Goal: Task Accomplishment & Management: Manage account settings

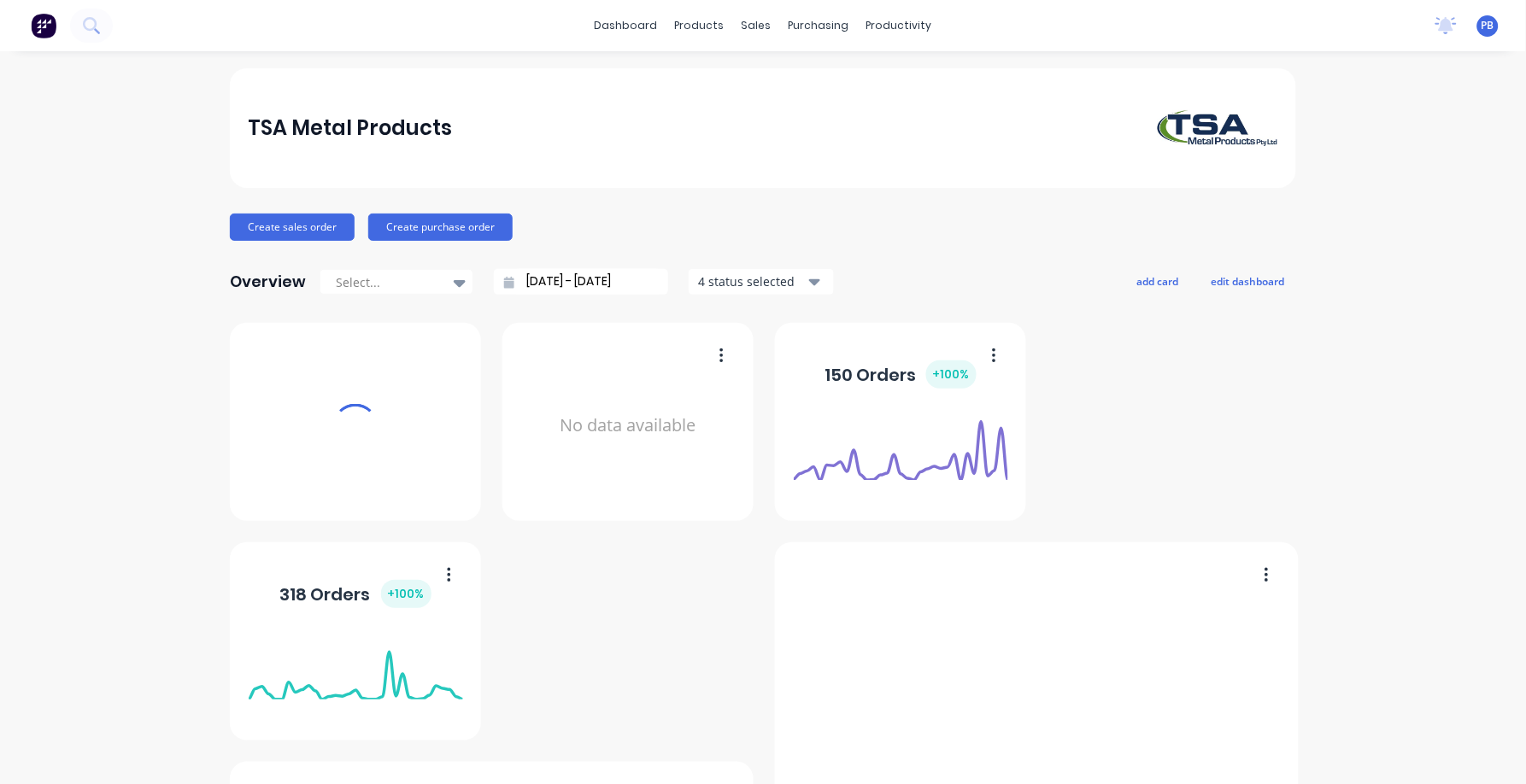
click at [750, 22] on div "sales" at bounding box center [756, 25] width 47 height 26
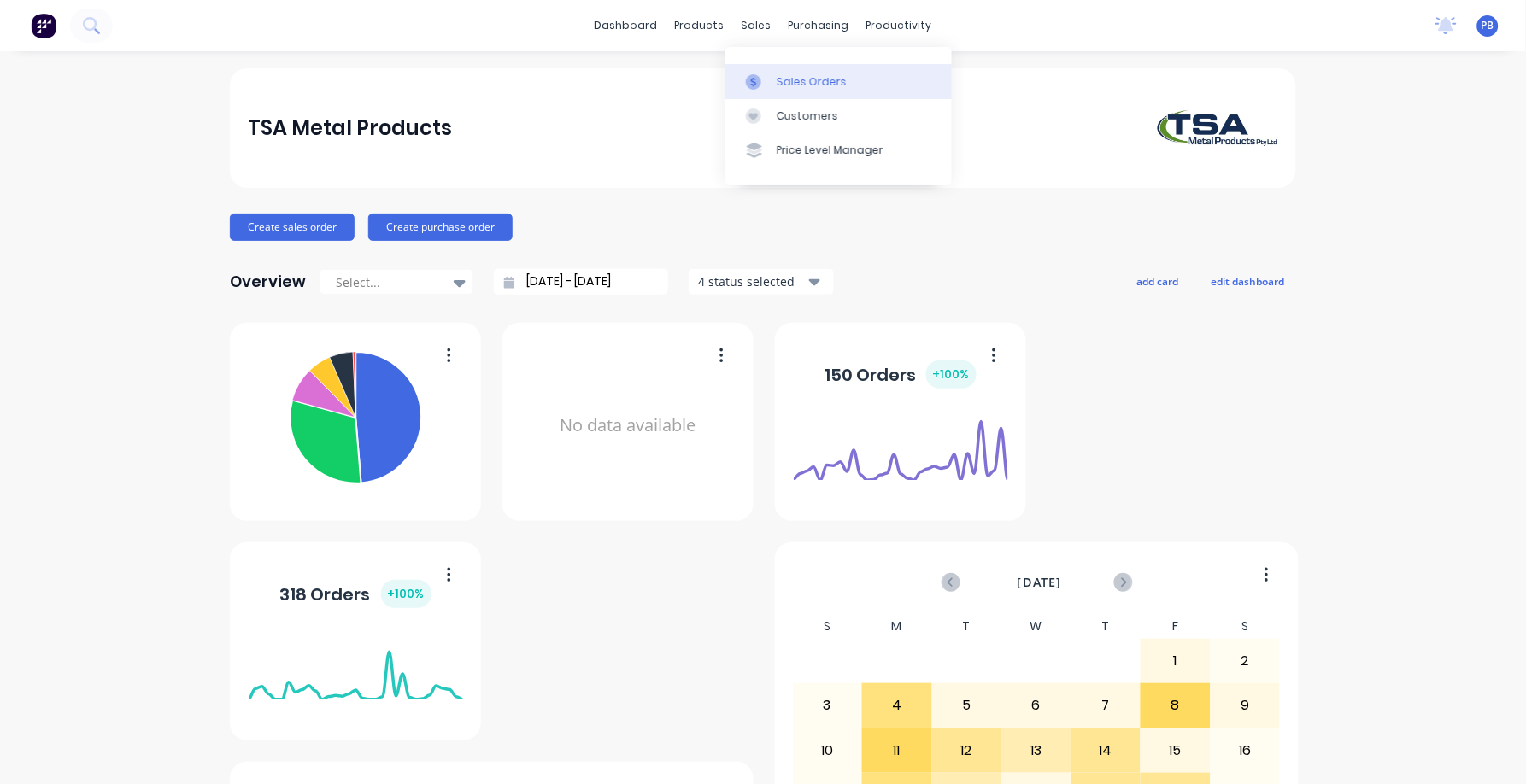
click at [797, 75] on div "Sales Orders" at bounding box center [812, 81] width 70 height 15
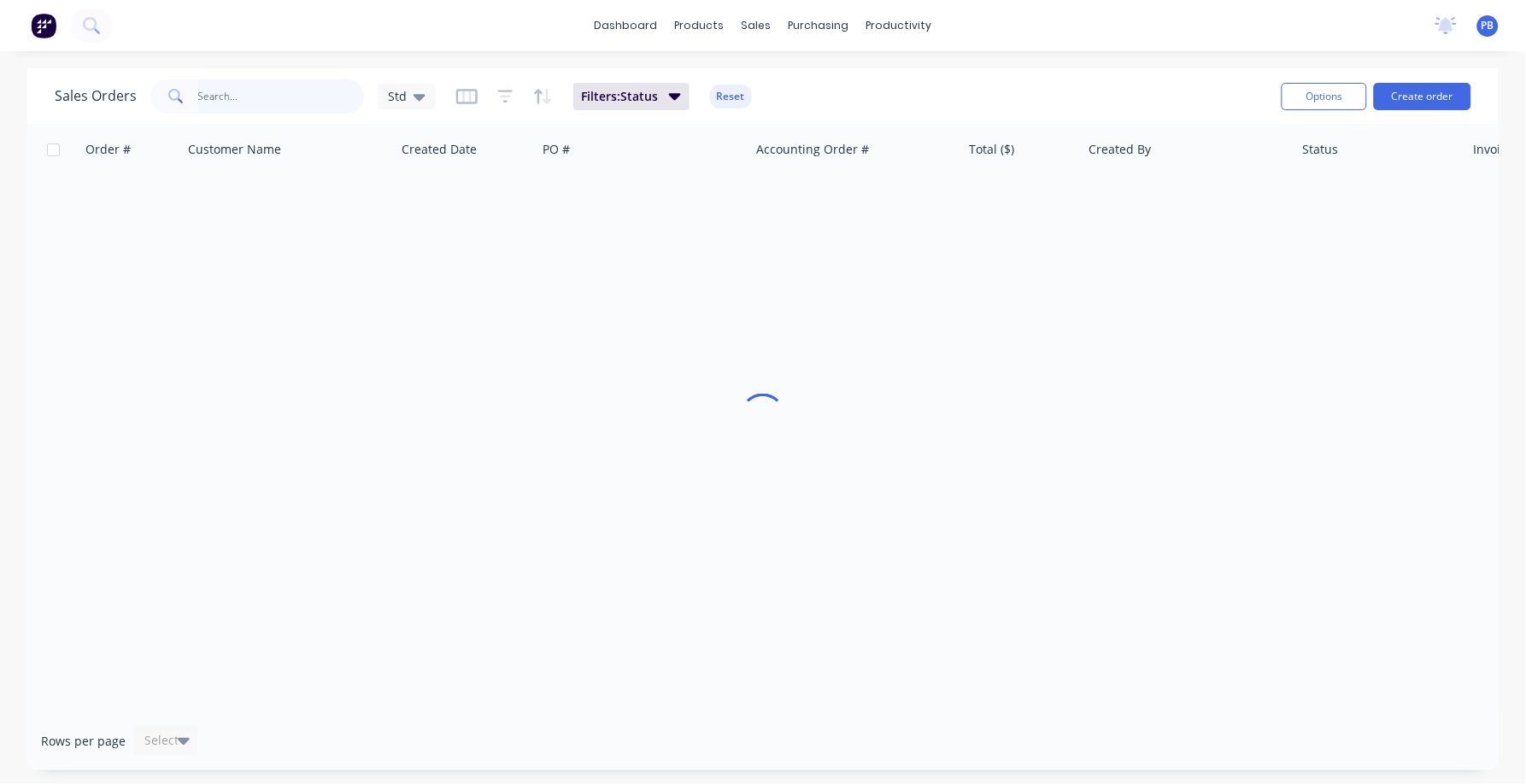
click at [223, 98] on input "text" at bounding box center [282, 97] width 166 height 34
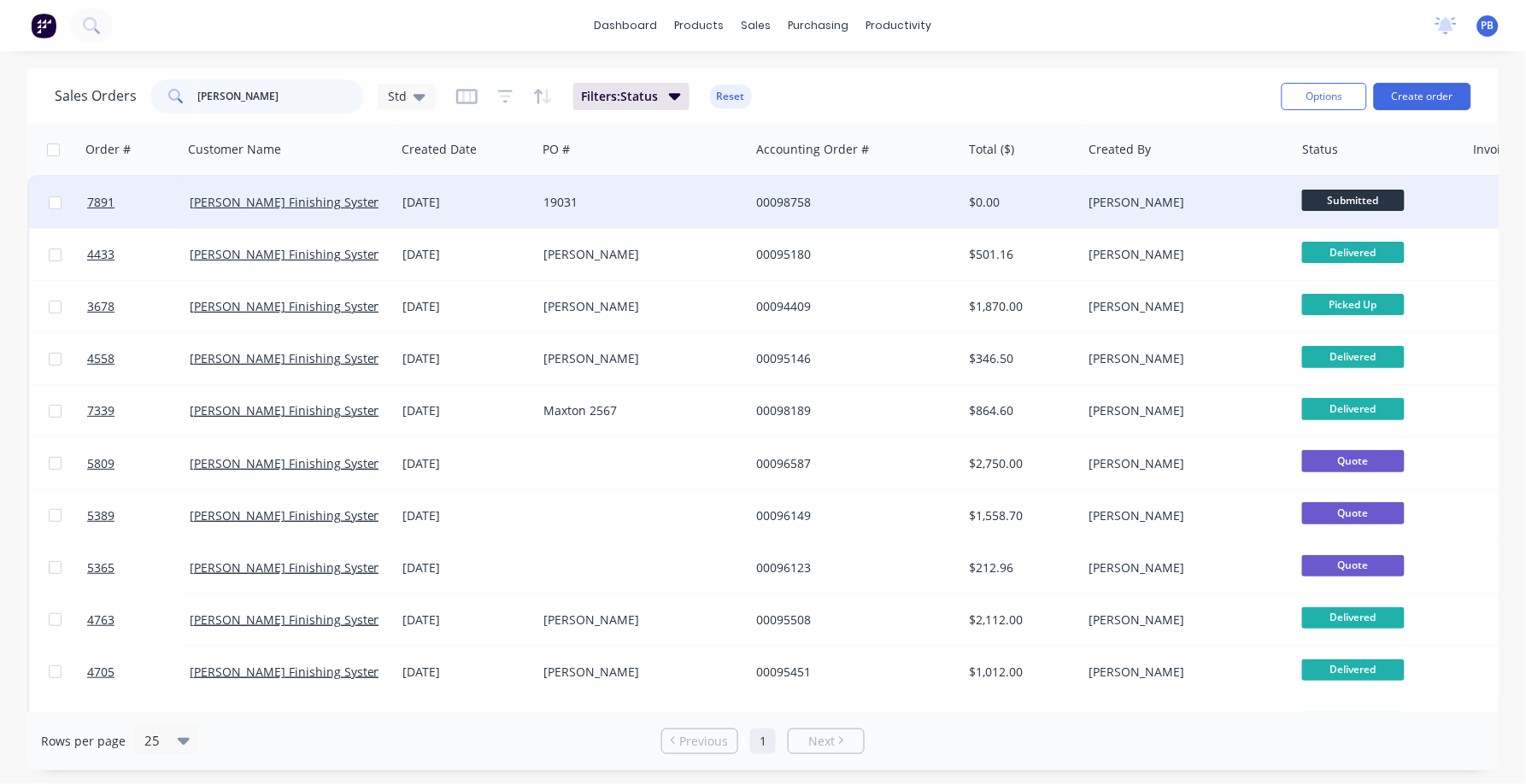
type input "[PERSON_NAME]"
click at [796, 201] on div "00098758" at bounding box center [851, 202] width 190 height 17
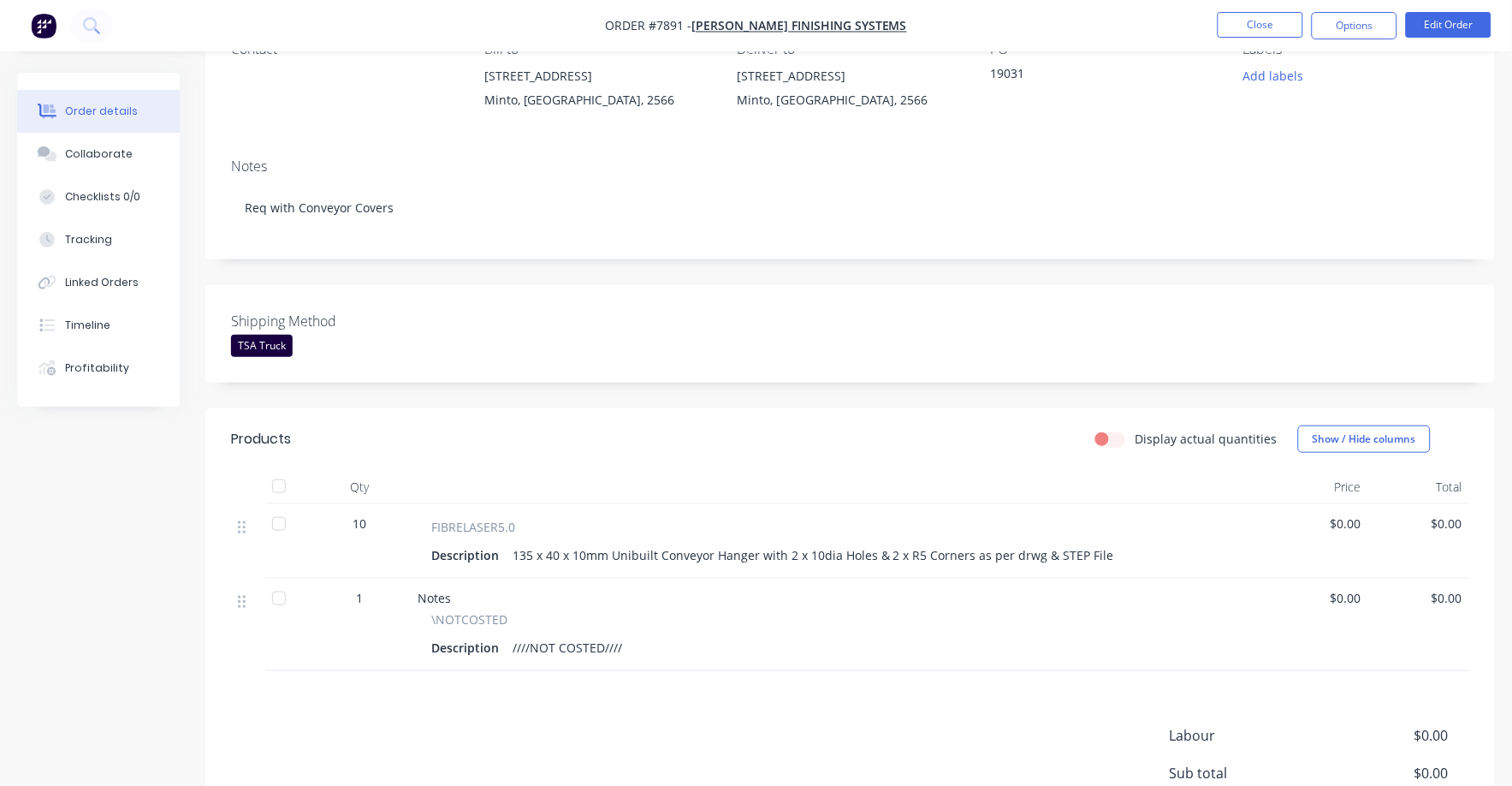
scroll to position [106, 0]
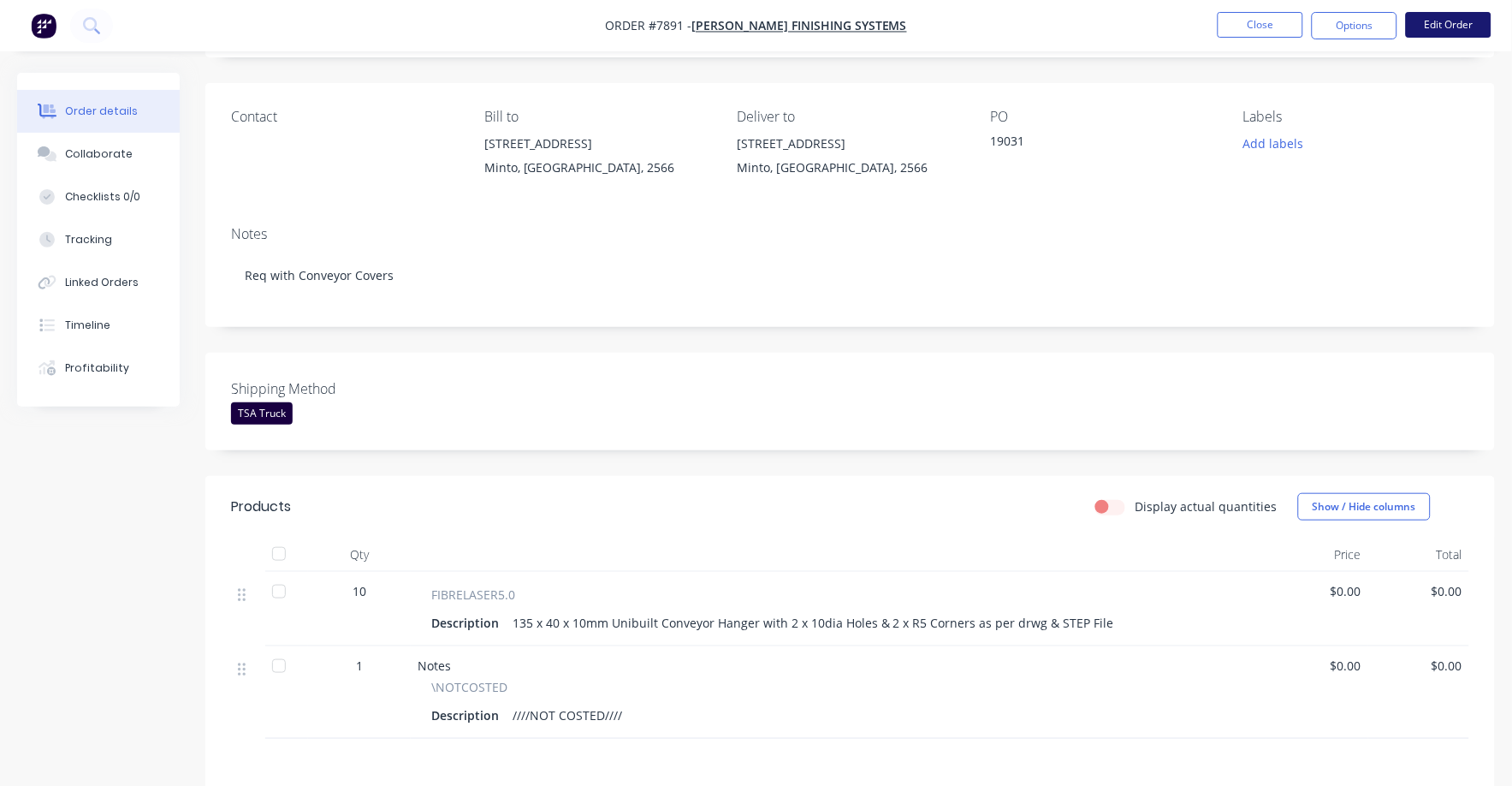
click at [1445, 22] on button "Edit Order" at bounding box center [1449, 24] width 86 height 26
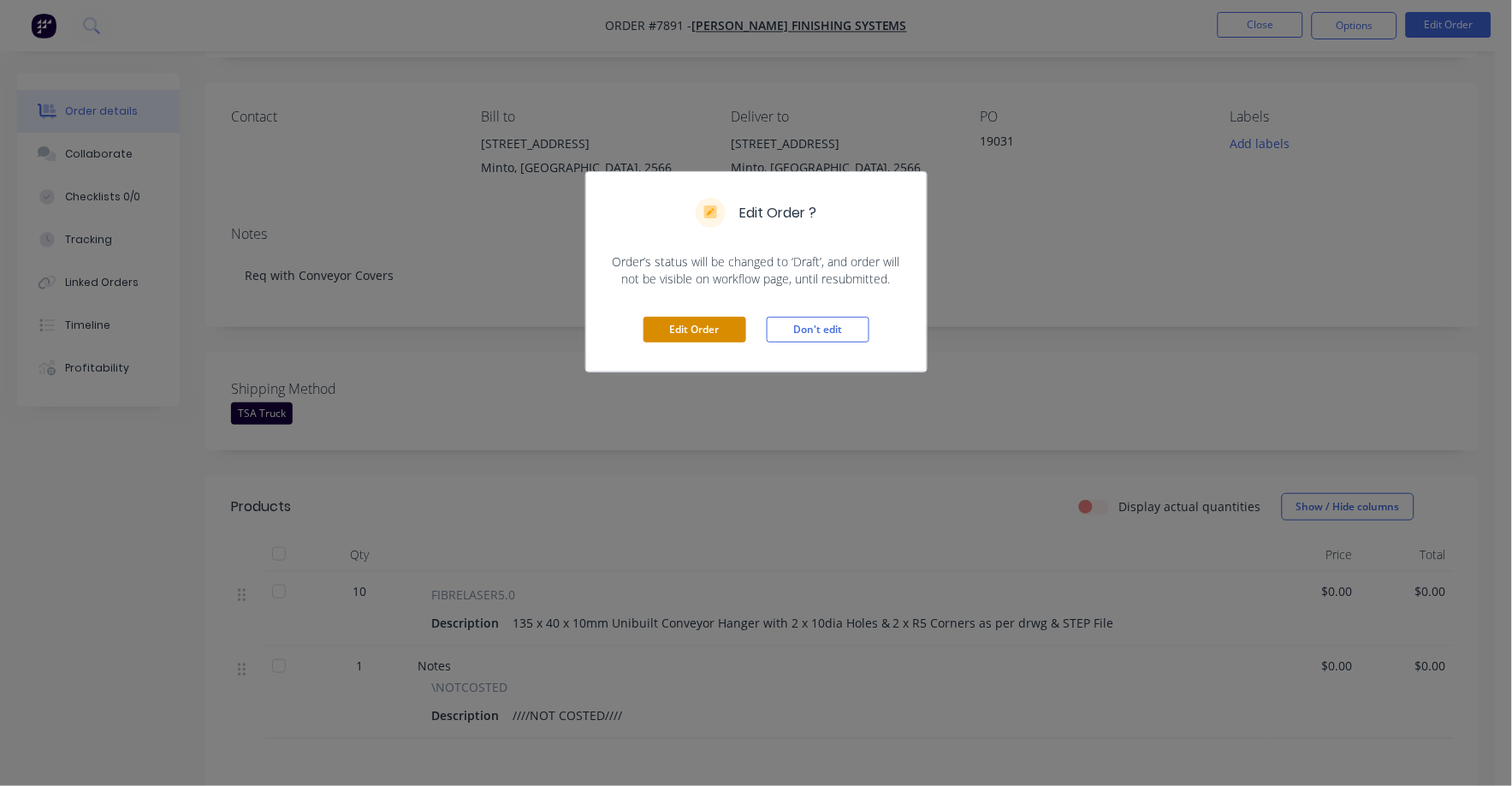
click at [702, 331] on button "Edit Order" at bounding box center [695, 330] width 103 height 26
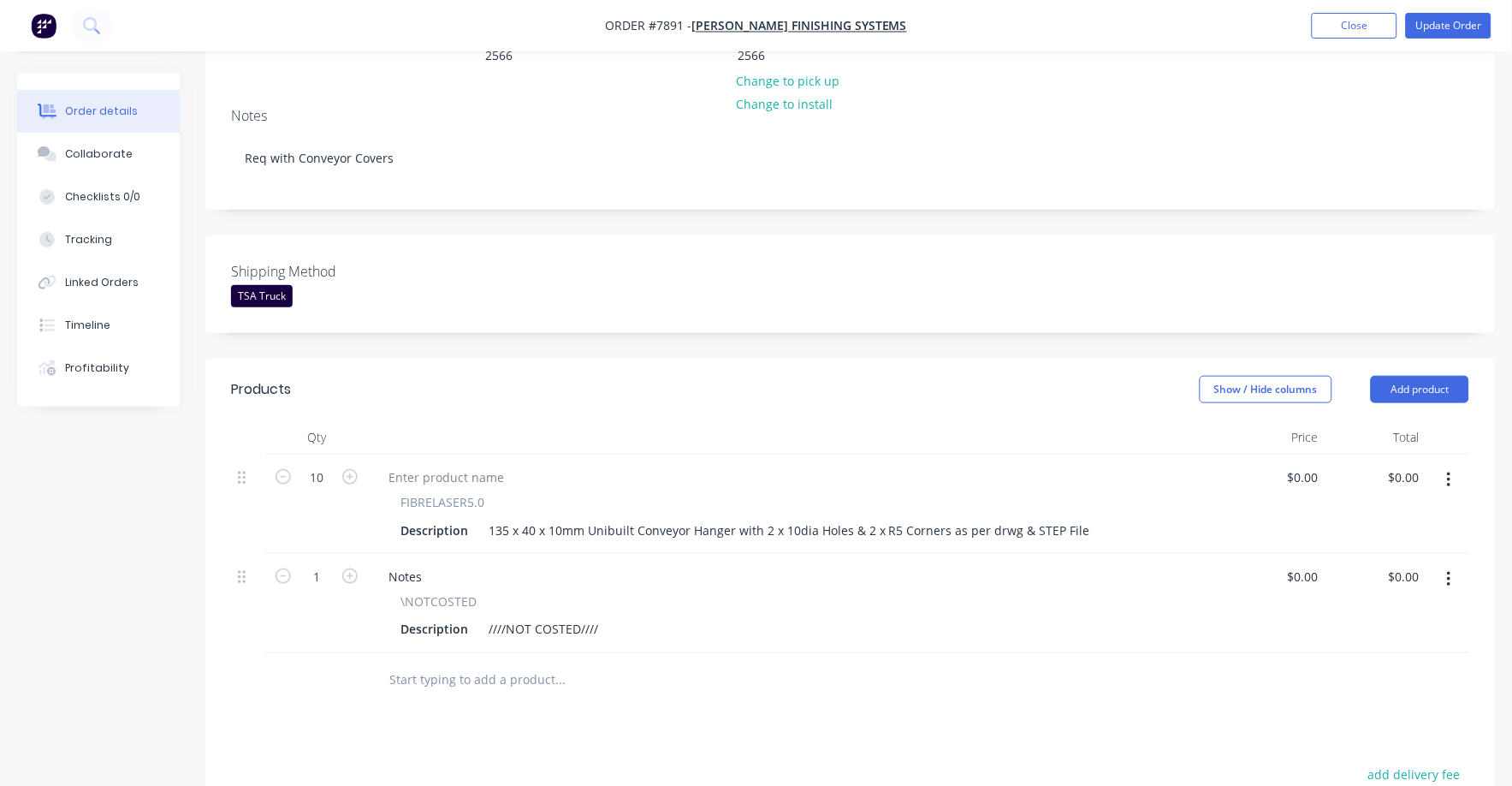
scroll to position [321, 0]
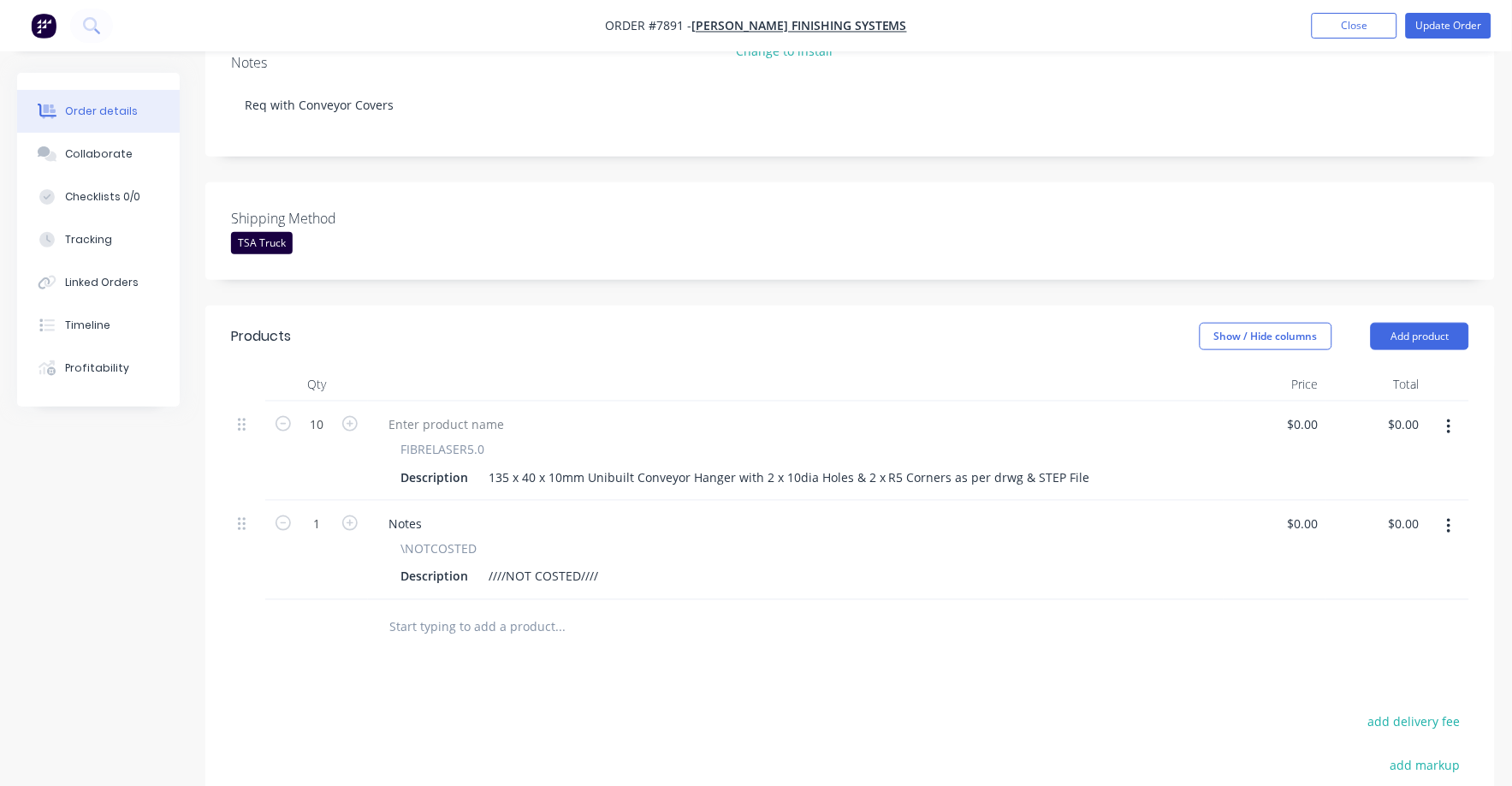
click at [459, 610] on input "text" at bounding box center [560, 627] width 342 height 34
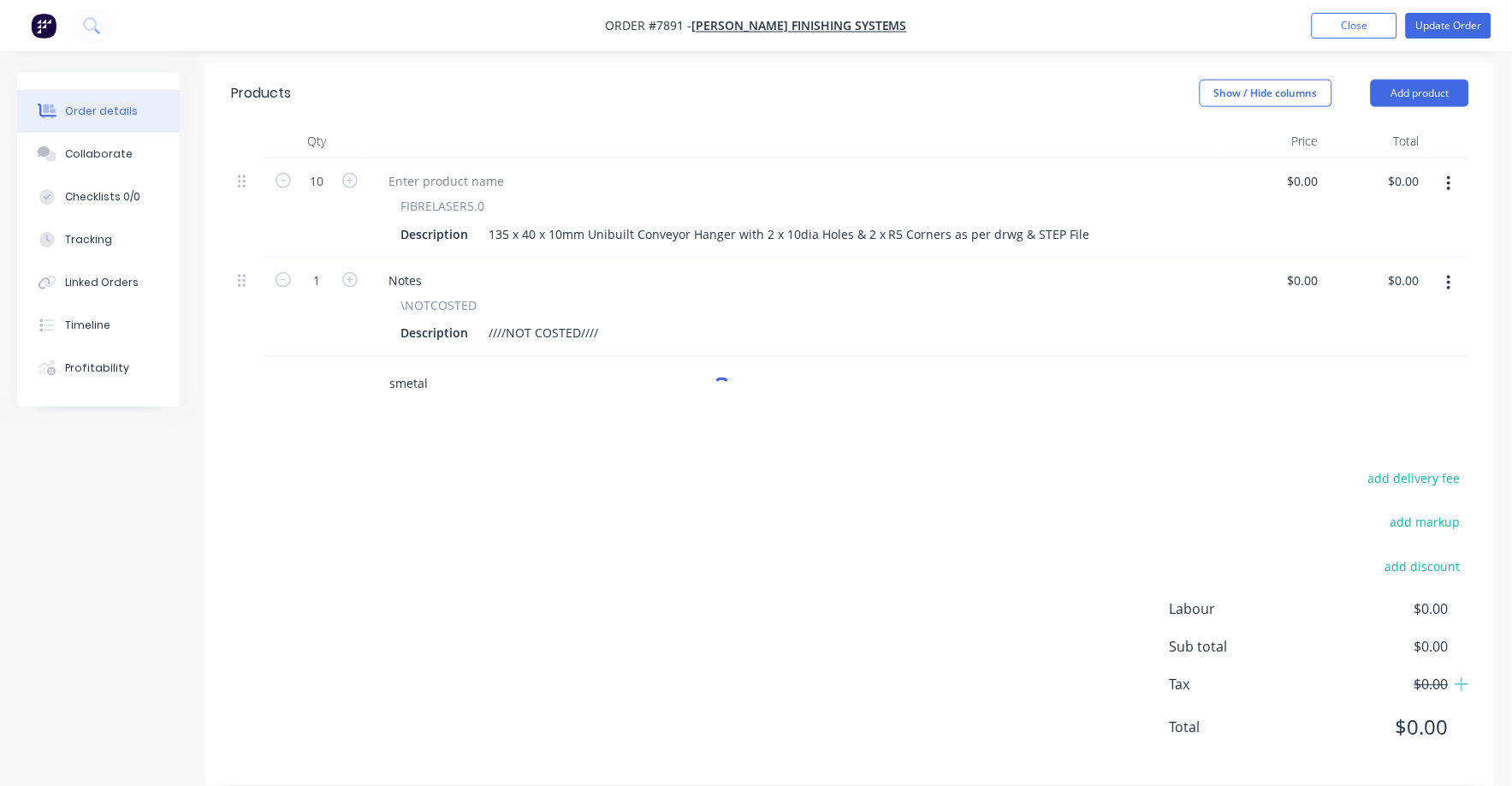
scroll to position [566, 0]
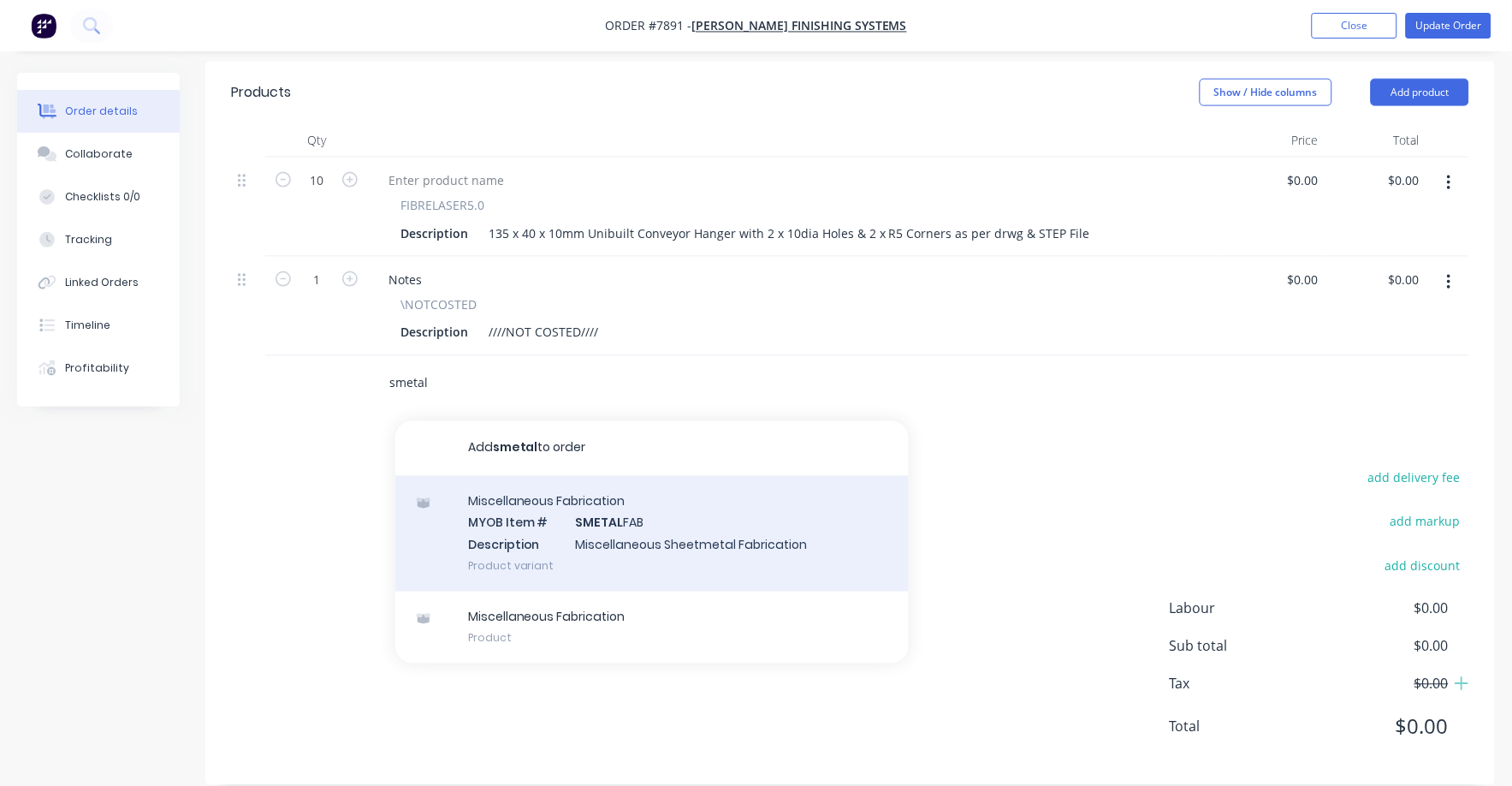
type input "smetal"
click at [645, 511] on div "Miscellaneous Fabrication MYOB Item # SMETAL FAB Description Miscellaneous Shee…" at bounding box center [651, 533] width 513 height 116
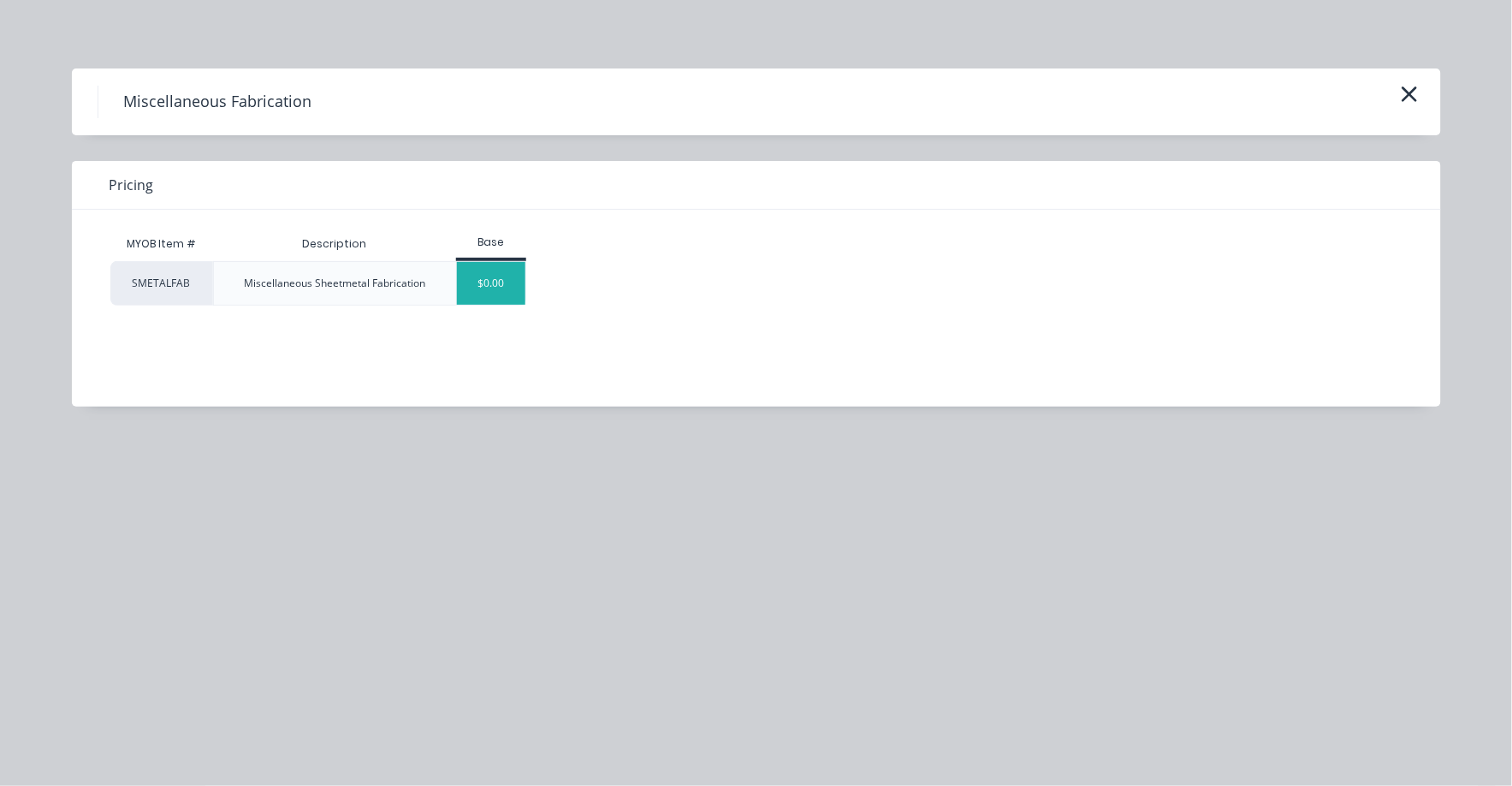
click at [497, 272] on div "$0.00" at bounding box center [491, 283] width 69 height 43
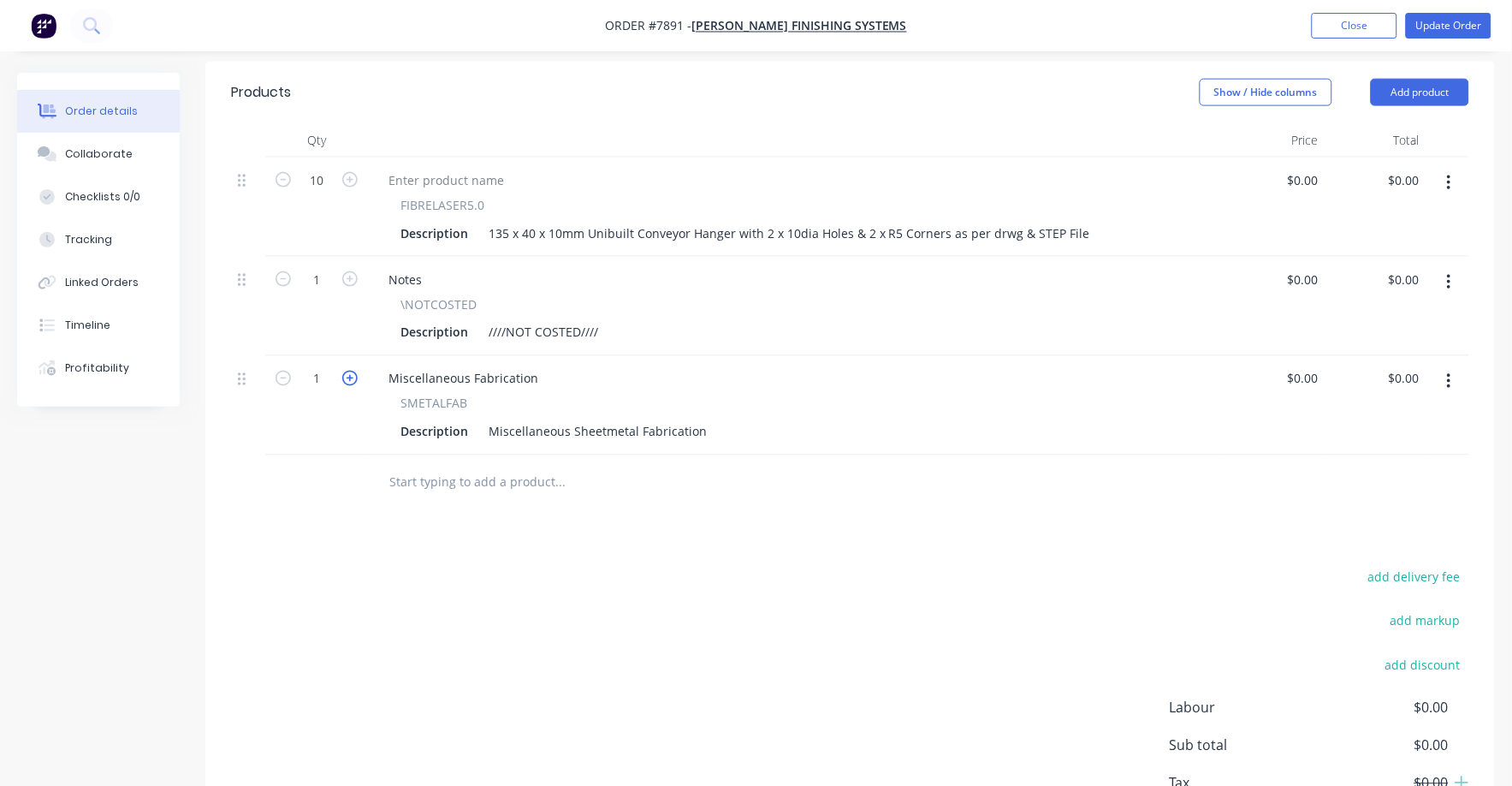
click at [353, 371] on icon "button" at bounding box center [349, 378] width 15 height 15
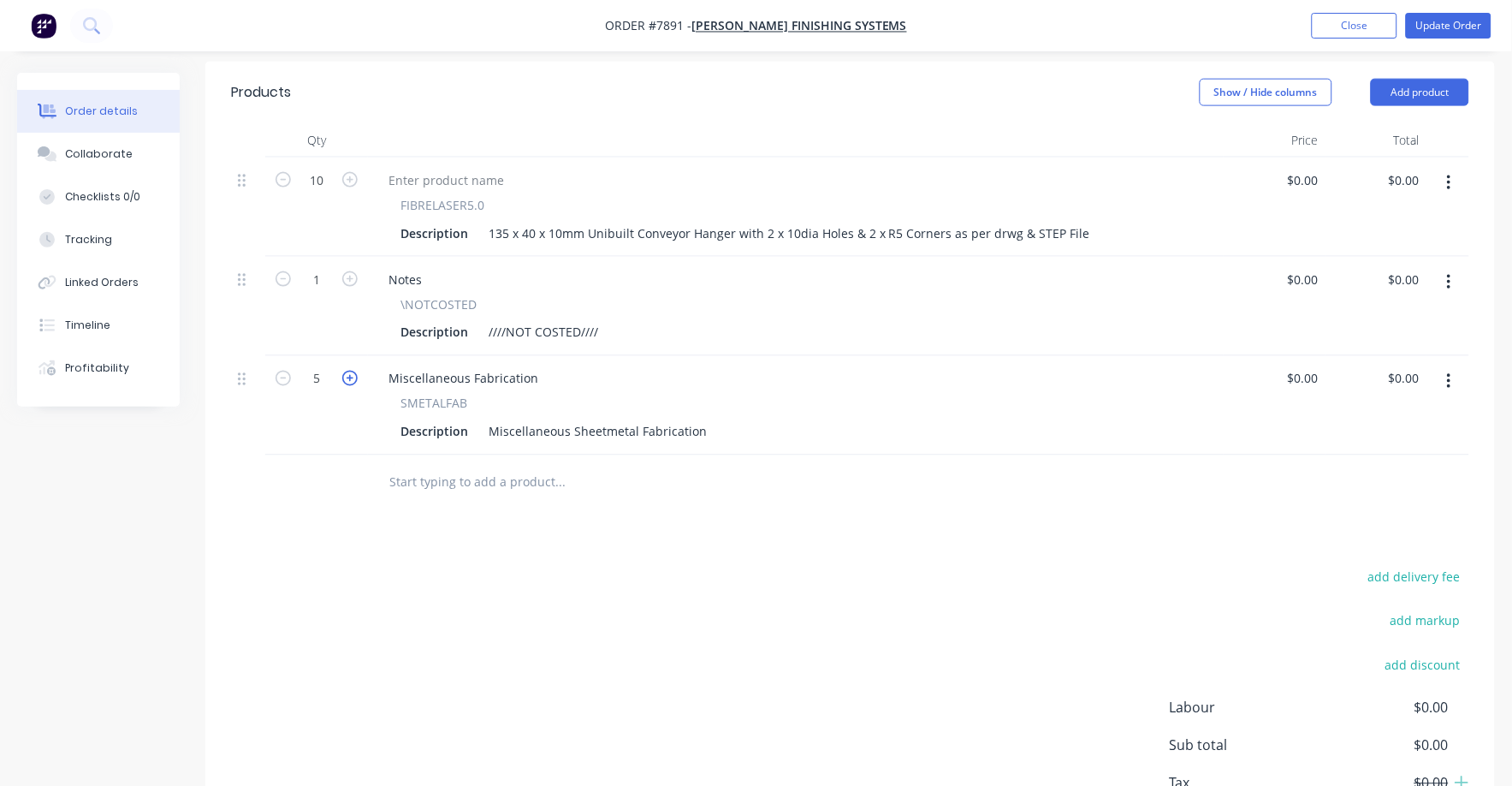
type input "6"
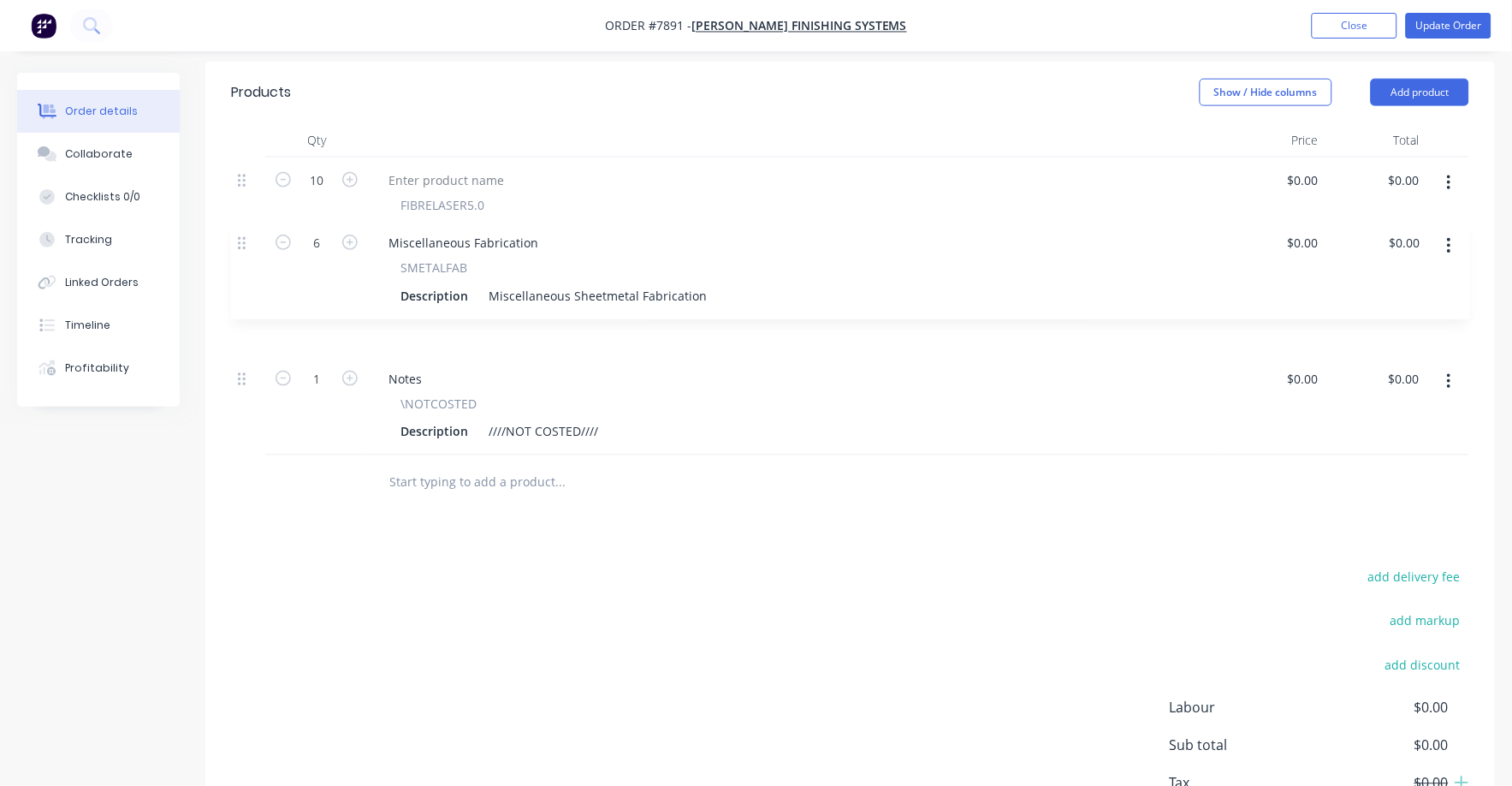
drag, startPoint x: 240, startPoint y: 357, endPoint x: 242, endPoint y: 238, distance: 119.0
click at [242, 238] on div "10 FIBRELASER5.0 Description 135 x 40 x 10mm Unibuilt Conveyor Hanger with 2 x …" at bounding box center [850, 307] width 1239 height 298
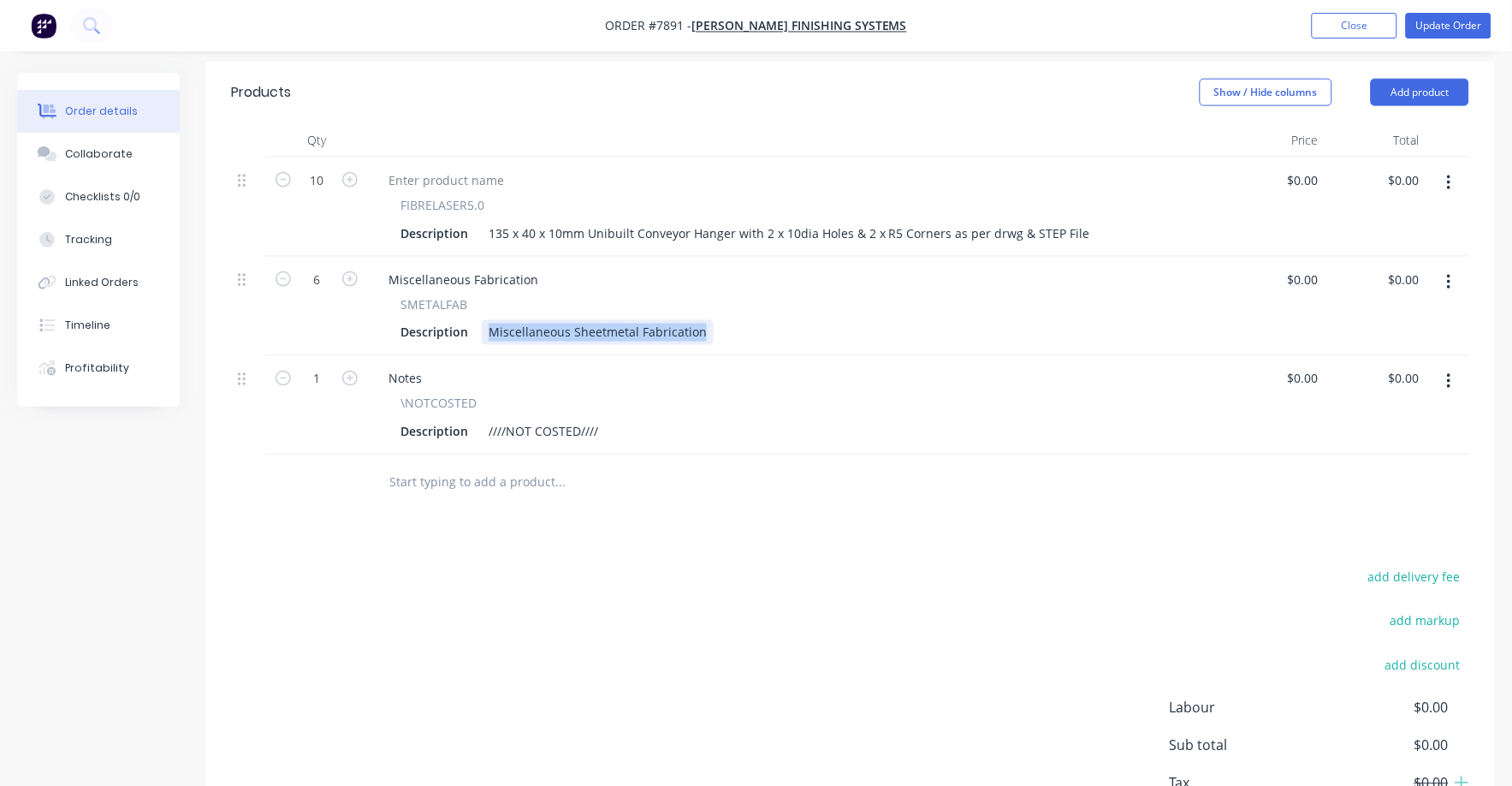
drag, startPoint x: 487, startPoint y: 303, endPoint x: 700, endPoint y: 307, distance: 213.0
click at [700, 320] on div "Miscellaneous Sheetmetal Fabrication" at bounding box center [597, 333] width 232 height 25
type input "$0.00"
click at [100, 144] on button "Collaborate" at bounding box center [99, 154] width 163 height 43
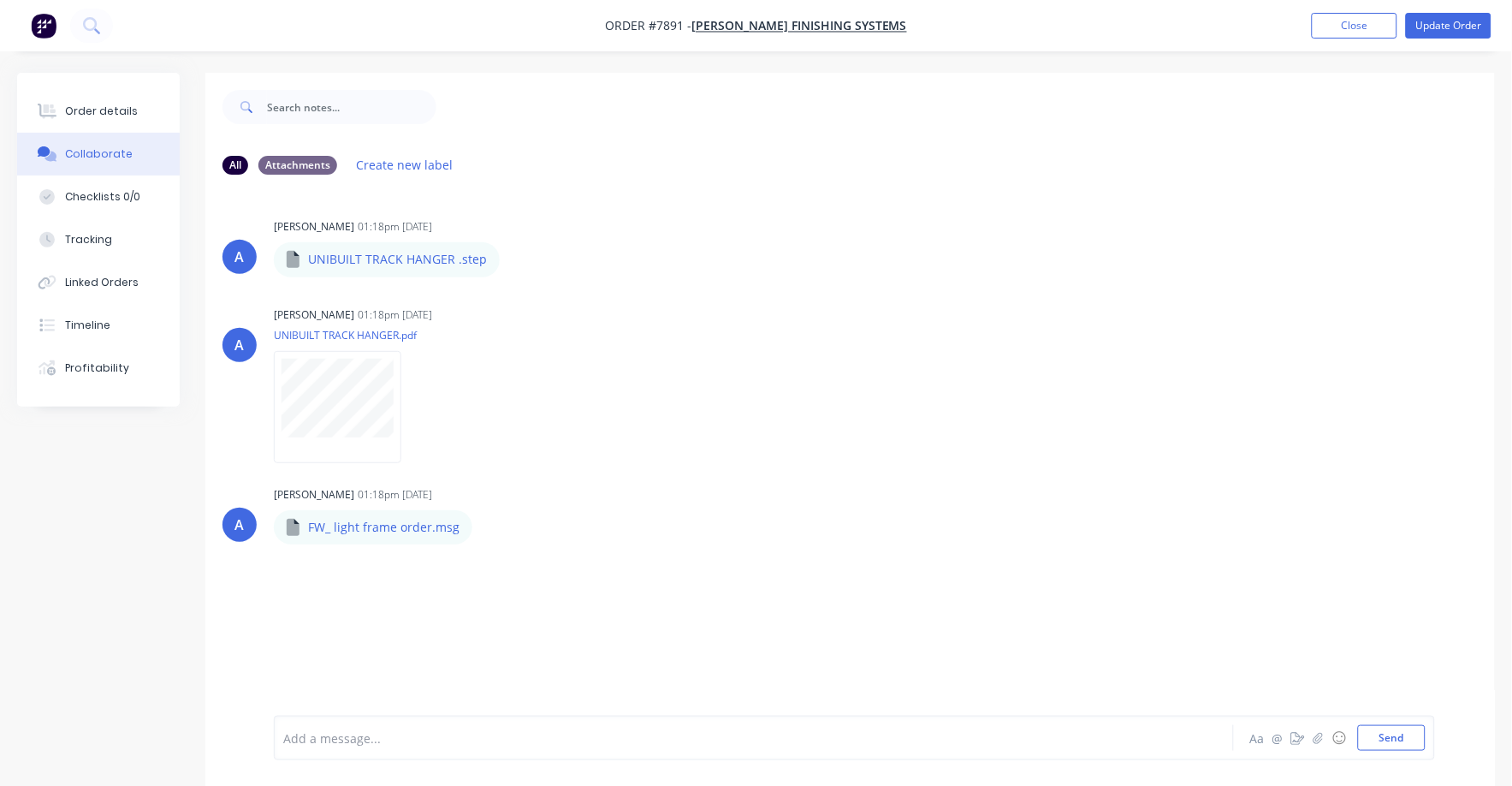
click at [1321, 94] on div at bounding box center [966, 107] width 1059 height 68
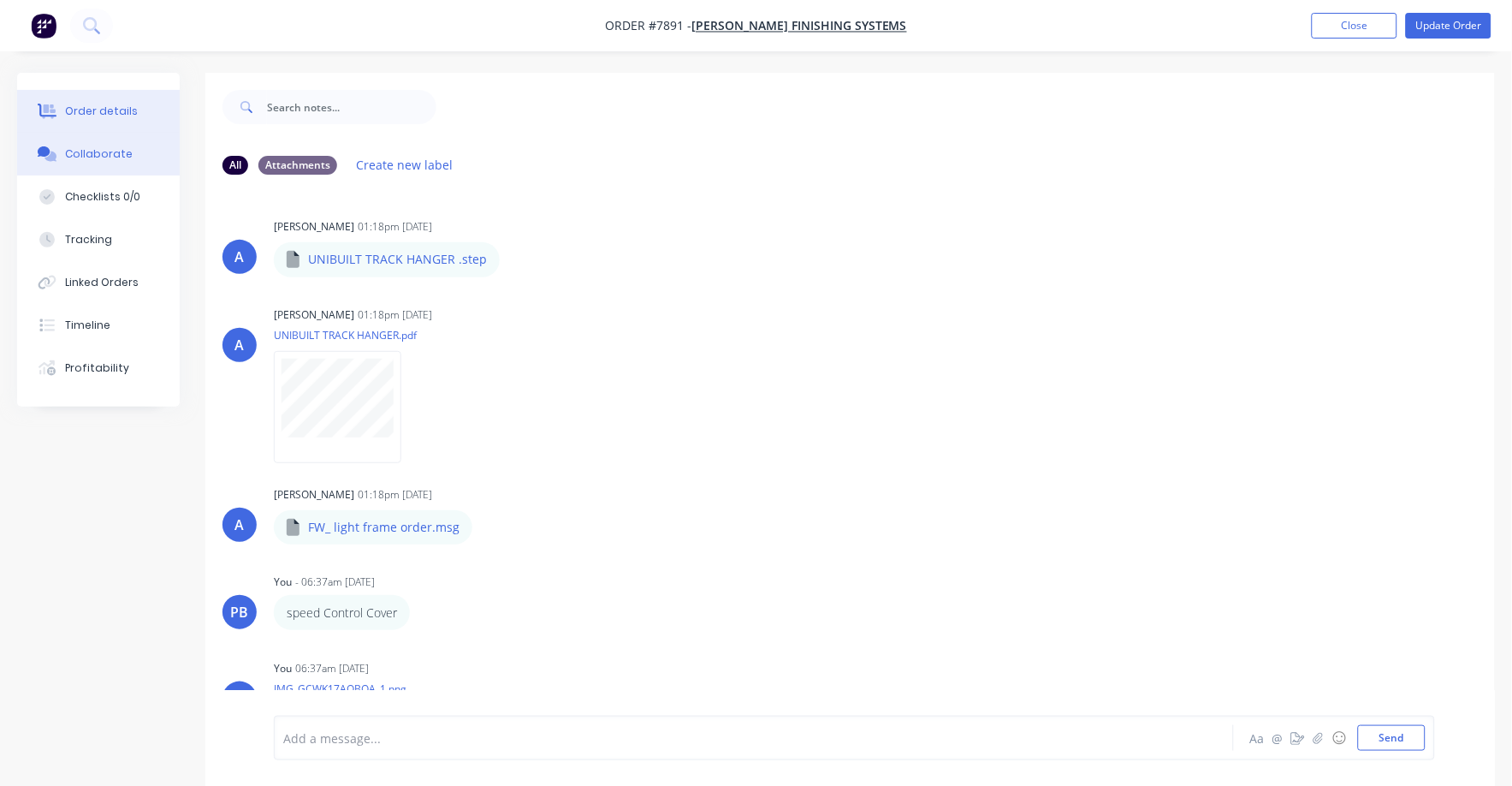
click at [87, 100] on button "Order details" at bounding box center [99, 111] width 163 height 43
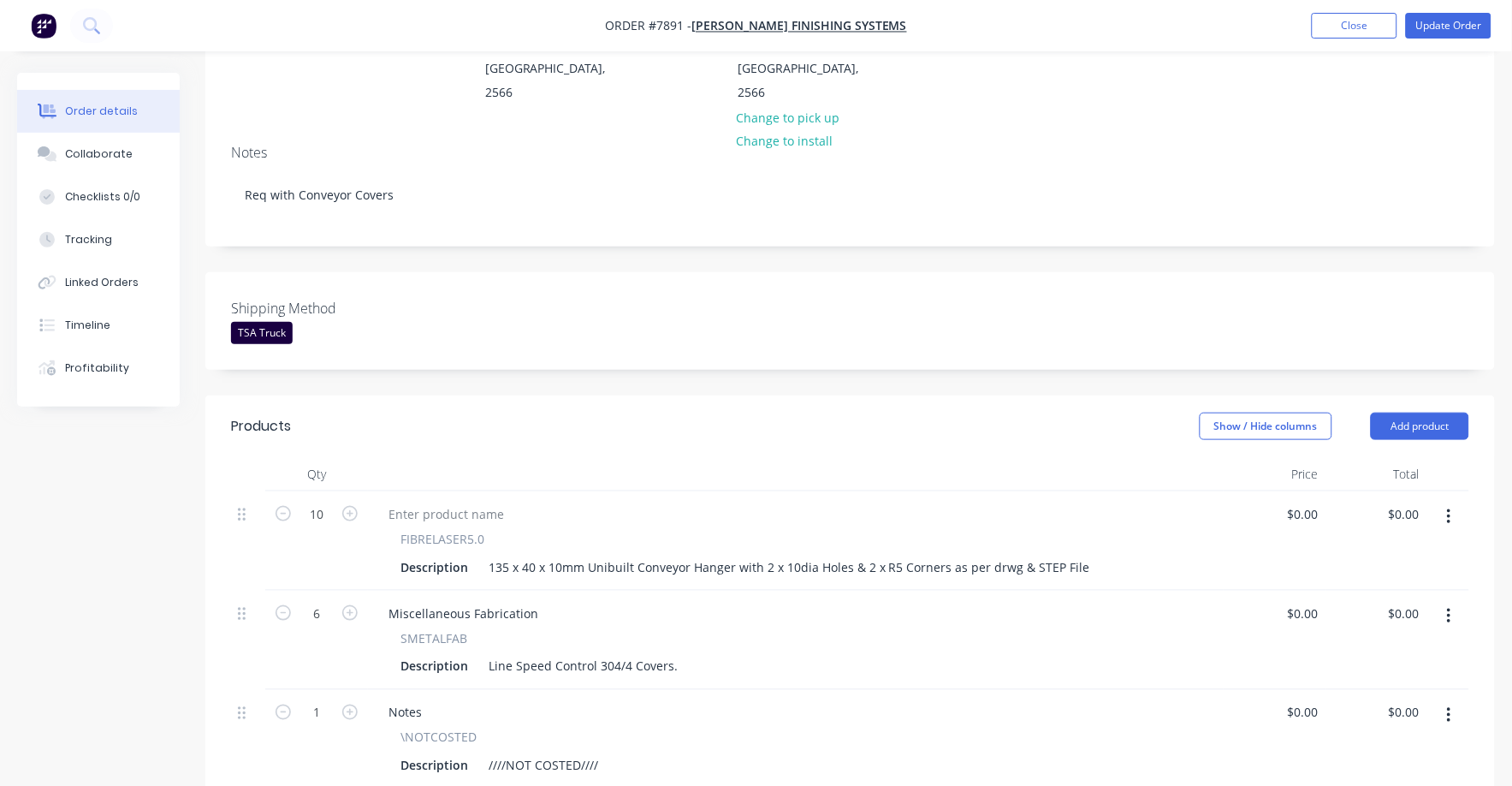
scroll to position [213, 0]
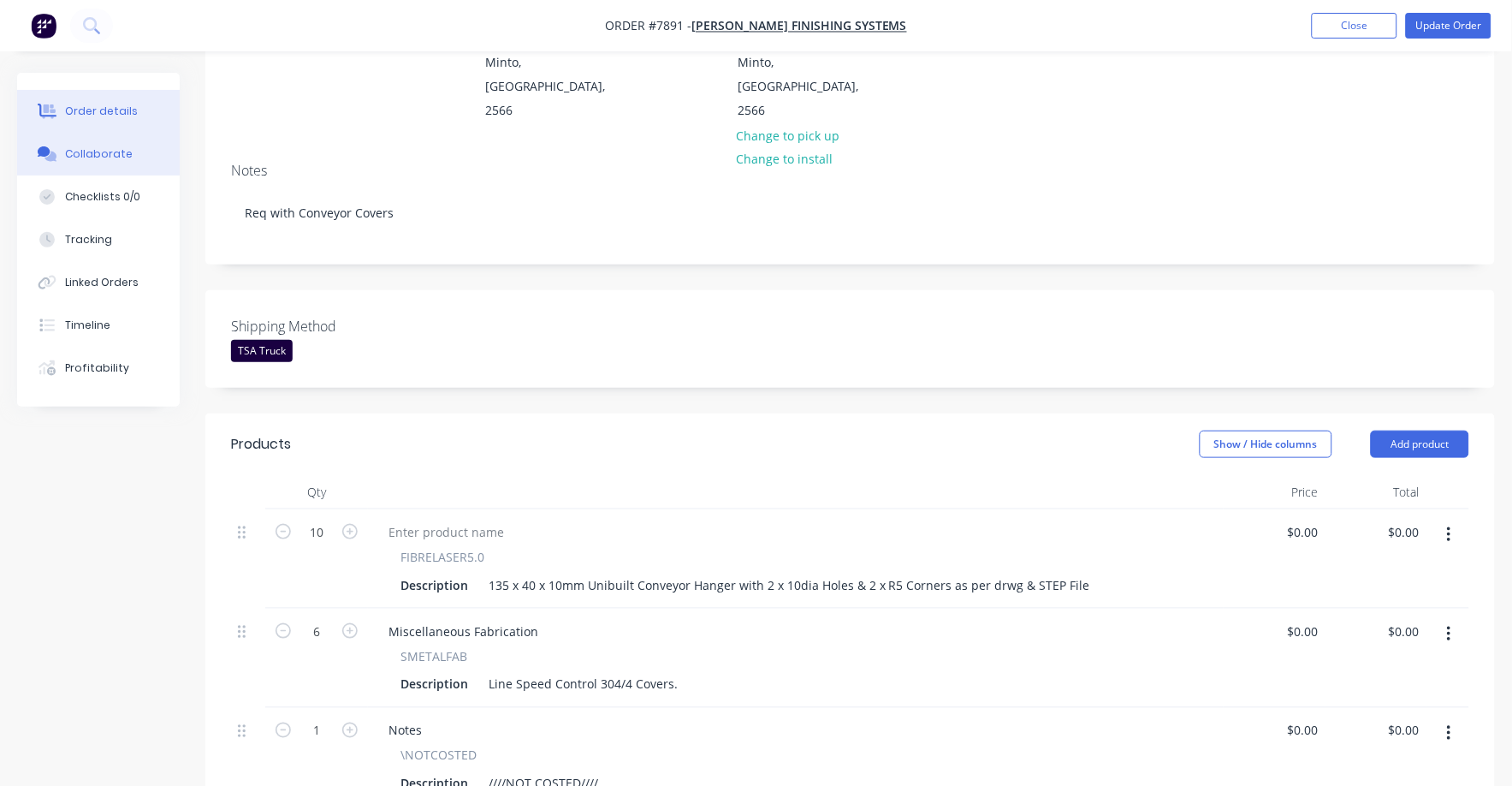
click at [97, 151] on div "Collaborate" at bounding box center [99, 153] width 67 height 15
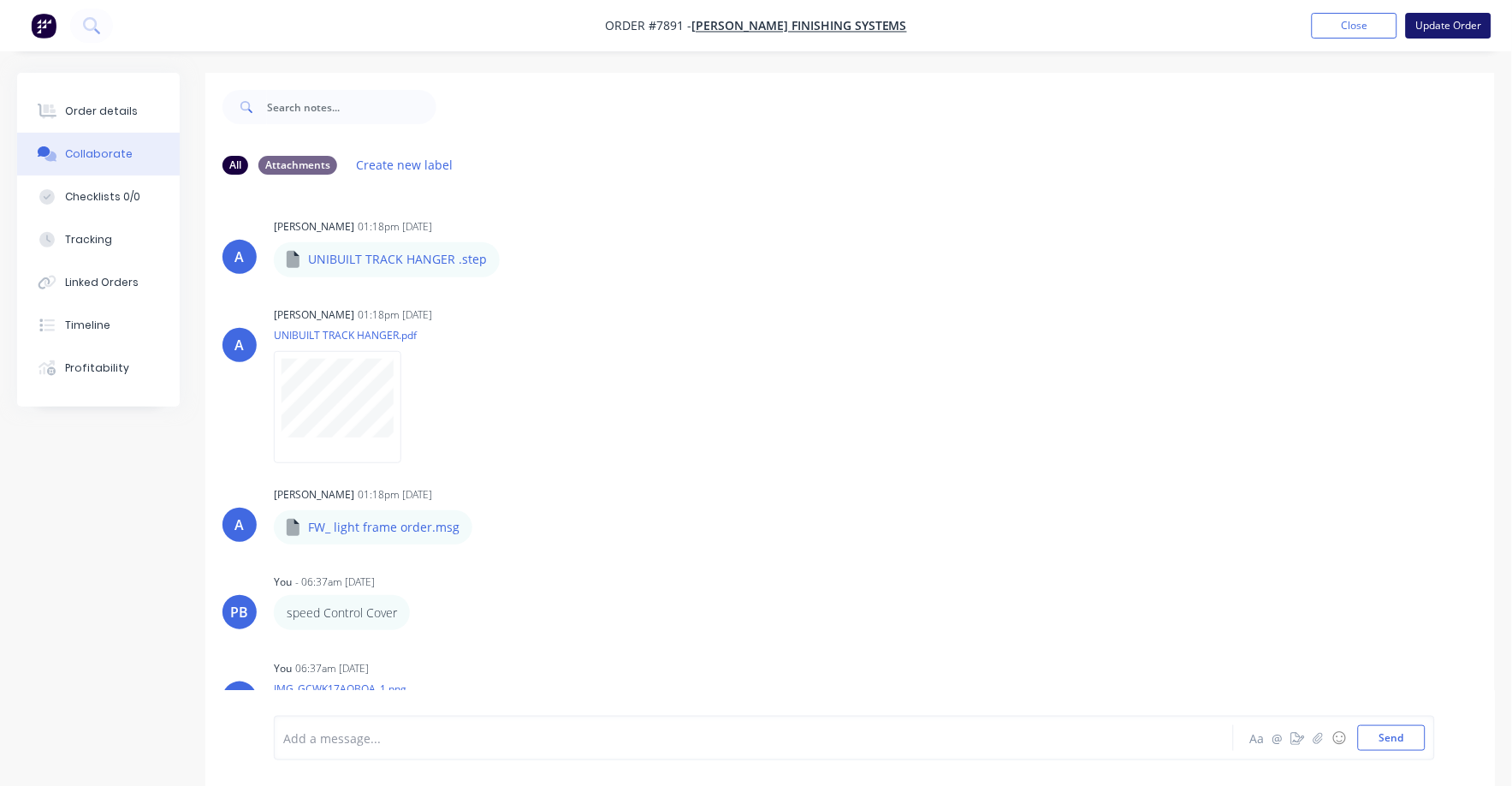
click at [1460, 22] on button "Update Order" at bounding box center [1449, 25] width 86 height 26
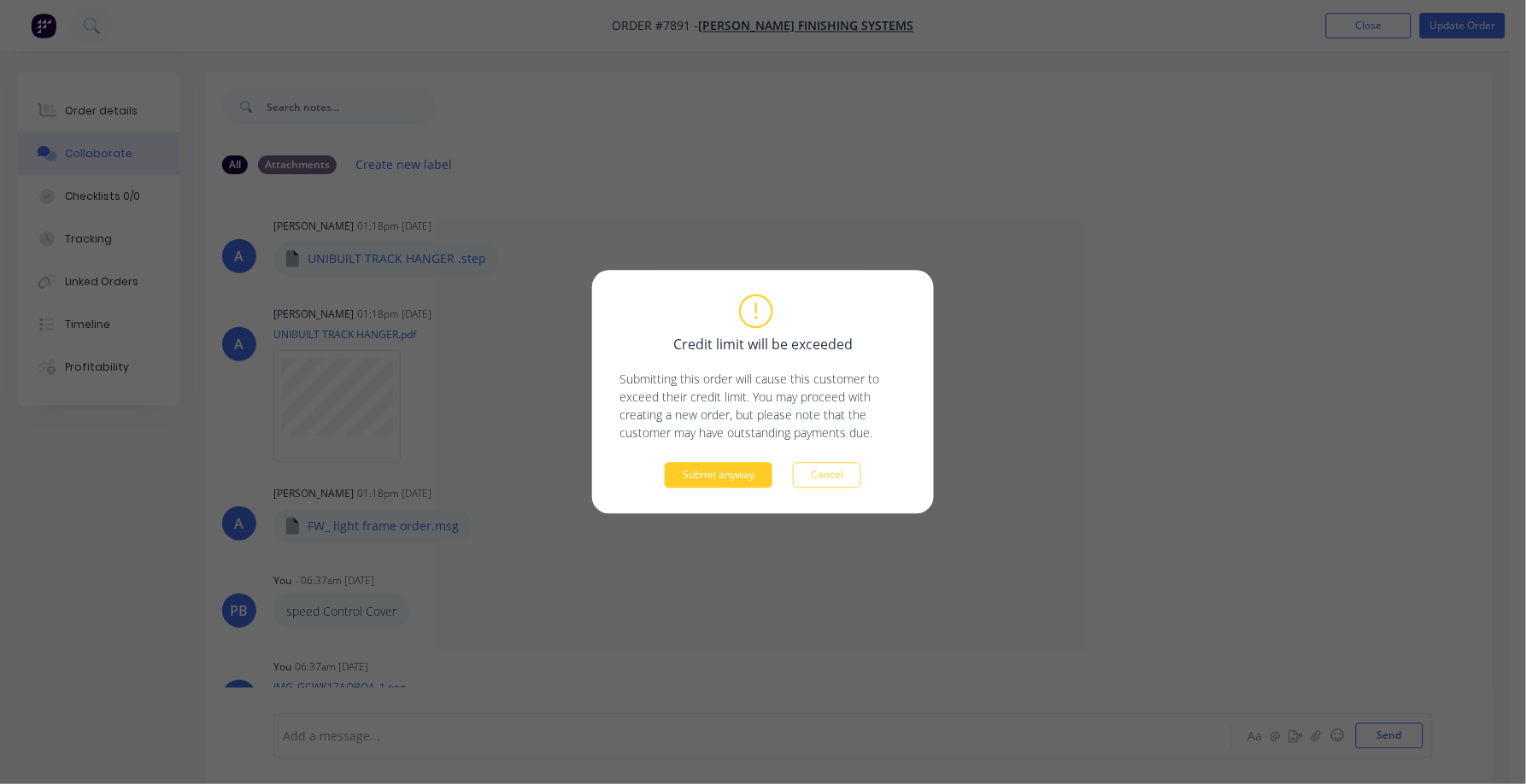
click at [726, 471] on button "Submit anyway" at bounding box center [718, 476] width 107 height 26
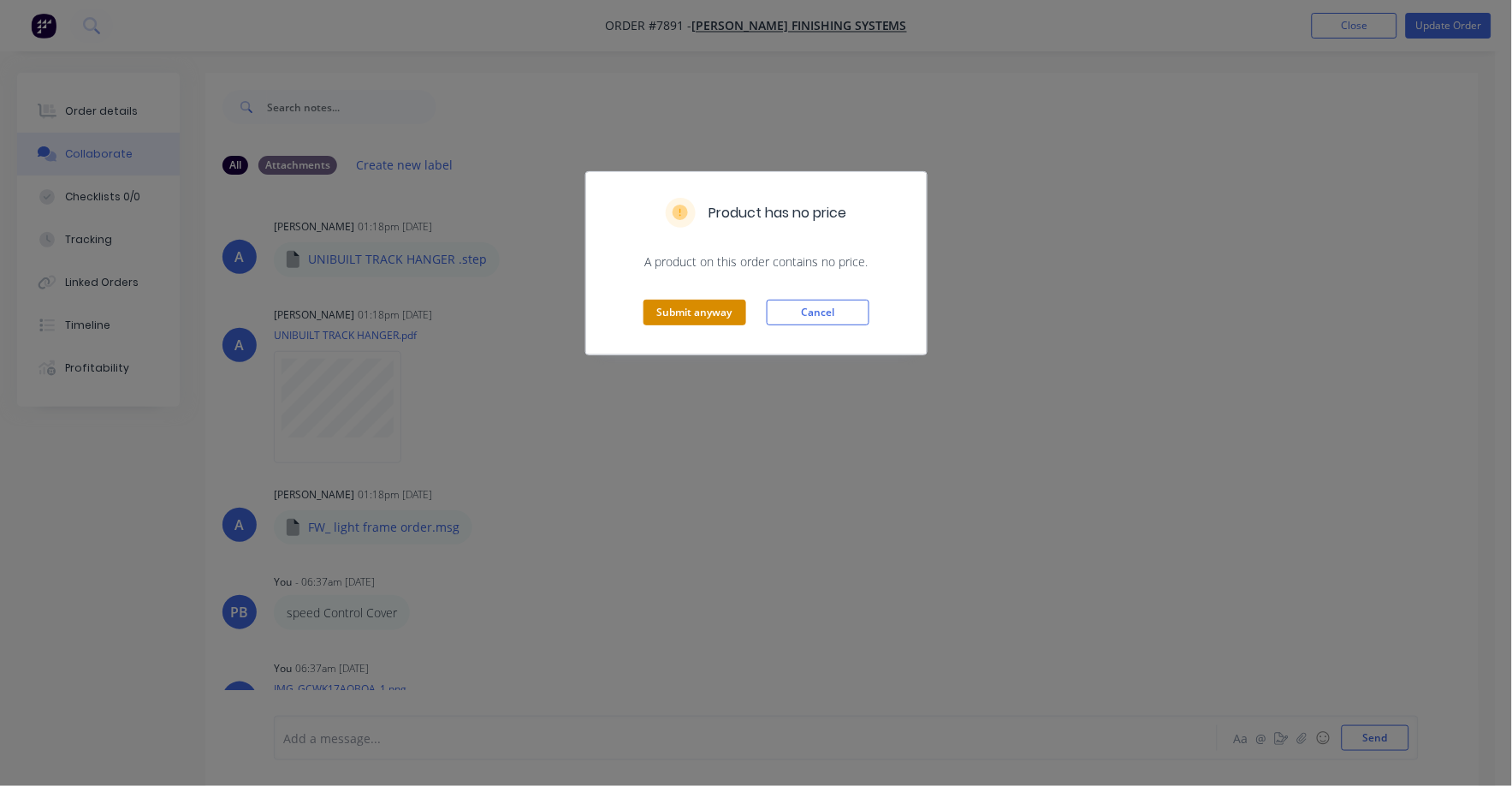
click at [689, 308] on button "Submit anyway" at bounding box center [695, 312] width 103 height 26
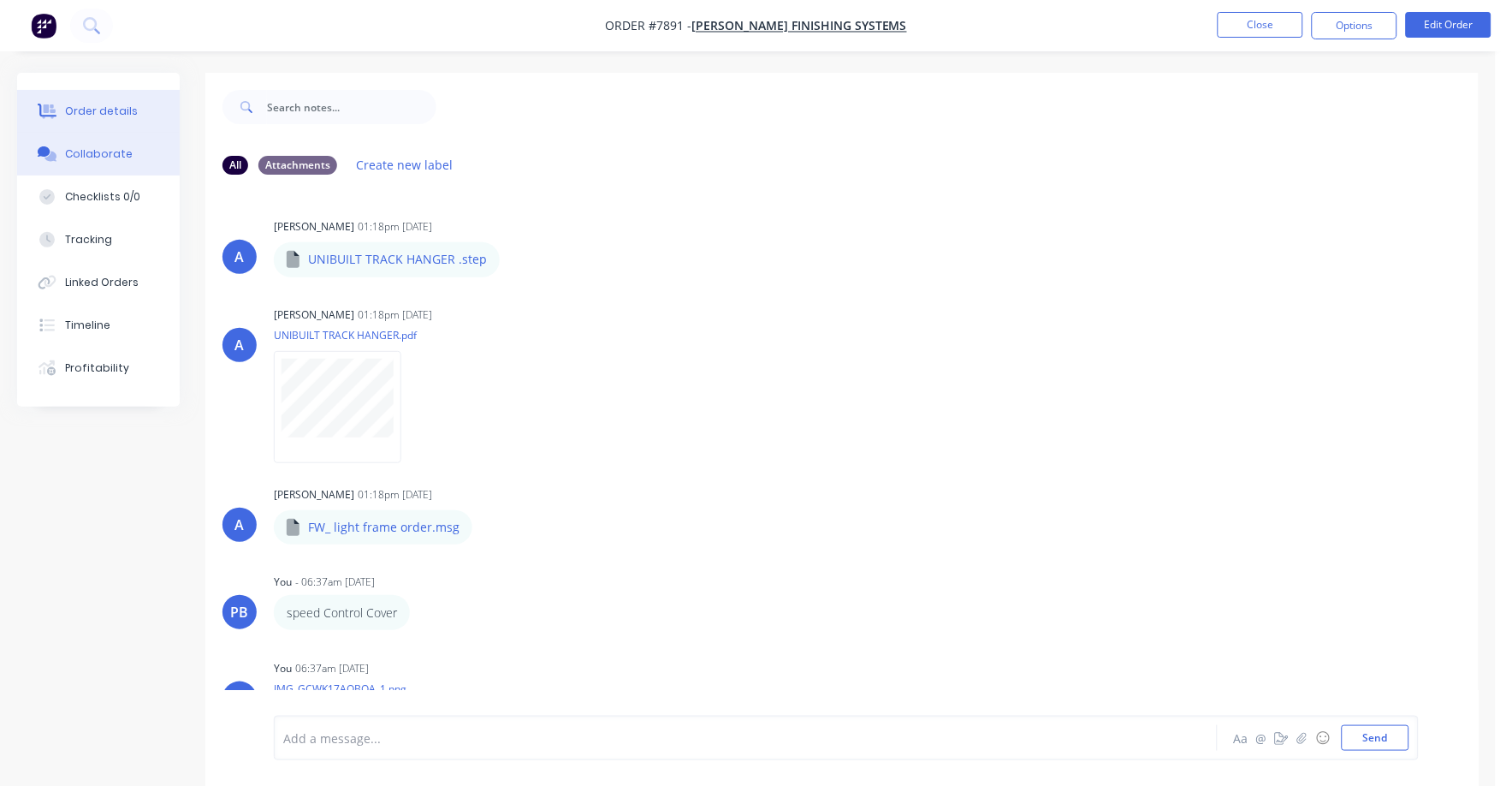
click at [92, 106] on div "Order details" at bounding box center [101, 111] width 73 height 15
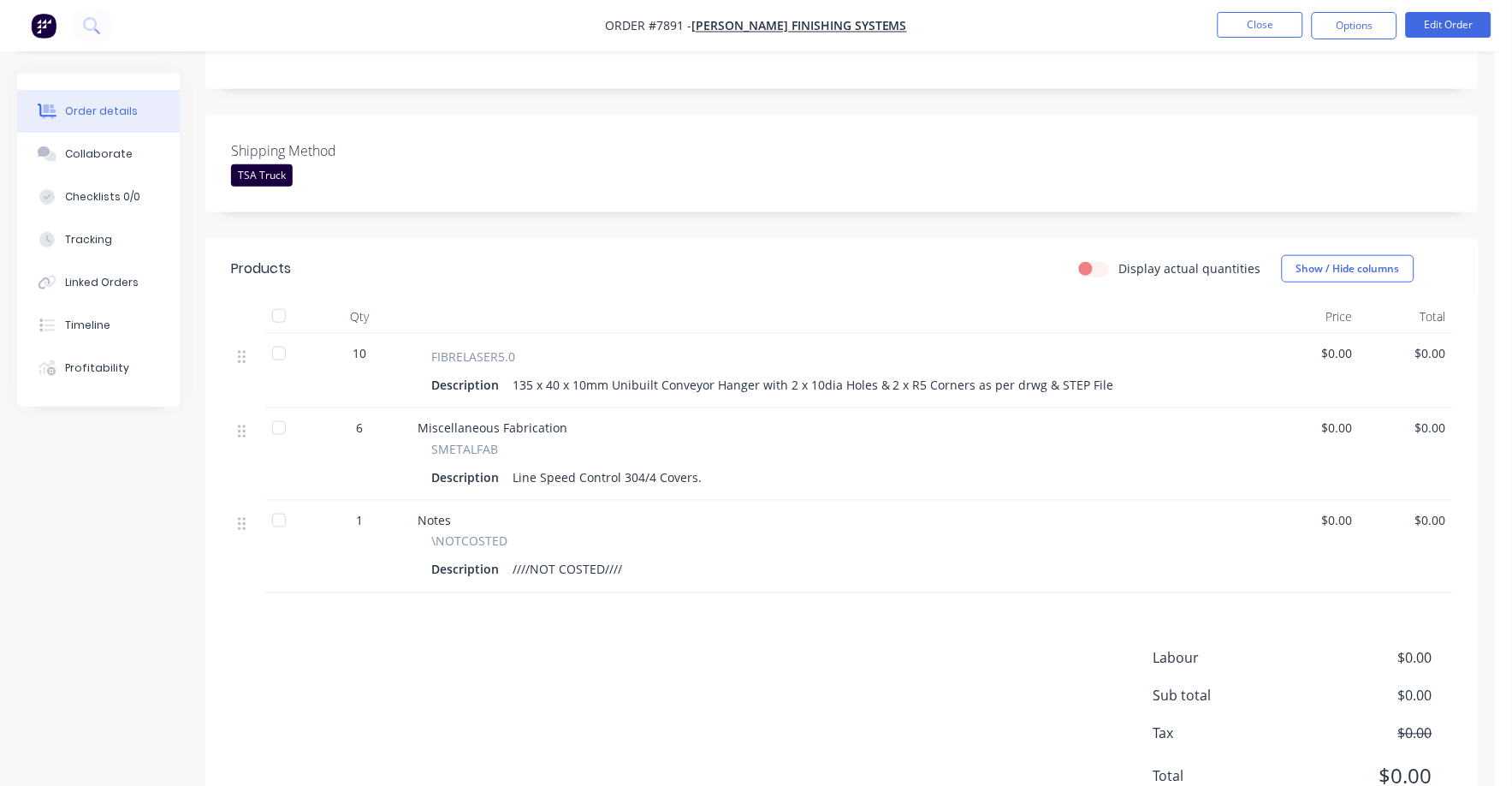
scroll to position [419, 0]
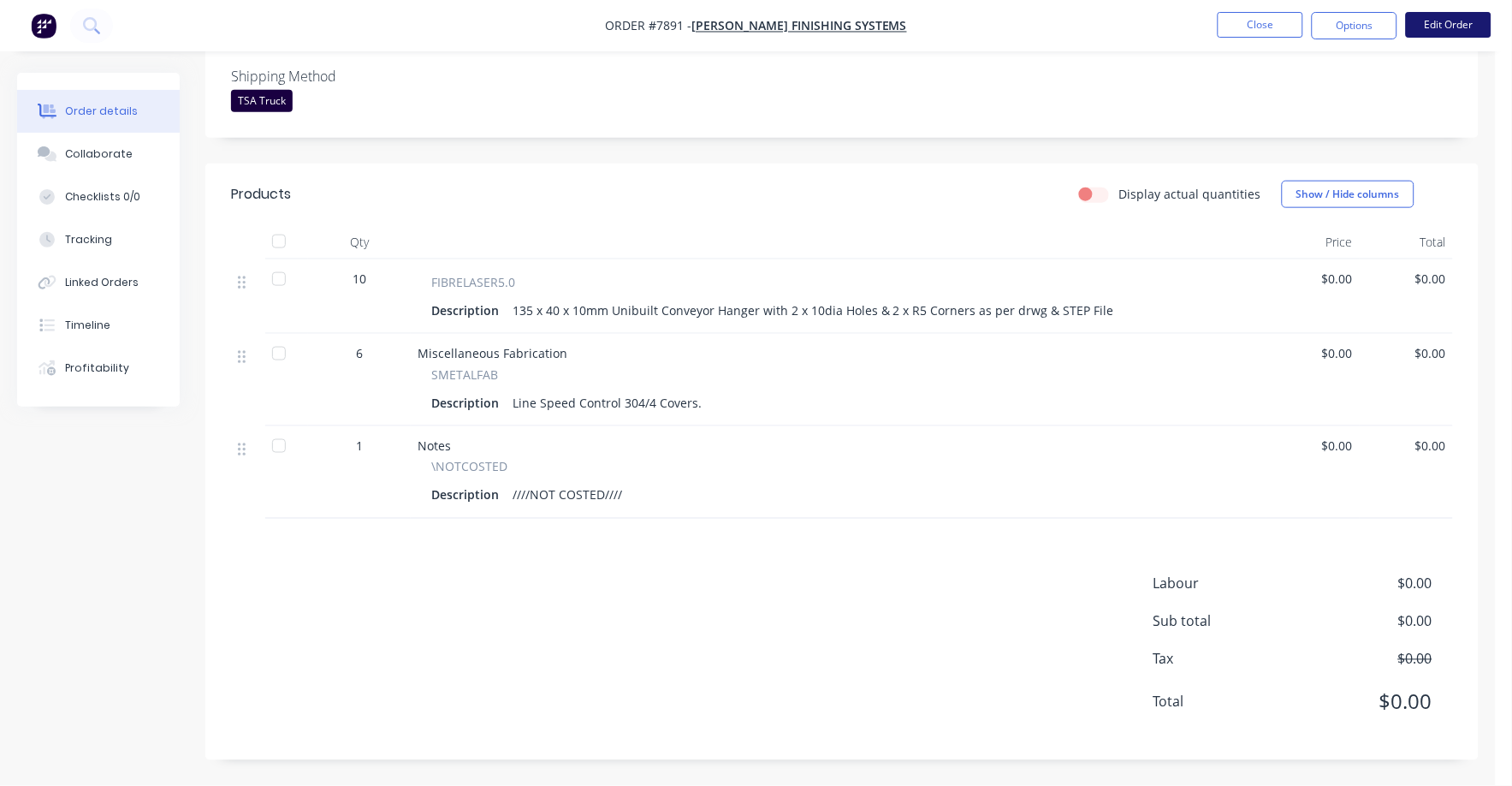
click at [1457, 27] on button "Edit Order" at bounding box center [1449, 24] width 86 height 26
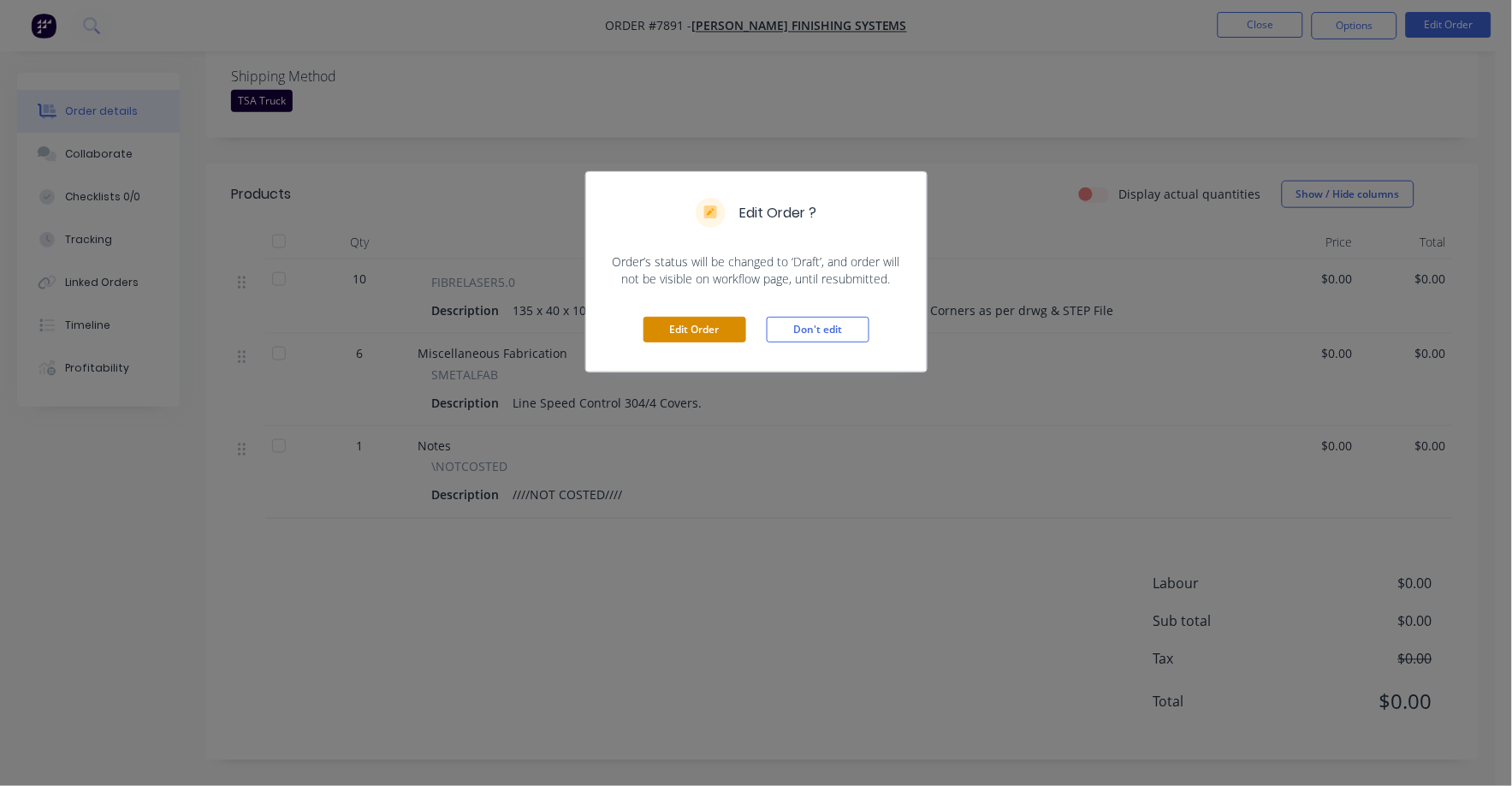
drag, startPoint x: 680, startPoint y: 343, endPoint x: 687, endPoint y: 337, distance: 9.2
click at [683, 340] on div "Edit Order Don't edit" at bounding box center [757, 330] width 340 height 84
click at [700, 333] on button "Edit Order" at bounding box center [695, 330] width 103 height 26
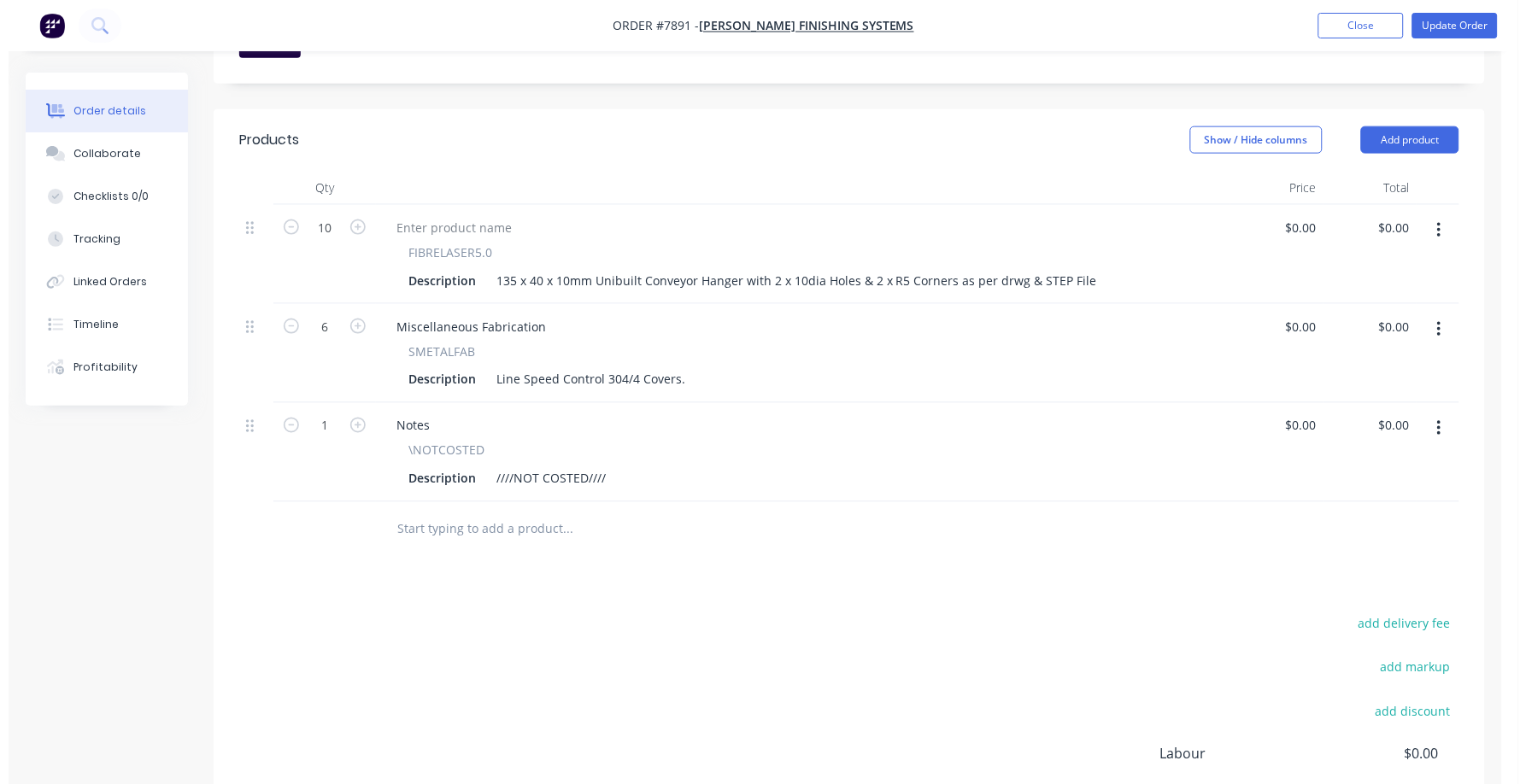
scroll to position [534, 0]
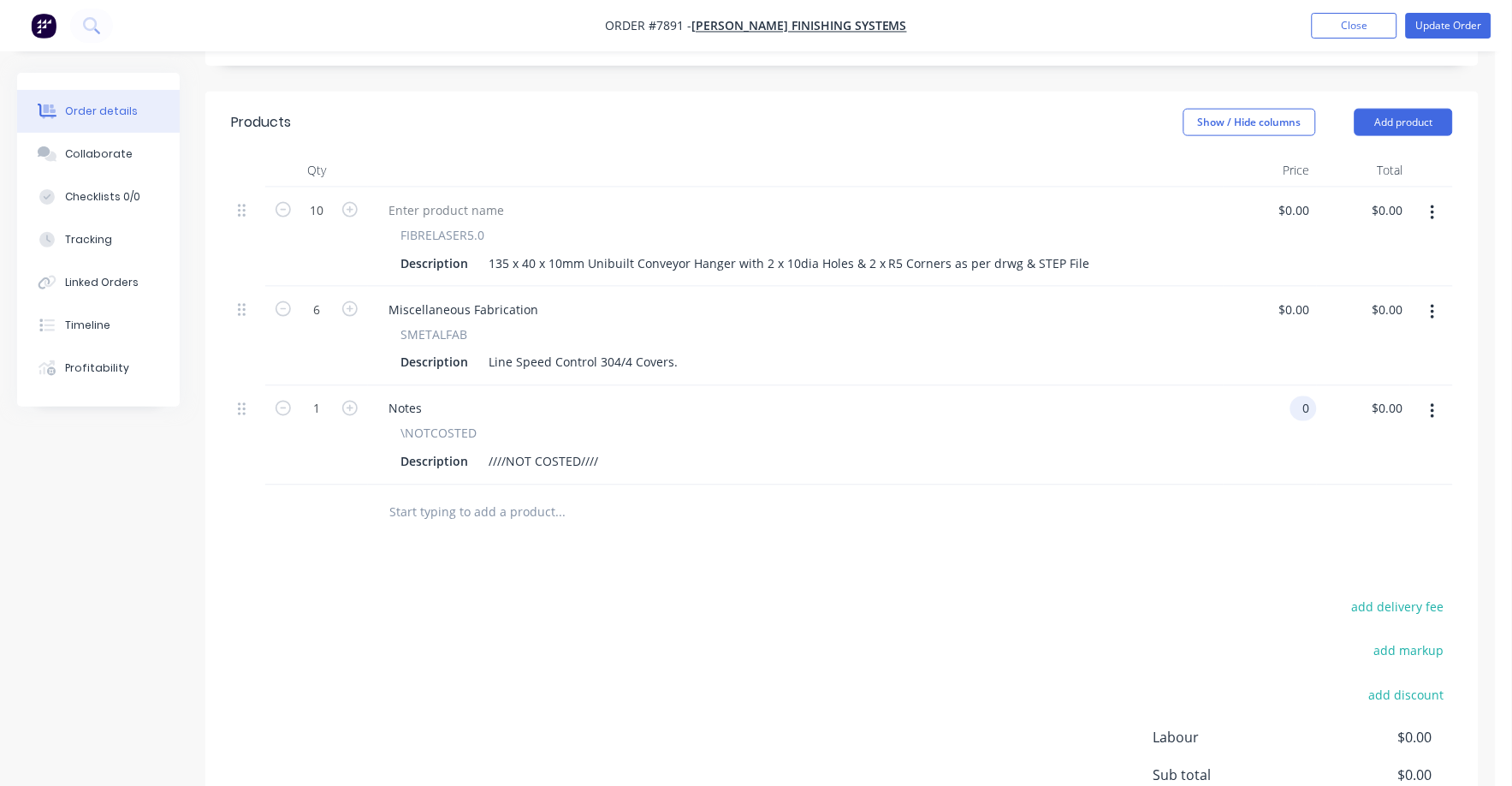
drag, startPoint x: 1294, startPoint y: 384, endPoint x: 1314, endPoint y: 382, distance: 20.1
click at [1298, 396] on input "0" at bounding box center [1308, 409] width 20 height 25
type input "$600.00"
click at [1453, 27] on button "Update Order" at bounding box center [1449, 25] width 86 height 26
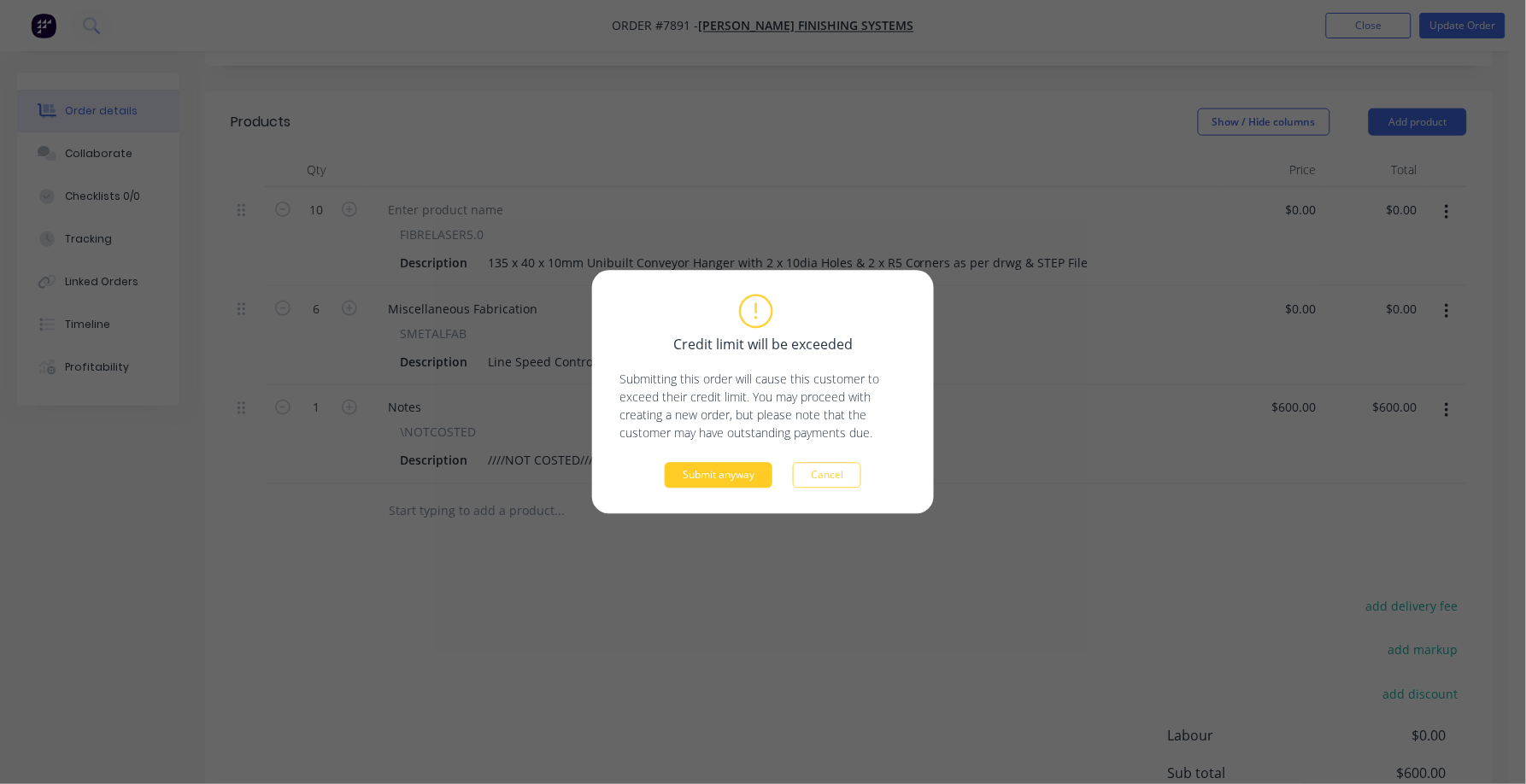
click at [690, 475] on button "Submit anyway" at bounding box center [718, 476] width 107 height 26
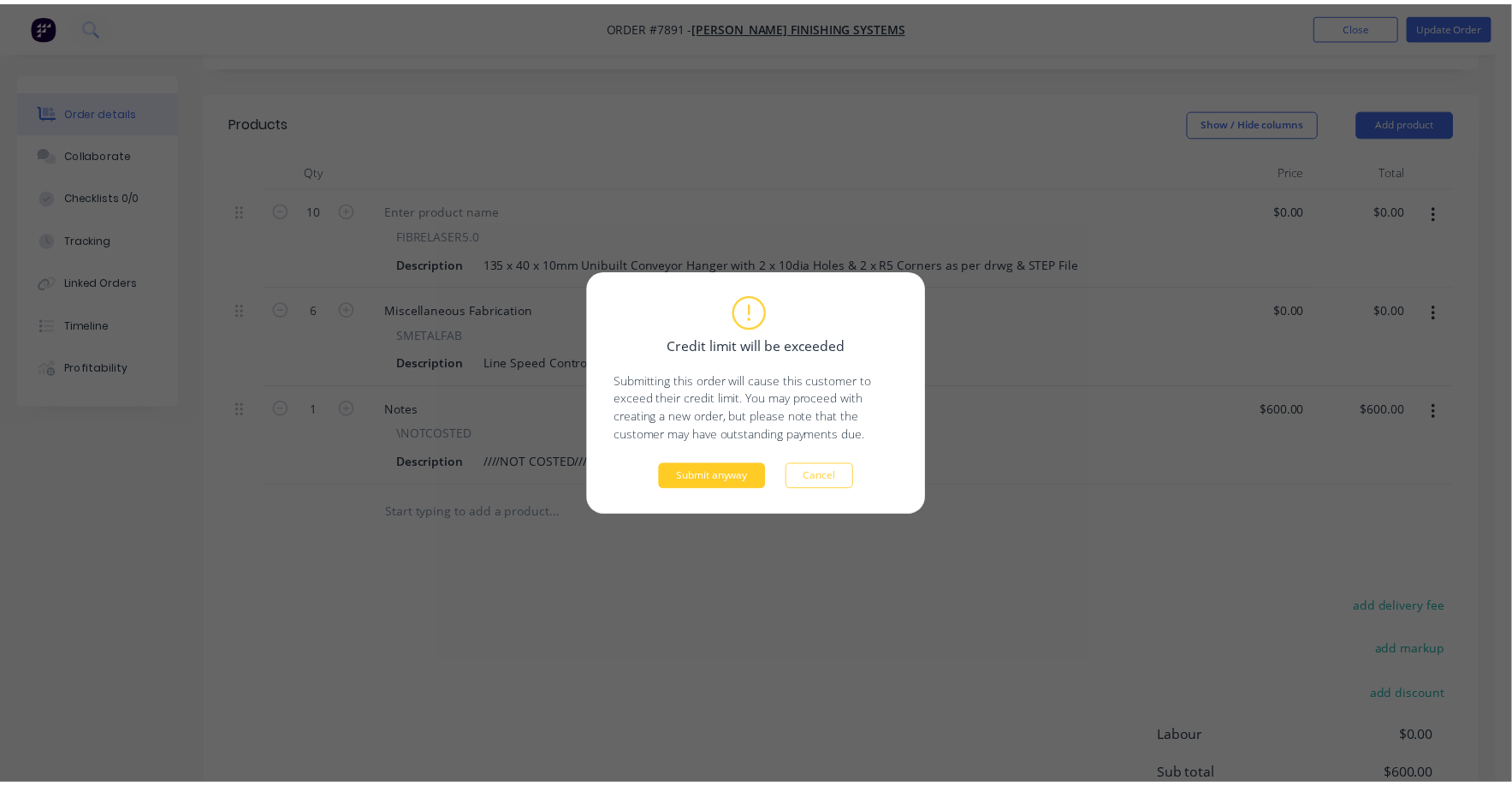
scroll to position [439, 0]
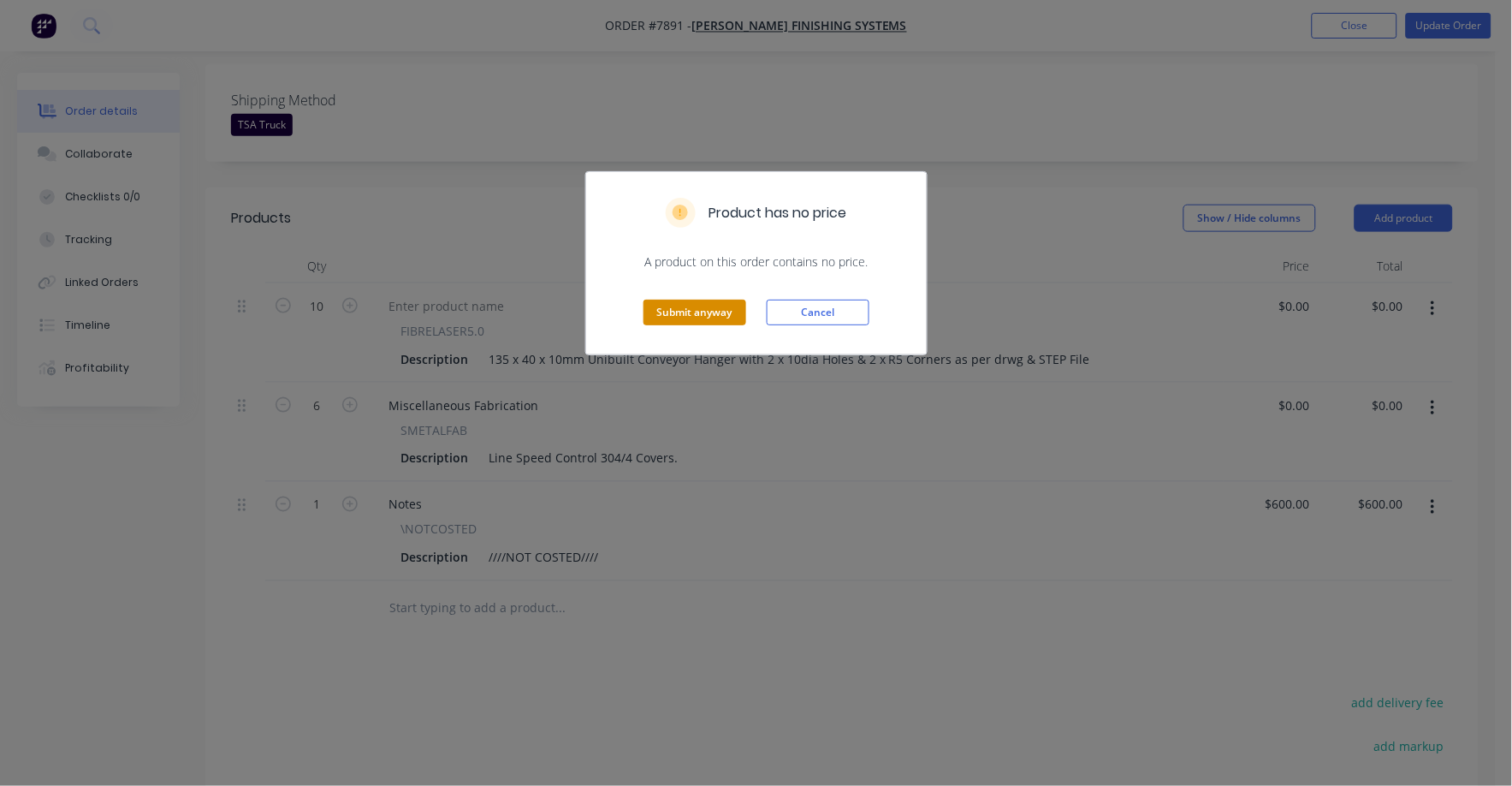
click at [678, 324] on button "Submit anyway" at bounding box center [695, 312] width 103 height 26
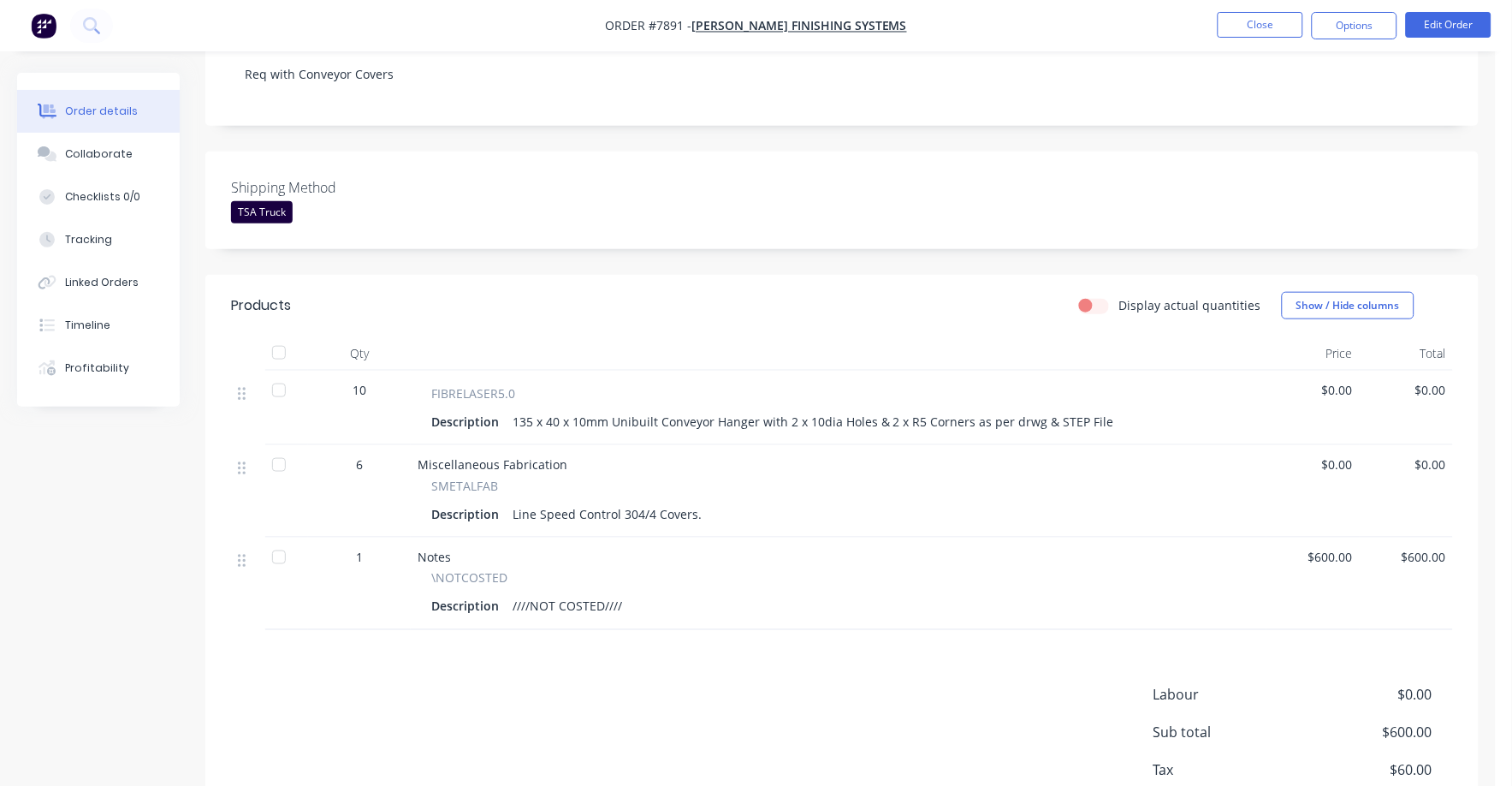
scroll to position [98, 0]
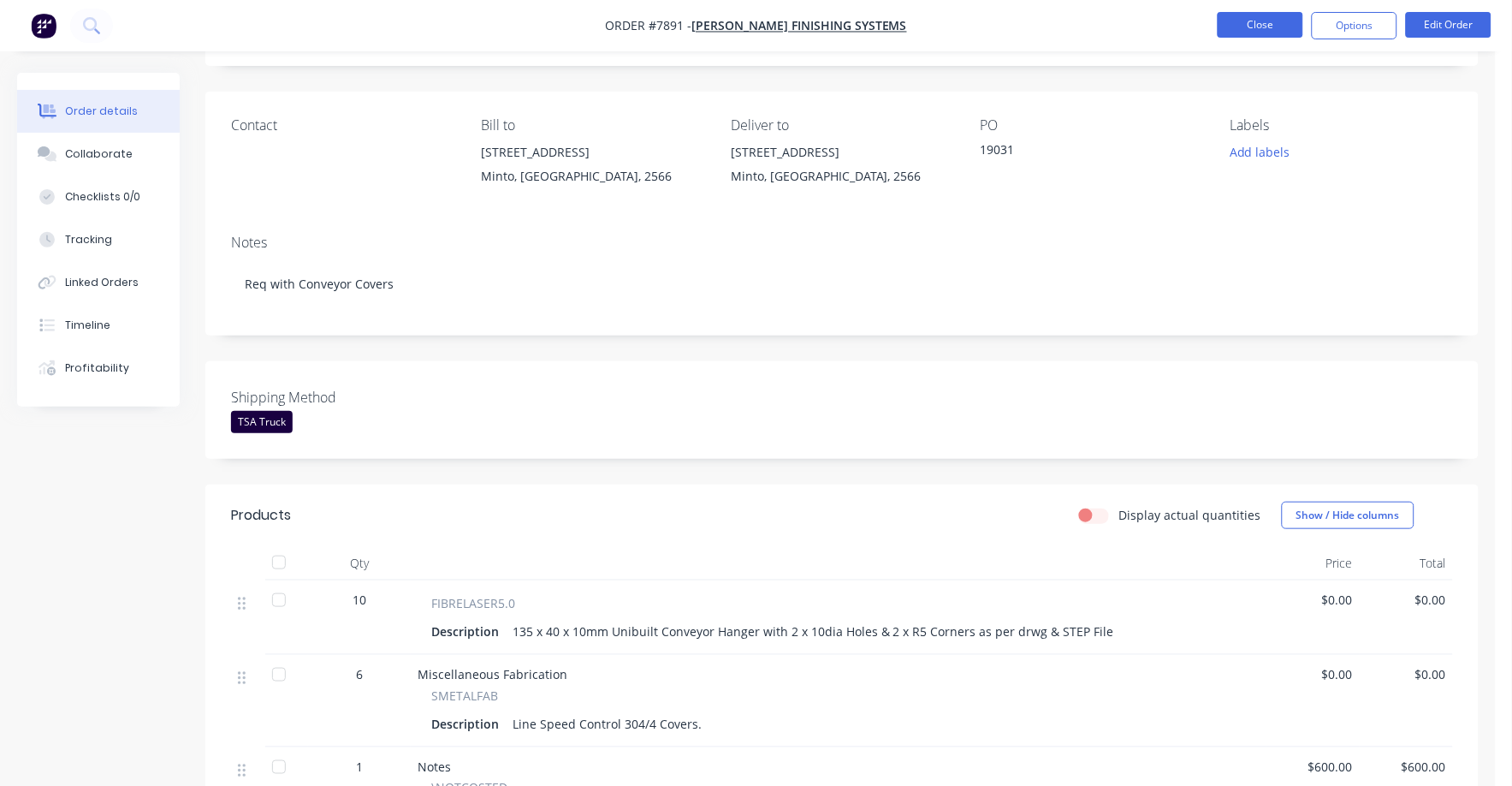
click at [1271, 30] on button "Close" at bounding box center [1261, 24] width 86 height 26
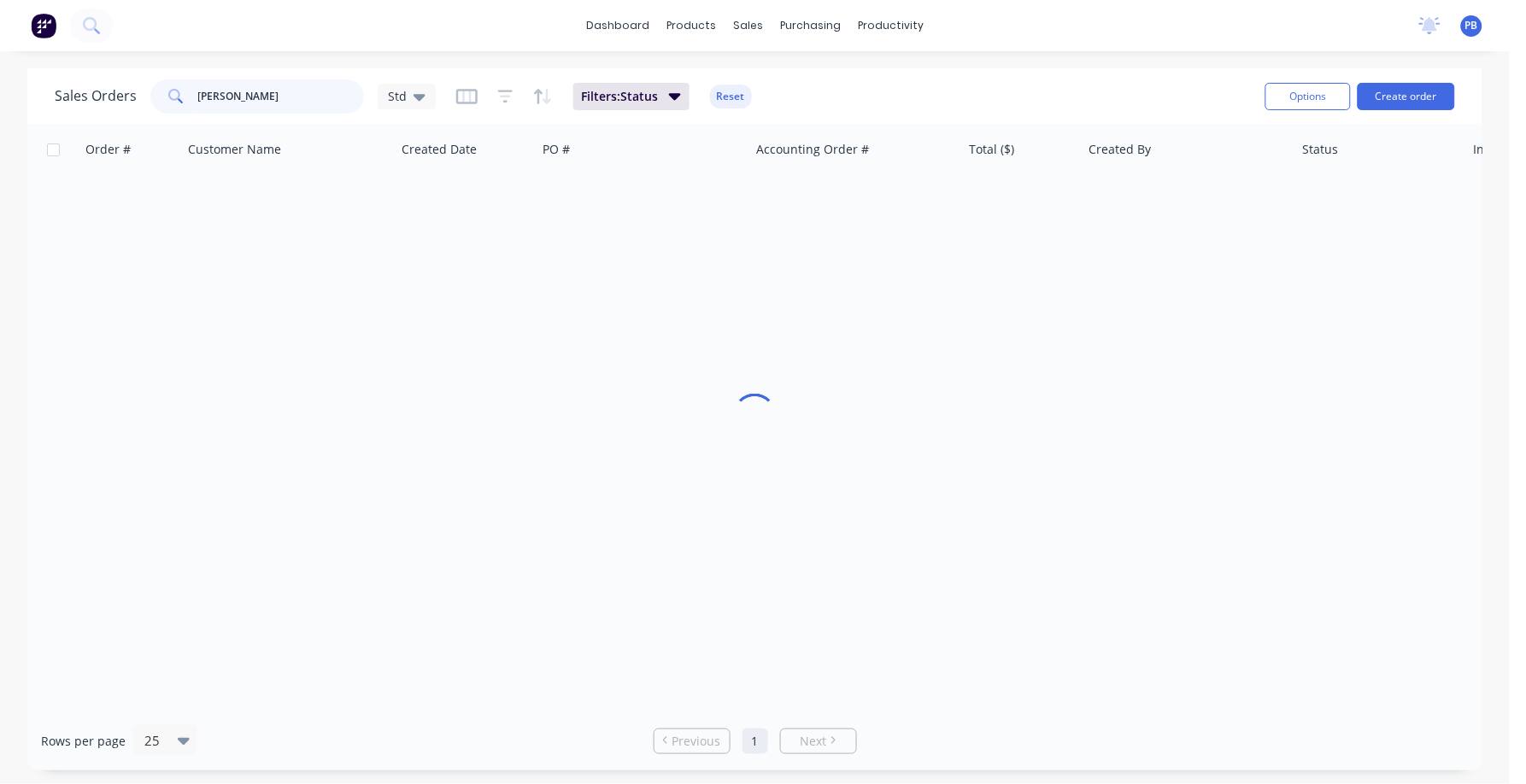
drag, startPoint x: 252, startPoint y: 98, endPoint x: 138, endPoint y: 85, distance: 114.7
click at [138, 85] on div "Sales Orders [PERSON_NAME] Std" at bounding box center [245, 97] width 381 height 34
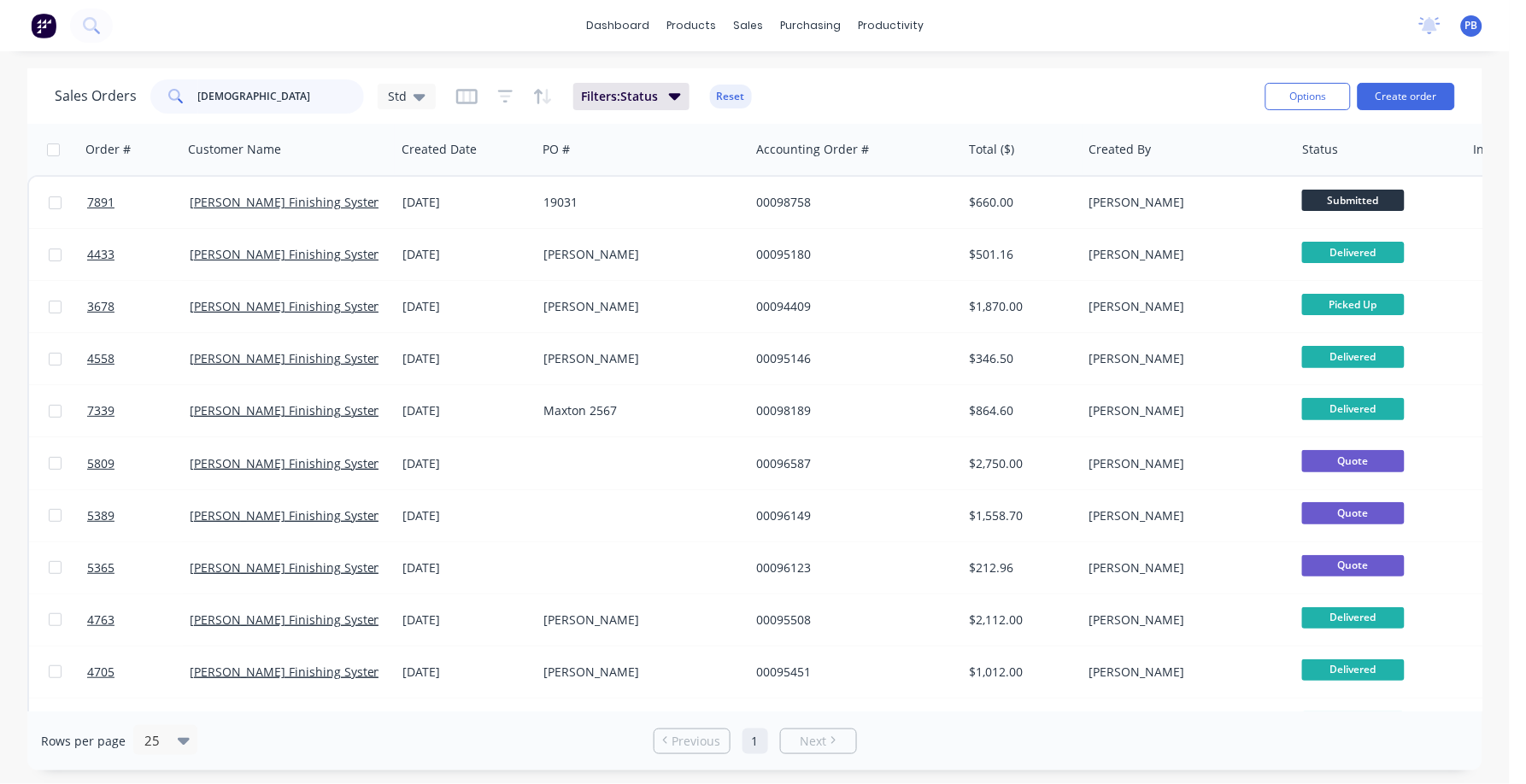
type input "[DEMOGRAPHIC_DATA]"
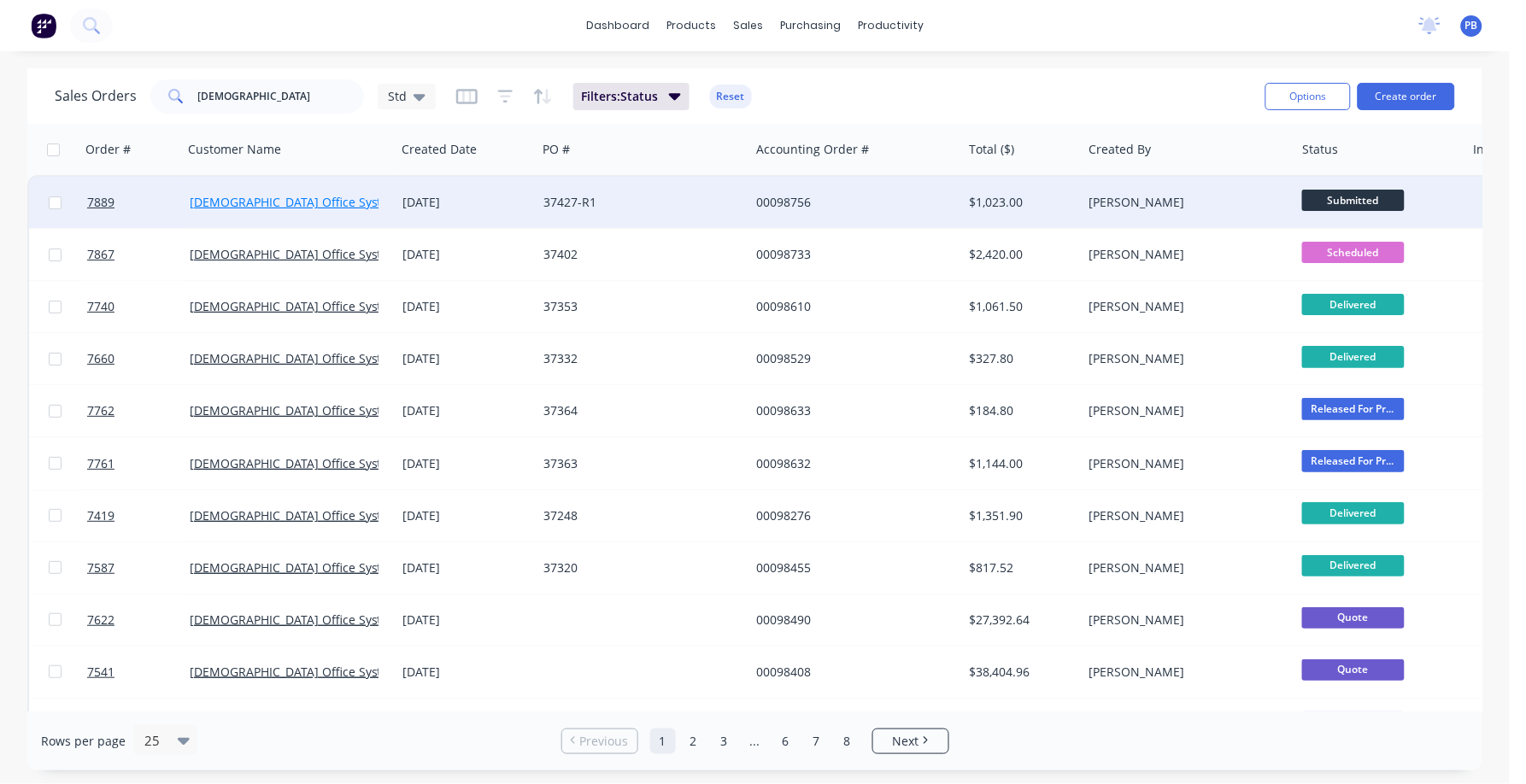
click at [252, 198] on link "[DEMOGRAPHIC_DATA] Office Systems" at bounding box center [298, 202] width 216 height 16
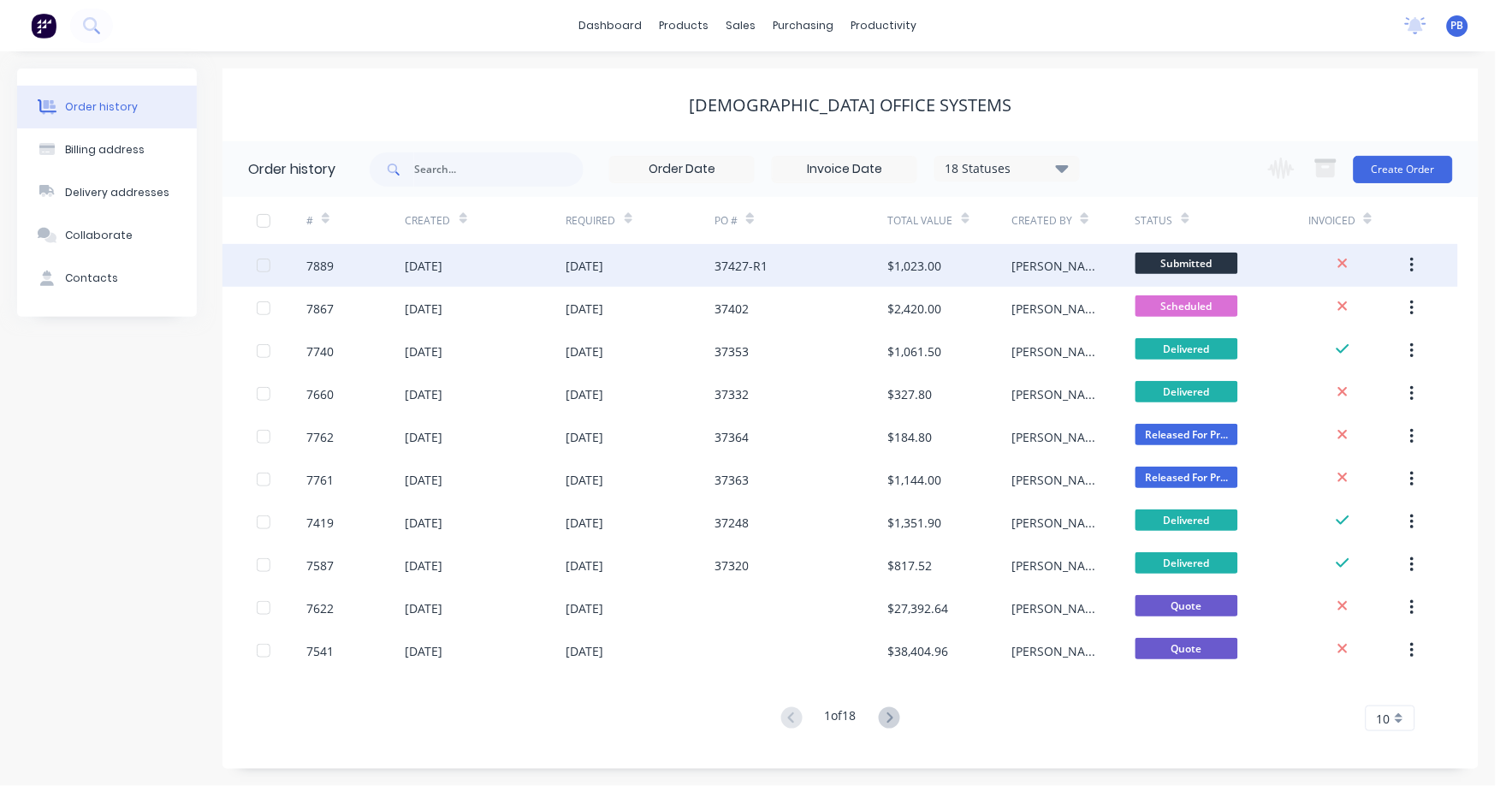
click at [915, 259] on div "$1,023.00" at bounding box center [915, 266] width 54 height 18
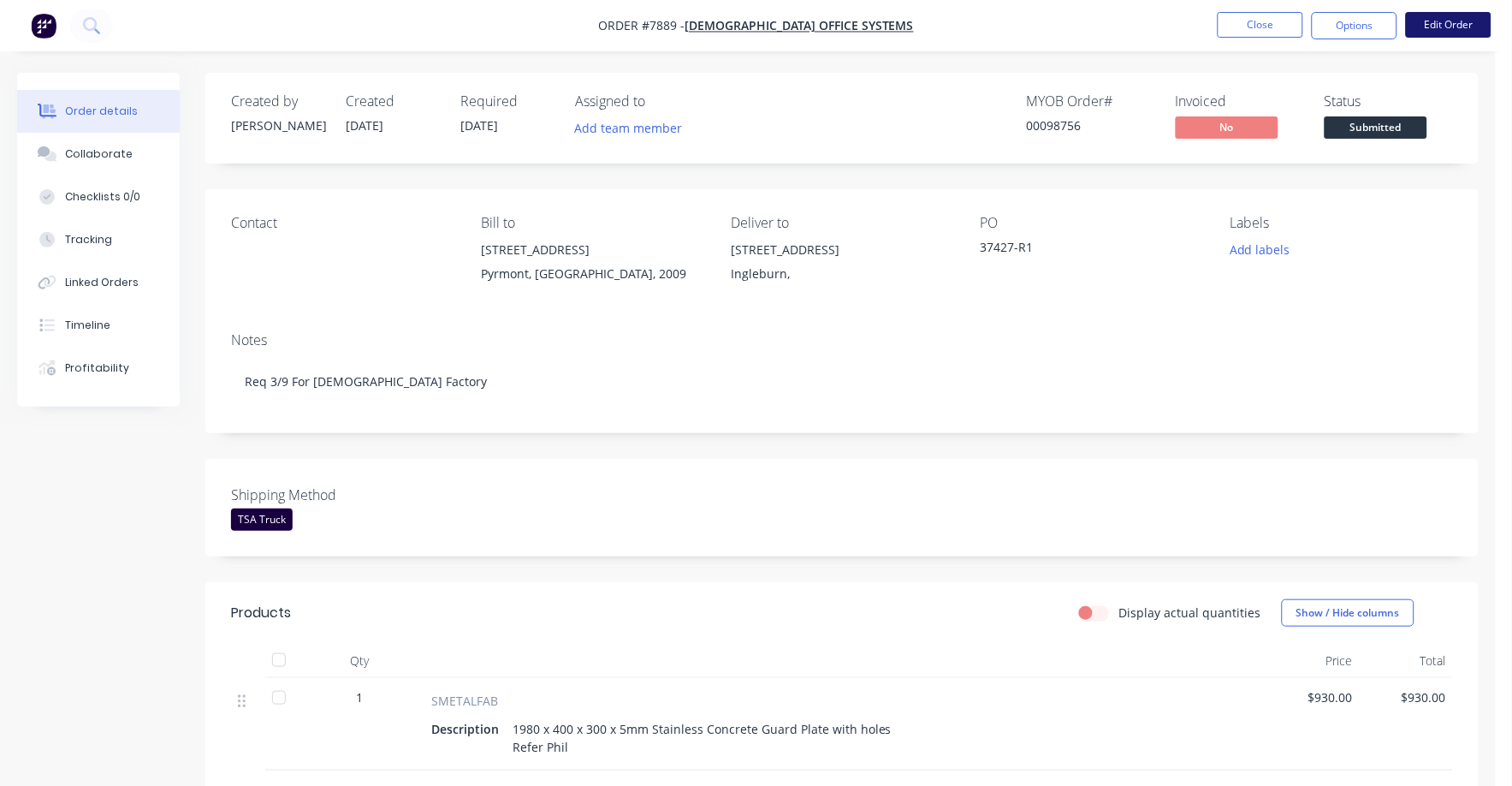
click at [1440, 19] on button "Edit Order" at bounding box center [1449, 24] width 86 height 26
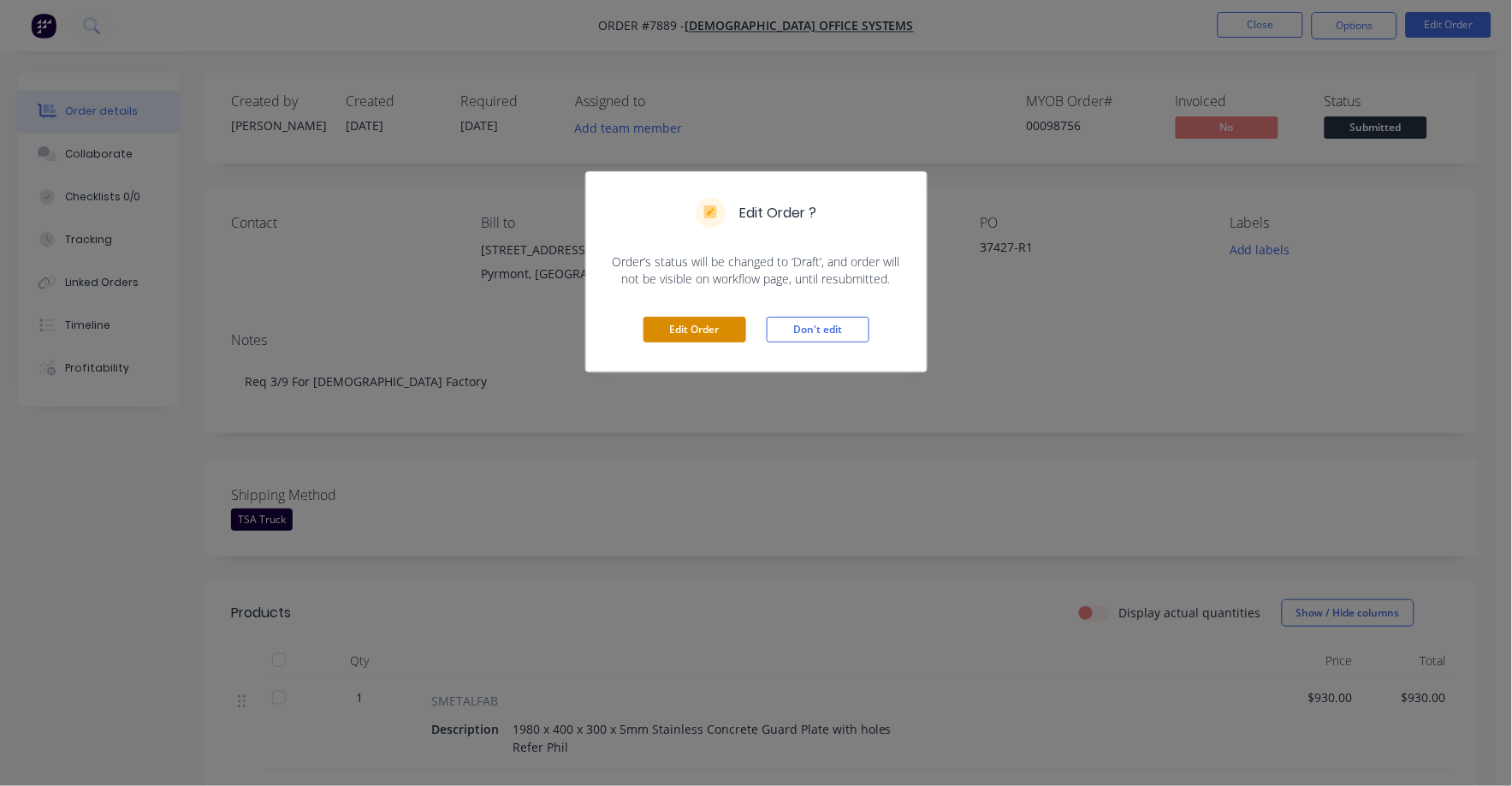
click at [685, 325] on button "Edit Order" at bounding box center [695, 330] width 103 height 26
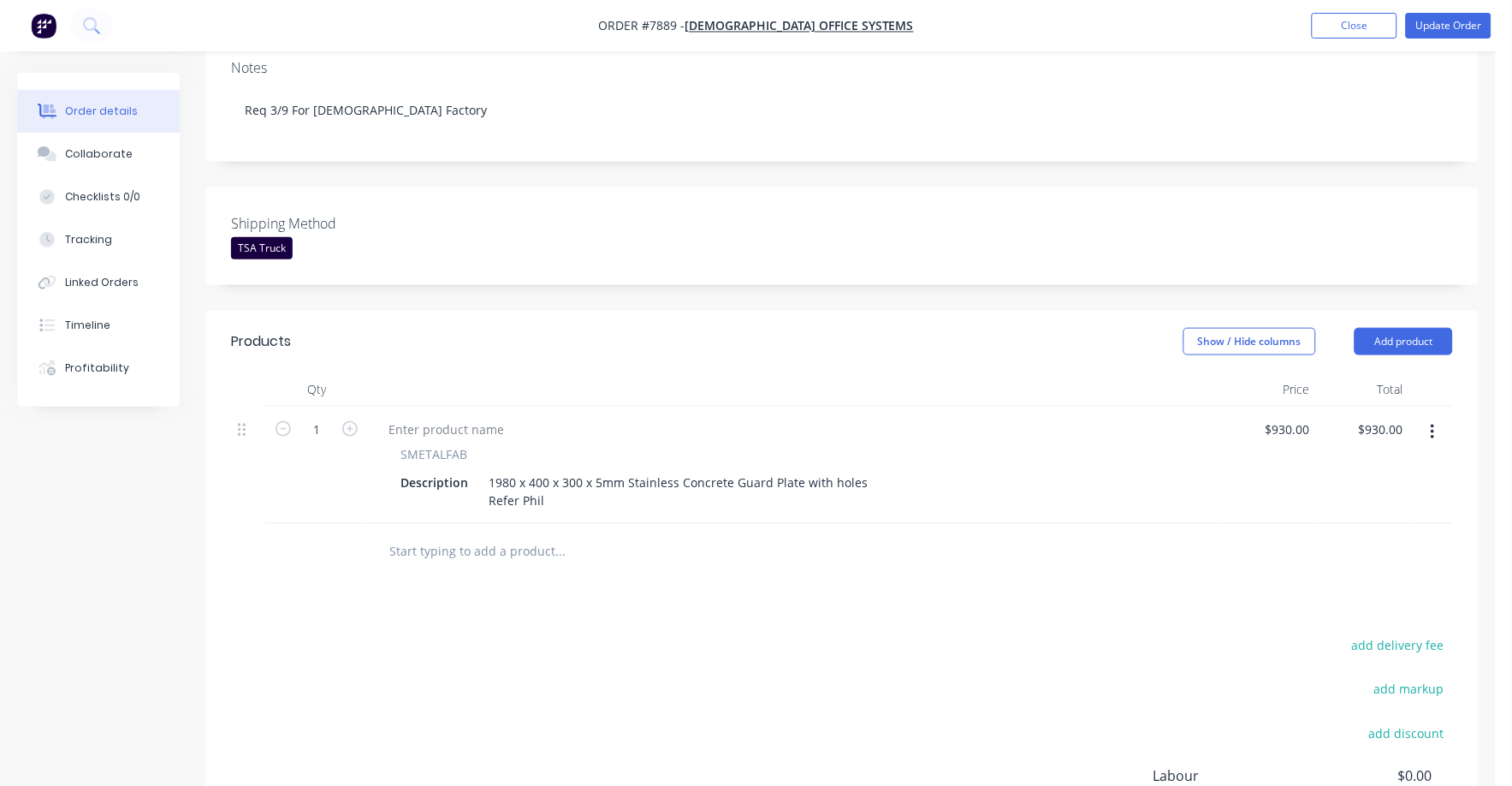
scroll to position [321, 0]
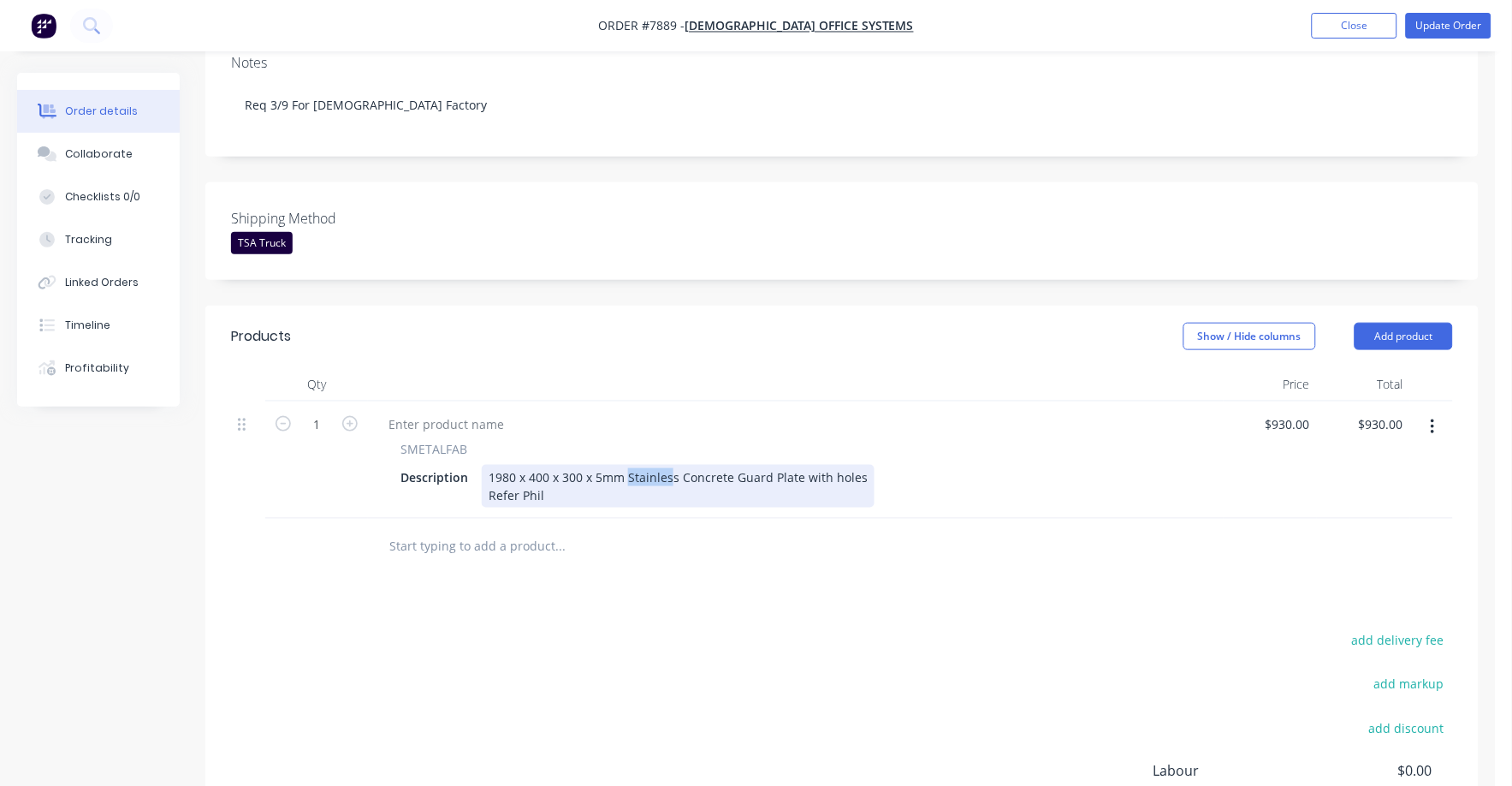
drag, startPoint x: 628, startPoint y: 452, endPoint x: 671, endPoint y: 452, distance: 43.0
click at [671, 465] on div "1980 x 400 x 300 x 5mm Stainless Concrete Guard Plate with holes Refer Phil" at bounding box center [678, 487] width 393 height 43
click at [870, 465] on div "Description 1980 x 400 x 300 x 5mm Stainless Concrete Guard Plate with holes Re…" at bounding box center [793, 487] width 798 height 43
drag, startPoint x: 627, startPoint y: 452, endPoint x: 727, endPoint y: 449, distance: 100.0
click at [727, 465] on div "1980 x 400 x 300 x 5mm Stainless Concrete Guard Plate with holes Refer Phil" at bounding box center [678, 487] width 393 height 43
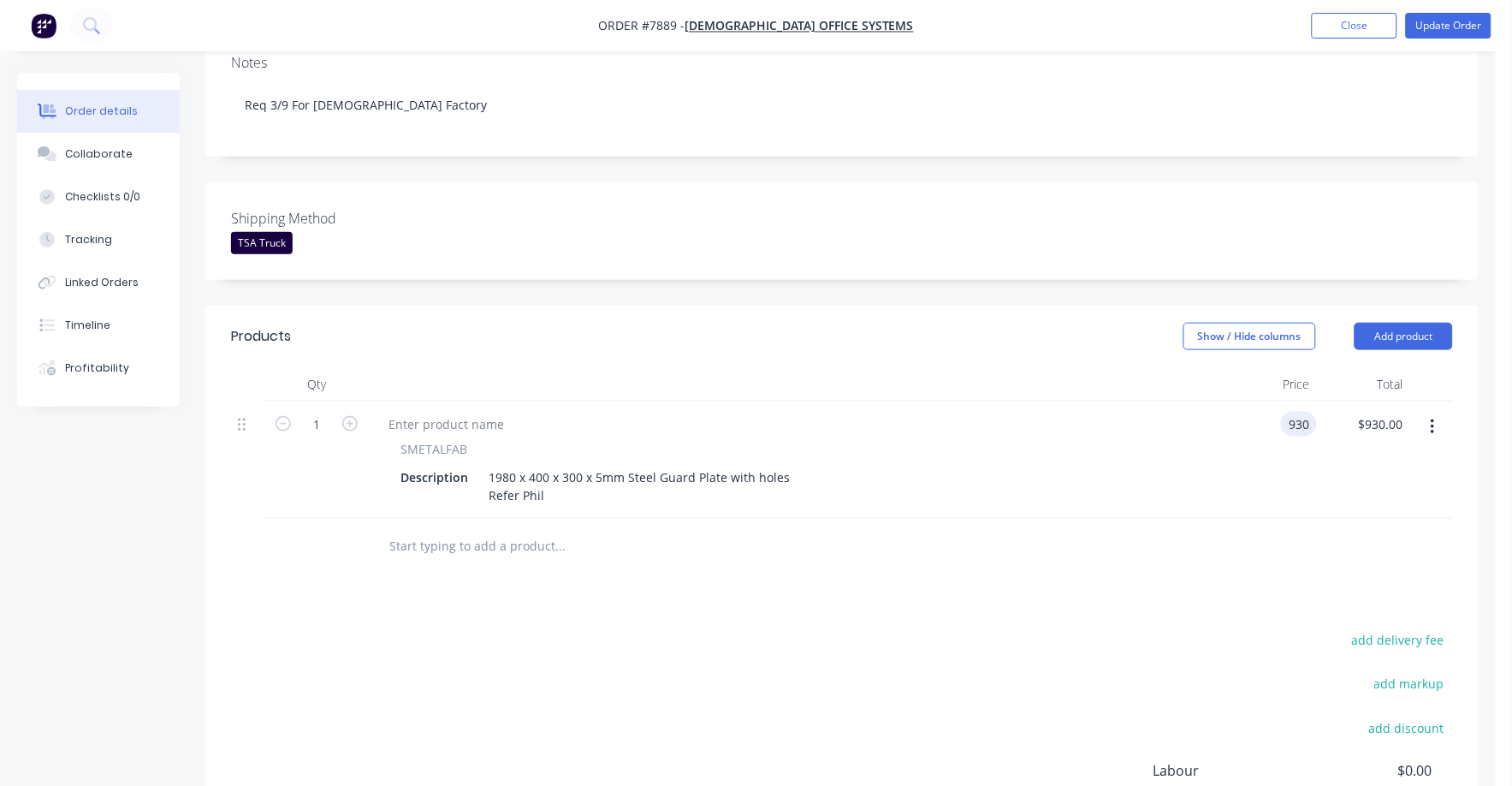
drag, startPoint x: 1293, startPoint y: 402, endPoint x: 1310, endPoint y: 402, distance: 17.0
click at [1293, 412] on input "930" at bounding box center [1302, 425] width 29 height 25
type input "$500.00"
click at [1139, 529] on div at bounding box center [842, 547] width 1223 height 56
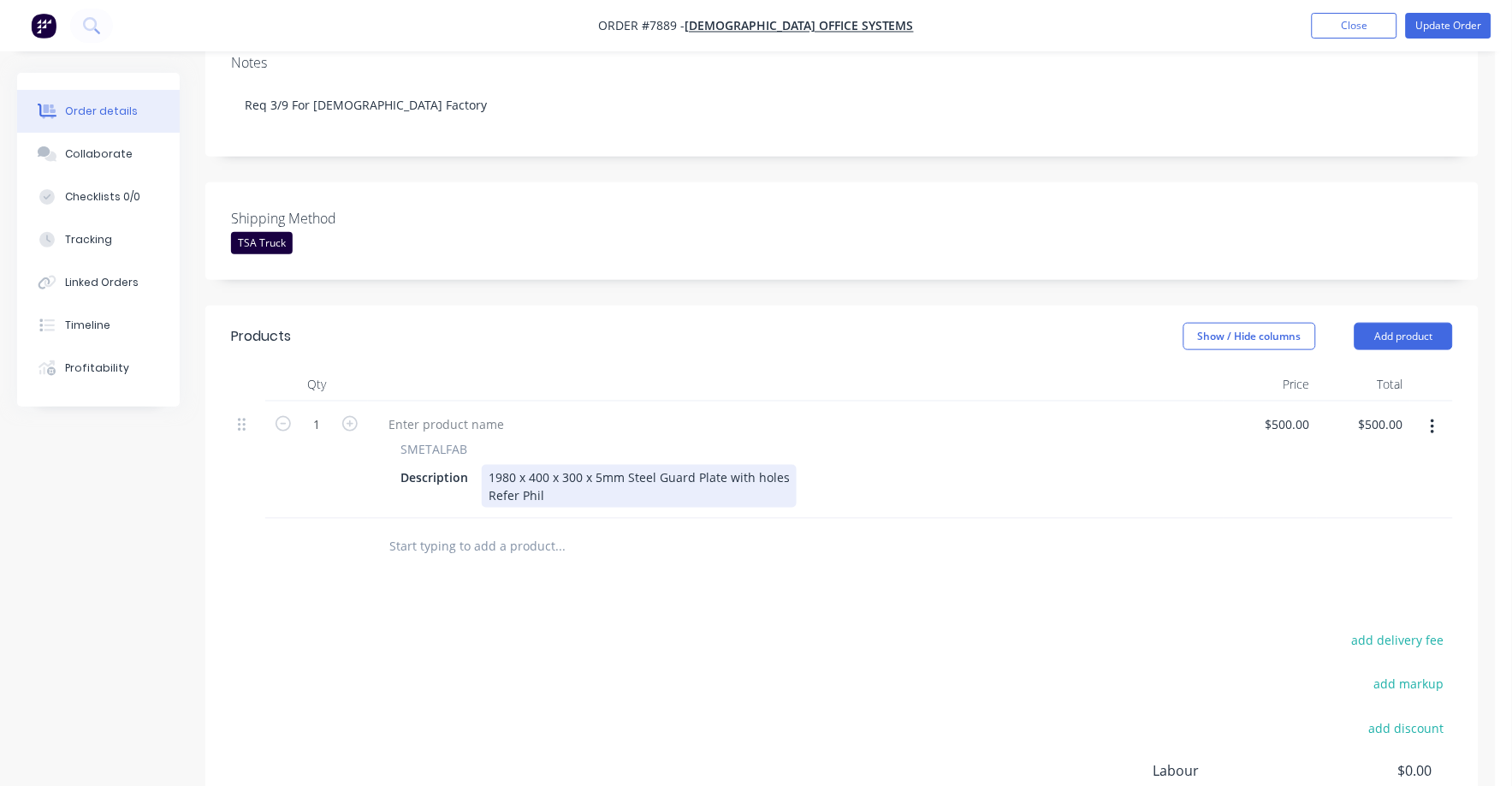
drag, startPoint x: 725, startPoint y: 452, endPoint x: 760, endPoint y: 453, distance: 35.0
click at [726, 465] on div "1980 x 400 x 300 x 5mm Steel Guard Plate with holes Refer Phil" at bounding box center [640, 487] width 315 height 43
type input "$500.00"
click at [466, 530] on input "text" at bounding box center [560, 547] width 342 height 34
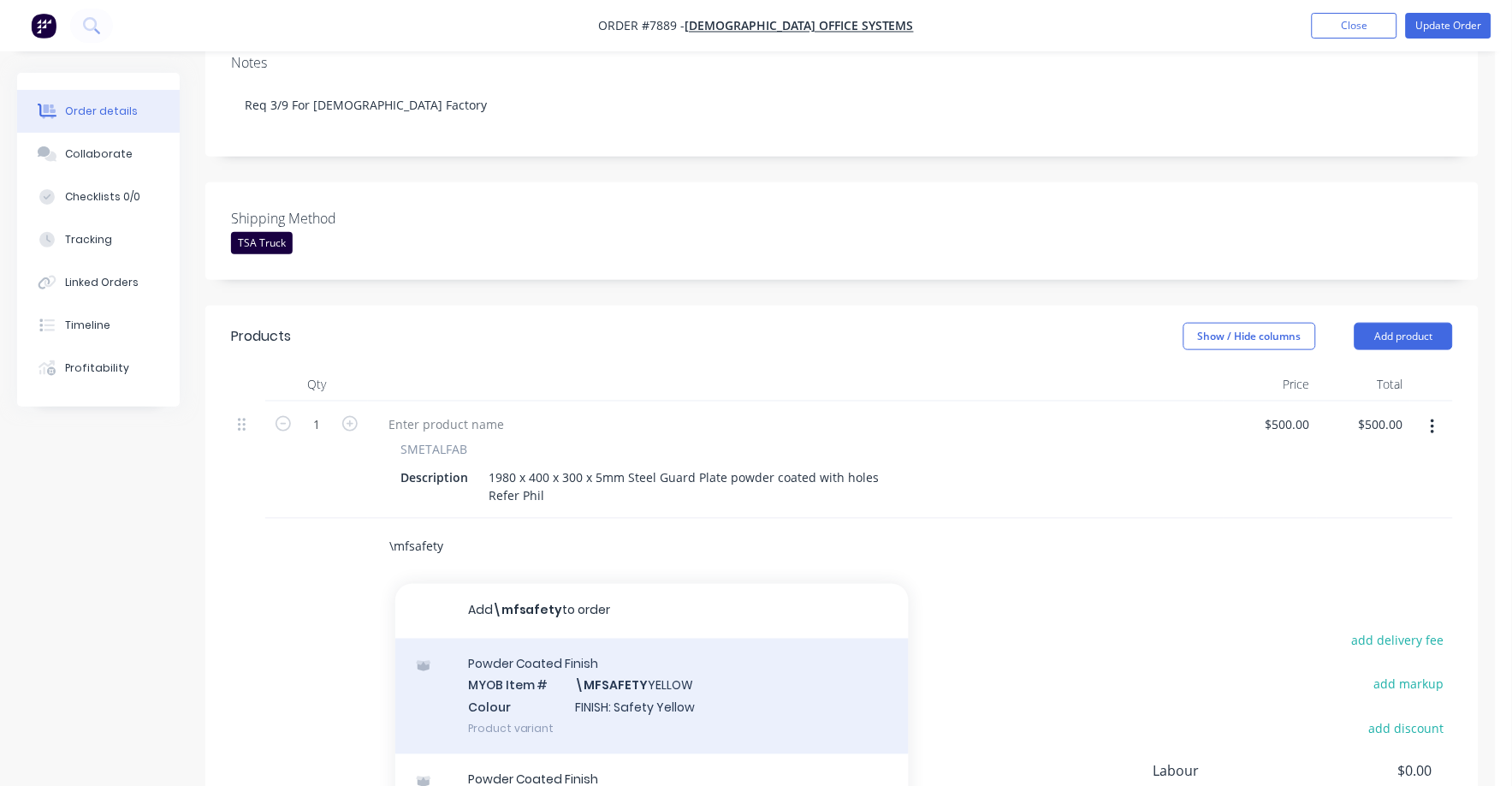
type input "\mfsafety"
click at [646, 678] on div "Powder Coated Finish MYOB Item # \MFSAFETY YELLOW Colour FINISH: Safety Yellow …" at bounding box center [651, 696] width 513 height 116
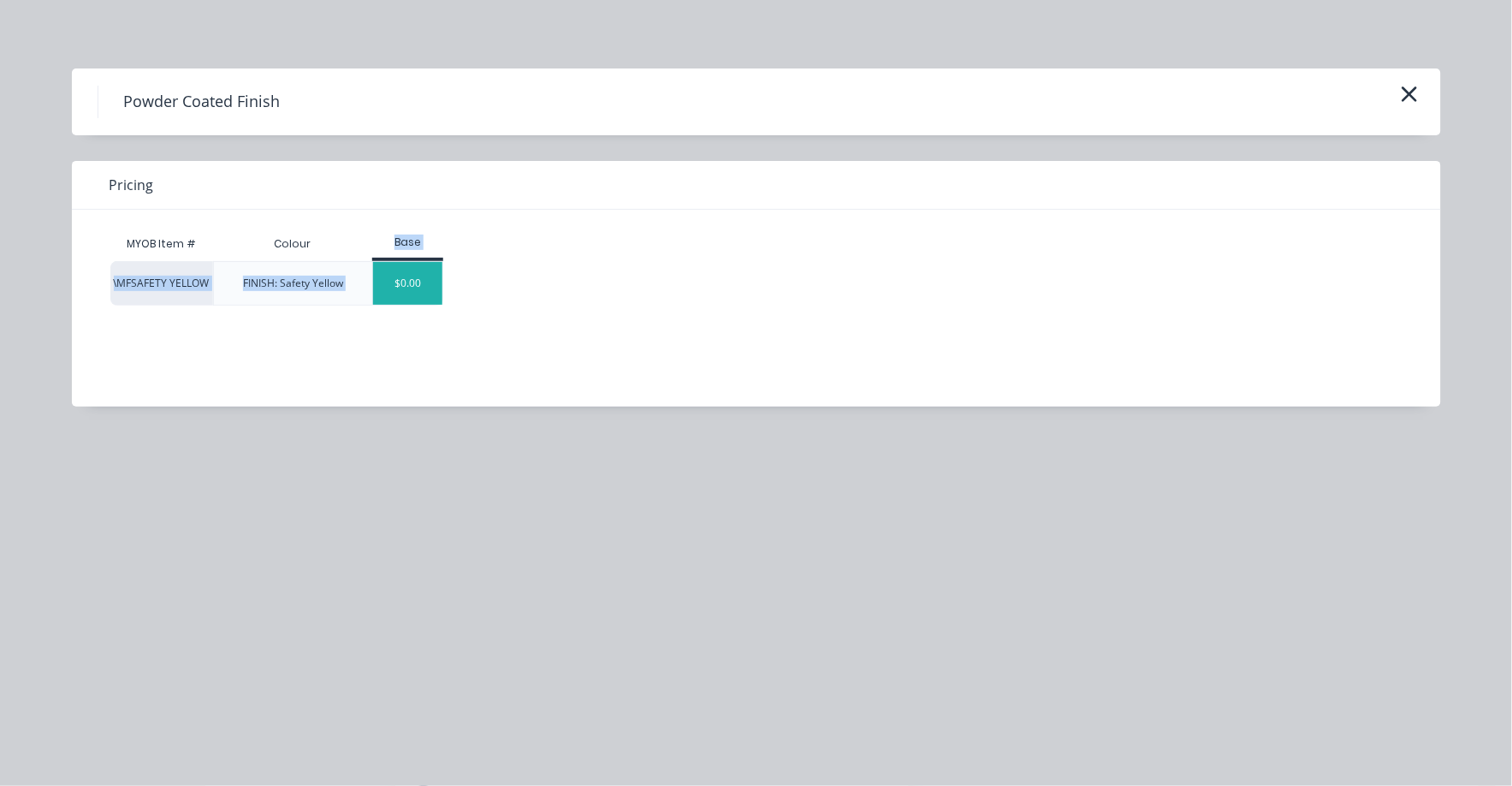
click at [385, 262] on div "MYOB Item # Colour Base \MFSAFETY YELLOW FINISH: Safety Yellow $0.00" at bounding box center [743, 266] width 1267 height 79
drag, startPoint x: 385, startPoint y: 262, endPoint x: 415, endPoint y: 283, distance: 36.6
click at [414, 283] on div "$0.00" at bounding box center [408, 283] width 69 height 43
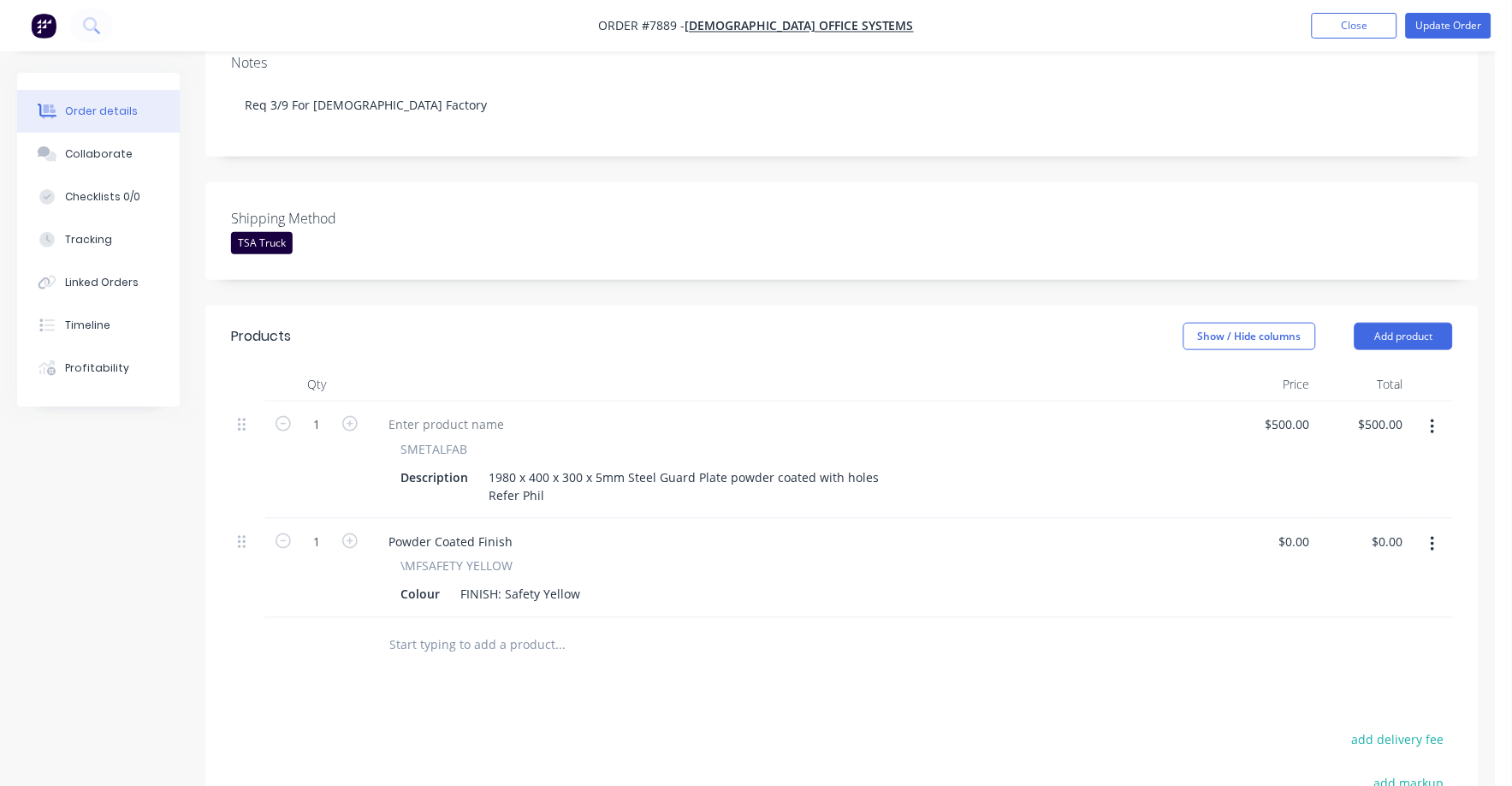
click at [398, 628] on input "text" at bounding box center [560, 645] width 342 height 34
type input "setupp"
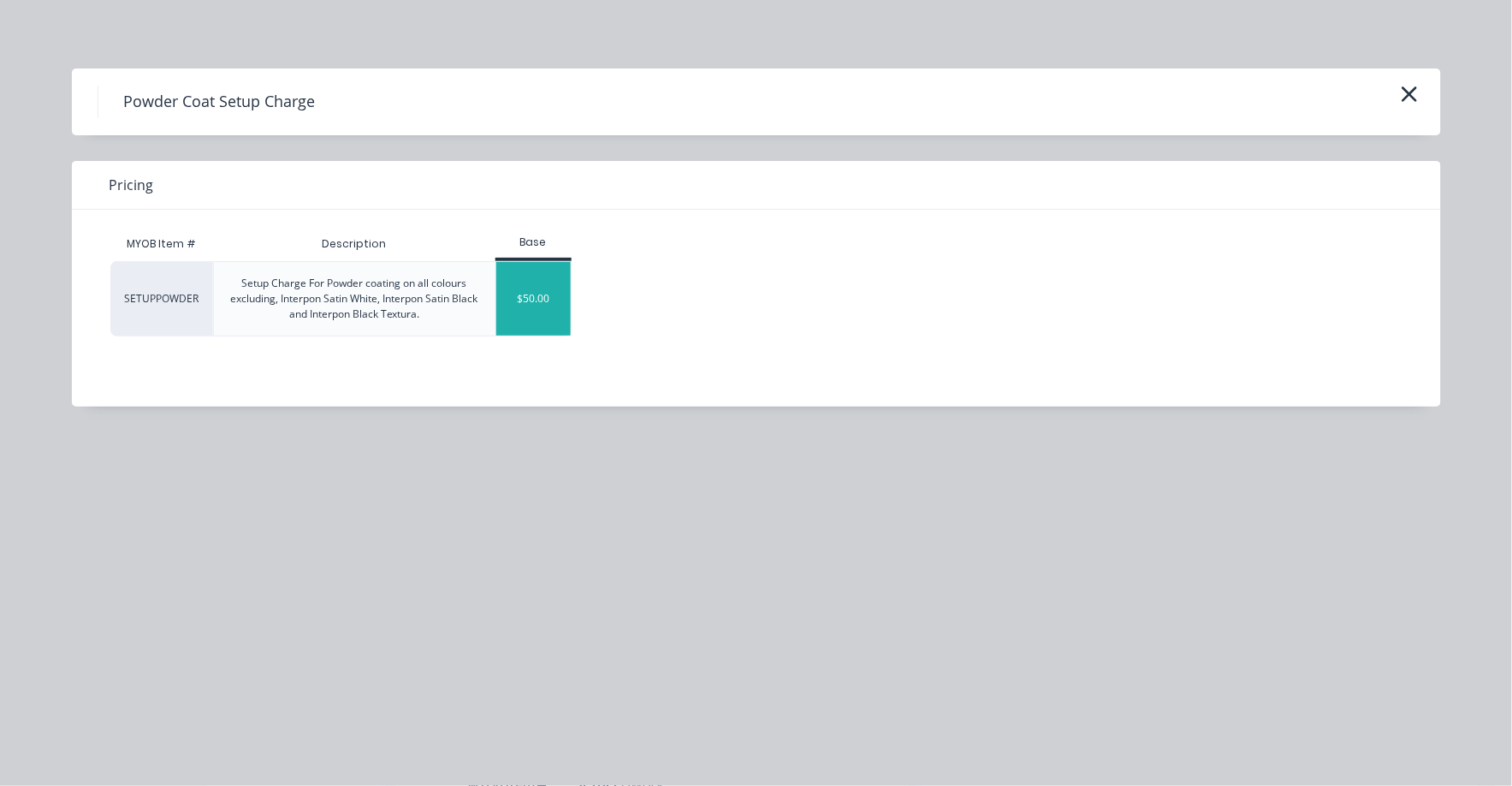
click at [520, 295] on div "$50.00" at bounding box center [533, 298] width 74 height 73
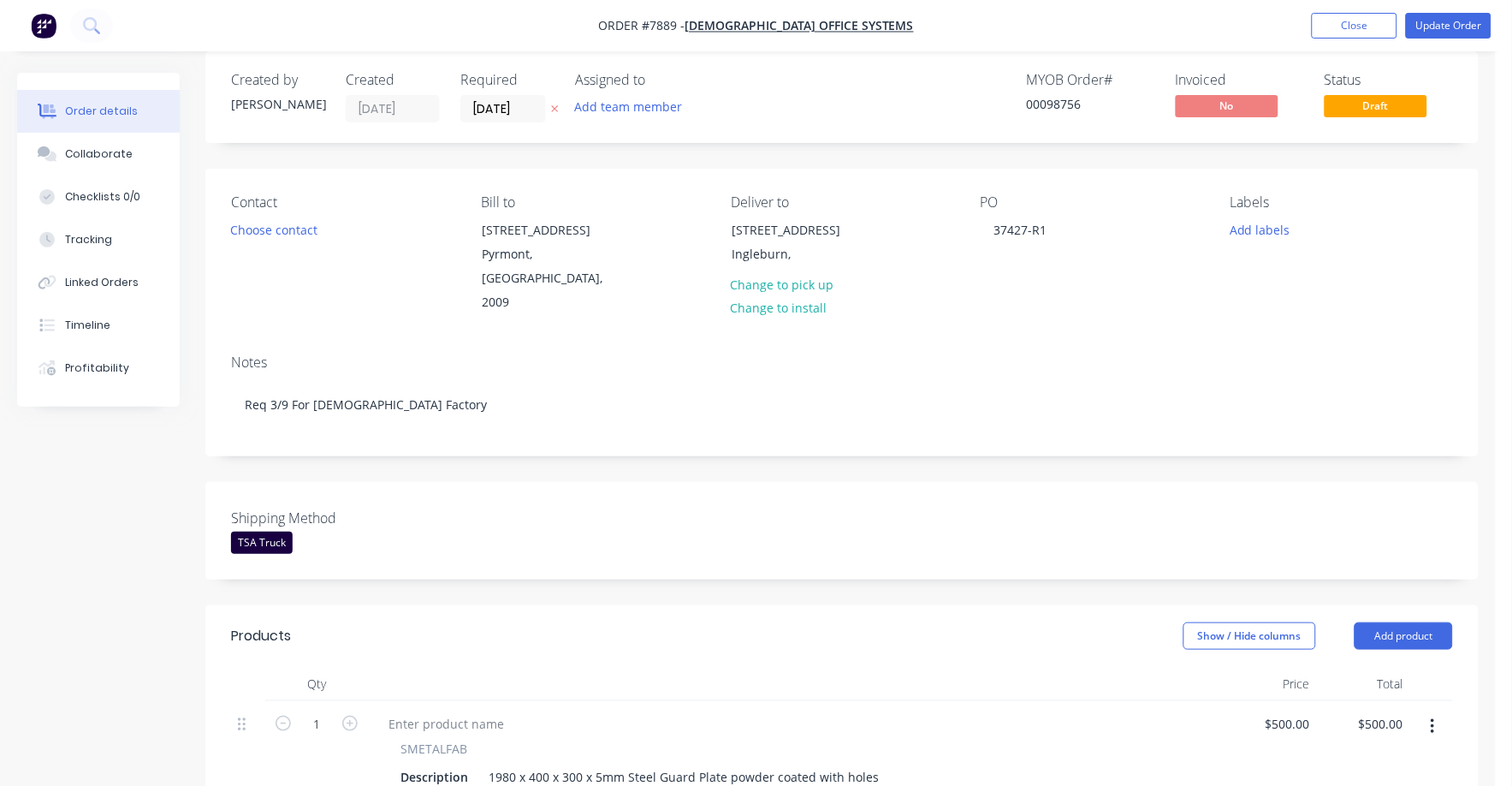
scroll to position [0, 0]
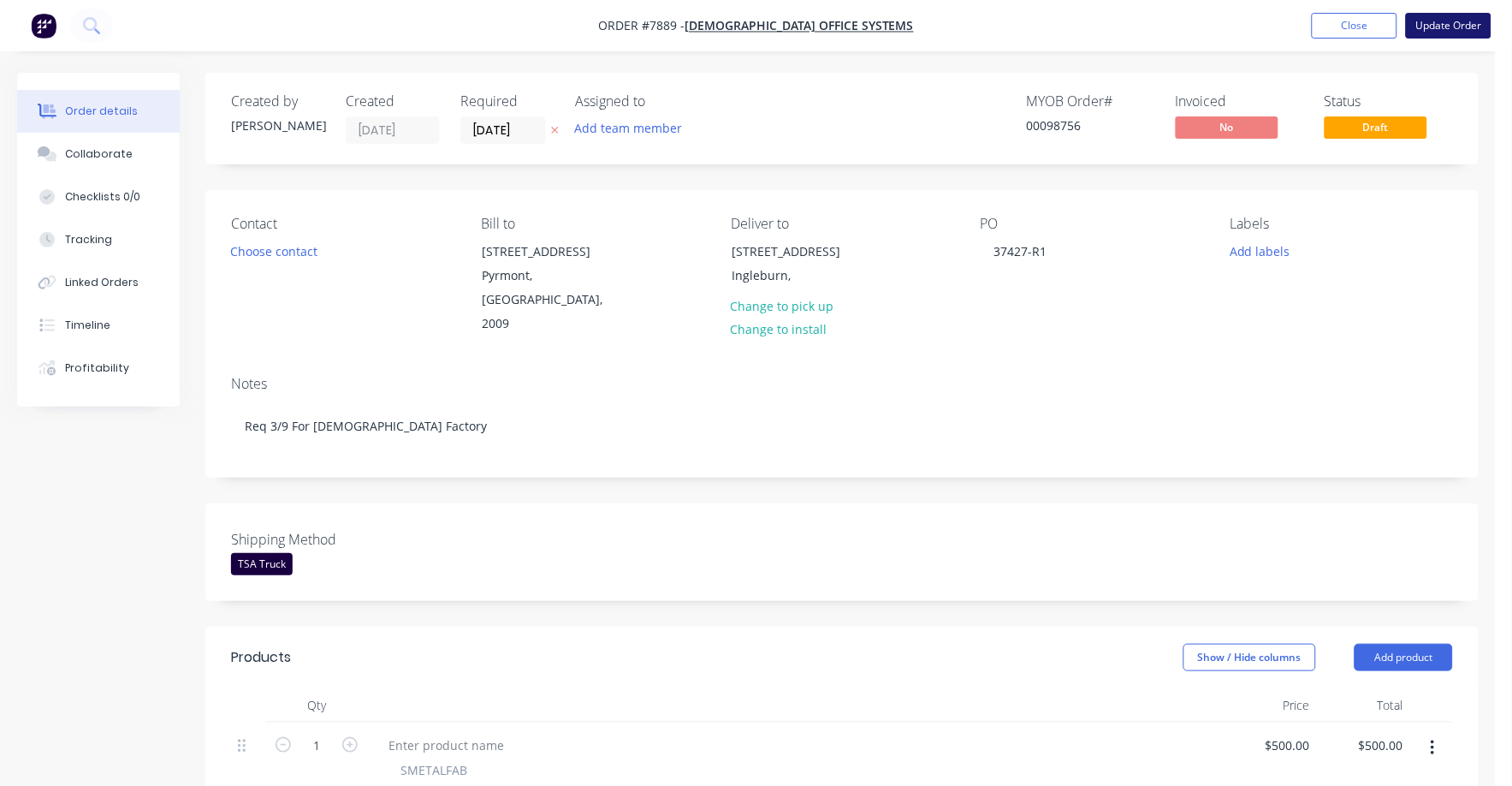
click at [1446, 26] on button "Update Order" at bounding box center [1449, 25] width 86 height 26
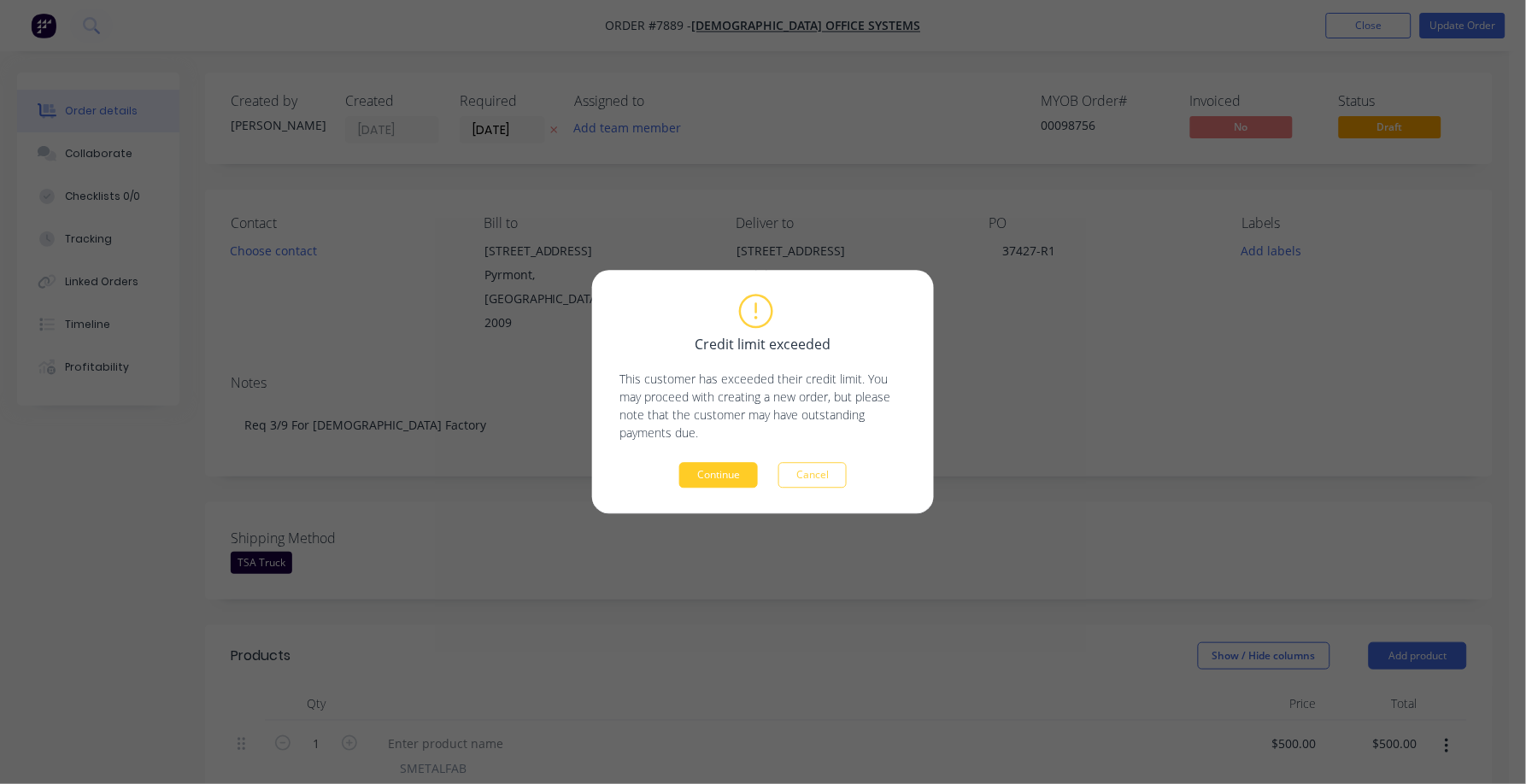
click at [735, 475] on button "Continue" at bounding box center [719, 476] width 79 height 26
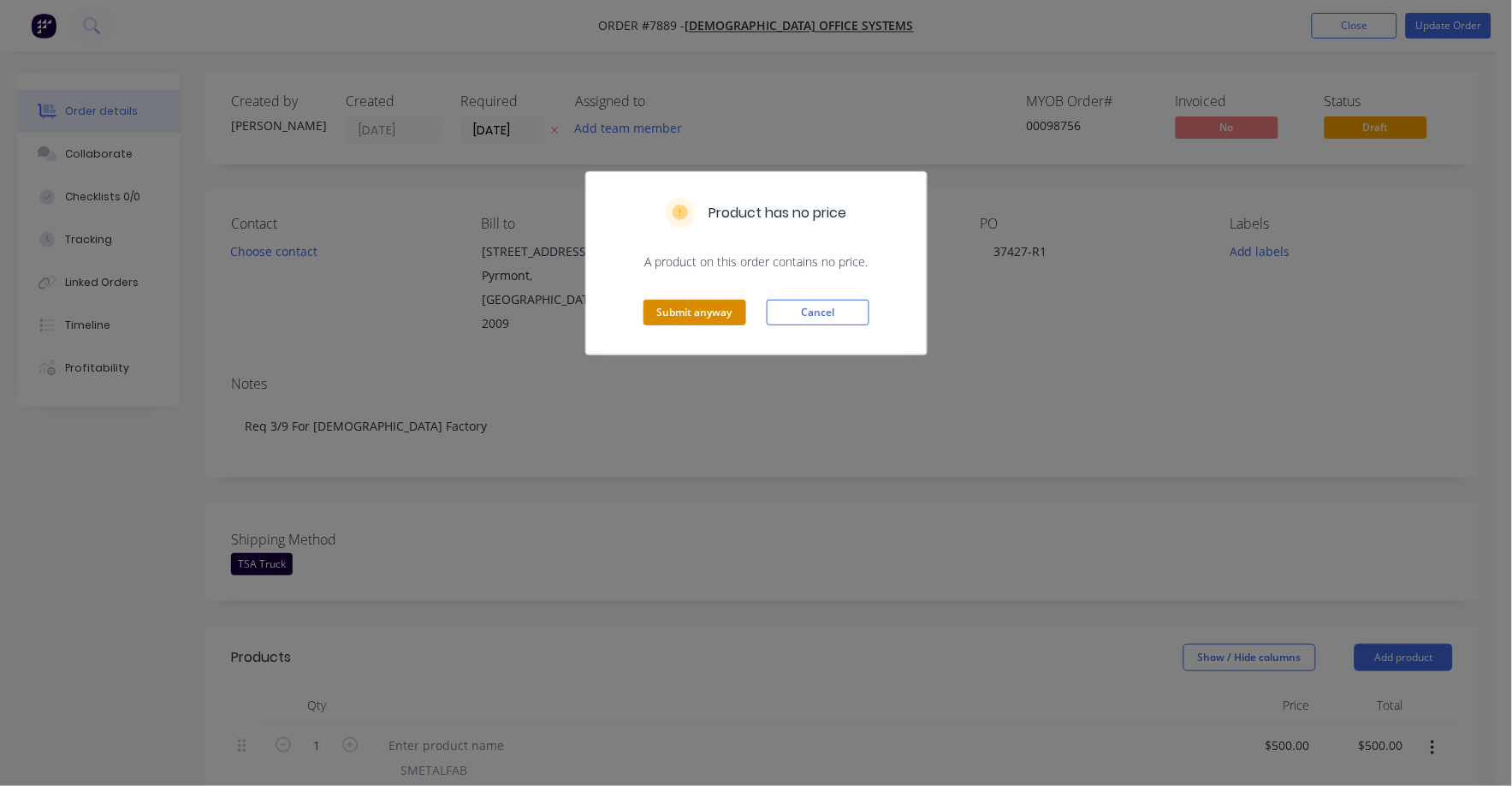
click at [693, 304] on button "Submit anyway" at bounding box center [695, 312] width 103 height 26
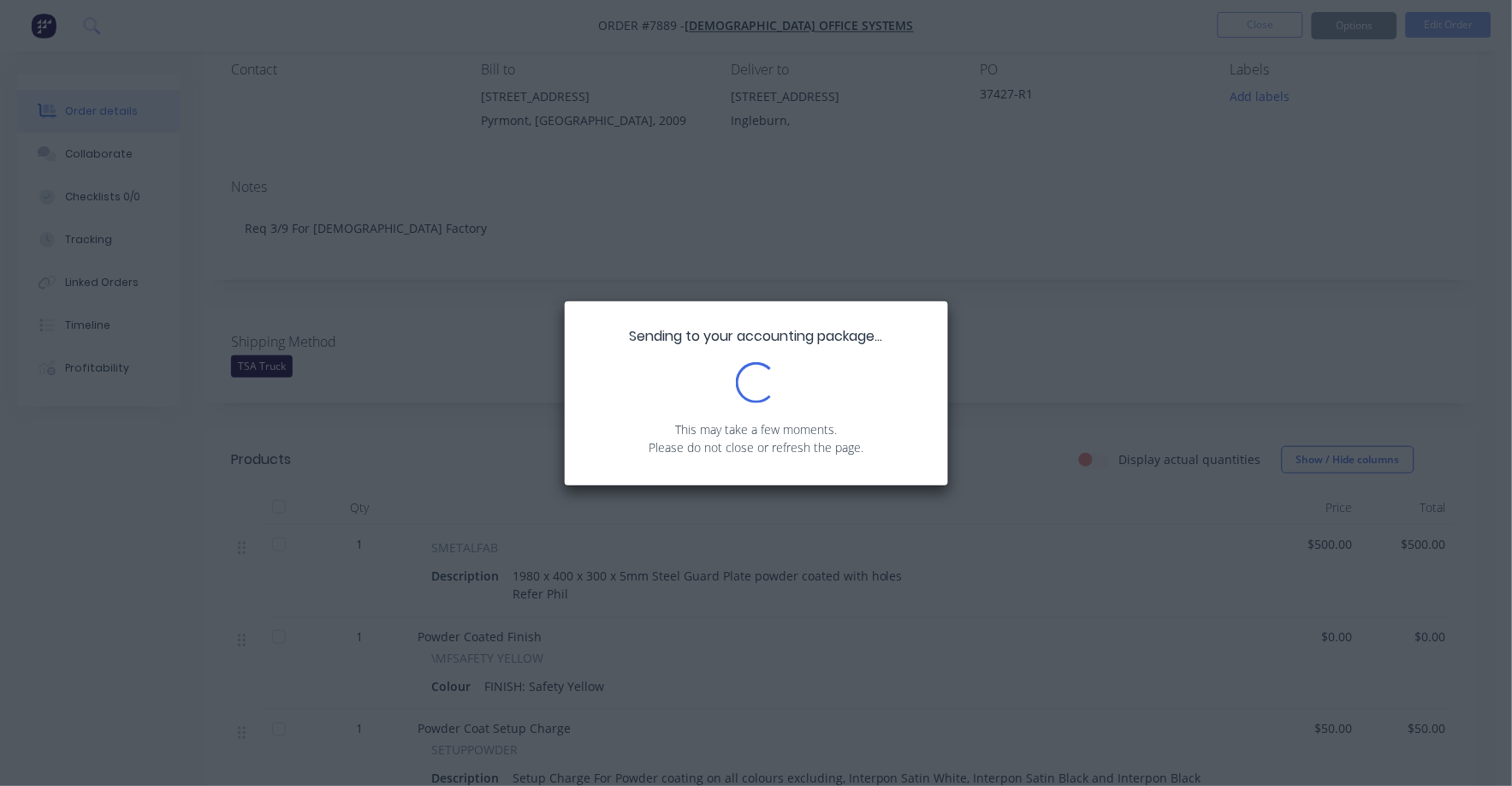
scroll to position [106, 0]
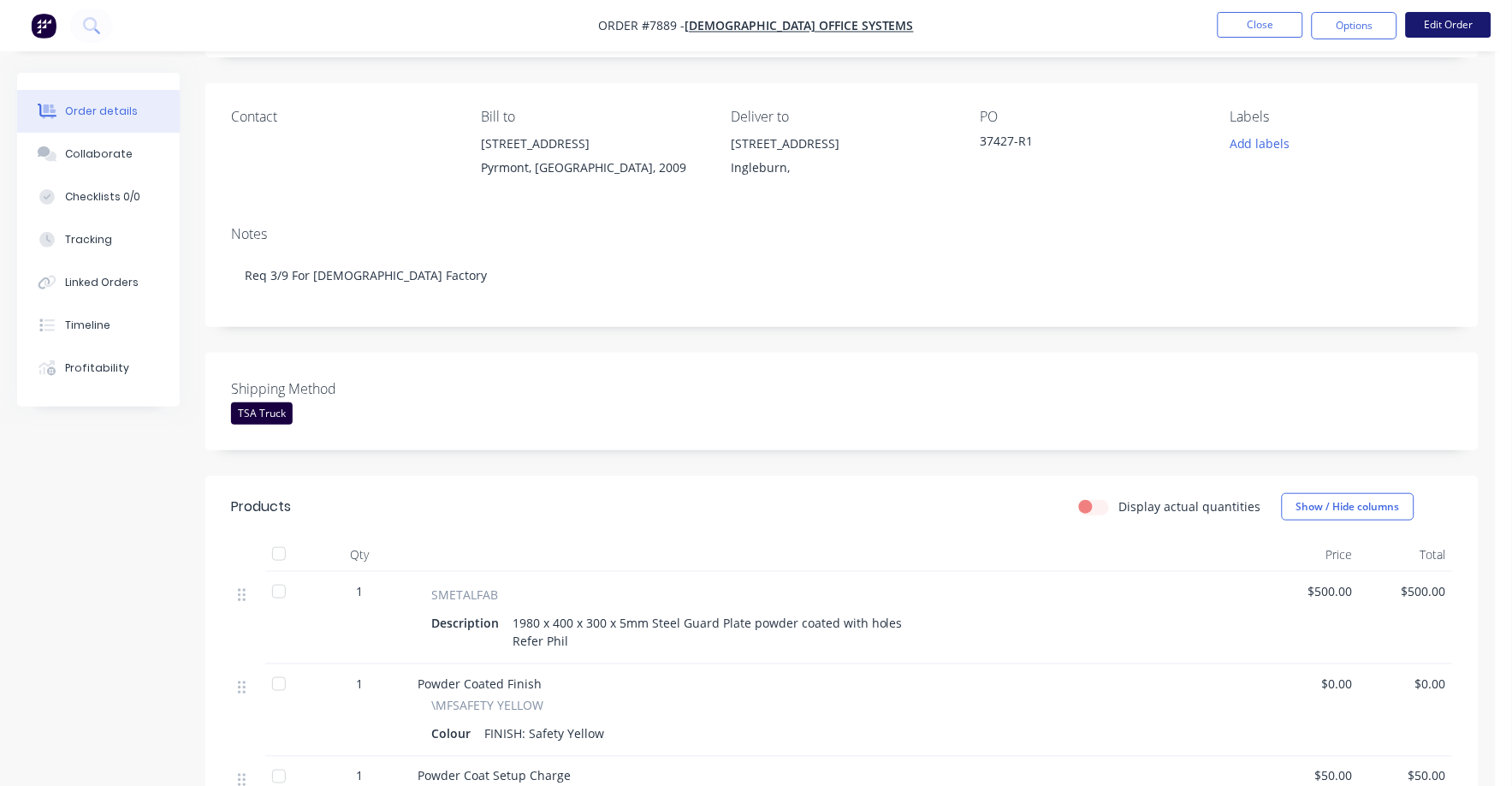
click at [1448, 20] on button "Edit Order" at bounding box center [1449, 24] width 86 height 26
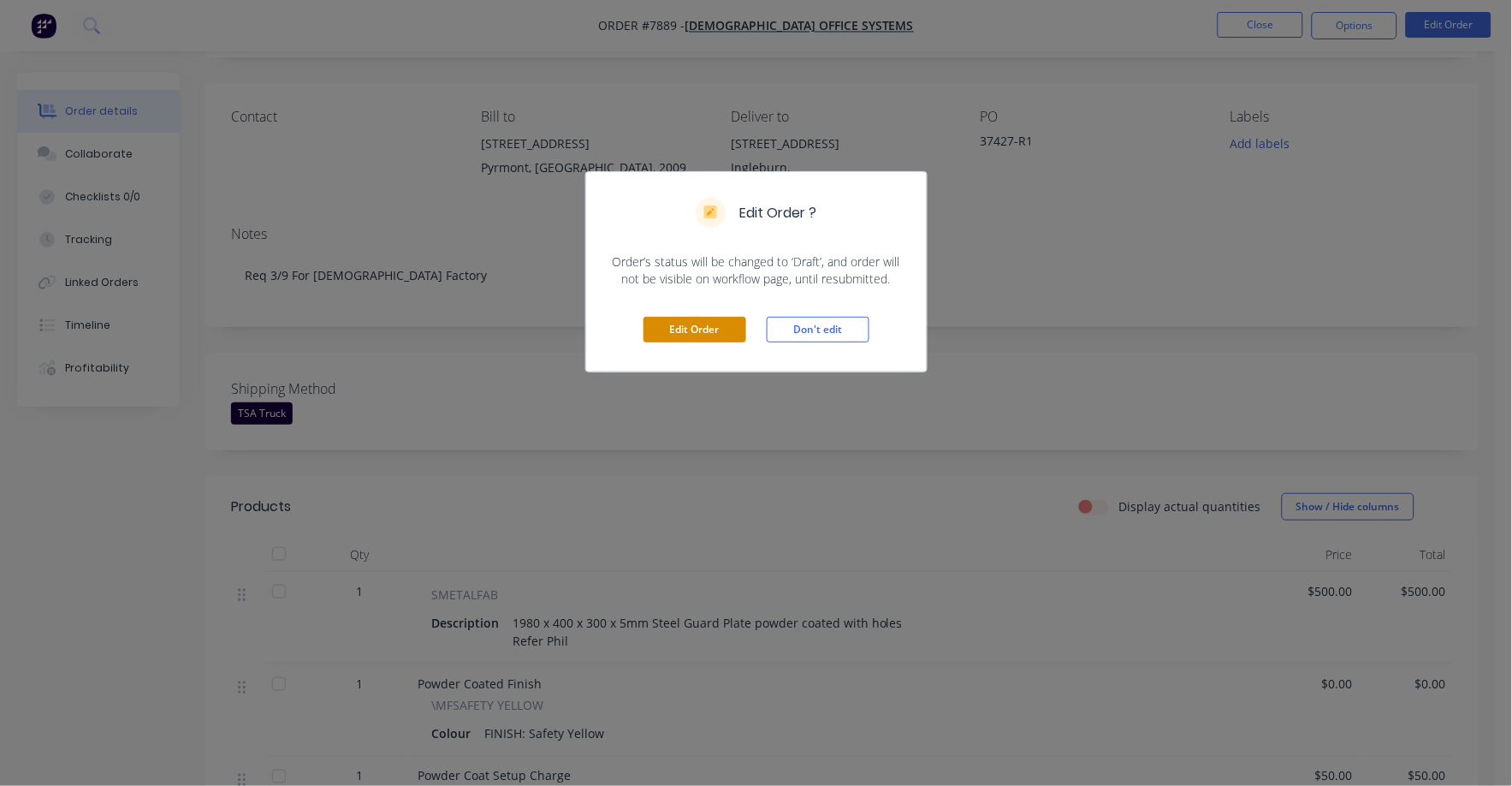
click at [715, 337] on button "Edit Order" at bounding box center [695, 330] width 103 height 26
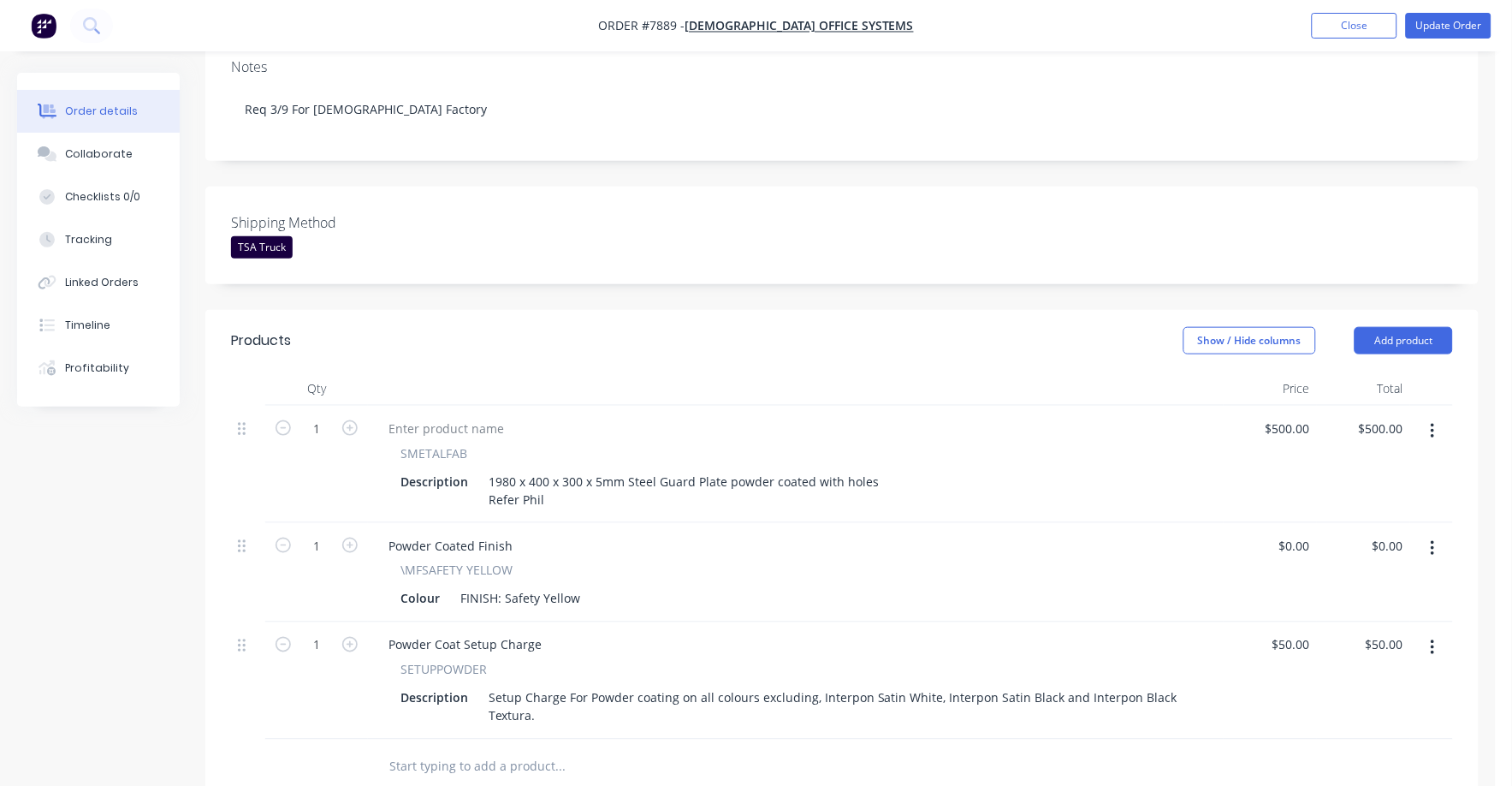
scroll to position [321, 0]
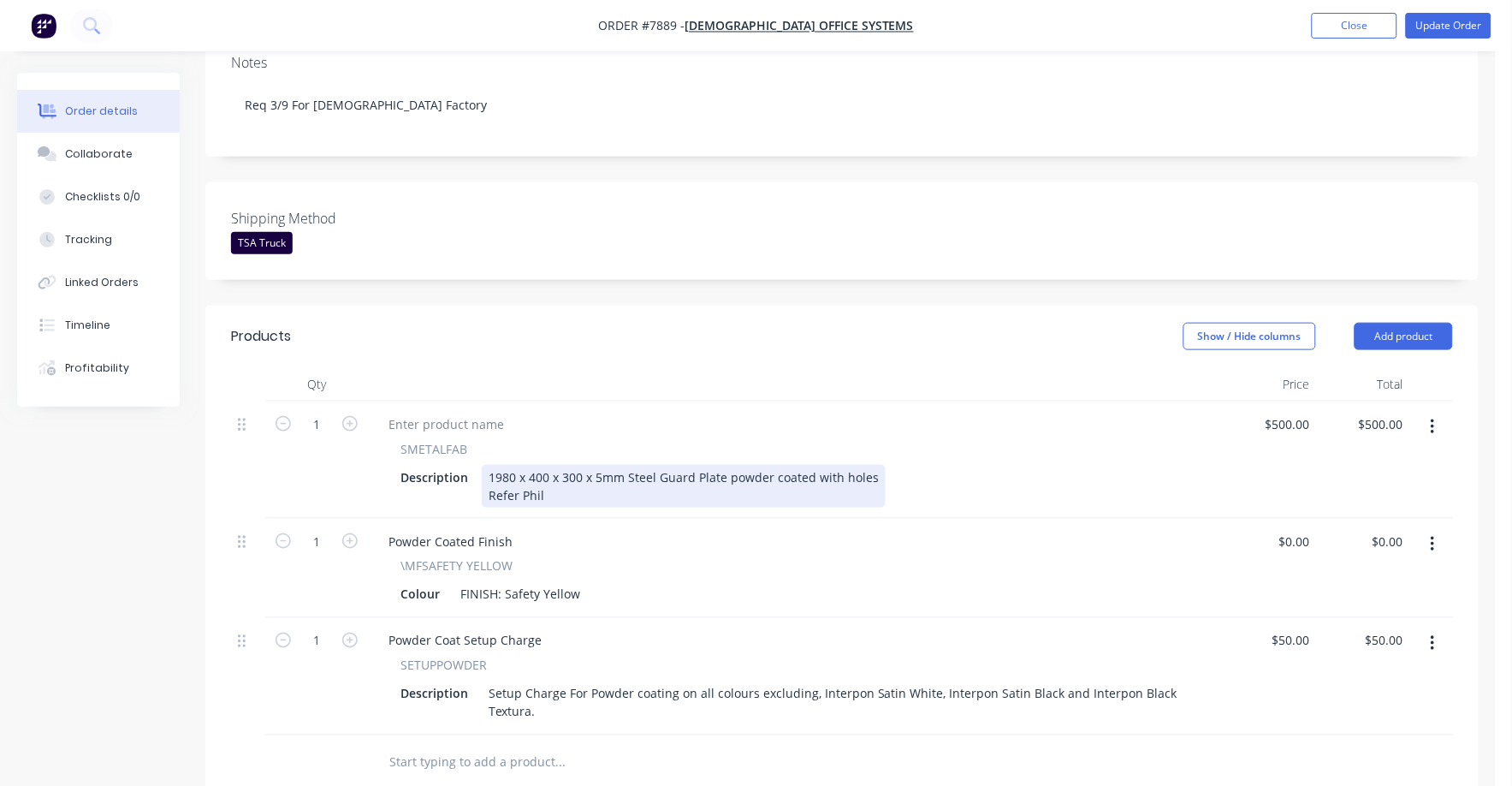
click at [838, 465] on div "1980 x 400 x 300 x 5mm Steel Guard Plate powder coated with holes Refer Phil" at bounding box center [683, 487] width 404 height 43
click at [839, 465] on div "1980 x 400 x 300 x 5mm Steel Guard Plate powder coated with CSK holes Refer Phil" at bounding box center [697, 487] width 430 height 43
click at [919, 465] on div "Description 1980 x 400 x 300 x 5mm Steel Guard Plate powder coated with 6 x CSK…" at bounding box center [793, 487] width 798 height 43
click at [843, 465] on div "1980 x 400 x 300 x 5mm Steel Guard Plate powder coated with 6 x CSK holes M12 M…" at bounding box center [769, 487] width 574 height 43
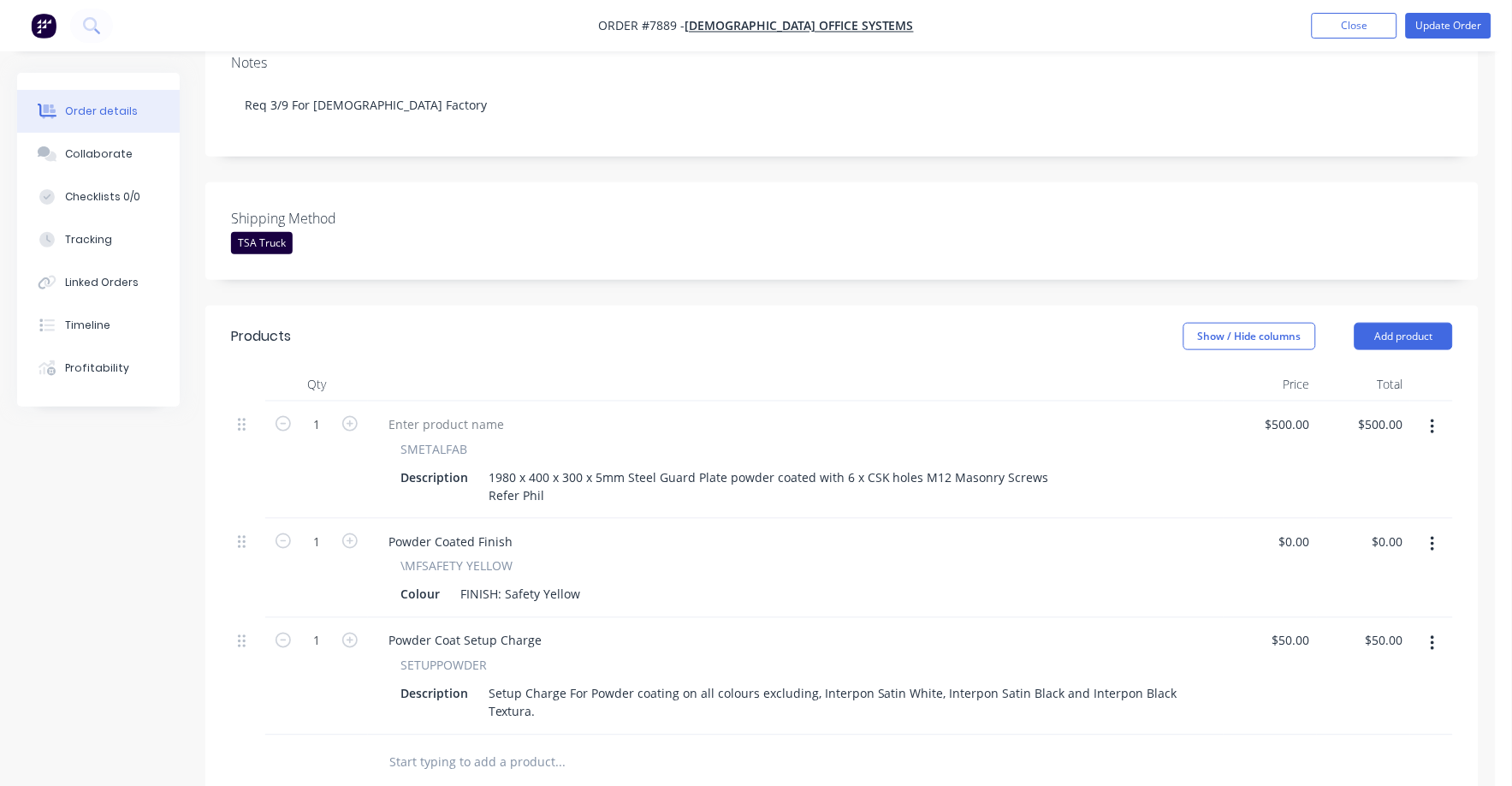
click at [949, 333] on header "Products Show / Hide columns Add product" at bounding box center [842, 336] width 1274 height 62
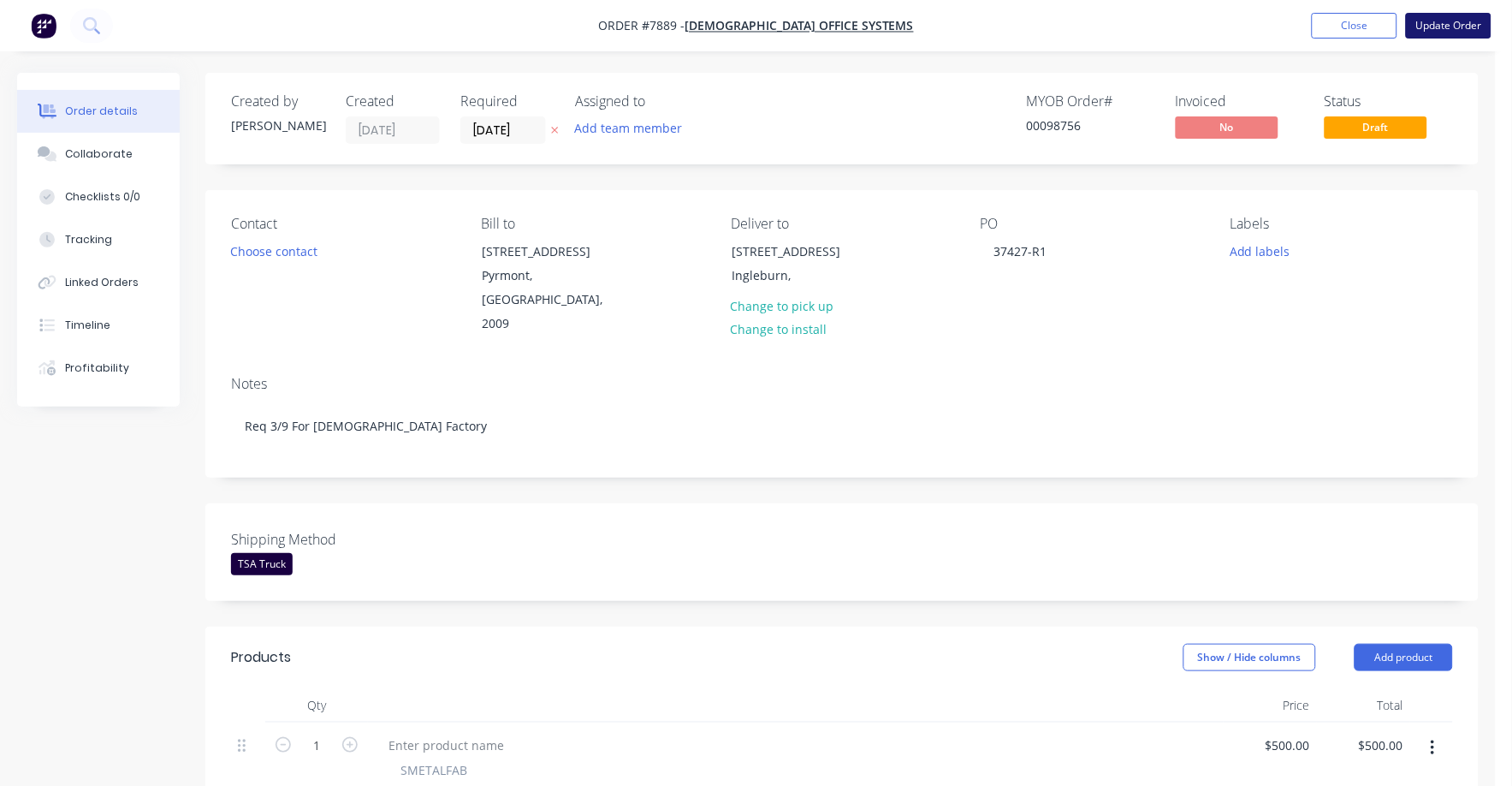
click at [1454, 23] on button "Update Order" at bounding box center [1449, 25] width 86 height 26
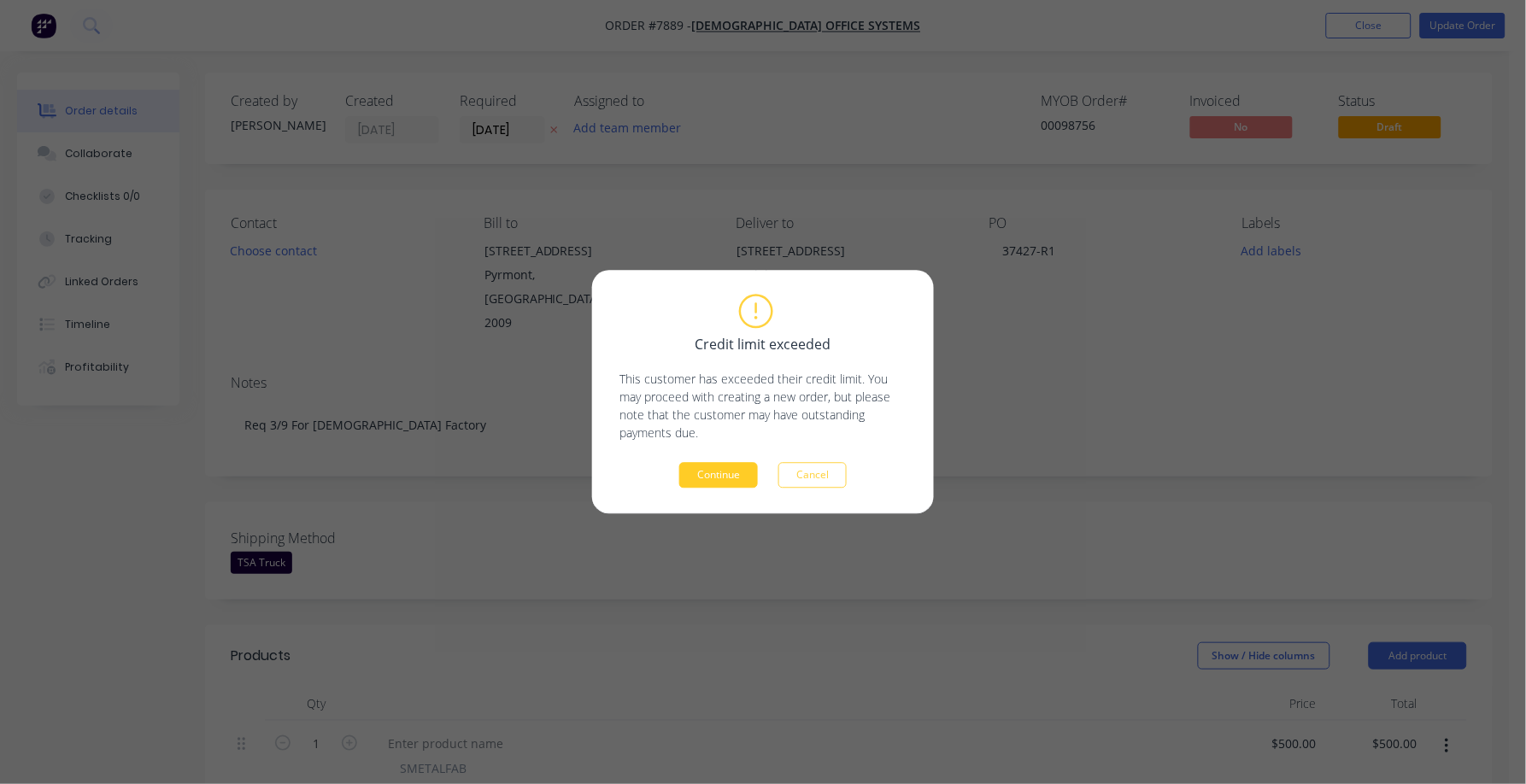
click at [724, 475] on button "Continue" at bounding box center [719, 476] width 79 height 26
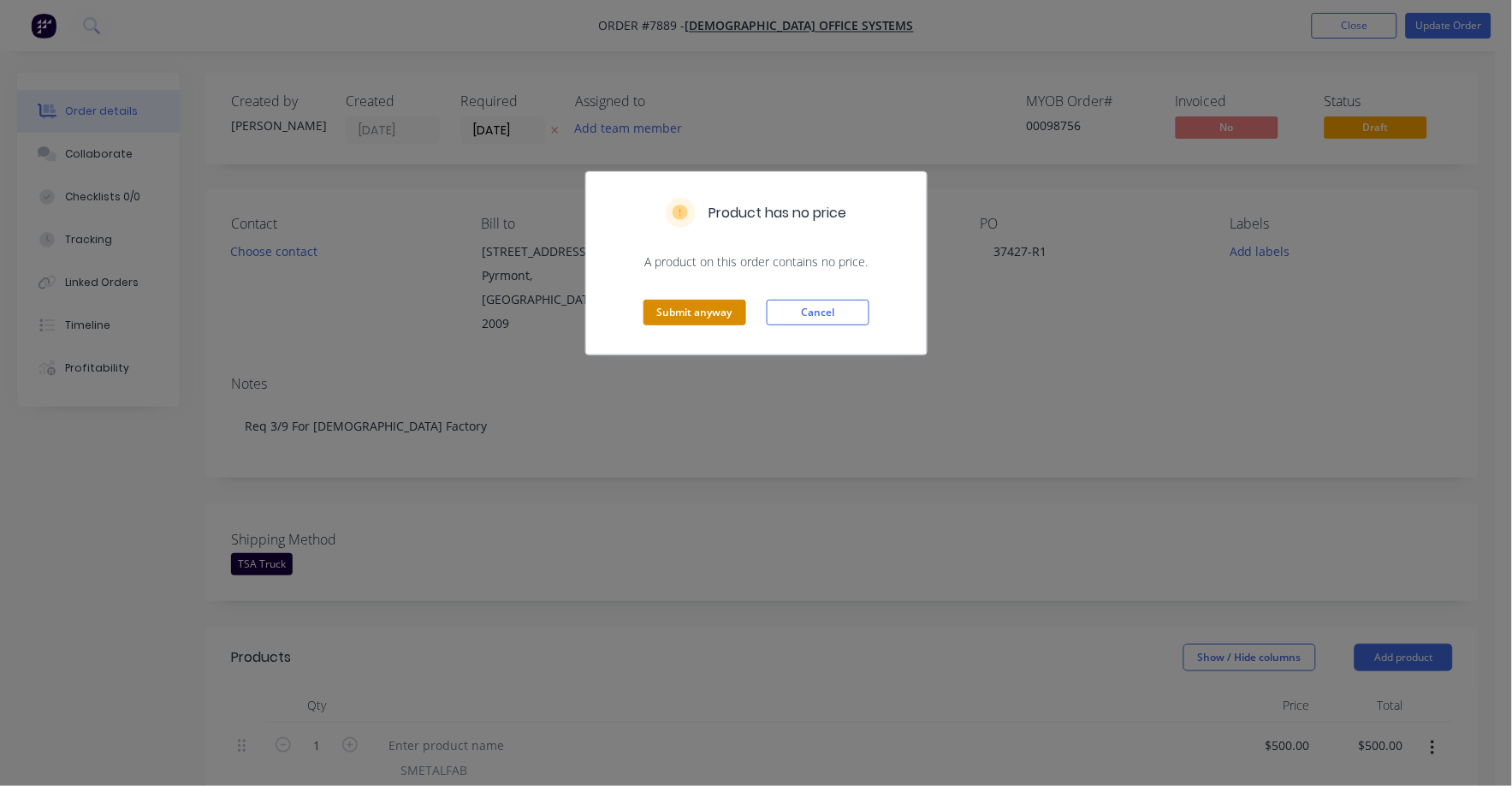
click at [689, 313] on button "Submit anyway" at bounding box center [695, 312] width 103 height 26
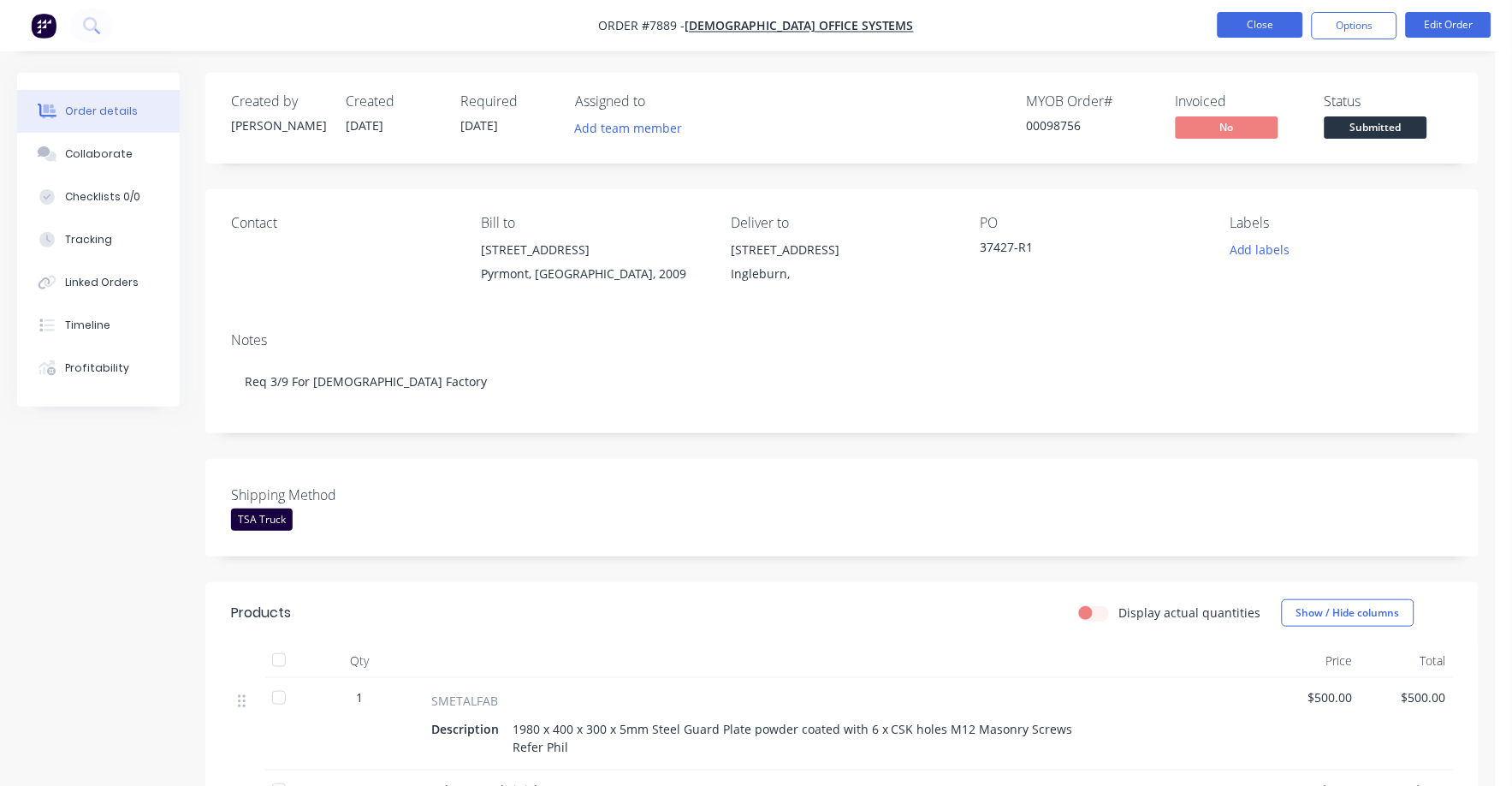
click at [1262, 19] on button "Close" at bounding box center [1261, 24] width 86 height 26
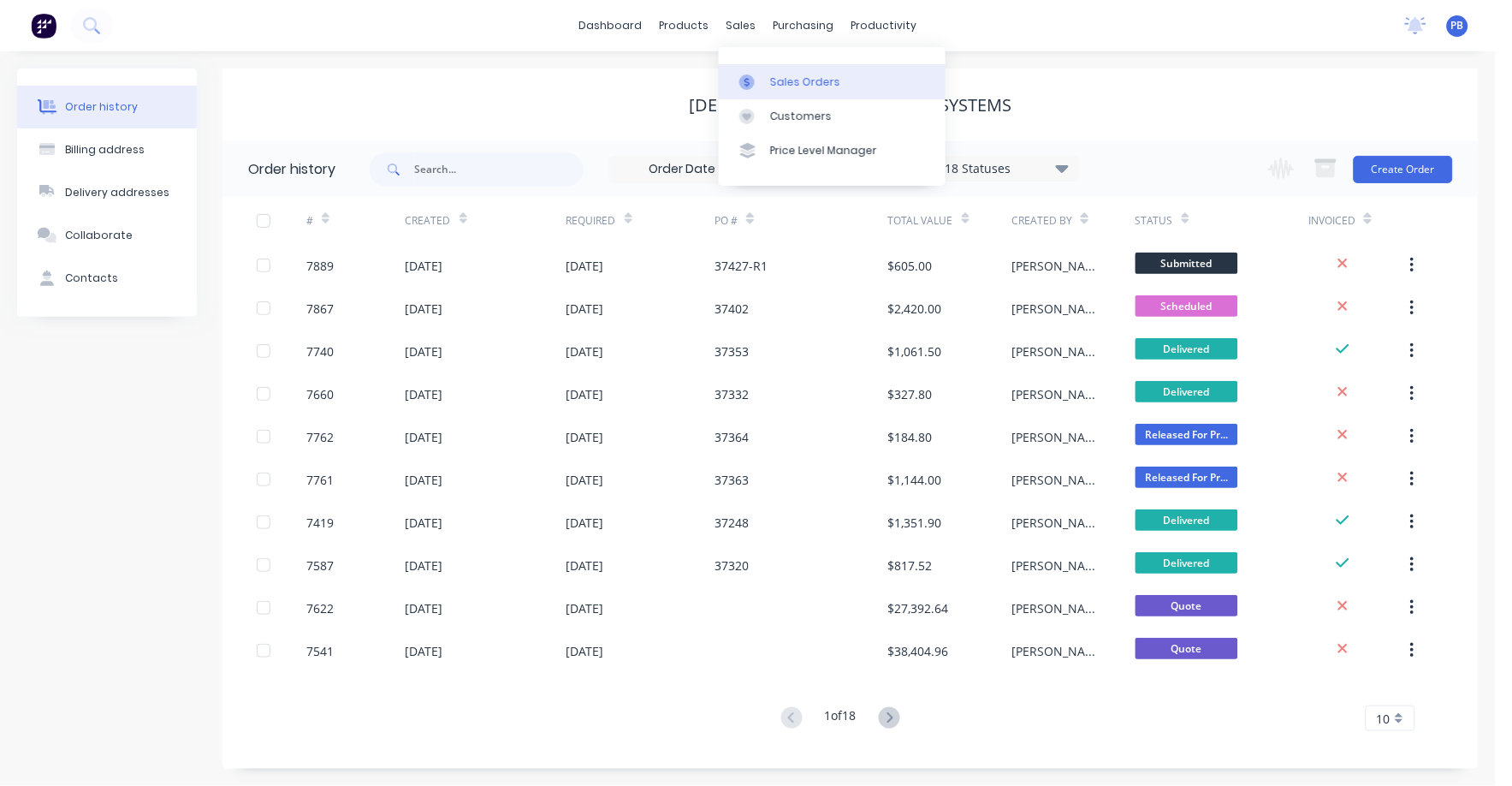
click at [788, 79] on div "Sales Orders" at bounding box center [805, 82] width 70 height 15
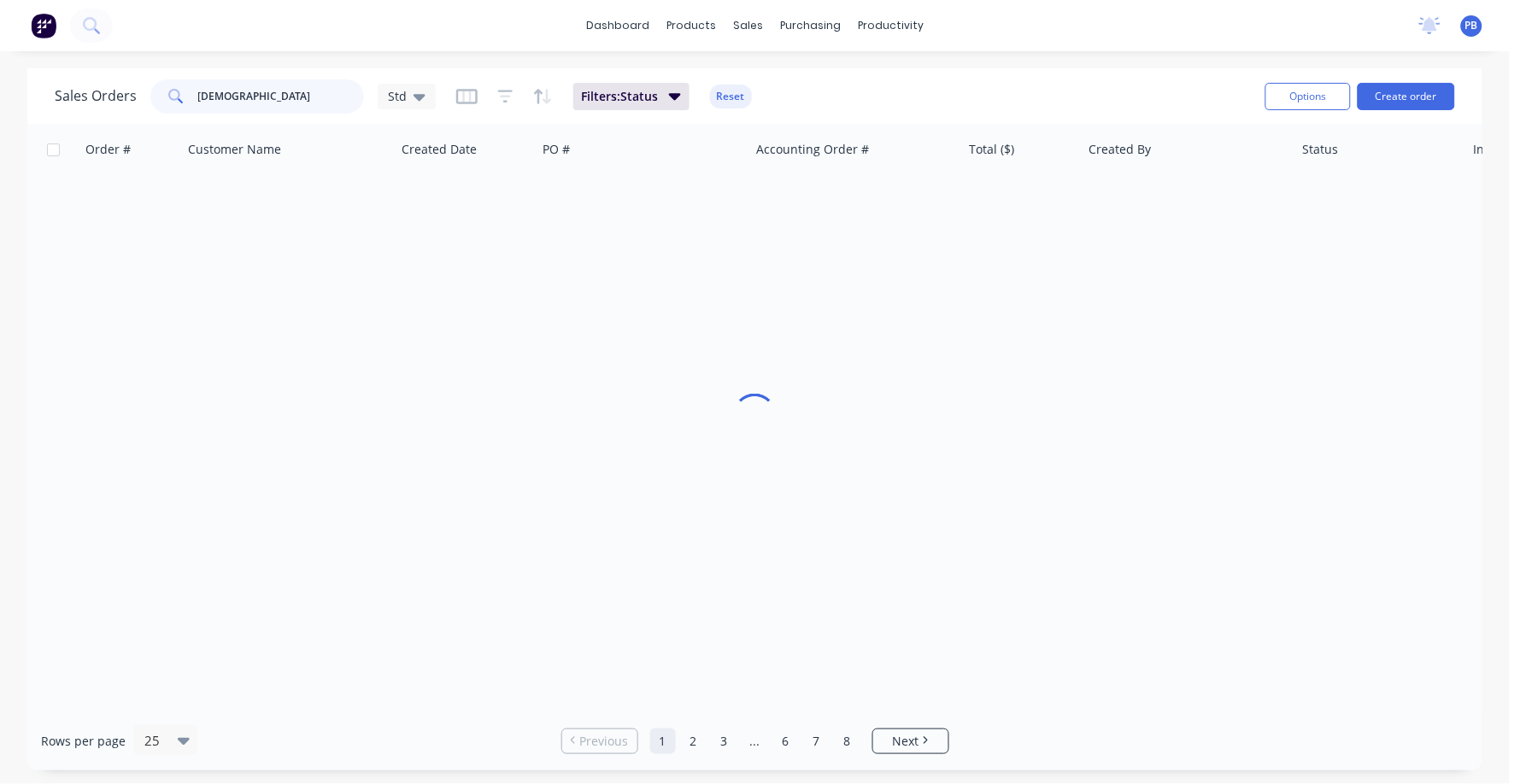
click at [293, 89] on input "[DEMOGRAPHIC_DATA]" at bounding box center [282, 97] width 166 height 34
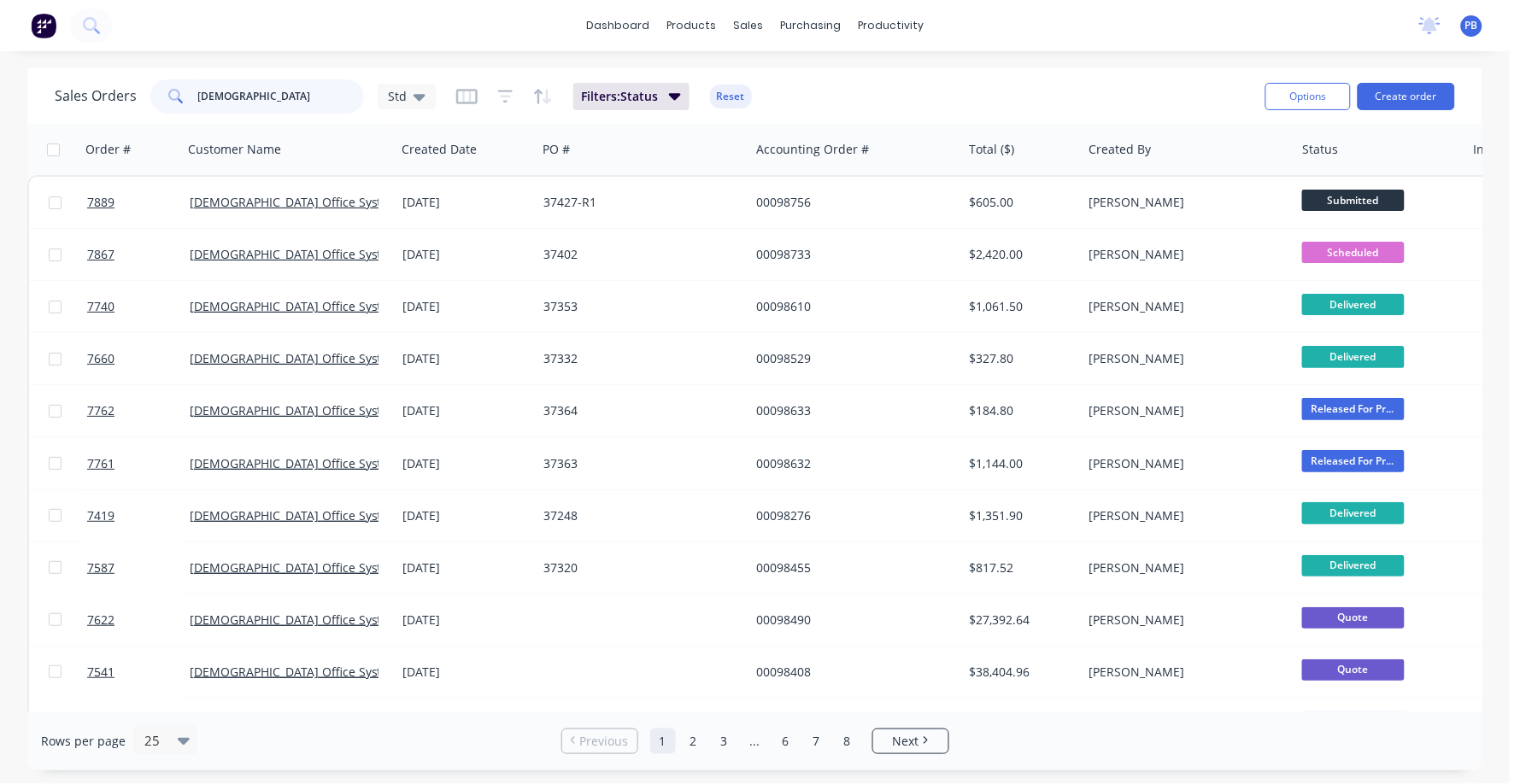
click at [293, 89] on input "[DEMOGRAPHIC_DATA]" at bounding box center [282, 97] width 166 height 34
type input "7762"
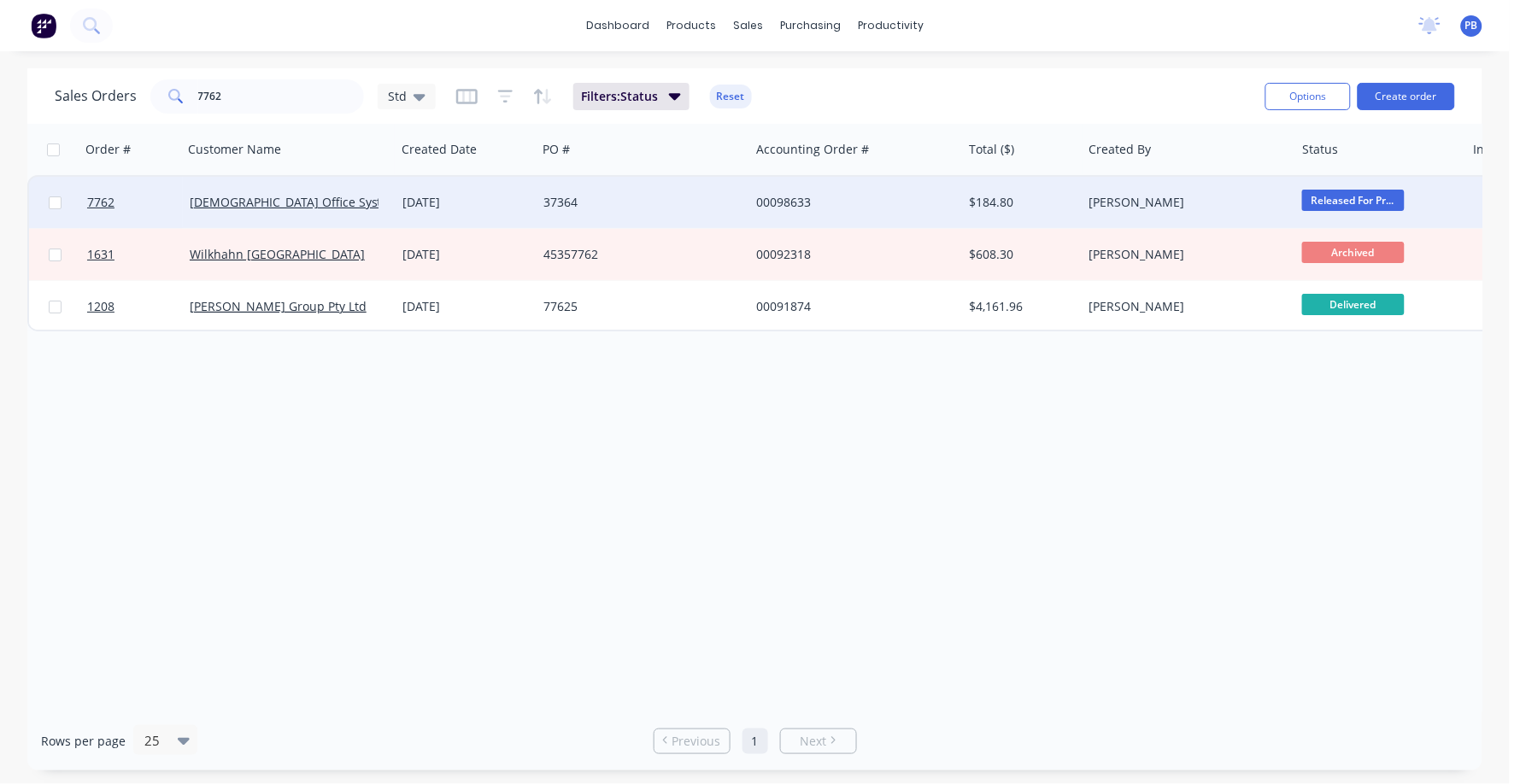
click at [792, 194] on div "00098633" at bounding box center [851, 202] width 190 height 17
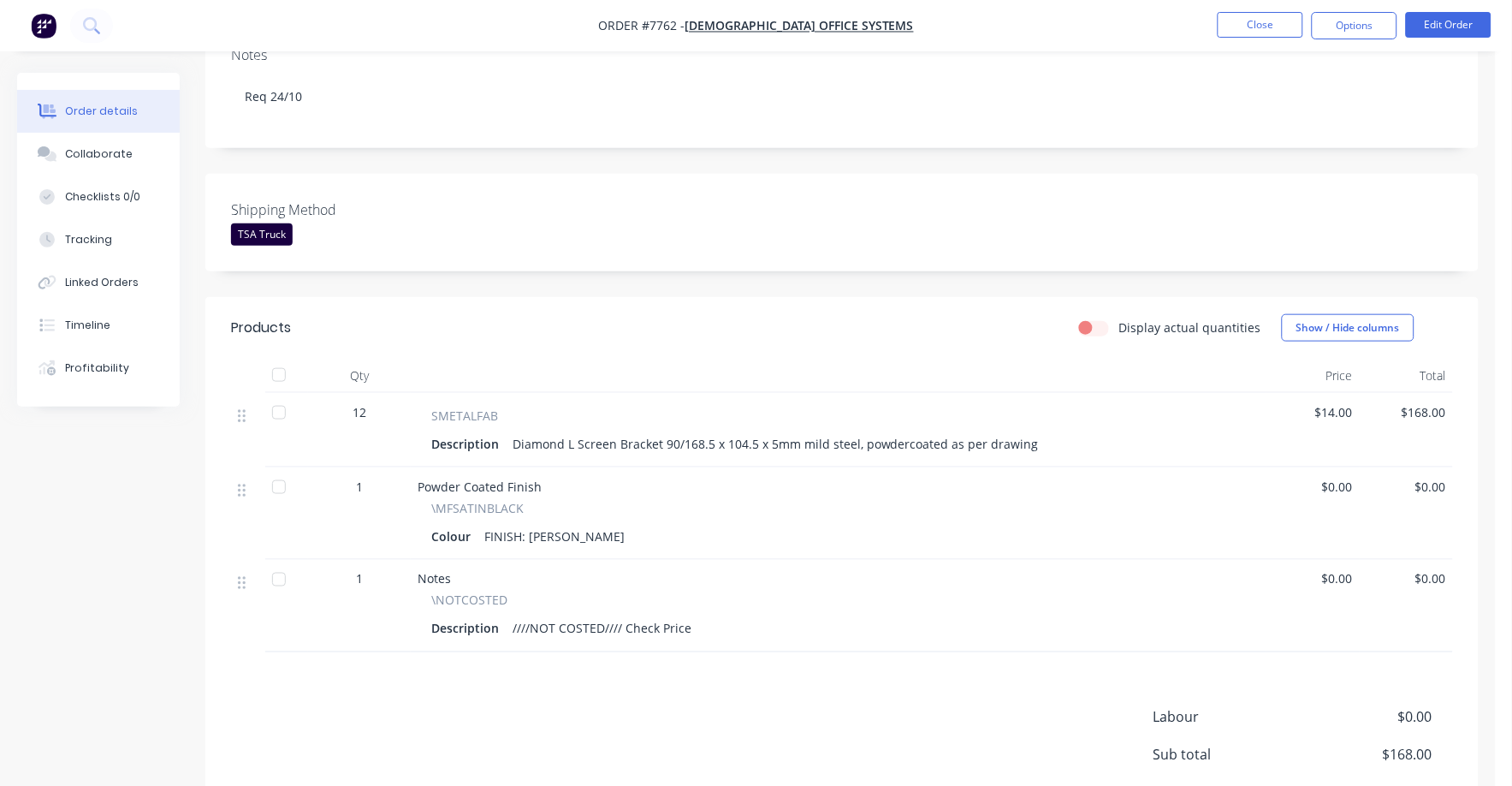
scroll to position [321, 0]
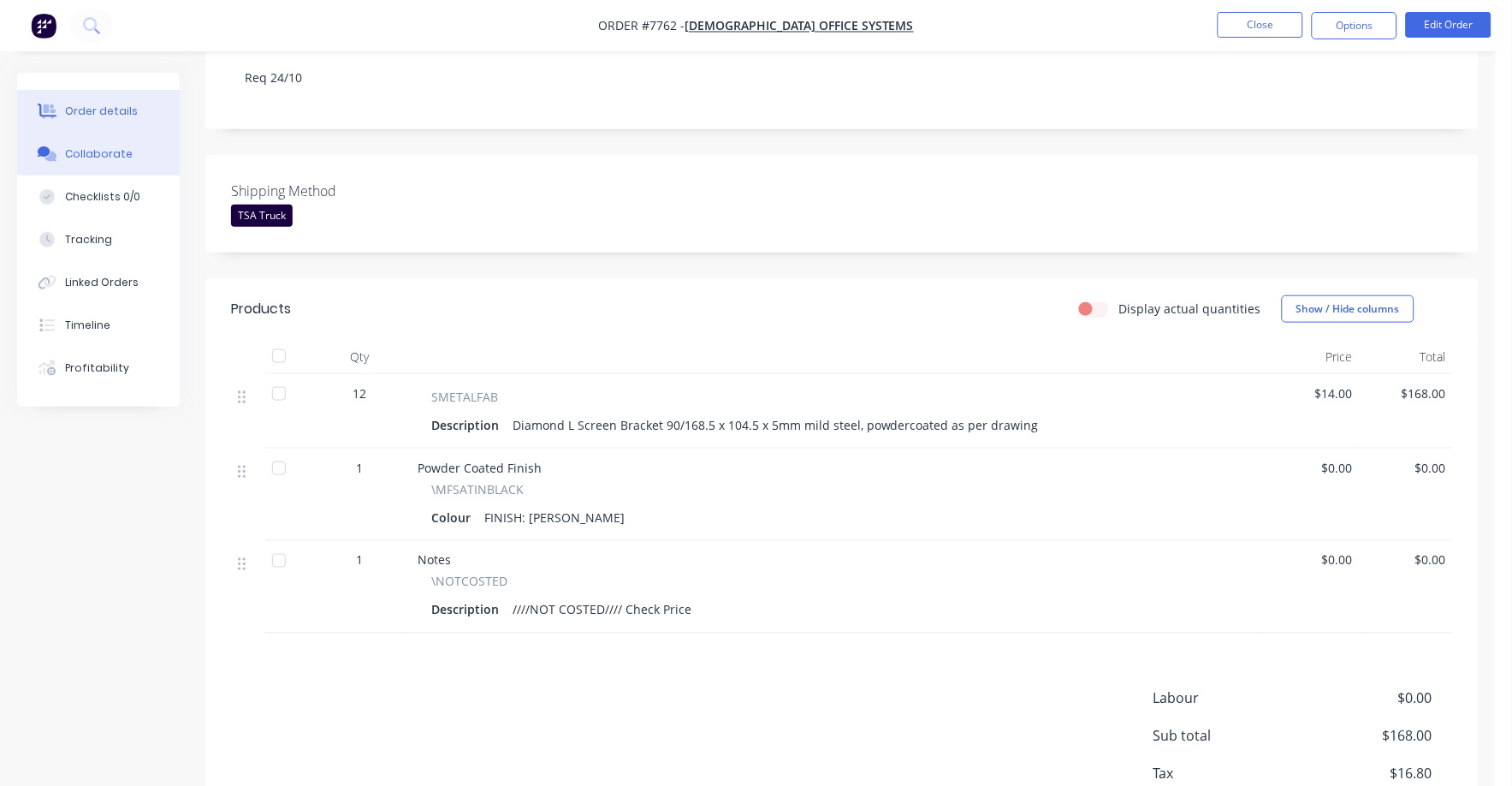
click at [89, 154] on div "Collaborate" at bounding box center [99, 153] width 67 height 15
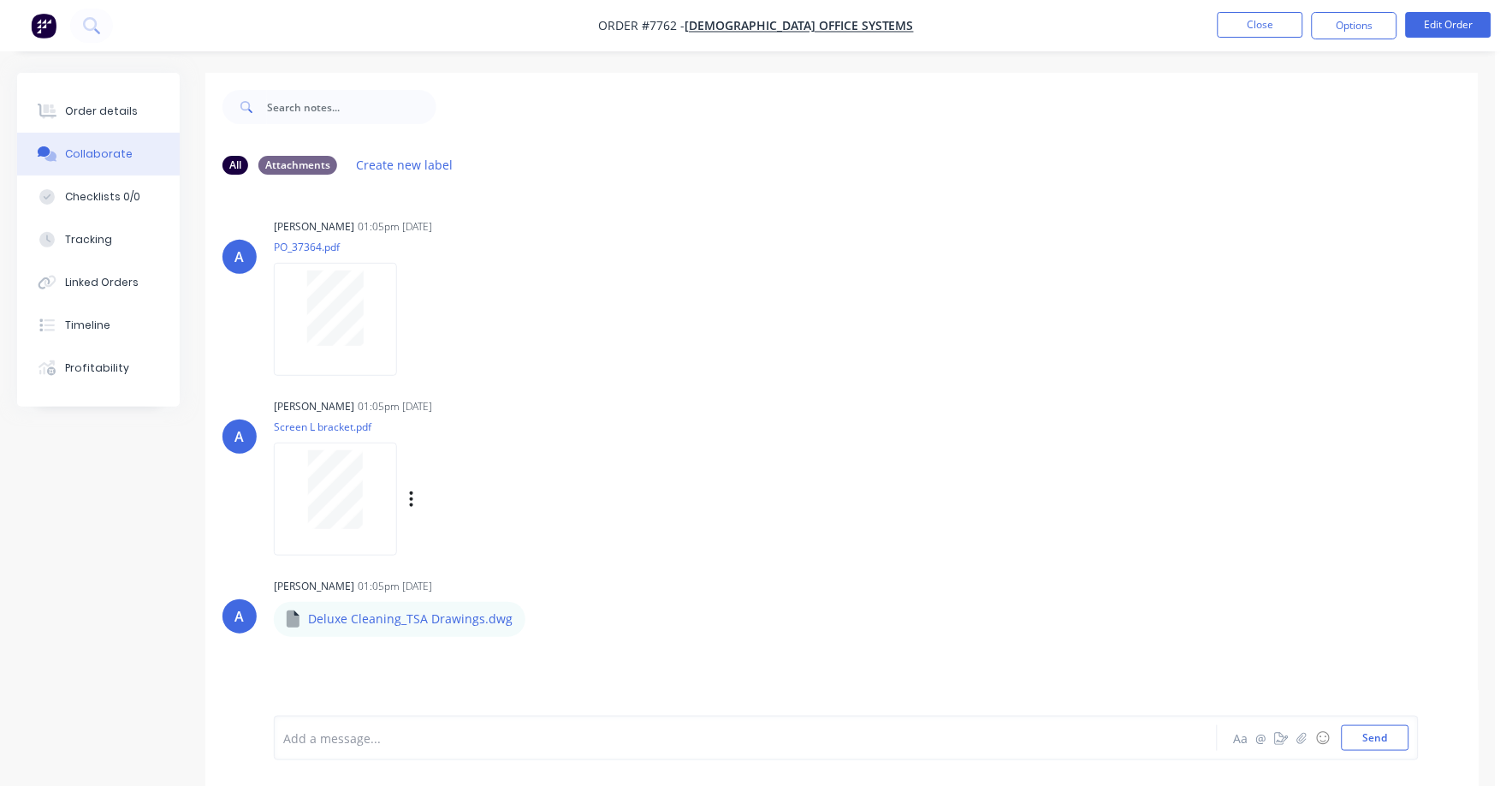
click at [309, 481] on div at bounding box center [335, 490] width 107 height 79
click at [119, 105] on div "Order details" at bounding box center [101, 111] width 73 height 15
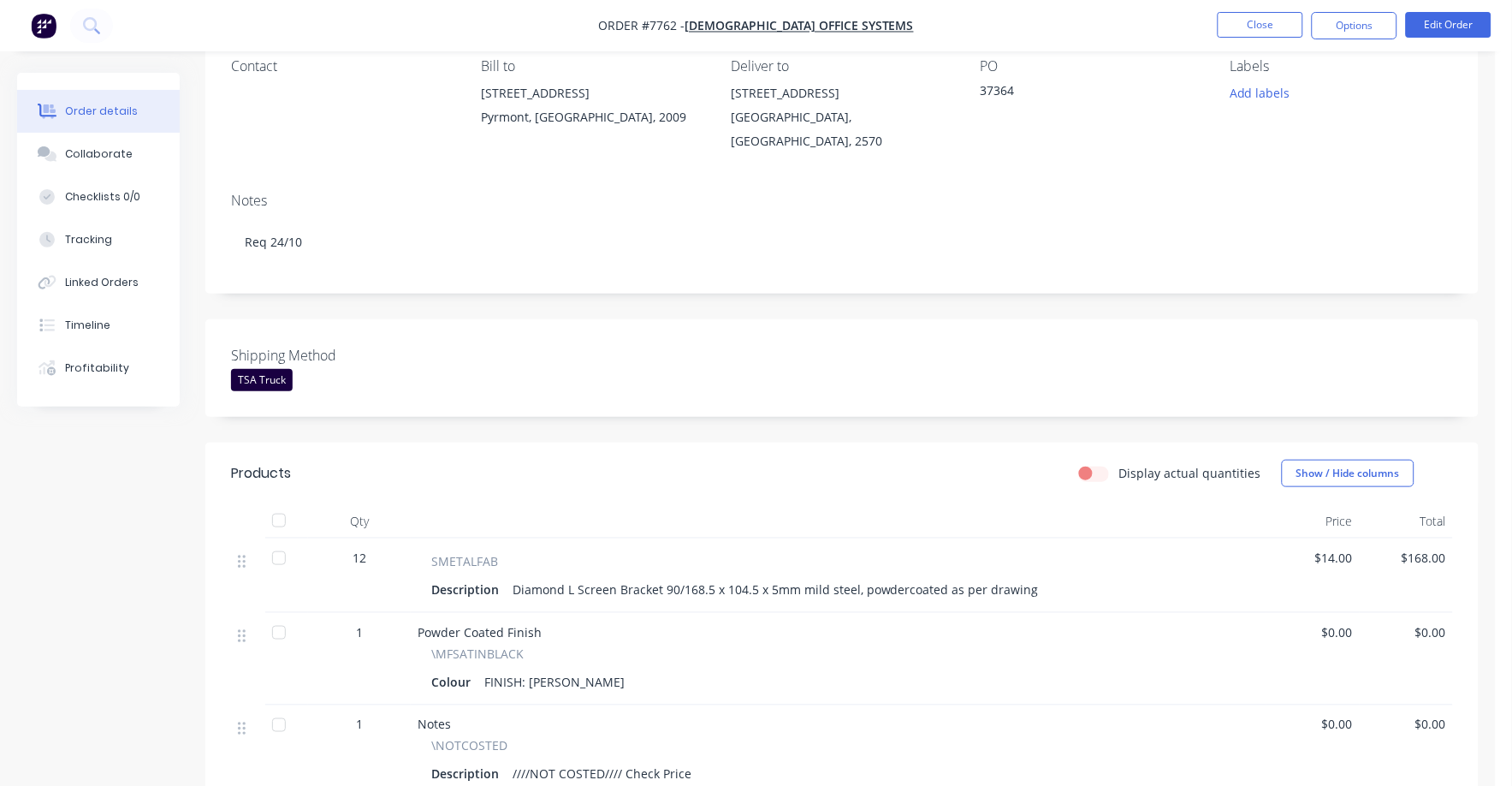
scroll to position [213, 0]
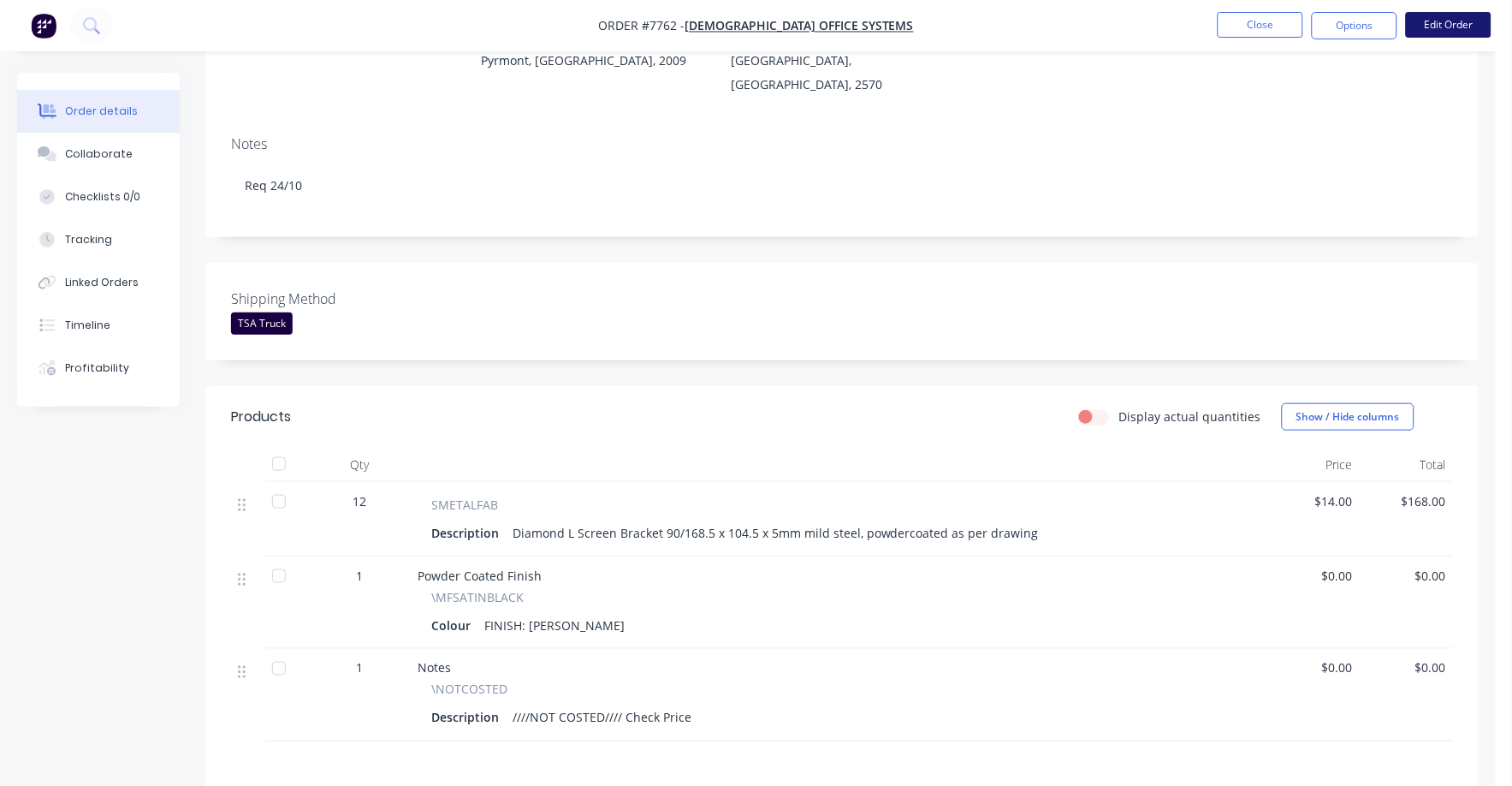
click at [1454, 10] on nav "Order #7762 - [DEMOGRAPHIC_DATA] Office Systems Close Options Edit Order" at bounding box center [756, 25] width 1512 height 51
click at [1456, 21] on button "Edit Order" at bounding box center [1449, 24] width 86 height 26
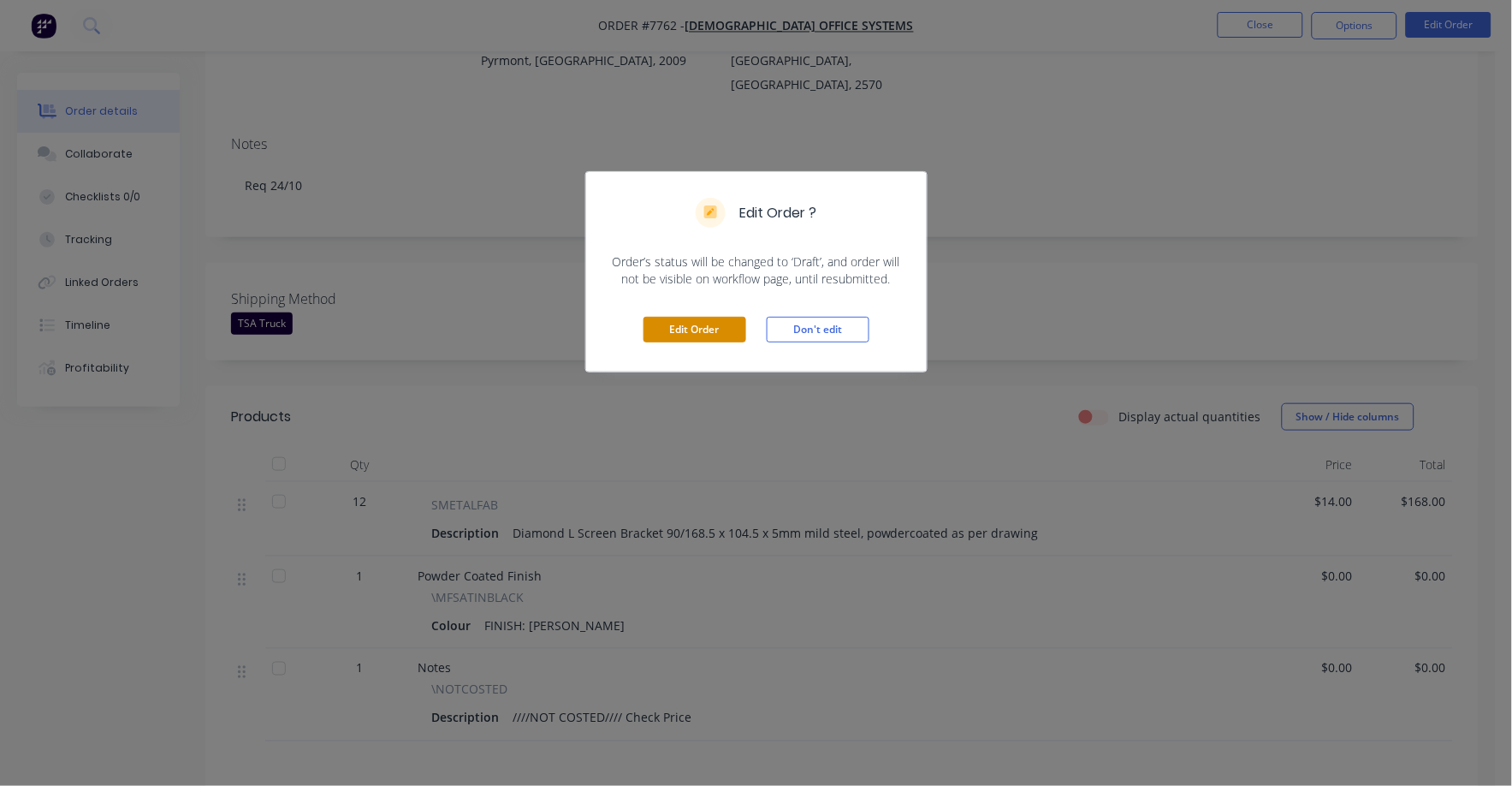
click at [733, 324] on button "Edit Order" at bounding box center [695, 330] width 103 height 26
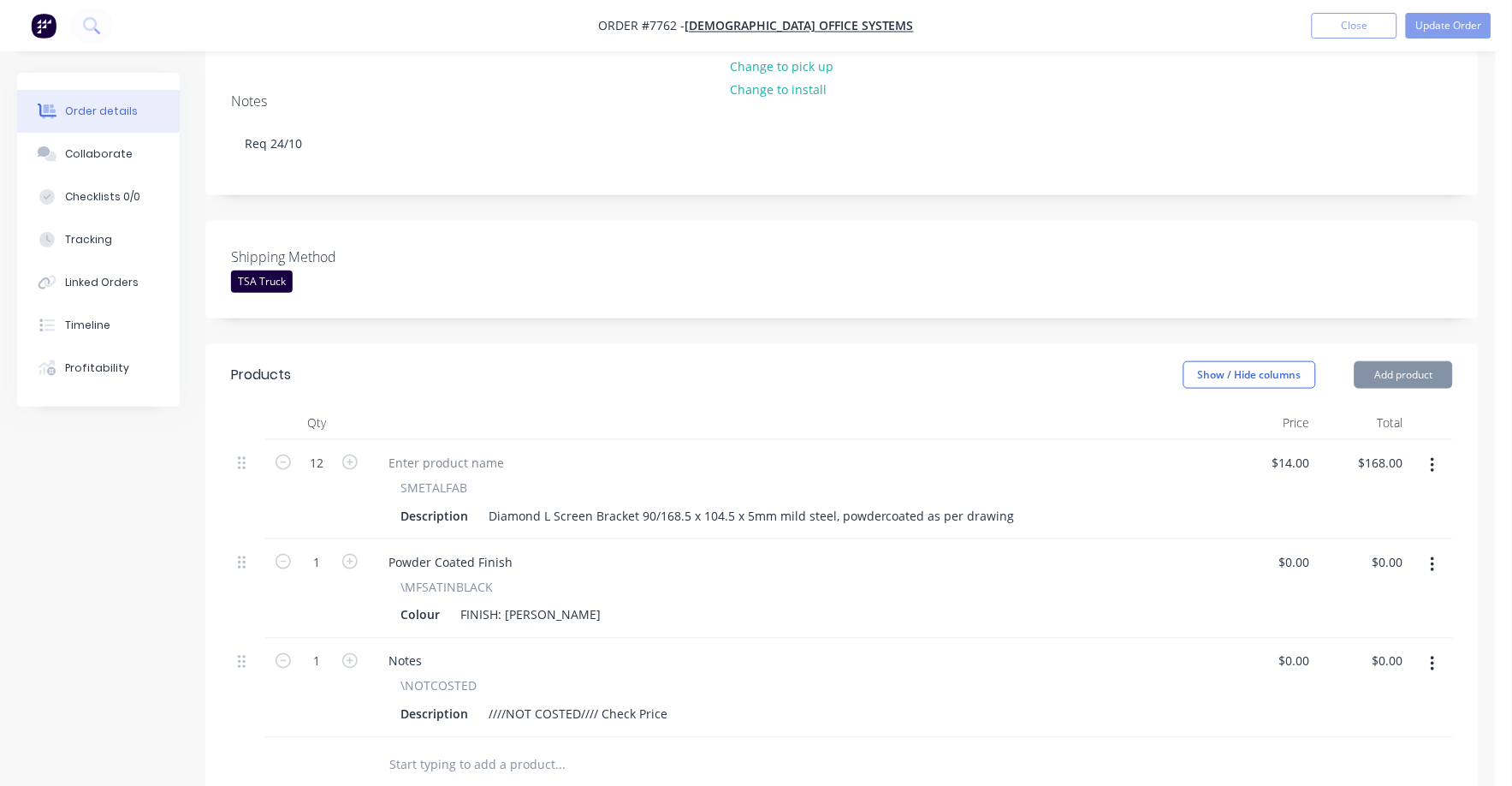
scroll to position [321, 0]
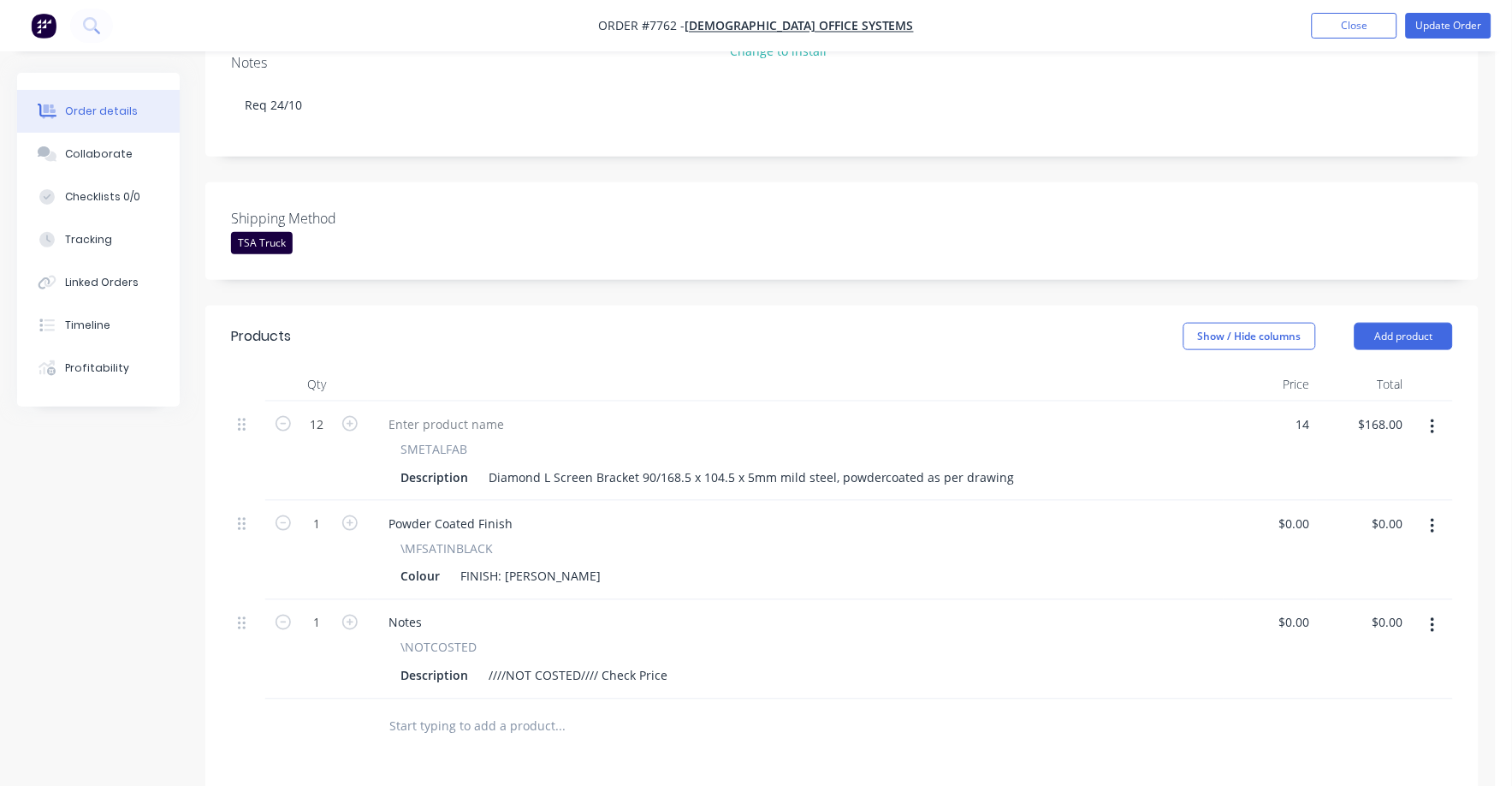
drag, startPoint x: 1296, startPoint y: 397, endPoint x: 1336, endPoint y: 400, distance: 40.1
click at [1299, 412] on input "14" at bounding box center [1294, 425] width 47 height 25
type input "$21.60"
type input "$259.20"
click at [1123, 529] on div "Powder Coated Finish \MFSATINBLACK Colour FINISH: Satin Black" at bounding box center [796, 550] width 856 height 99
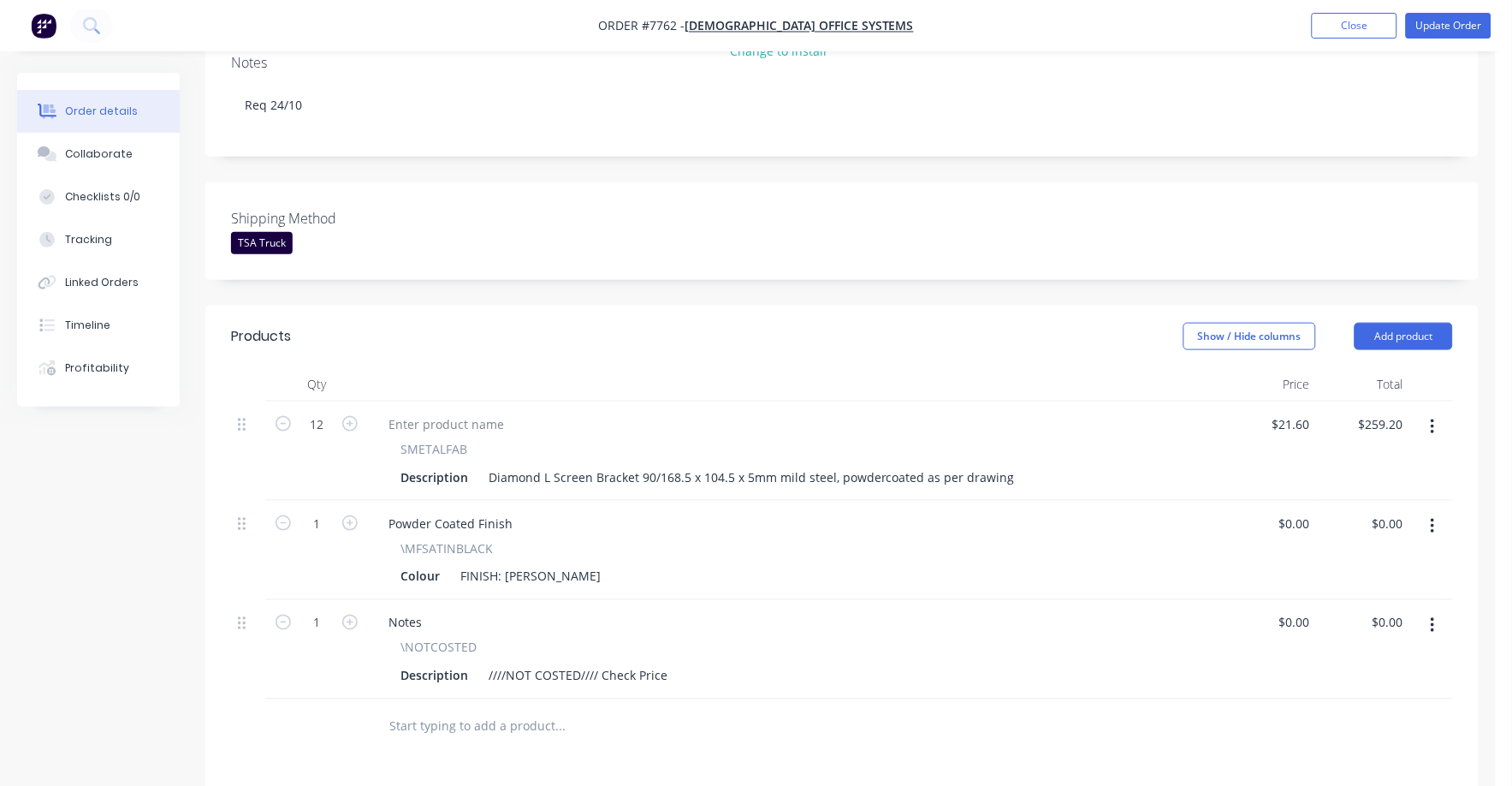
click at [1420, 610] on button "button" at bounding box center [1433, 626] width 40 height 30
click at [1433, 618] on icon "button" at bounding box center [1433, 626] width 4 height 15
click at [1435, 617] on icon "button" at bounding box center [1433, 626] width 4 height 19
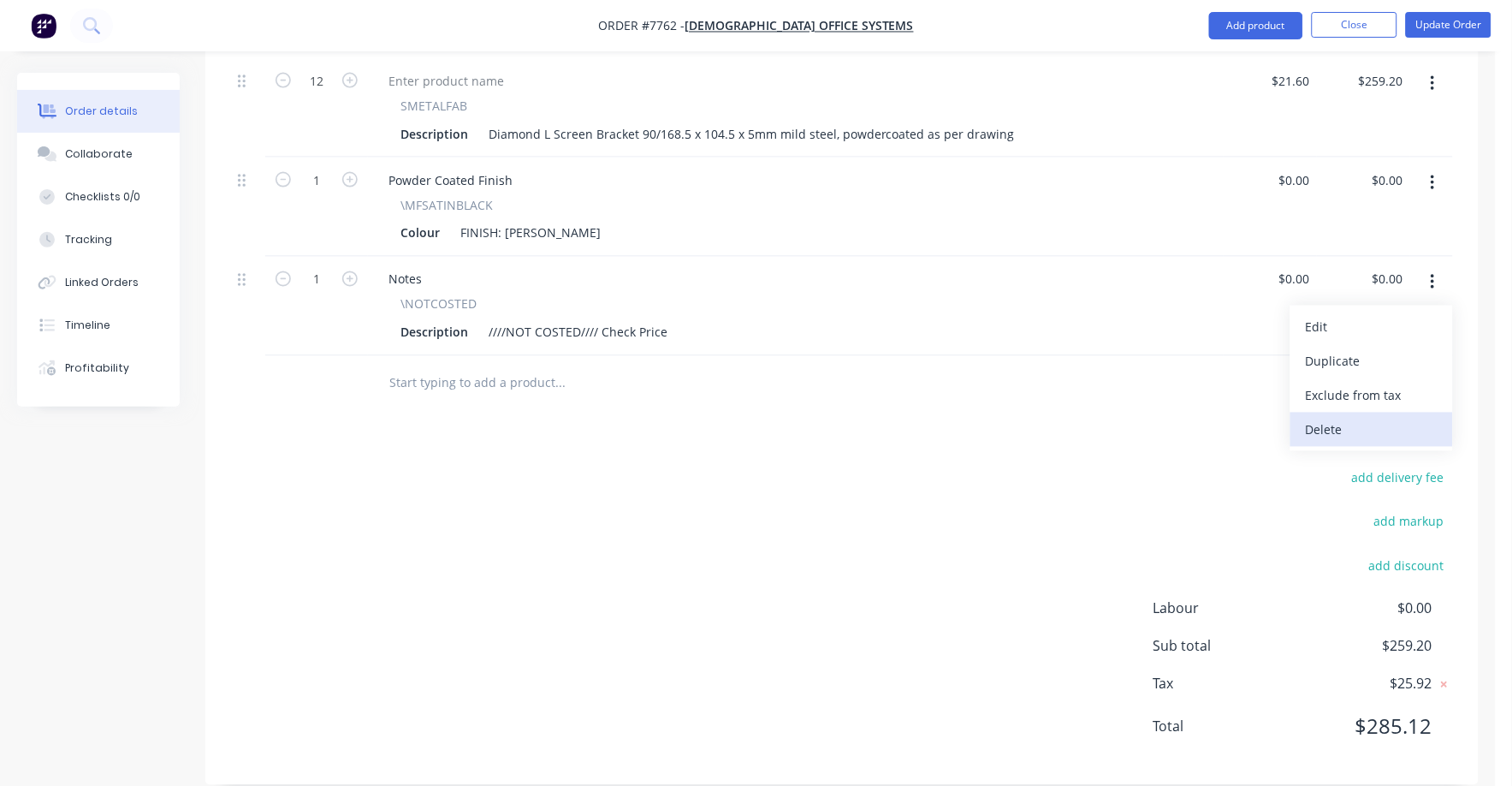
click at [1335, 418] on div "Delete" at bounding box center [1371, 430] width 132 height 25
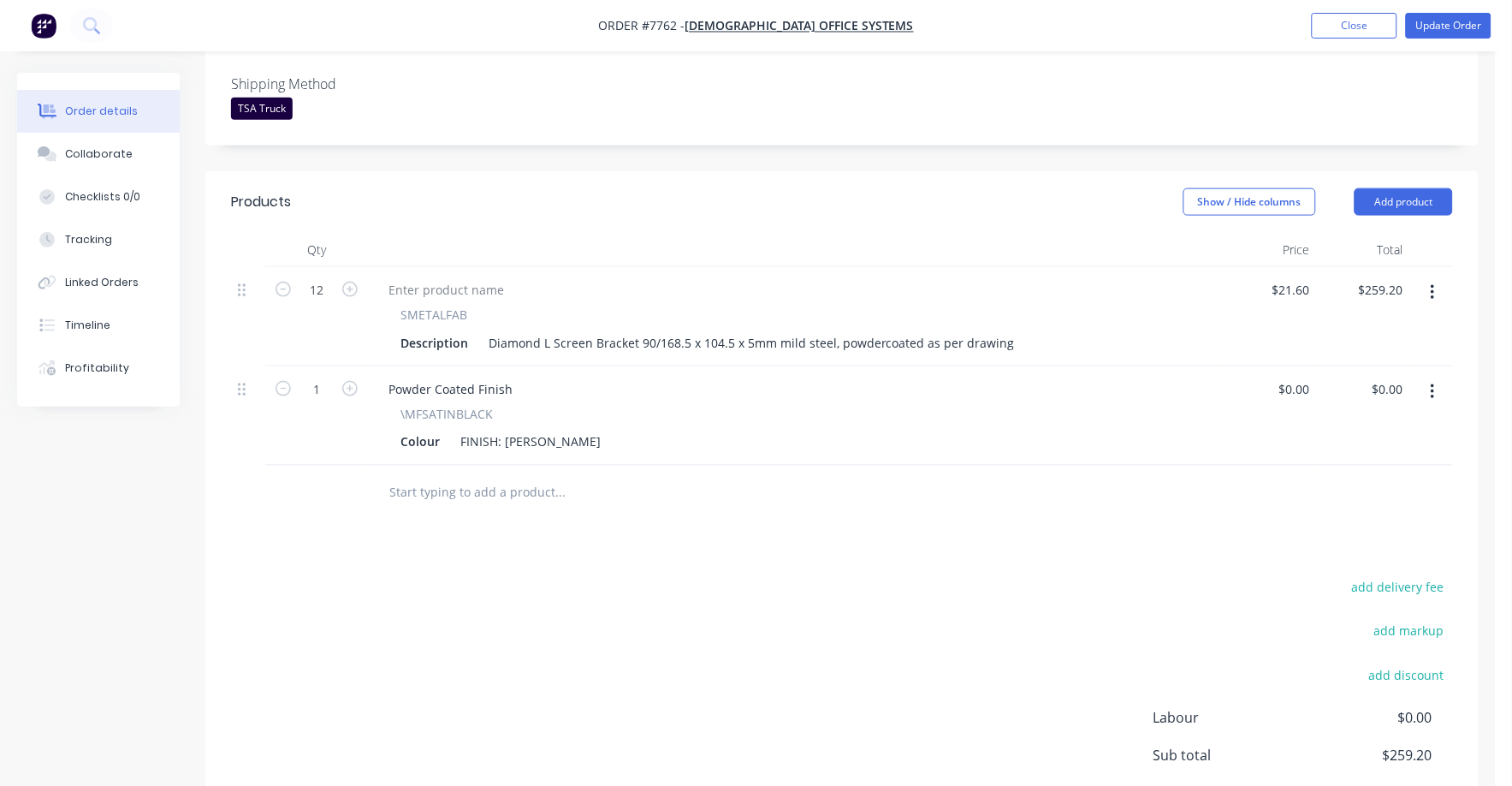
scroll to position [30, 0]
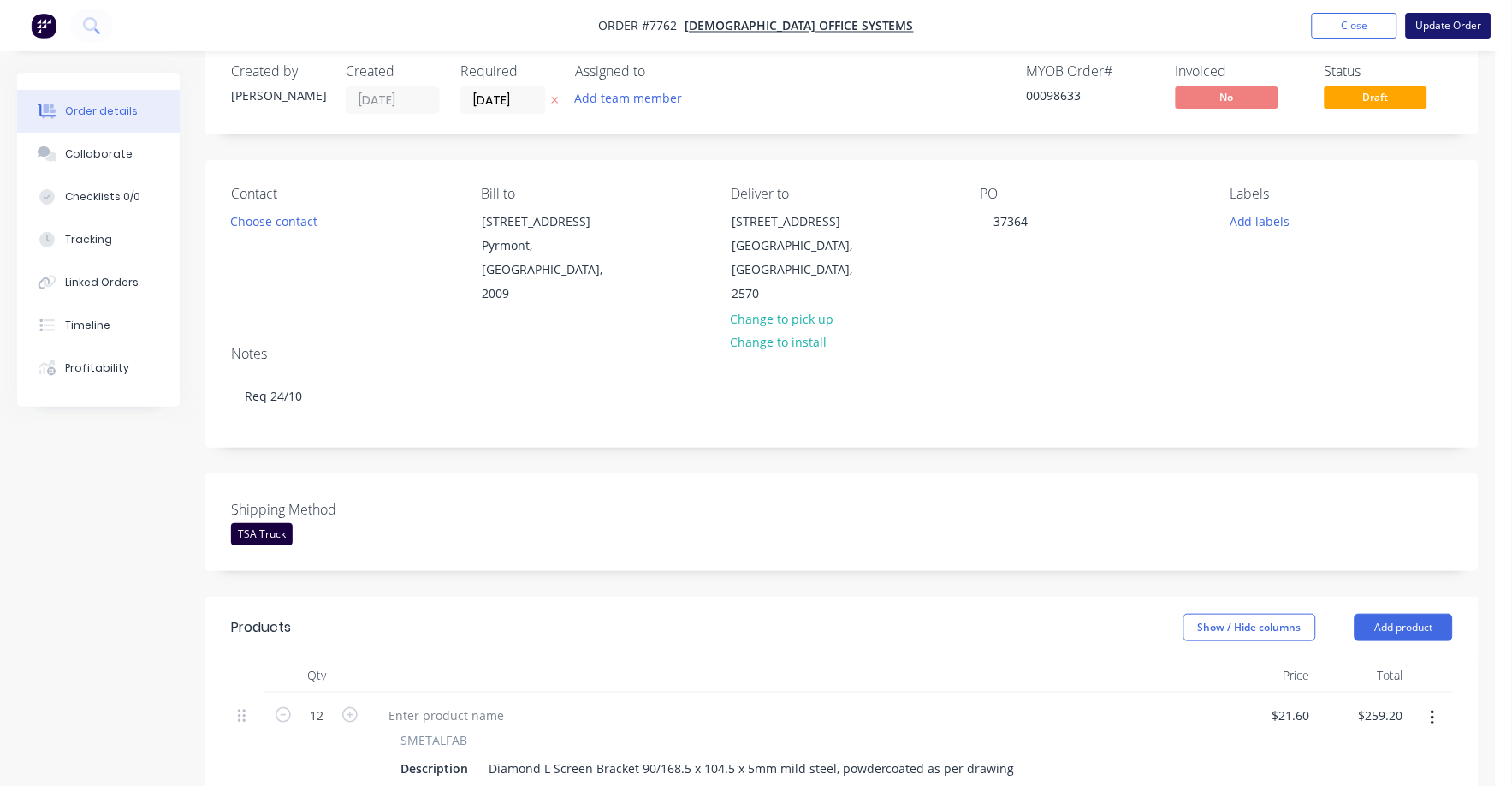
click at [1457, 22] on button "Update Order" at bounding box center [1449, 25] width 86 height 26
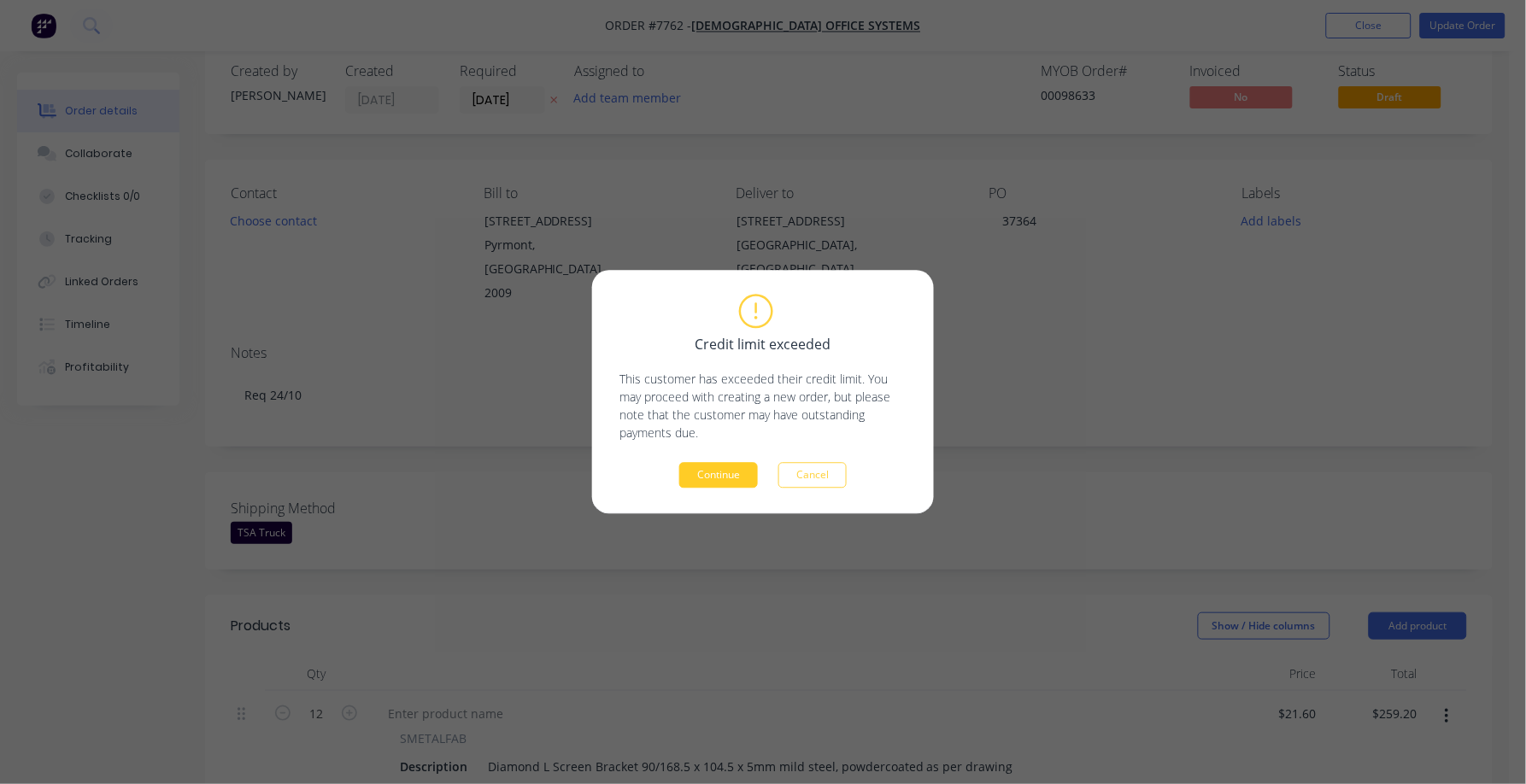
click at [725, 475] on button "Continue" at bounding box center [719, 476] width 79 height 26
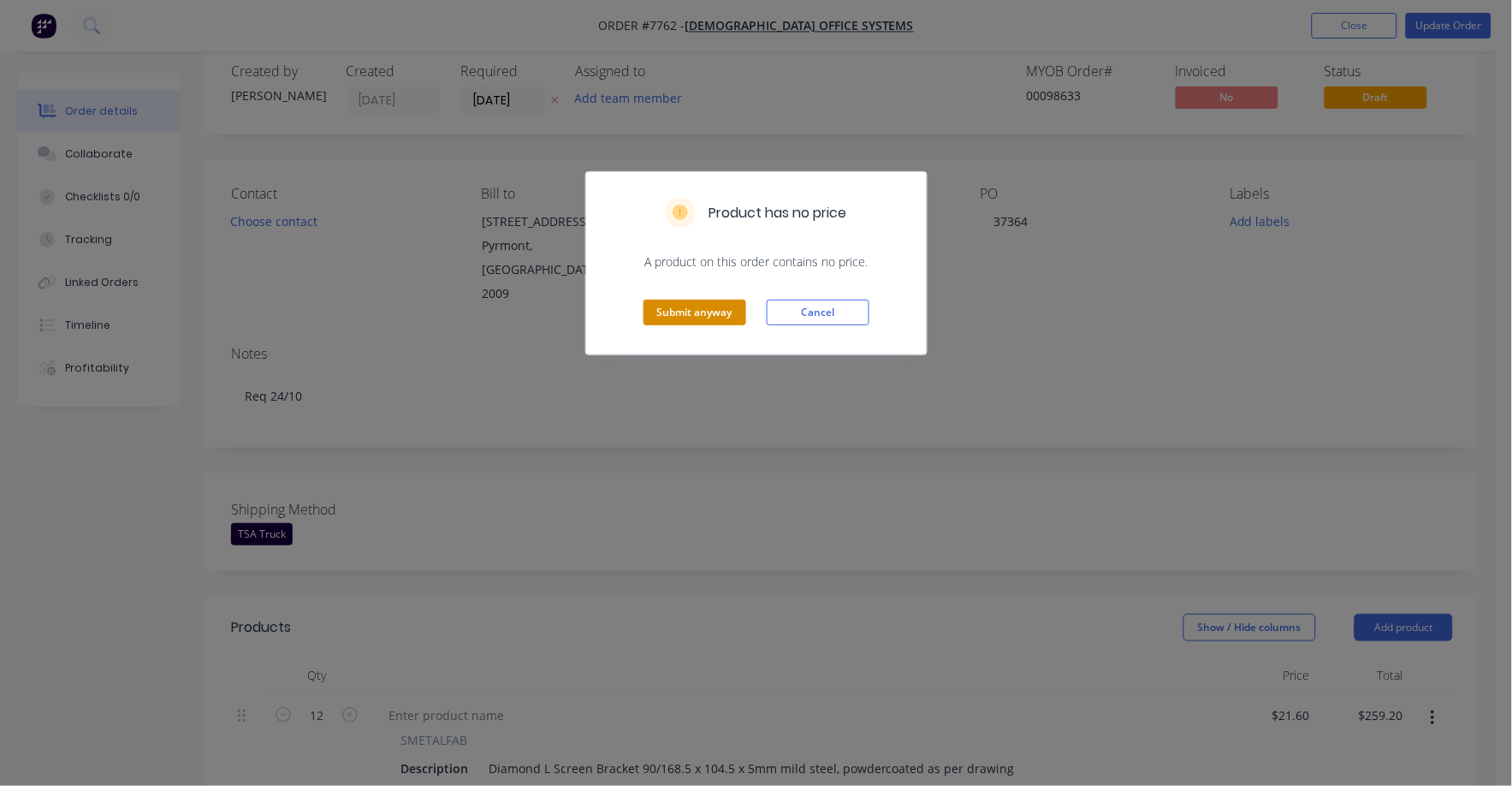
click at [671, 307] on button "Submit anyway" at bounding box center [695, 312] width 103 height 26
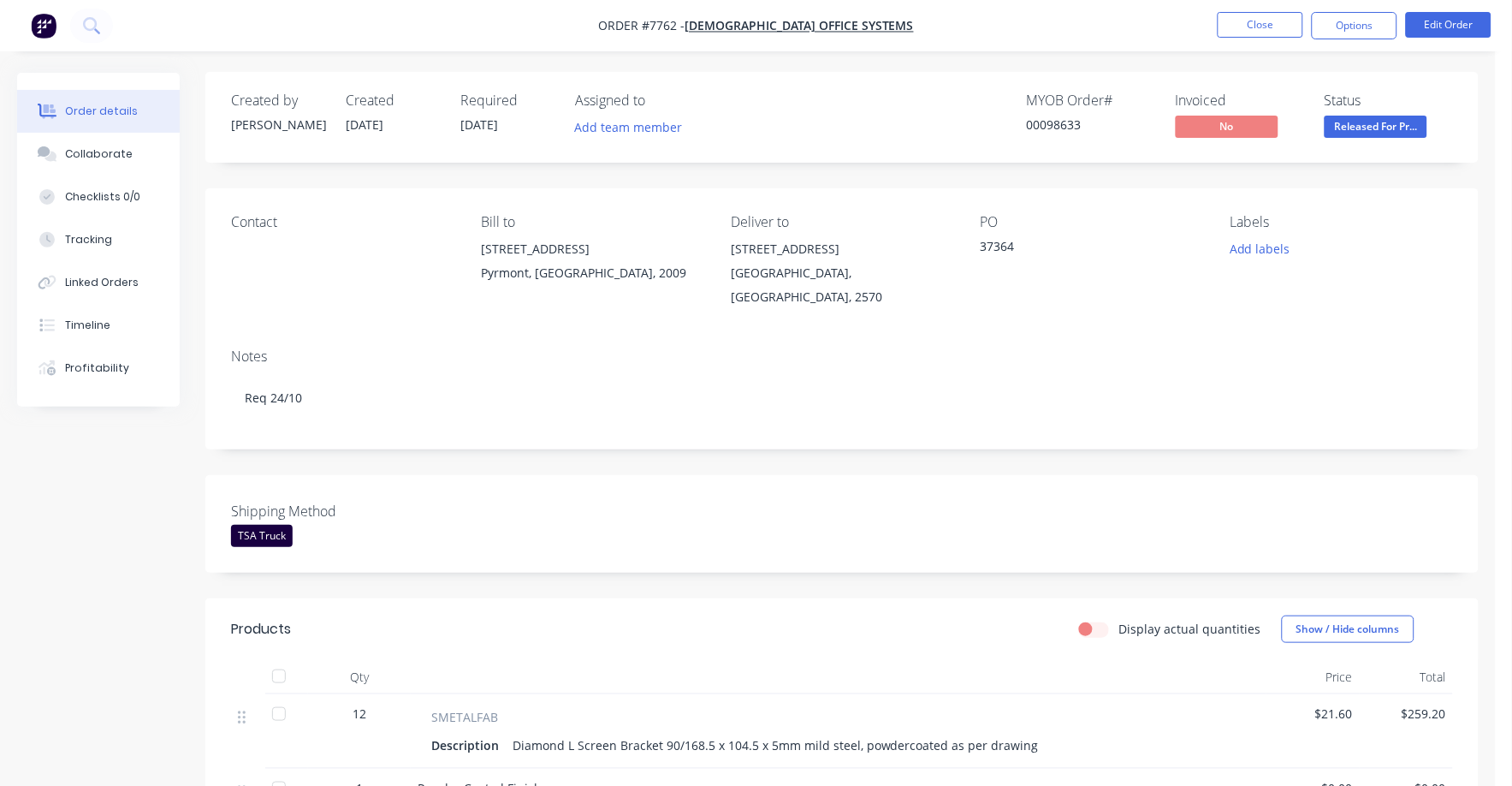
scroll to position [0, 0]
click at [1254, 20] on button "Close" at bounding box center [1261, 24] width 86 height 26
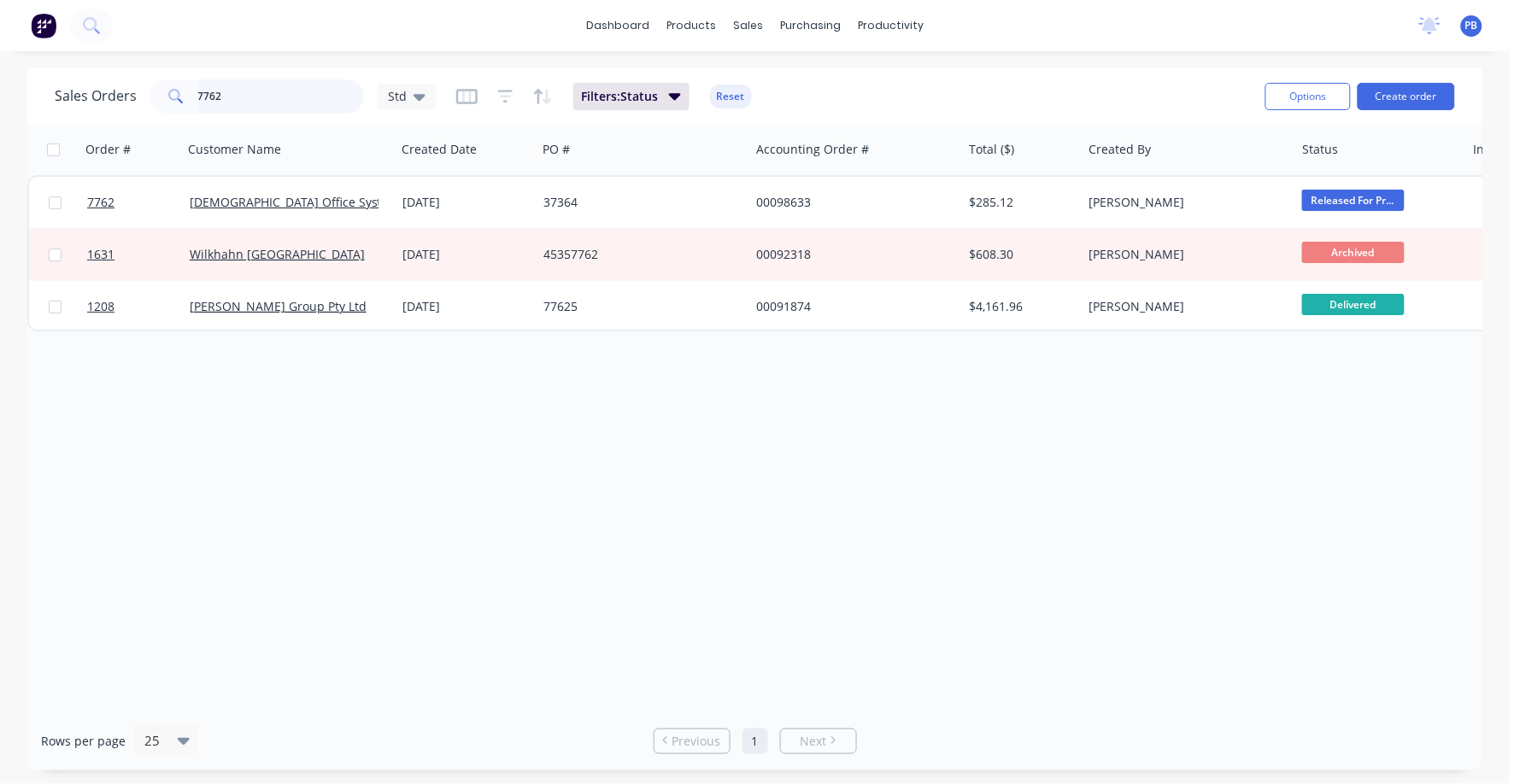
click at [243, 101] on input "7762" at bounding box center [282, 97] width 166 height 34
click at [243, 98] on input "7762" at bounding box center [282, 97] width 166 height 34
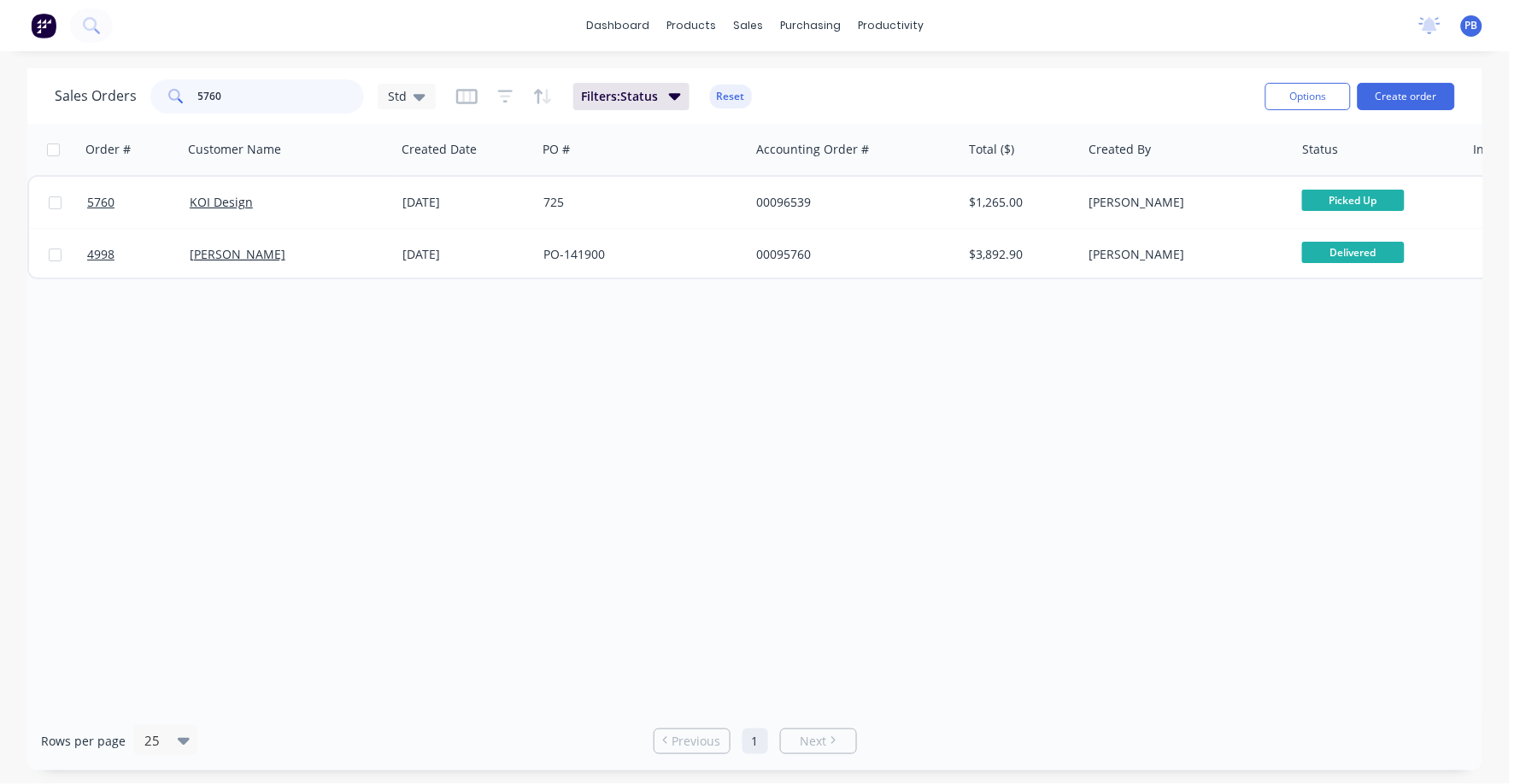
drag, startPoint x: 228, startPoint y: 96, endPoint x: 145, endPoint y: 80, distance: 84.5
click at [145, 80] on div "Sales Orders [STREET_ADDRESS]" at bounding box center [245, 97] width 381 height 34
type input "7560"
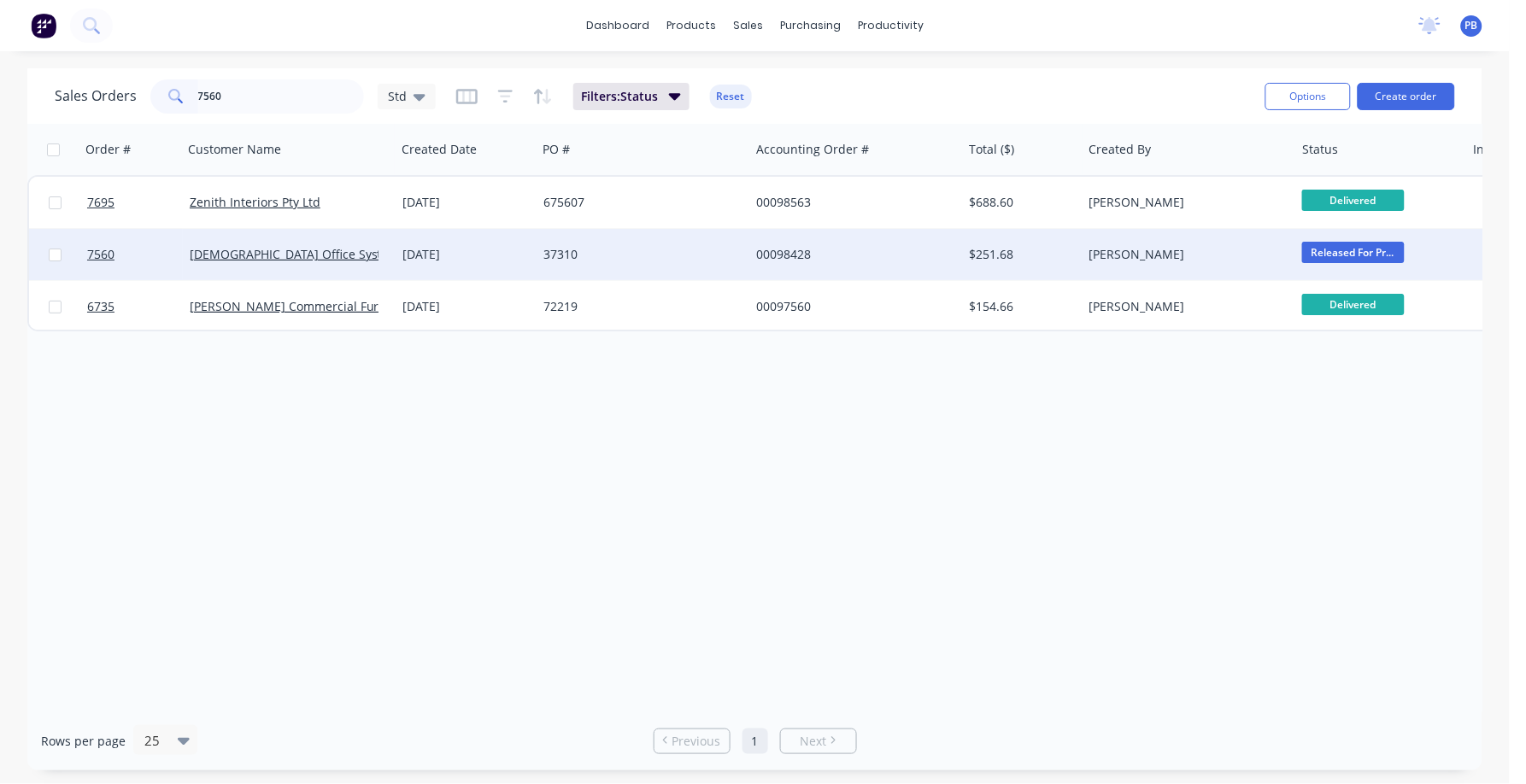
click at [786, 251] on div "00098428" at bounding box center [851, 254] width 190 height 17
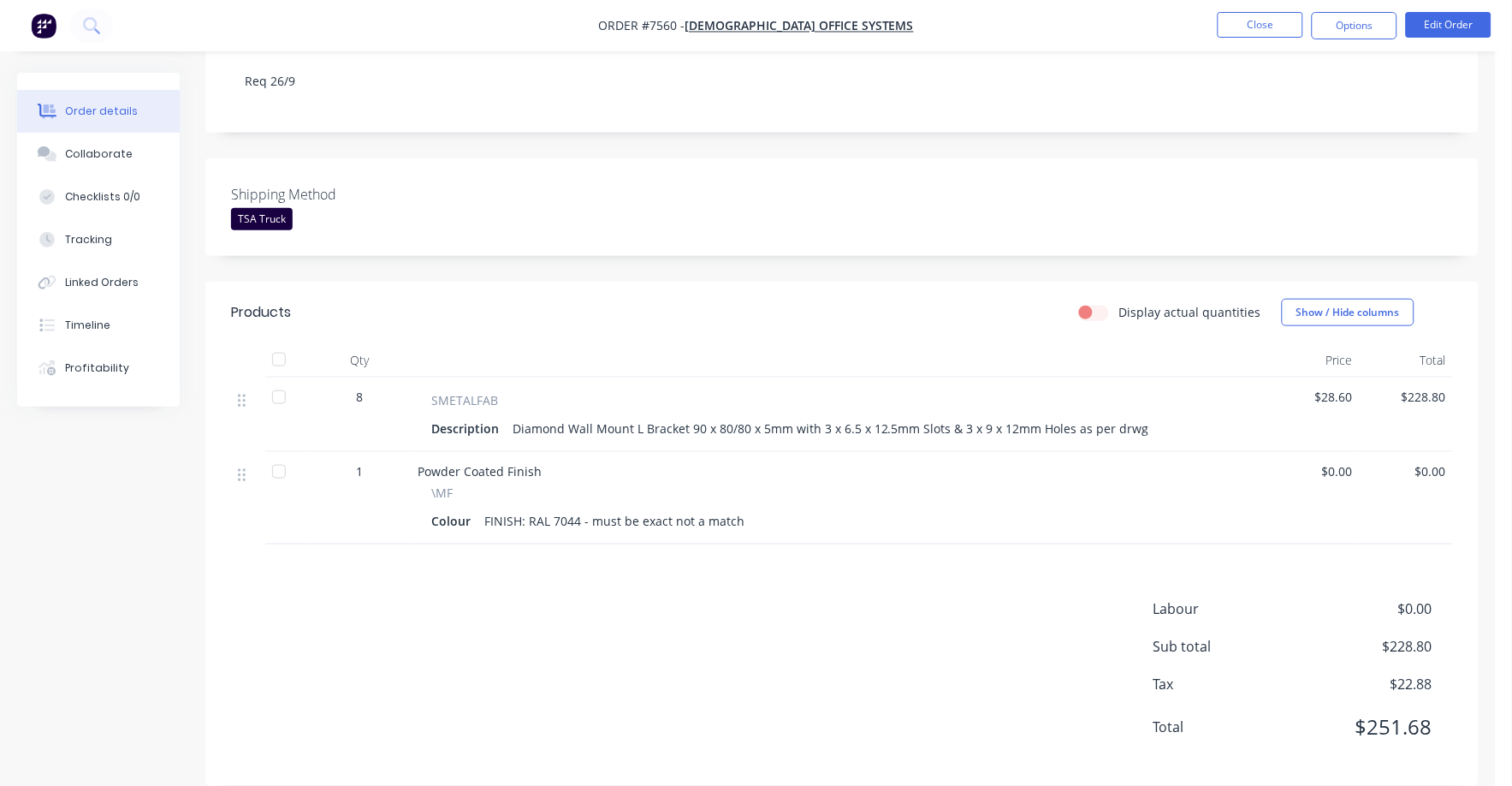
scroll to position [321, 0]
click at [93, 144] on button "Collaborate" at bounding box center [99, 154] width 163 height 43
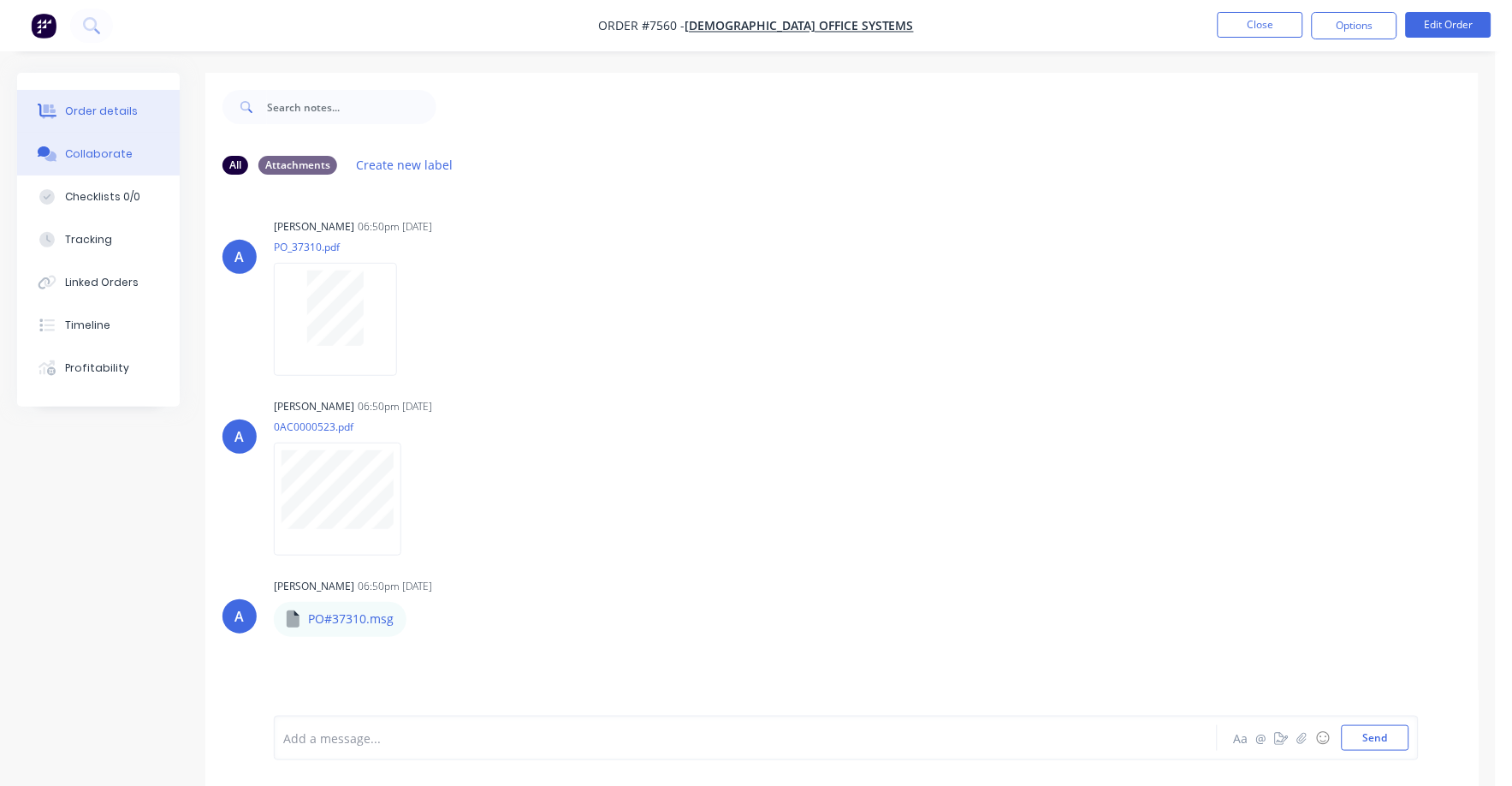
click at [105, 97] on button "Order details" at bounding box center [99, 111] width 163 height 43
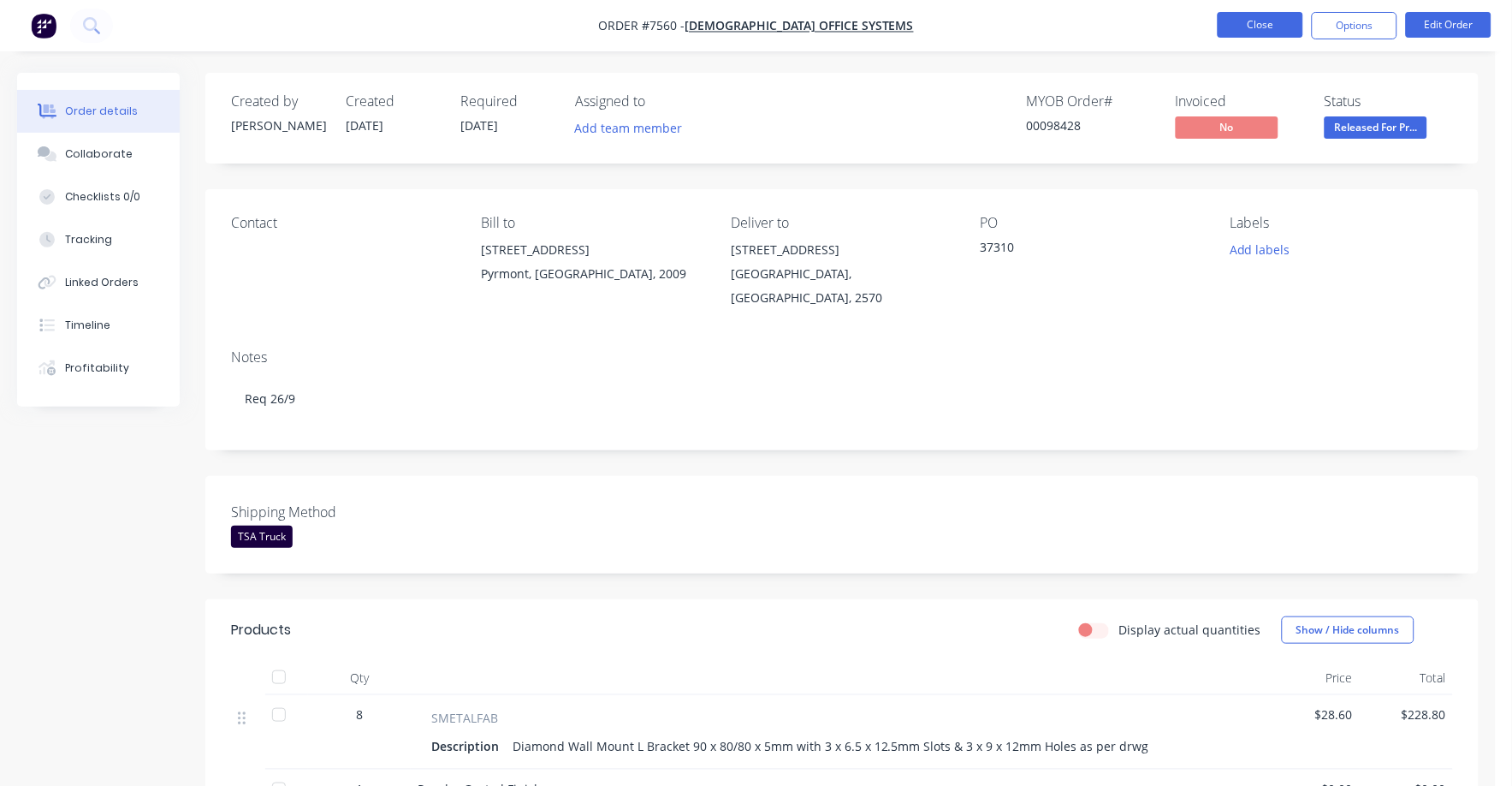
click at [1270, 23] on button "Close" at bounding box center [1261, 24] width 86 height 26
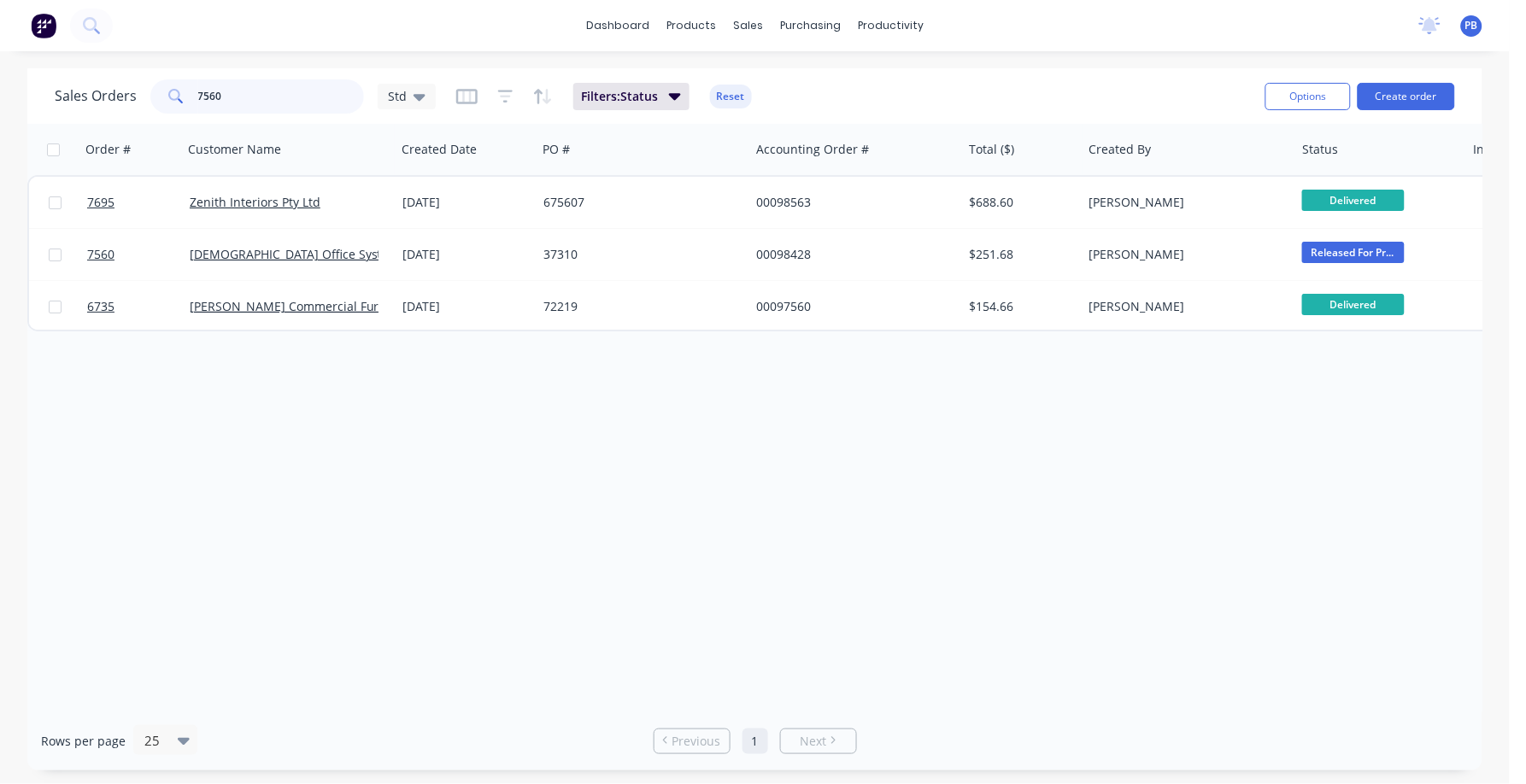
click at [260, 101] on input "7560" at bounding box center [282, 97] width 166 height 34
click at [259, 100] on input "7560" at bounding box center [282, 97] width 166 height 34
type input "7762"
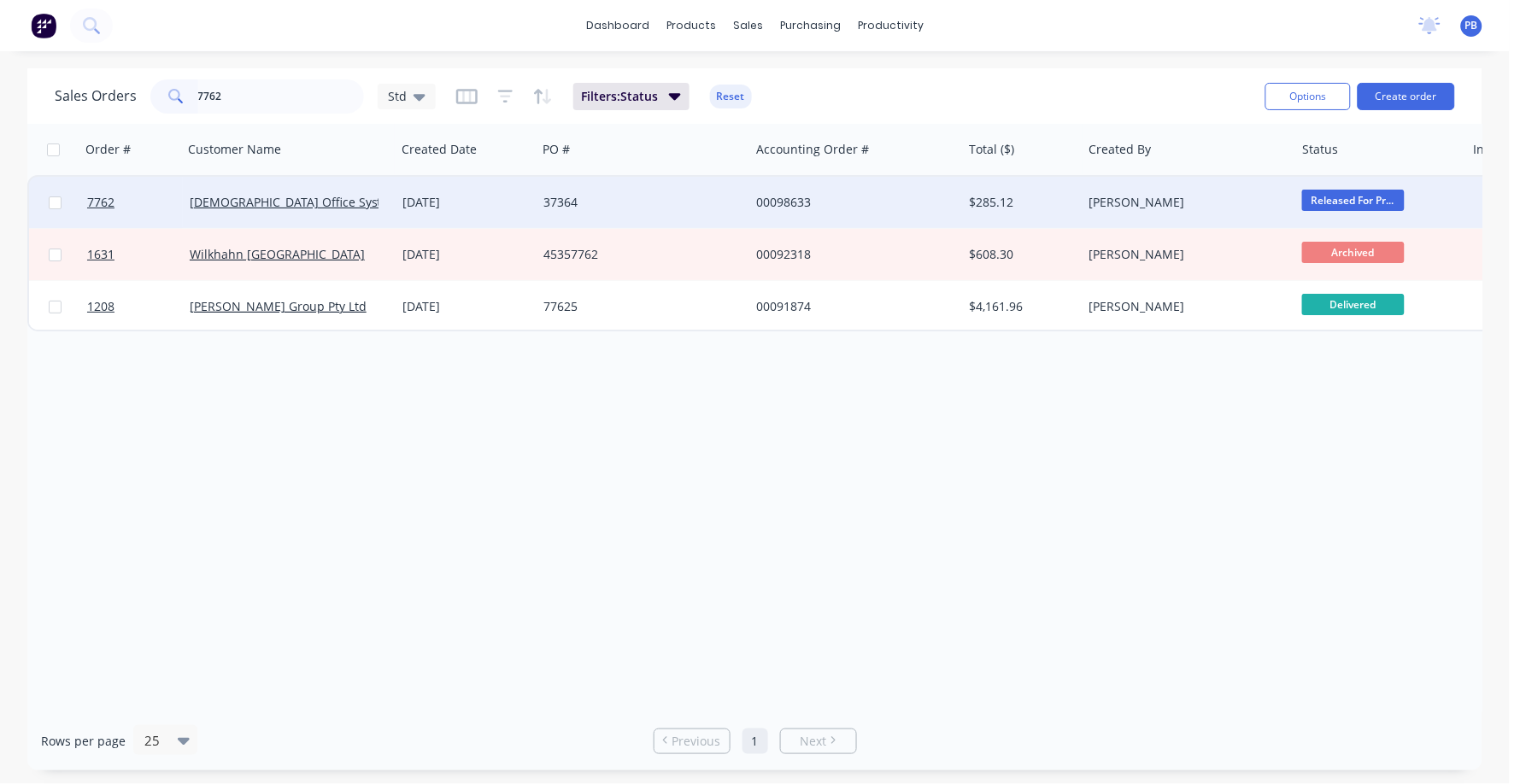
click at [776, 197] on div "00098633" at bounding box center [851, 202] width 190 height 17
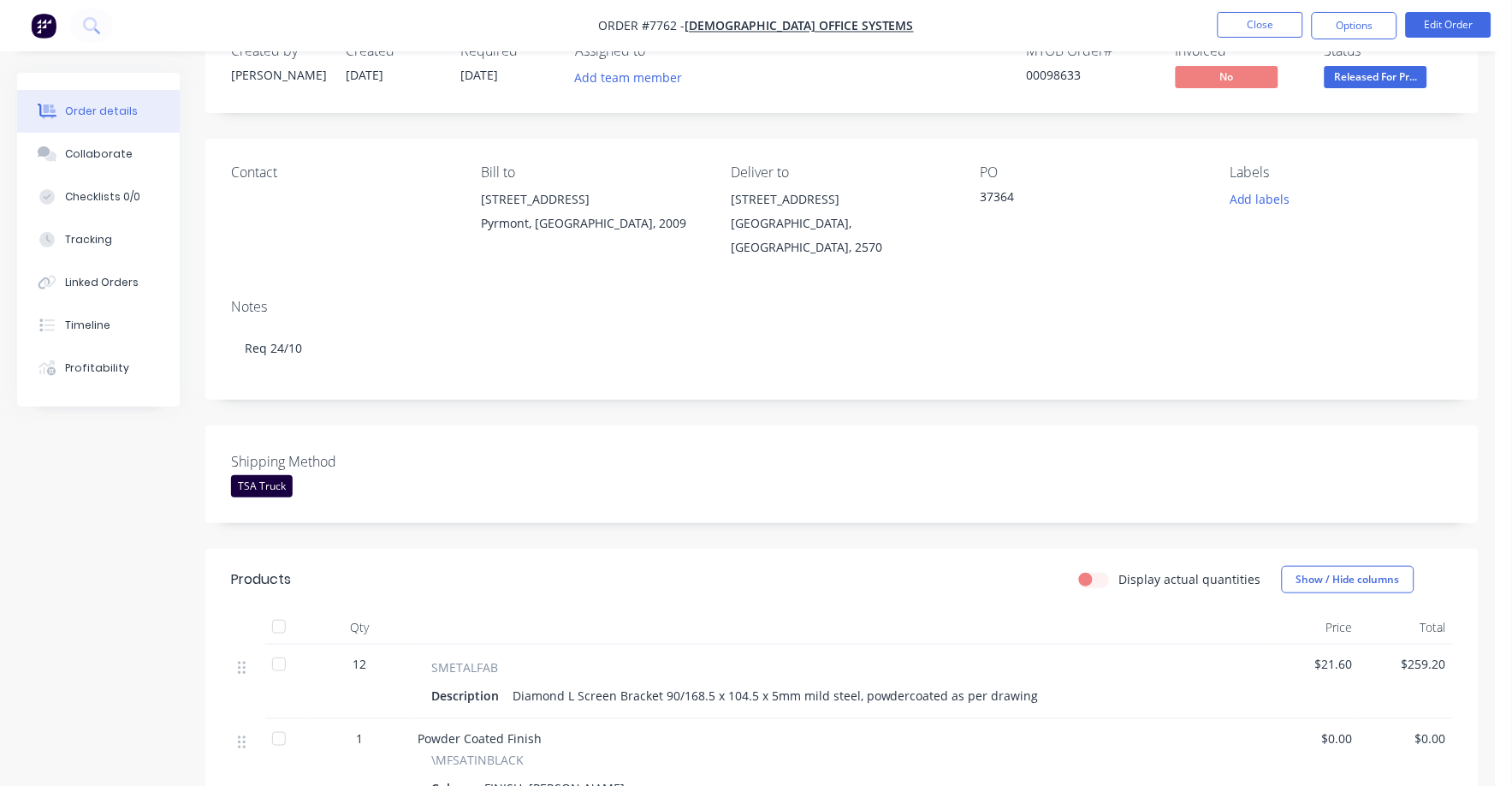
scroll to position [106, 0]
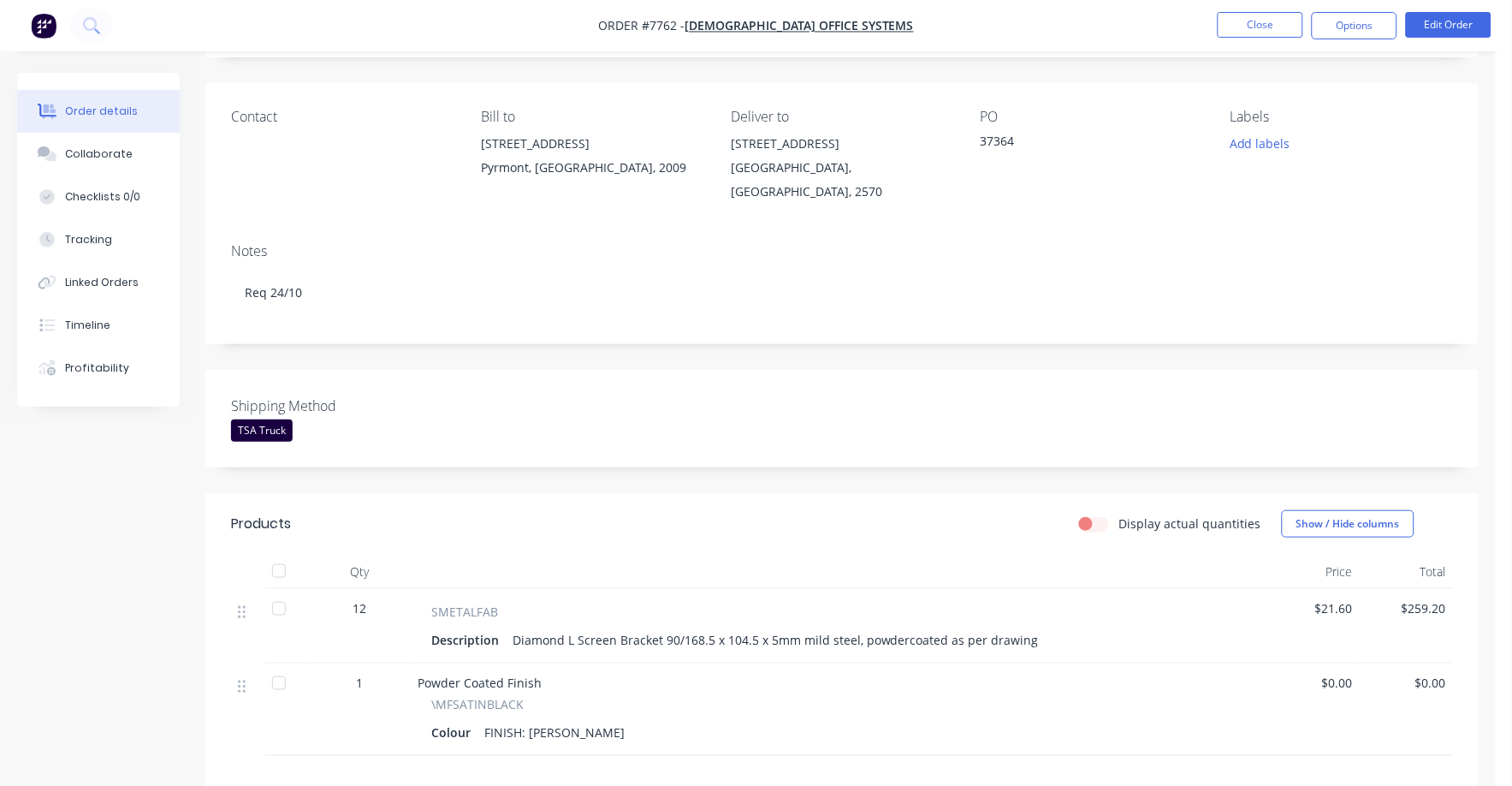
click at [1327, 612] on span "$21.60" at bounding box center [1313, 609] width 80 height 18
click at [1449, 20] on button "Edit Order" at bounding box center [1449, 24] width 86 height 26
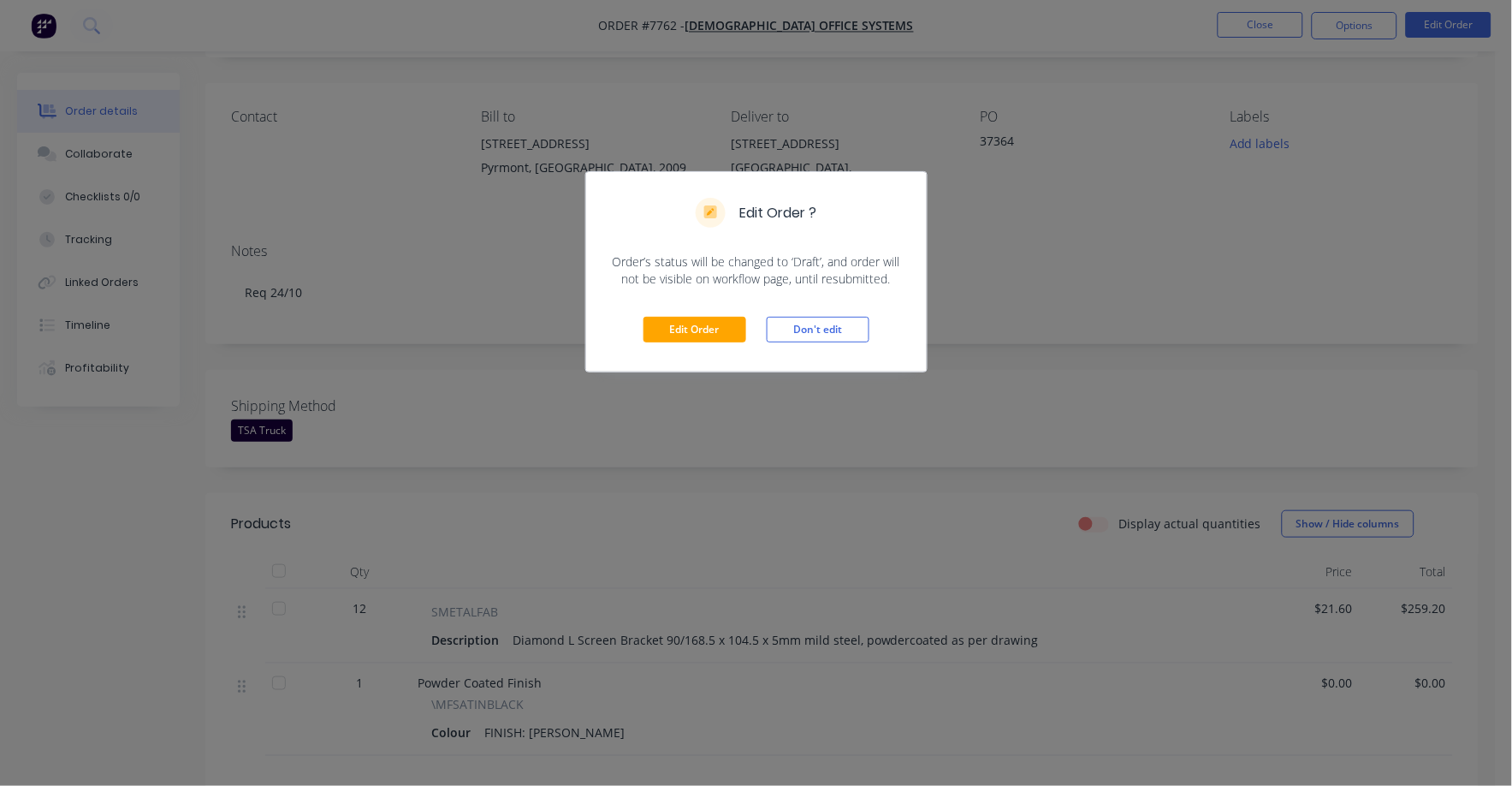
click at [692, 344] on div "Edit Order Don't edit" at bounding box center [757, 330] width 340 height 84
click at [731, 322] on button "Edit Order" at bounding box center [695, 330] width 103 height 26
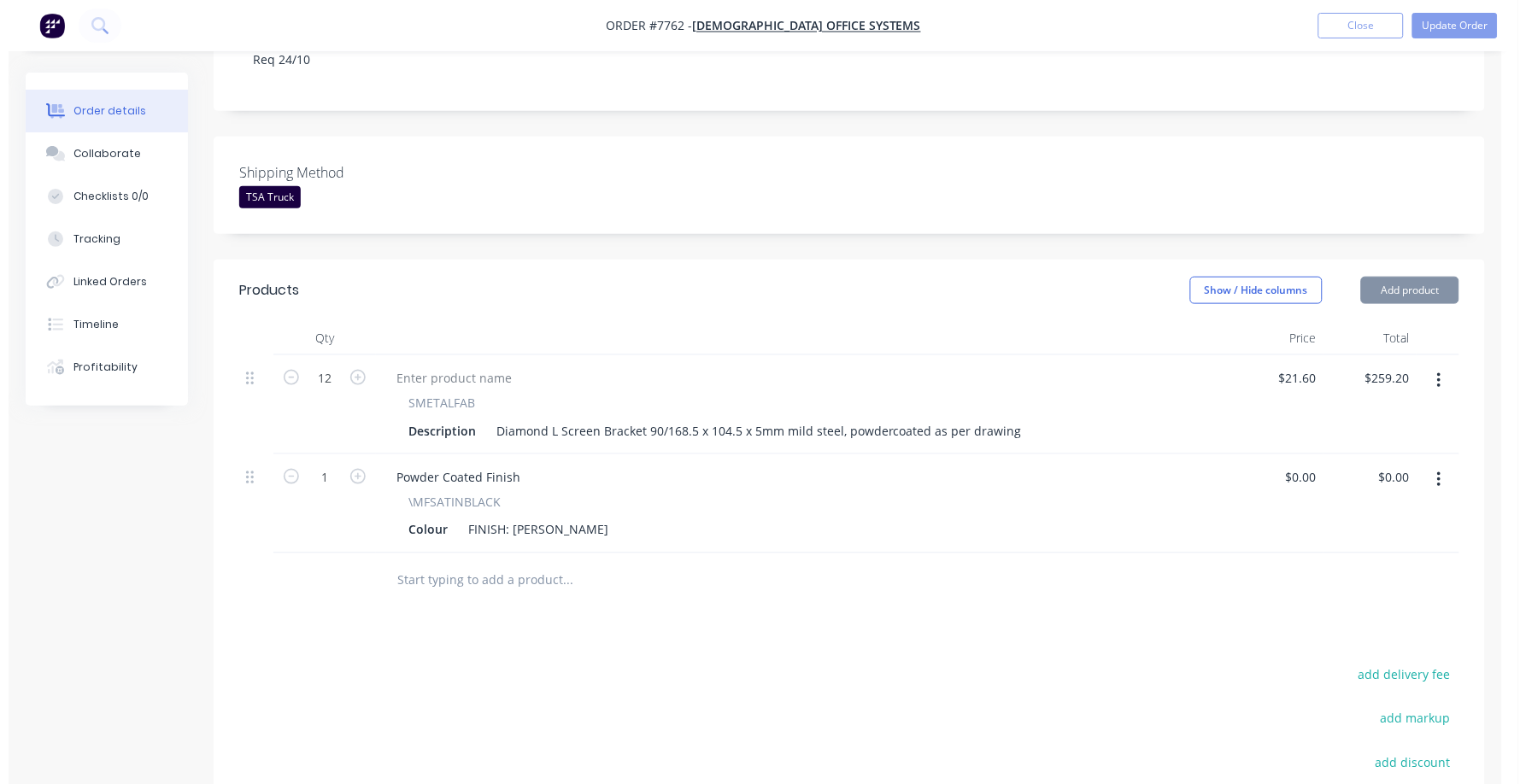
scroll to position [426, 0]
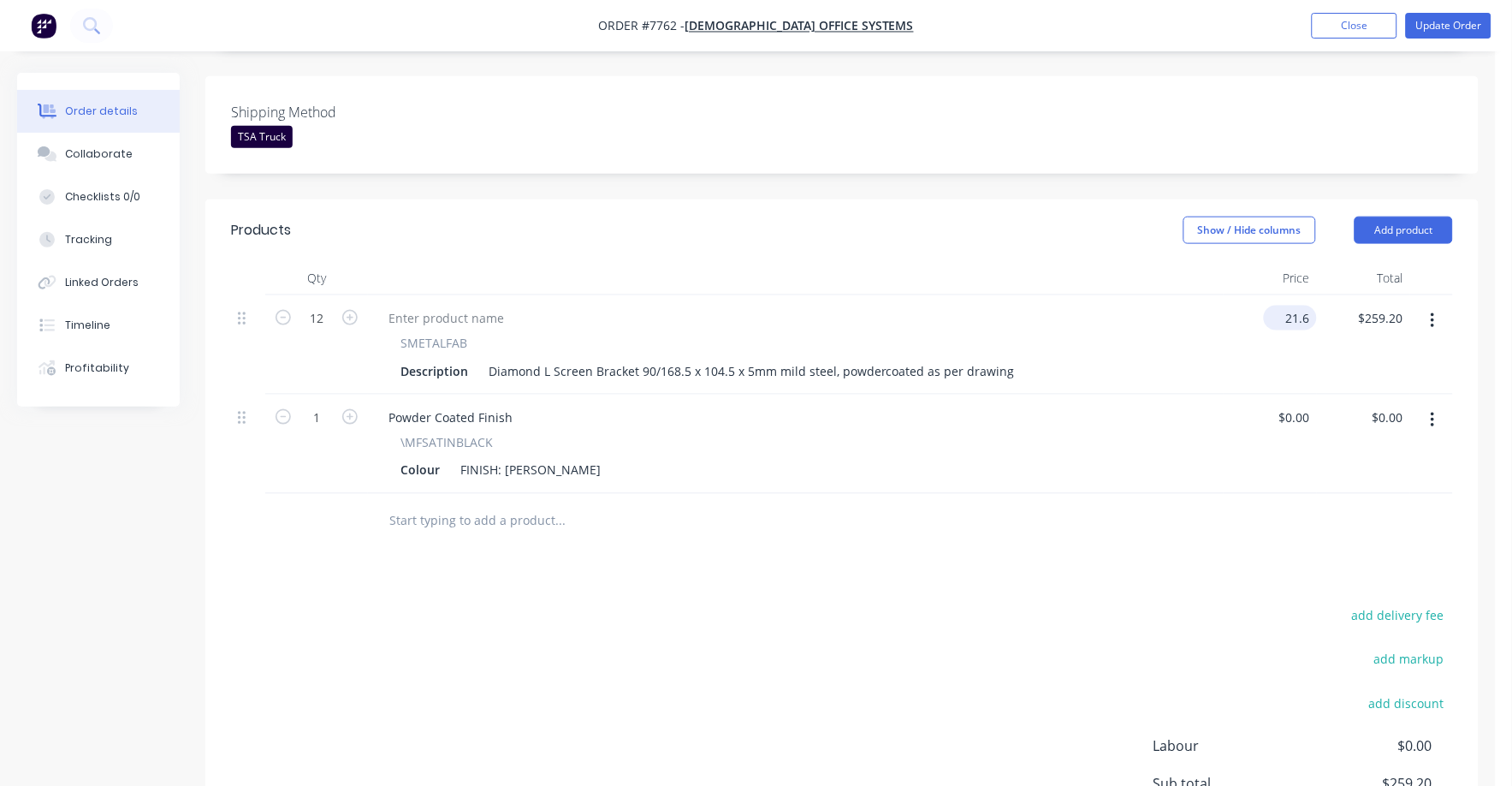
click at [1289, 306] on input "21.6" at bounding box center [1294, 318] width 47 height 25
type input "$24.90"
type input "$298.80"
click at [1075, 537] on div "Products Show / Hide columns Add product Qty Price Total 12 SMETALFAB Descripti…" at bounding box center [842, 561] width 1274 height 723
click at [1453, 38] on nav "Order #7762 - [DEMOGRAPHIC_DATA] Office Systems Add product Close Update Order" at bounding box center [756, 25] width 1512 height 51
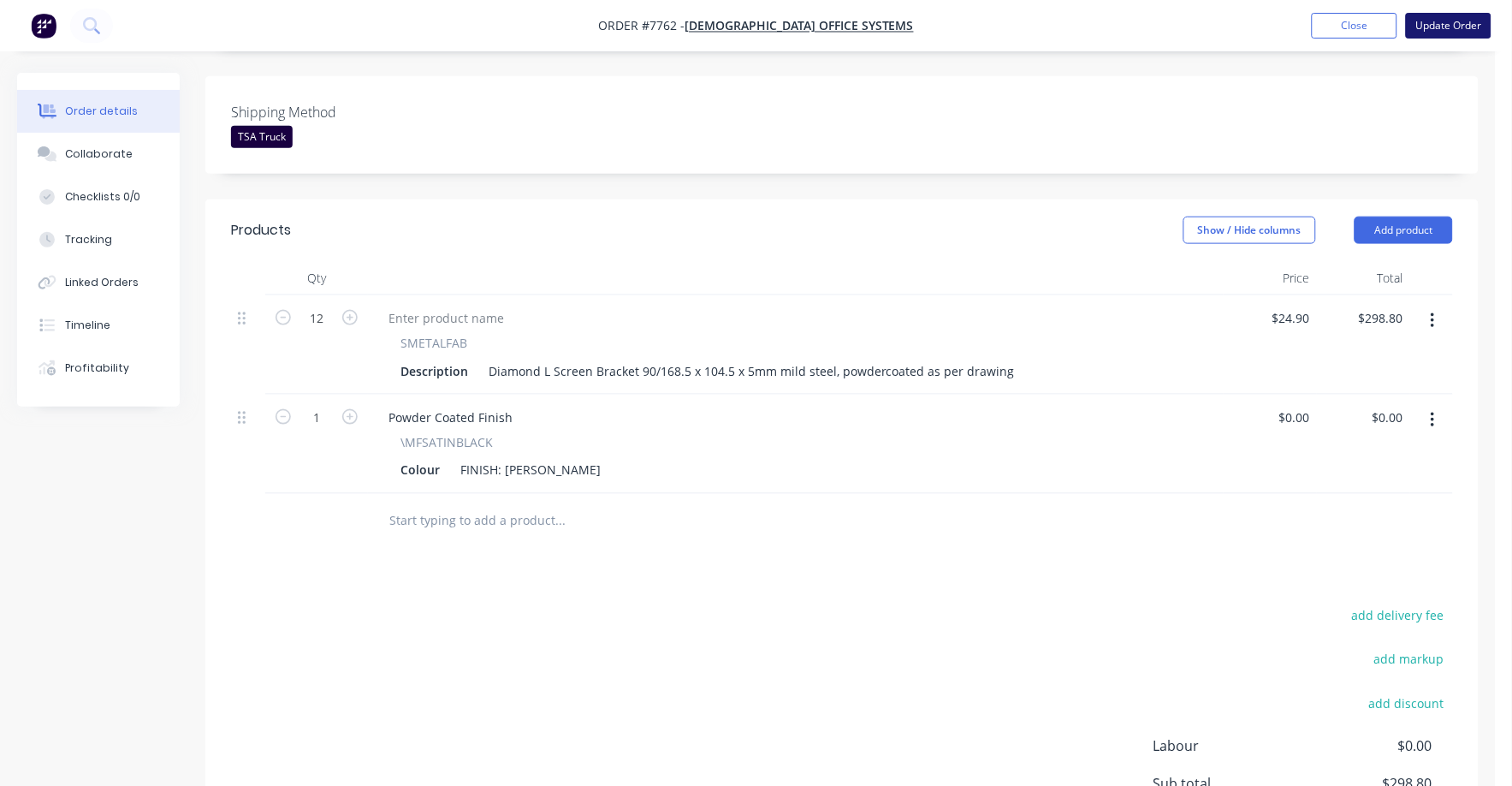
click at [1450, 29] on button "Update Order" at bounding box center [1449, 25] width 86 height 26
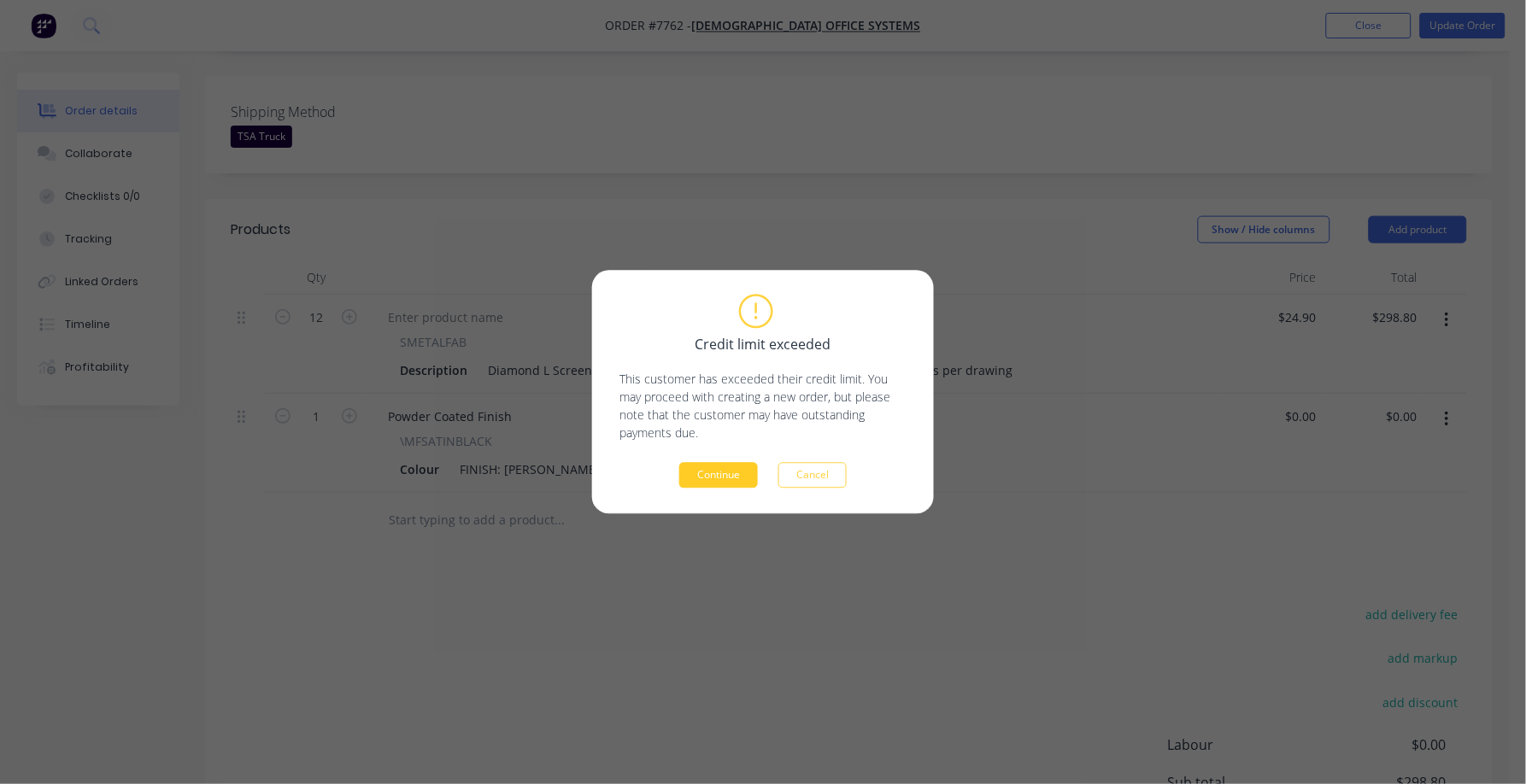
click at [729, 471] on button "Continue" at bounding box center [719, 476] width 79 height 26
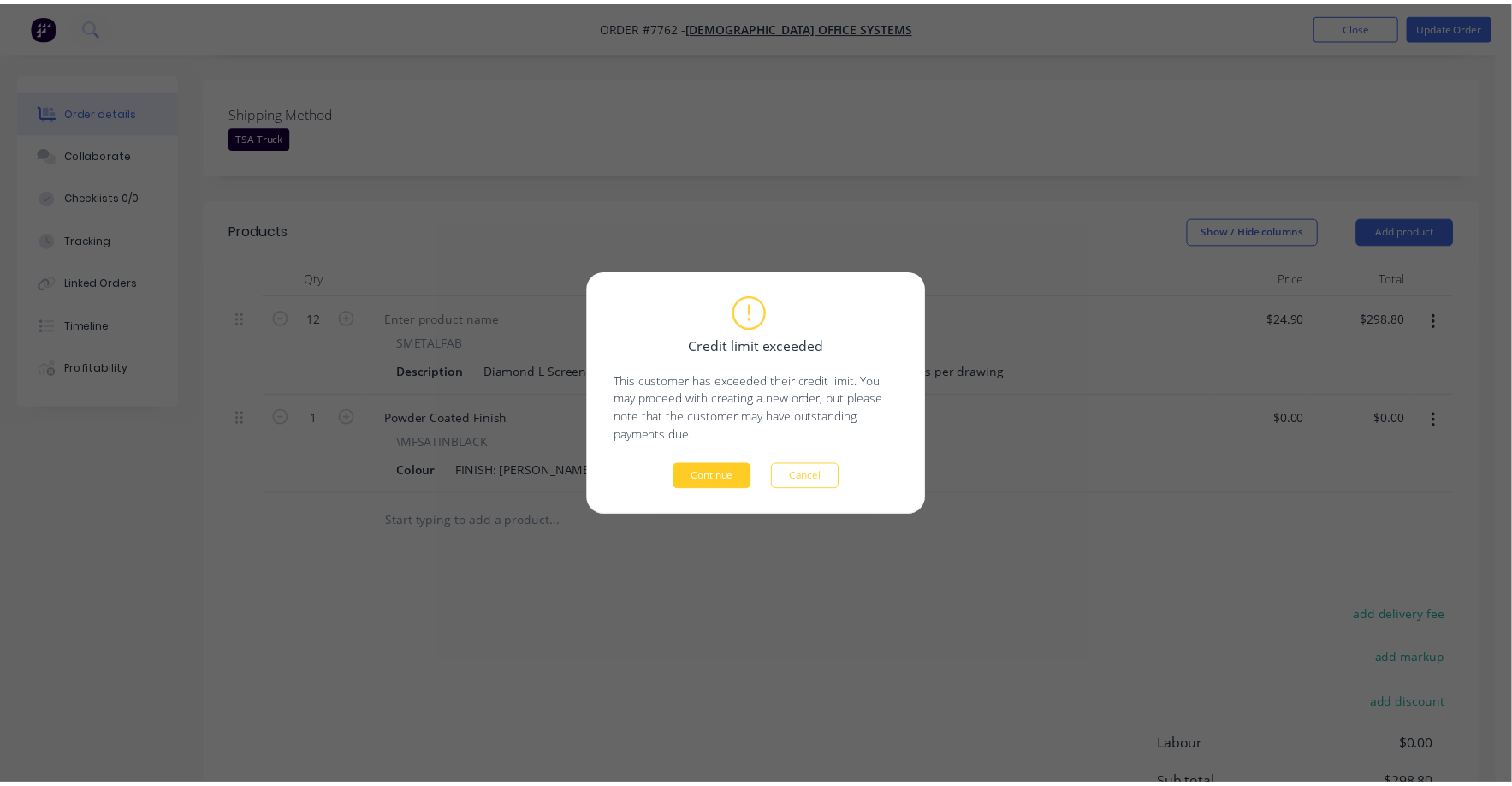
scroll to position [346, 0]
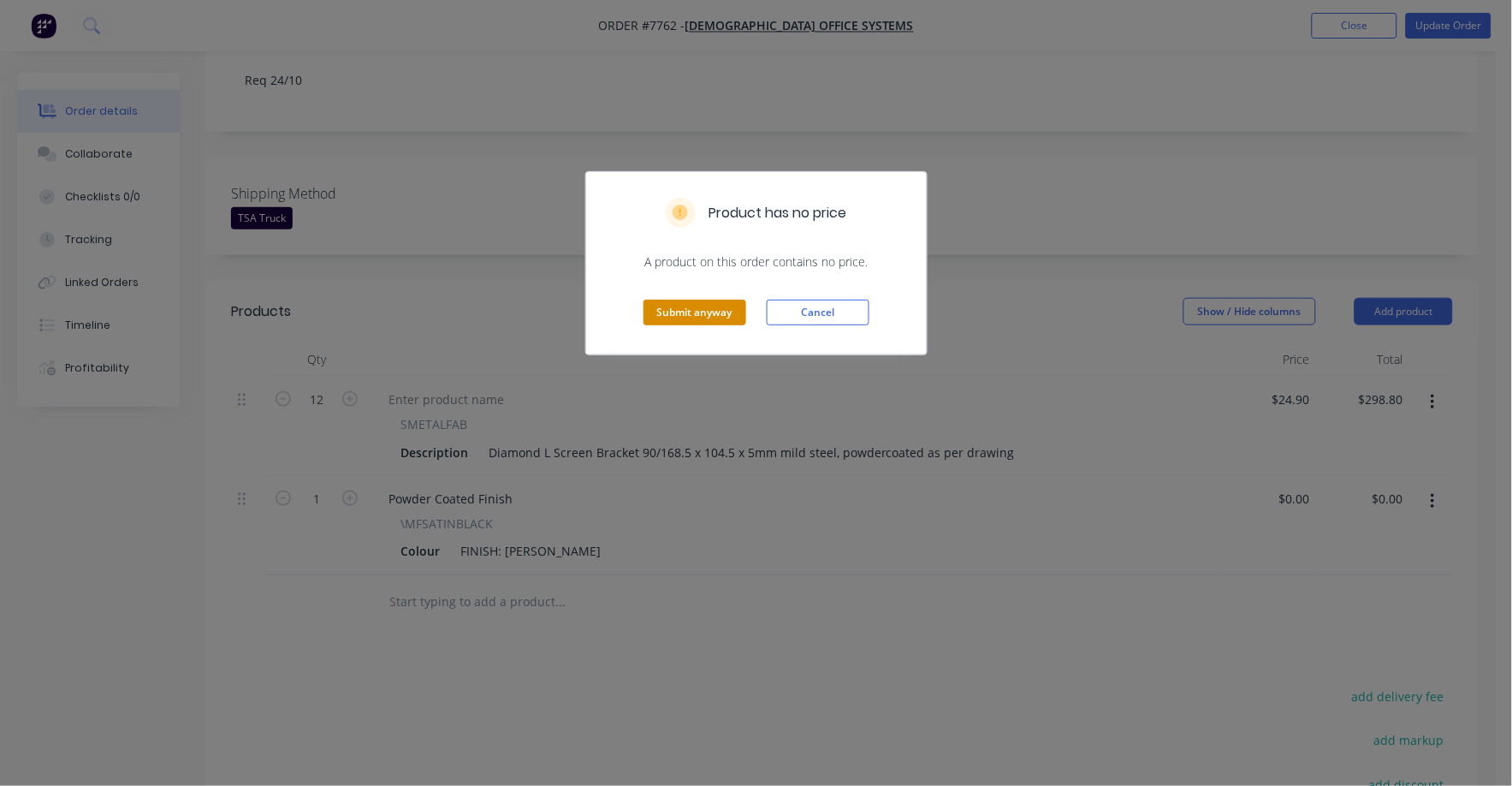
click at [710, 316] on button "Submit anyway" at bounding box center [695, 312] width 103 height 26
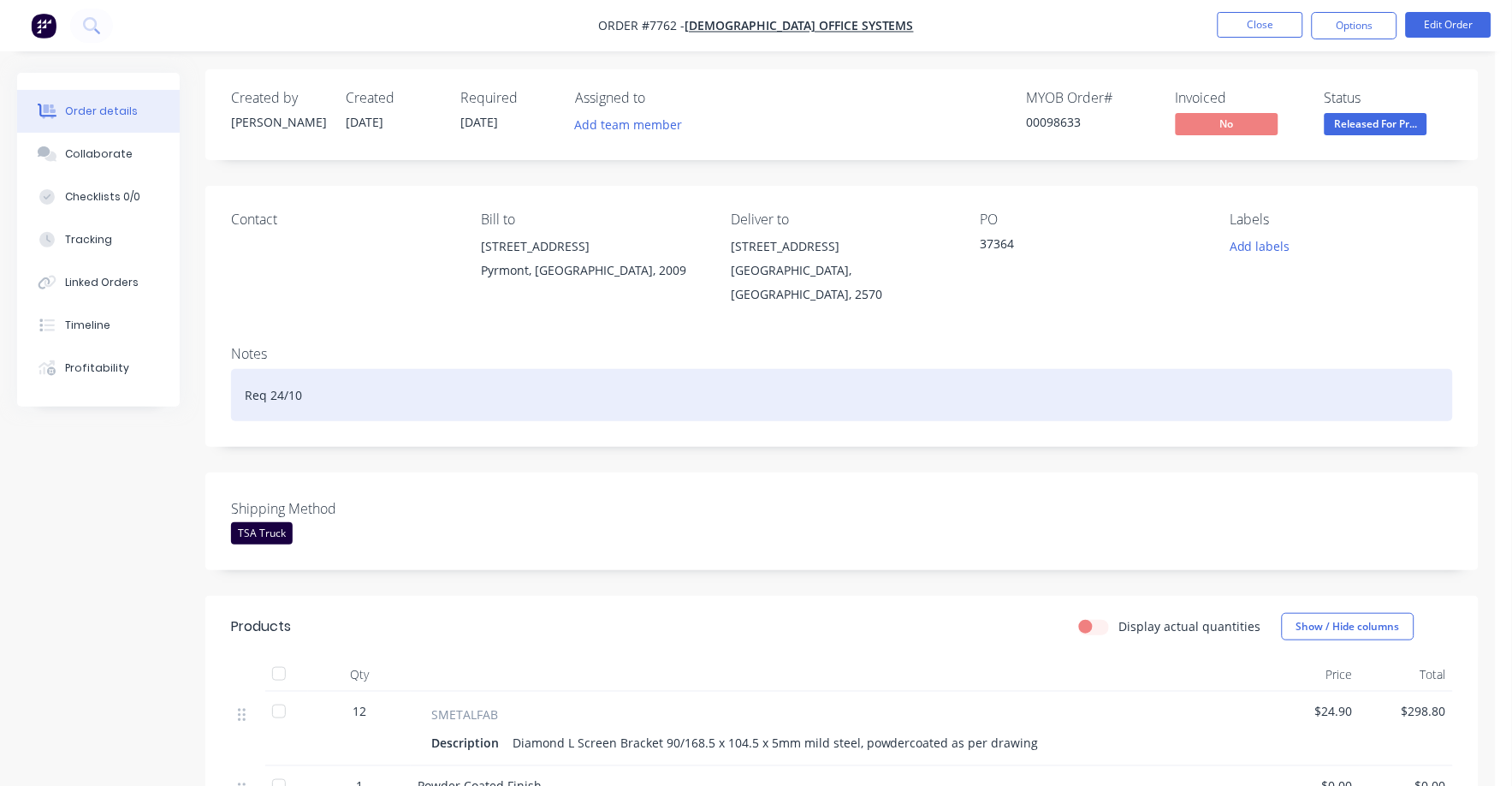
scroll to position [0, 0]
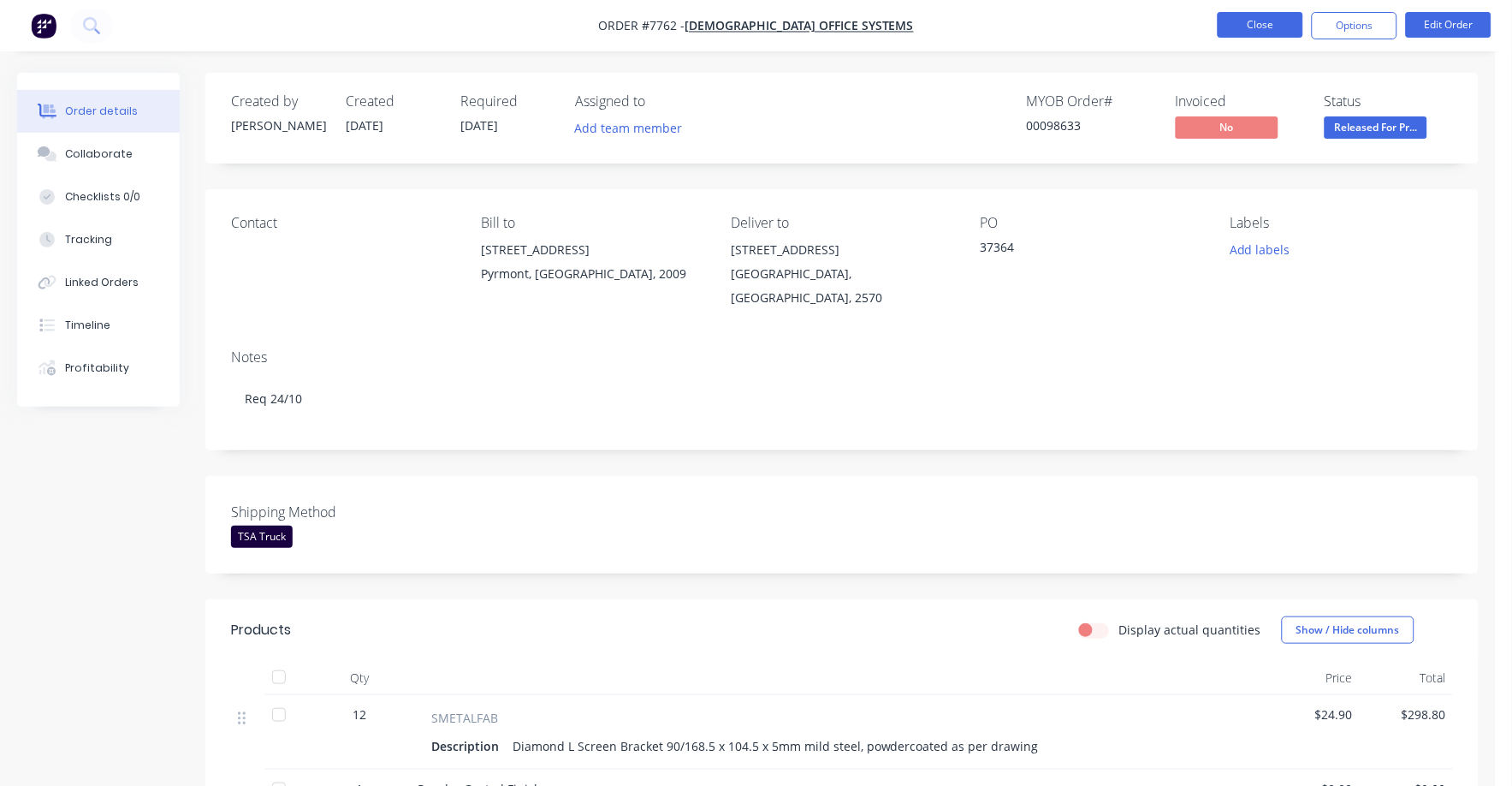
click at [1252, 27] on button "Close" at bounding box center [1261, 24] width 86 height 26
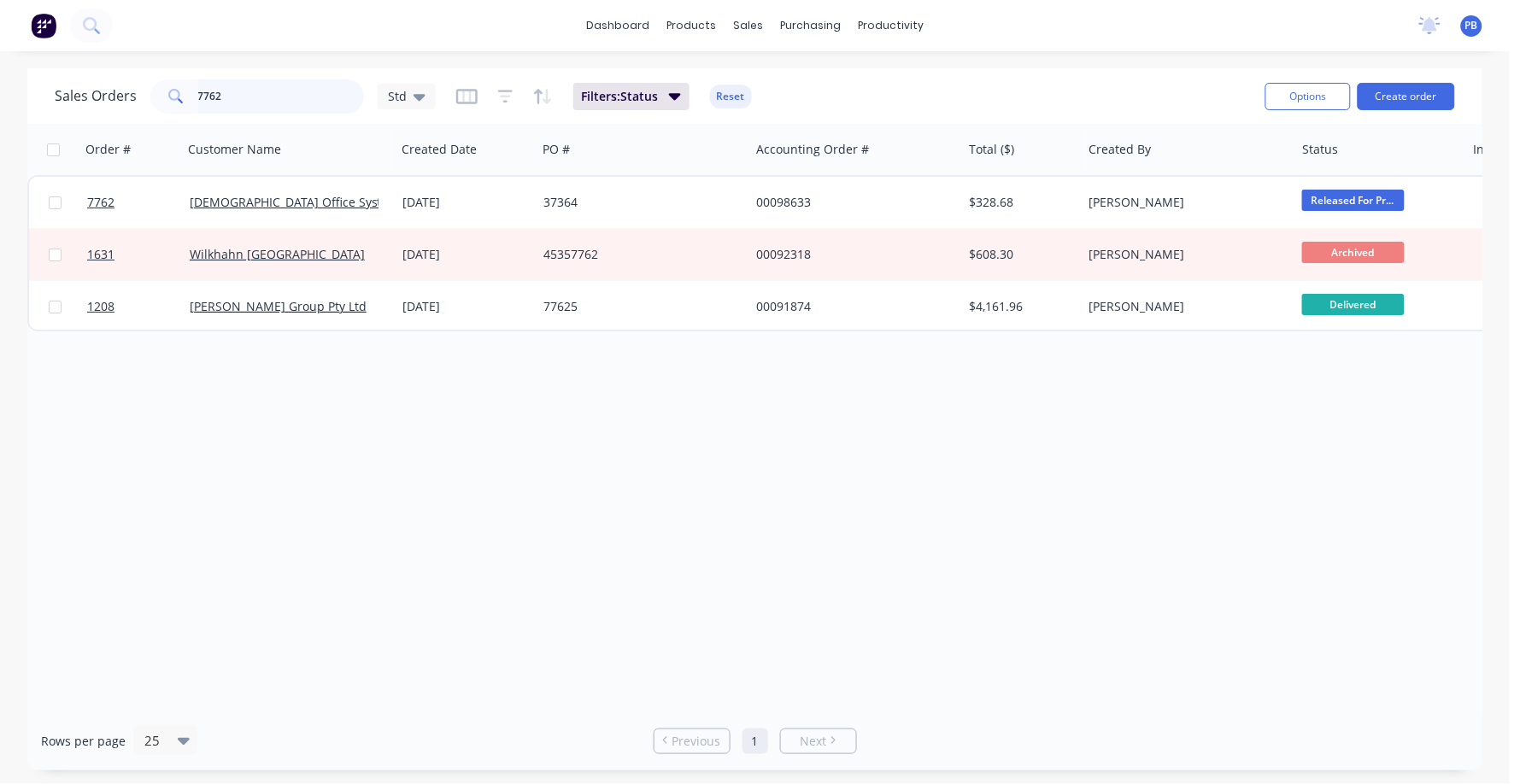
click at [257, 100] on input "7762" at bounding box center [282, 97] width 166 height 34
click at [256, 96] on input "7762" at bounding box center [282, 97] width 166 height 34
type input "7559"
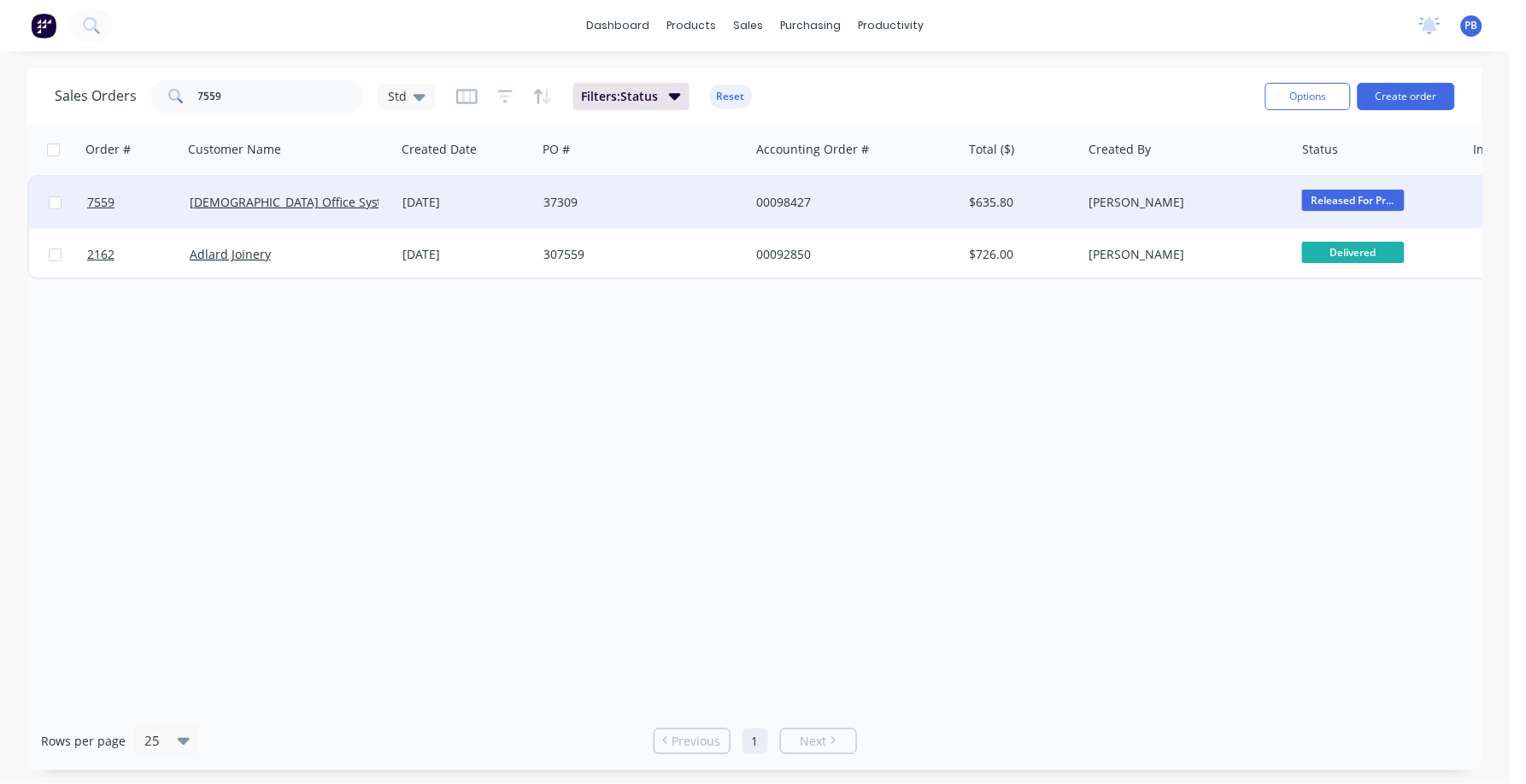
click at [795, 196] on div "00098427" at bounding box center [851, 202] width 190 height 17
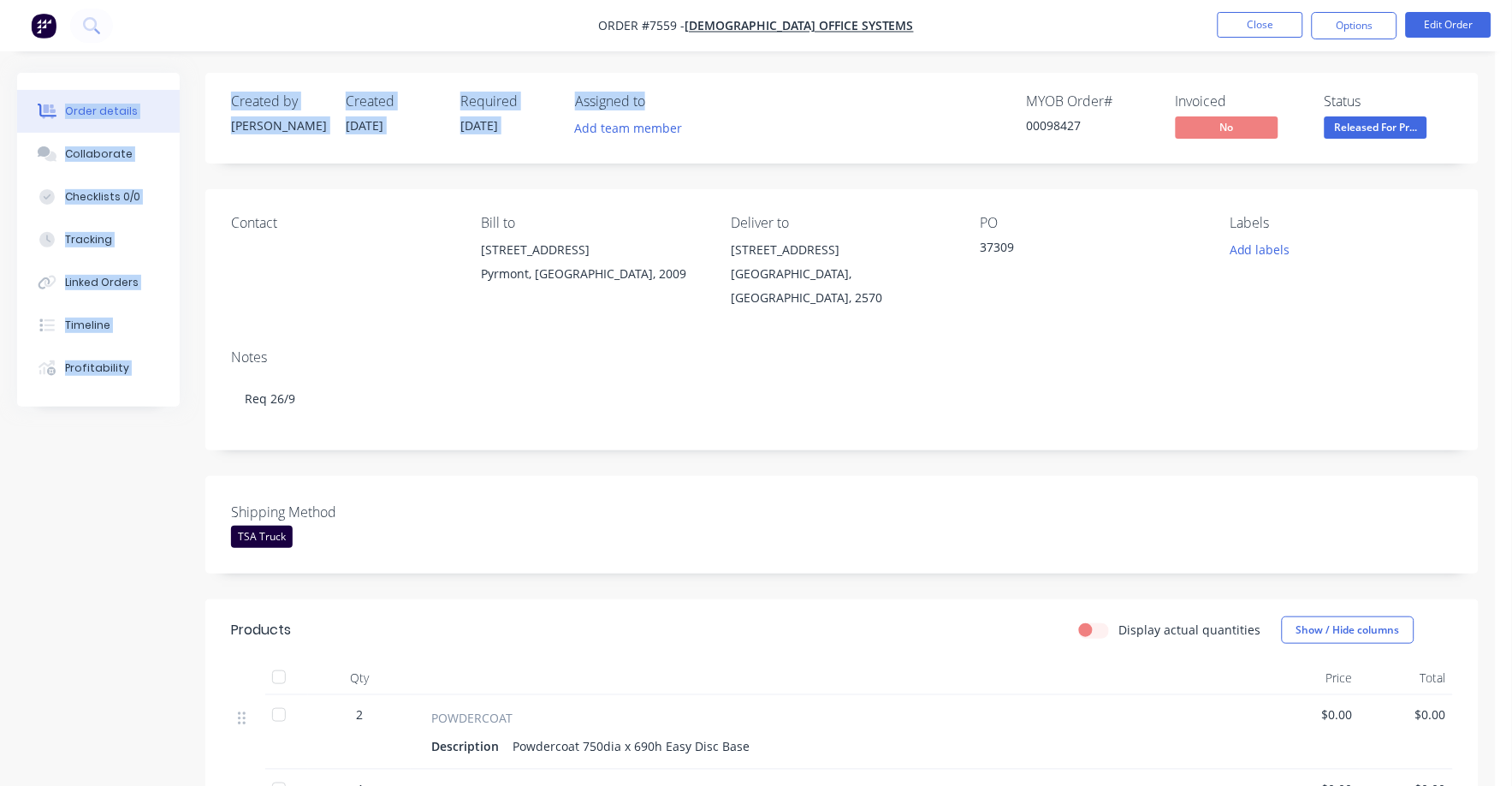
drag, startPoint x: 899, startPoint y: 20, endPoint x: 653, endPoint y: 67, distance: 250.4
click at [653, 67] on div "Order #7559 - [DEMOGRAPHIC_DATA] Office Systems Close Options Edit Order Order …" at bounding box center [748, 740] width 1496 height 1481
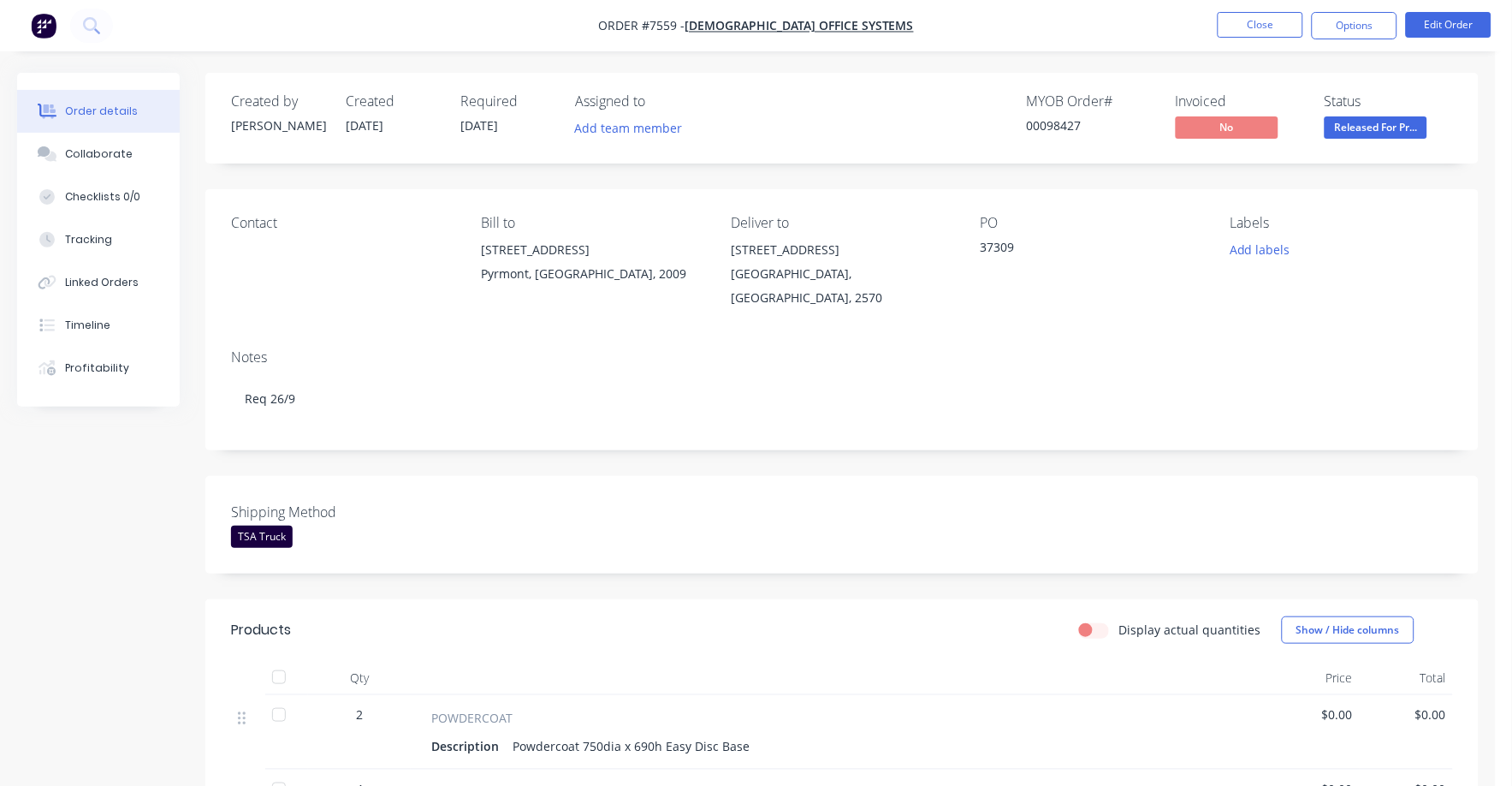
drag, startPoint x: 653, startPoint y: 67, endPoint x: 903, endPoint y: 151, distance: 263.7
click at [907, 144] on div "Created by [PERSON_NAME] Created [DATE] Required [DATE] Assigned to Add team me…" at bounding box center [842, 117] width 1274 height 91
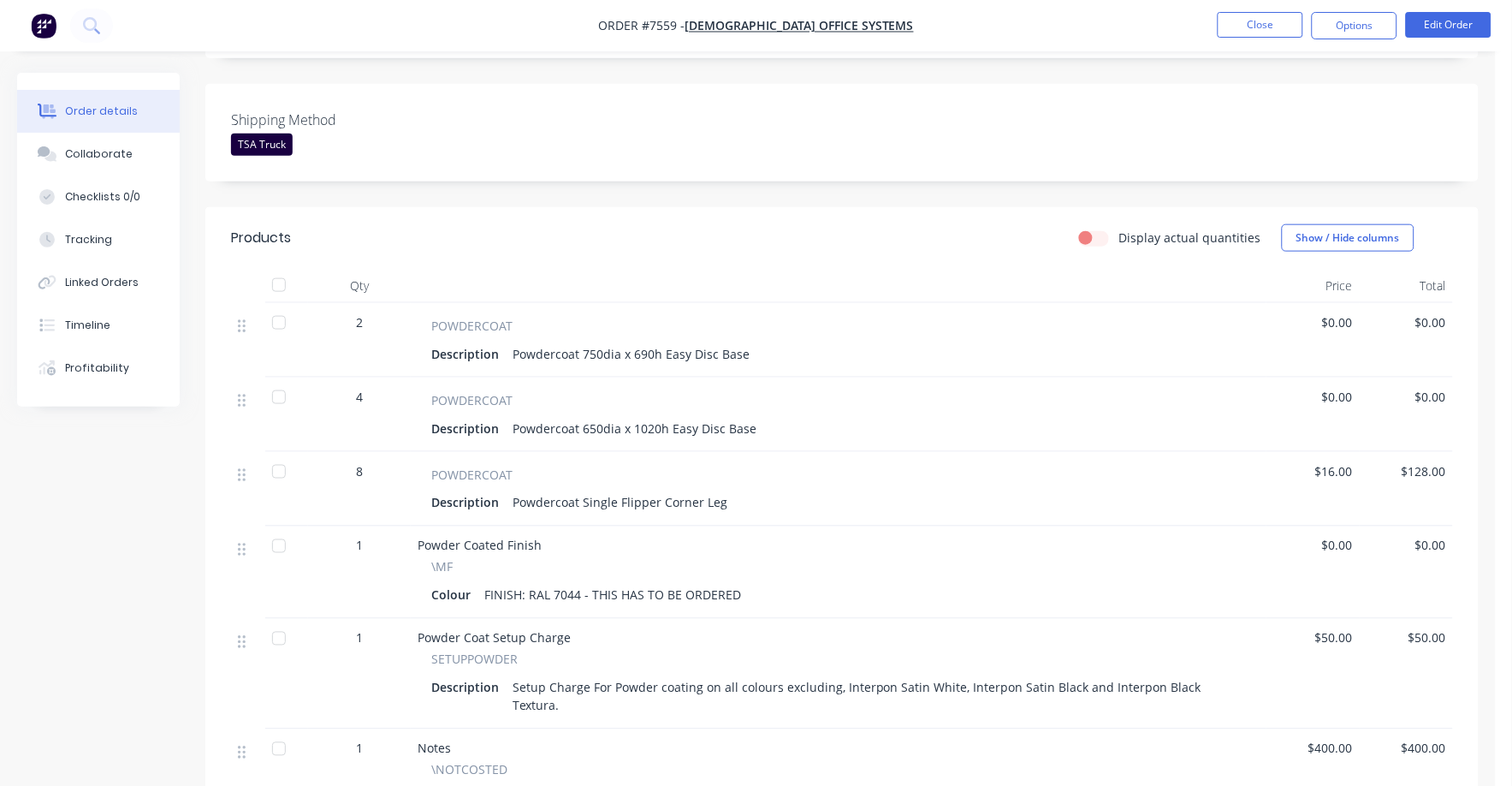
scroll to position [428, 0]
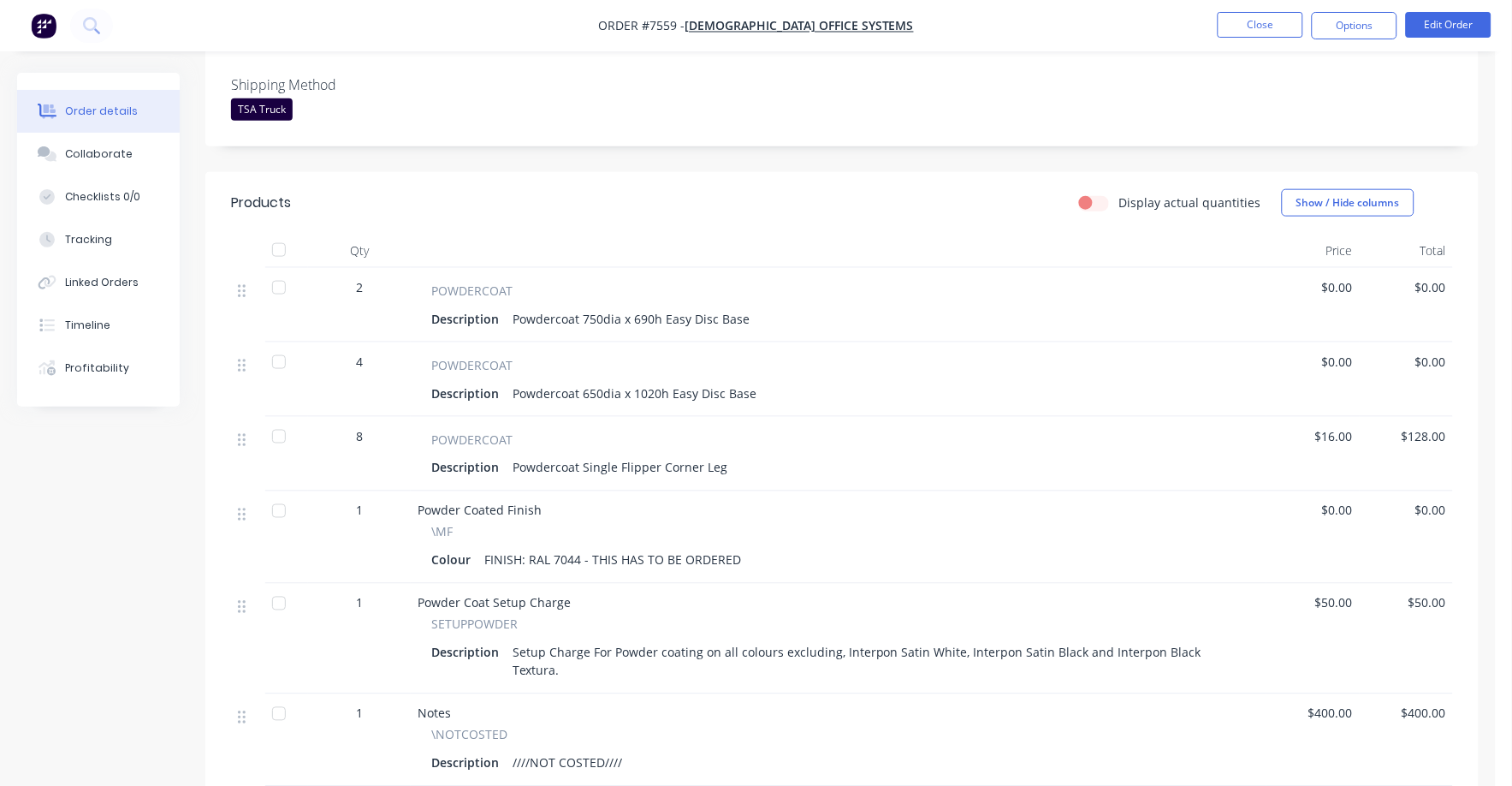
click at [788, 322] on div "Description Powdercoat 750dia x 690h Easy Disc Base" at bounding box center [839, 319] width 815 height 25
click at [760, 315] on div "Description Powdercoat 750dia x 690h Easy Disc Base" at bounding box center [839, 319] width 815 height 25
click at [1455, 15] on nav "Order #7559 - [DEMOGRAPHIC_DATA] Office Systems Close Options Edit Order" at bounding box center [756, 25] width 1512 height 51
click at [1454, 20] on button "Edit Order" at bounding box center [1449, 24] width 86 height 26
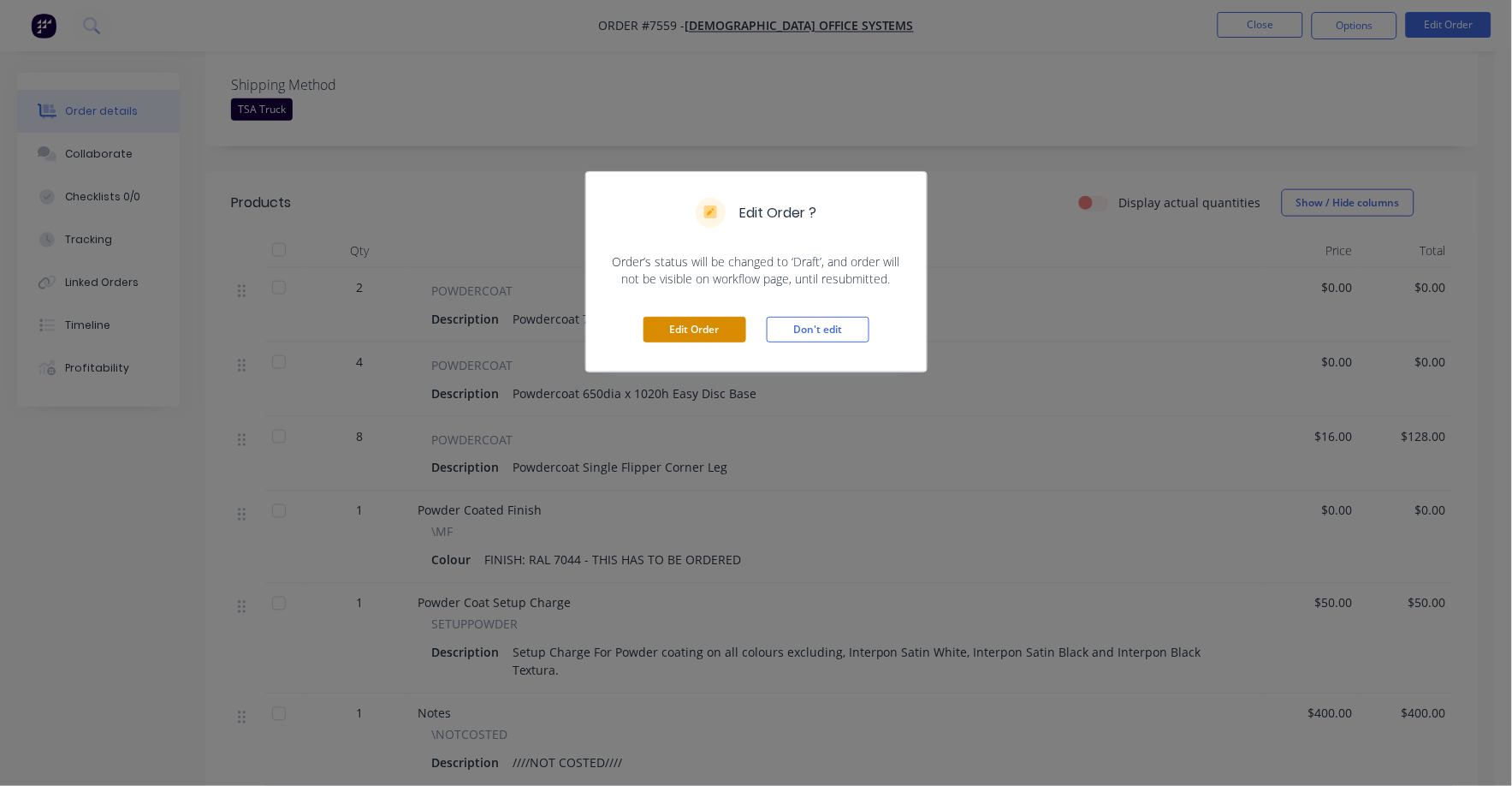
click at [696, 336] on button "Edit Order" at bounding box center [695, 330] width 103 height 26
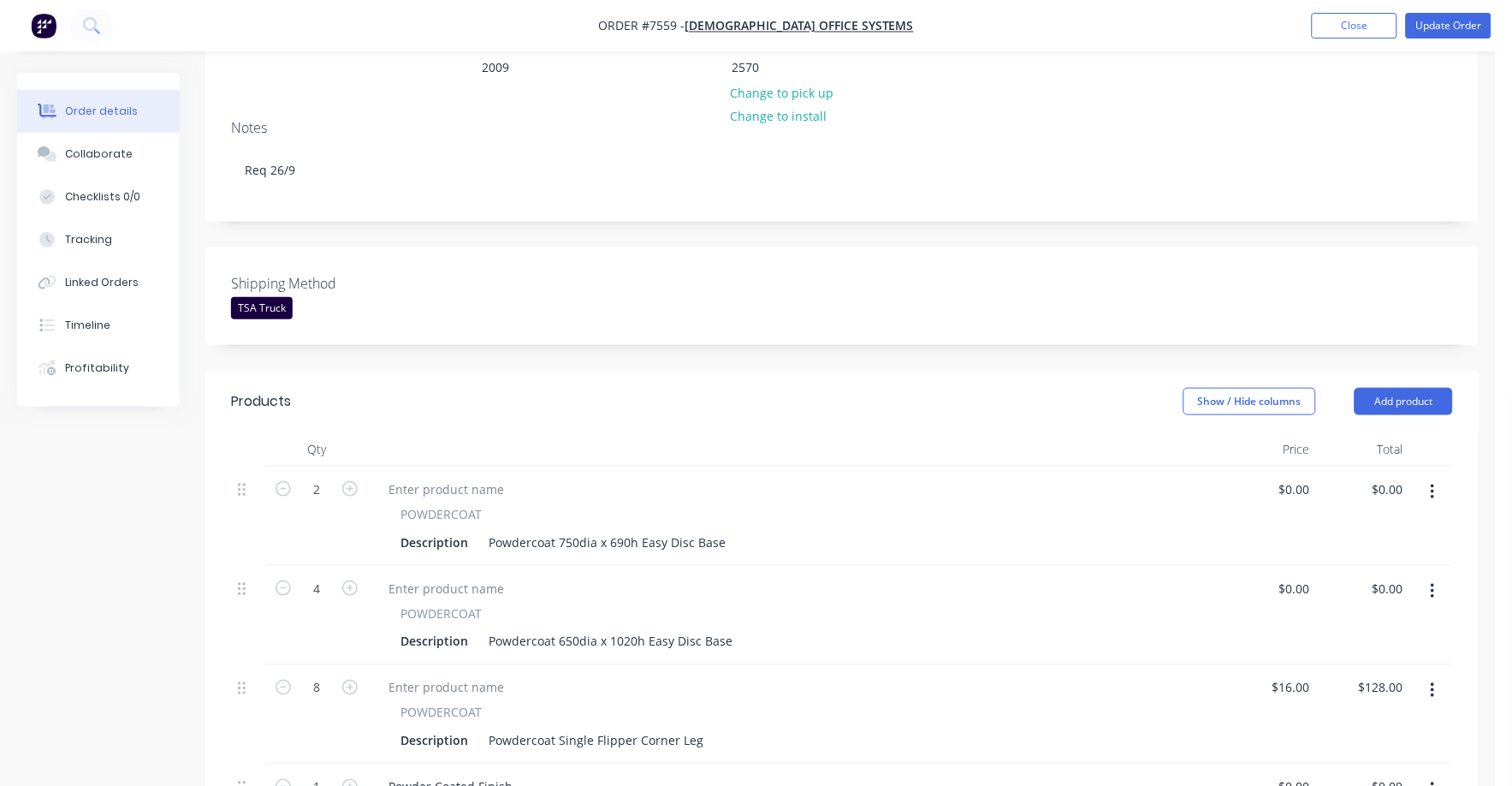
scroll to position [321, 0]
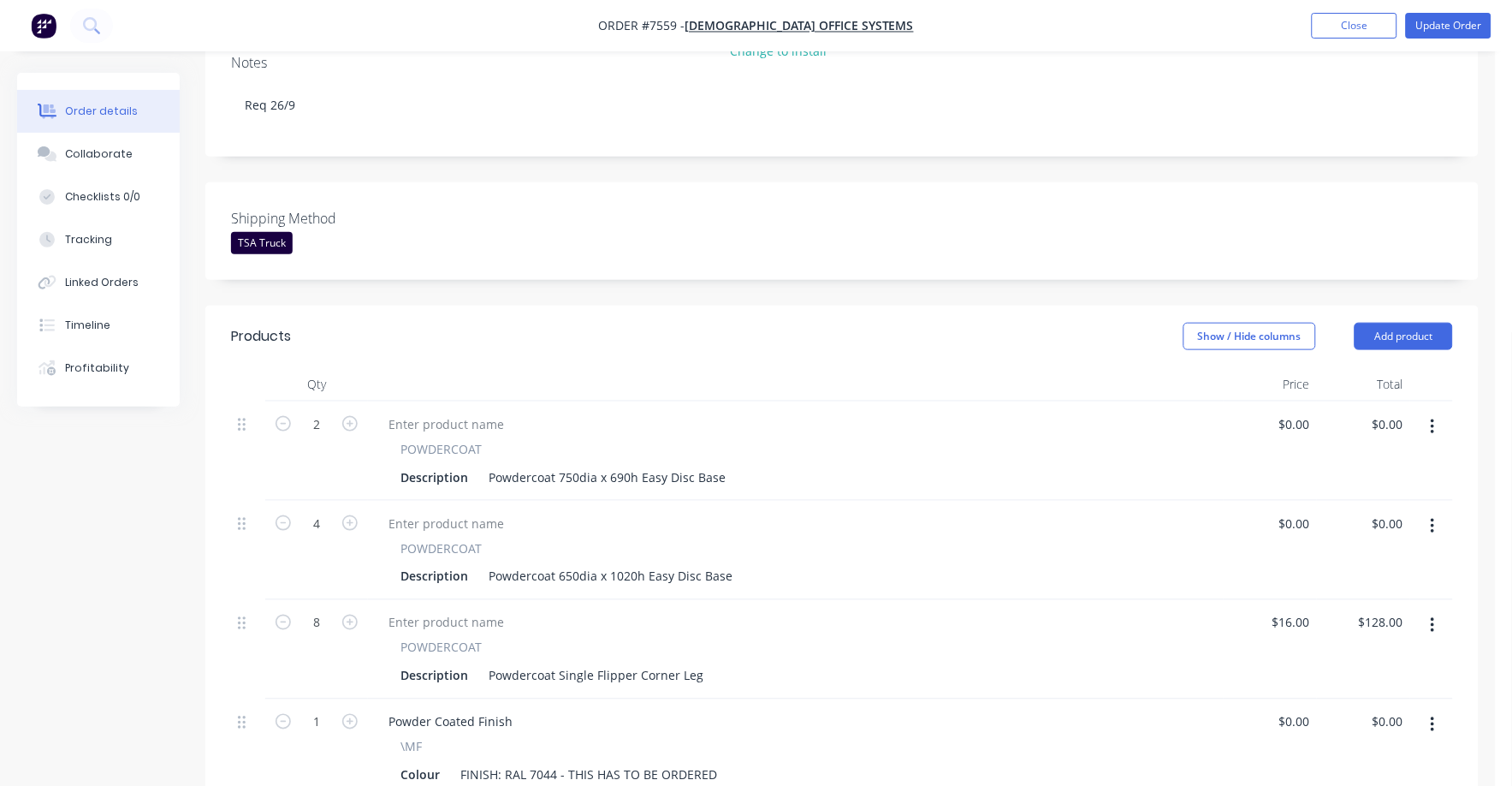
click at [779, 440] on div "POWDERCOAT" at bounding box center [795, 449] width 791 height 18
click at [760, 465] on div "Description Powdercoat 750dia x 690h Easy Disc Base" at bounding box center [793, 478] width 798 height 25
click at [743, 565] on div "Description Powdercoat 650dia x 1020h Easy Disc Base" at bounding box center [793, 577] width 798 height 25
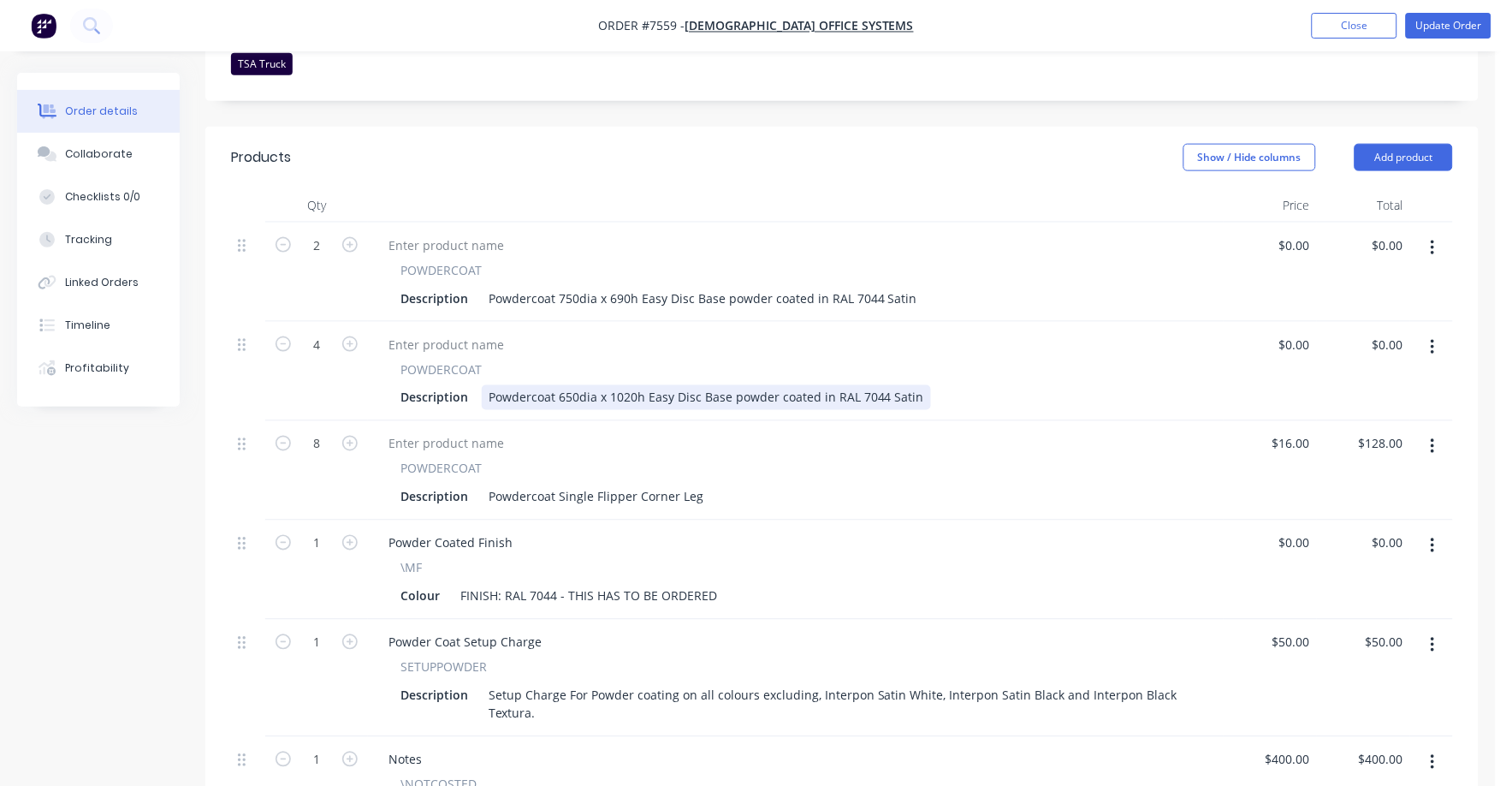
scroll to position [535, 0]
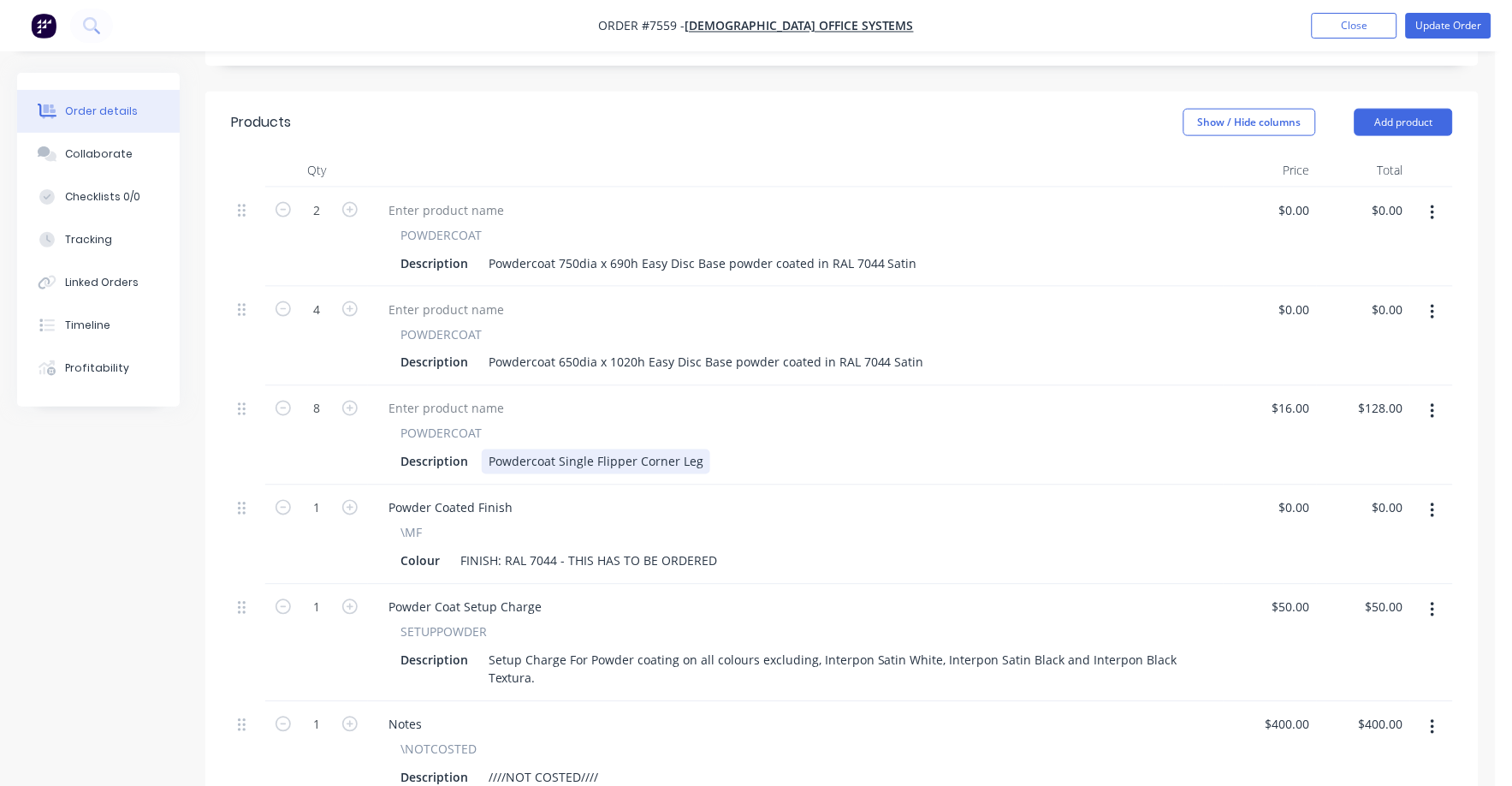
click at [726, 450] on div "Description Powdercoat Single Flipper Corner Leg" at bounding box center [793, 462] width 798 height 25
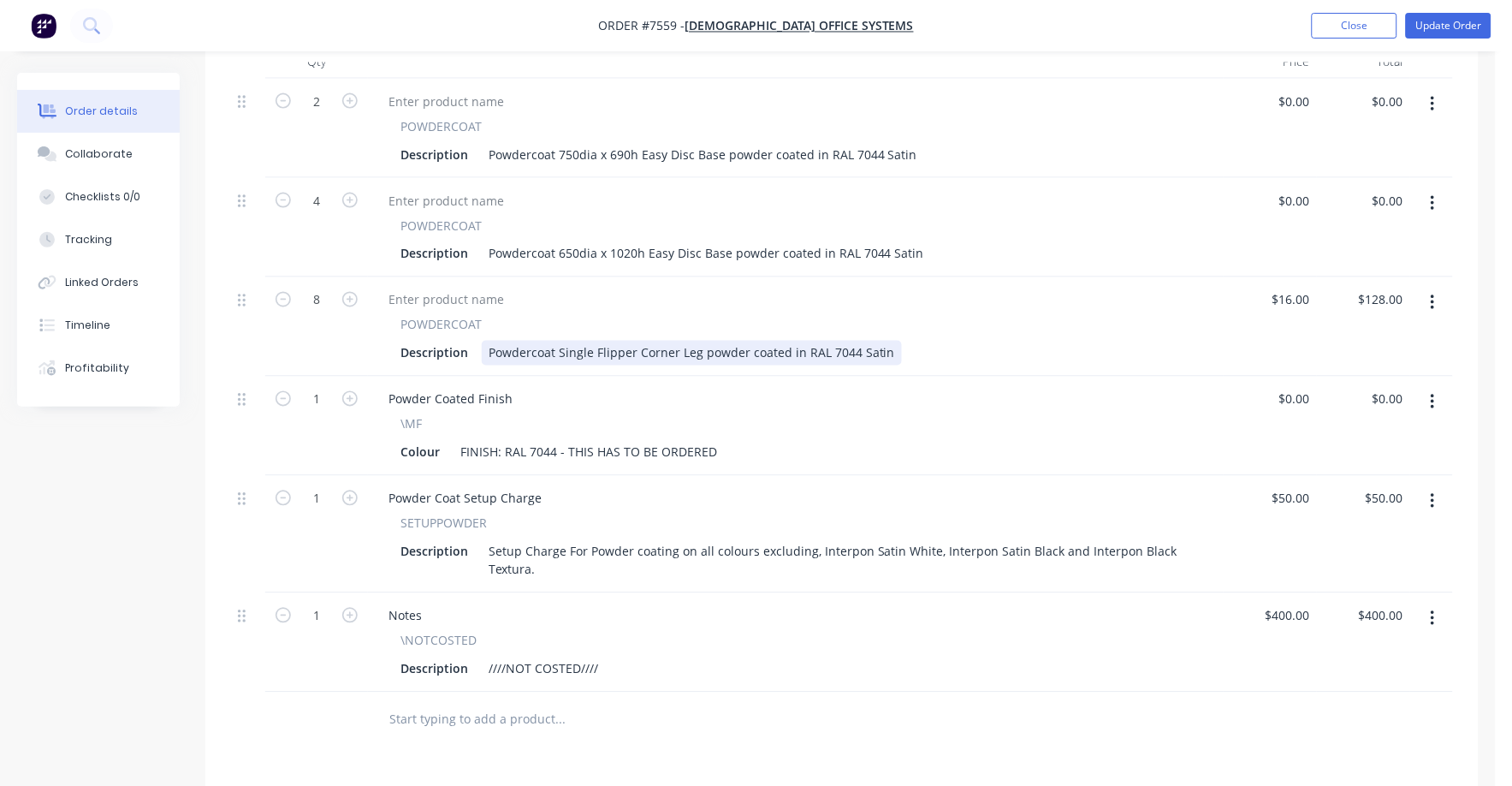
scroll to position [749, 0]
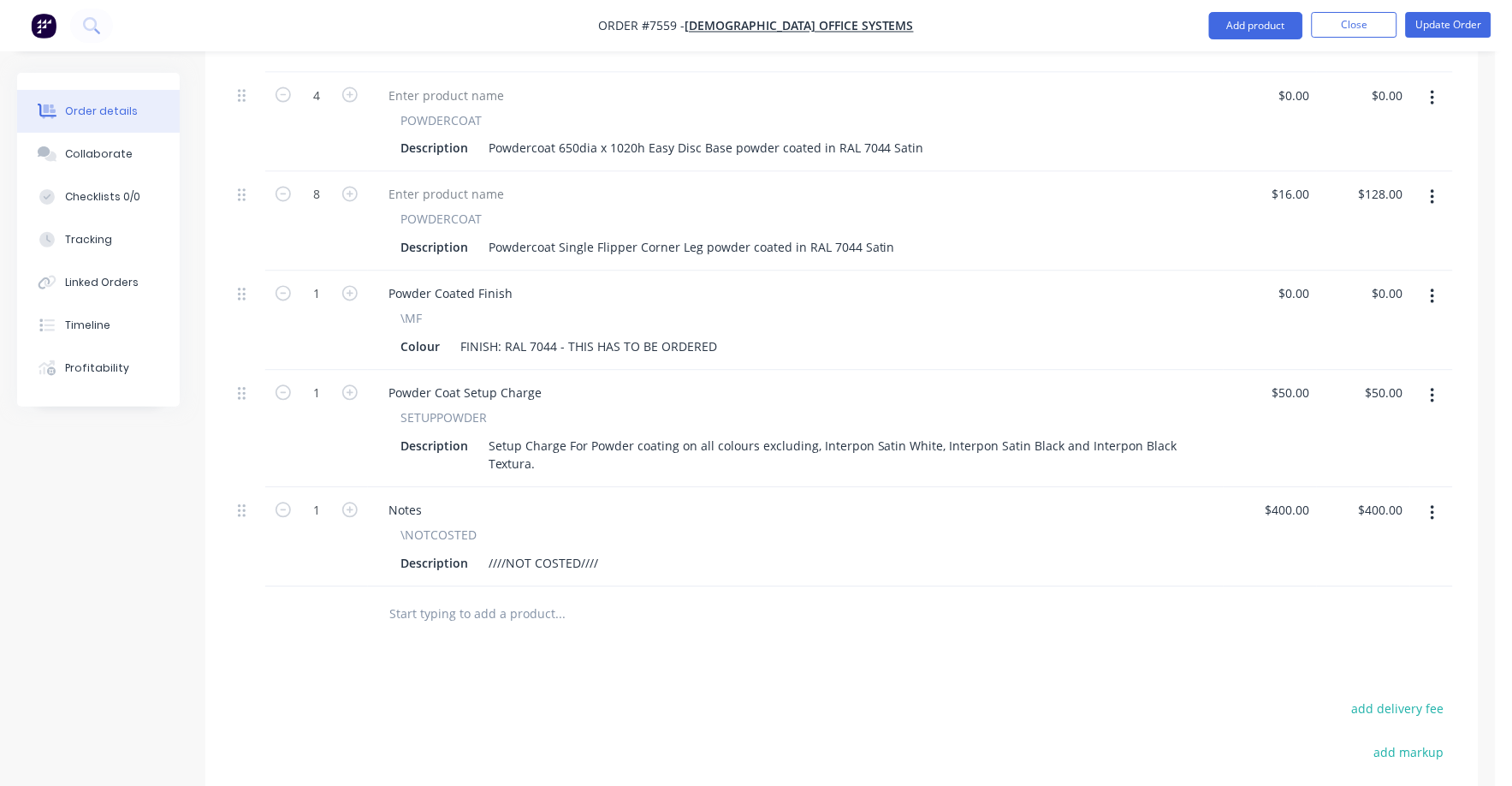
click at [473, 600] on input "text" at bounding box center [560, 615] width 342 height 34
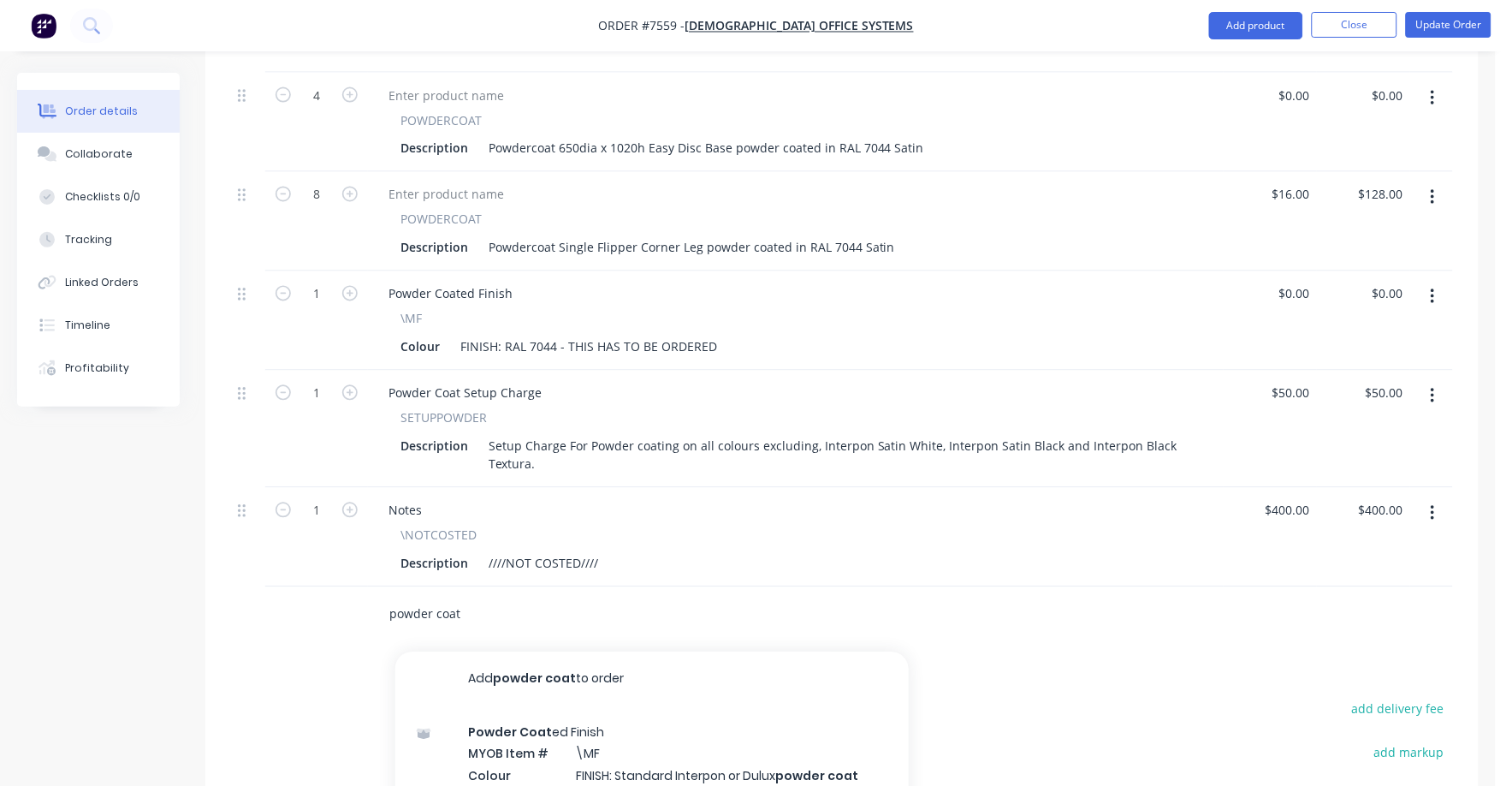
click at [433, 598] on input "powder coat" at bounding box center [560, 615] width 342 height 34
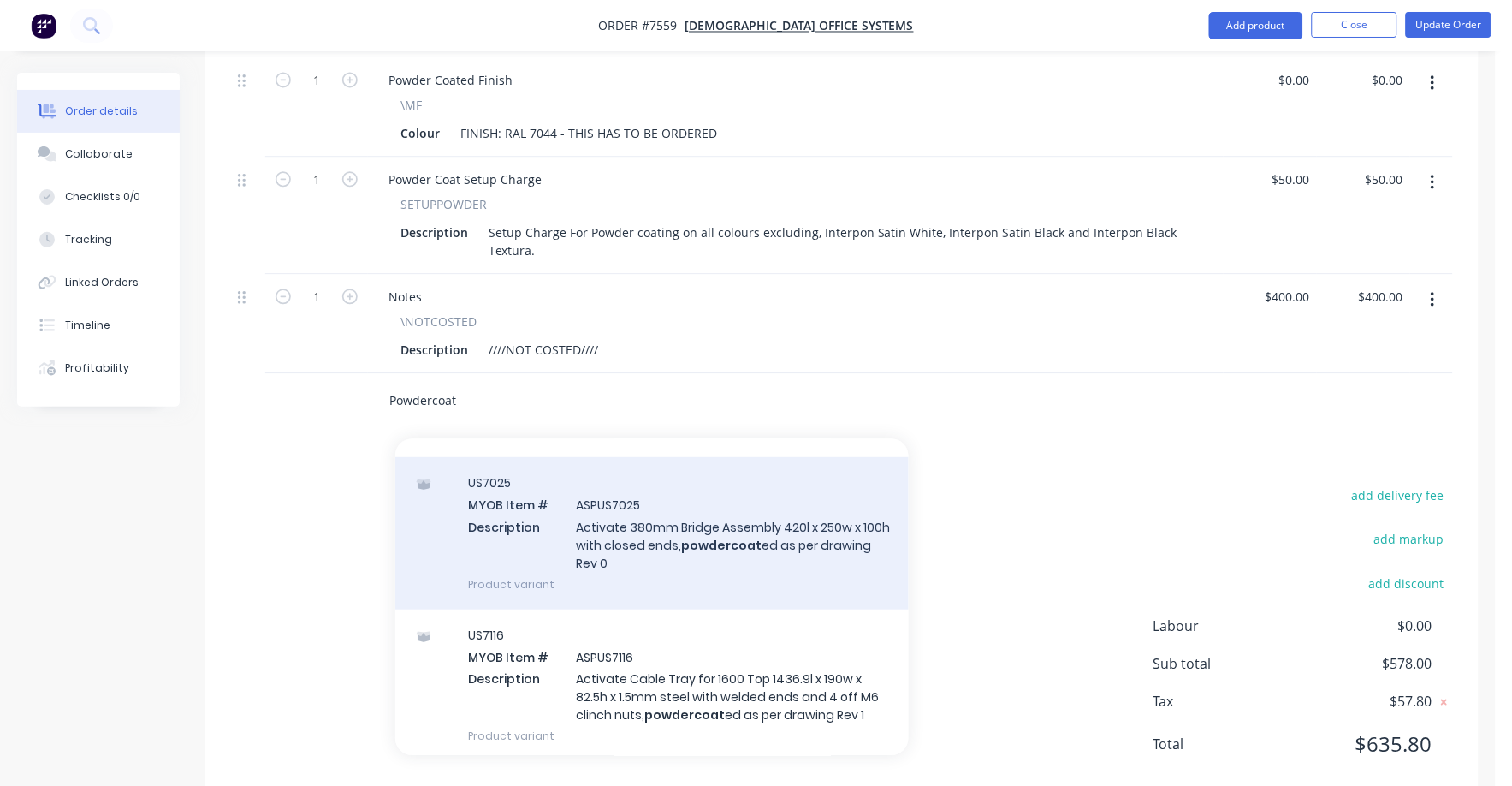
scroll to position [0, 0]
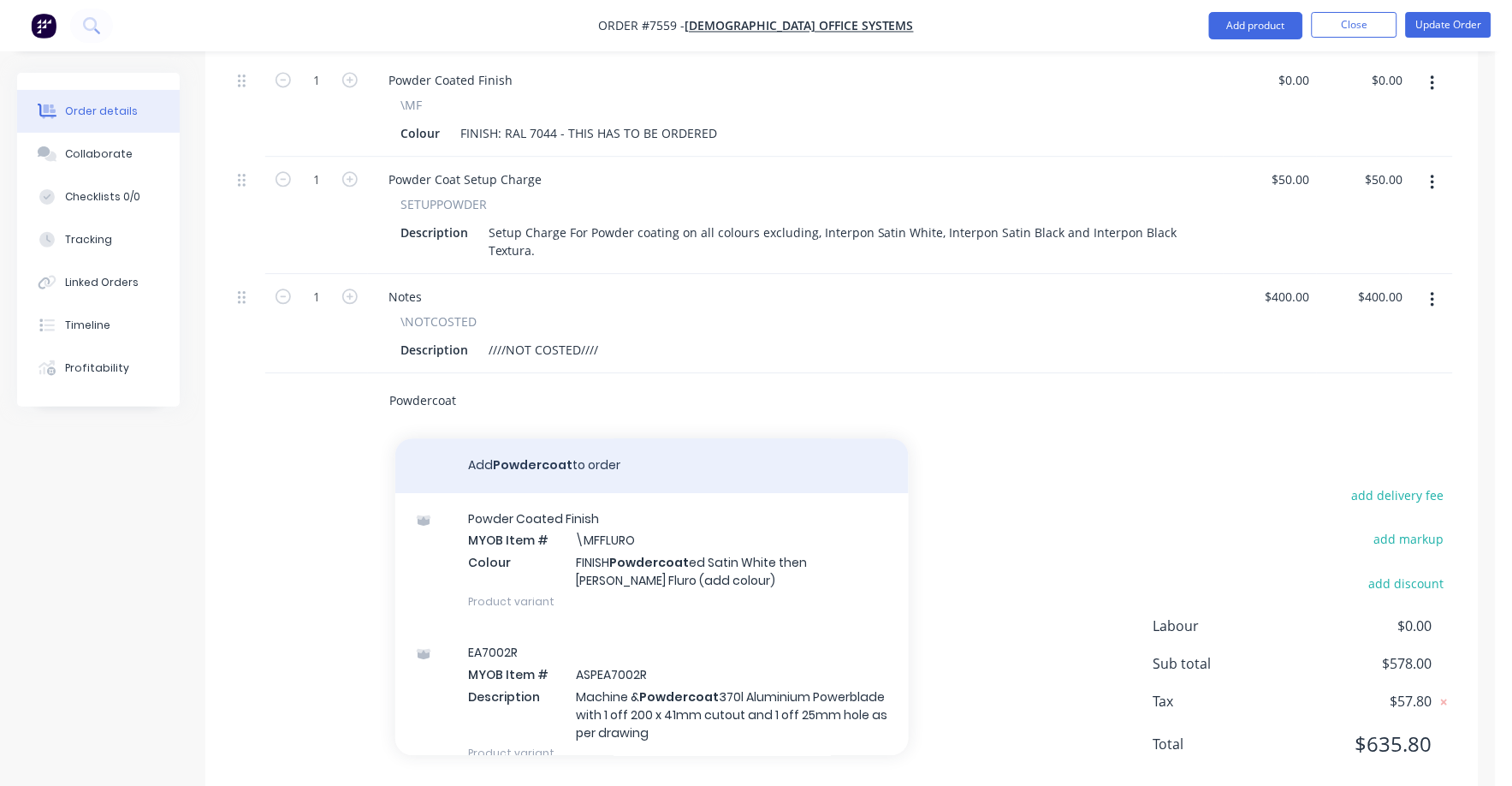
type input "Powdercoat"
click at [561, 438] on button "Add Powdercoat to order" at bounding box center [651, 465] width 513 height 55
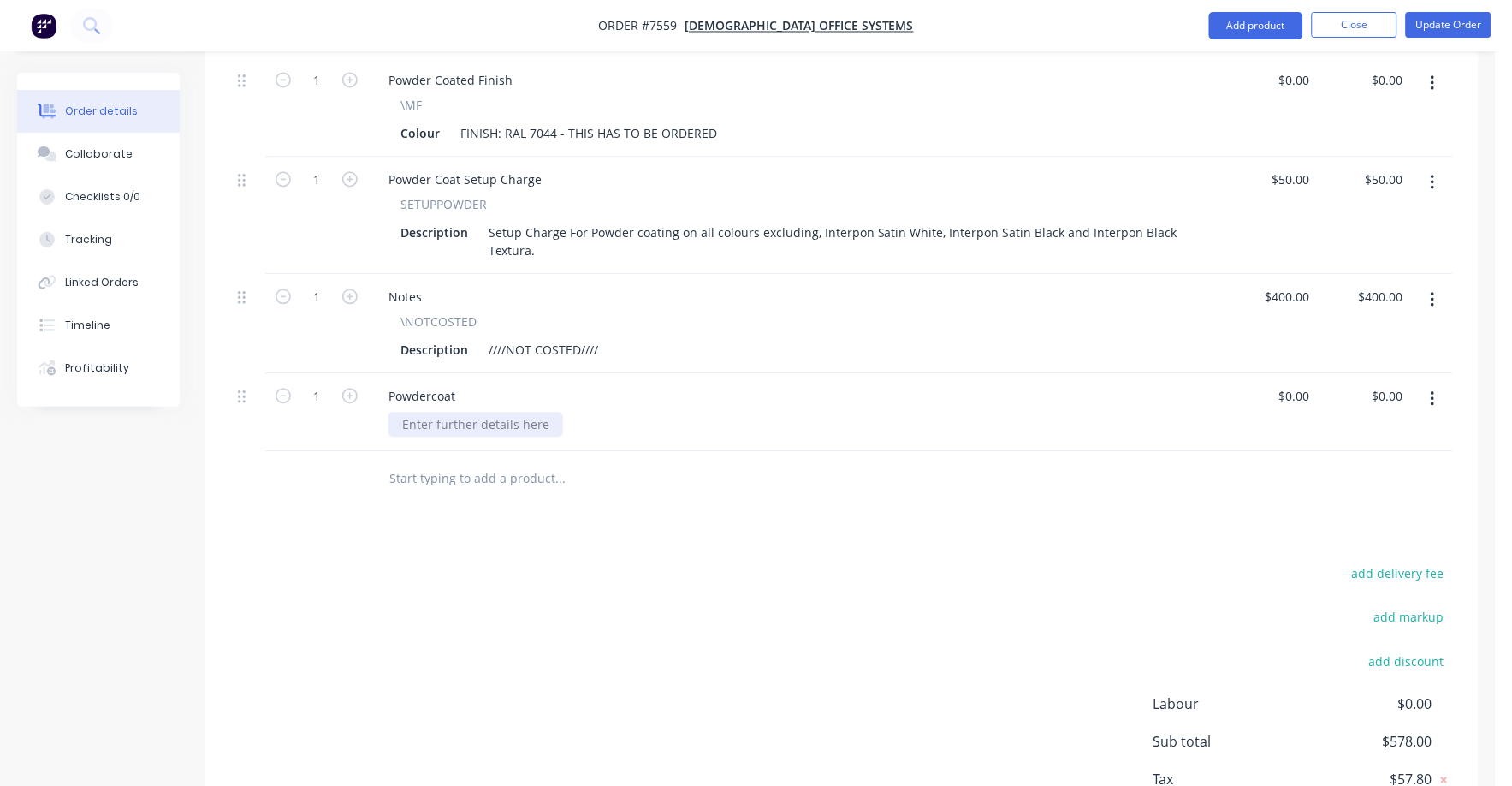
click at [544, 412] on div at bounding box center [476, 425] width 175 height 25
drag, startPoint x: 546, startPoint y: 402, endPoint x: 339, endPoint y: 384, distance: 207.8
click at [339, 384] on div "1 Powdercoat $0.00 $0.00 $0.00 $0.00" at bounding box center [842, 412] width 1223 height 78
drag, startPoint x: 395, startPoint y: 397, endPoint x: 599, endPoint y: 397, distance: 204.0
click at [599, 412] on div at bounding box center [803, 425] width 829 height 25
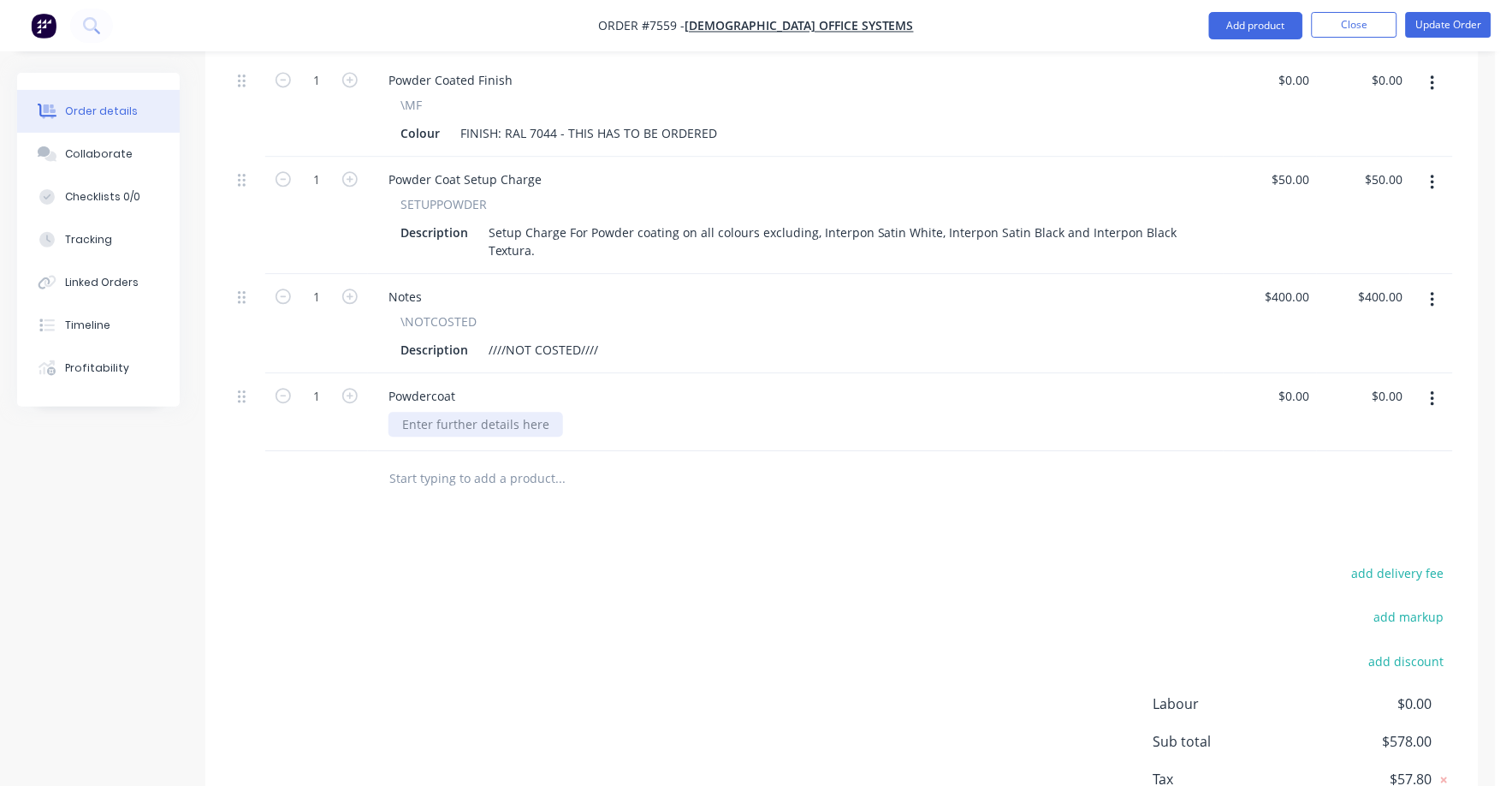
paste div
type input "$2,500.00"
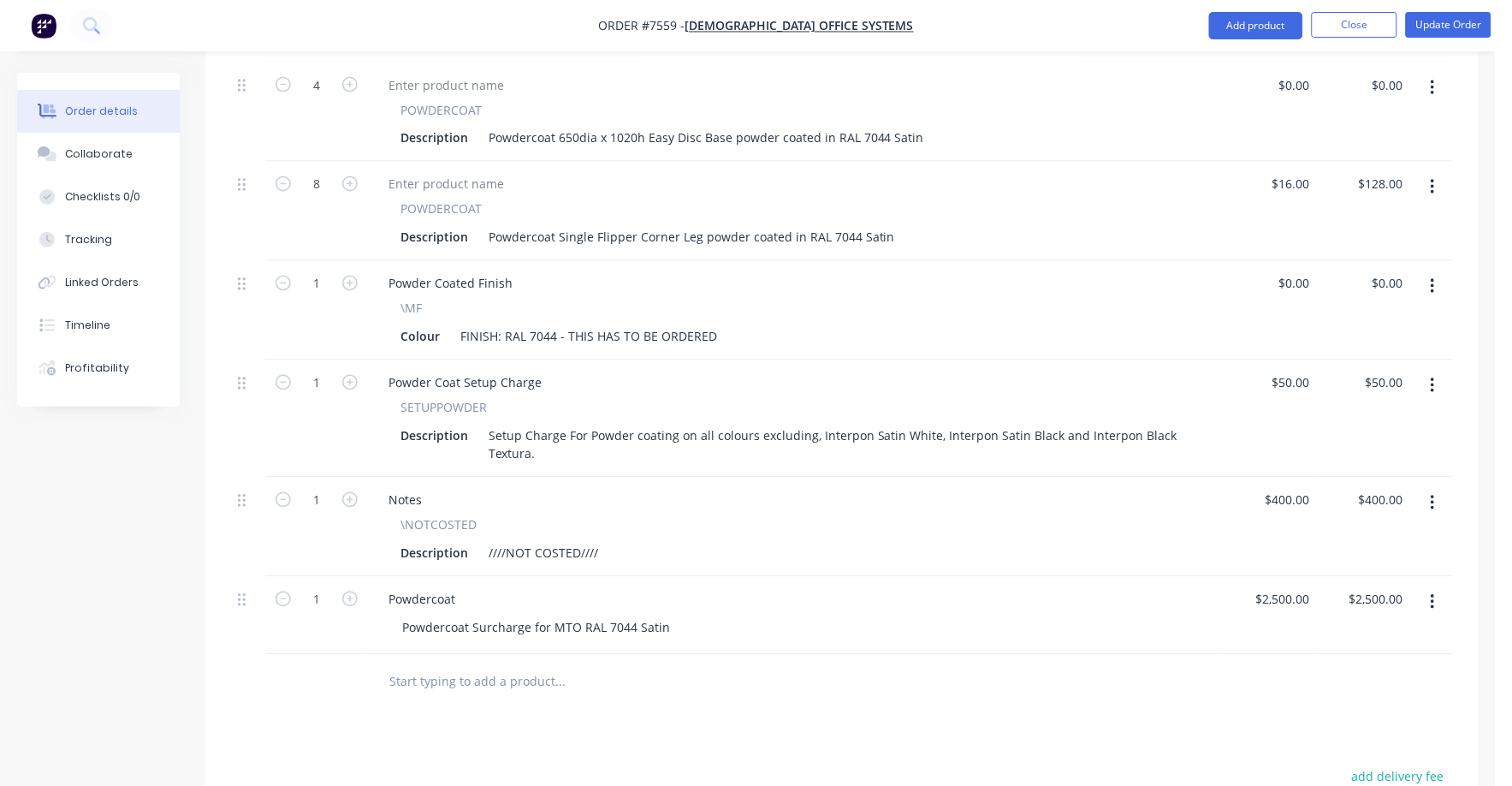
scroll to position [749, 0]
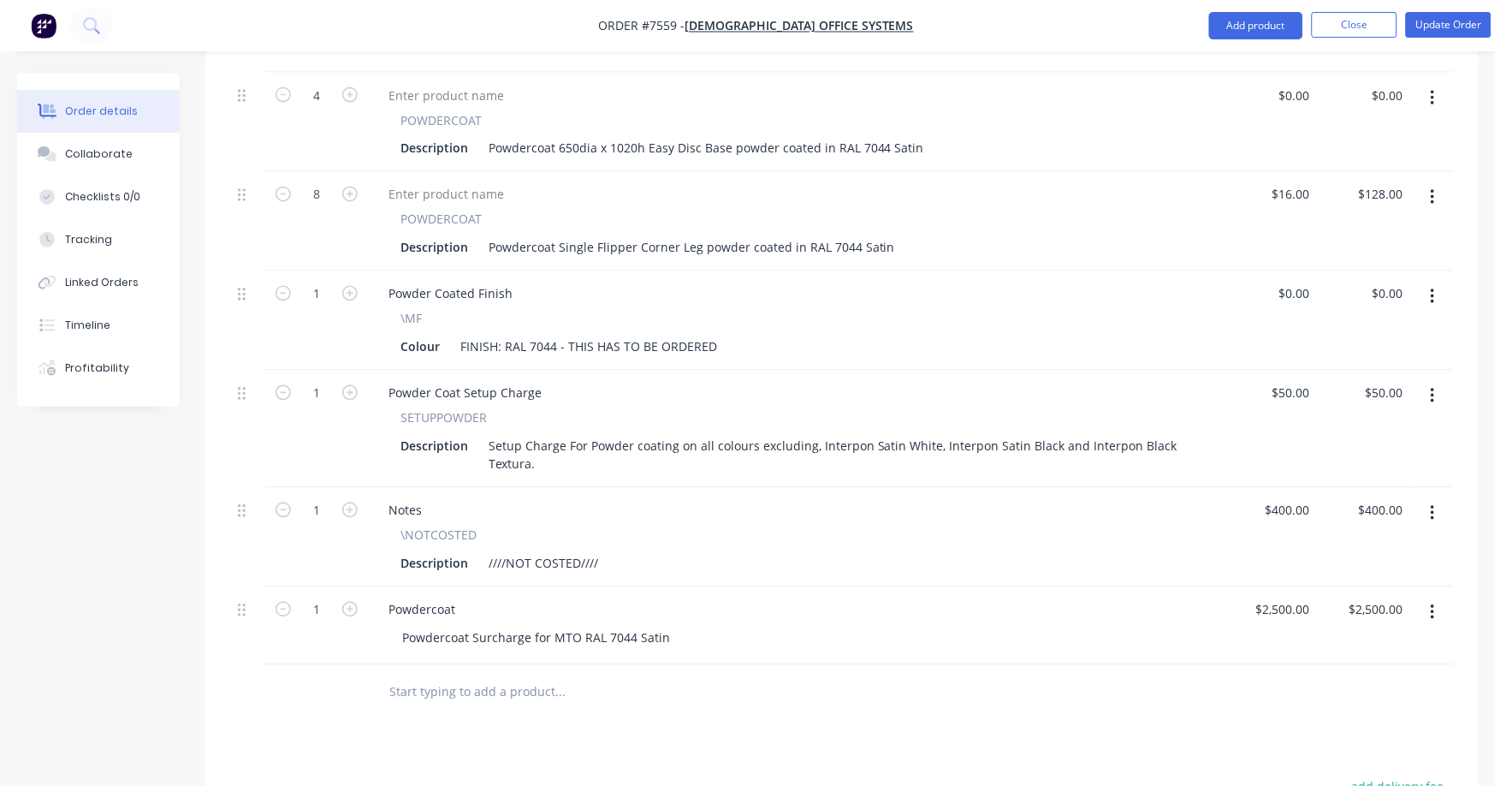
type input "2500.00"
type input "2500"
type input "$2,500.00"
click at [1272, 587] on div "2500 2500" at bounding box center [1270, 626] width 93 height 78
type input "$2,640.00"
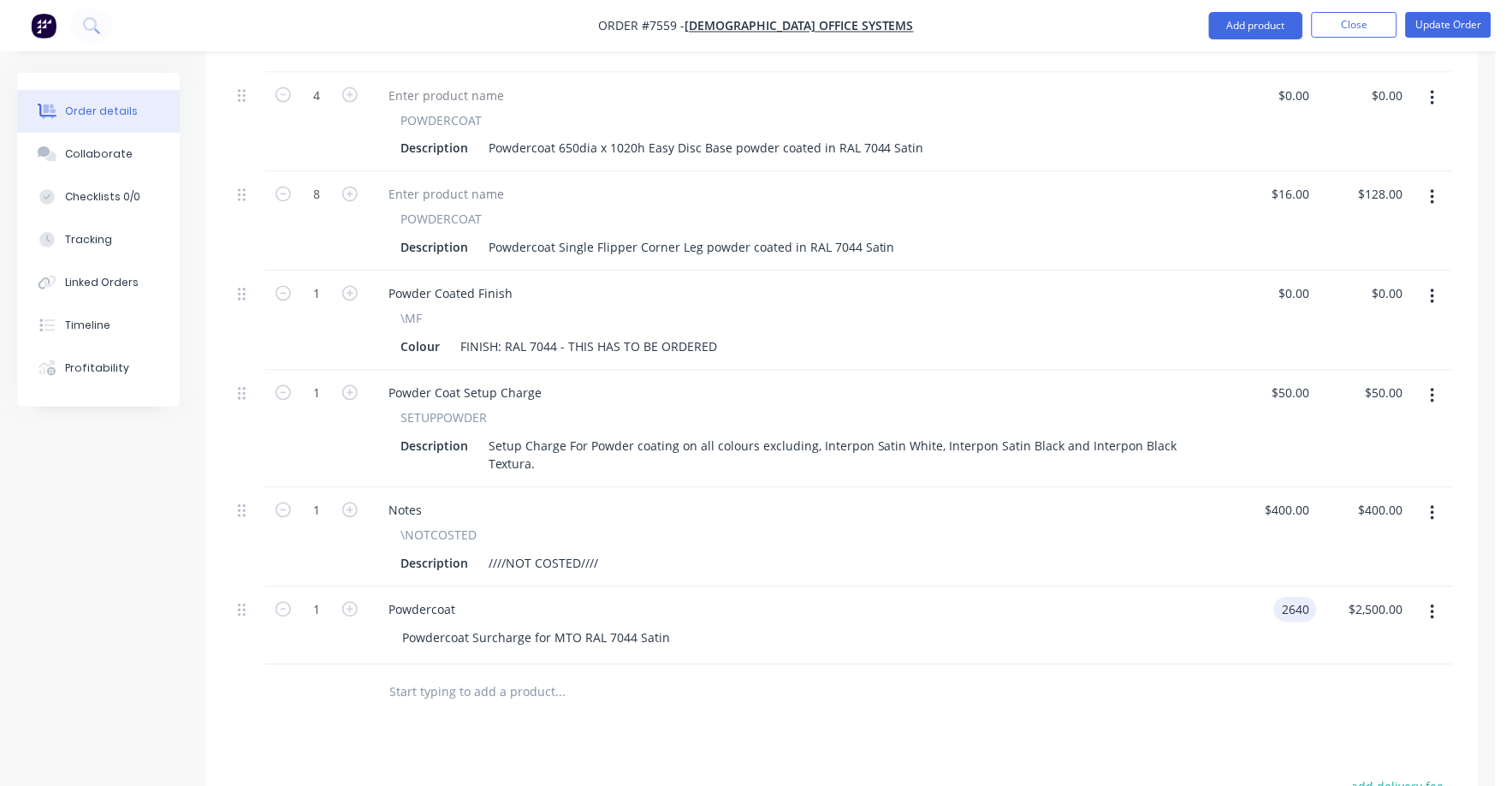
type input "$2,640.00"
click at [1260, 612] on div "$2,640.00 2640" at bounding box center [1270, 626] width 93 height 78
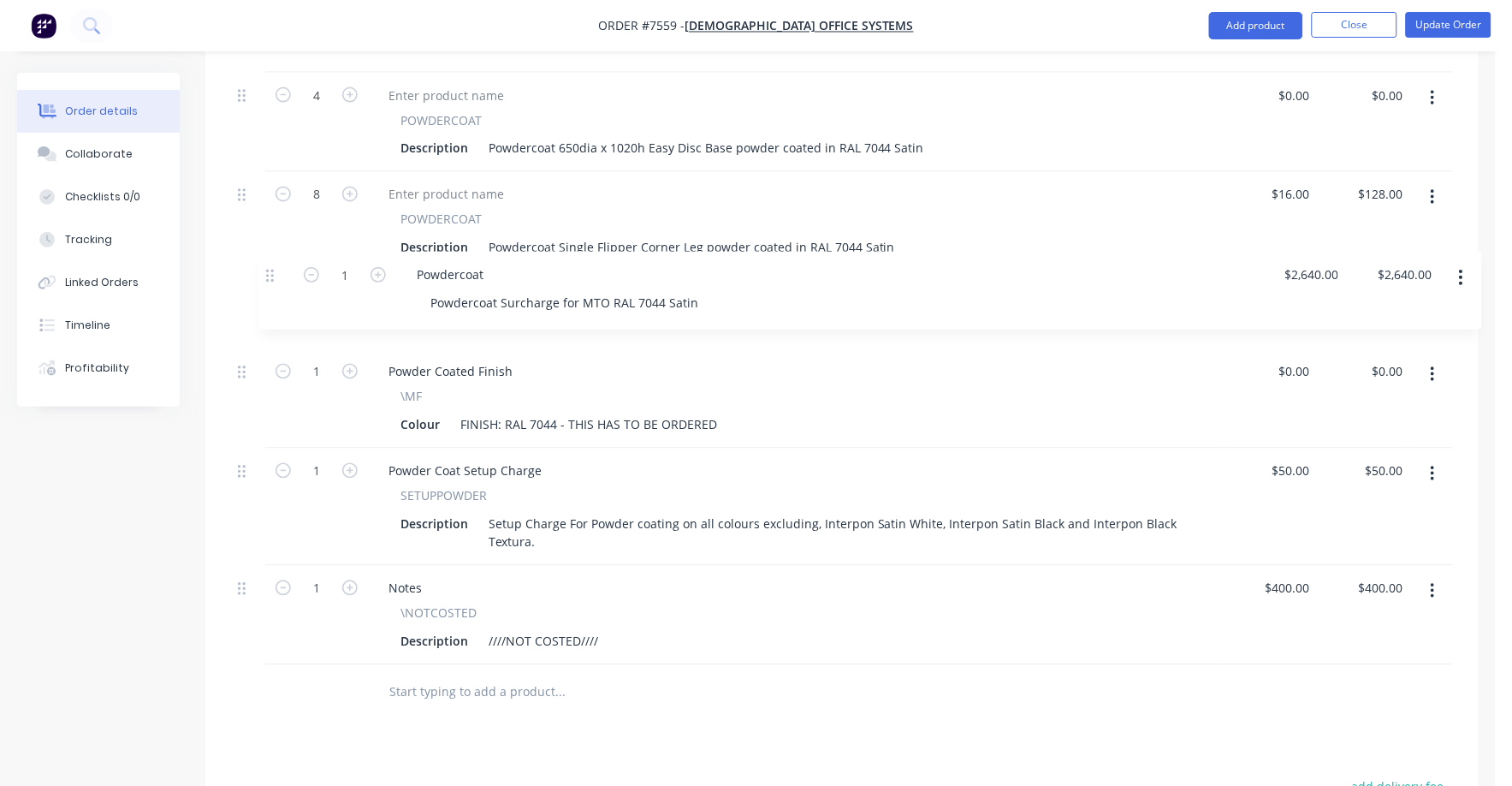
drag, startPoint x: 239, startPoint y: 587, endPoint x: 269, endPoint y: 272, distance: 316.4
click at [269, 272] on div "2 POWDERCOAT Description Powdercoat 750dia x 690h Easy Disc Base powder coated …" at bounding box center [842, 319] width 1223 height 692
click at [1430, 359] on button "button" at bounding box center [1433, 375] width 40 height 30
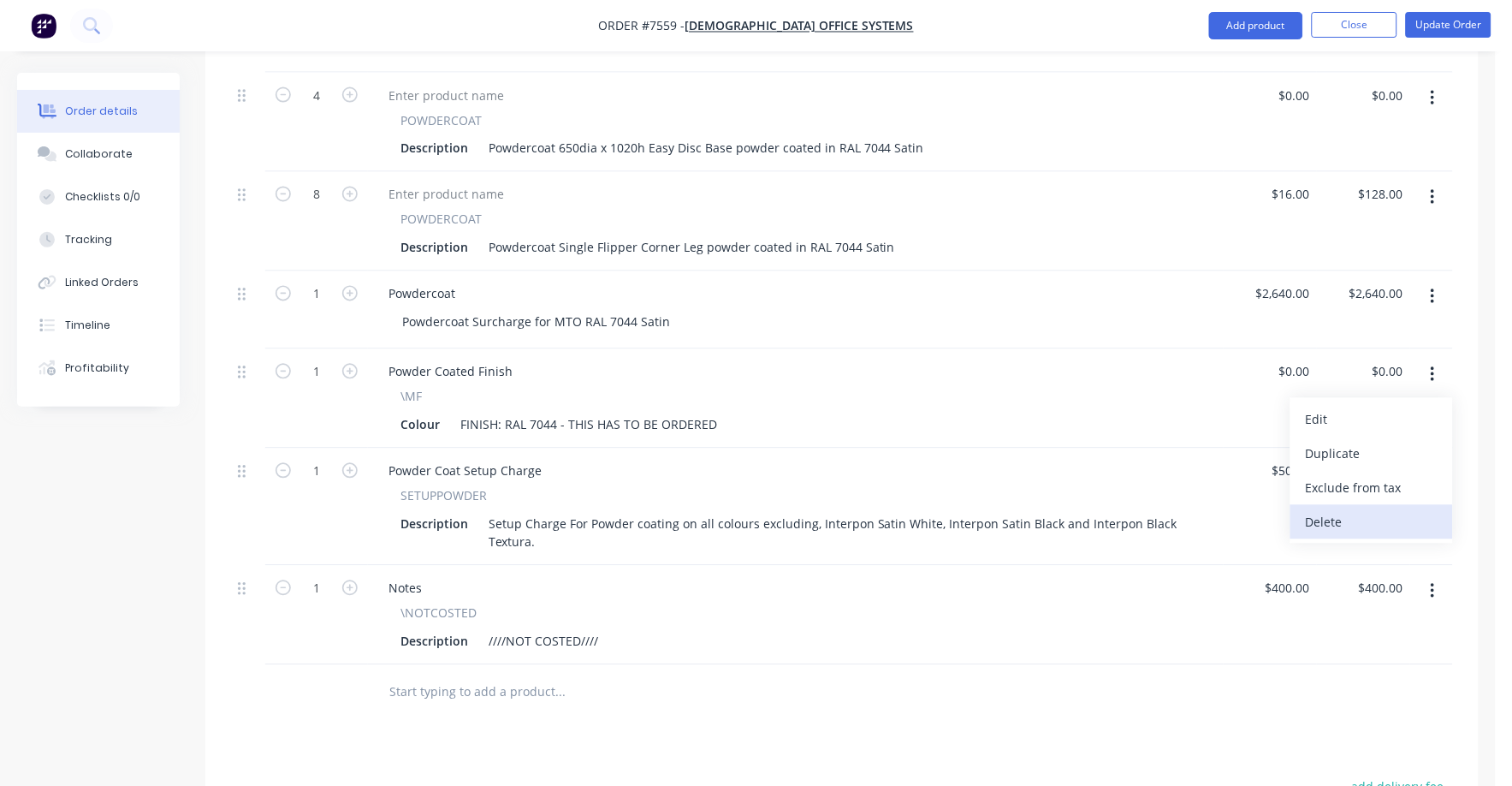
click at [1327, 511] on div "Delete" at bounding box center [1371, 523] width 132 height 25
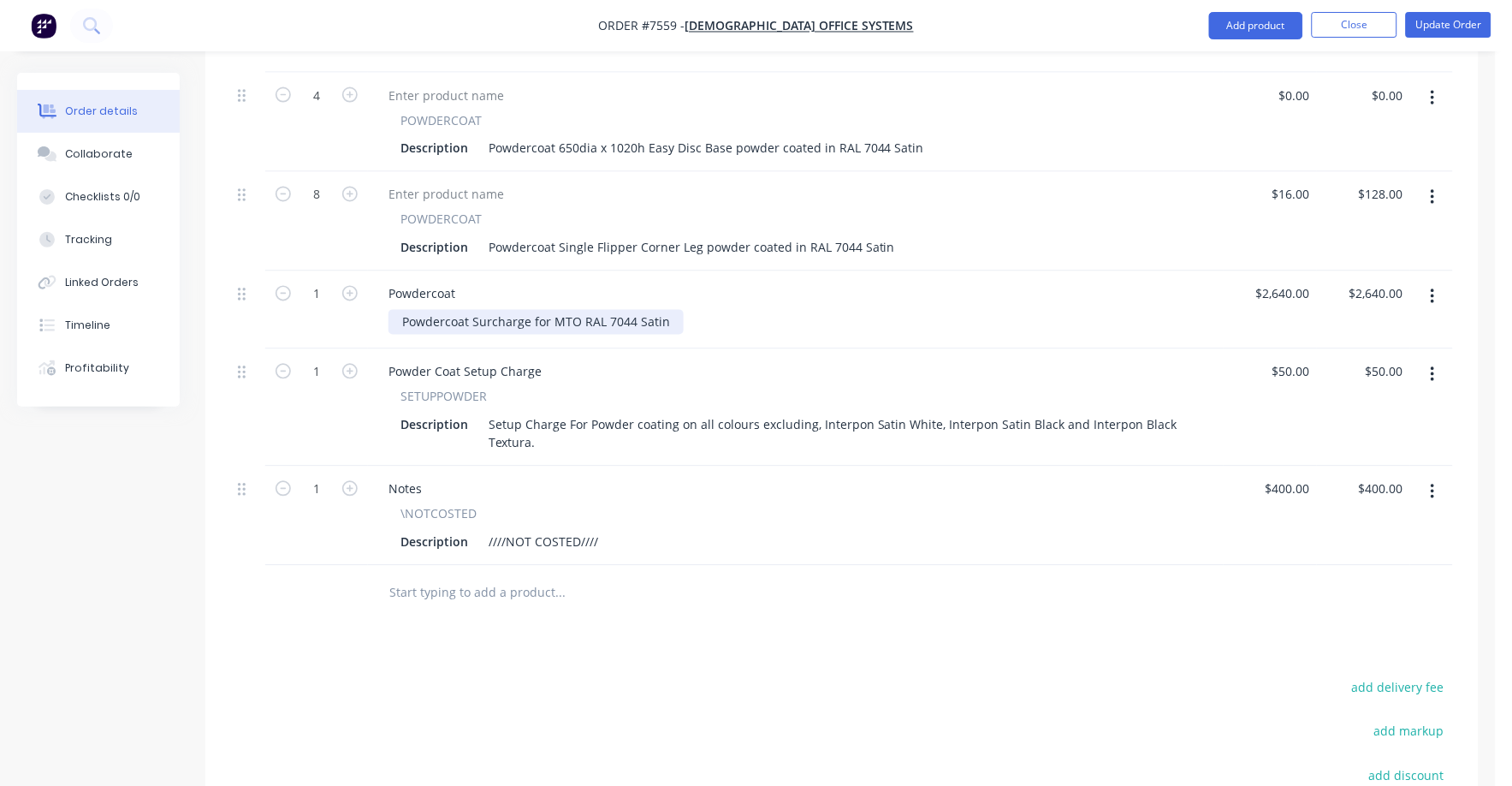
click at [669, 310] on div "Powdercoat Surcharge for MTO RAL 7044 Satin" at bounding box center [537, 323] width 296 height 25
type input "$2,640.00"
click at [479, 576] on input "text" at bounding box center [560, 593] width 342 height 34
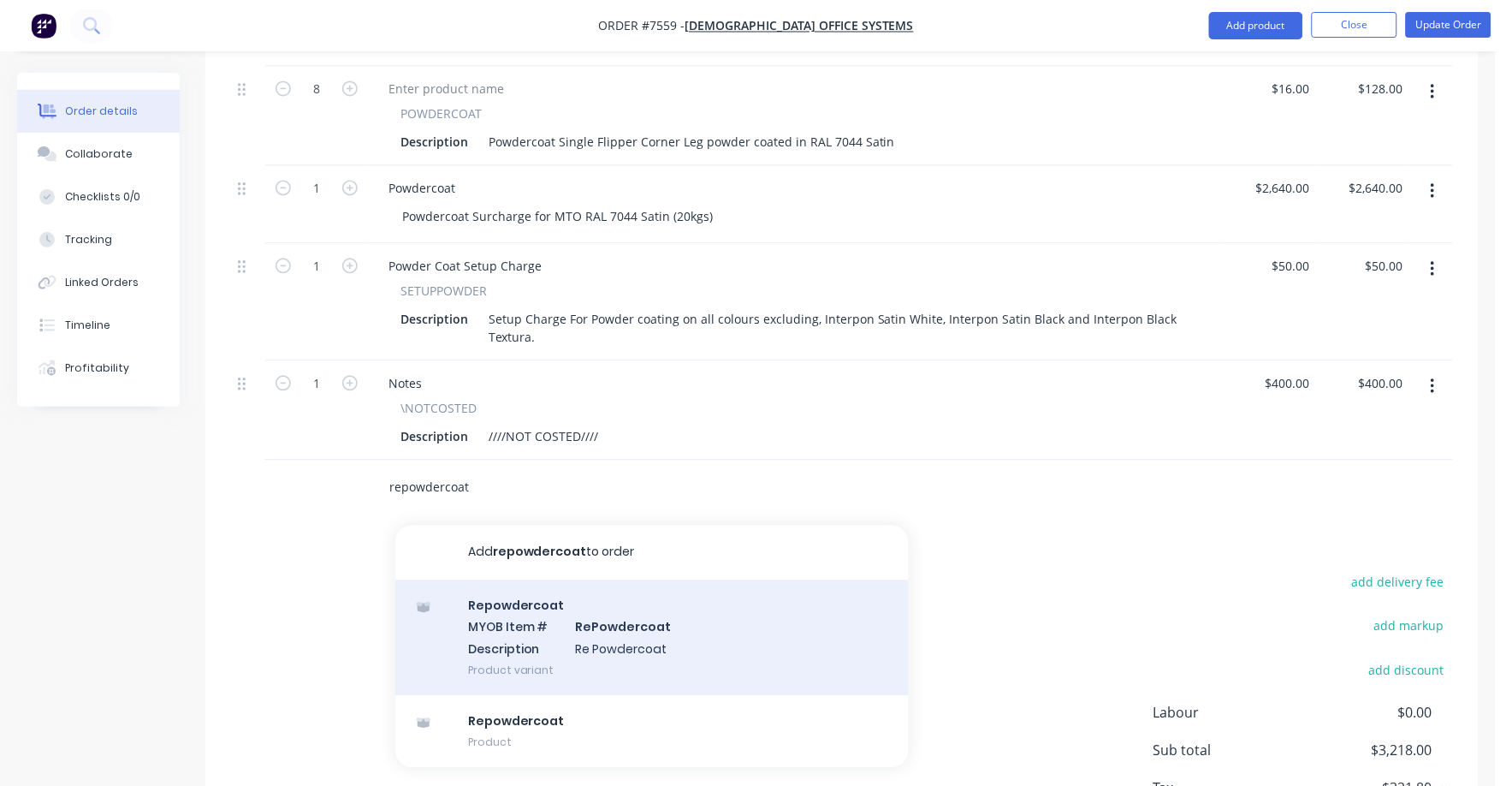
scroll to position [856, 0]
type input "repowdercoat"
click at [614, 620] on div "Repowdercoat MYOB Item # RePowdercoat Description Re Powdercoat Product variant" at bounding box center [651, 637] width 513 height 116
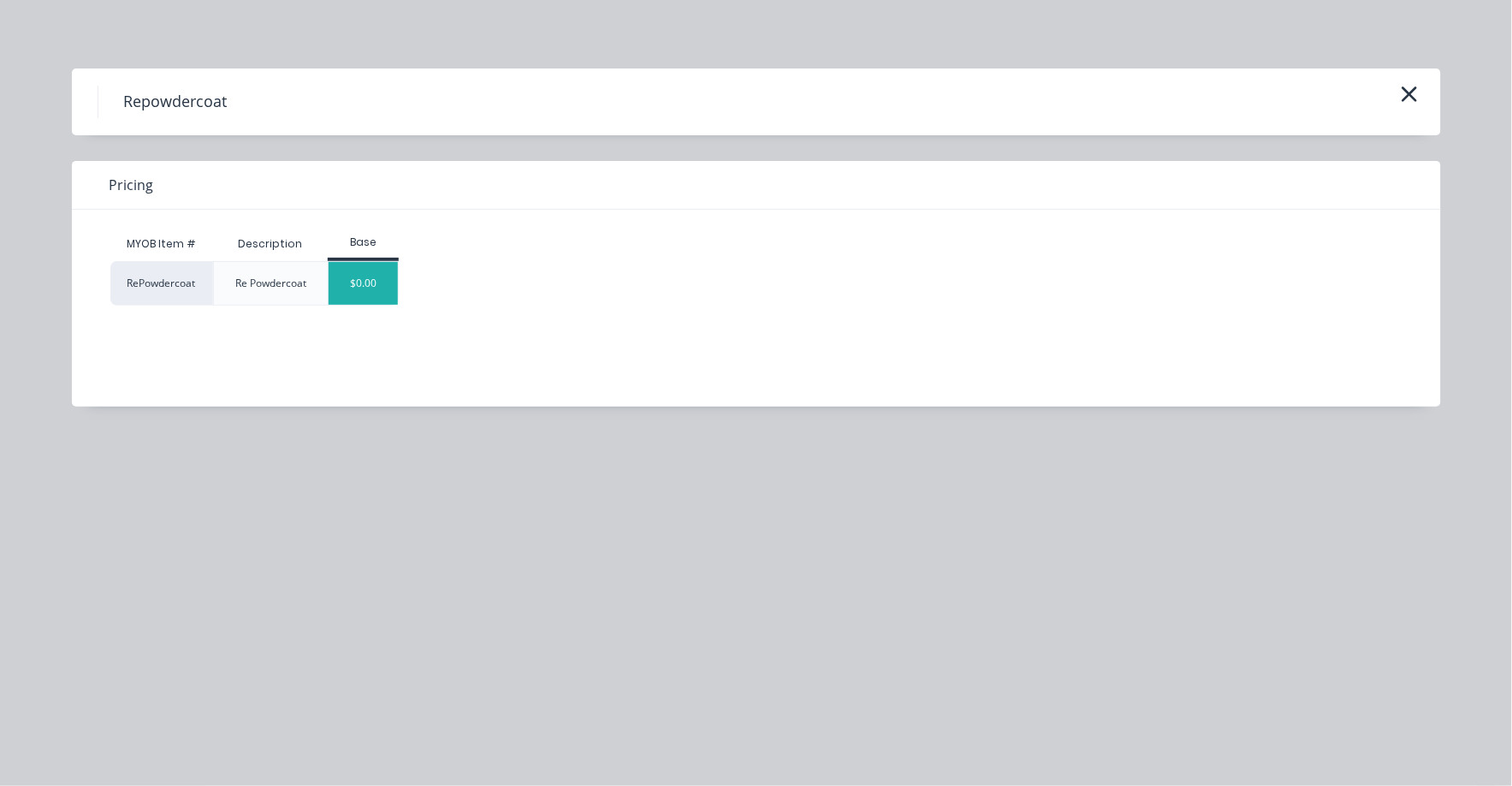
click at [364, 277] on div "$0.00" at bounding box center [363, 283] width 69 height 43
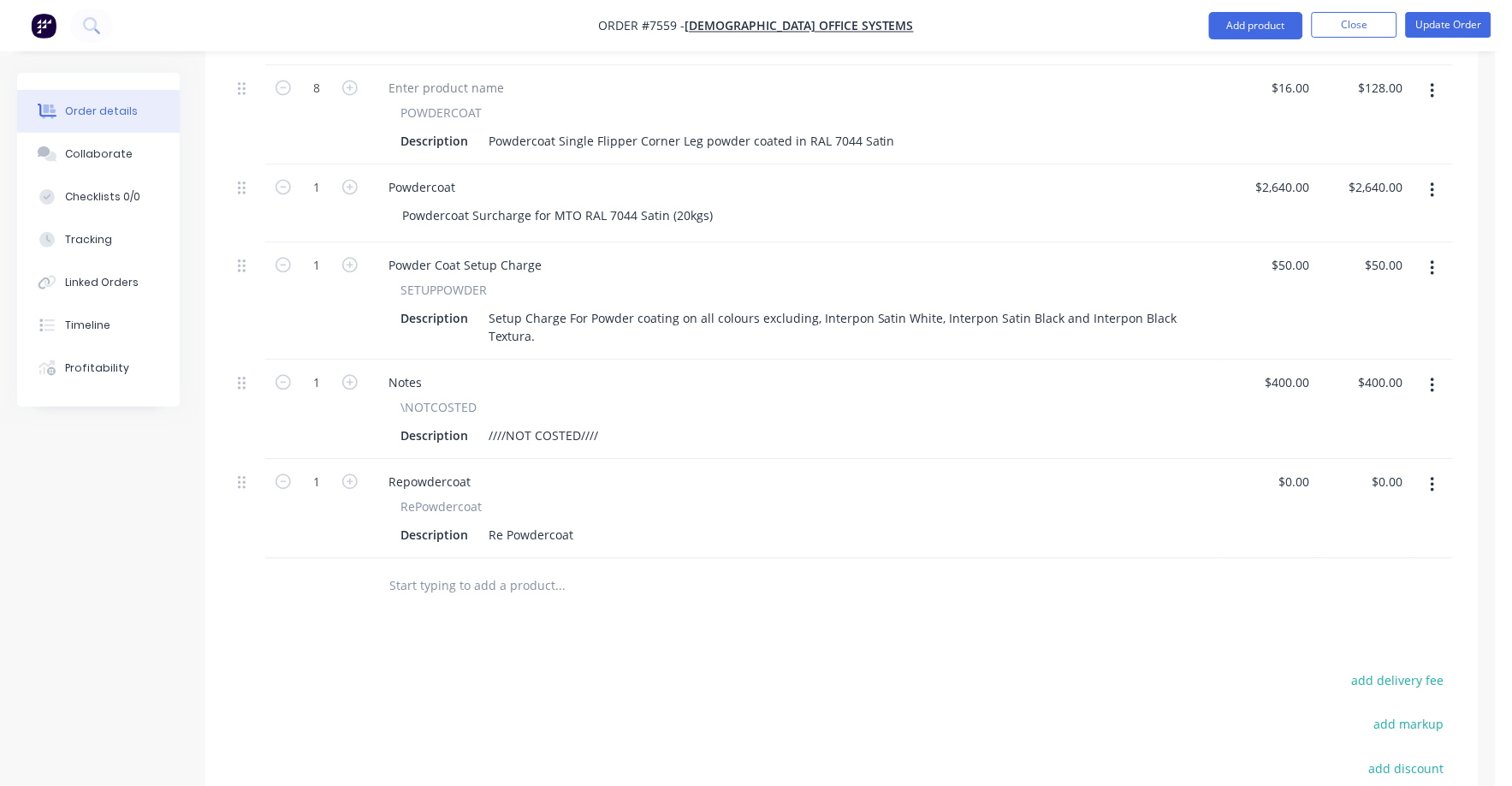
drag, startPoint x: 392, startPoint y: 559, endPoint x: 534, endPoint y: 564, distance: 142.1
click at [534, 569] on input "text" at bounding box center [560, 586] width 342 height 34
drag, startPoint x: 382, startPoint y: 557, endPoint x: 567, endPoint y: 568, distance: 185.3
click at [567, 569] on div at bounding box center [631, 586] width 513 height 34
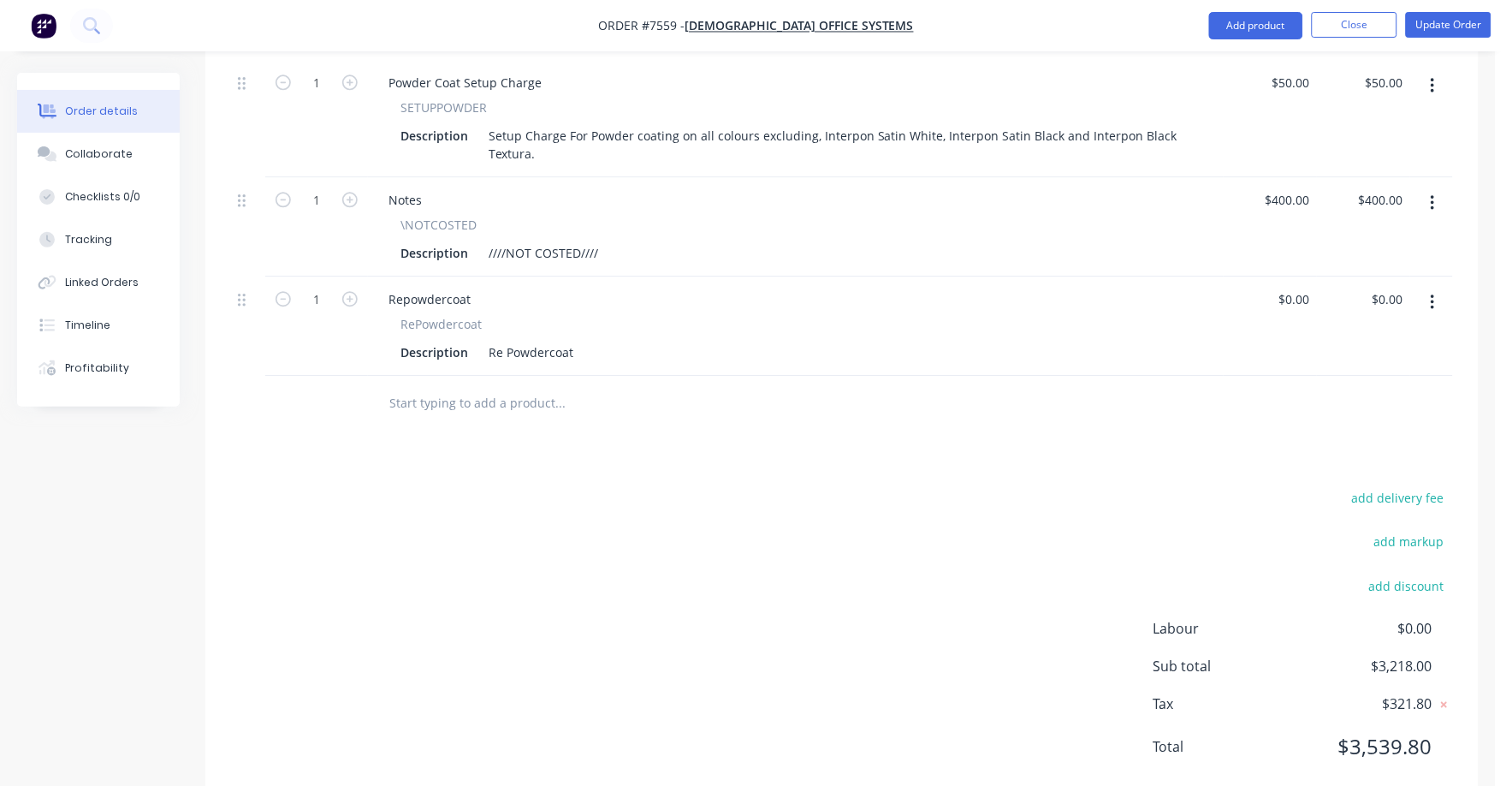
scroll to position [1058, 0]
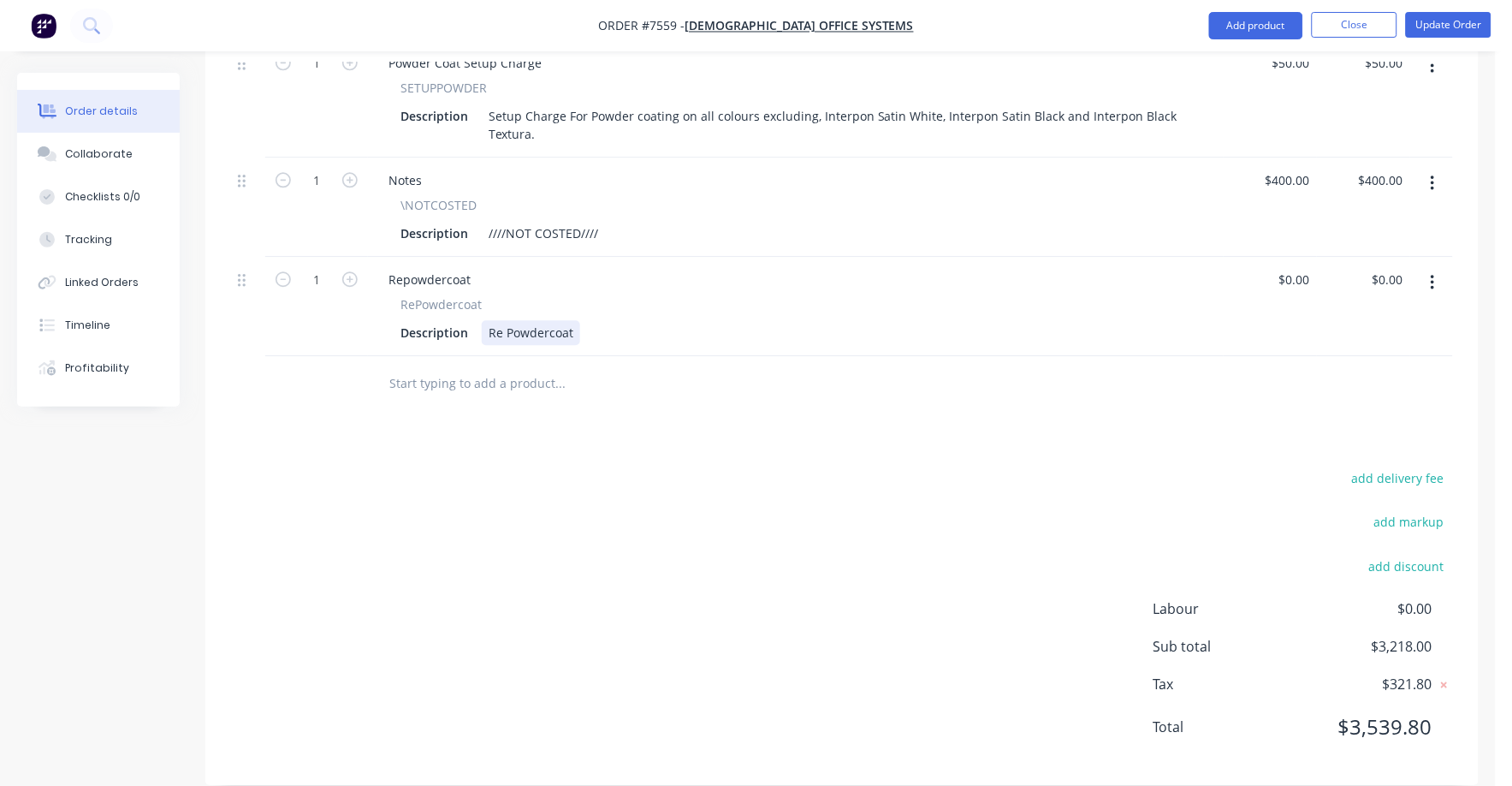
click at [552, 320] on div "Re Powdercoat" at bounding box center [531, 333] width 99 height 25
click at [577, 320] on div "Re Powdercoat" at bounding box center [531, 333] width 99 height 25
type input "$0.00"
click at [343, 272] on icon "button" at bounding box center [349, 279] width 15 height 15
type input "2"
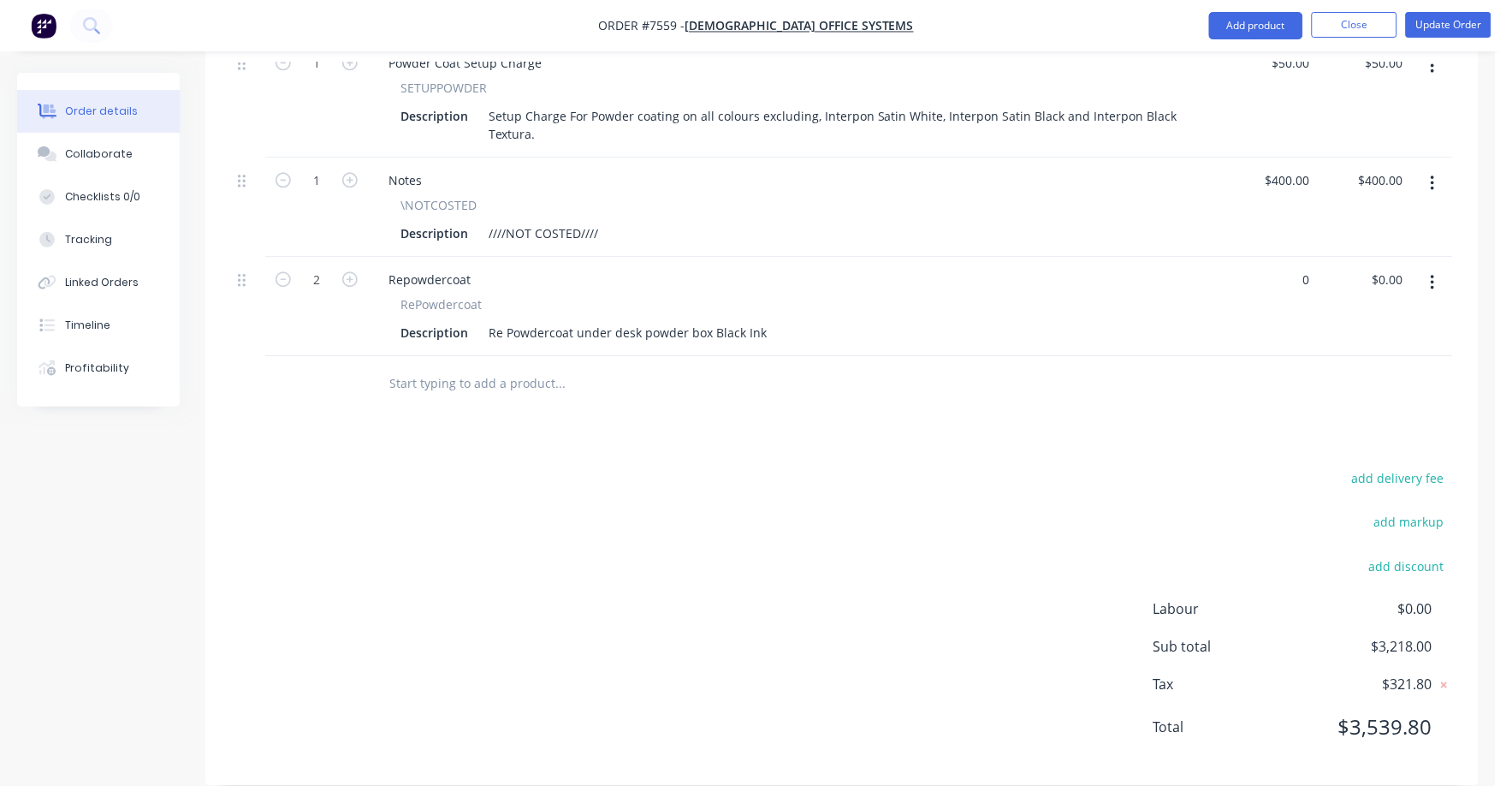
click at [1287, 261] on div "0 $0.00" at bounding box center [1270, 307] width 93 height 99
type input "$8.00"
type input "$16.00"
click at [1271, 404] on div "Products Show / Hide columns Add product Qty Price Total 2 POWDERCOAT Descripti…" at bounding box center [842, 177] width 1274 height 1217
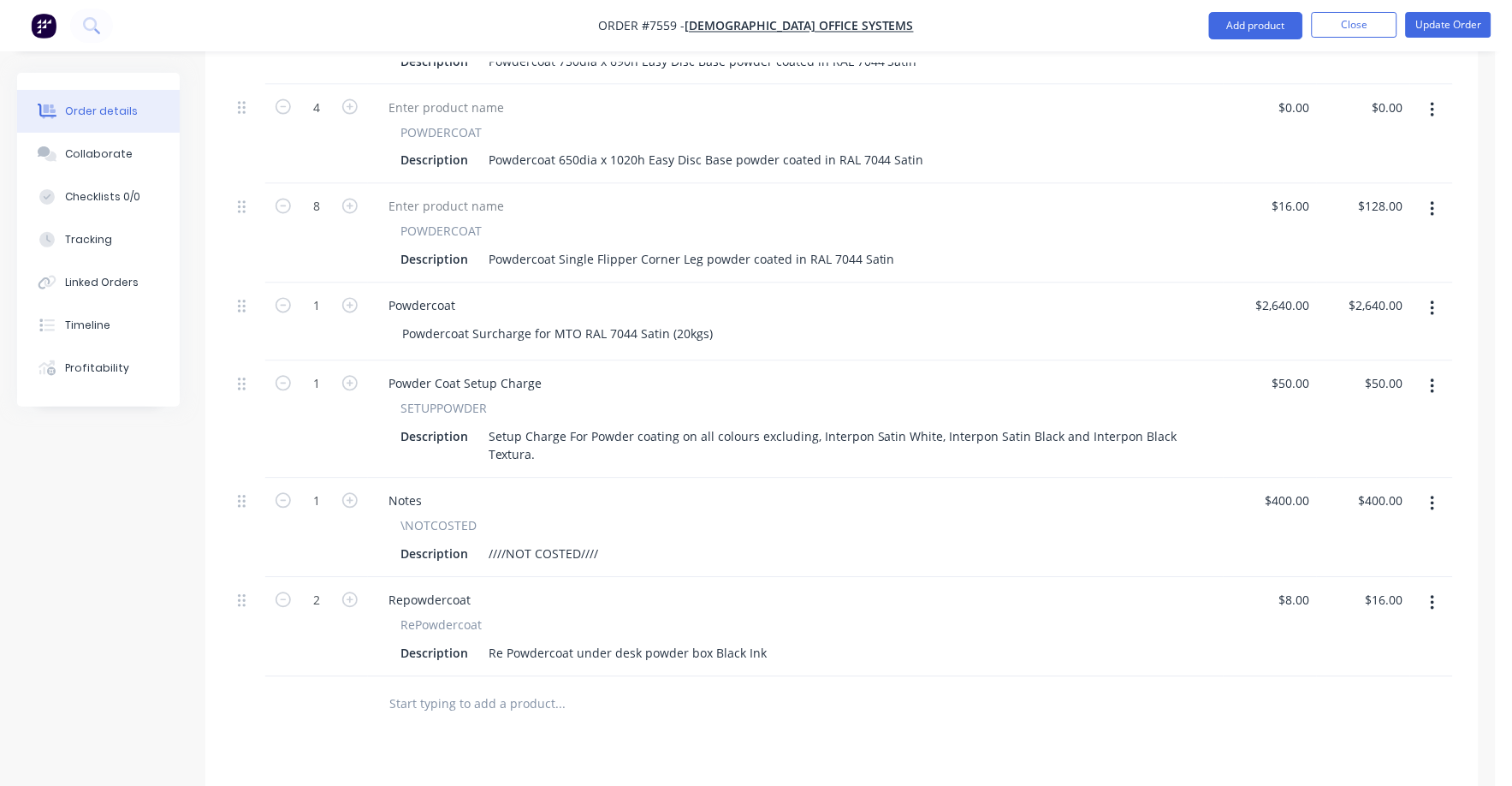
scroll to position [738, 0]
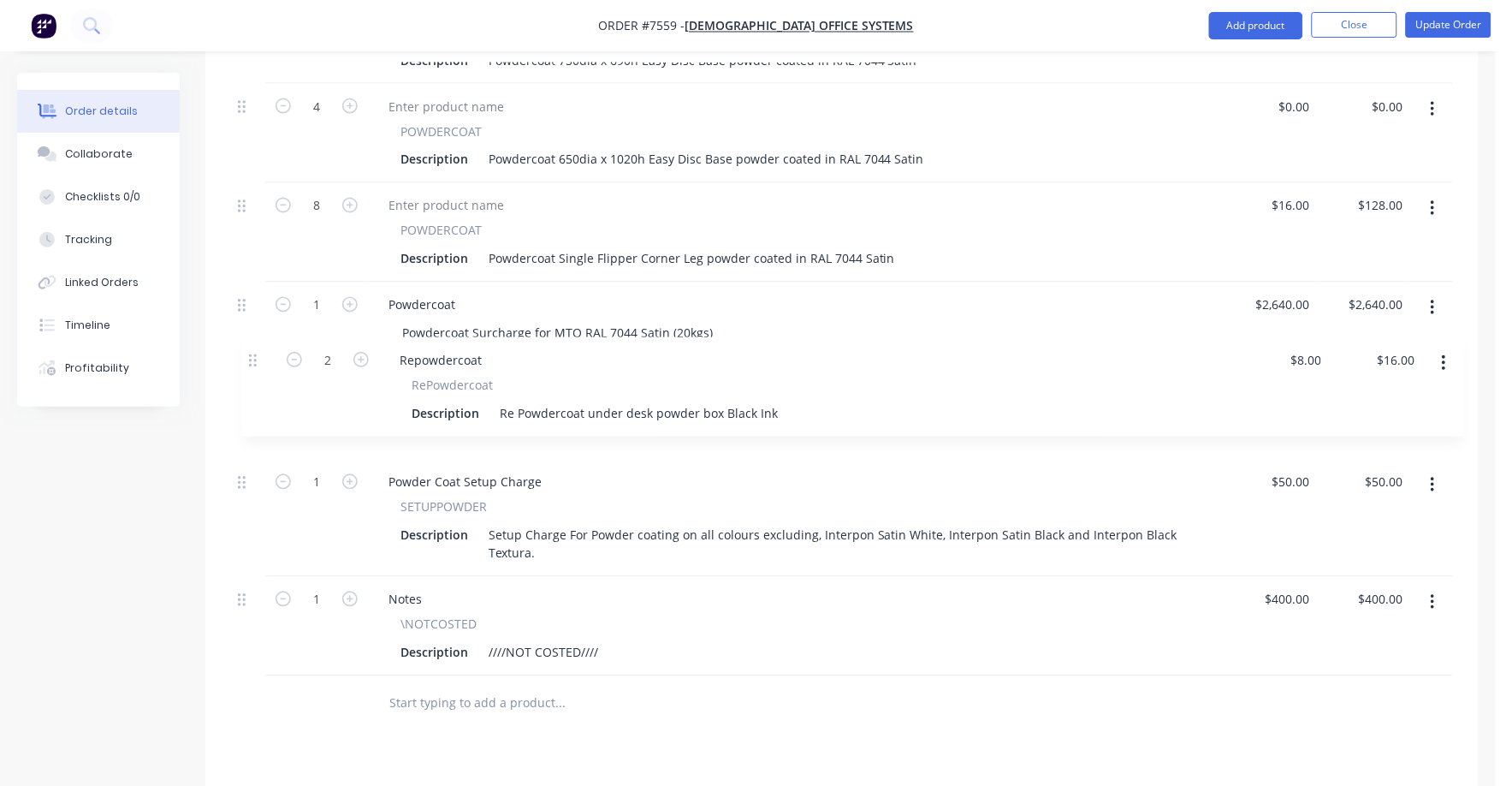
drag, startPoint x: 243, startPoint y: 579, endPoint x: 257, endPoint y: 358, distance: 221.4
click at [257, 358] on div "2 POWDERCOAT Description Powdercoat 750dia x 690h Easy Disc Base powder coated …" at bounding box center [842, 331] width 1223 height 692
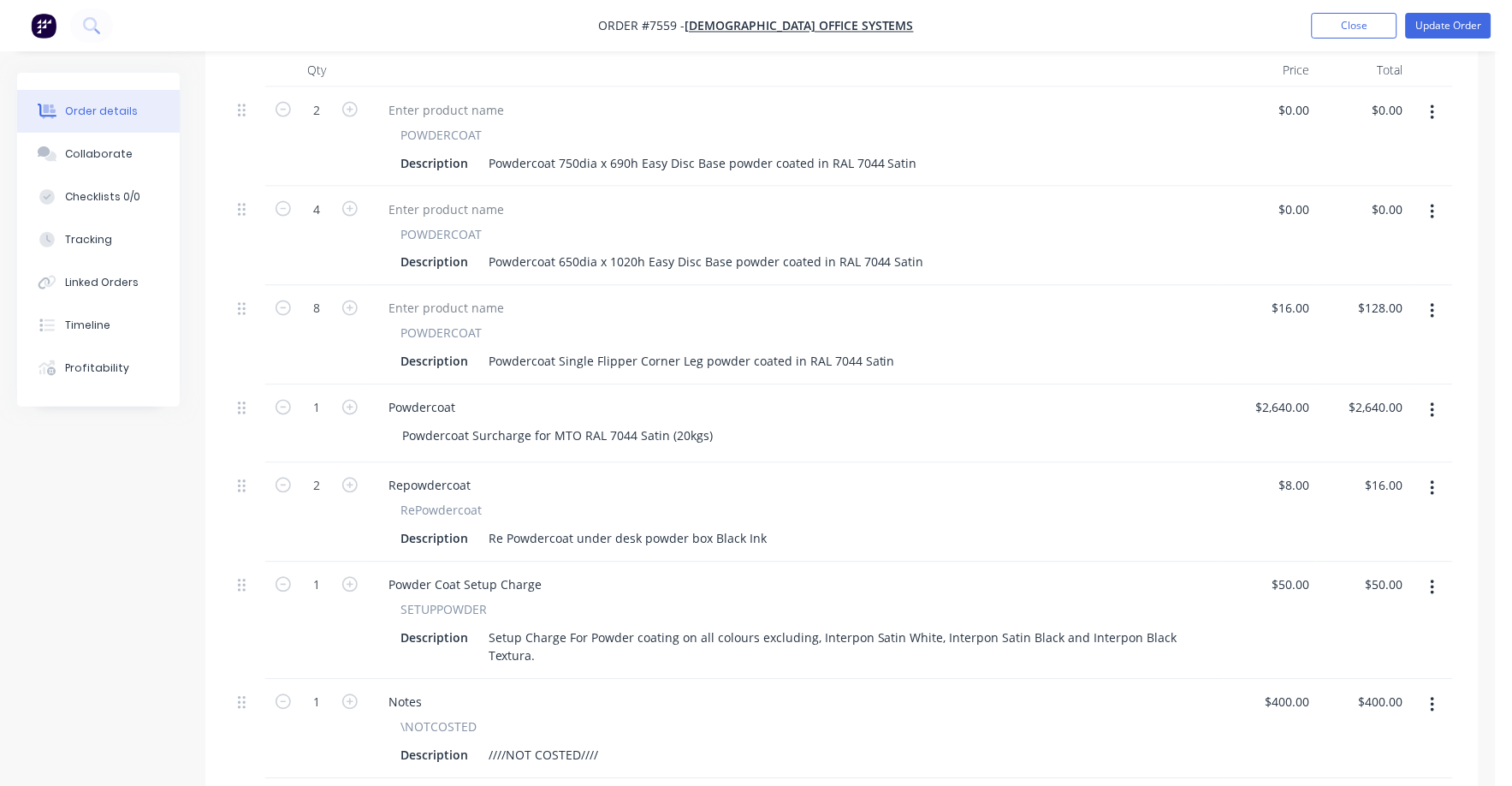
scroll to position [0, 0]
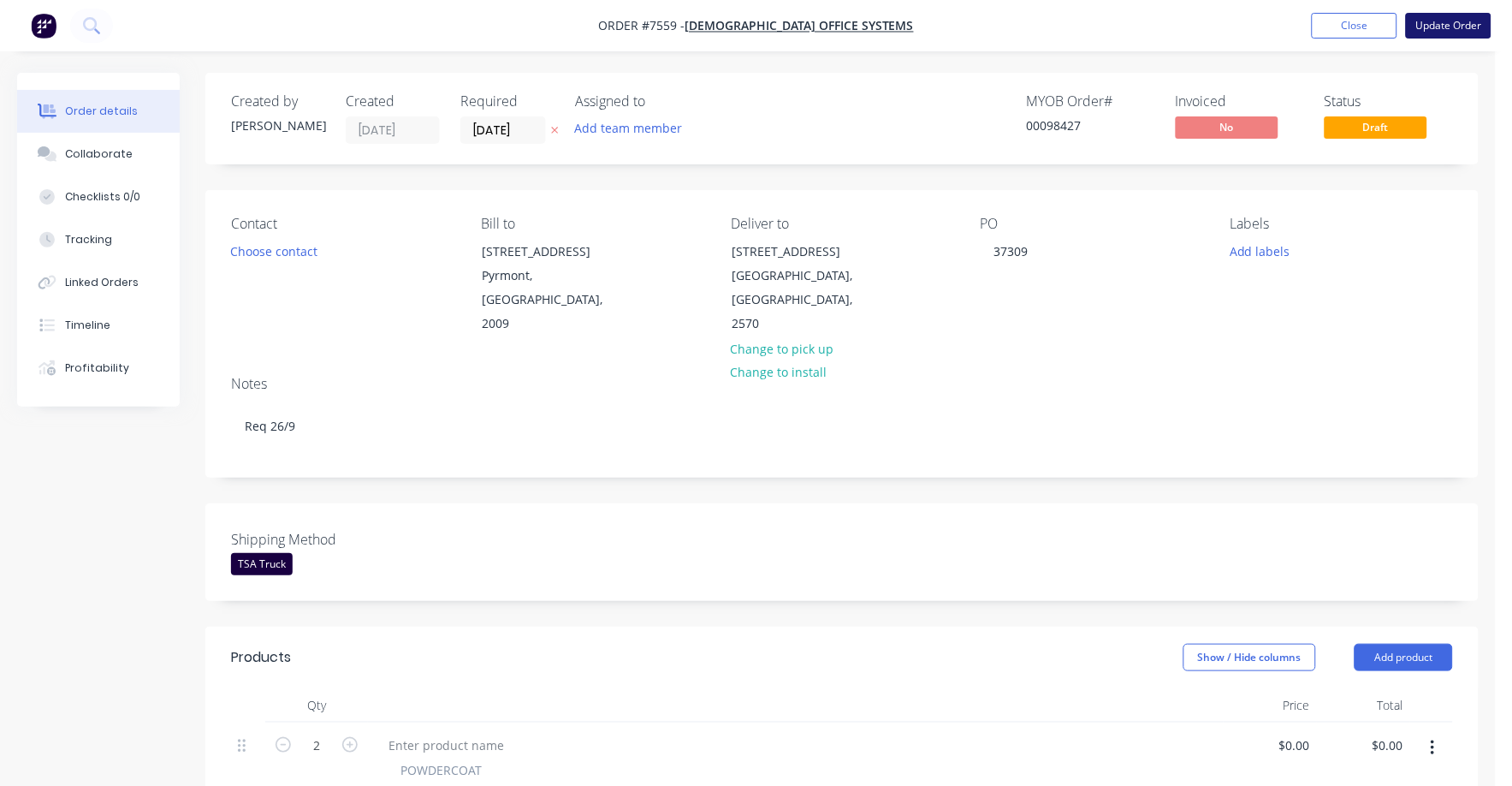
click at [1452, 22] on button "Update Order" at bounding box center [1449, 25] width 86 height 26
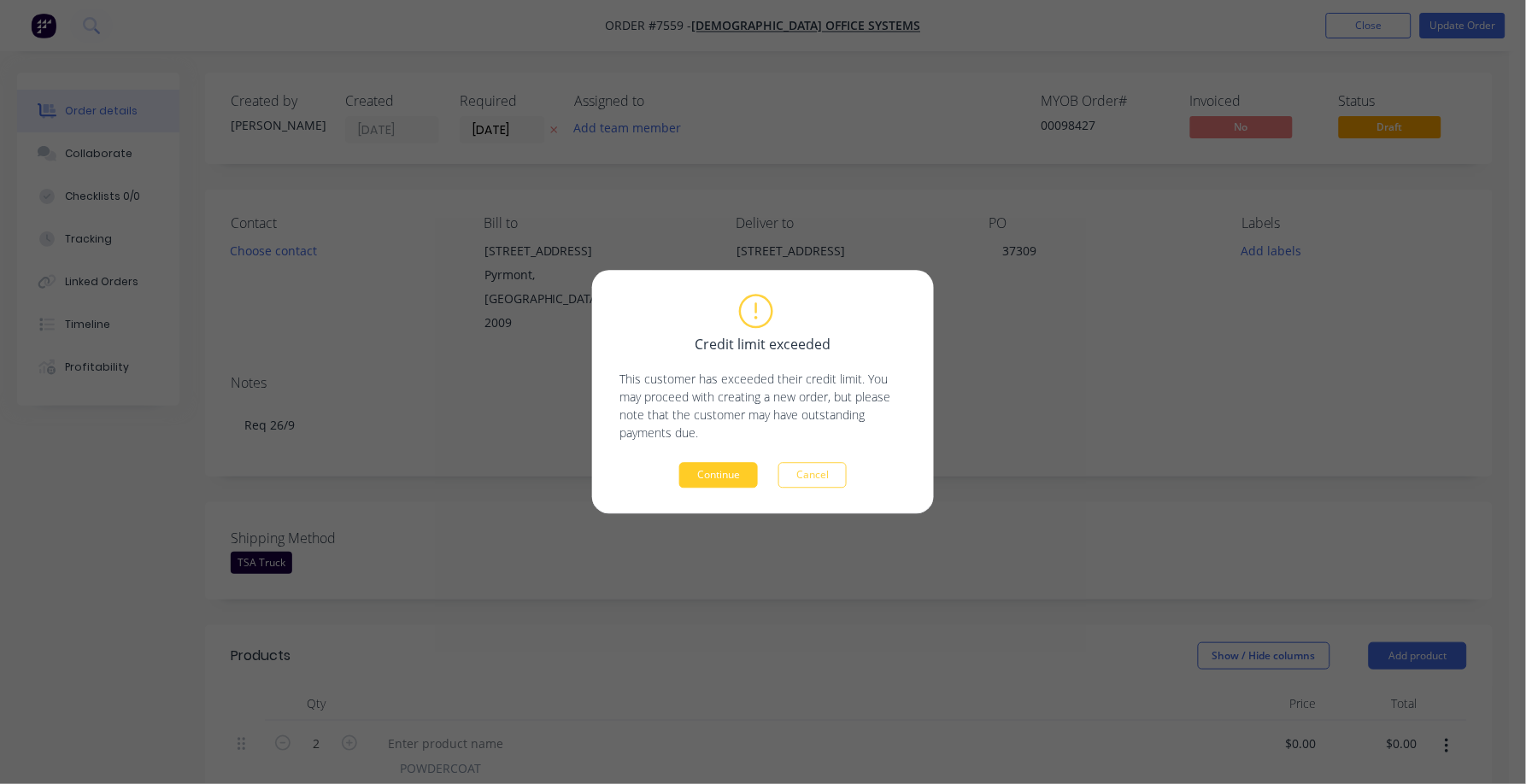
click at [701, 471] on button "Continue" at bounding box center [719, 476] width 79 height 26
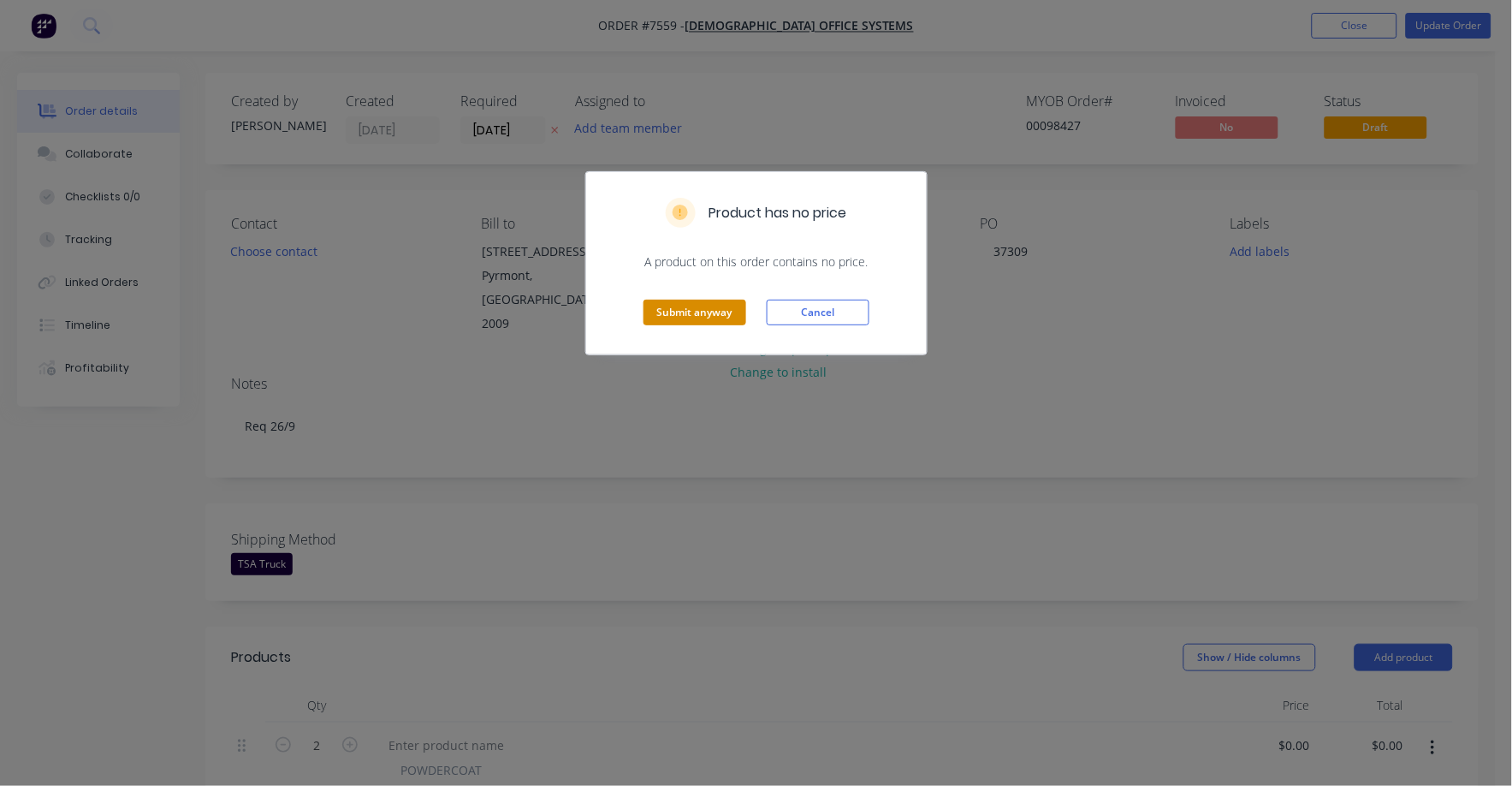
click at [704, 309] on button "Submit anyway" at bounding box center [695, 312] width 103 height 26
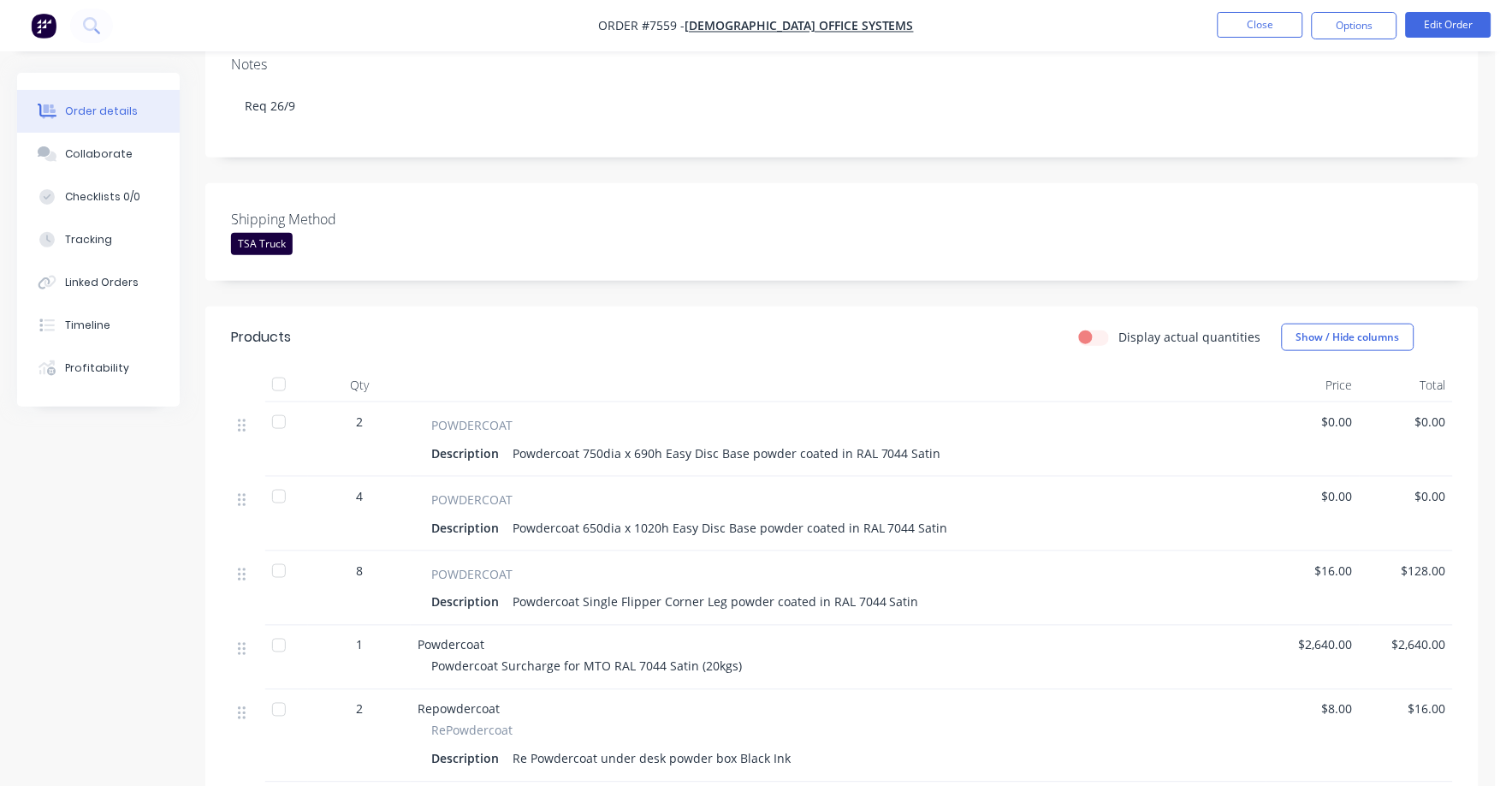
scroll to position [207, 0]
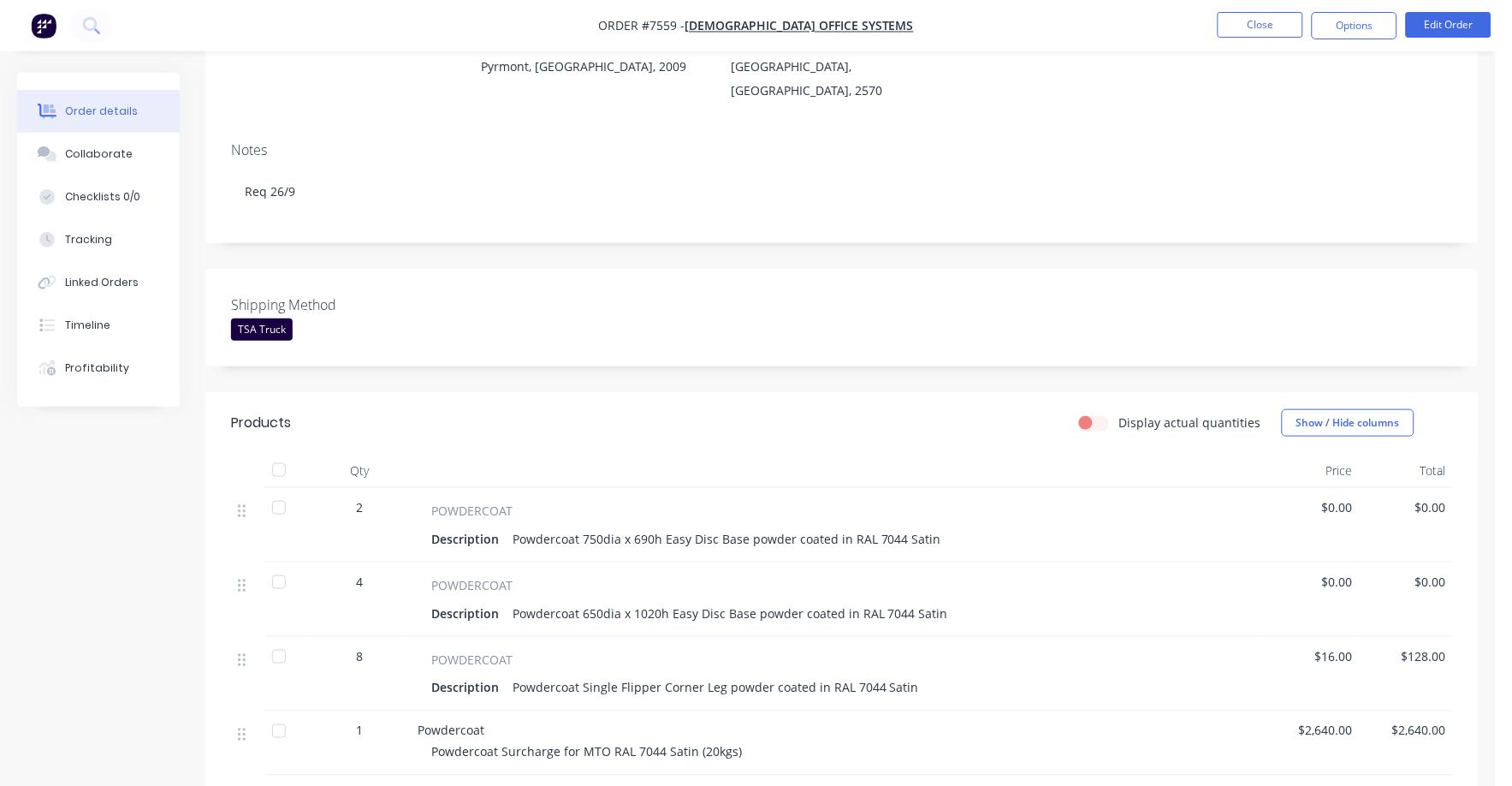
click at [1323, 736] on span "$2,640.00" at bounding box center [1313, 731] width 80 height 18
click at [1455, 18] on button "Edit Order" at bounding box center [1449, 24] width 86 height 26
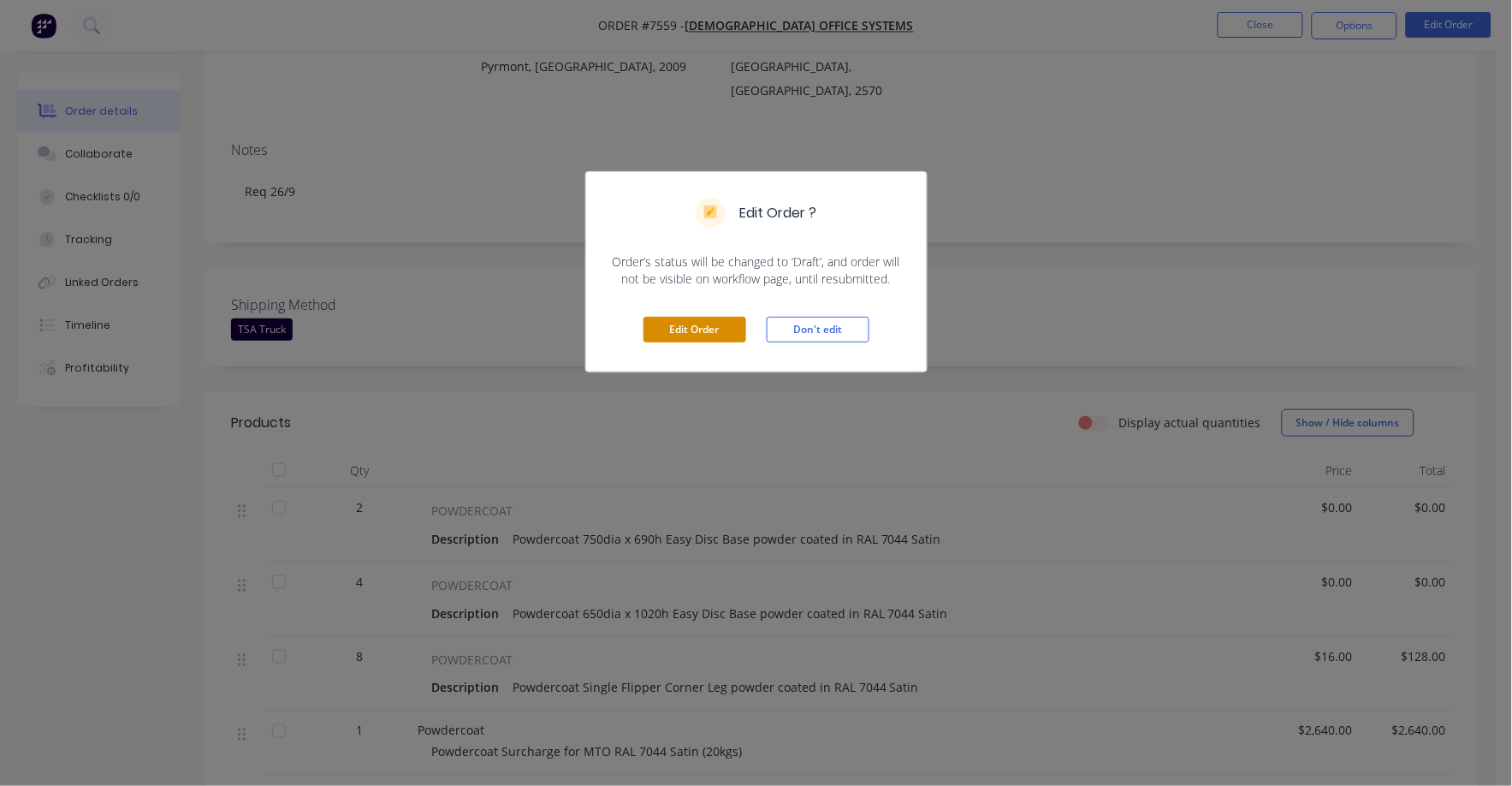
click at [682, 335] on button "Edit Order" at bounding box center [695, 330] width 103 height 26
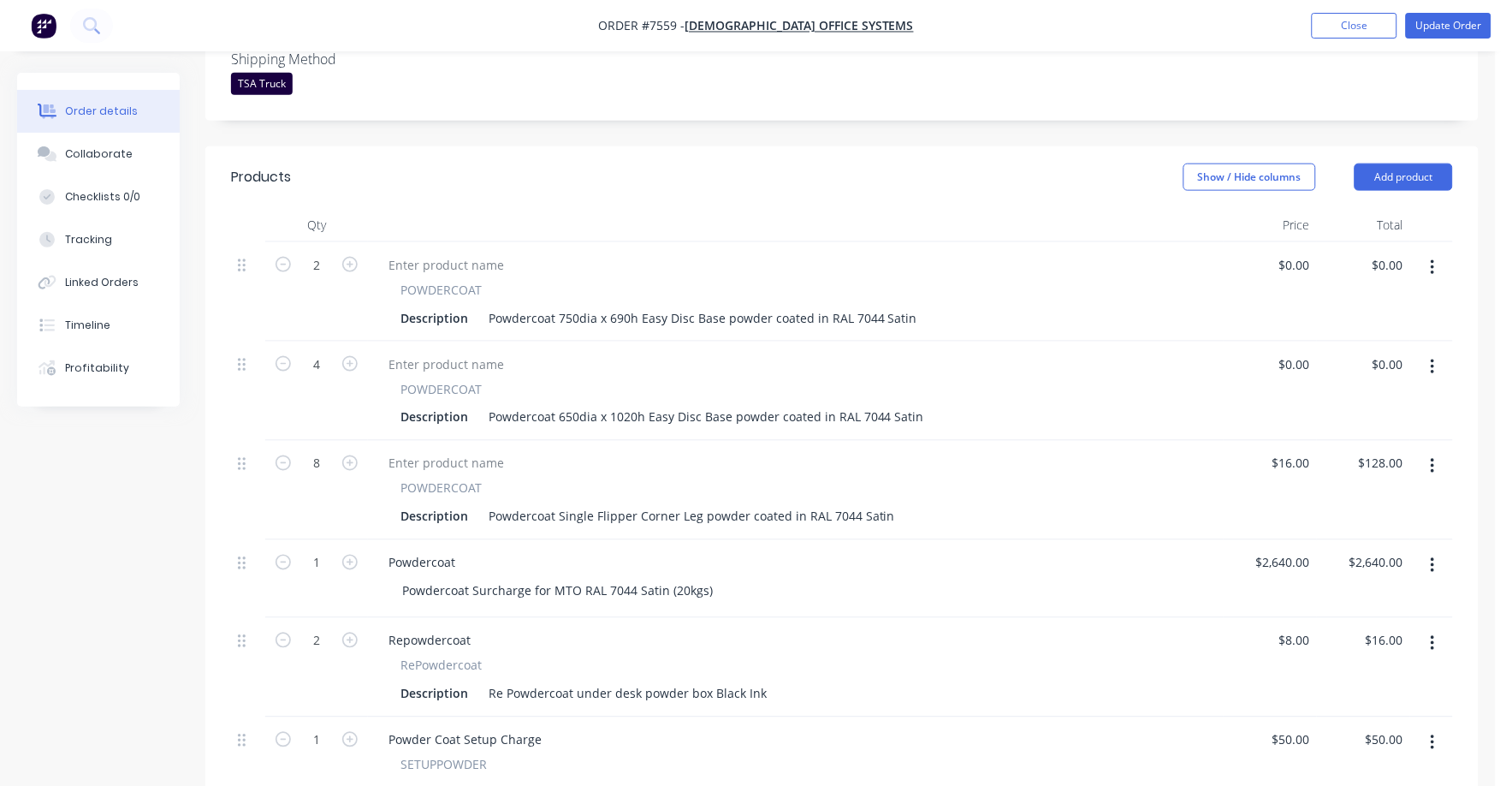
scroll to position [535, 0]
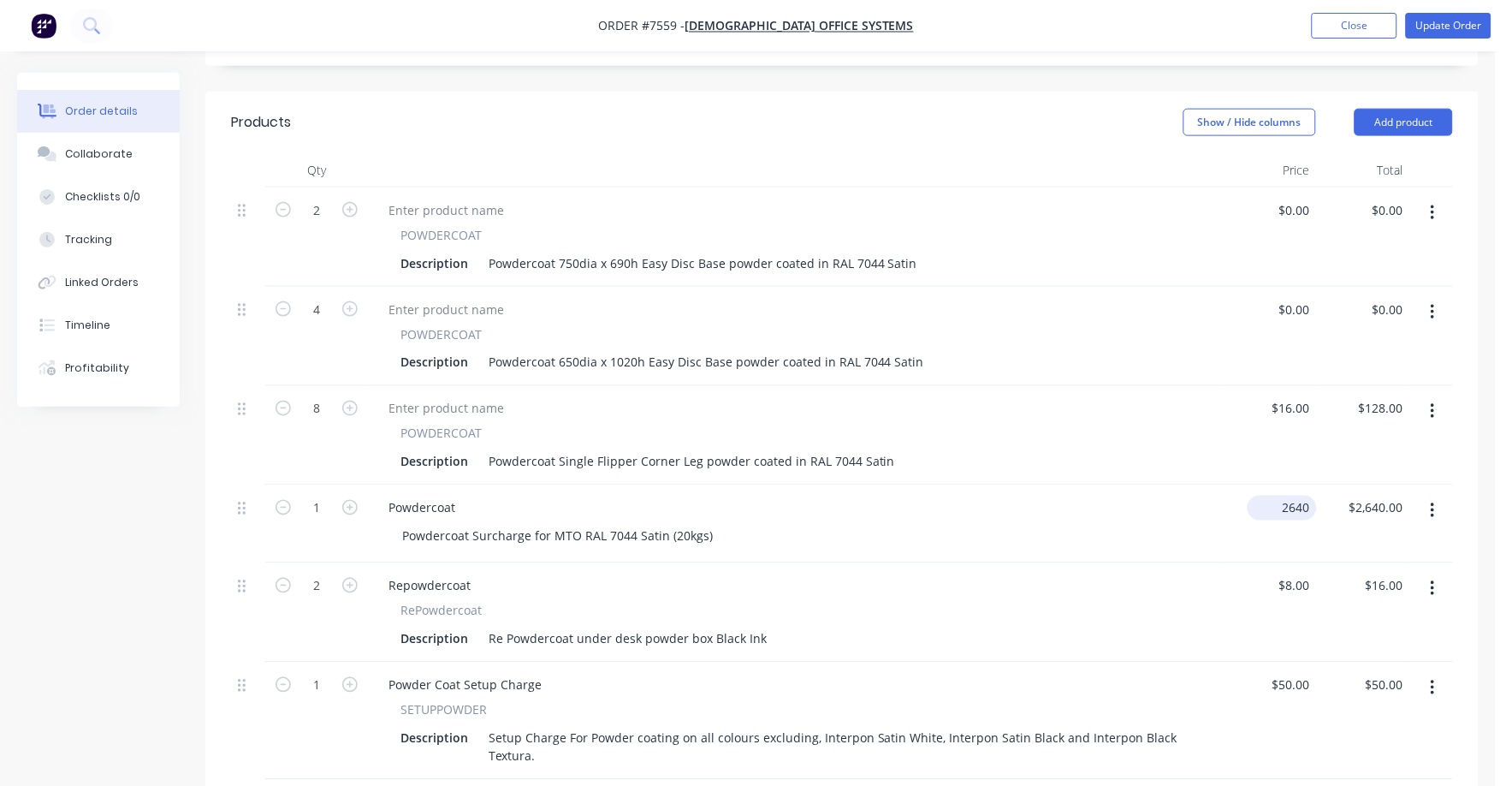
click at [1279, 496] on div "2640 $2,640.00" at bounding box center [1282, 508] width 69 height 25
type input "$2,540.00"
click at [1137, 564] on div "Repowdercoat RePowdercoat Description Re Powdercoat under desk powder box Black…" at bounding box center [796, 613] width 856 height 99
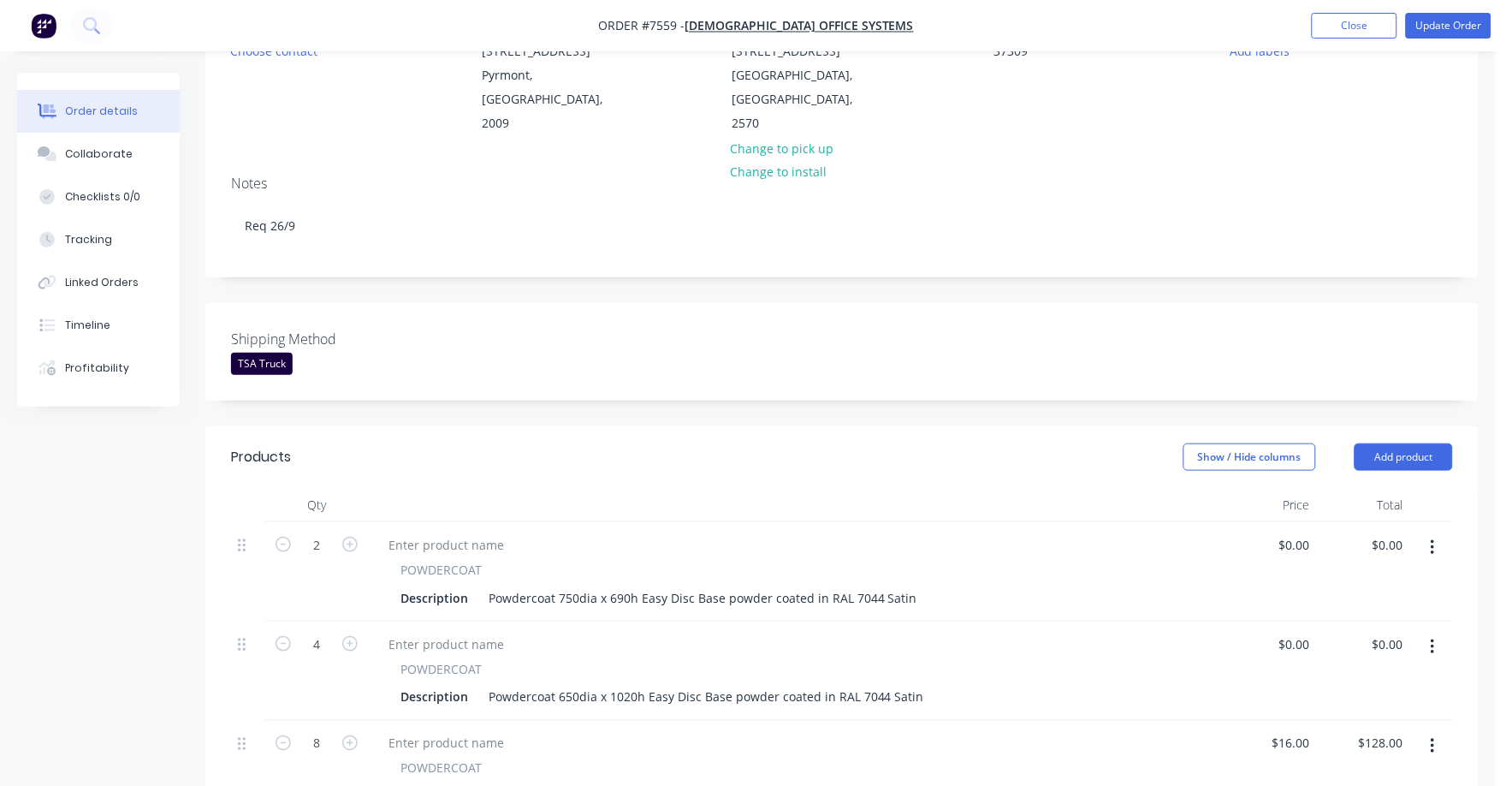
scroll to position [0, 0]
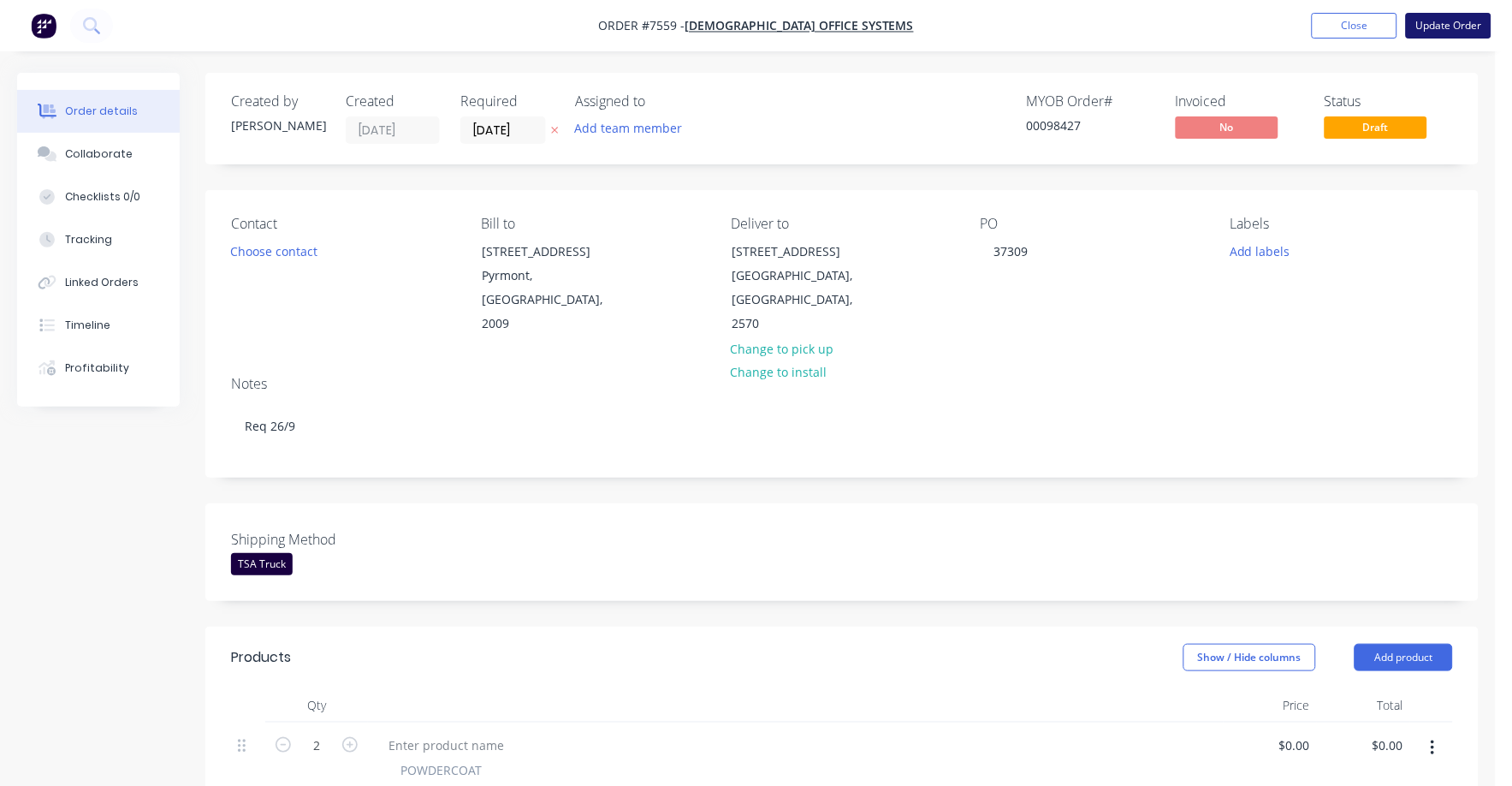
click at [1442, 30] on button "Update Order" at bounding box center [1449, 25] width 86 height 26
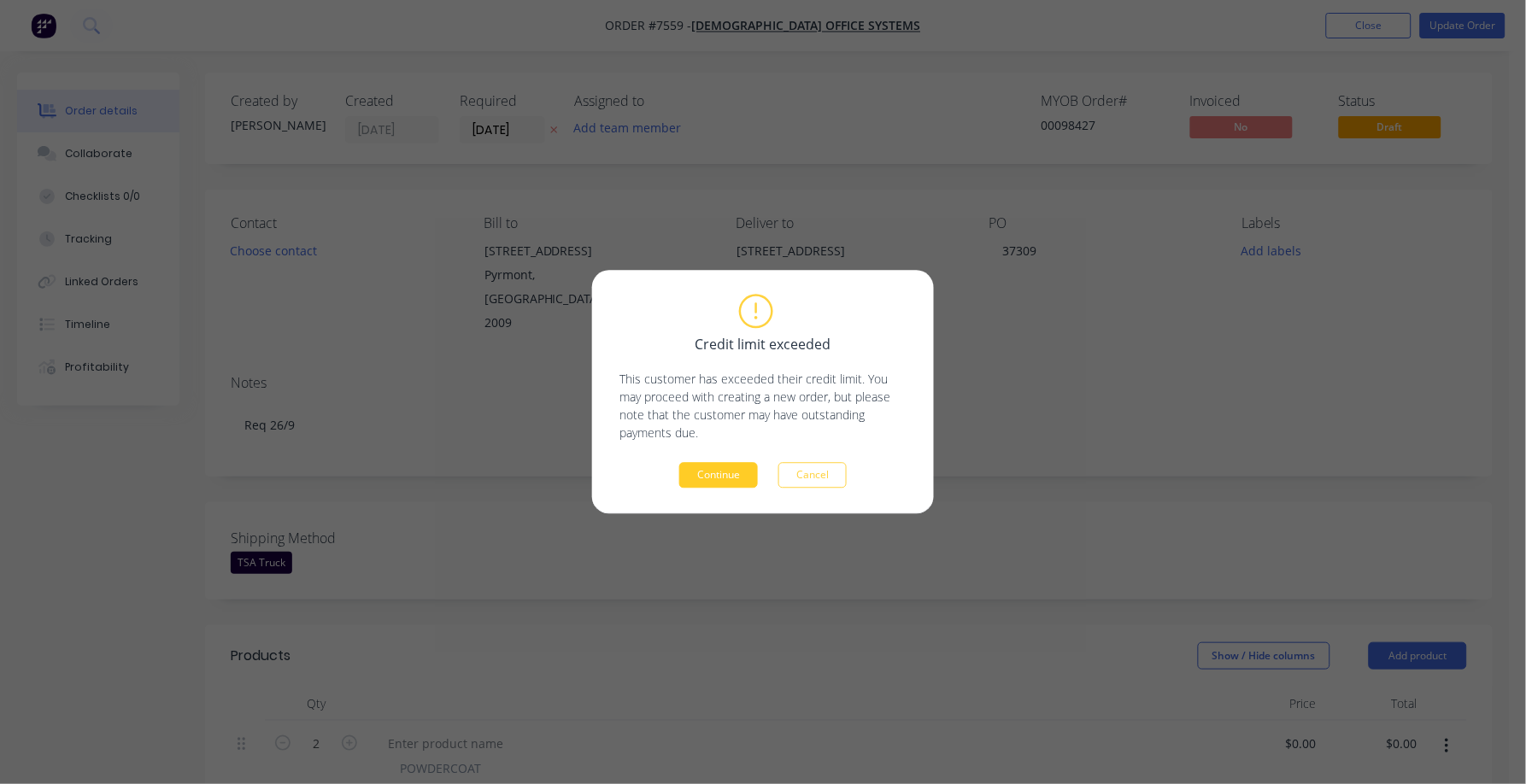
click at [728, 473] on button "Continue" at bounding box center [719, 476] width 79 height 26
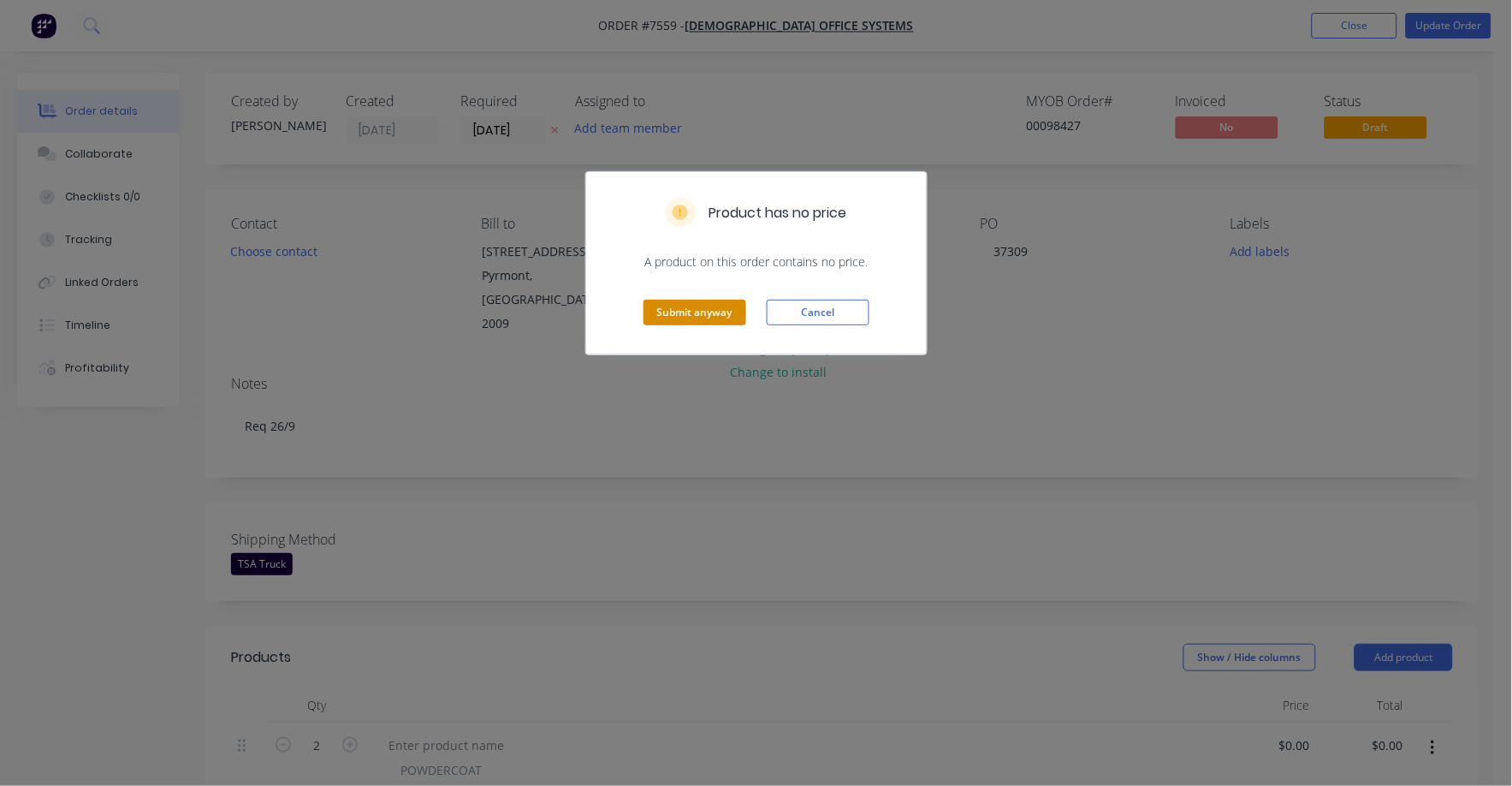
click at [702, 306] on button "Submit anyway" at bounding box center [695, 312] width 103 height 26
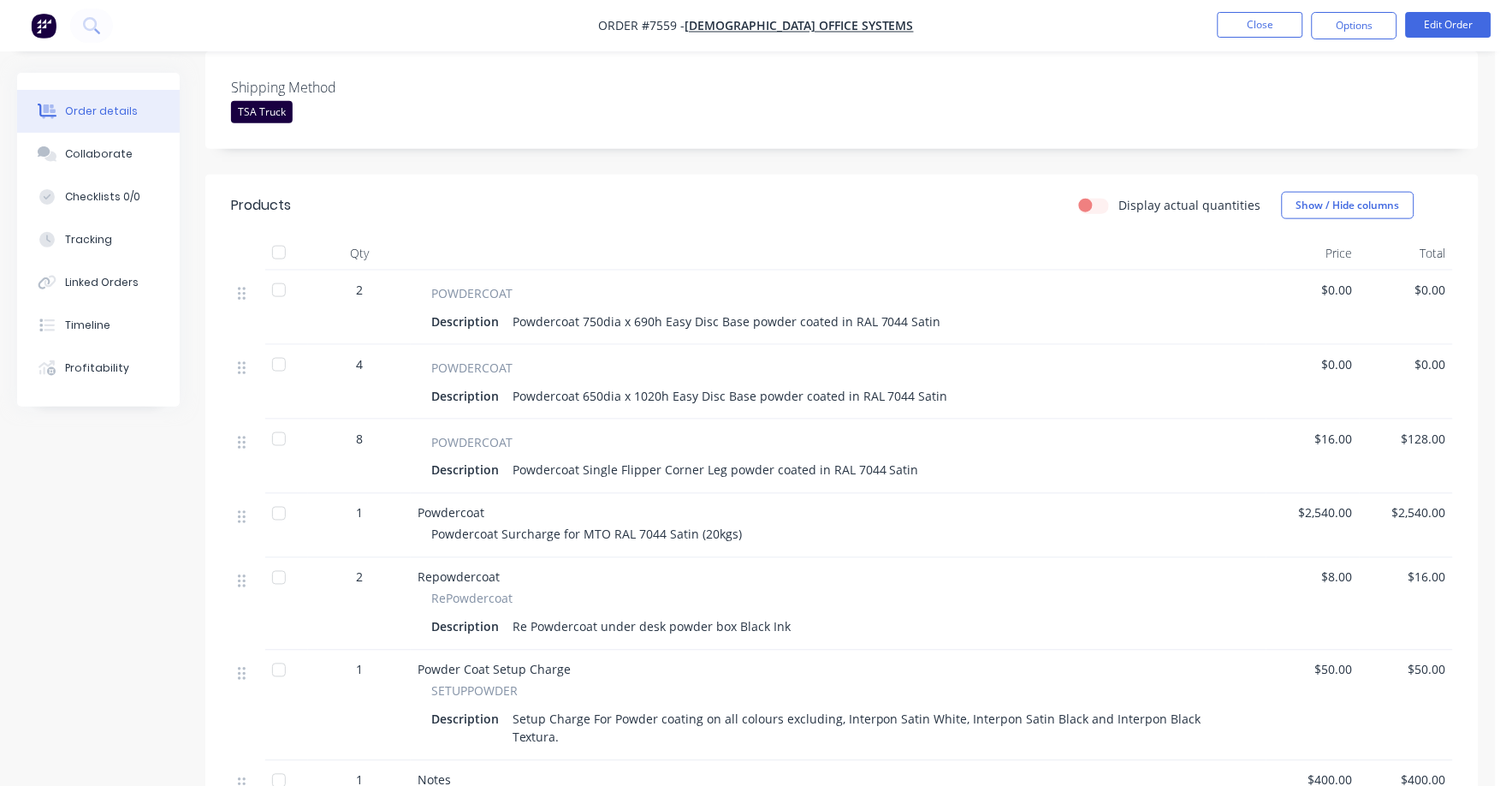
scroll to position [529, 0]
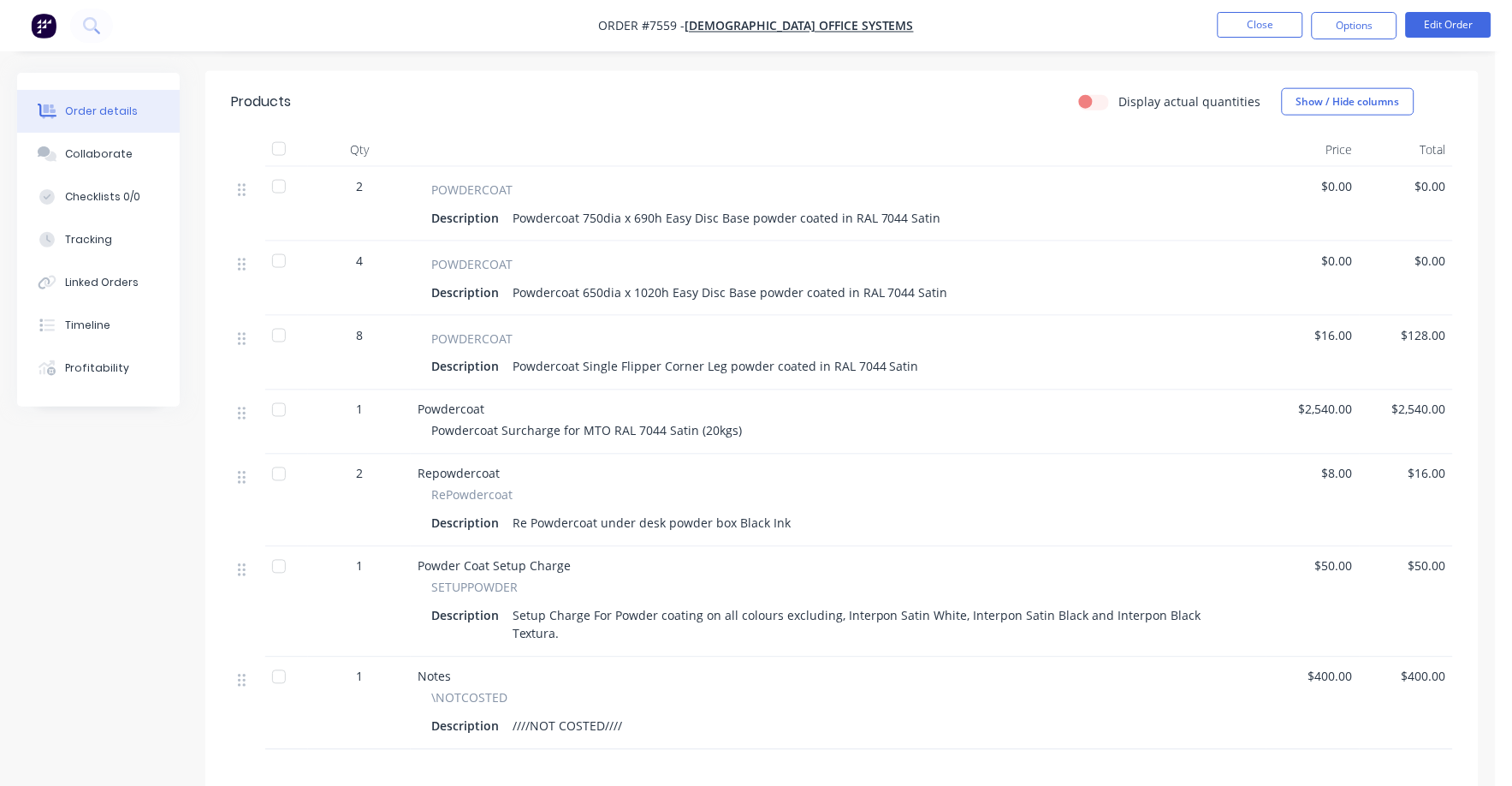
click at [1340, 184] on span "$0.00" at bounding box center [1313, 186] width 80 height 18
click at [1452, 29] on button "Edit Order" at bounding box center [1449, 24] width 86 height 26
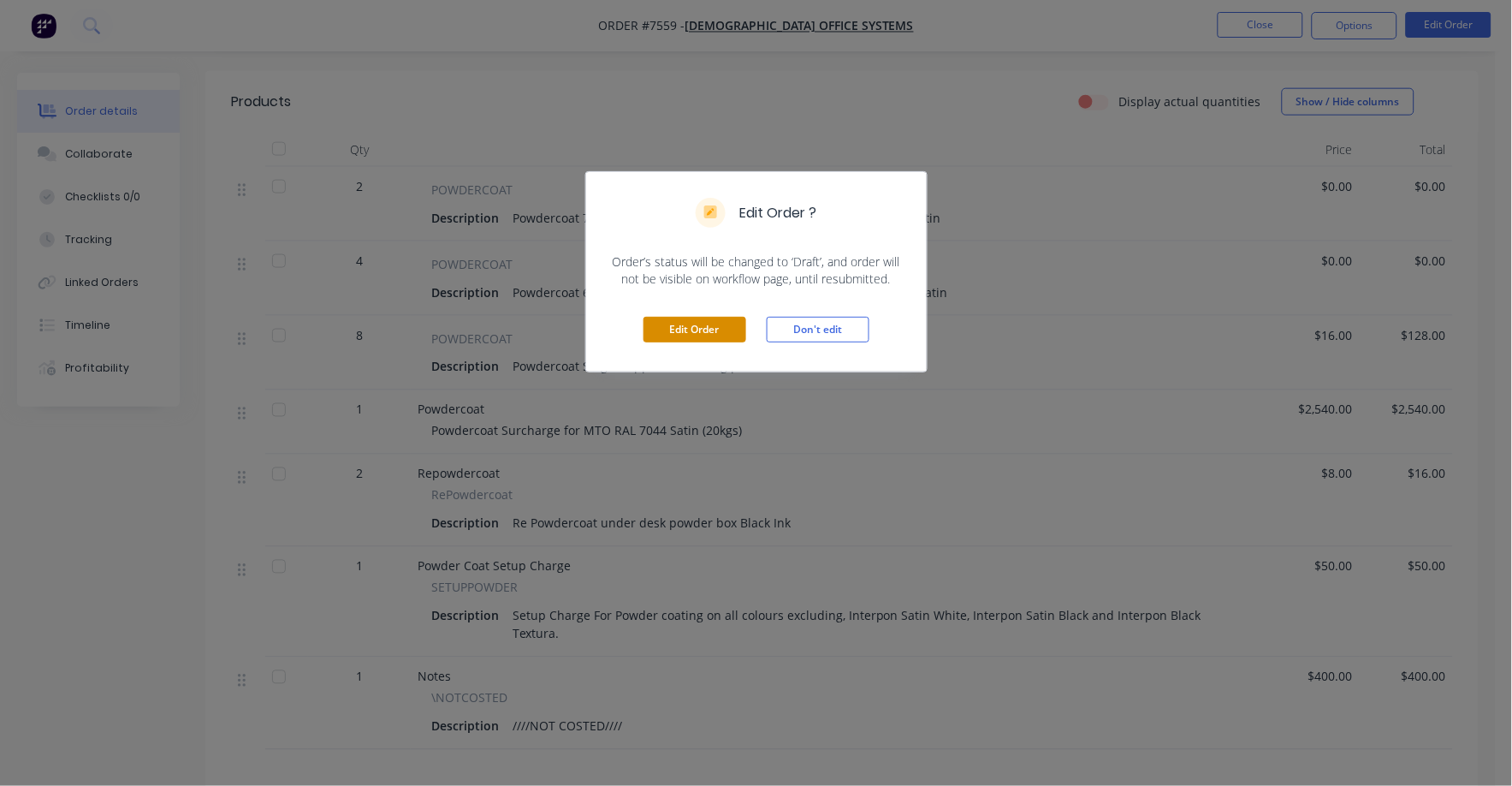
click at [705, 341] on button "Edit Order" at bounding box center [695, 330] width 103 height 26
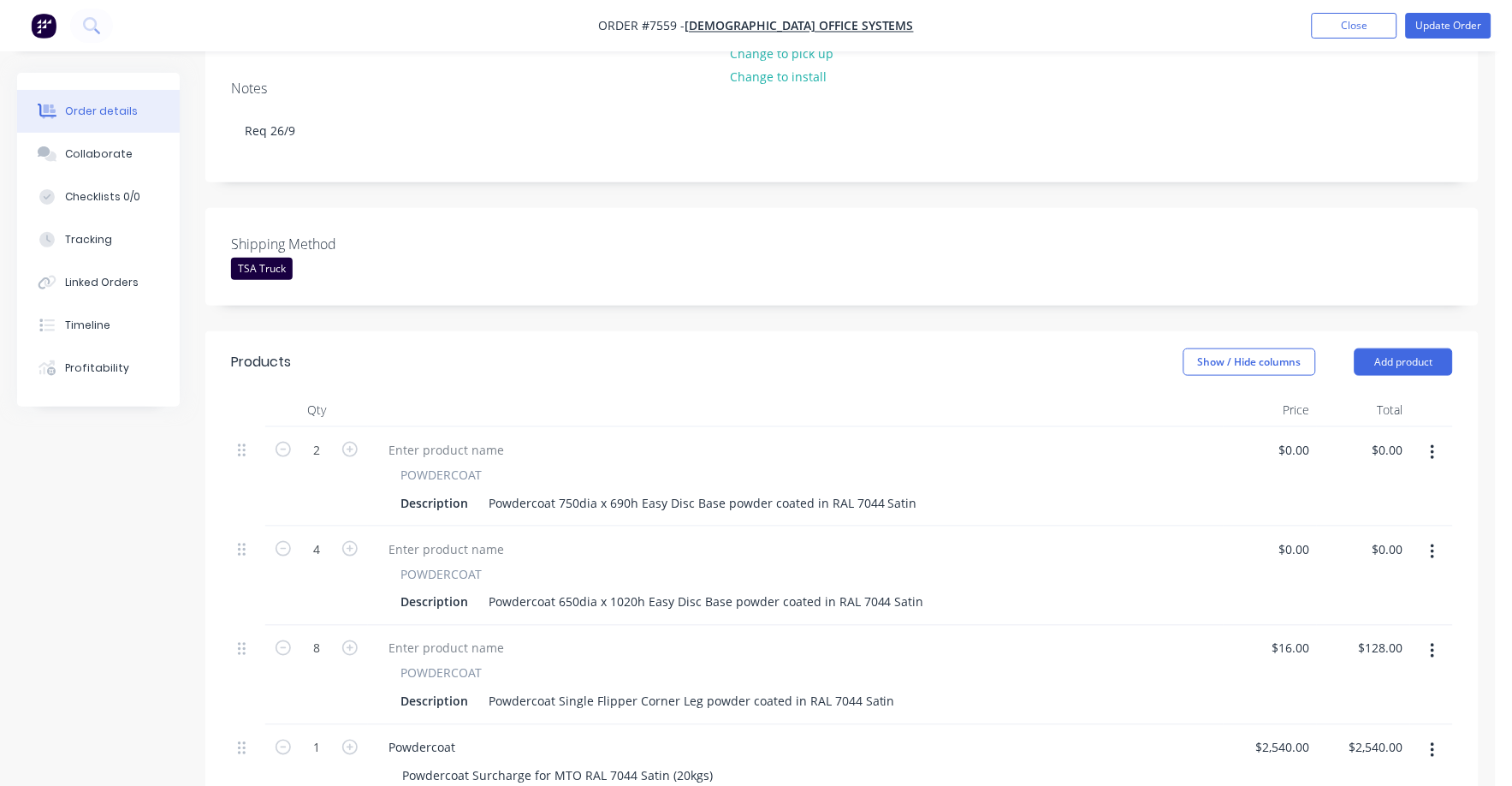
scroll to position [321, 0]
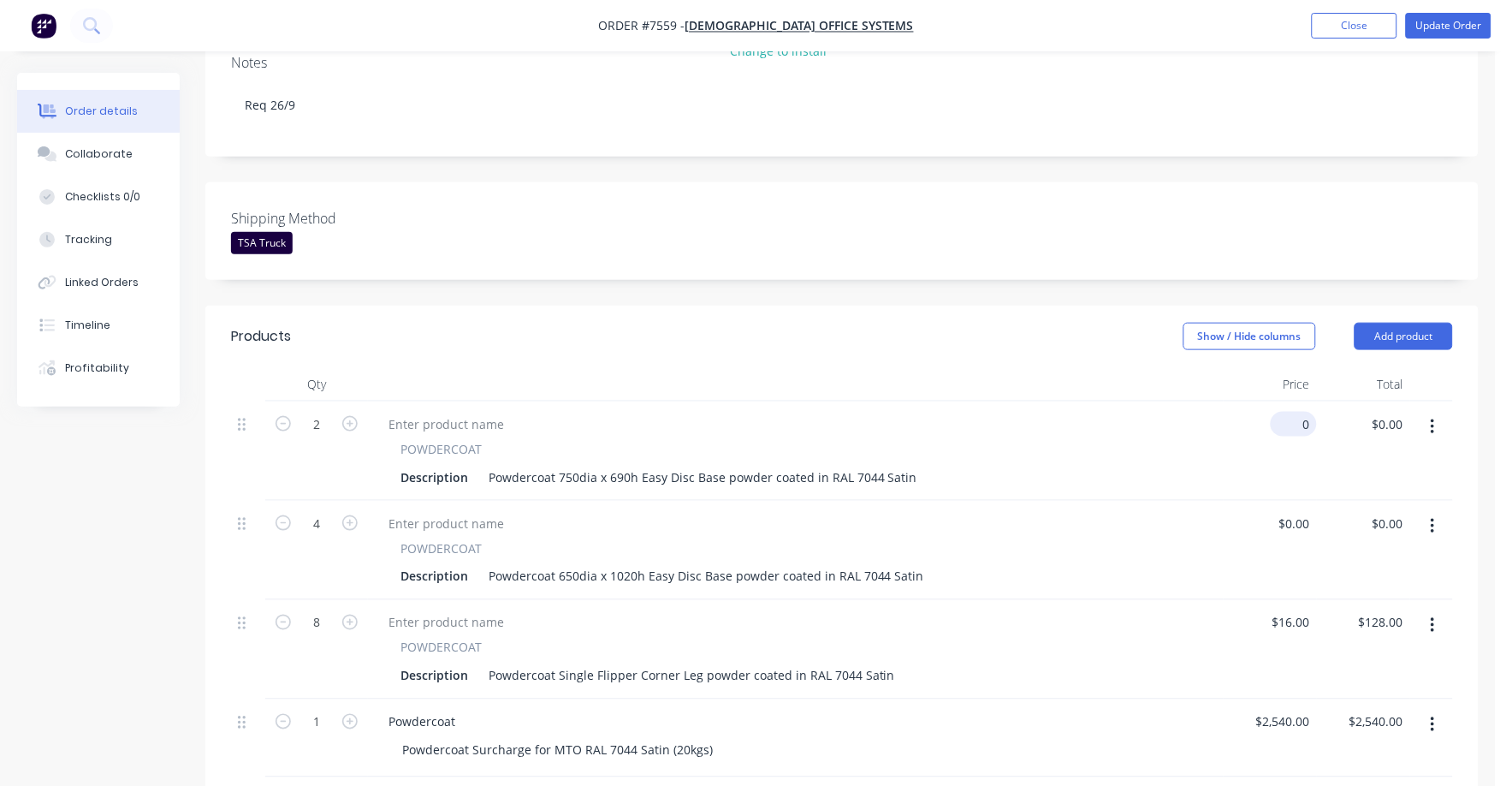
drag, startPoint x: 1301, startPoint y: 393, endPoint x: 1312, endPoint y: 393, distance: 11.0
click at [1301, 412] on input "0" at bounding box center [1298, 425] width 39 height 25
type input "$92.00"
type input "$184.00"
drag, startPoint x: 1270, startPoint y: 516, endPoint x: 1254, endPoint y: 524, distance: 17.9
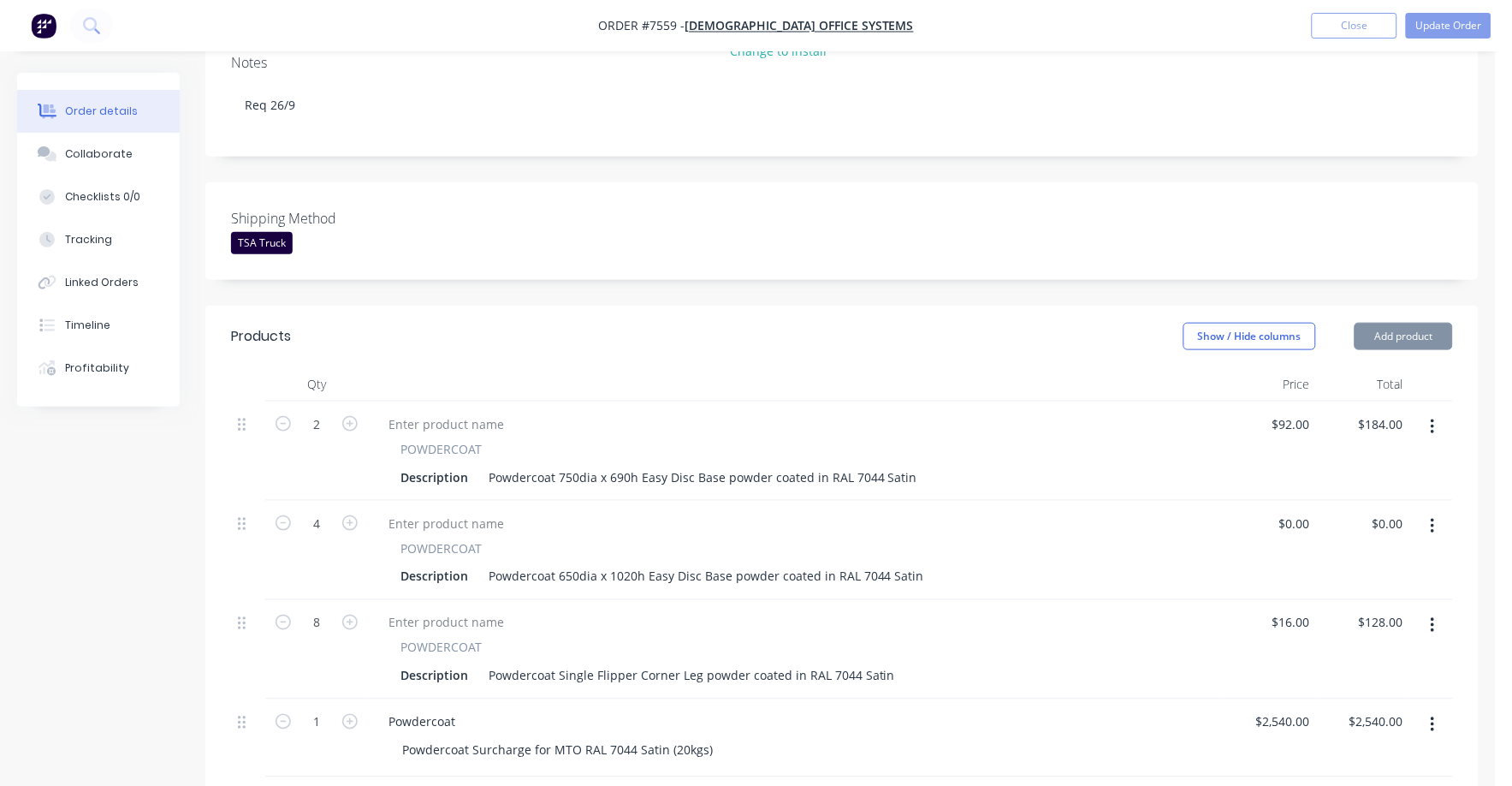
click at [1254, 524] on div "$0.00 $0.00" at bounding box center [1270, 550] width 93 height 99
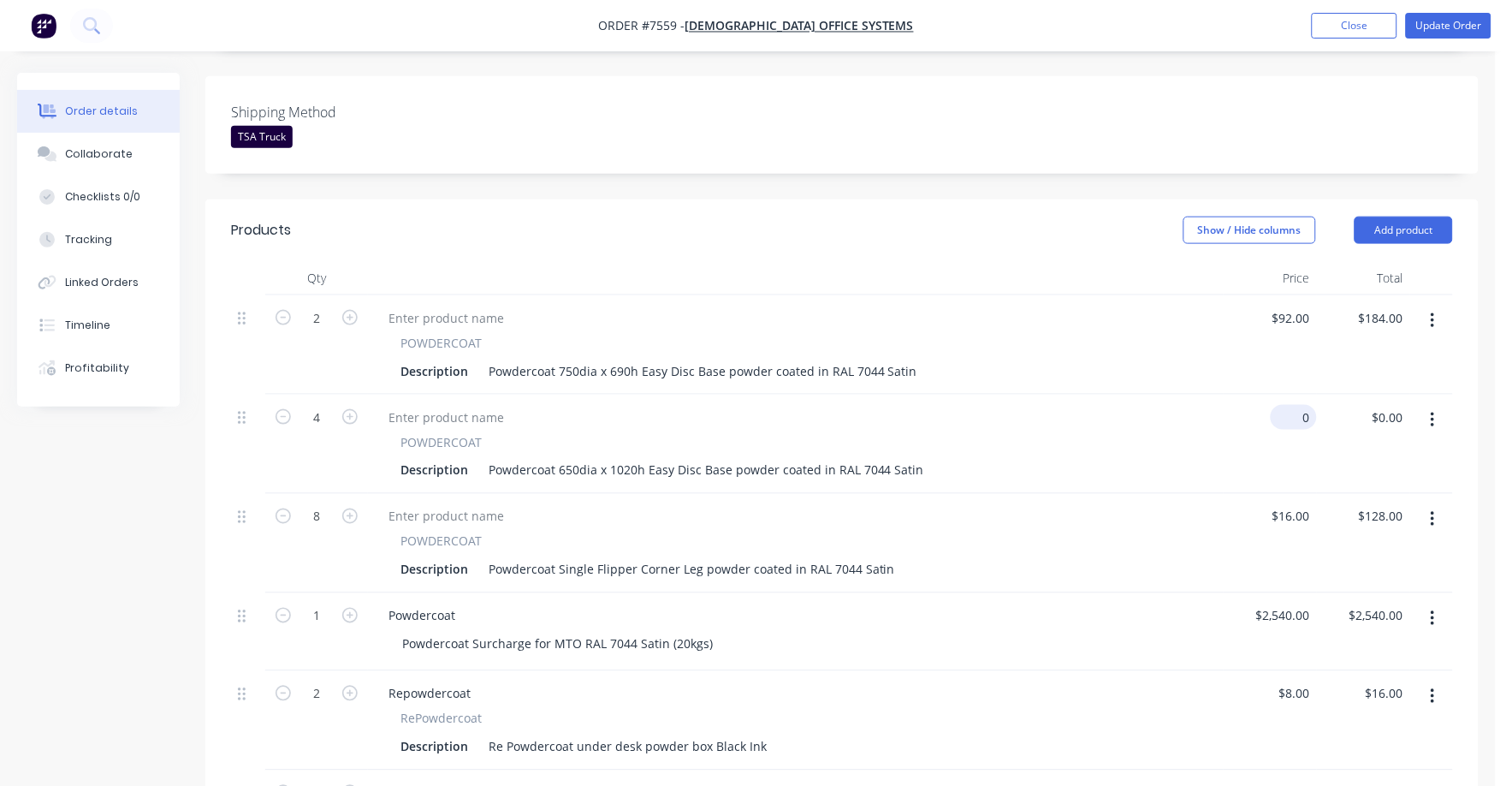
click at [1306, 405] on input "0" at bounding box center [1298, 418] width 39 height 25
type input "$86.00"
type input "$344.00"
click at [1154, 532] on div "POWDERCOAT Description Powdercoat Single Flipper Corner Leg powder coated in RA…" at bounding box center [796, 557] width 842 height 49
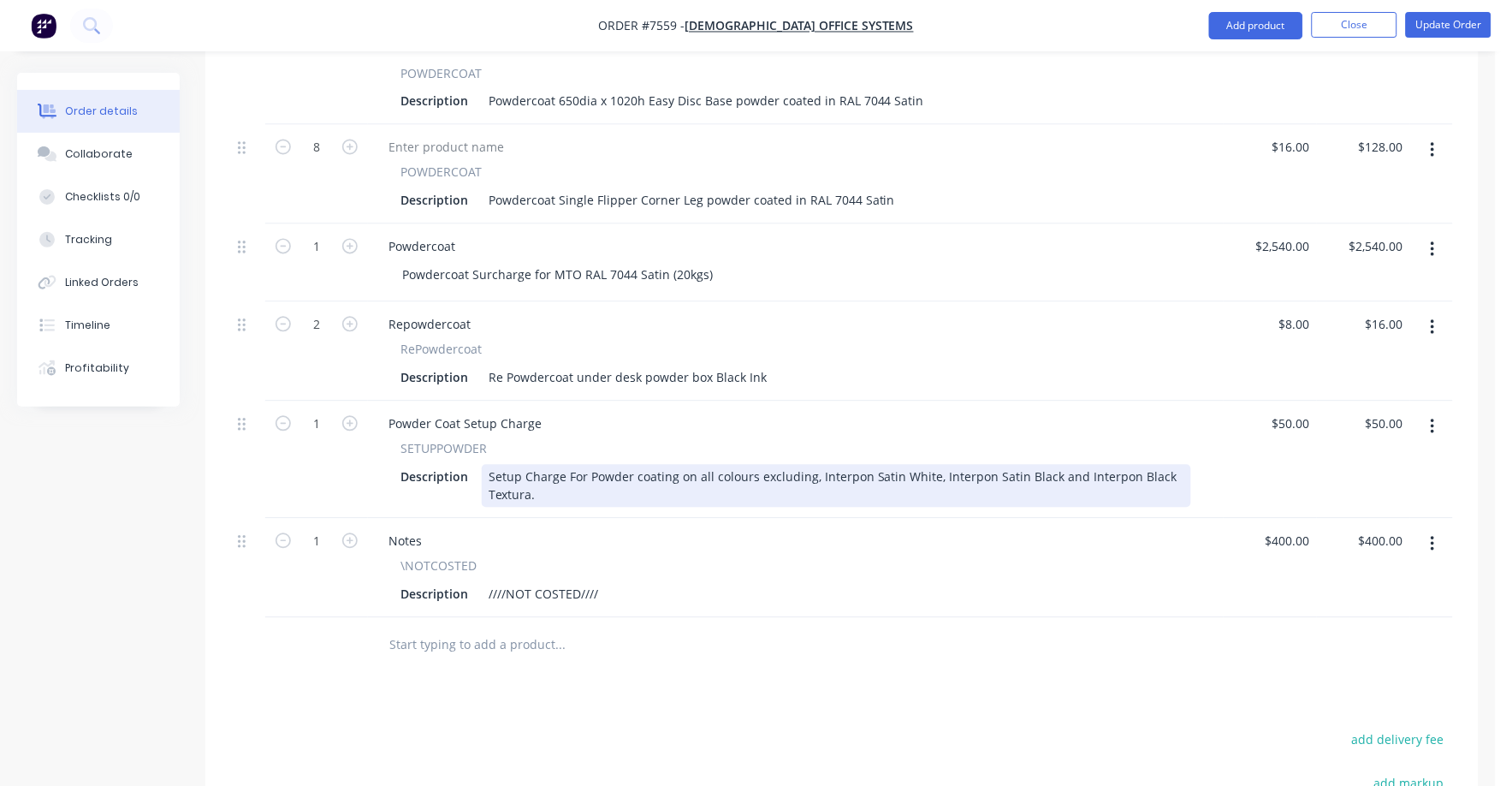
scroll to position [856, 0]
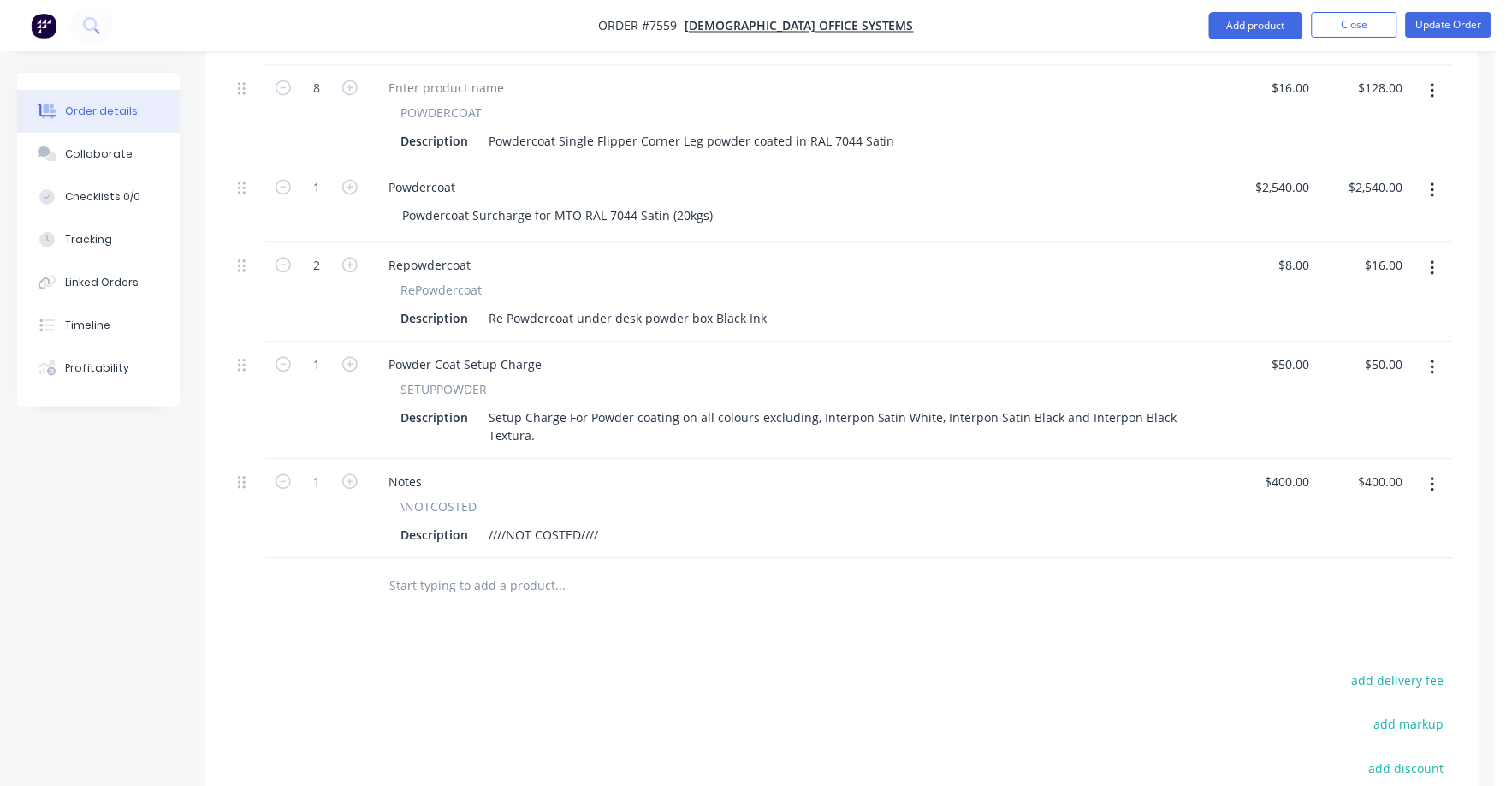
click at [1436, 471] on button "button" at bounding box center [1433, 486] width 40 height 30
click at [1312, 621] on div "Delete" at bounding box center [1371, 634] width 132 height 25
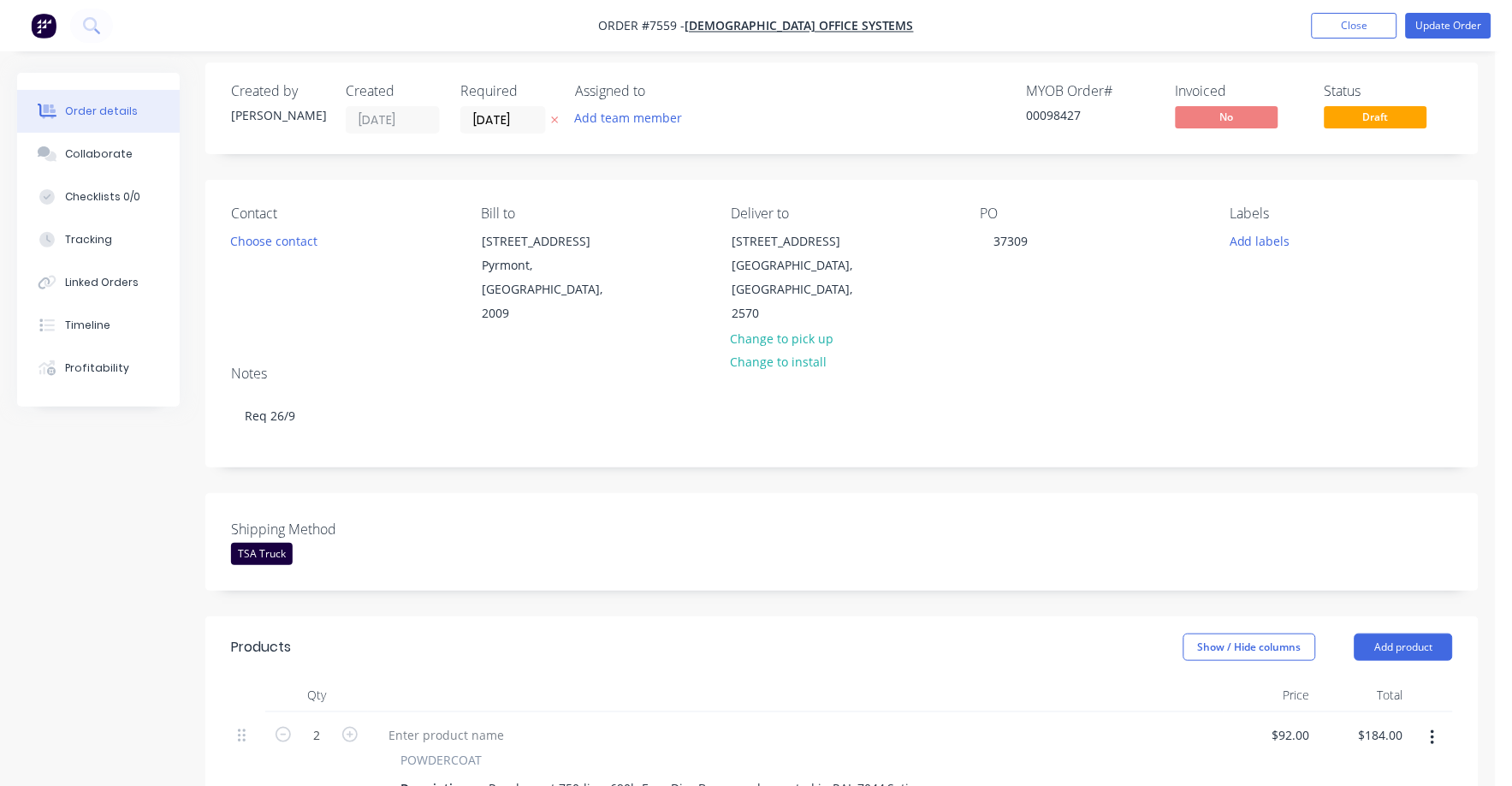
scroll to position [0, 0]
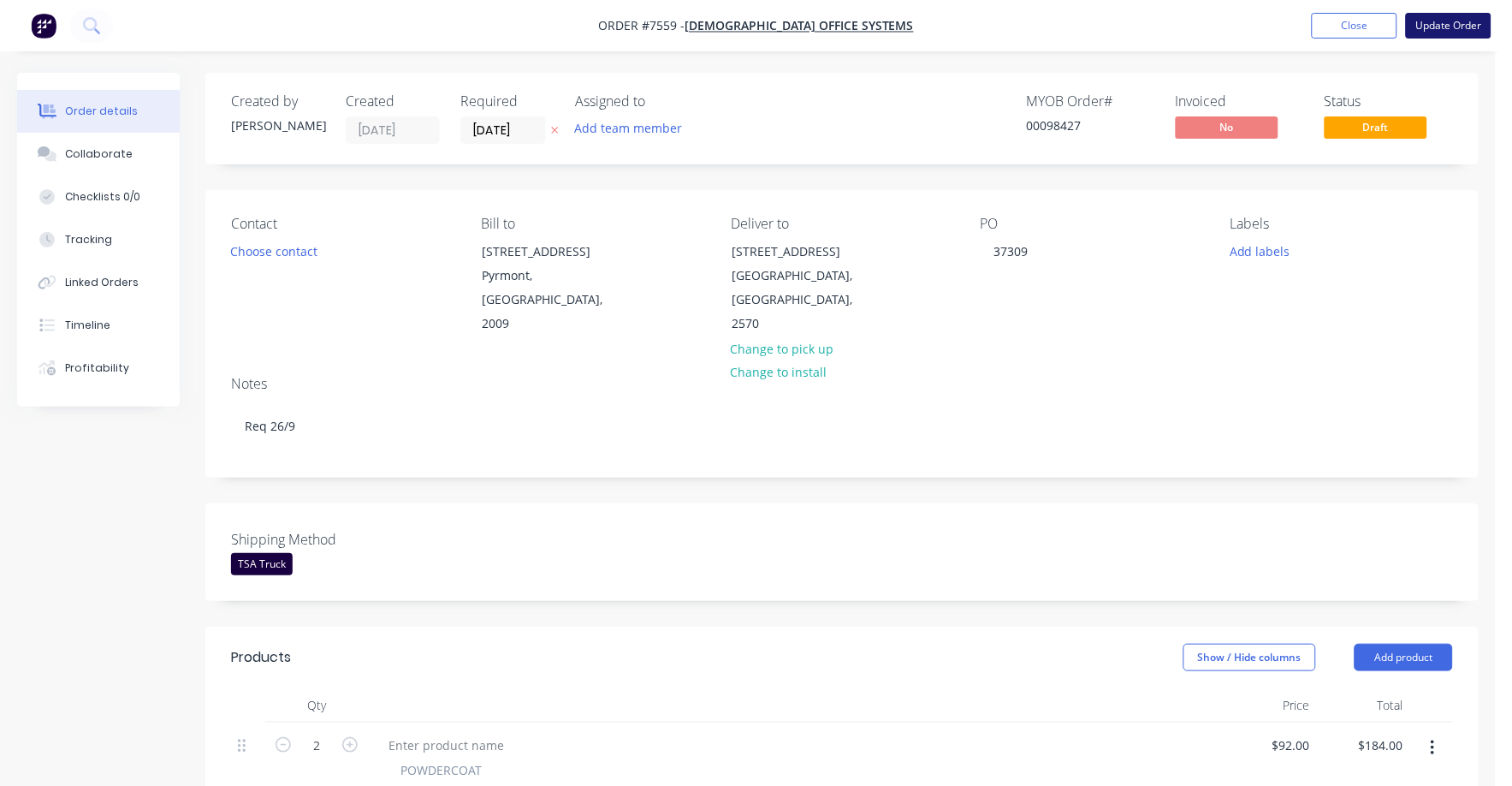
click at [1446, 21] on button "Update Order" at bounding box center [1449, 25] width 86 height 26
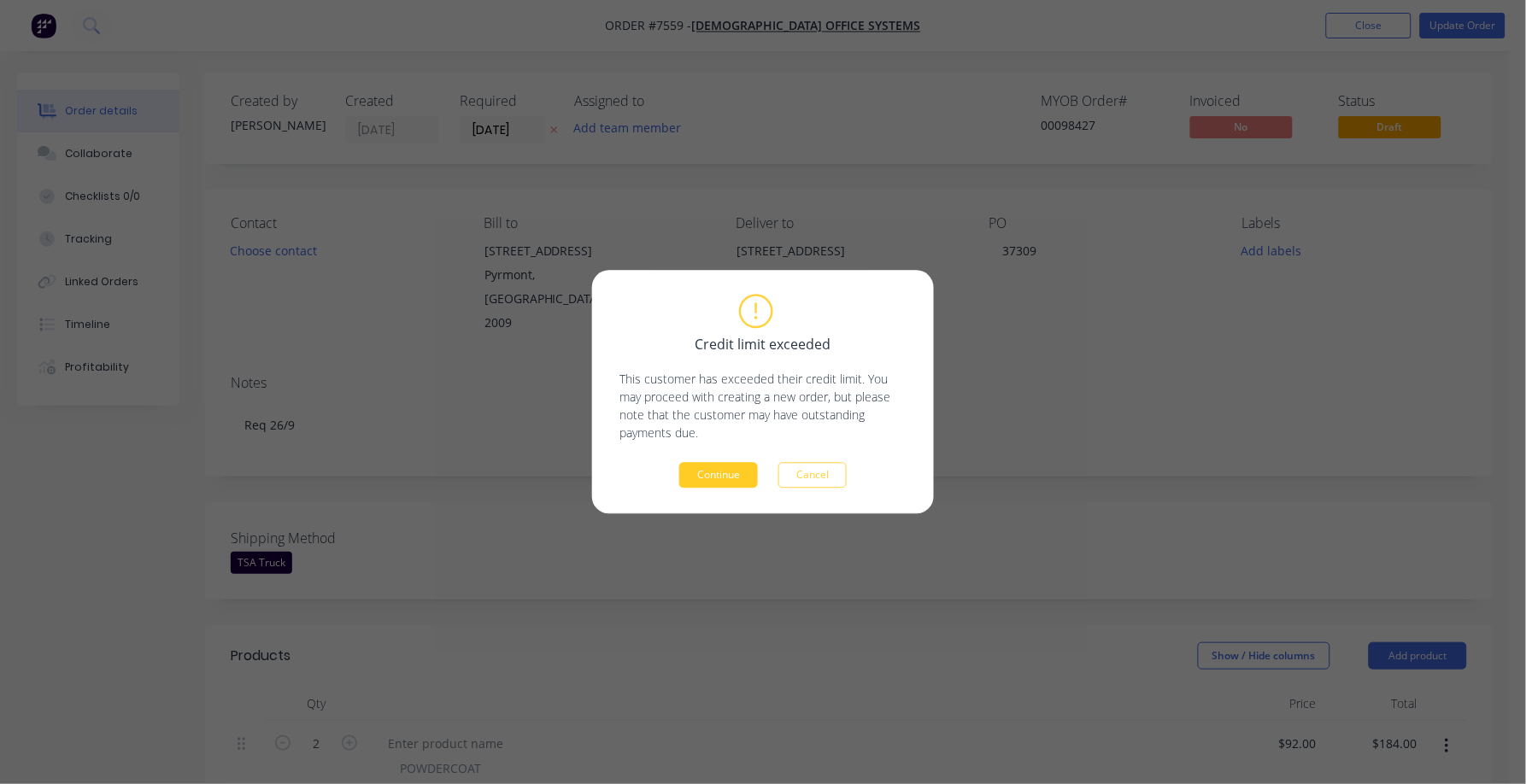
click at [729, 472] on button "Continue" at bounding box center [719, 476] width 79 height 26
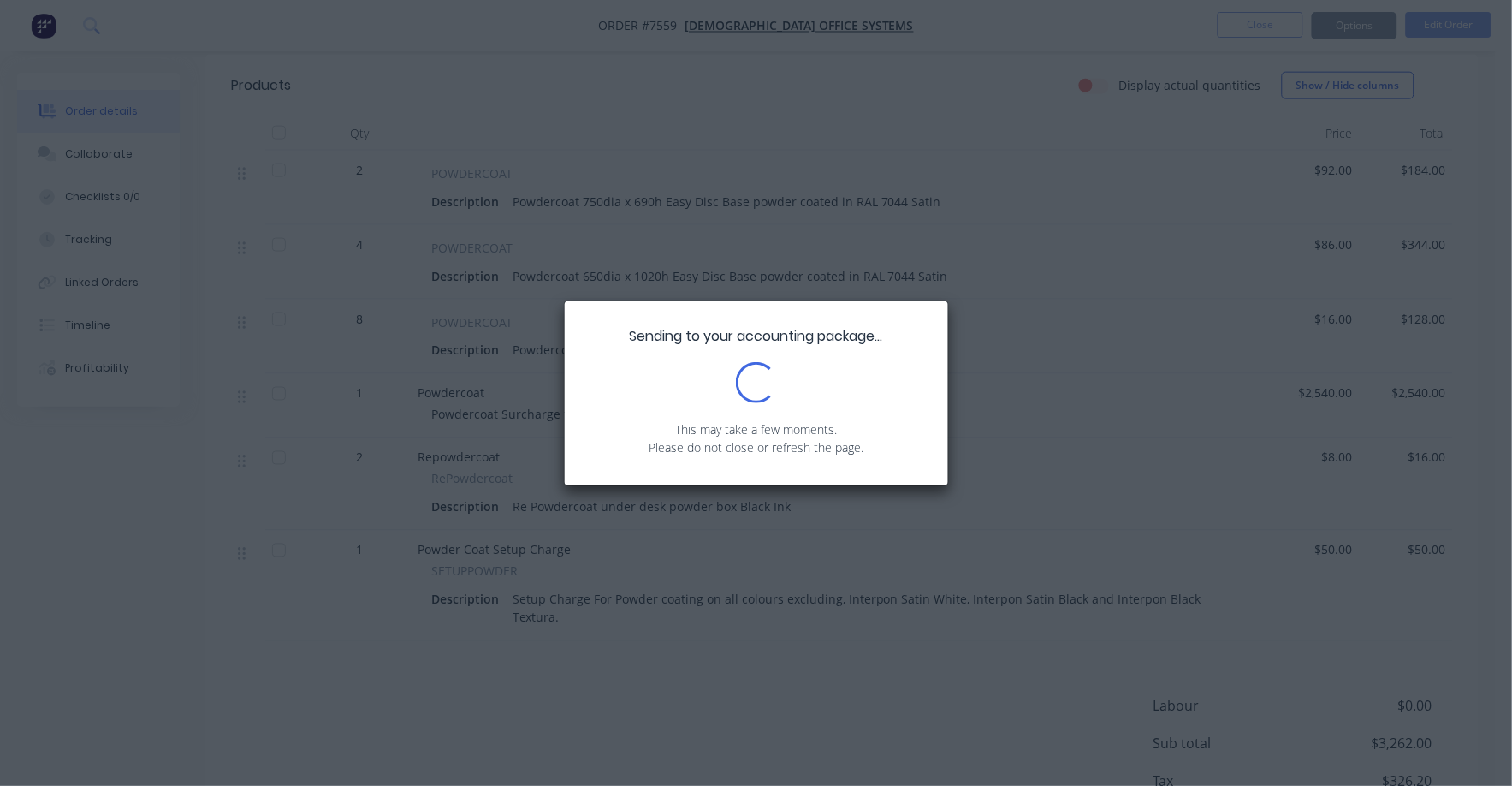
scroll to position [649, 0]
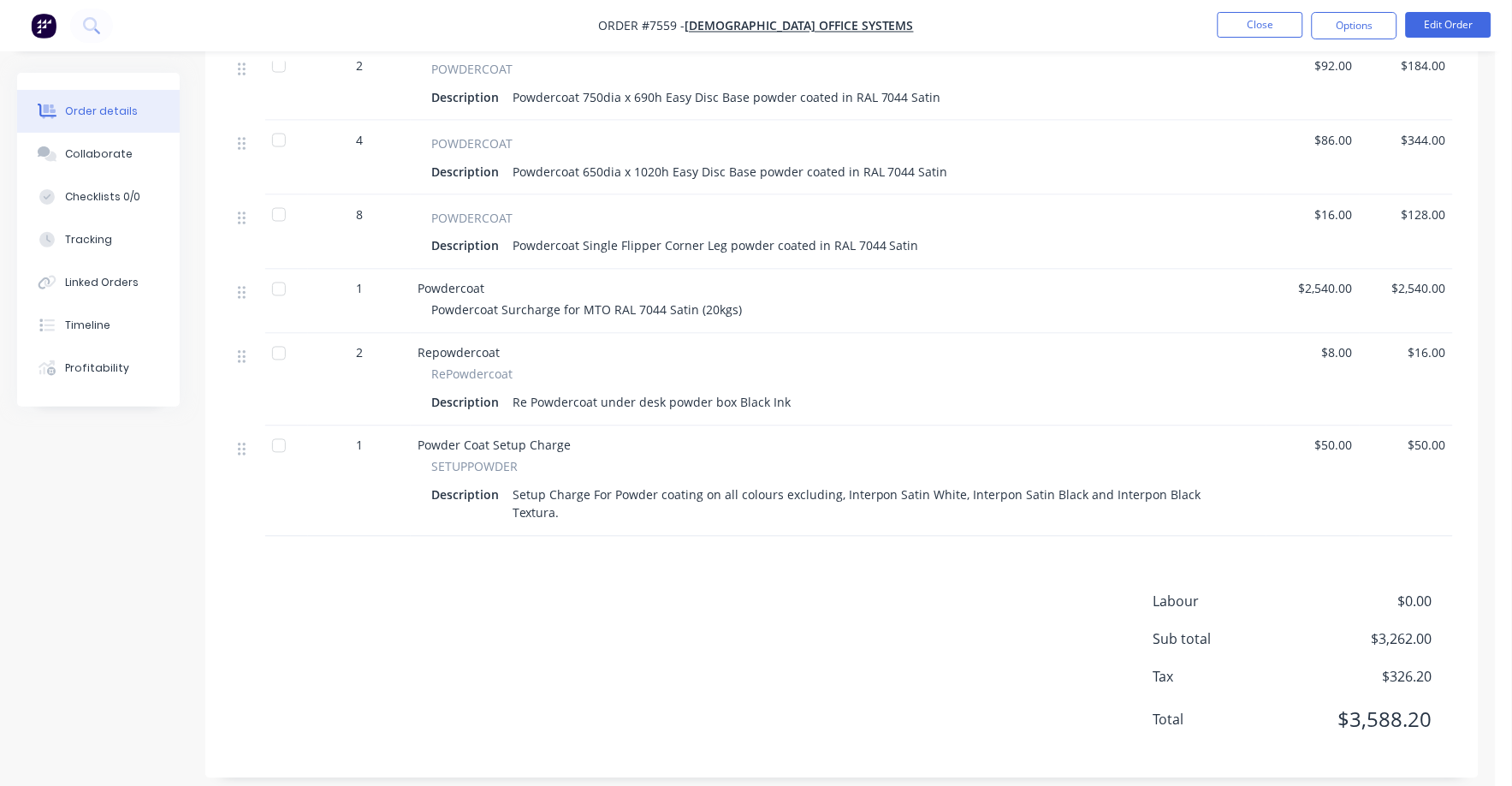
click at [1345, 350] on span "$8.00" at bounding box center [1313, 353] width 80 height 18
click at [1457, 24] on button "Edit Order" at bounding box center [1449, 24] width 86 height 26
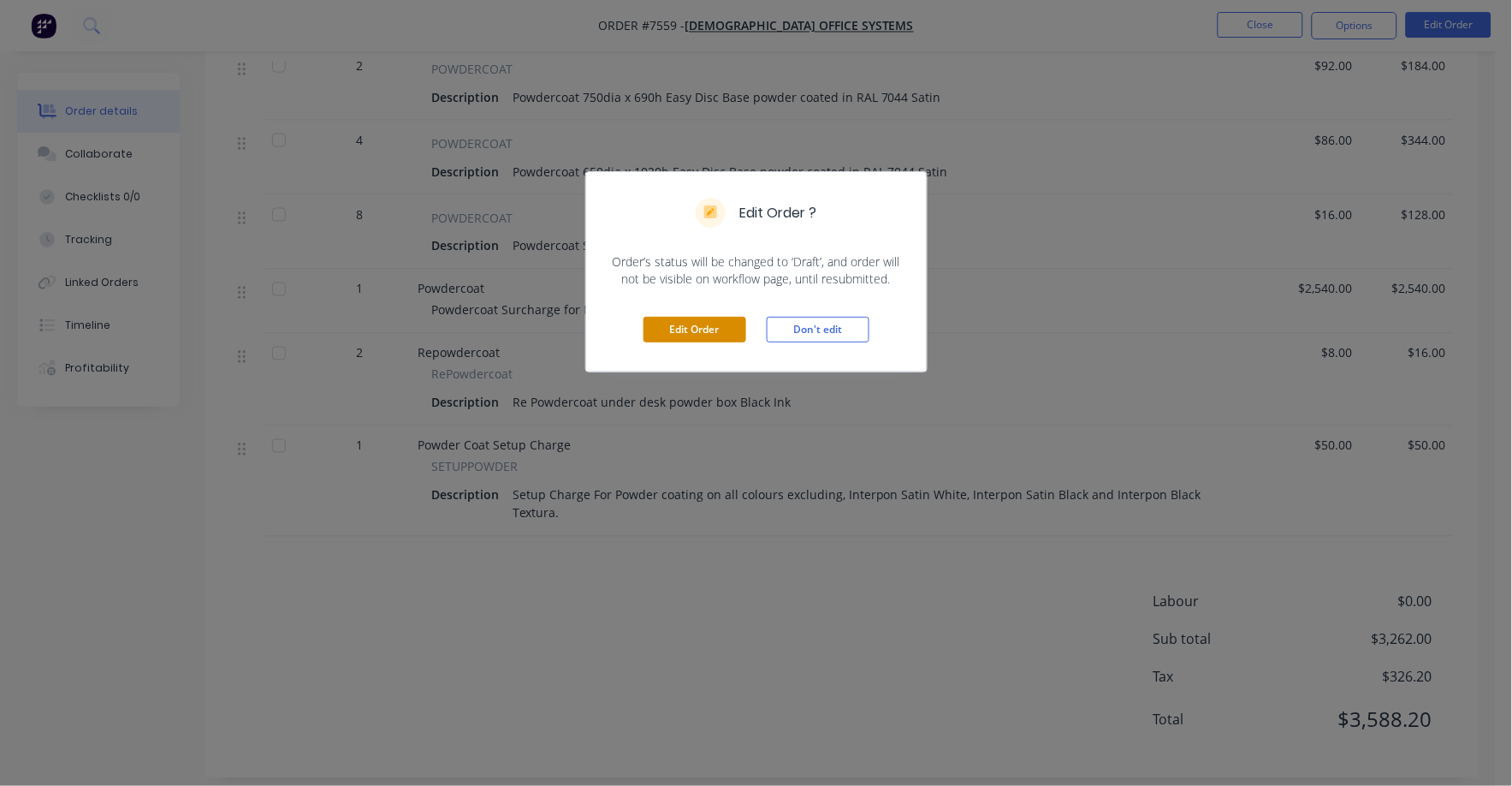
click at [715, 329] on button "Edit Order" at bounding box center [695, 330] width 103 height 26
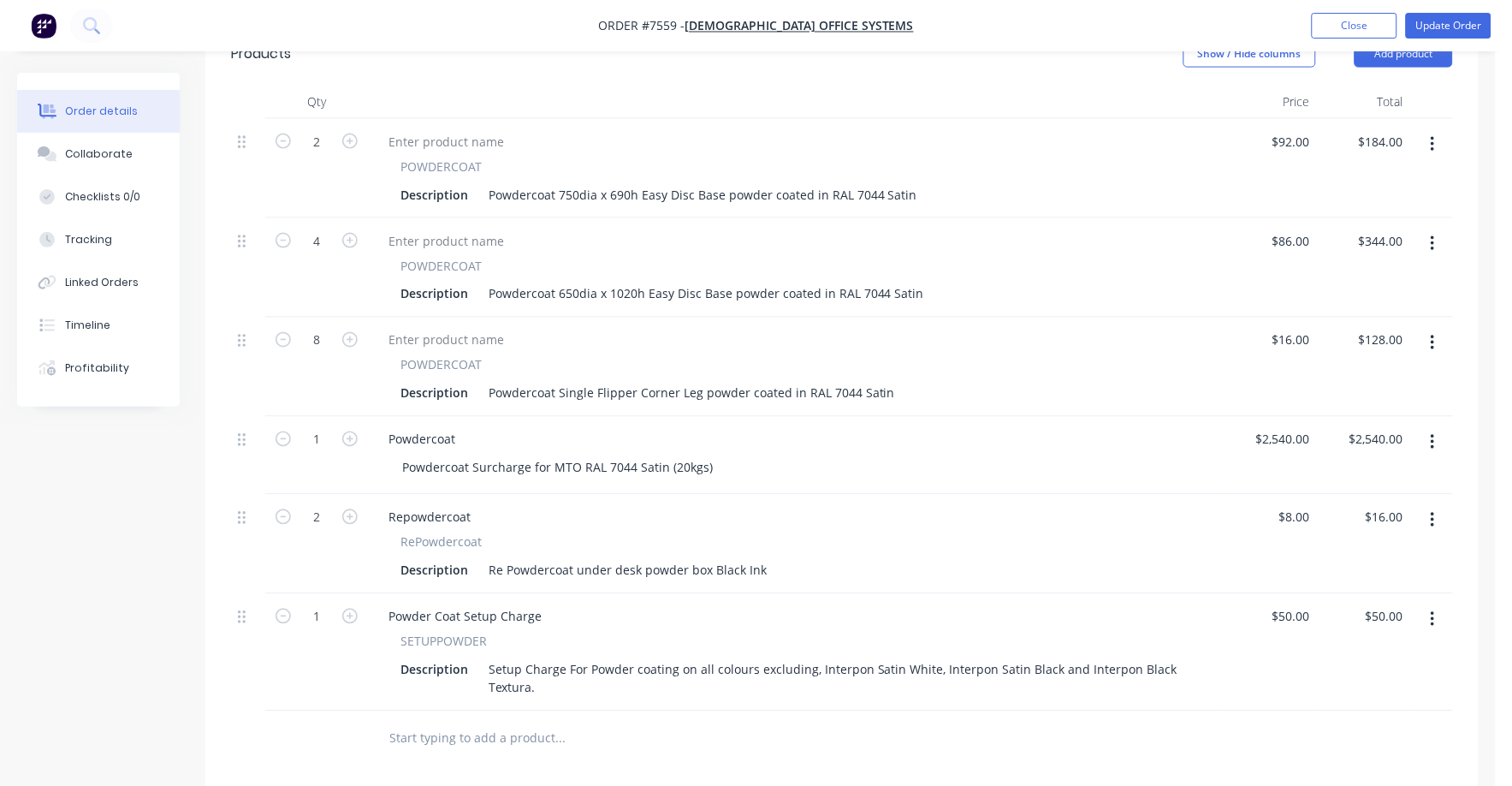
scroll to position [643, 0]
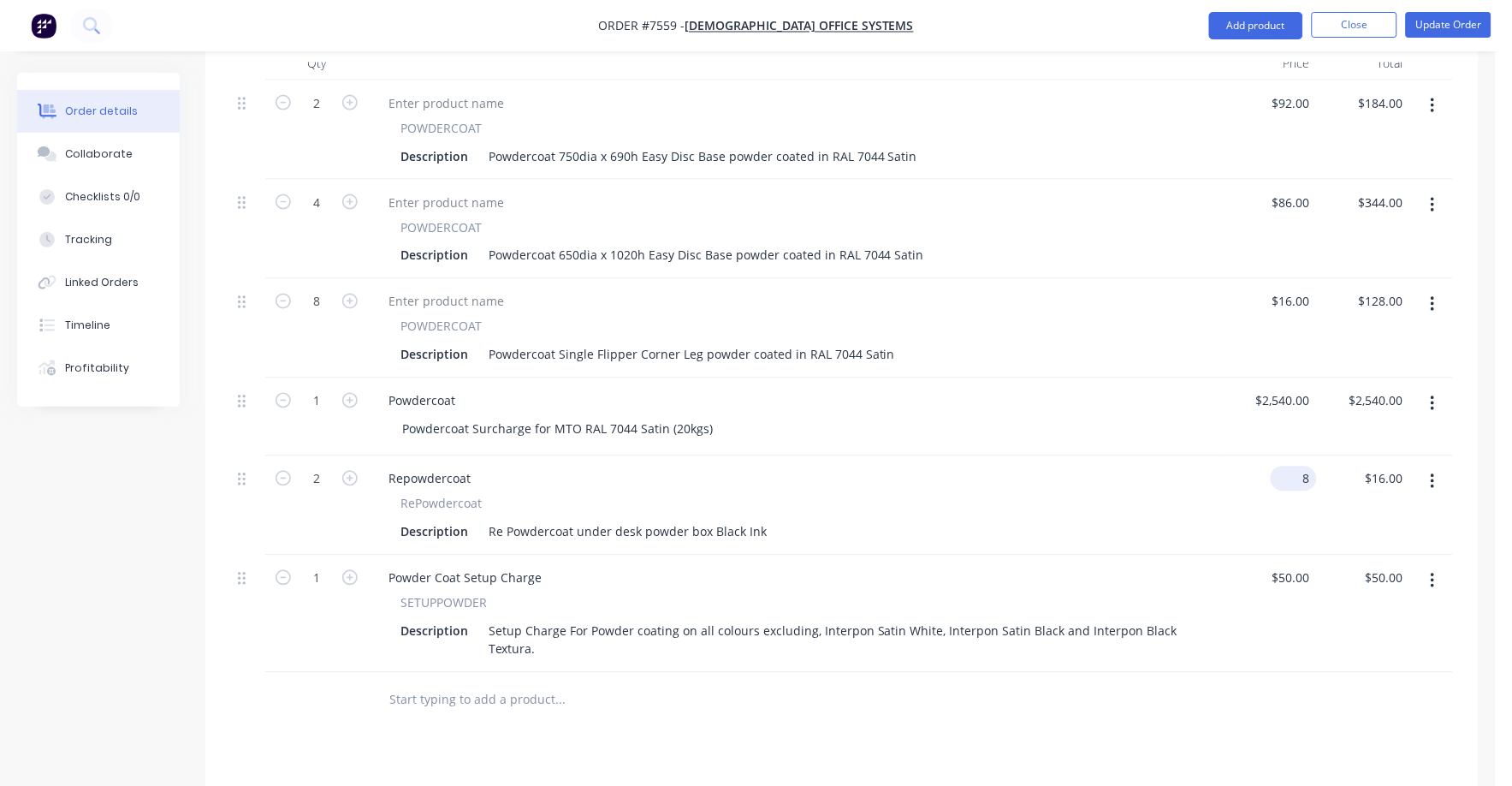
drag, startPoint x: 1288, startPoint y: 456, endPoint x: 1300, endPoint y: 453, distance: 12.4
click at [1297, 467] on input "8" at bounding box center [1298, 479] width 39 height 25
type input "$10.00"
type input "$20.00"
click at [1172, 495] on div "RePowdercoat" at bounding box center [795, 504] width 791 height 18
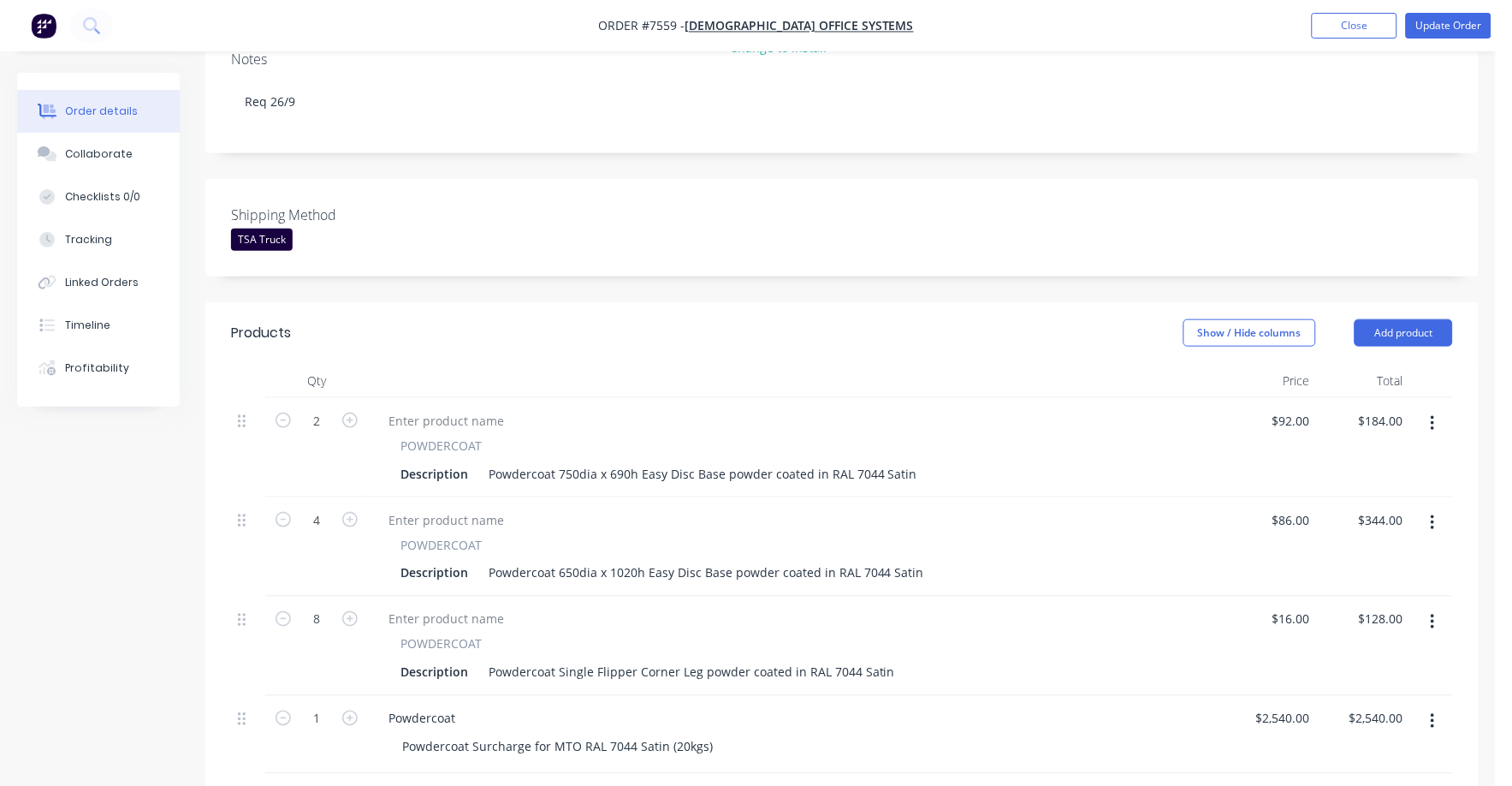
scroll to position [321, 0]
click at [1454, 31] on button "Update Order" at bounding box center [1449, 25] width 86 height 26
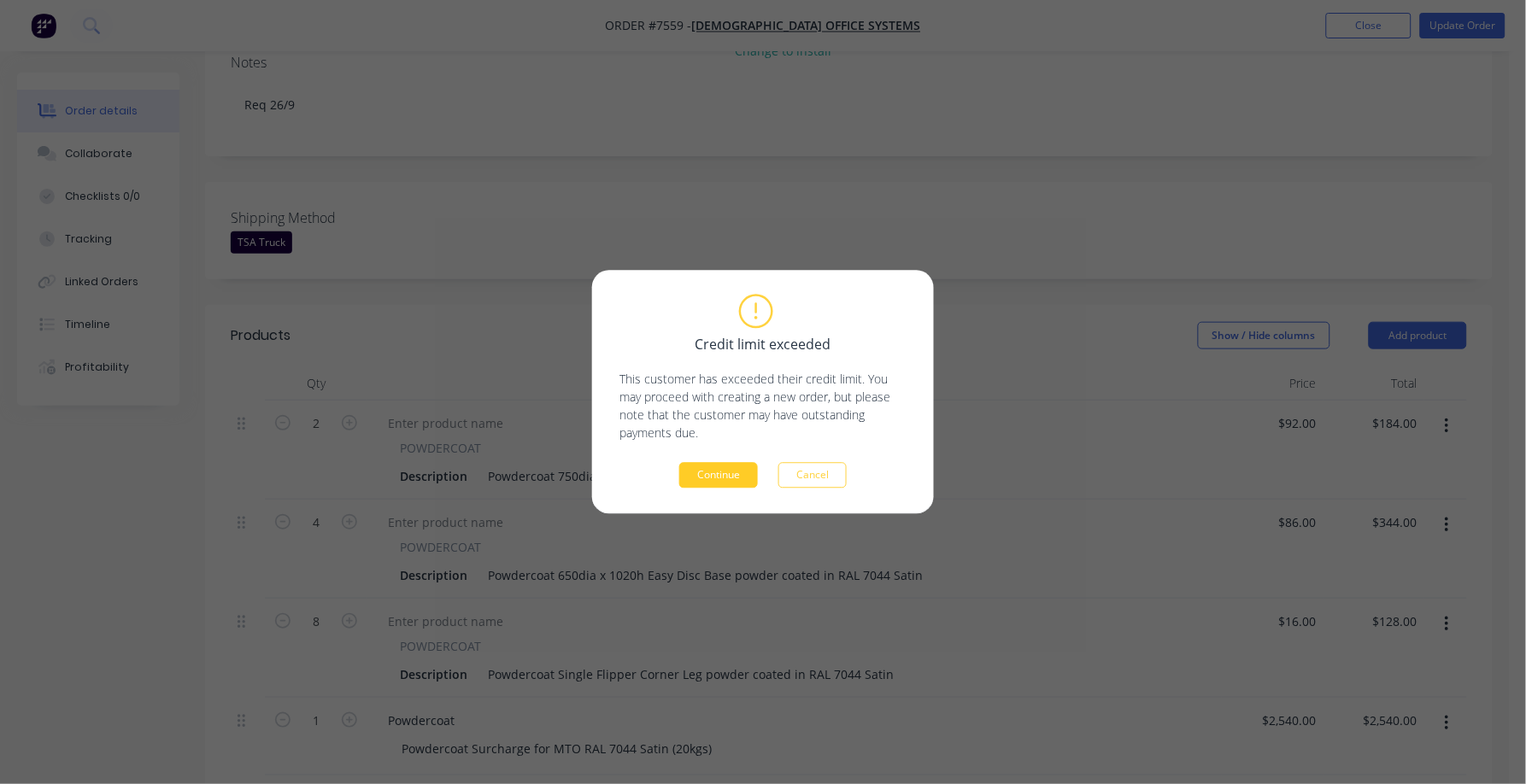
click at [717, 478] on button "Continue" at bounding box center [719, 476] width 79 height 26
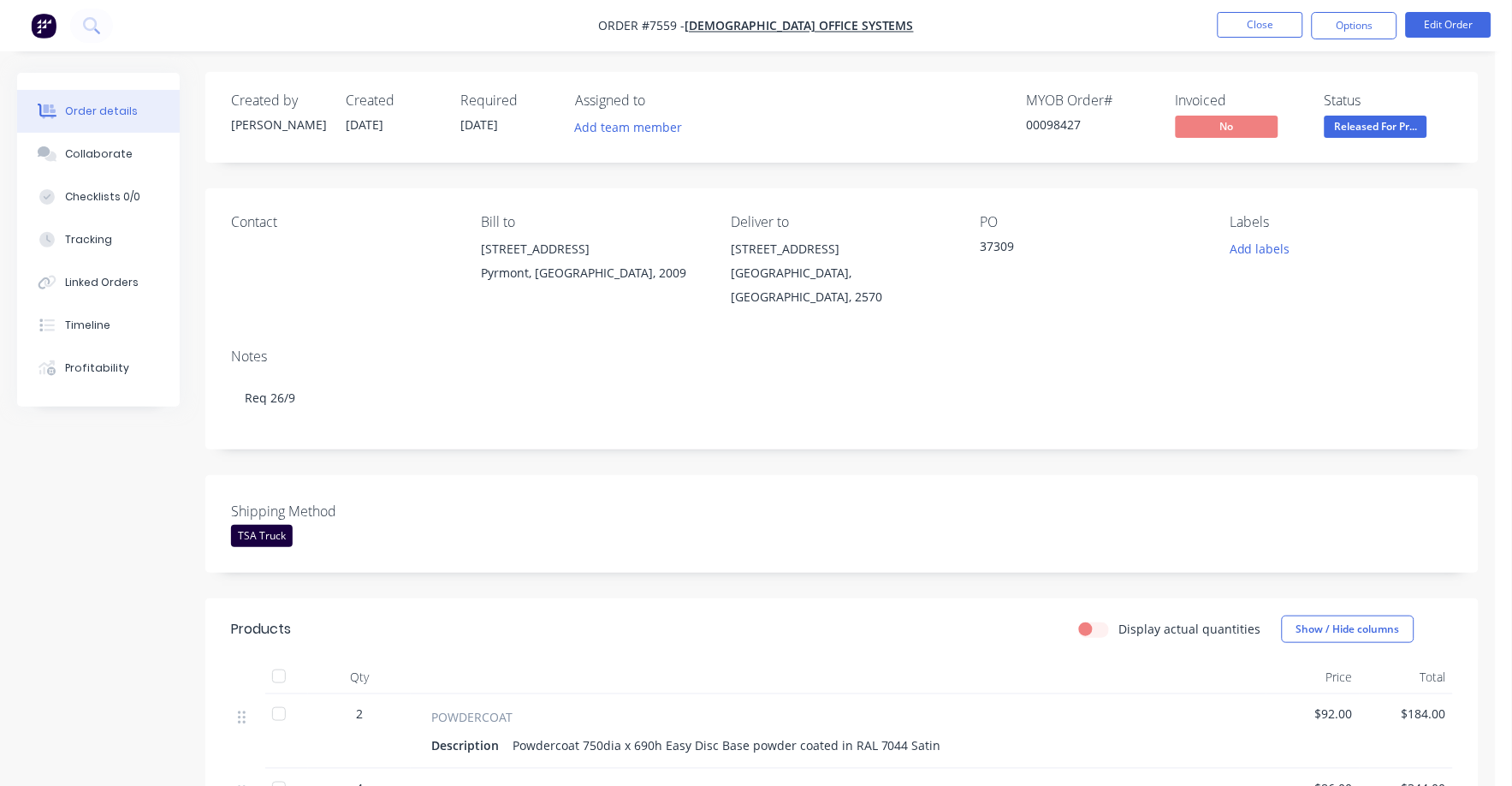
scroll to position [0, 0]
click at [1260, 22] on button "Close" at bounding box center [1261, 24] width 86 height 26
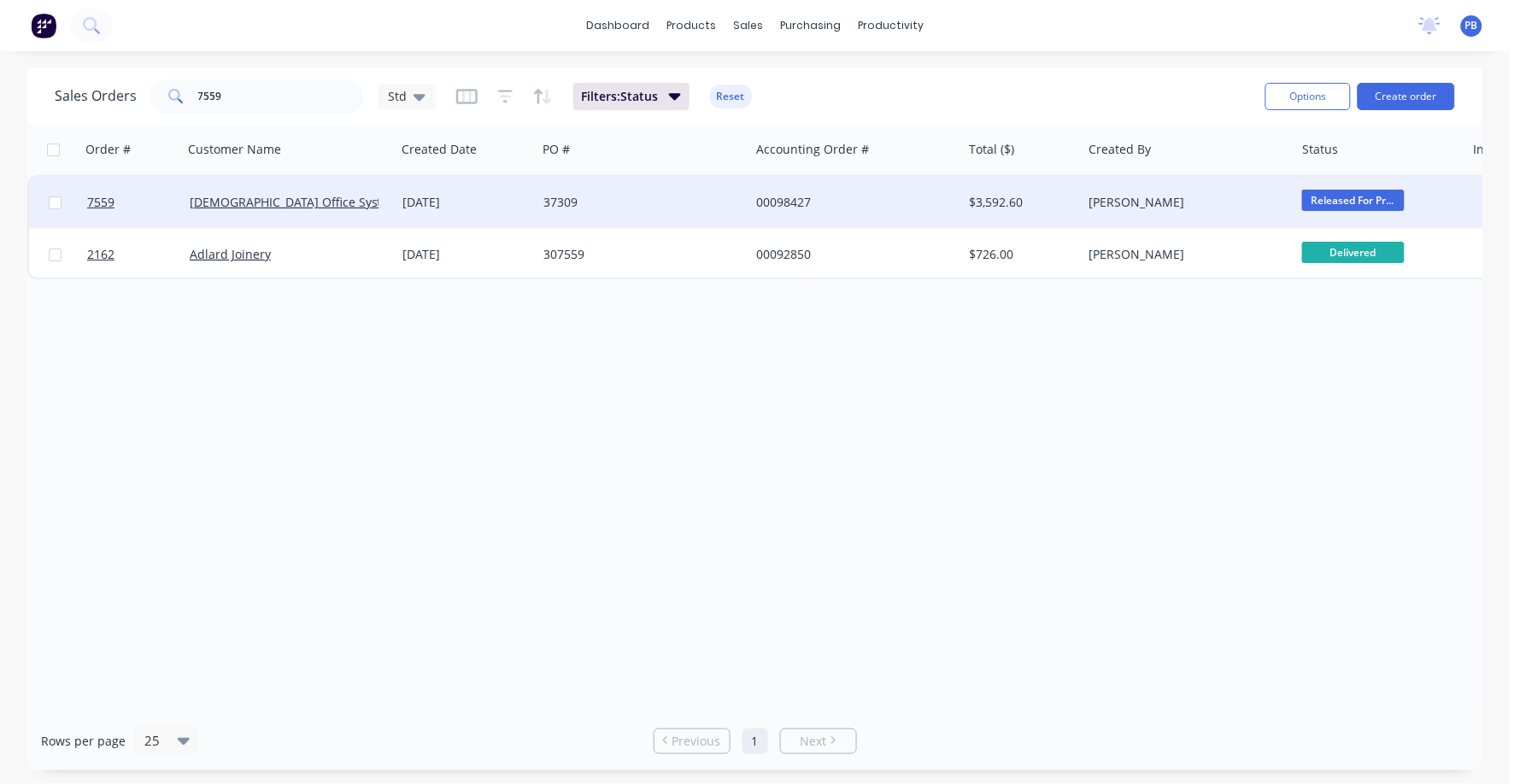
click at [785, 202] on div "00098427" at bounding box center [851, 202] width 190 height 17
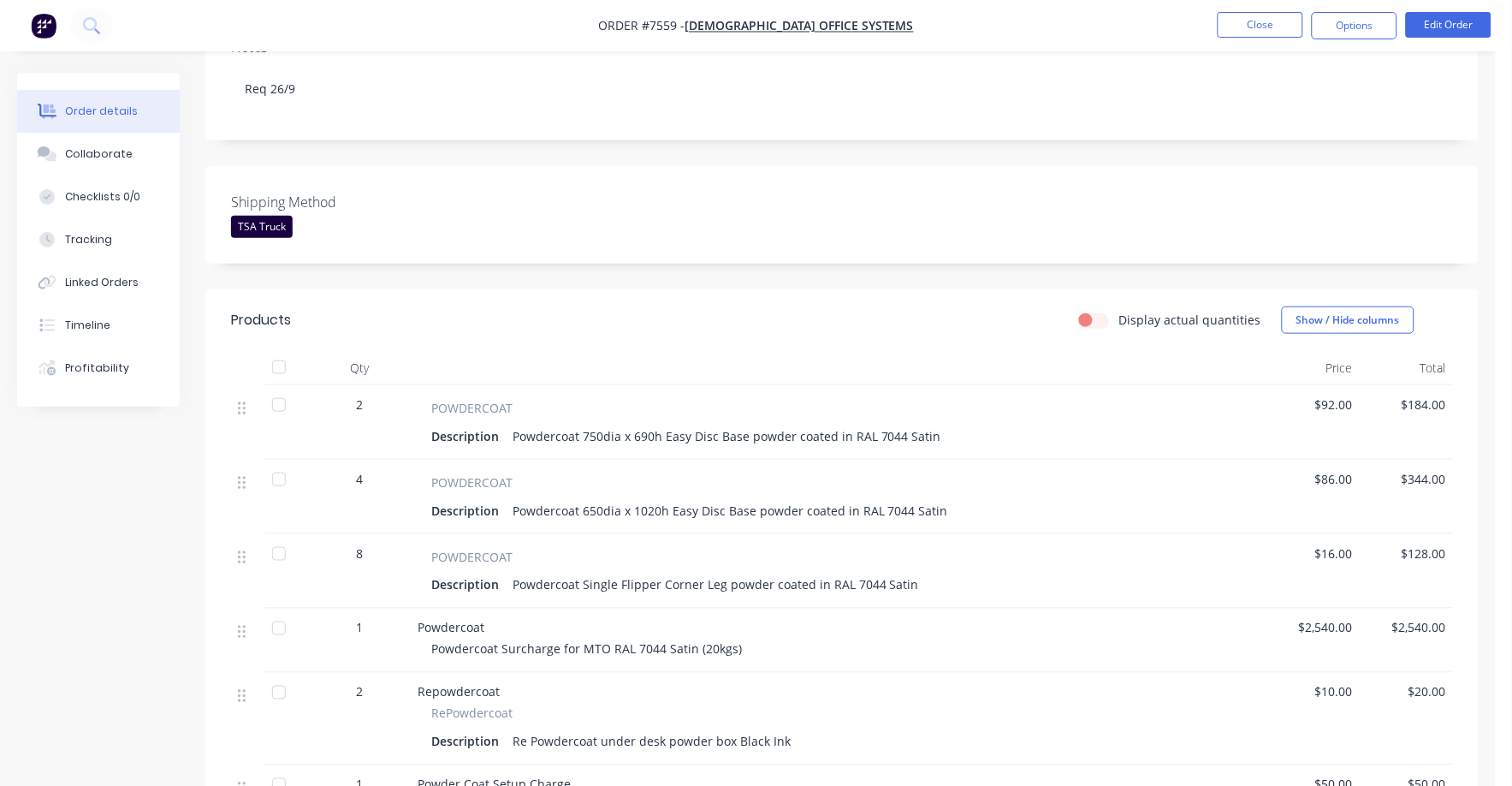
scroll to position [428, 0]
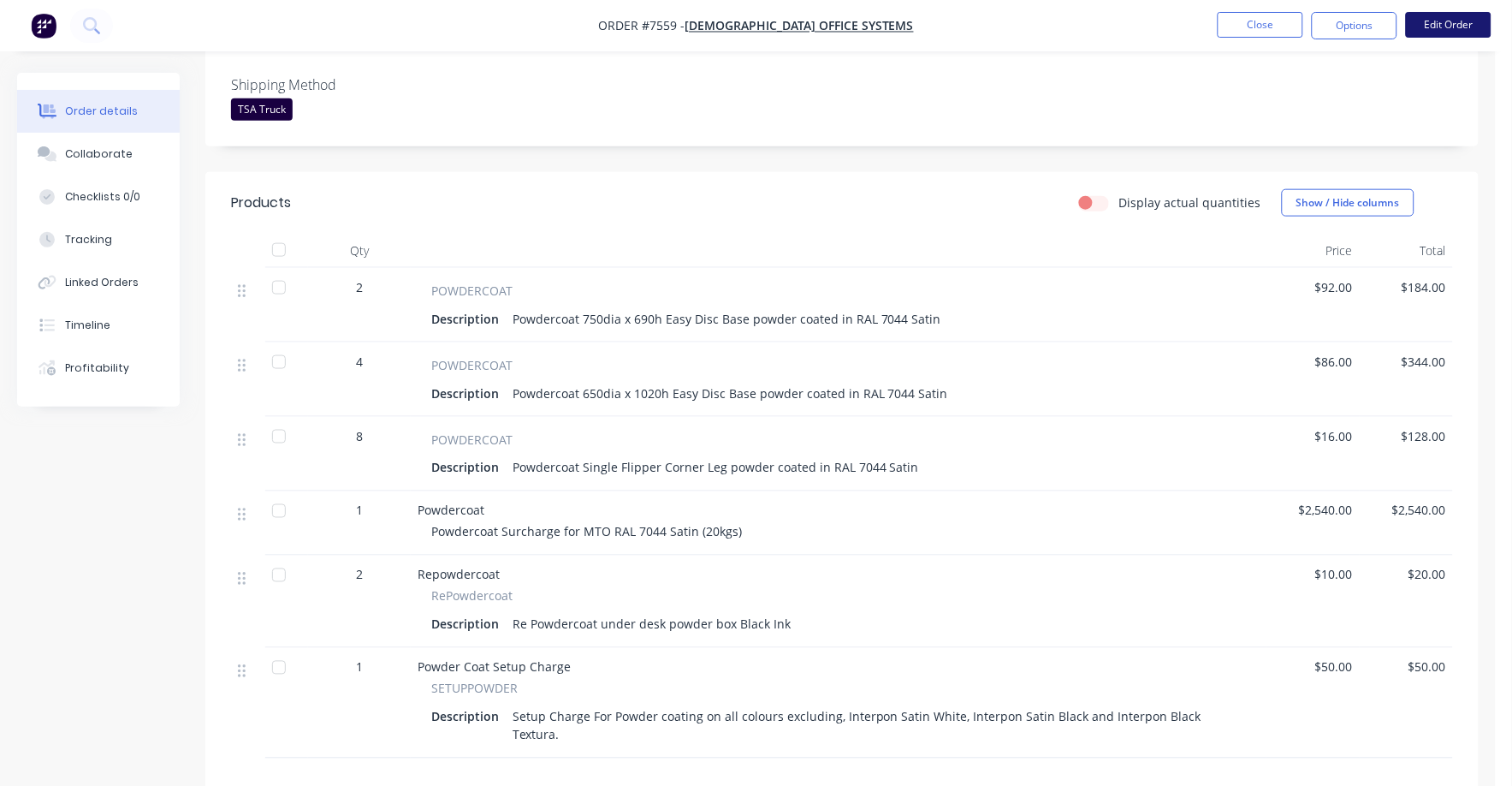
click at [1454, 28] on button "Edit Order" at bounding box center [1449, 24] width 86 height 26
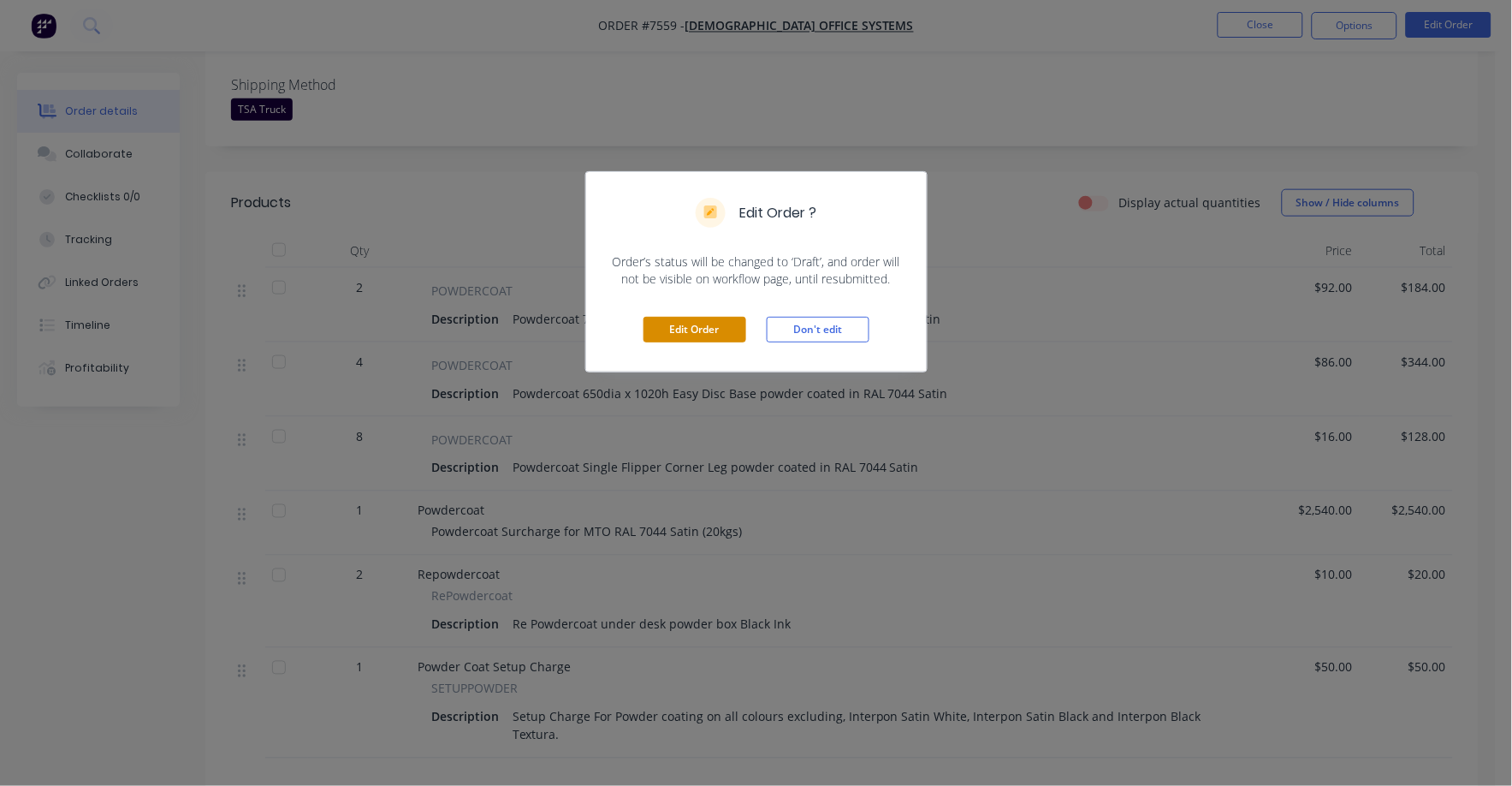
click at [727, 324] on button "Edit Order" at bounding box center [695, 330] width 103 height 26
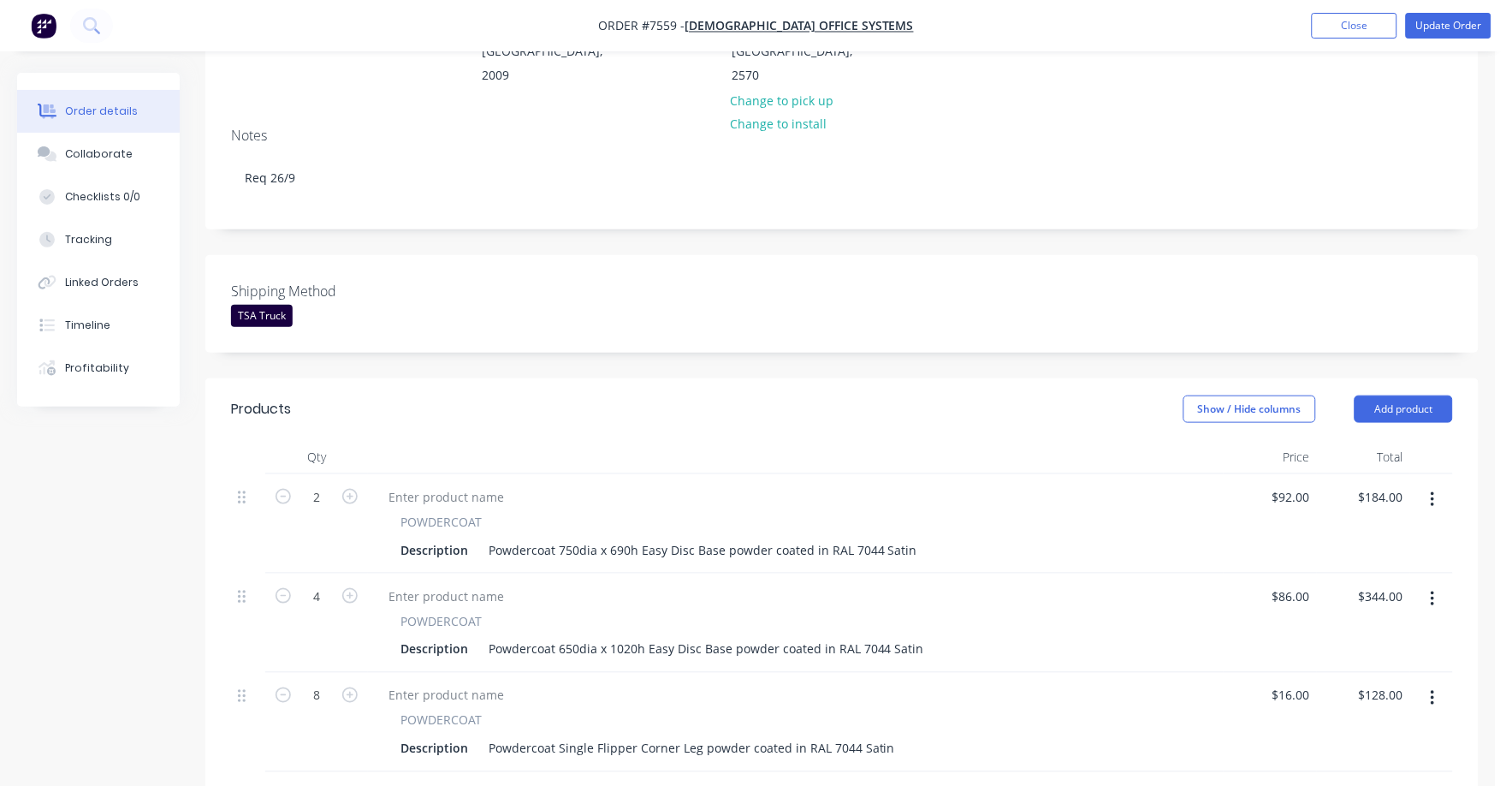
scroll to position [0, 0]
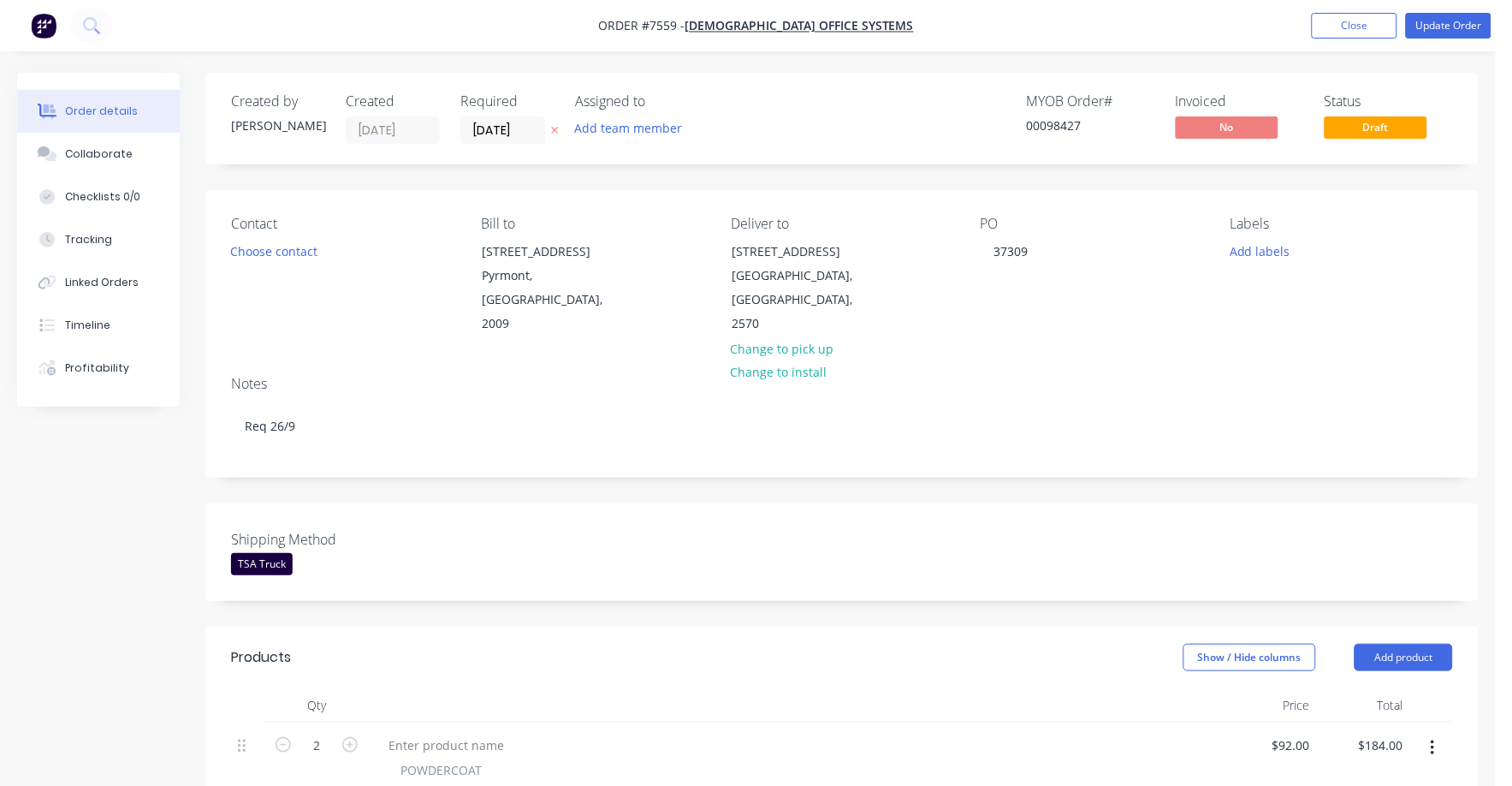
drag, startPoint x: 1351, startPoint y: 27, endPoint x: 1355, endPoint y: 81, distance: 54.1
click at [1459, 22] on button "Update Order" at bounding box center [1449, 25] width 86 height 26
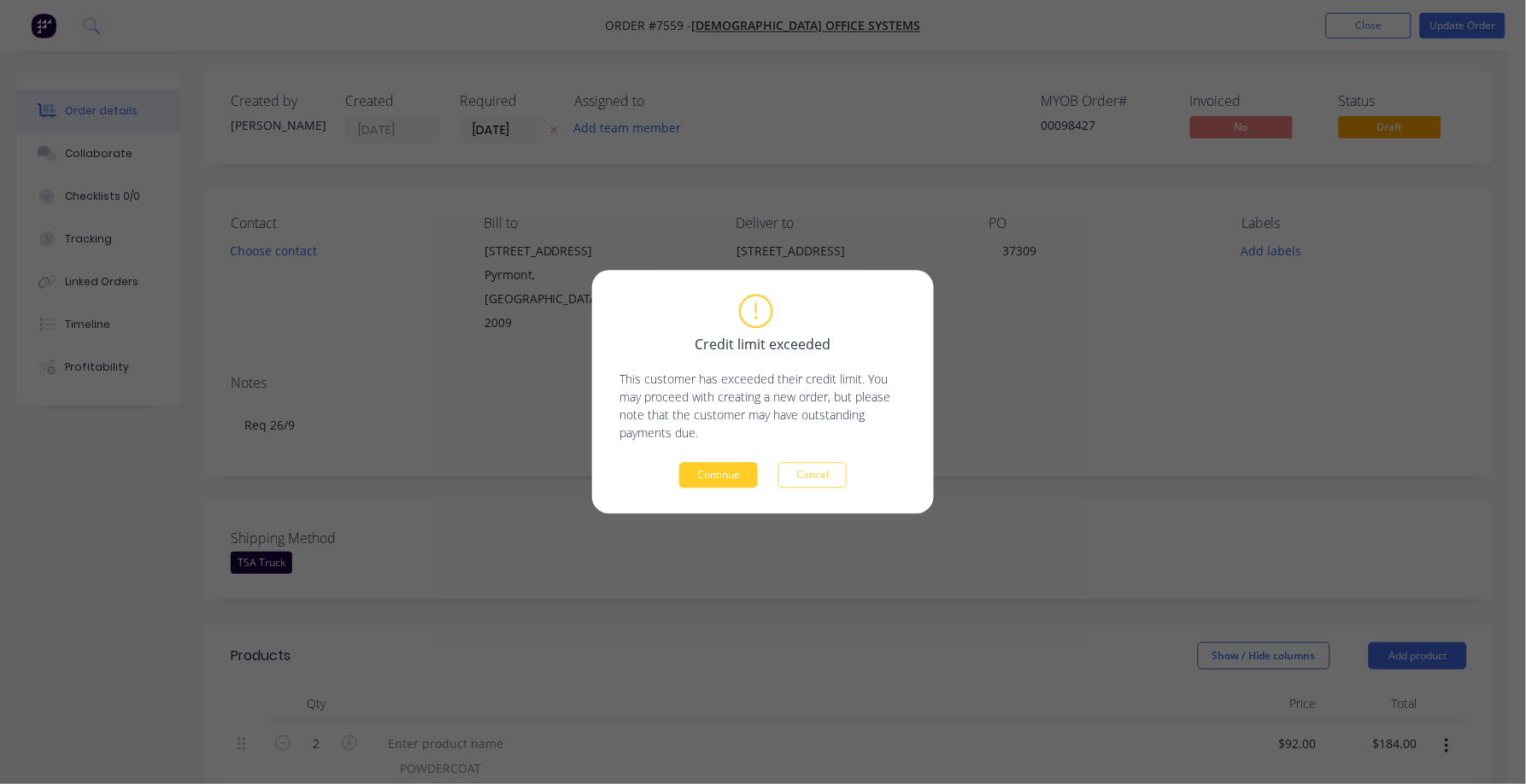
click at [734, 486] on button "Continue" at bounding box center [719, 476] width 79 height 26
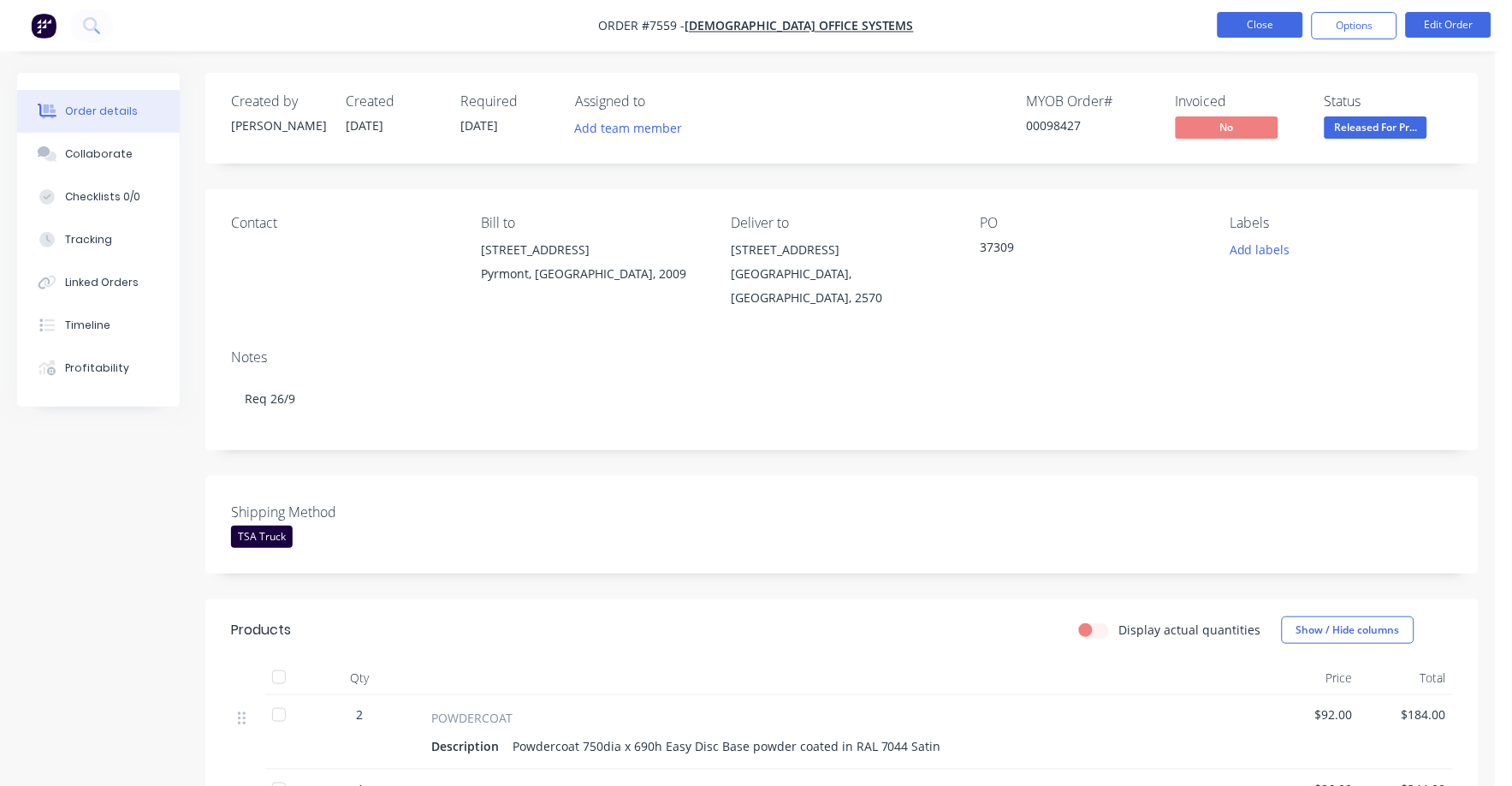
click at [1257, 28] on button "Close" at bounding box center [1261, 24] width 86 height 26
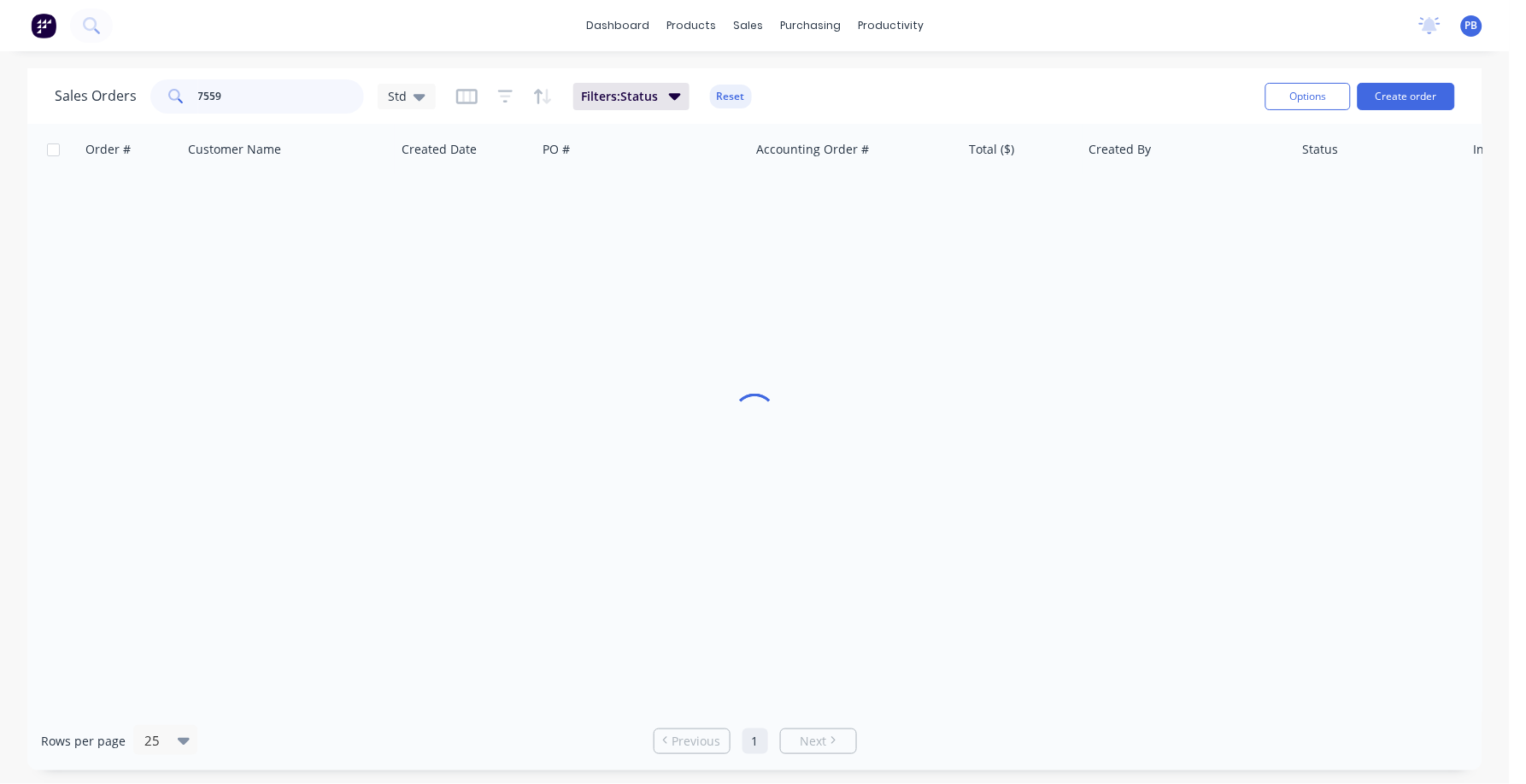
drag, startPoint x: 269, startPoint y: 93, endPoint x: 141, endPoint y: 84, distance: 128.3
click at [141, 84] on div "Sales Orders [STREET_ADDRESS]" at bounding box center [245, 97] width 381 height 34
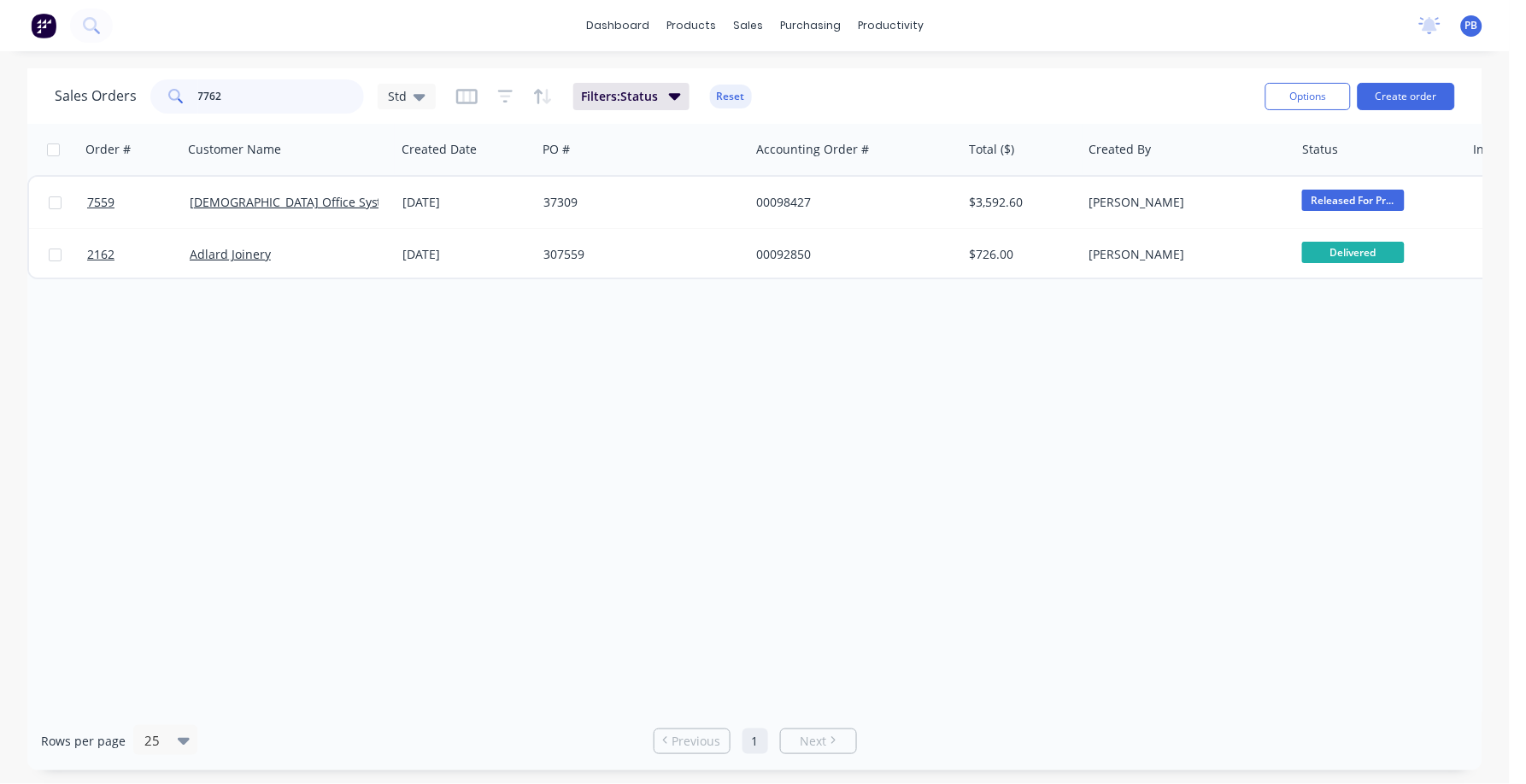
type input "7762"
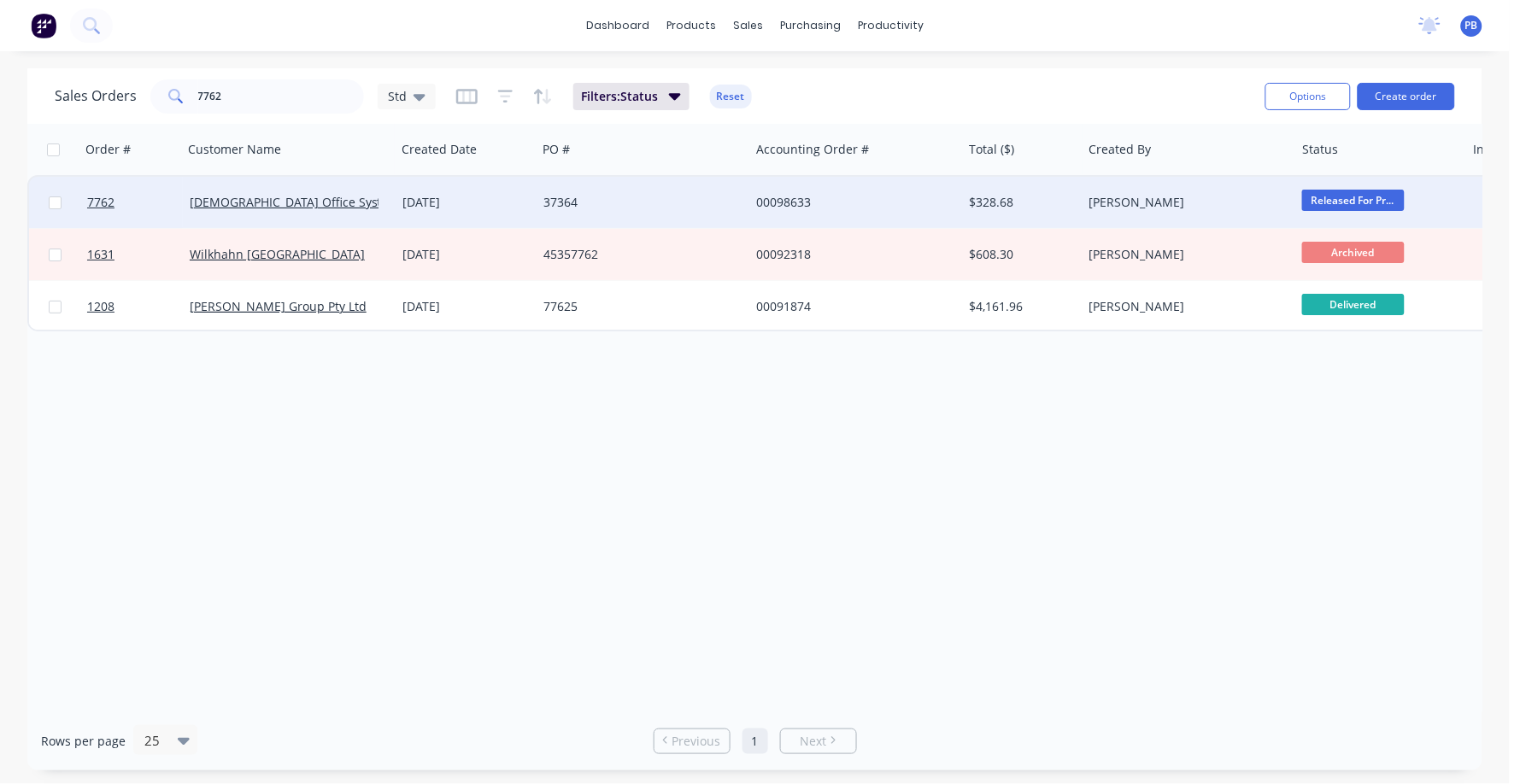
click at [792, 204] on div "00098633" at bounding box center [851, 202] width 190 height 17
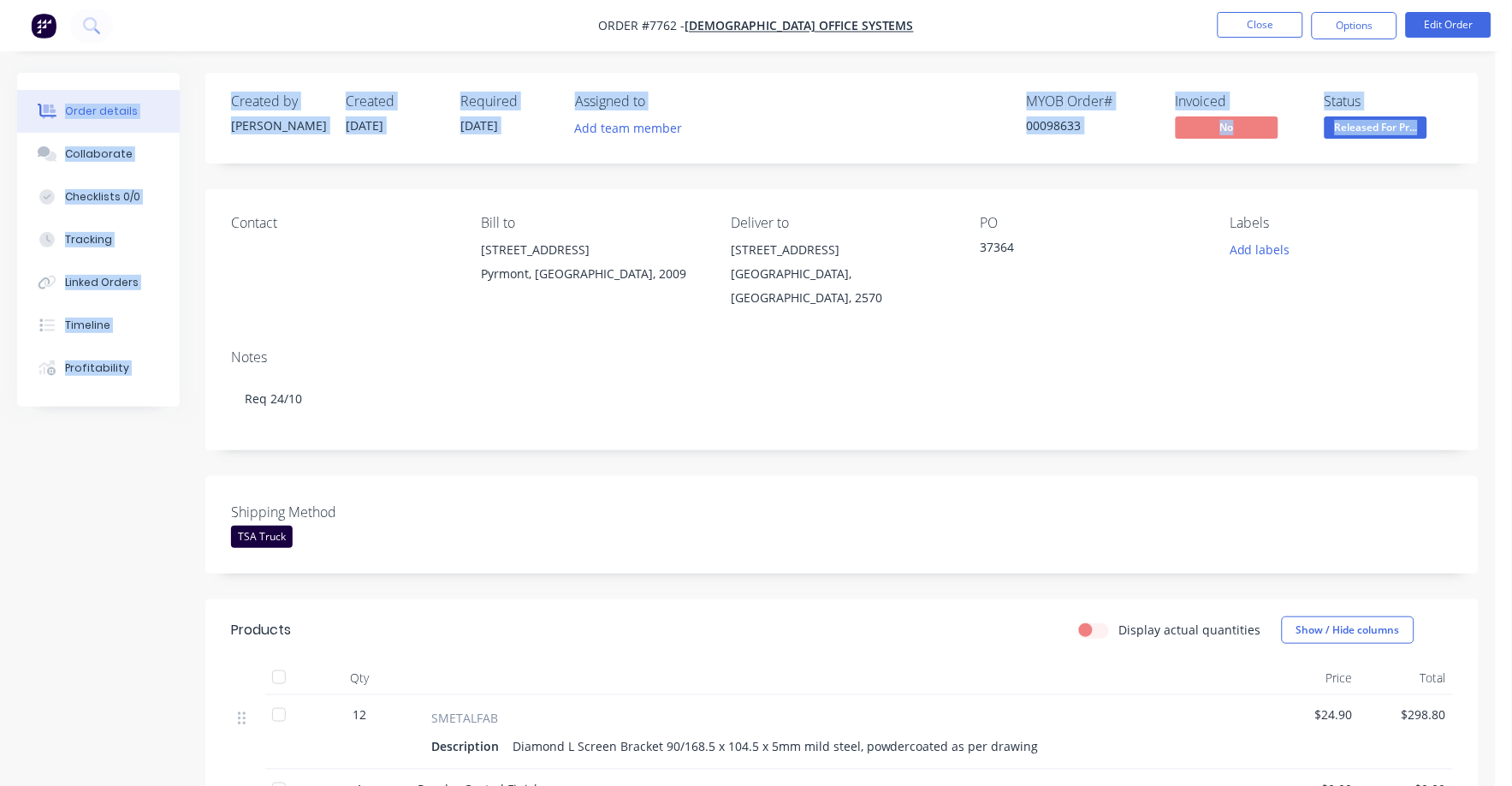
drag, startPoint x: 999, startPoint y: 7, endPoint x: 2153, endPoint y: 120, distance: 1159.5
click at [1512, 120] on html "Order #7762 - [DEMOGRAPHIC_DATA] Office Systems Close Options Edit Order Order …" at bounding box center [756, 565] width 1512 height 1129
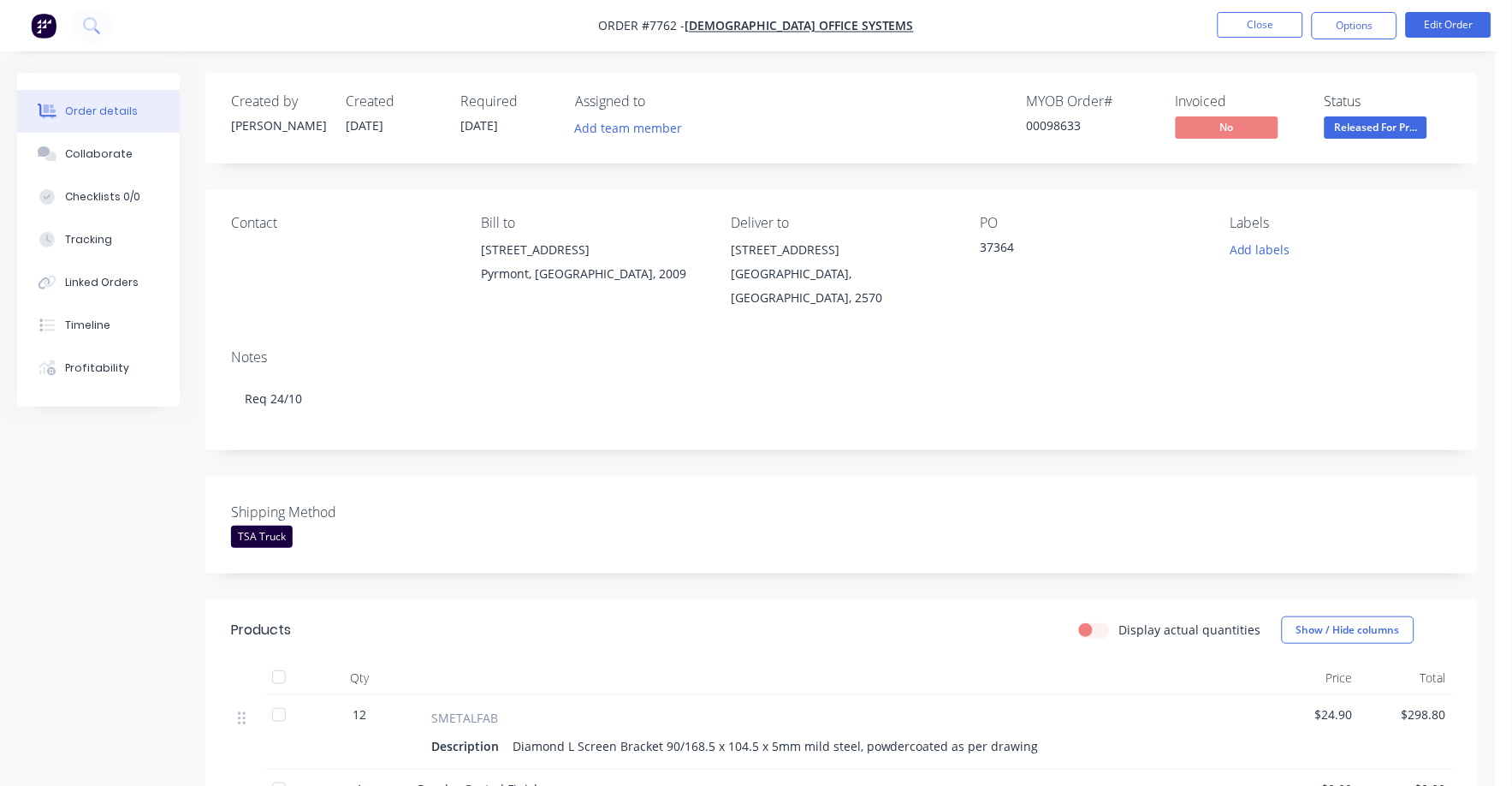
click at [664, 357] on div "Notes" at bounding box center [842, 358] width 1223 height 16
click at [1255, 21] on button "Close" at bounding box center [1261, 24] width 86 height 26
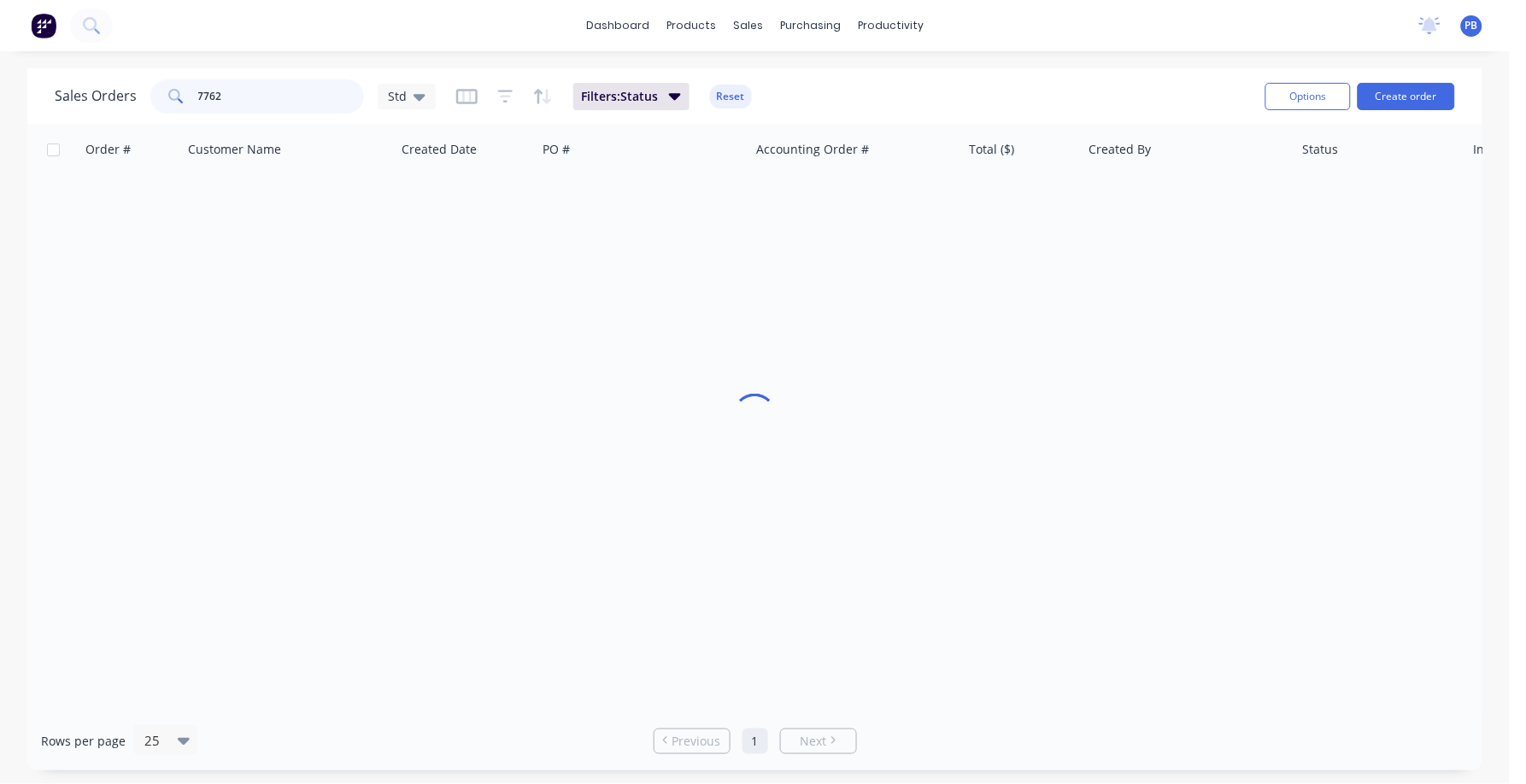
drag, startPoint x: 269, startPoint y: 97, endPoint x: 178, endPoint y: 87, distance: 91.5
click at [178, 87] on div "7762" at bounding box center [257, 97] width 214 height 34
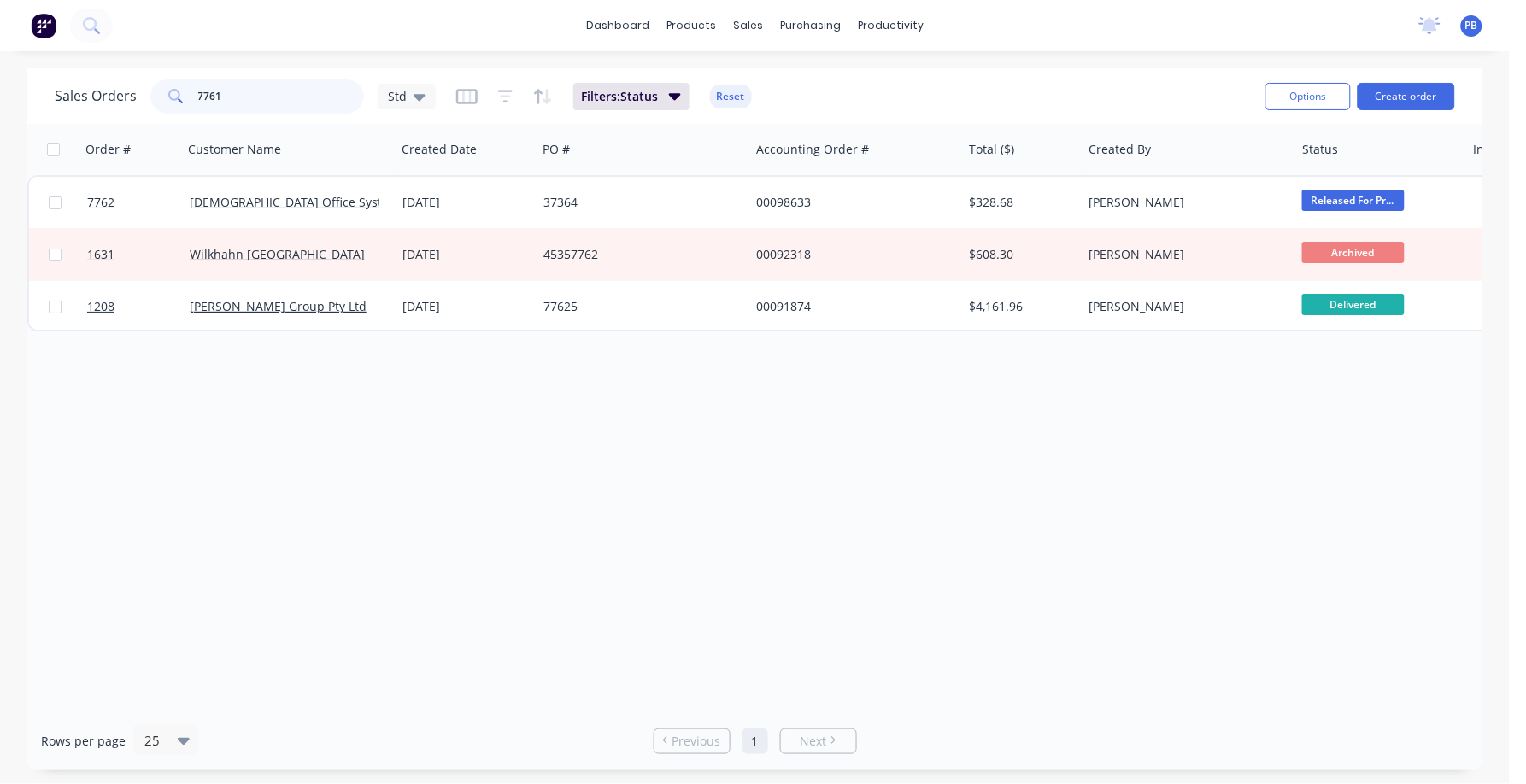
type input "7761"
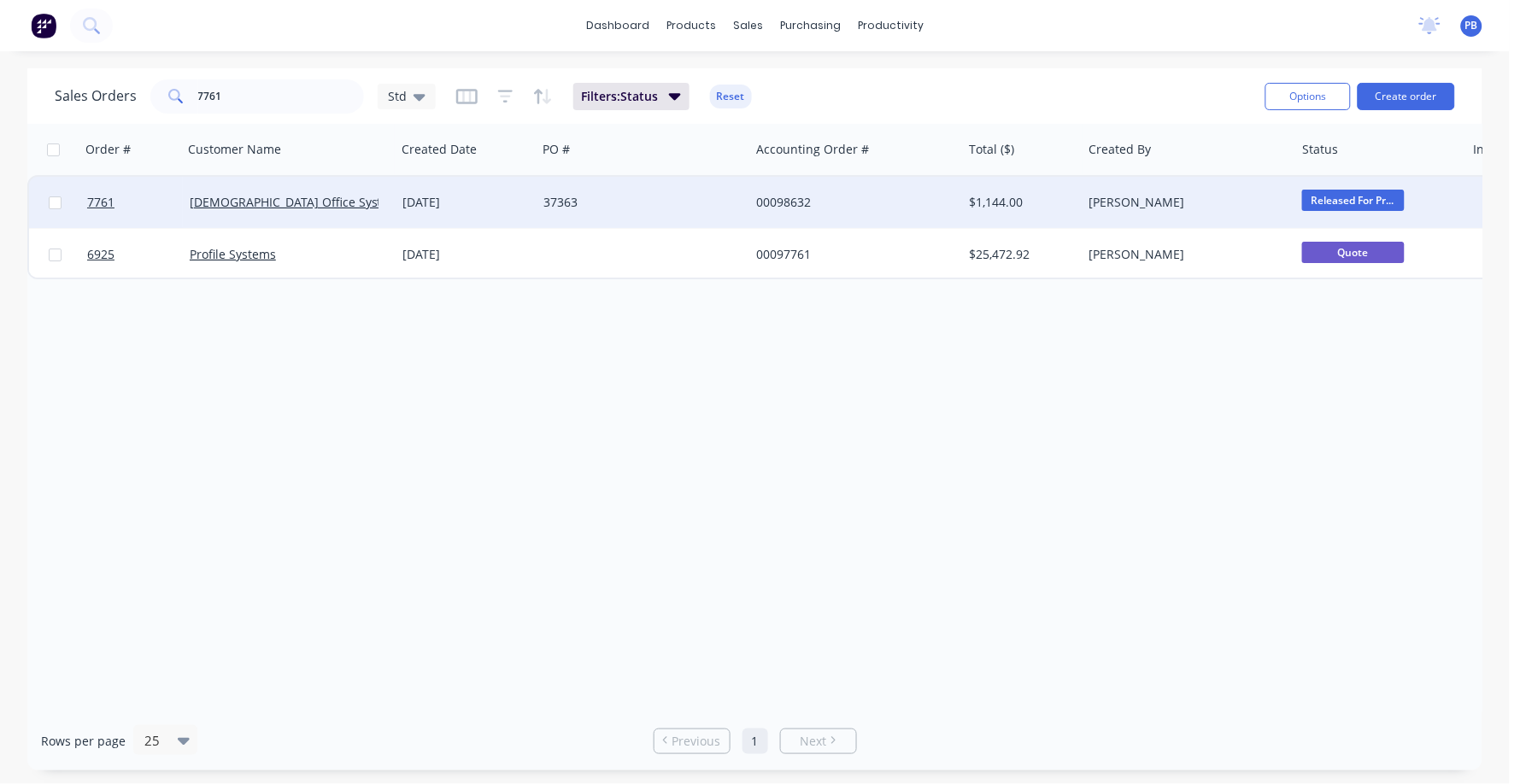
click at [781, 199] on div "00098632" at bounding box center [851, 202] width 190 height 17
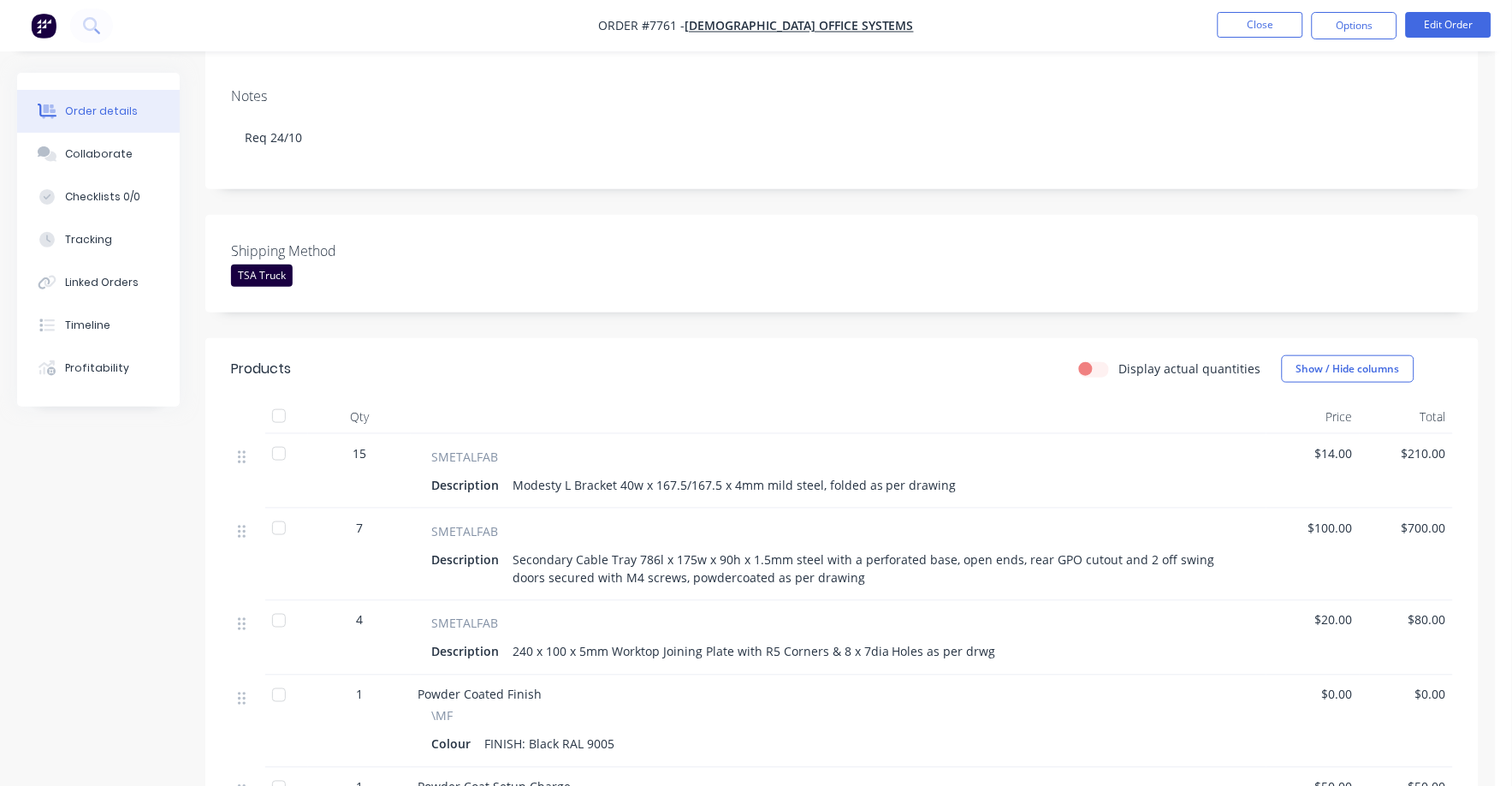
scroll to position [321, 0]
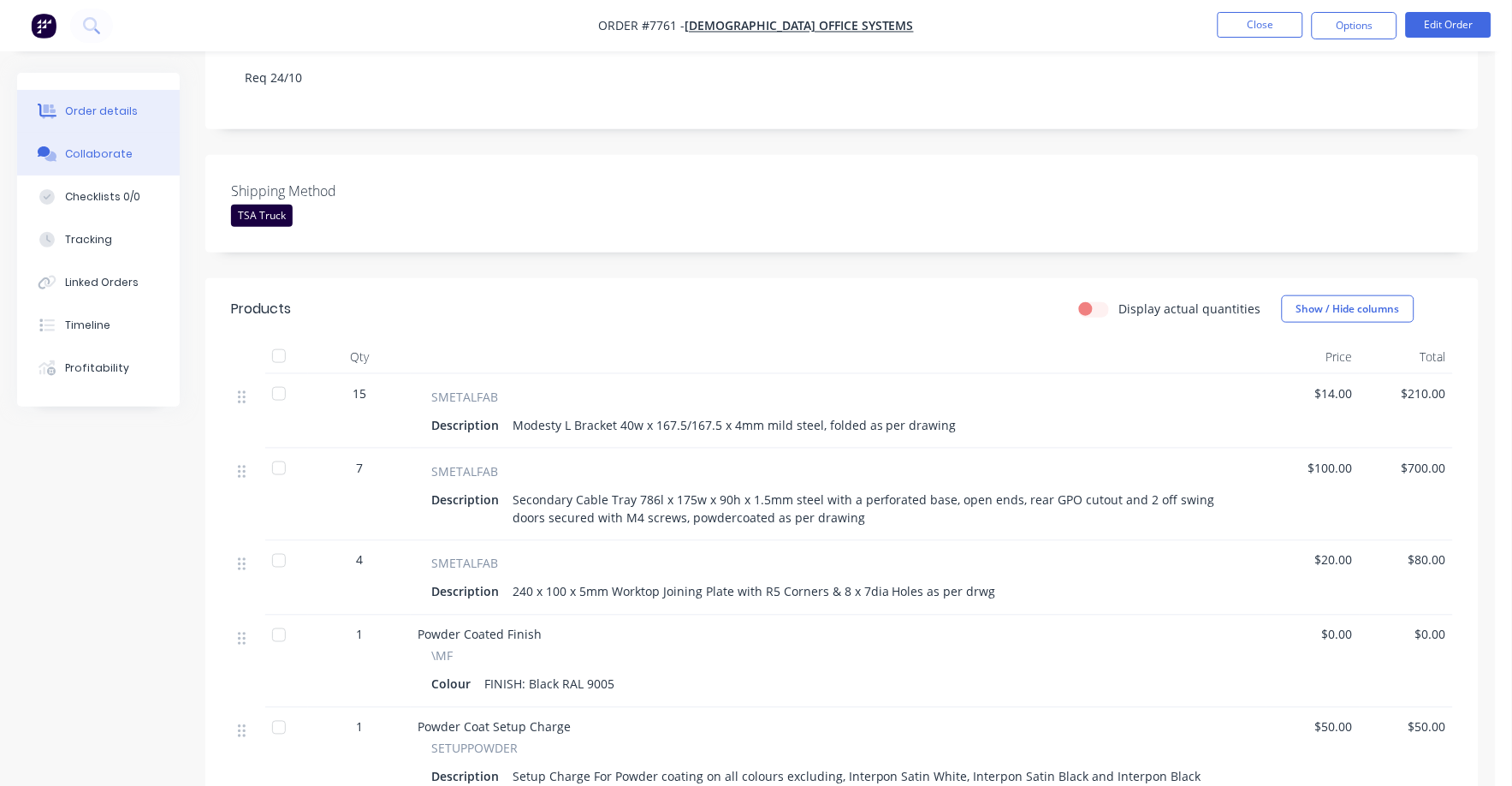
click at [104, 144] on button "Collaborate" at bounding box center [99, 154] width 163 height 43
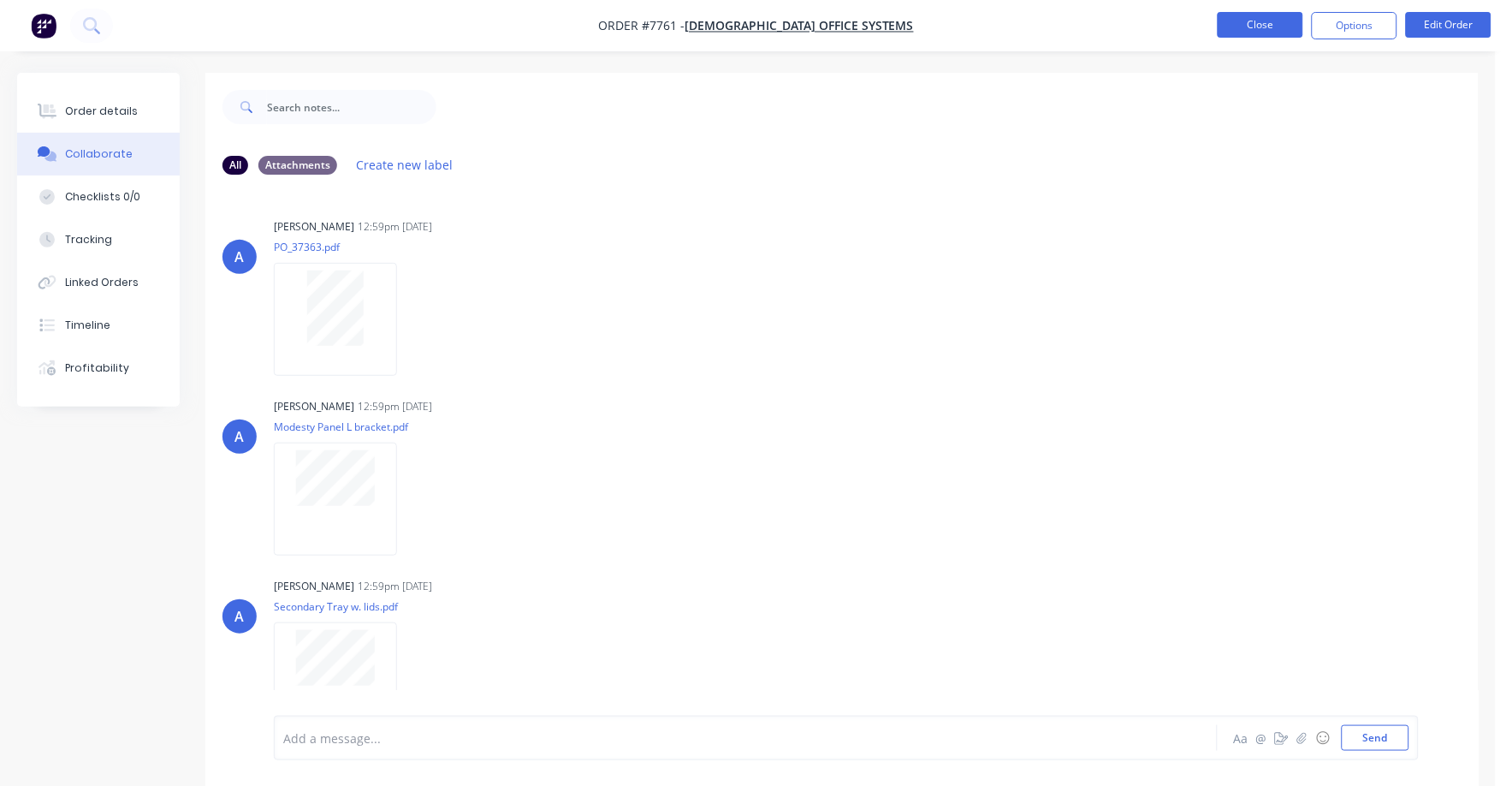
click at [1268, 20] on button "Close" at bounding box center [1261, 24] width 86 height 26
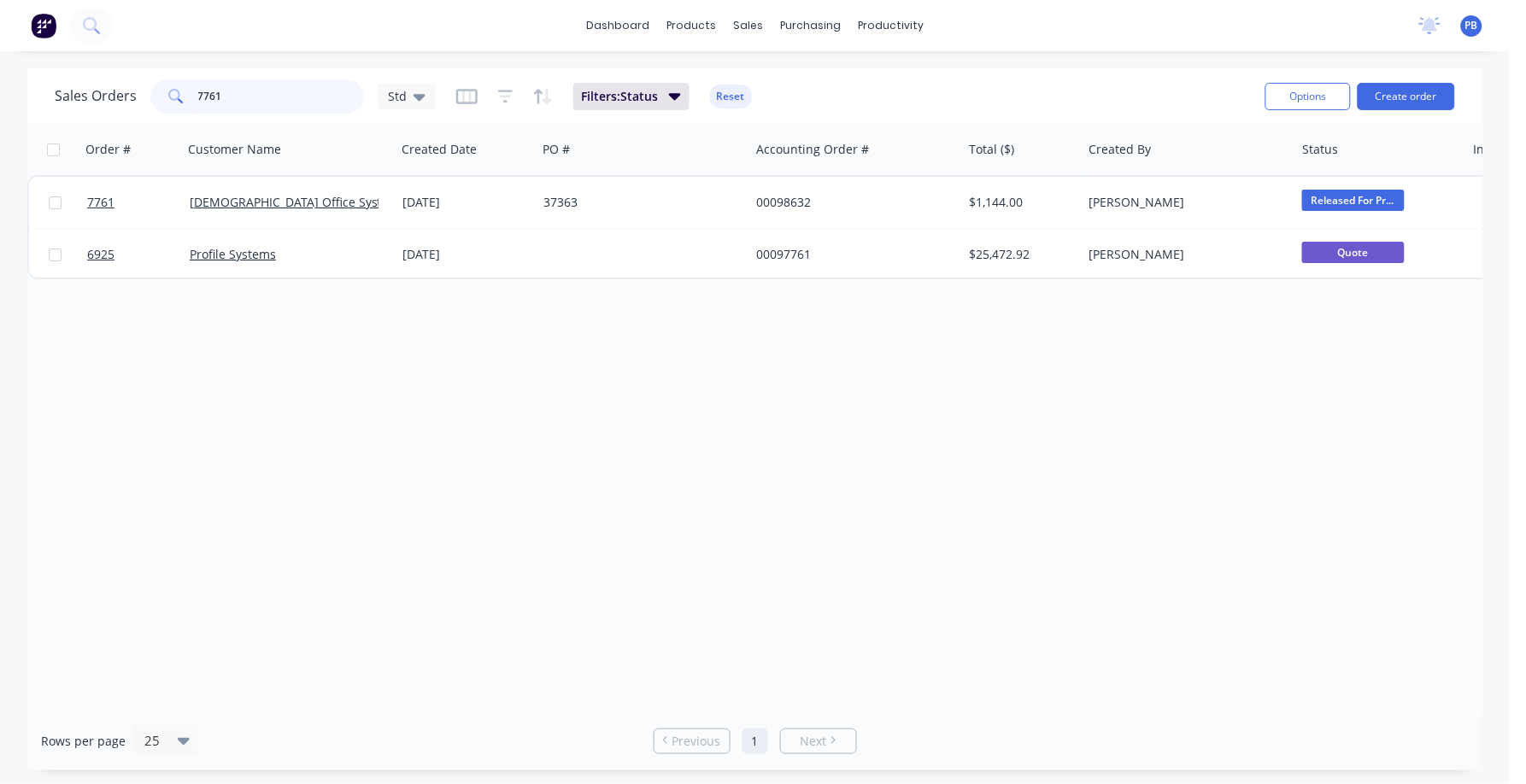
drag, startPoint x: 259, startPoint y: 92, endPoint x: 153, endPoint y: 80, distance: 106.7
click at [153, 80] on div "7761" at bounding box center [257, 97] width 214 height 34
type input "7526"
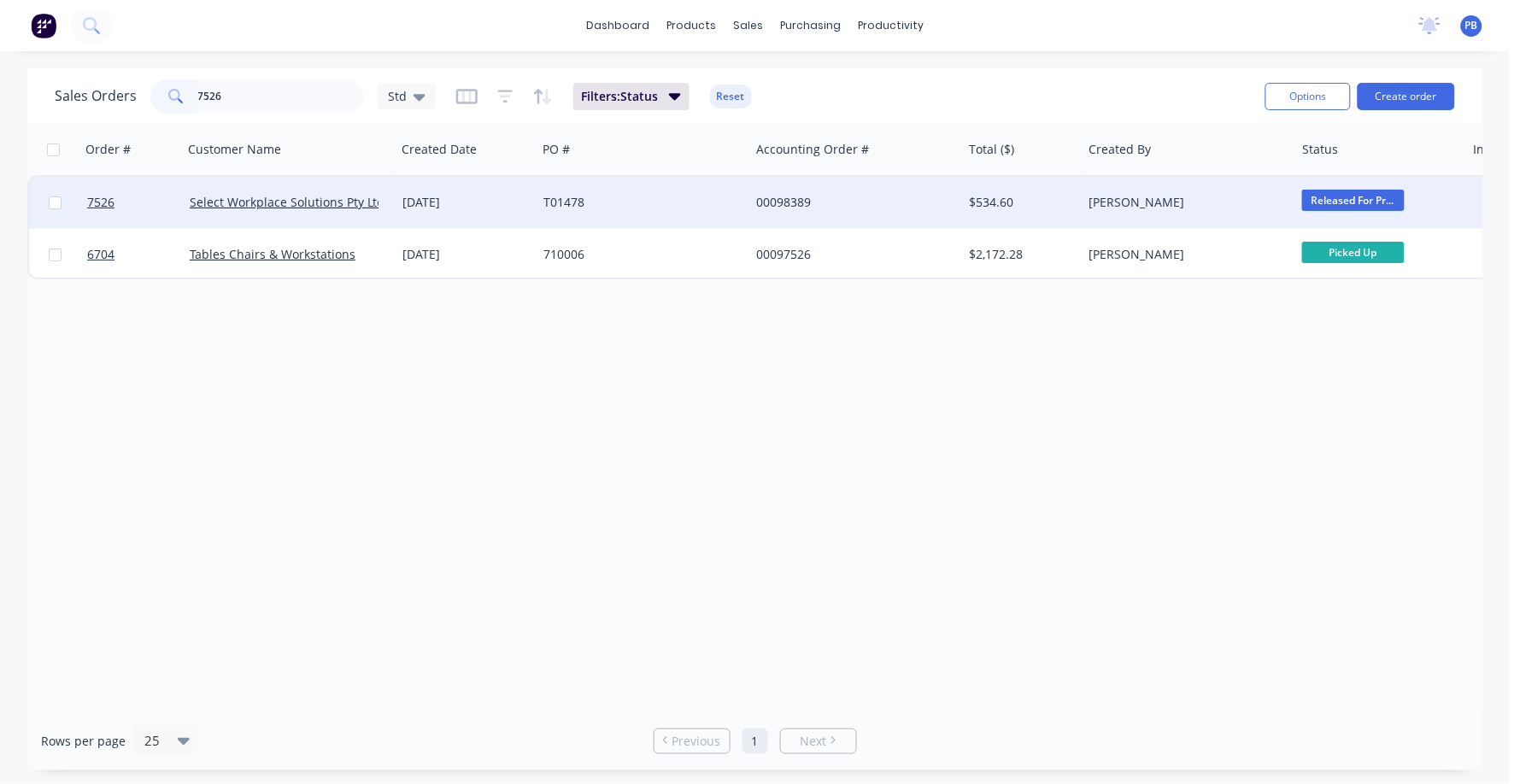
click at [795, 200] on div "00098389" at bounding box center [851, 202] width 190 height 17
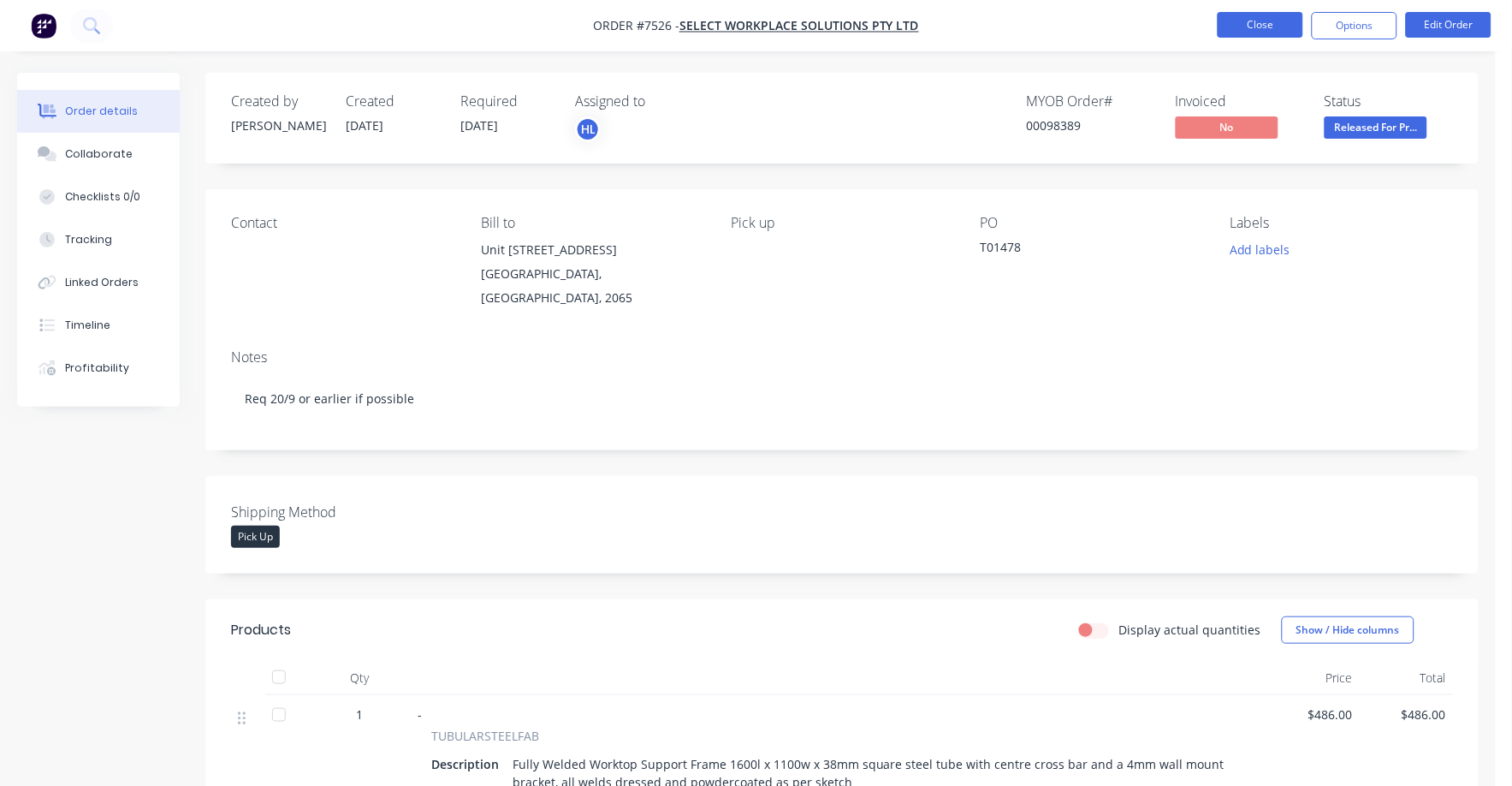
click at [1249, 21] on button "Close" at bounding box center [1261, 24] width 86 height 26
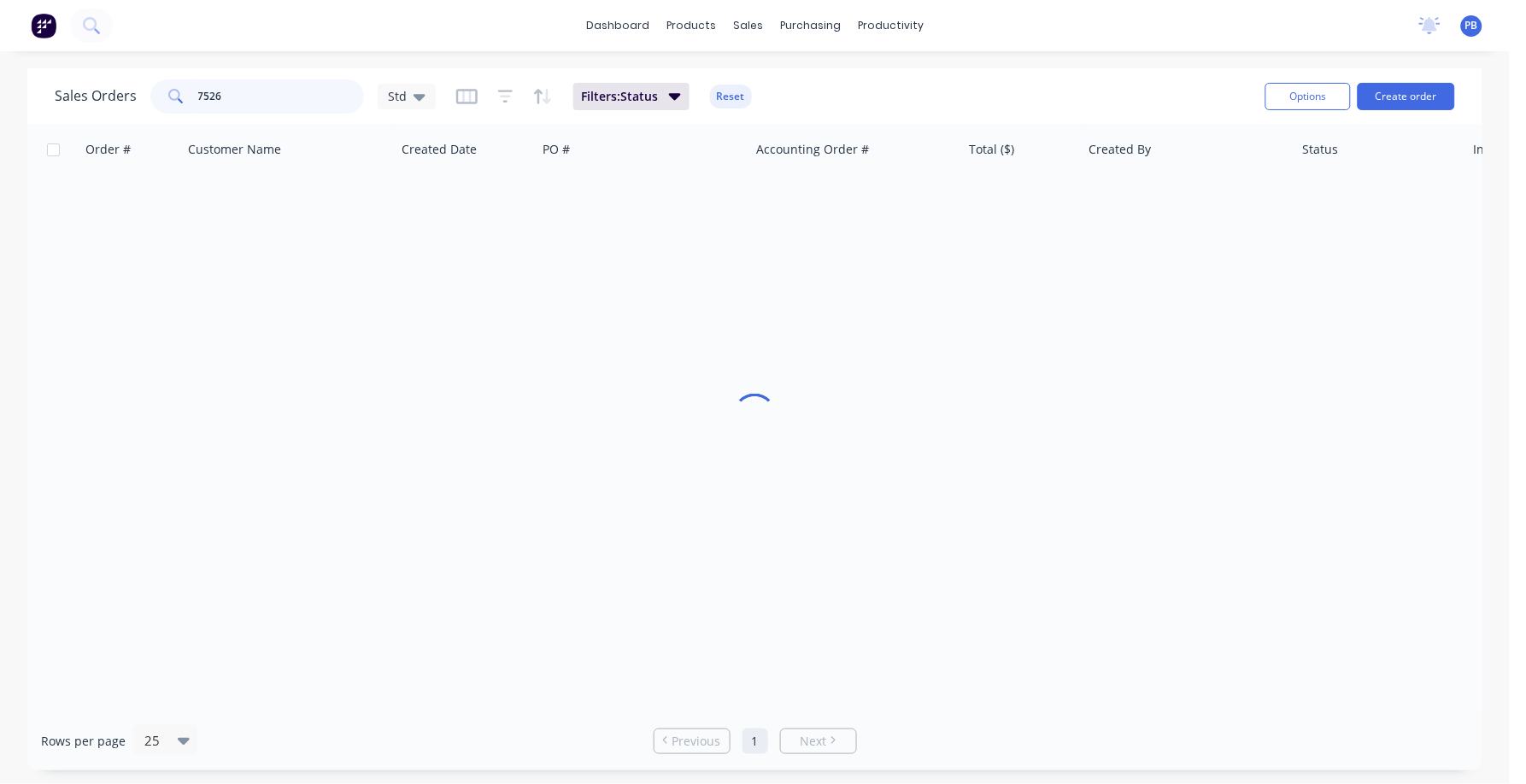
drag, startPoint x: 257, startPoint y: 97, endPoint x: 139, endPoint y: 86, distance: 118.5
click at [139, 86] on div "Sales Orders 7526 Std" at bounding box center [245, 97] width 381 height 34
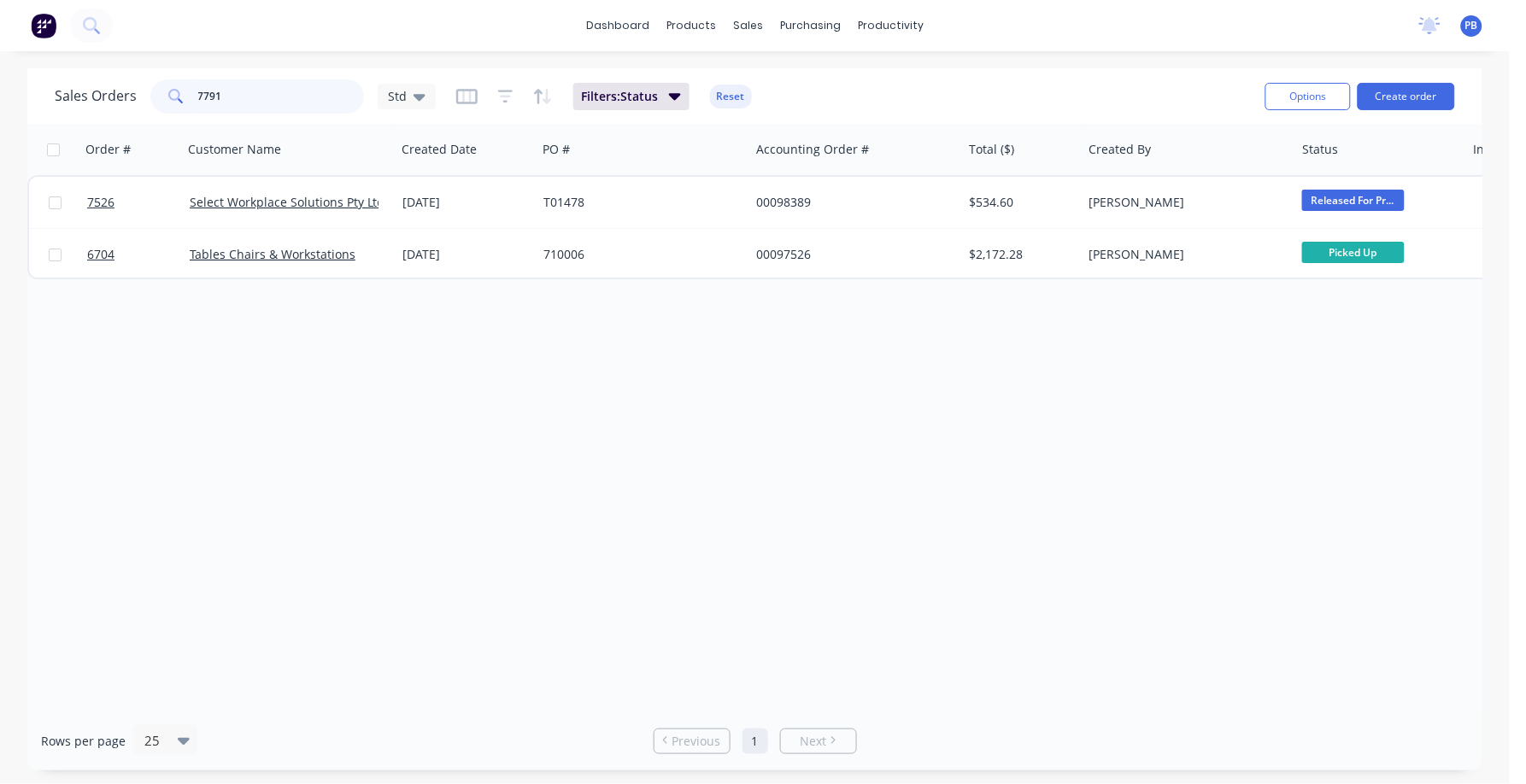
type input "7791"
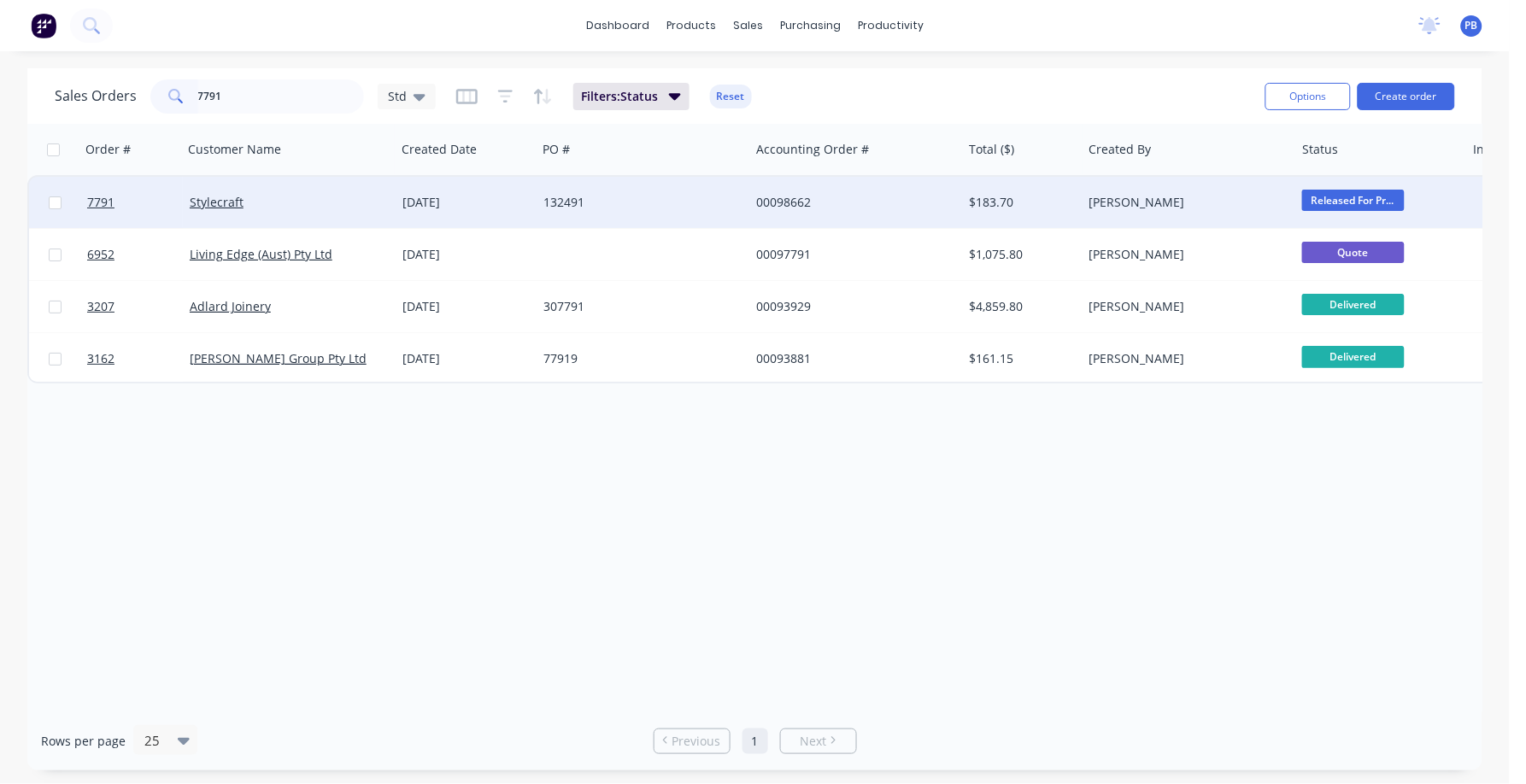
click at [797, 199] on div "00098662" at bounding box center [851, 202] width 190 height 17
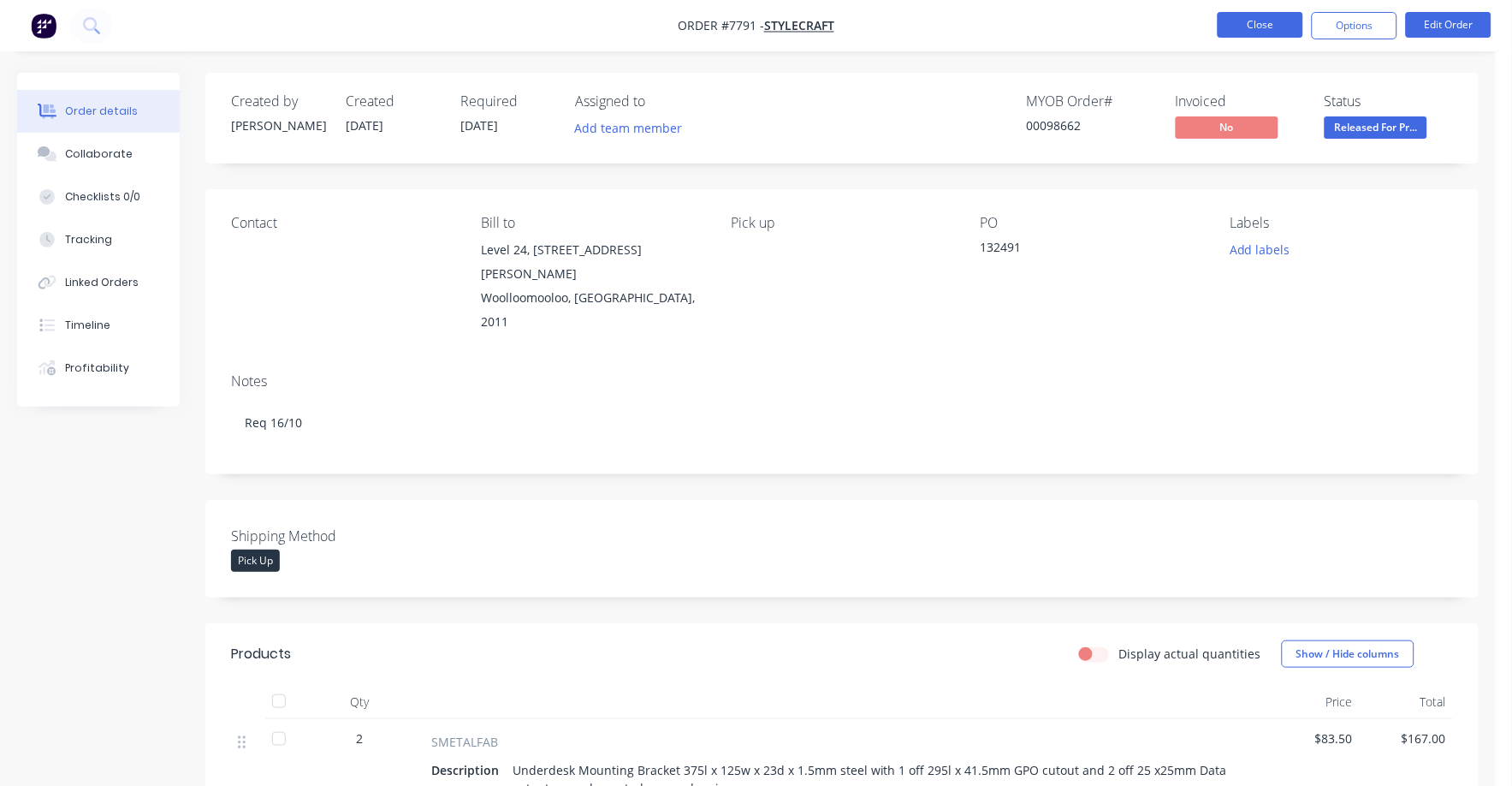
click at [1270, 16] on button "Close" at bounding box center [1261, 24] width 86 height 26
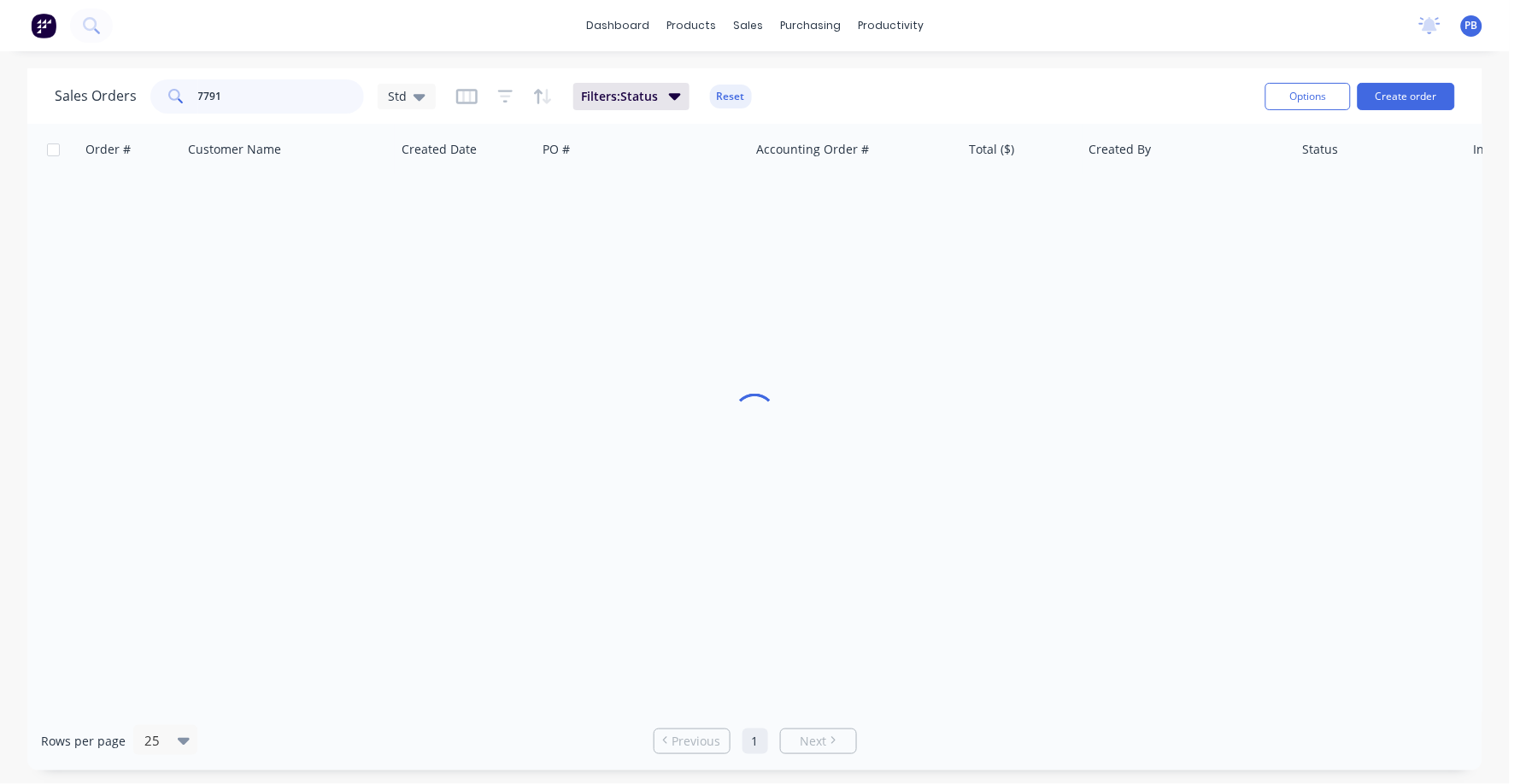
drag, startPoint x: 236, startPoint y: 89, endPoint x: 150, endPoint y: 87, distance: 86.0
click at [150, 87] on div "7791" at bounding box center [257, 97] width 214 height 34
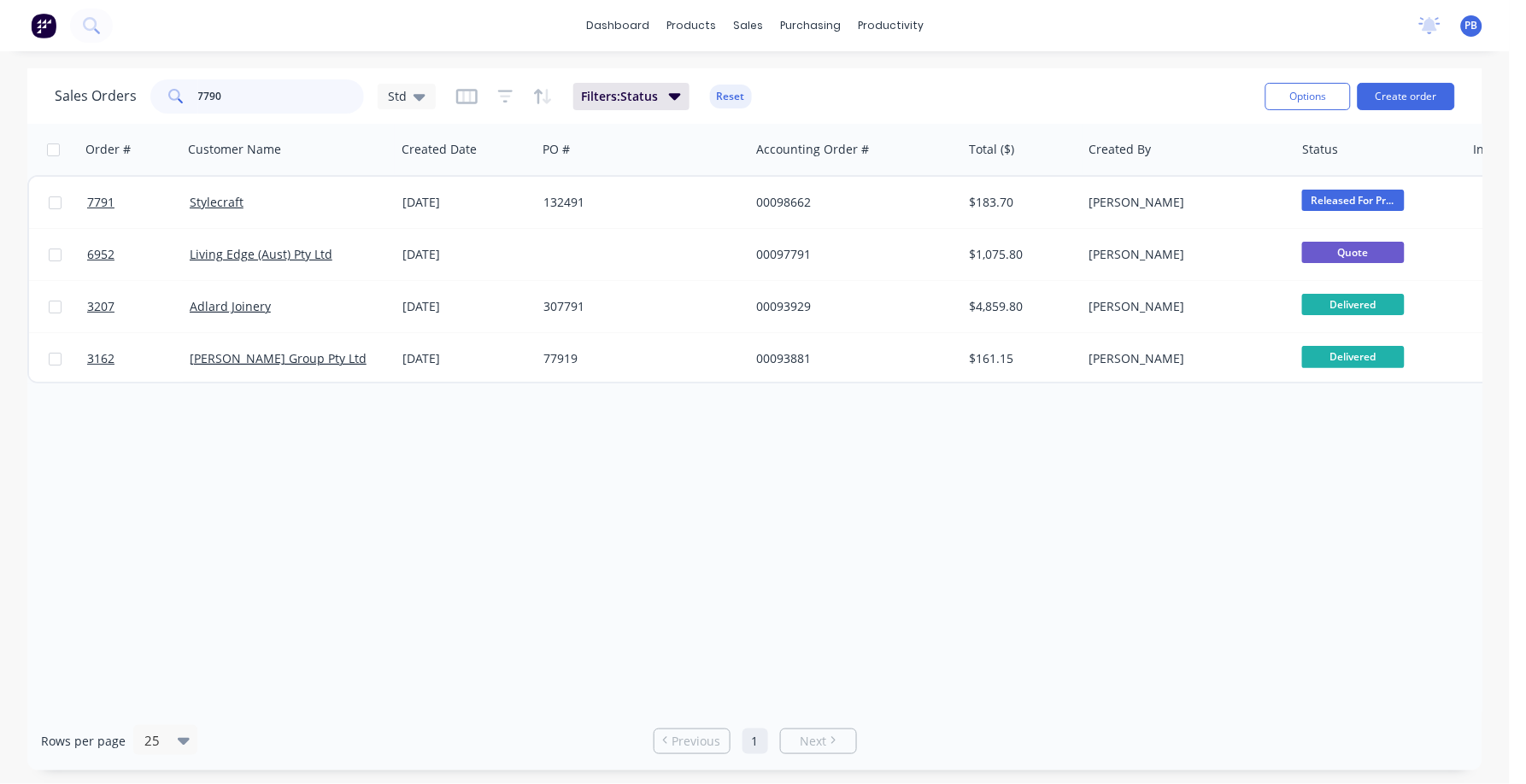
type input "7790"
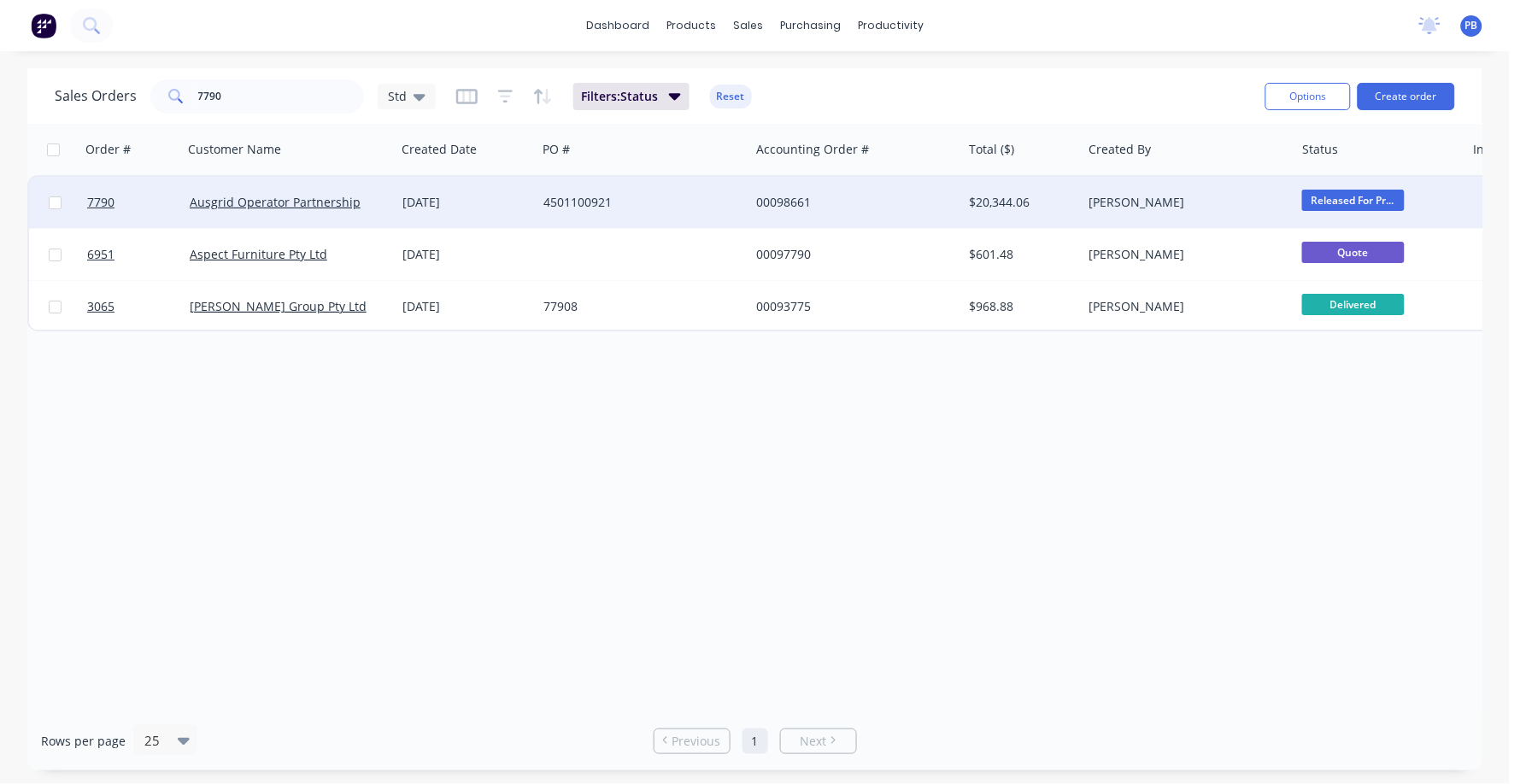
click at [800, 202] on div "00098661" at bounding box center [851, 202] width 190 height 17
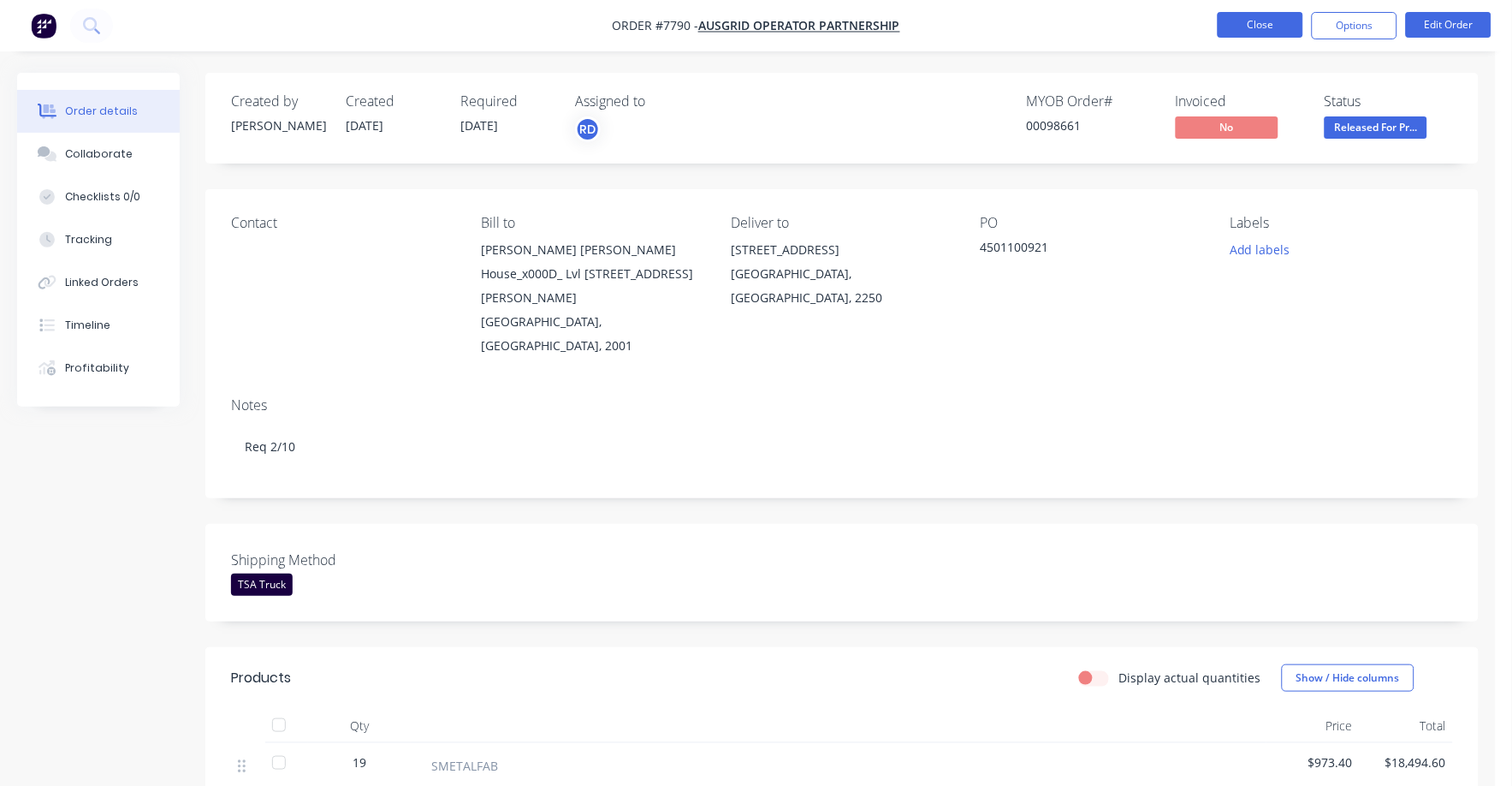
click at [1278, 22] on button "Close" at bounding box center [1261, 24] width 86 height 26
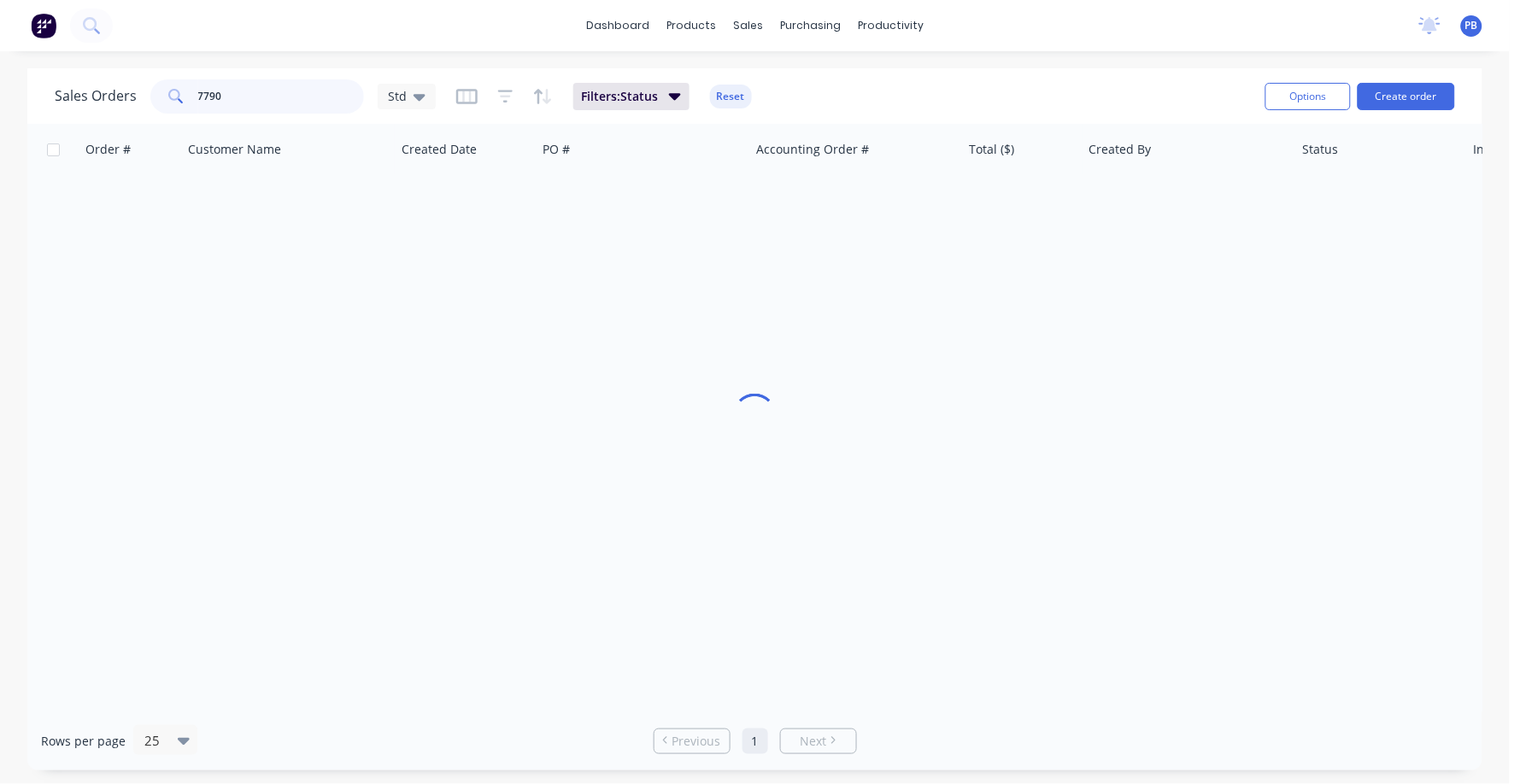
drag, startPoint x: 264, startPoint y: 94, endPoint x: 144, endPoint y: 89, distance: 120.1
click at [144, 89] on div "Sales Orders 7790 Std" at bounding box center [245, 97] width 381 height 34
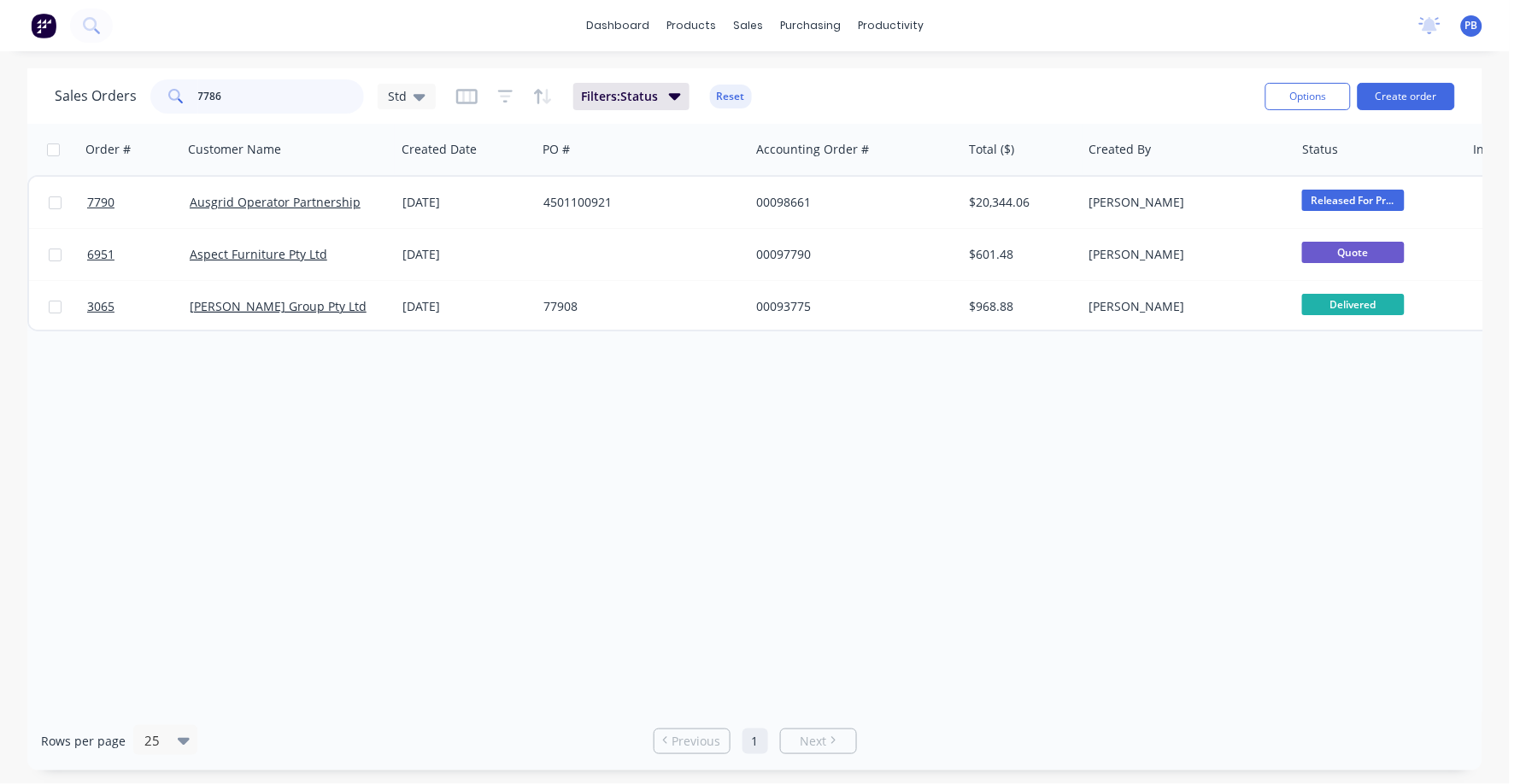
type input "7786"
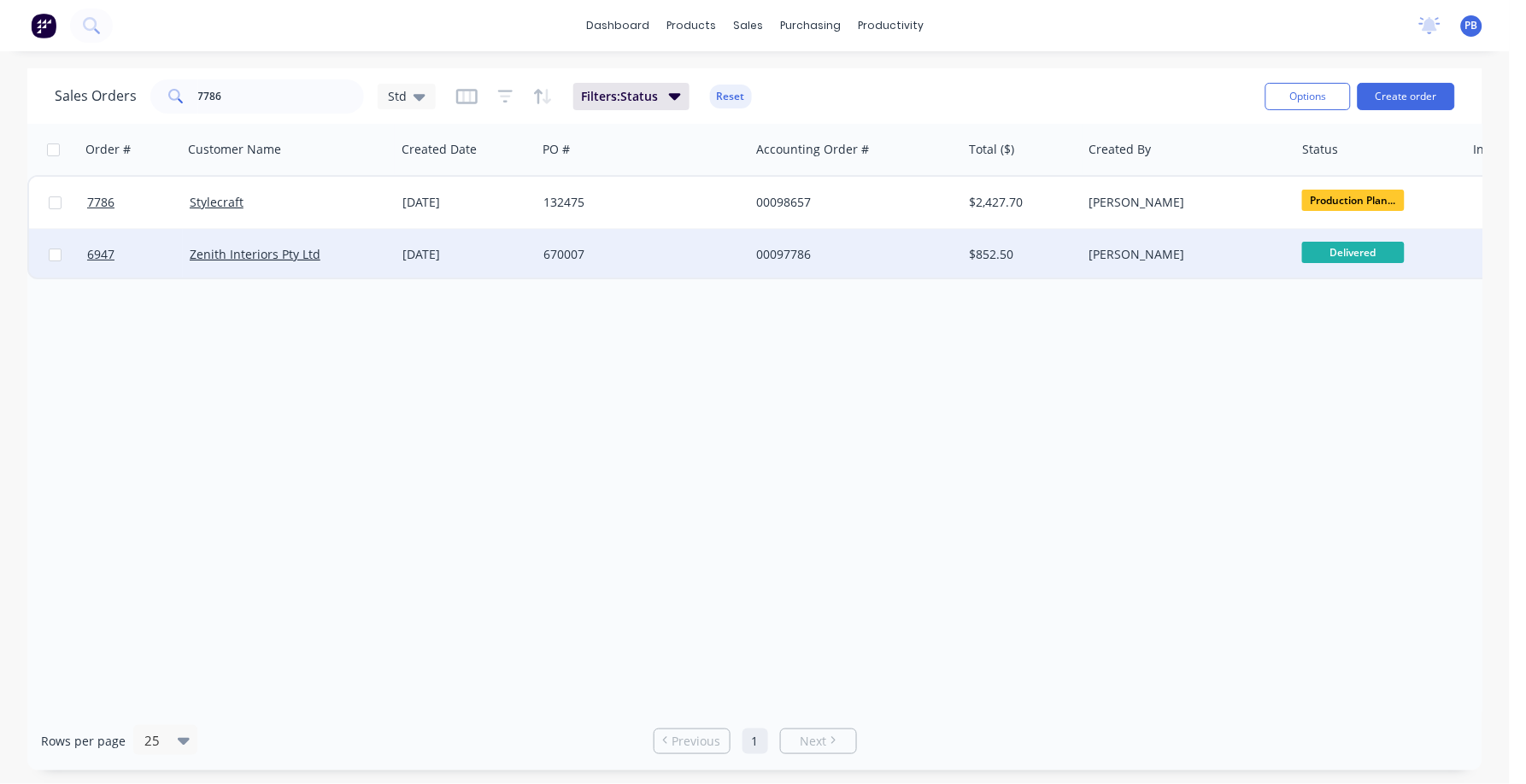
click at [791, 259] on div "00097786" at bounding box center [851, 254] width 190 height 17
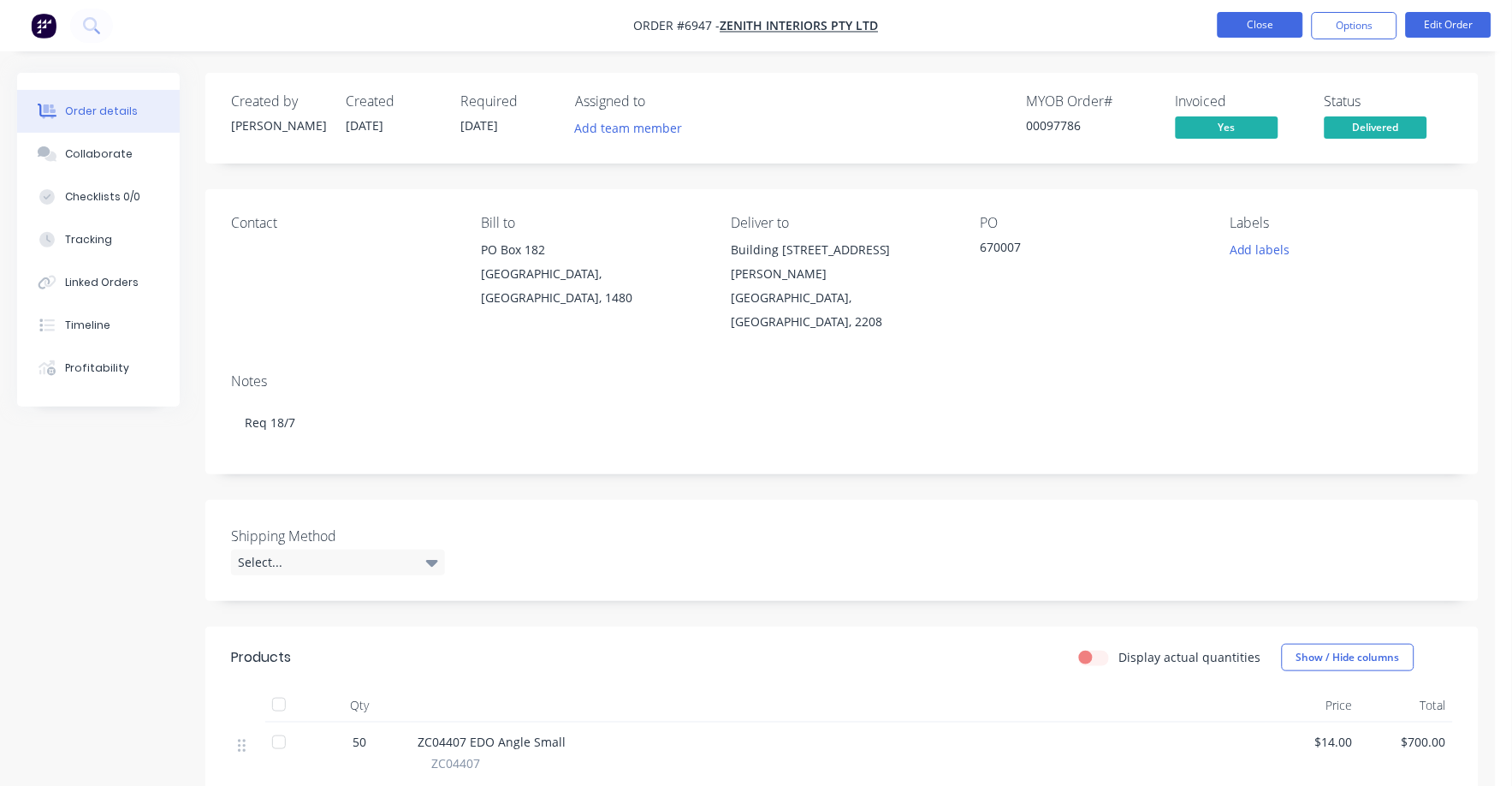
click at [1230, 28] on button "Close" at bounding box center [1261, 24] width 86 height 26
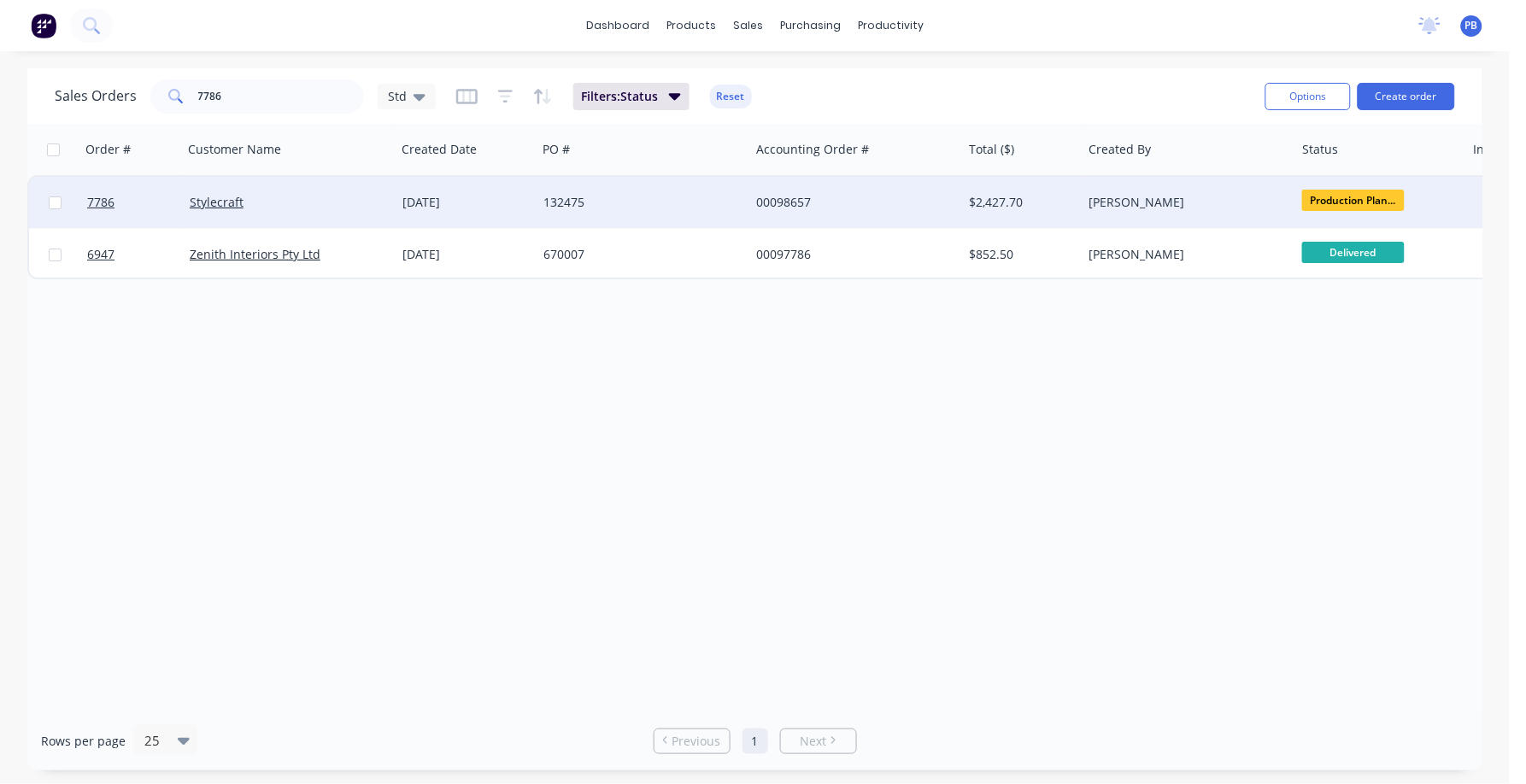
click at [790, 202] on div "00098657" at bounding box center [851, 202] width 190 height 17
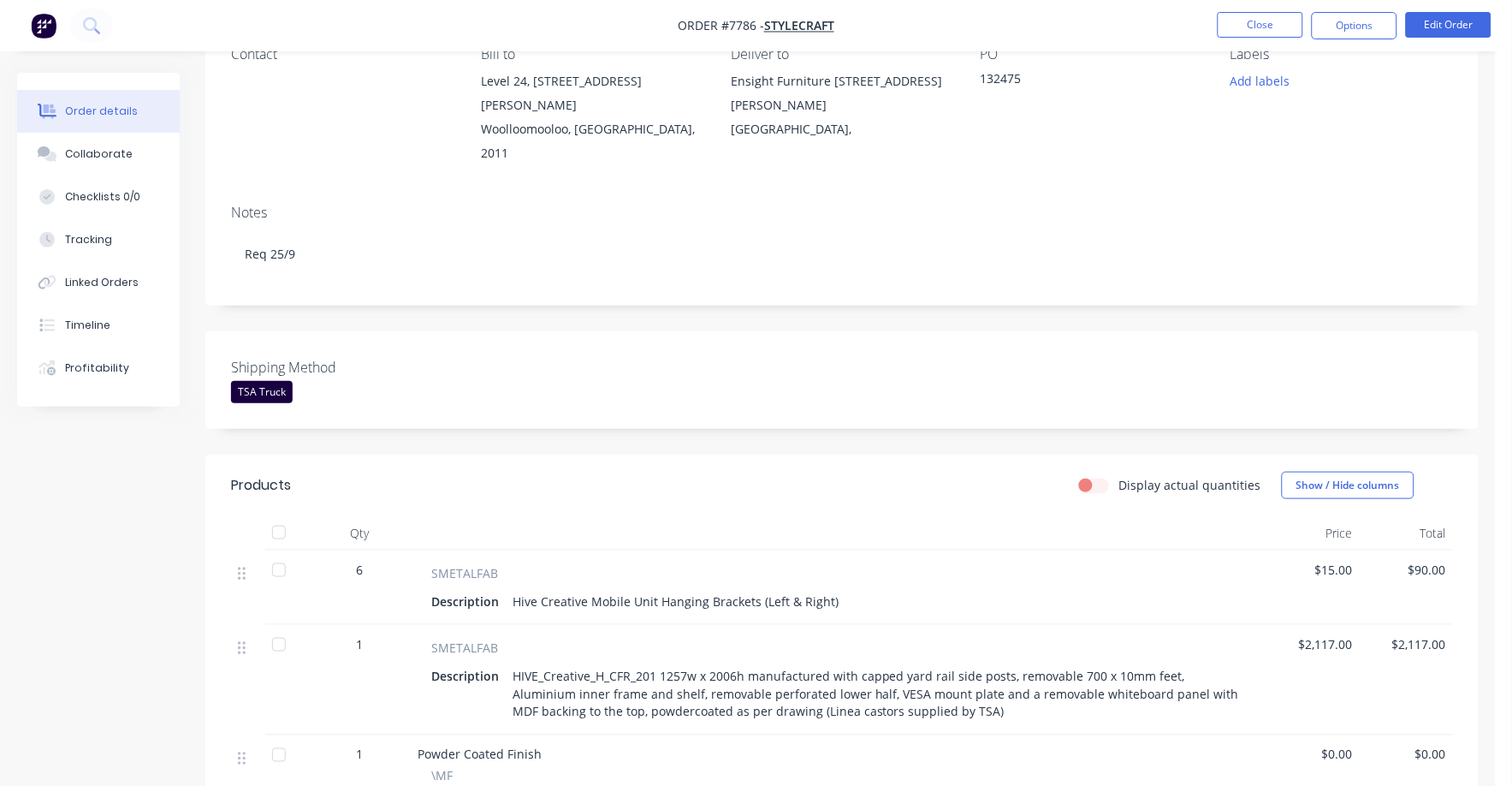
scroll to position [213, 0]
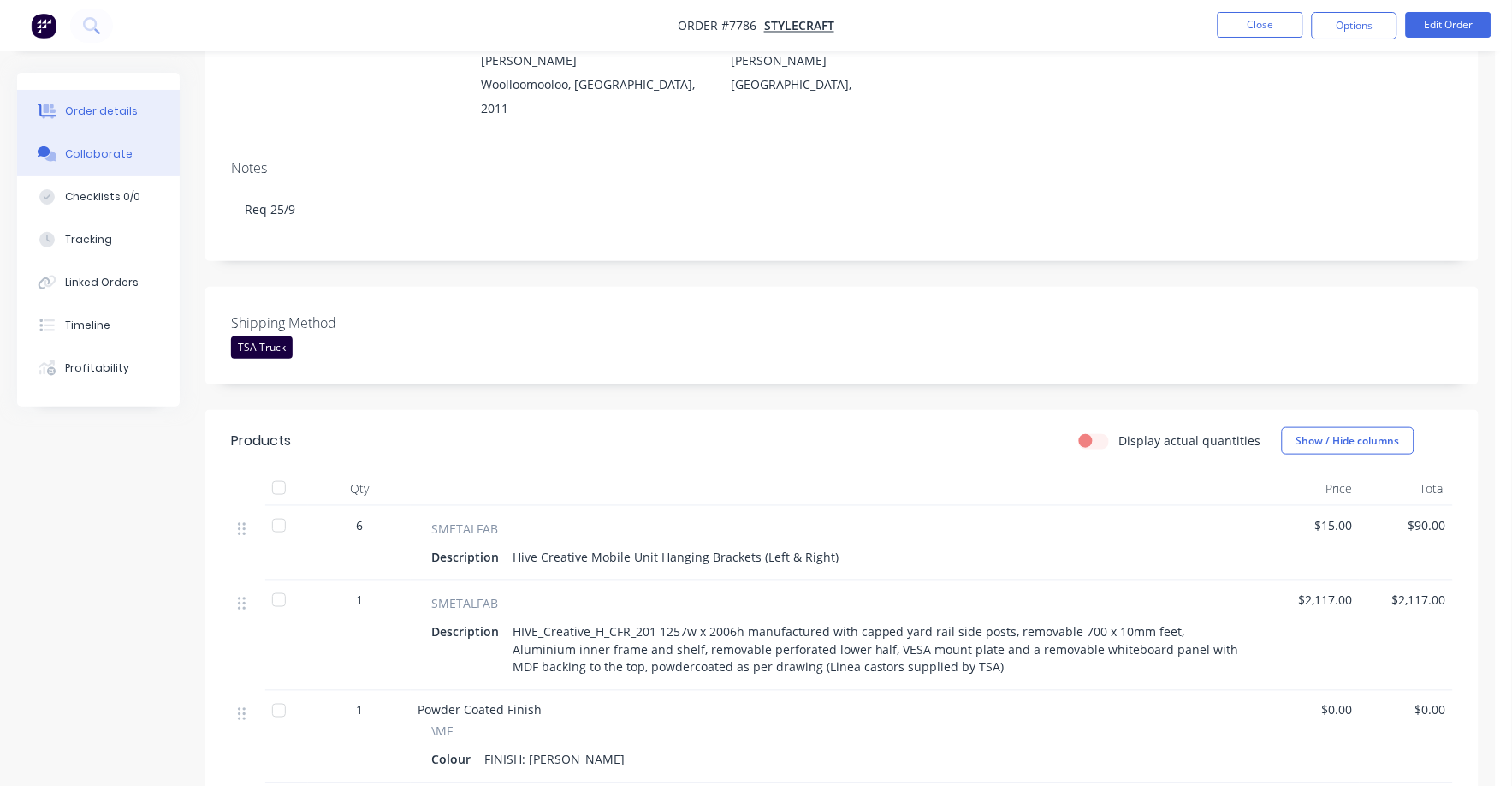
click at [82, 147] on div "Collaborate" at bounding box center [99, 153] width 67 height 15
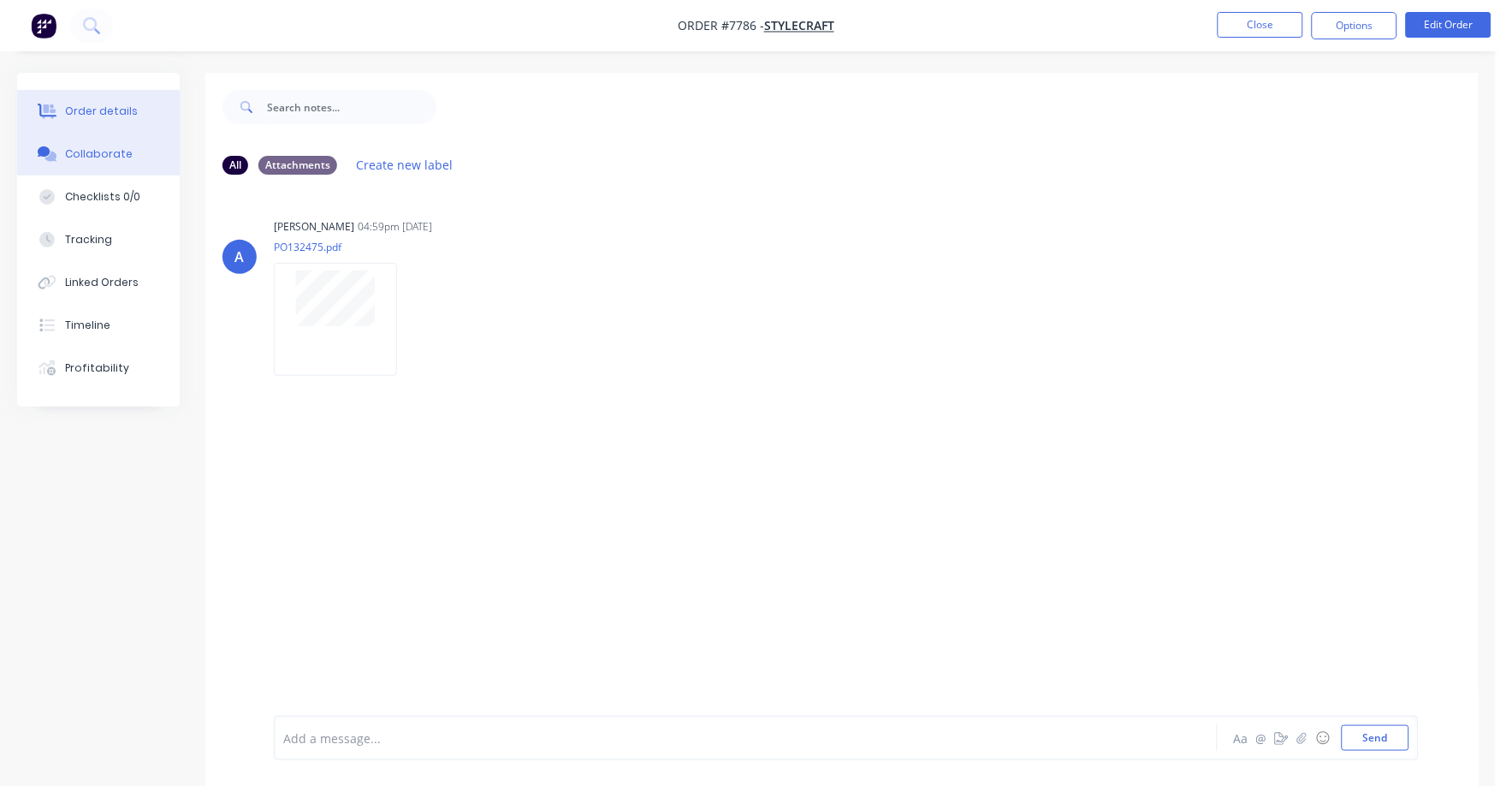
click at [93, 106] on div "Order details" at bounding box center [101, 111] width 73 height 15
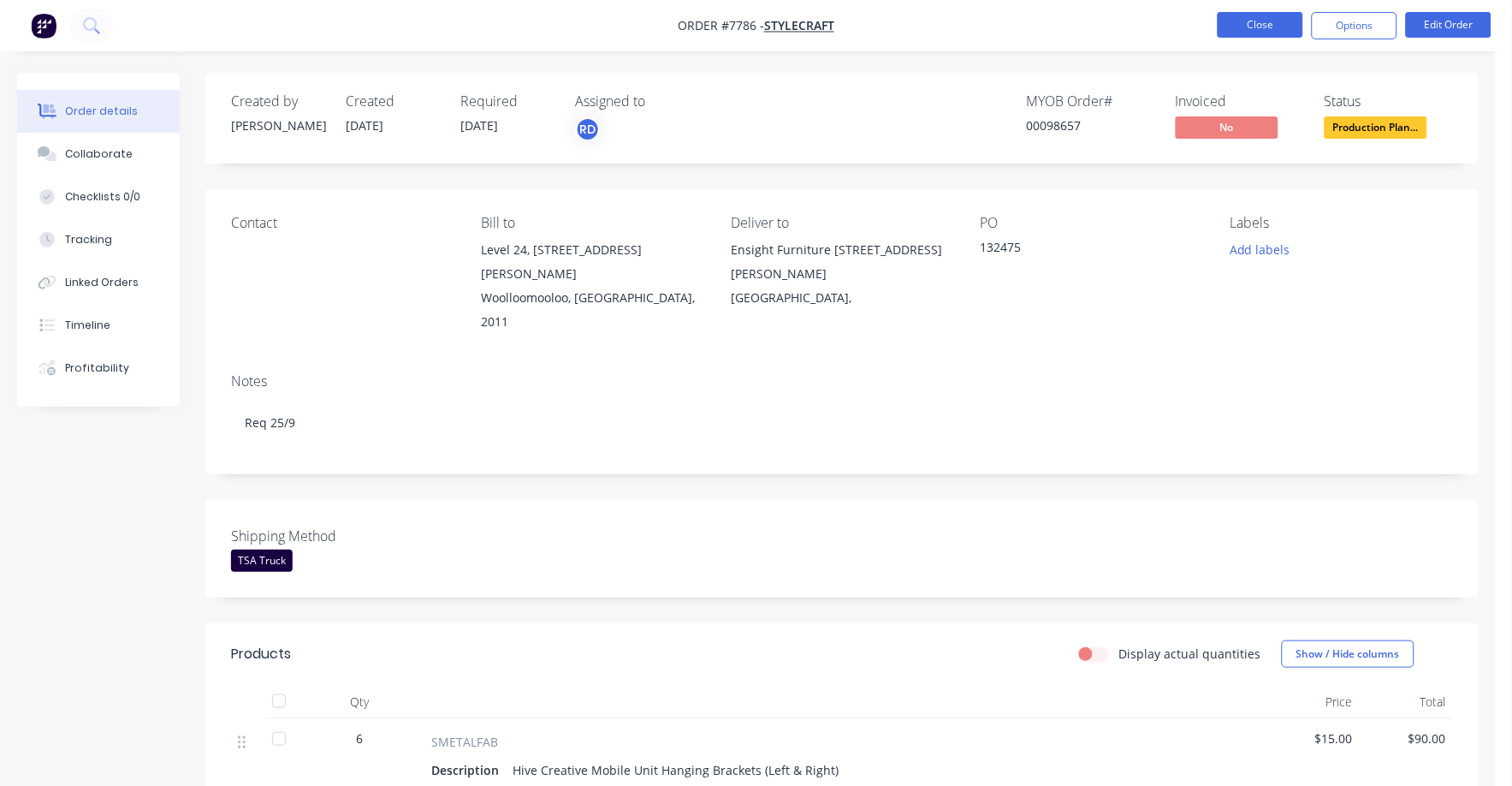
click at [1259, 21] on button "Close" at bounding box center [1261, 24] width 86 height 26
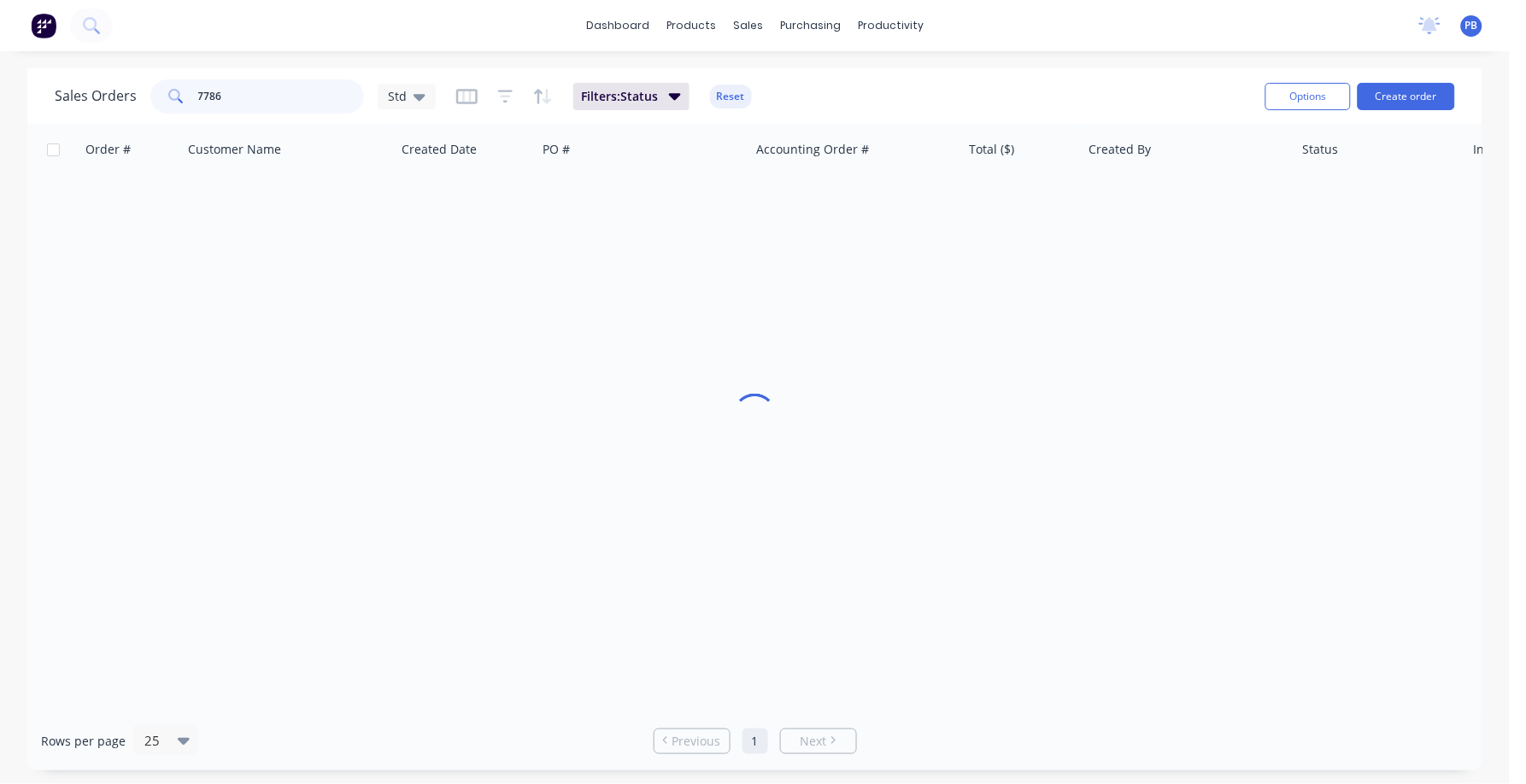
drag, startPoint x: 253, startPoint y: 95, endPoint x: 169, endPoint y: 87, distance: 84.4
click at [169, 87] on div "7786" at bounding box center [257, 97] width 214 height 34
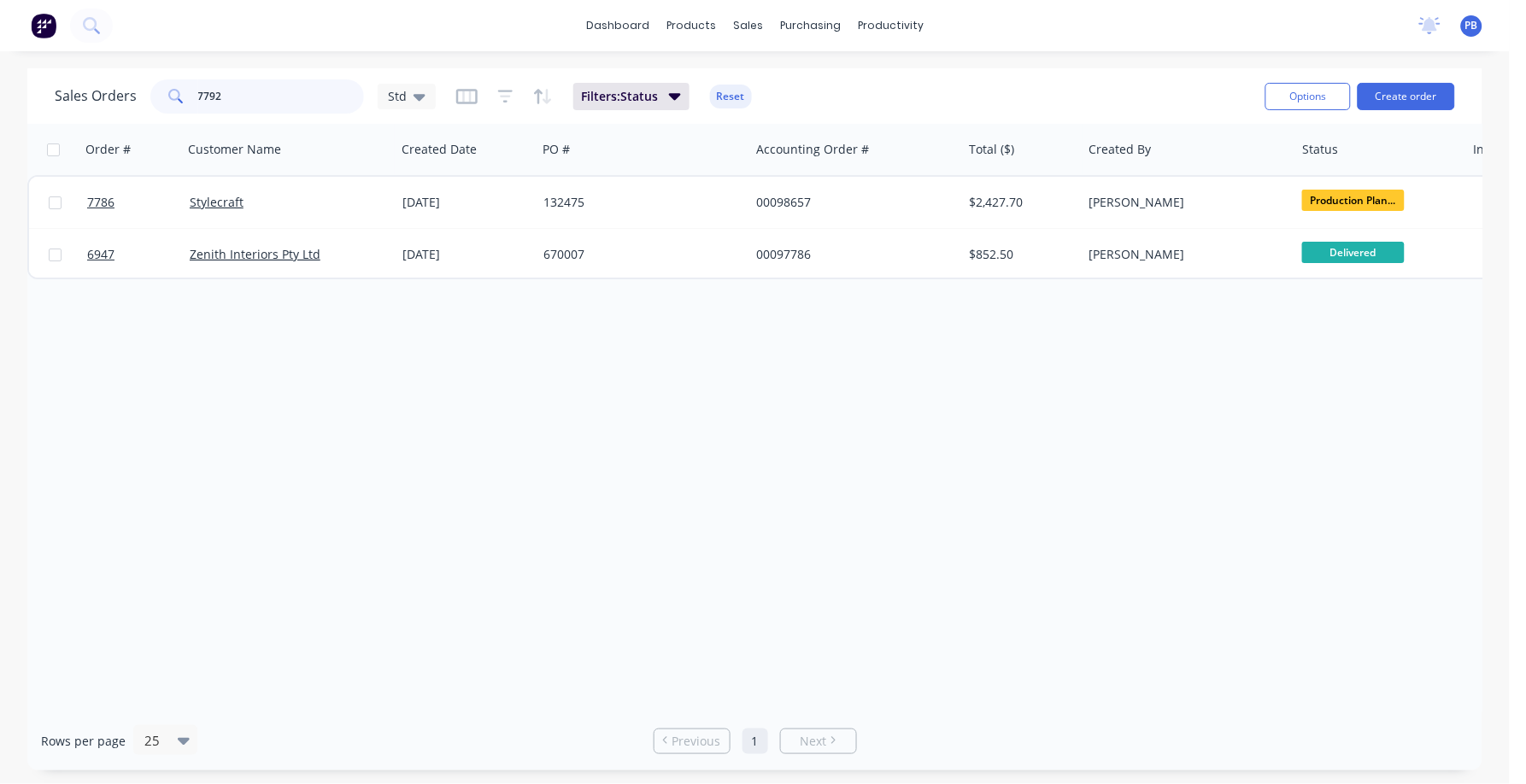
type input "7792"
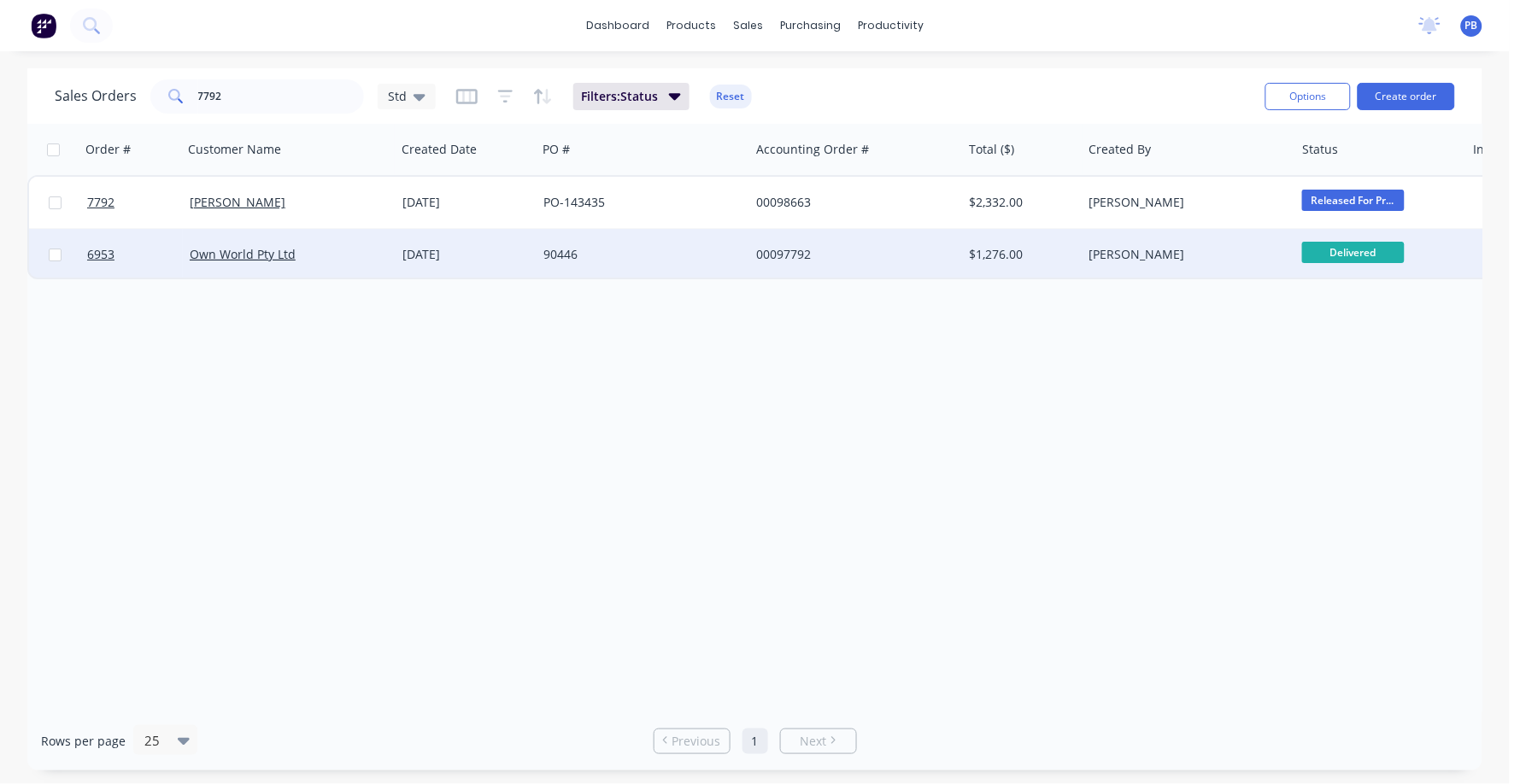
click at [791, 248] on div "00097792" at bounding box center [851, 254] width 190 height 17
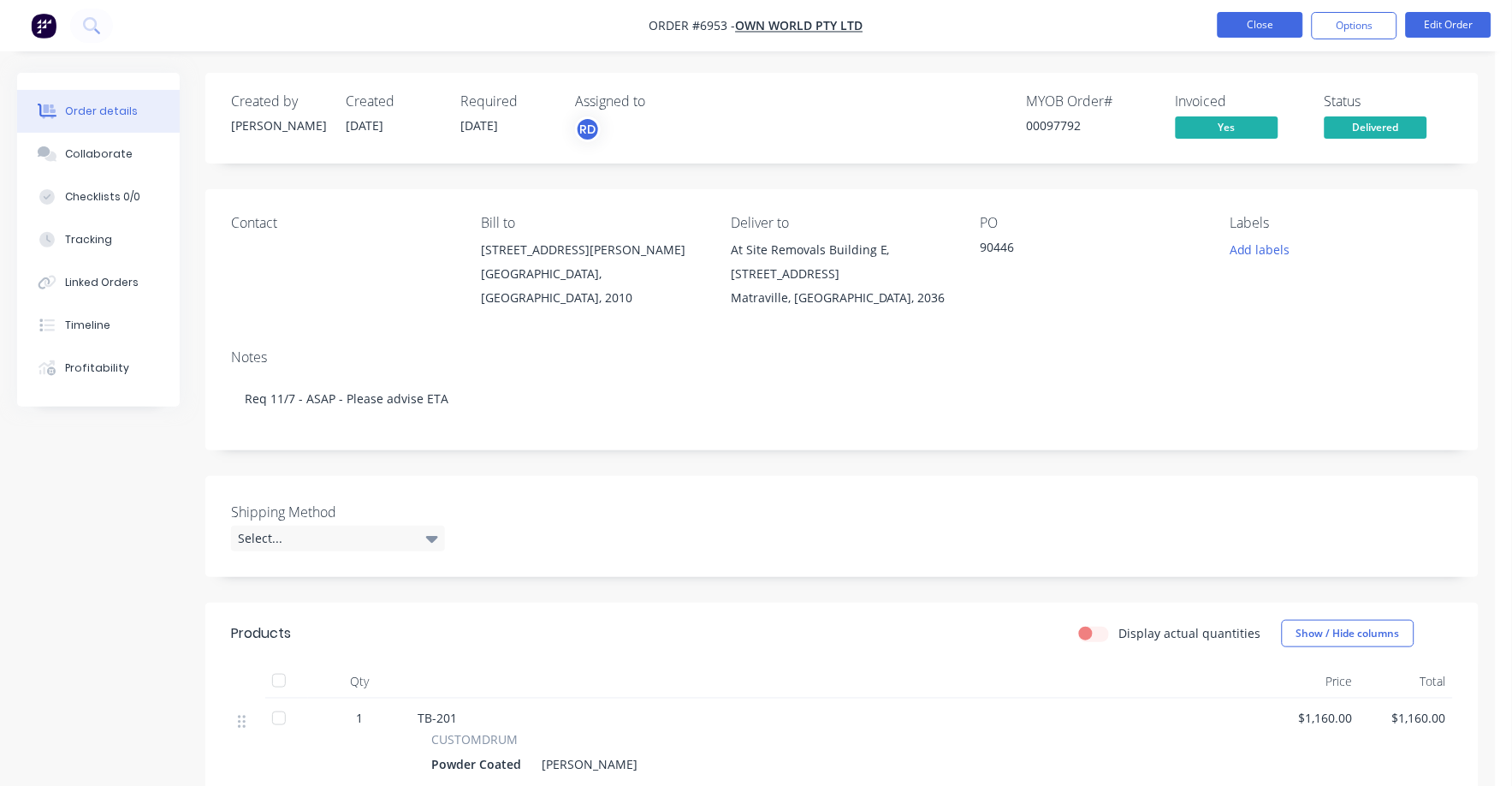
click at [1246, 27] on button "Close" at bounding box center [1261, 24] width 86 height 26
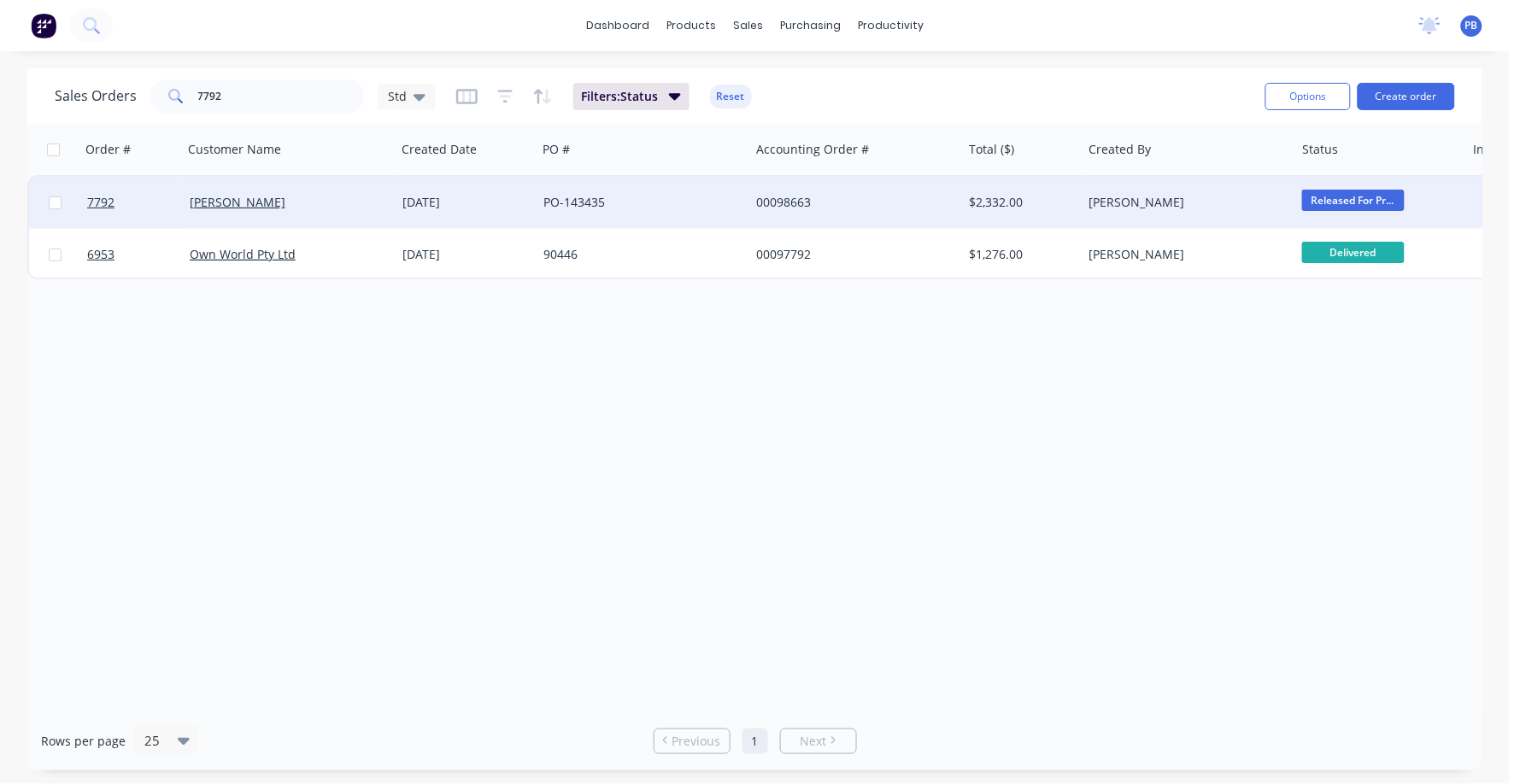
click at [788, 197] on div "00098663" at bounding box center [851, 202] width 190 height 17
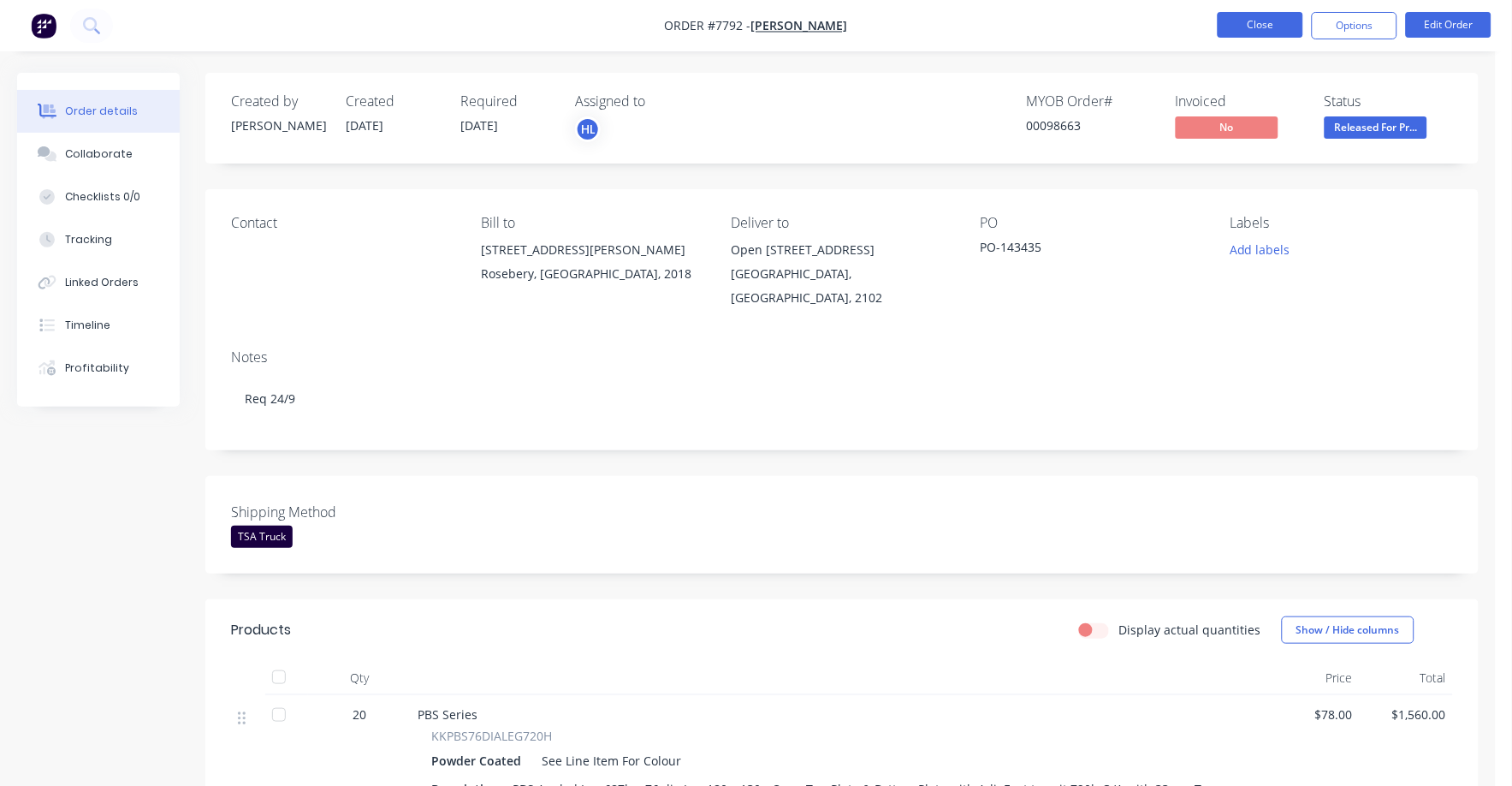
click at [1270, 19] on button "Close" at bounding box center [1261, 24] width 86 height 26
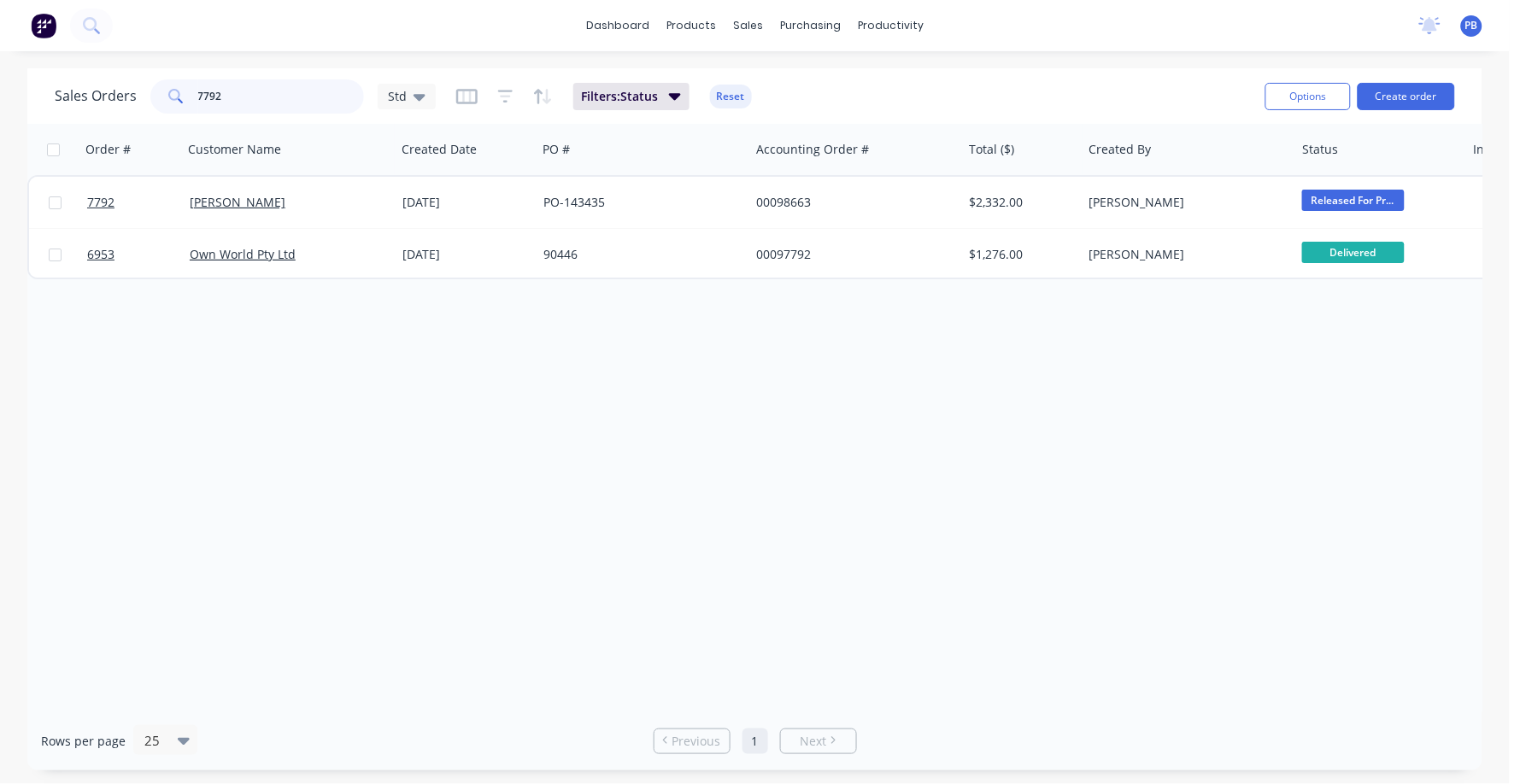
drag, startPoint x: 266, startPoint y: 89, endPoint x: 173, endPoint y: 86, distance: 93.0
click at [173, 86] on div "7792" at bounding box center [257, 97] width 214 height 34
type input "7782"
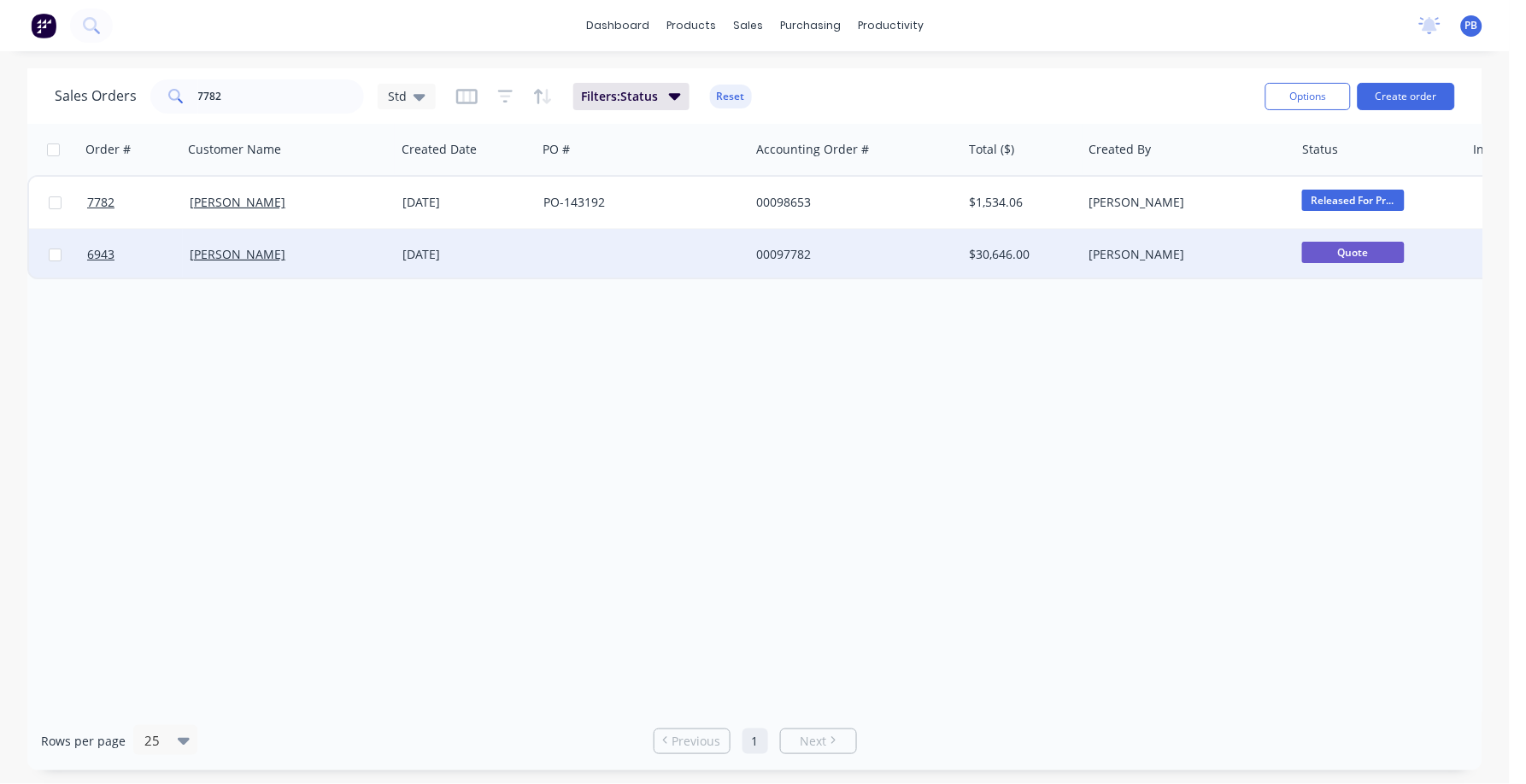
click at [791, 251] on div "00097782" at bounding box center [851, 254] width 190 height 17
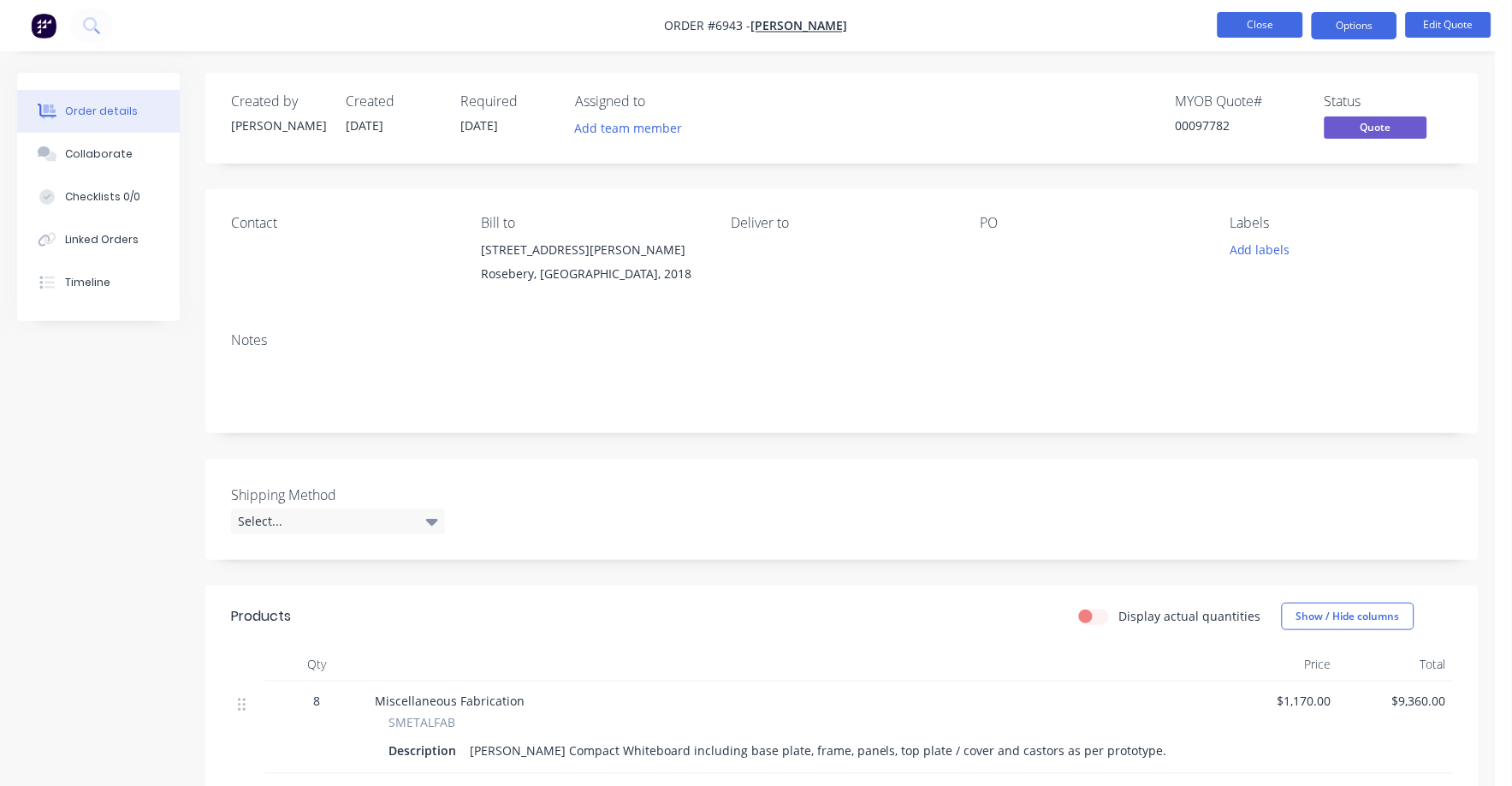
click at [1242, 16] on button "Close" at bounding box center [1261, 24] width 86 height 26
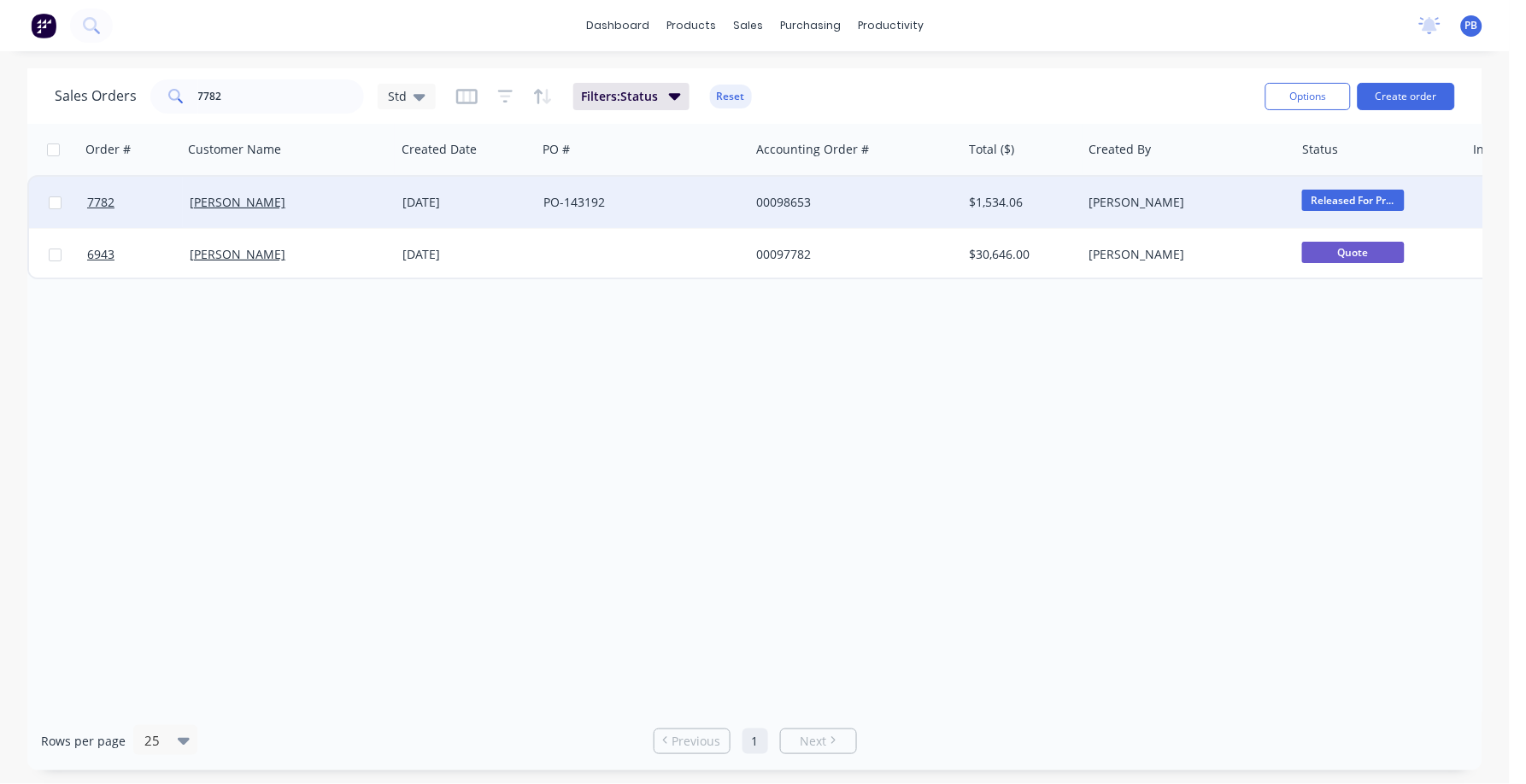
click at [790, 202] on div "00098653" at bounding box center [851, 202] width 190 height 17
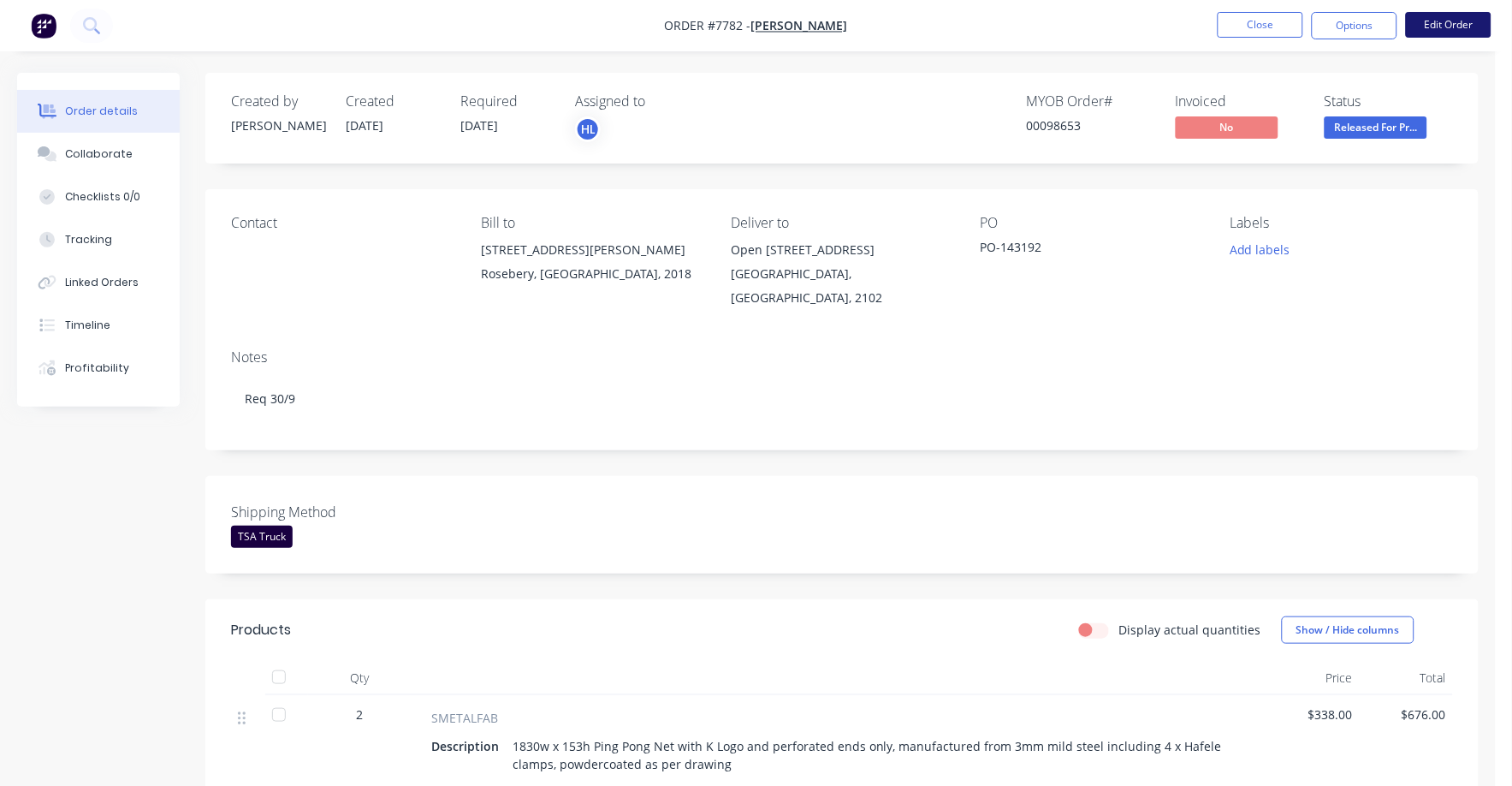
click at [1462, 16] on button "Edit Order" at bounding box center [1449, 24] width 86 height 26
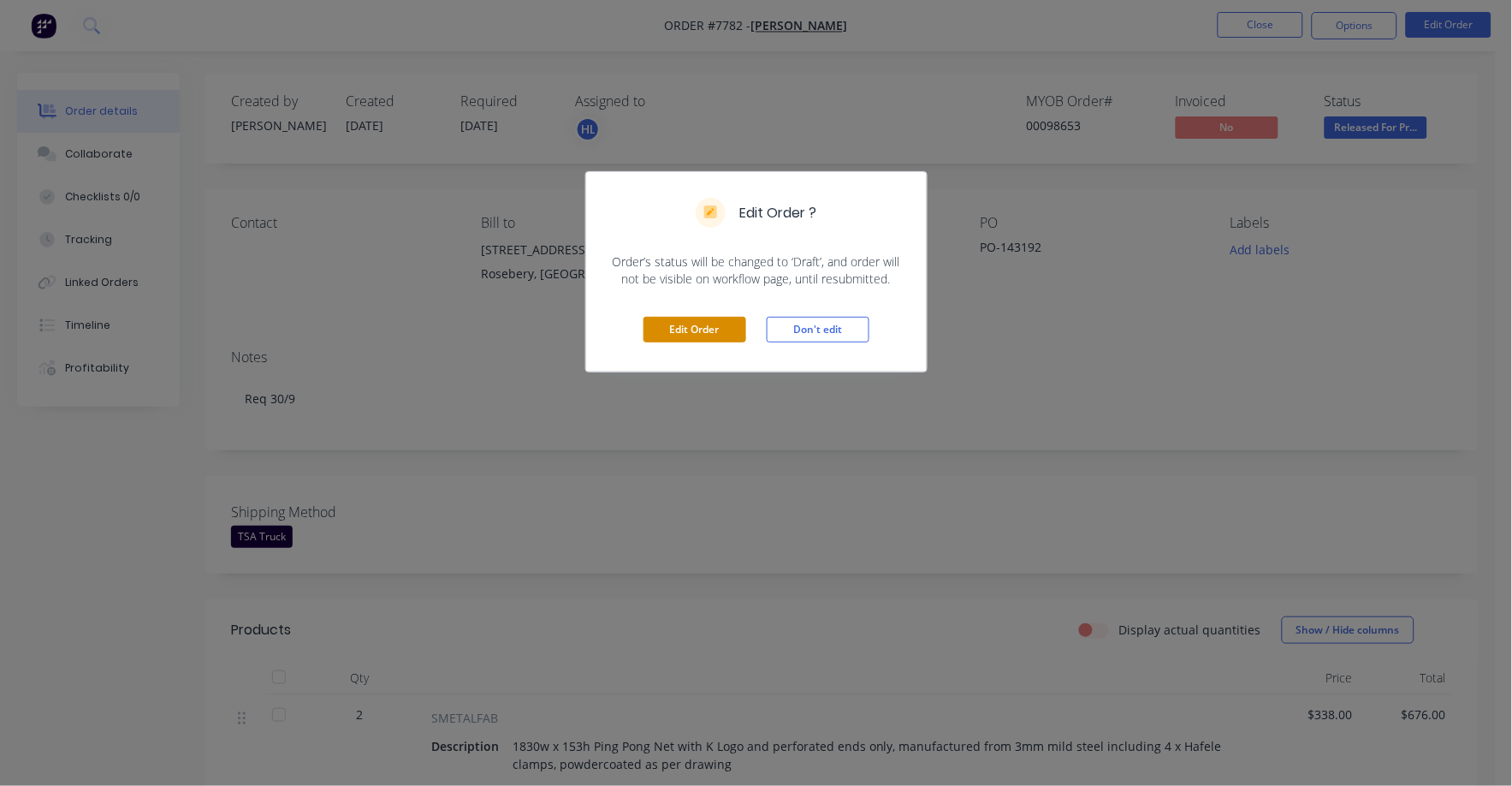
click at [680, 331] on button "Edit Order" at bounding box center [695, 330] width 103 height 26
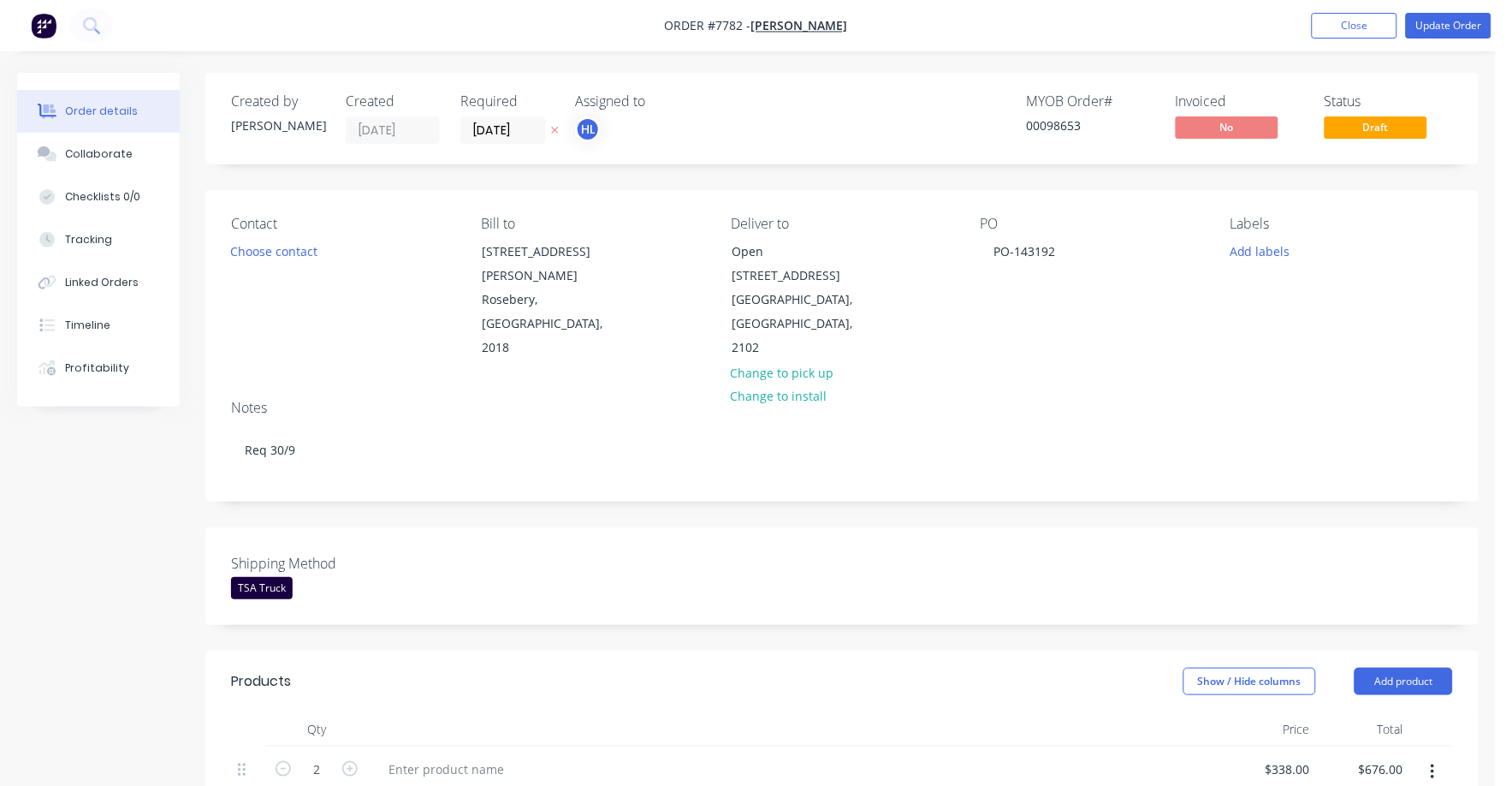
click at [48, 28] on img "button" at bounding box center [43, 25] width 26 height 26
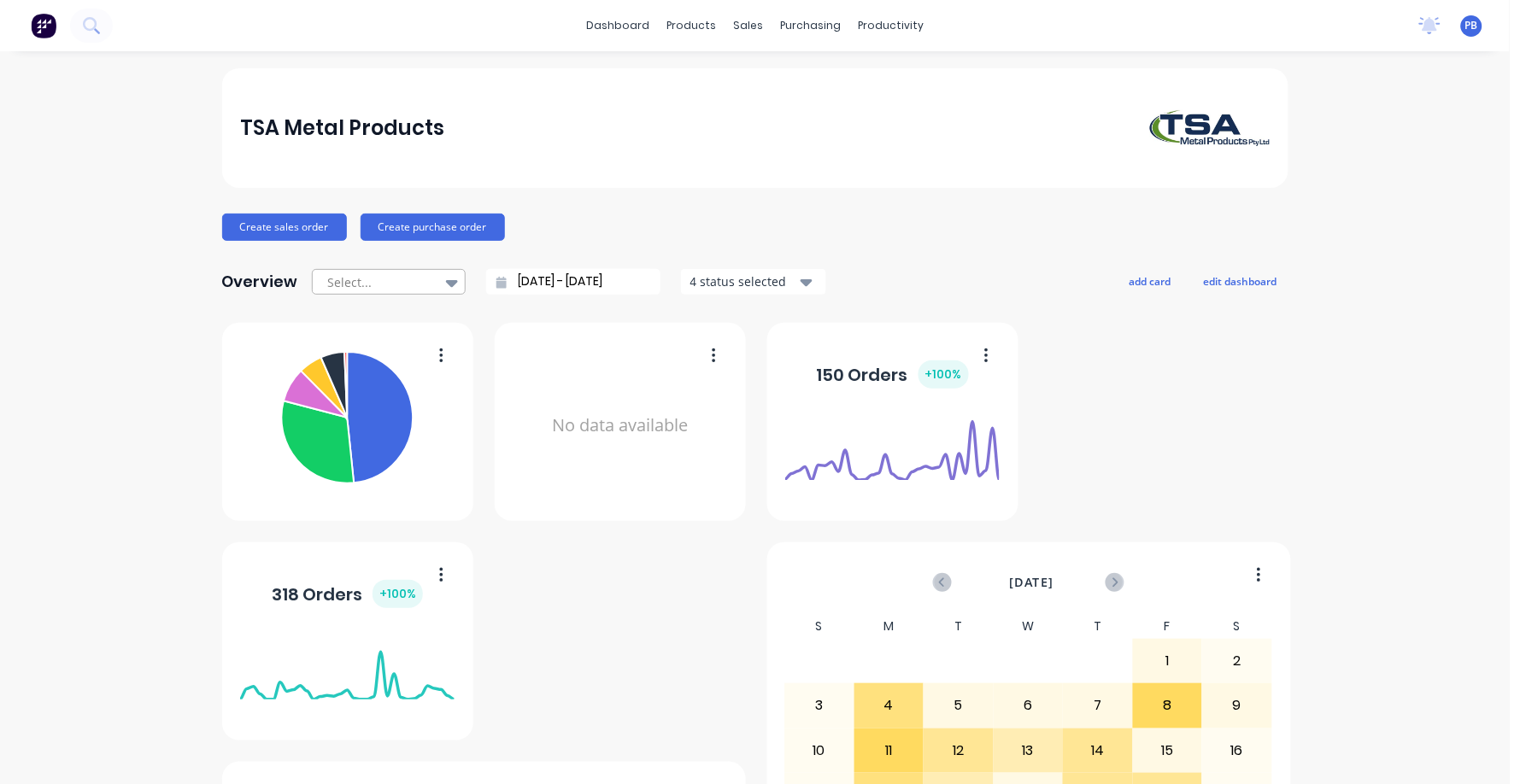
click at [370, 276] on div at bounding box center [380, 282] width 107 height 21
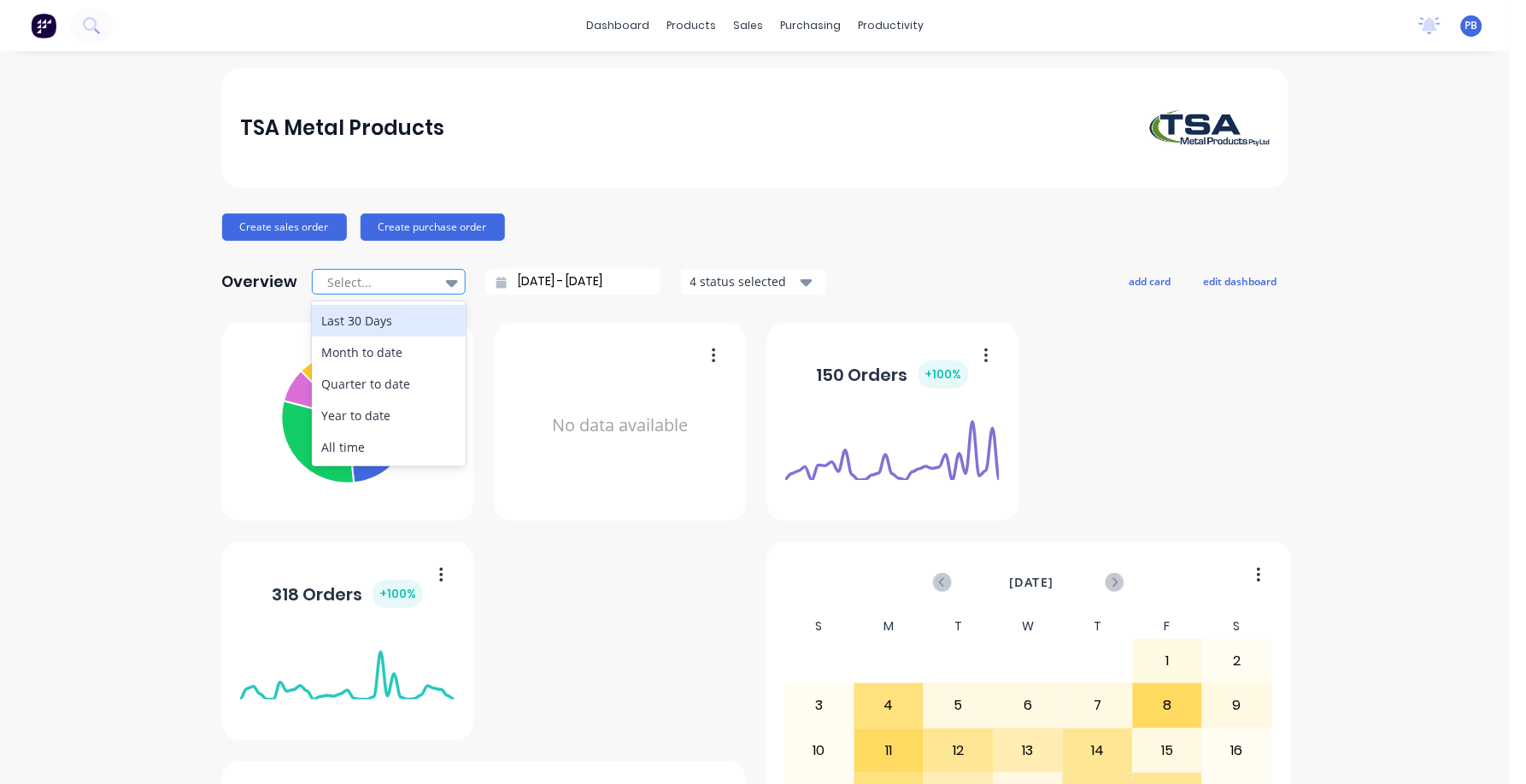
click at [370, 279] on div at bounding box center [380, 282] width 107 height 21
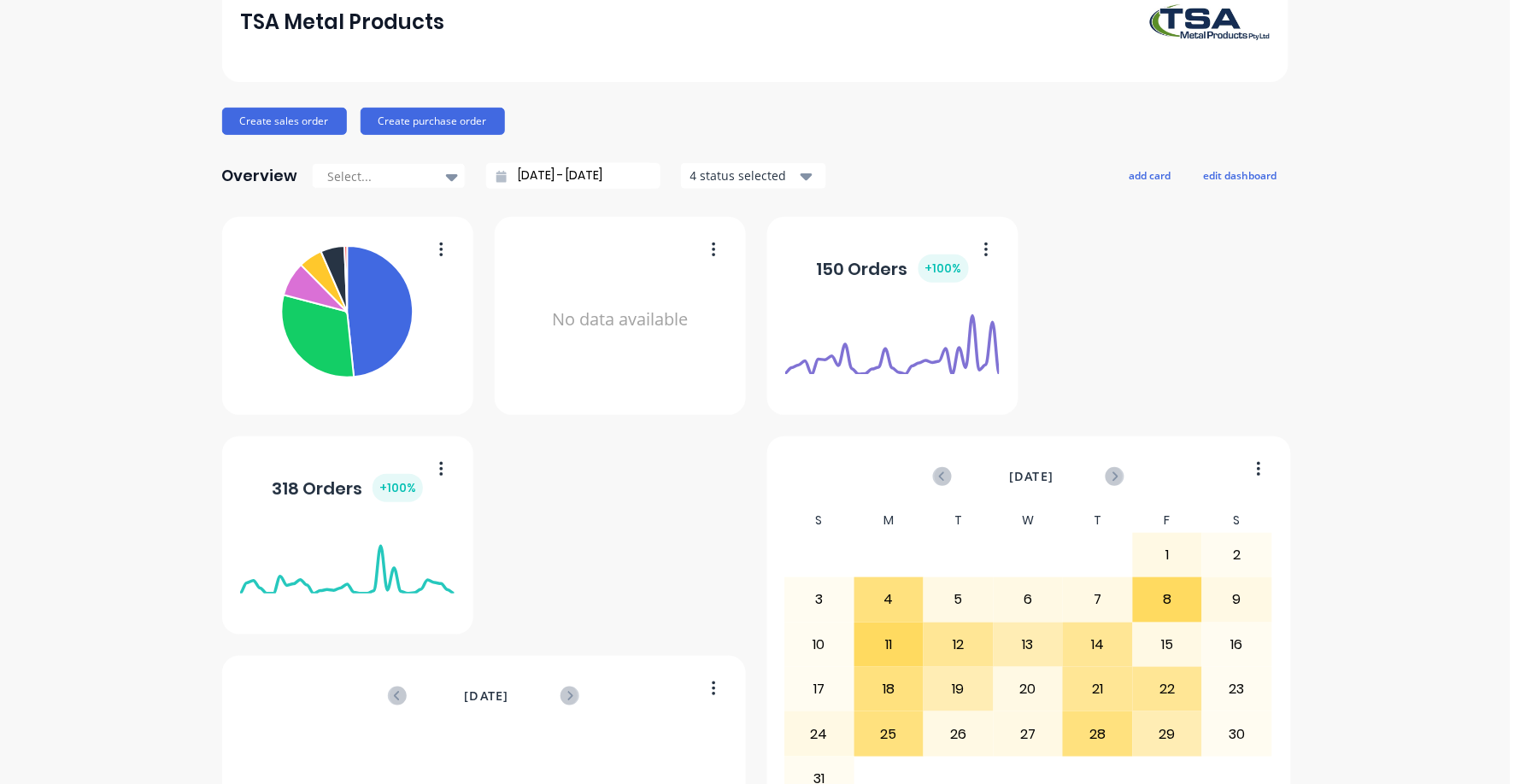
scroll to position [213, 0]
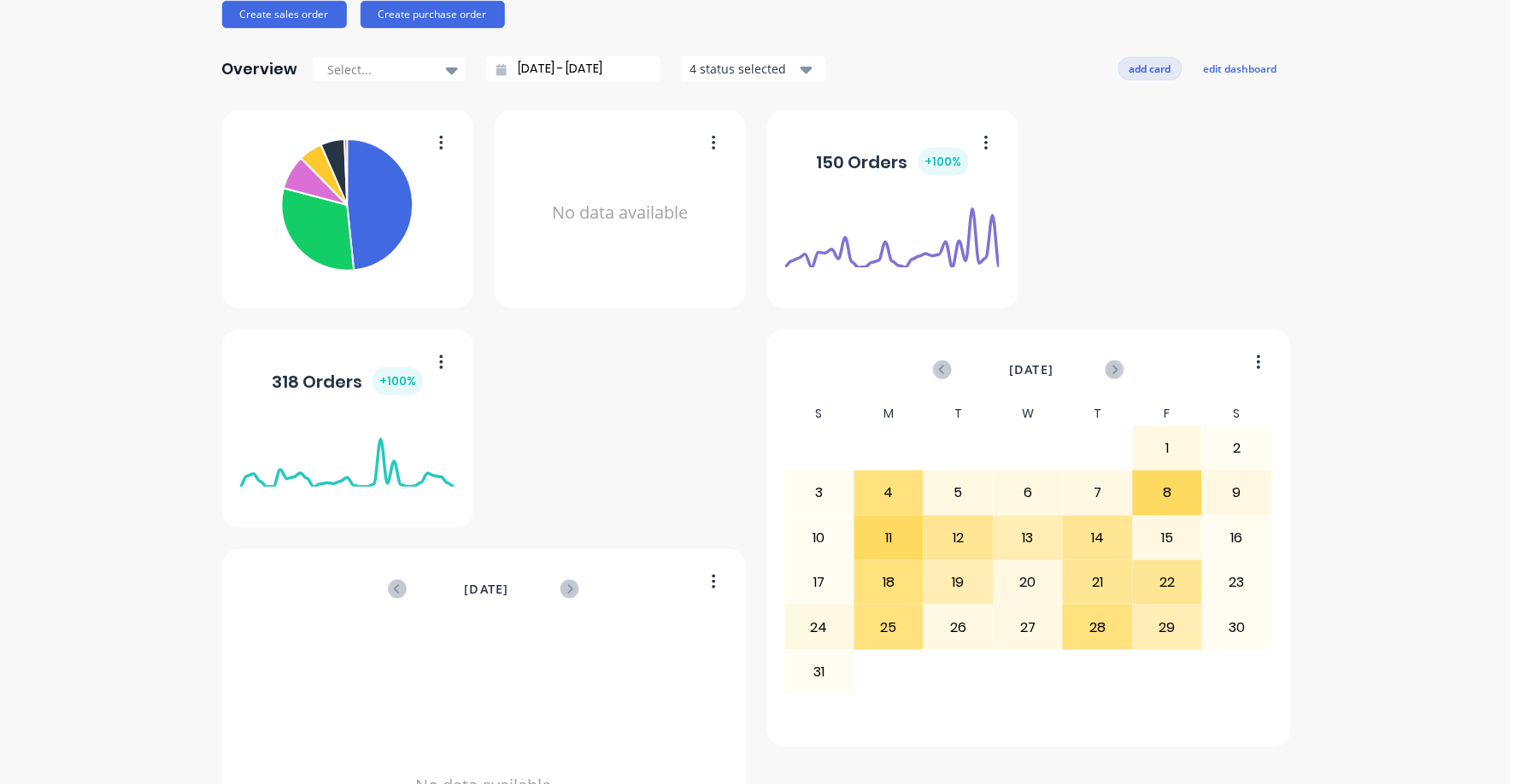
click at [1143, 69] on button "add card" at bounding box center [1151, 68] width 64 height 22
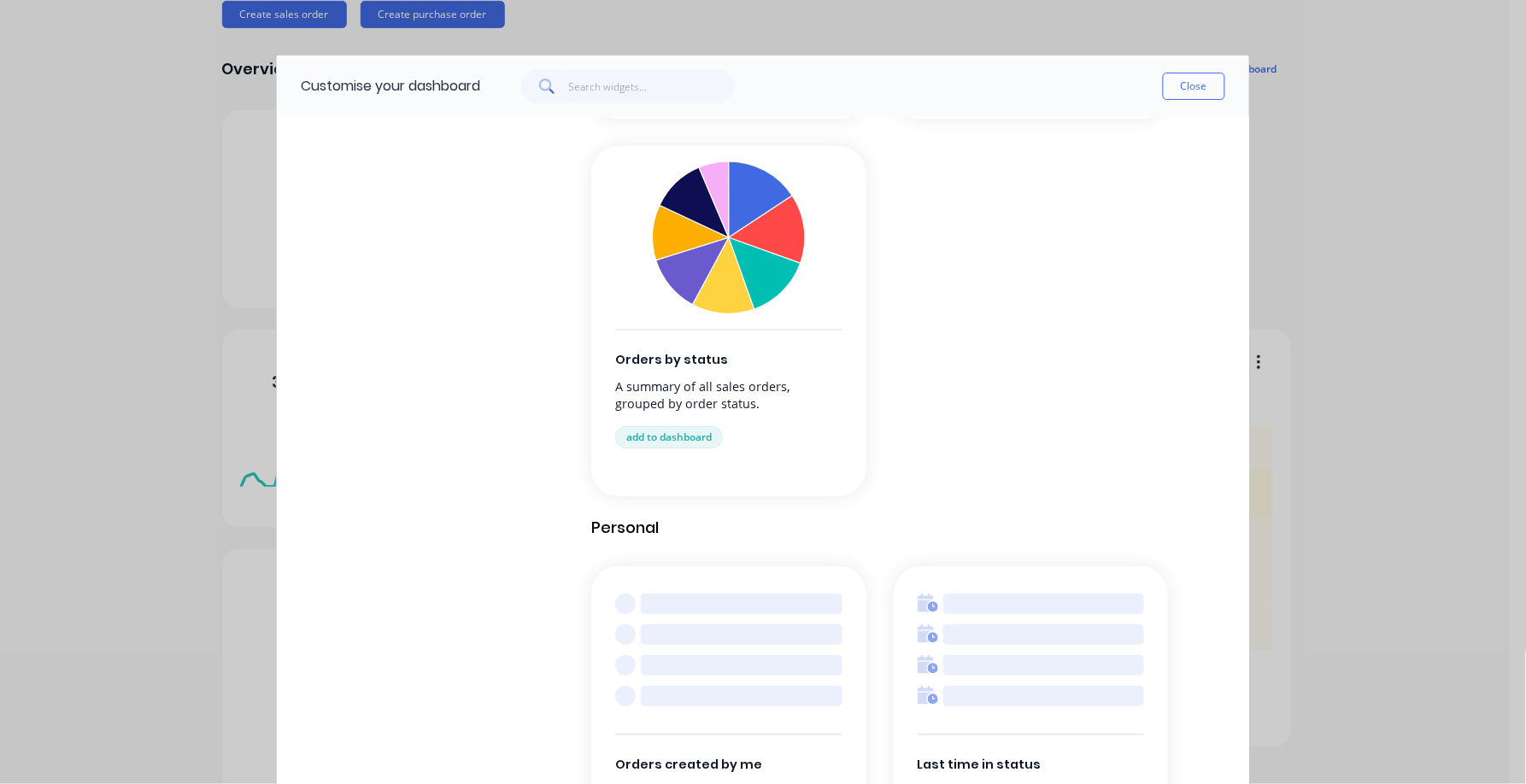
scroll to position [1681, 0]
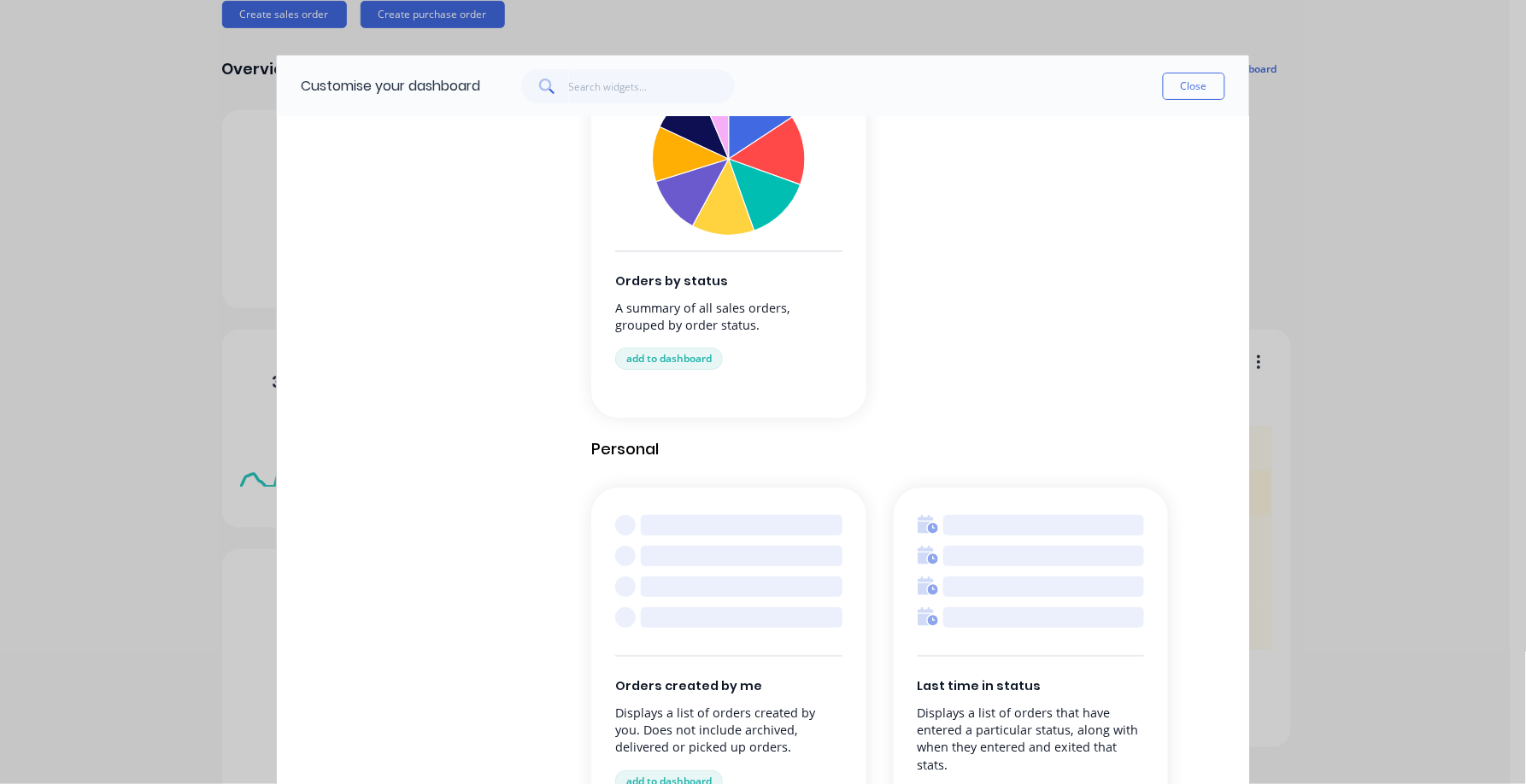
click at [1197, 84] on button "Close" at bounding box center [1193, 86] width 63 height 28
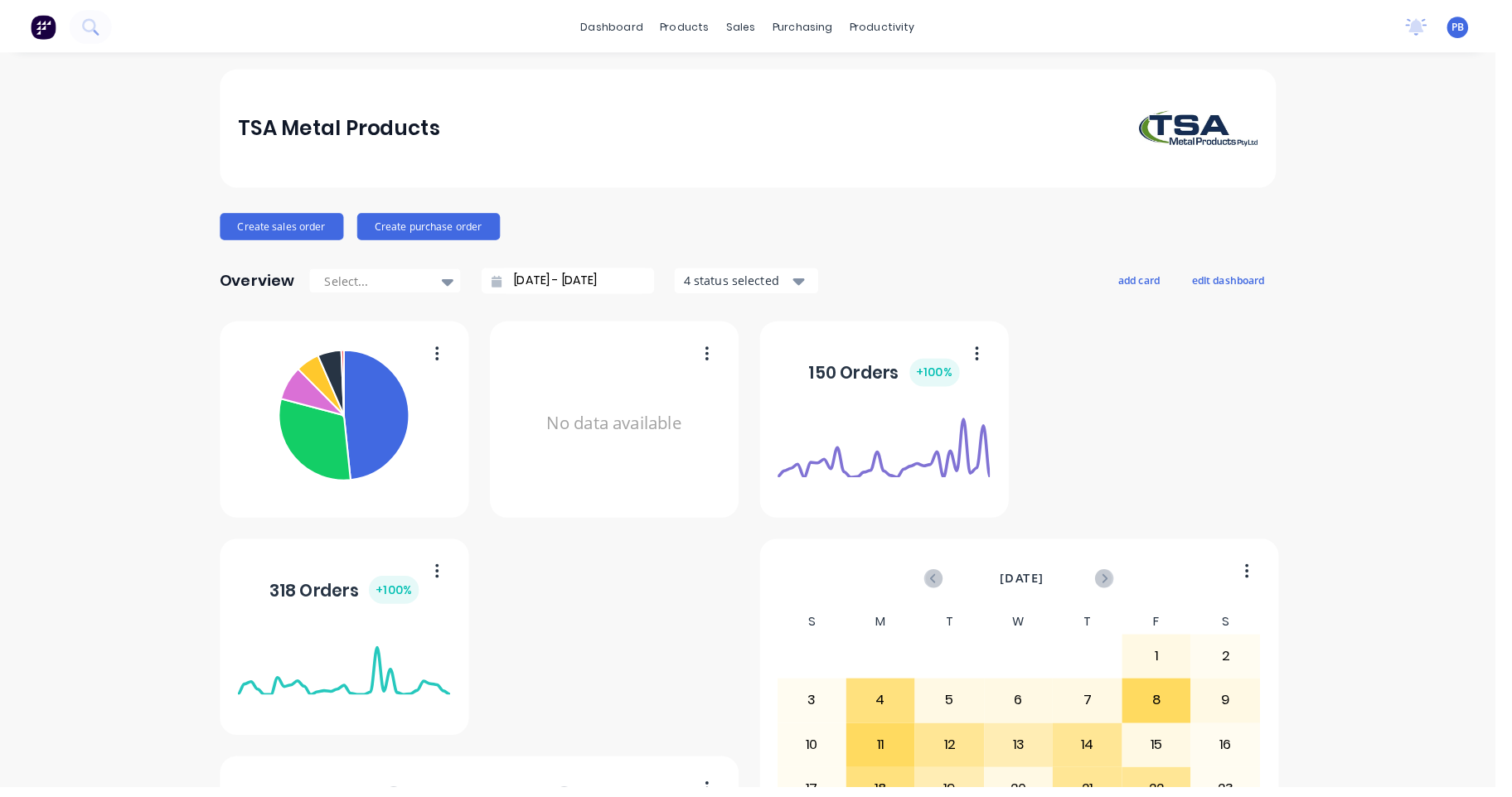
scroll to position [0, 0]
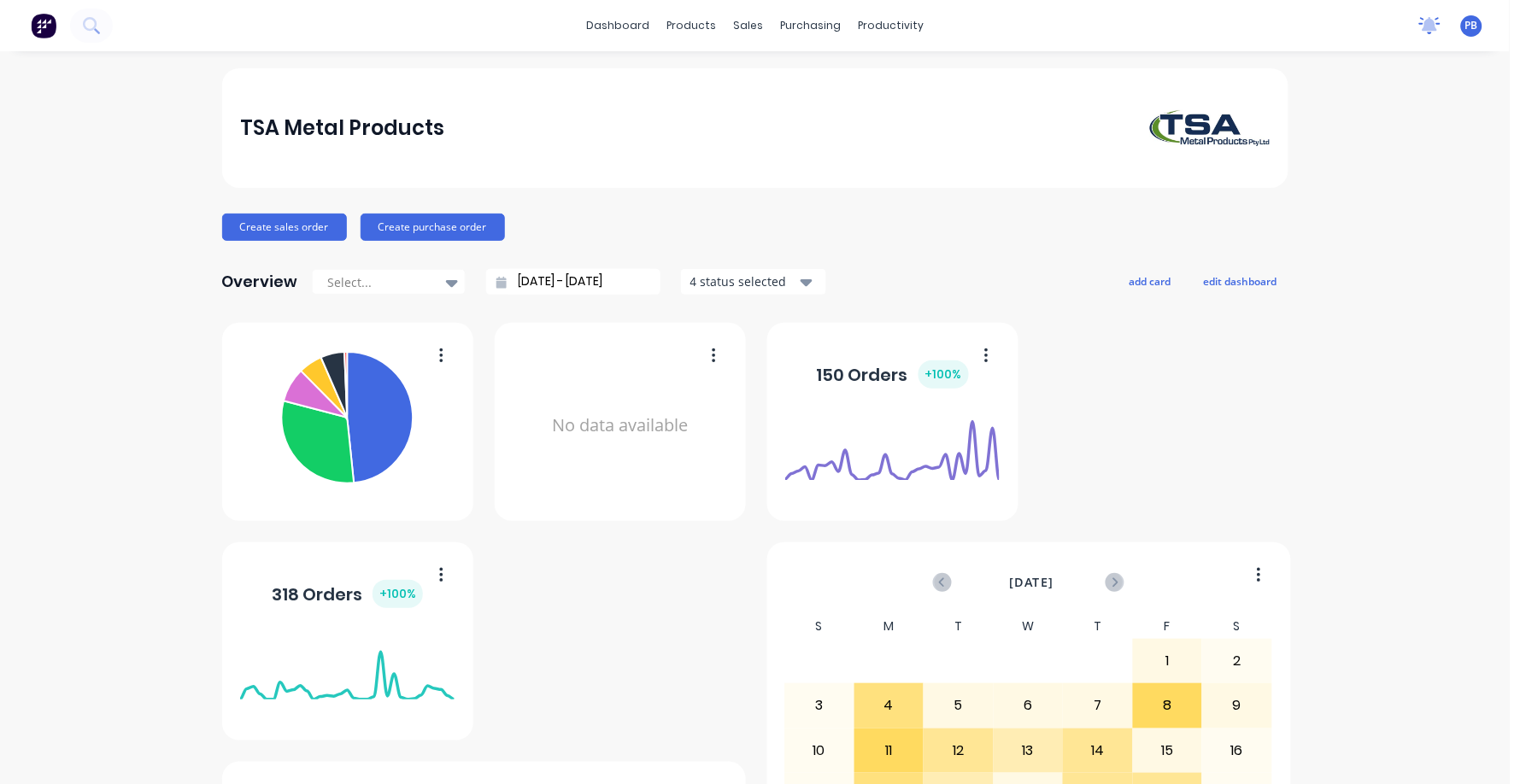
click at [1422, 28] on icon at bounding box center [1429, 23] width 15 height 13
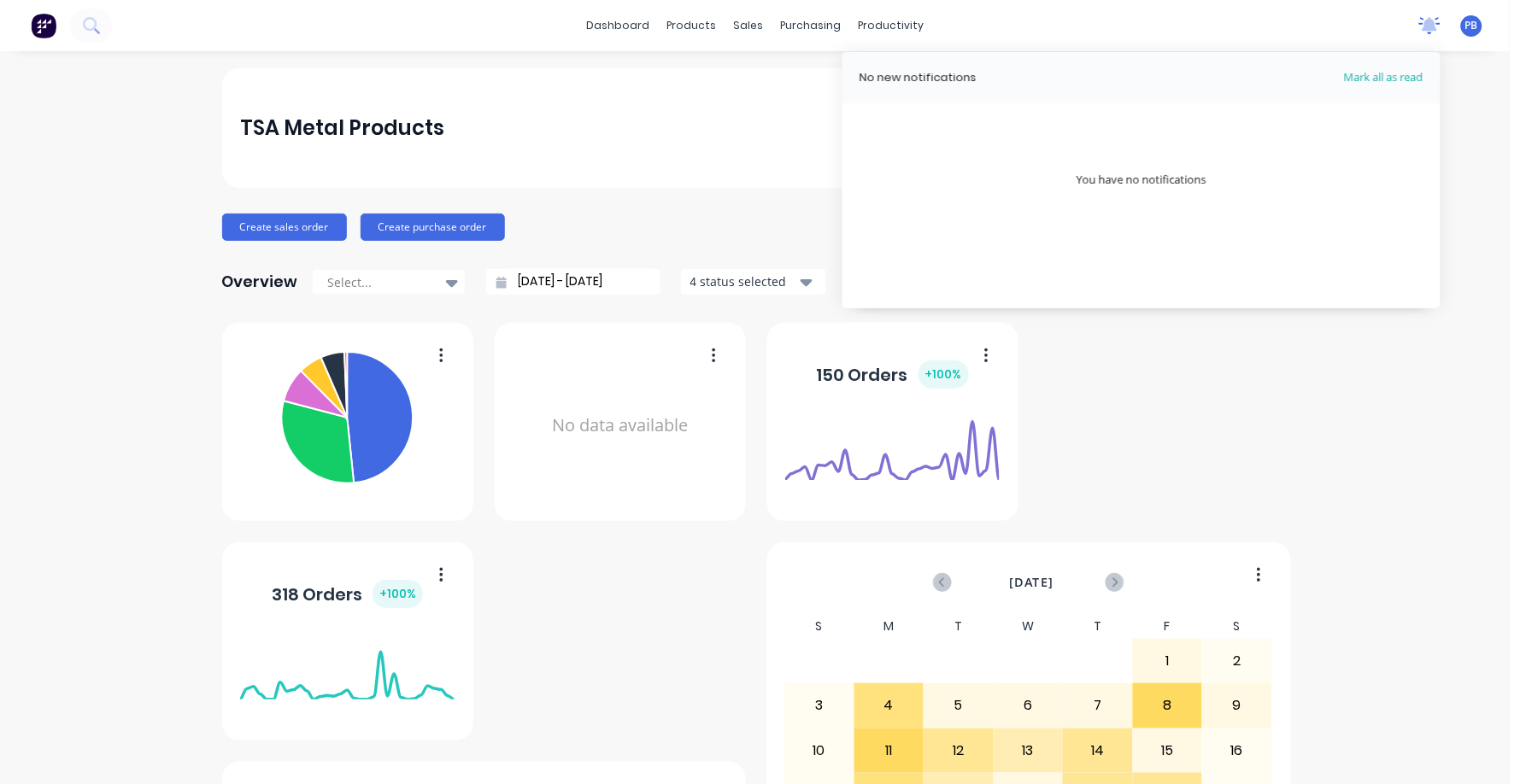
click at [1422, 28] on icon at bounding box center [1429, 23] width 15 height 13
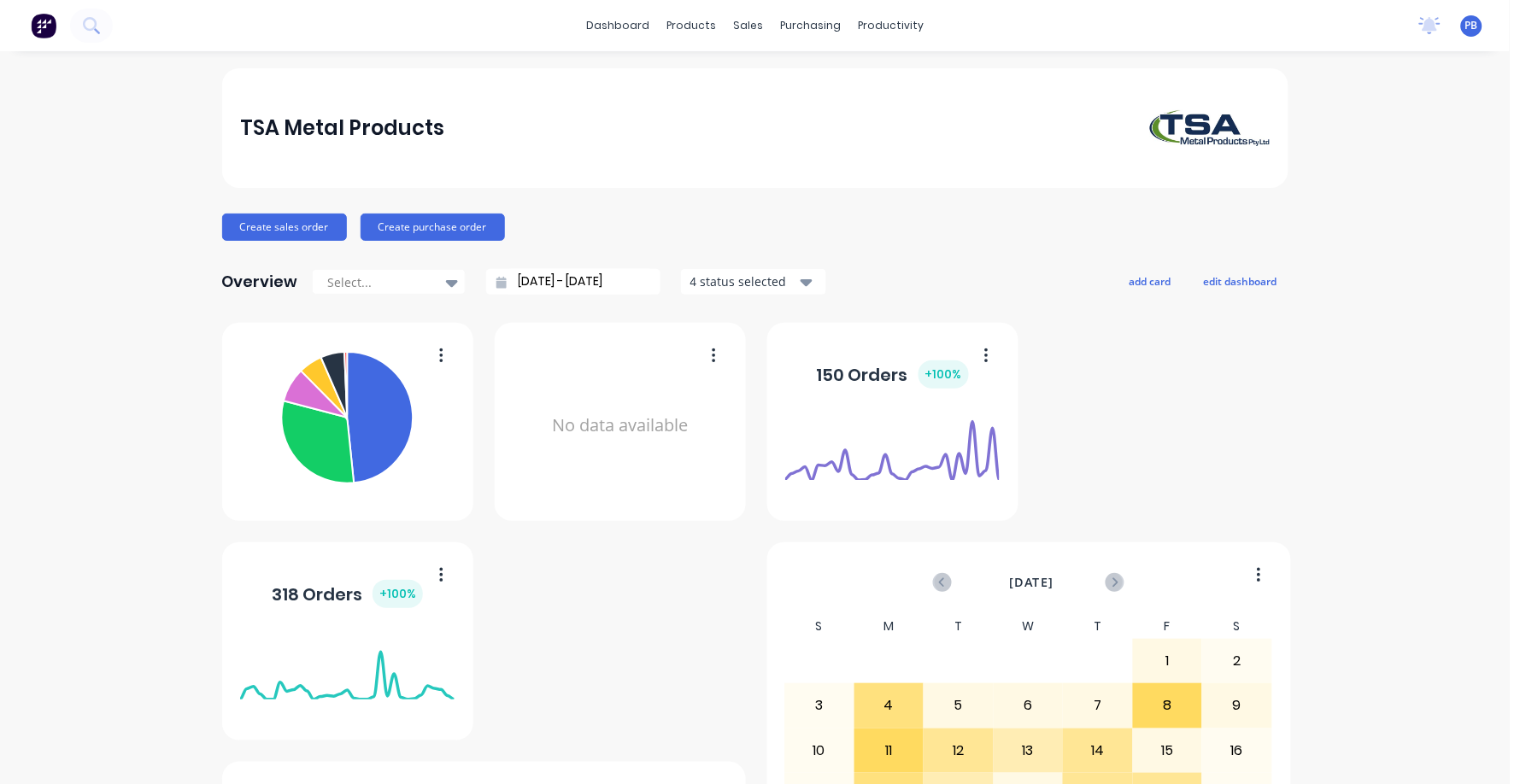
click at [1465, 29] on span "PB" at bounding box center [1471, 25] width 13 height 15
click at [867, 181] on div "TSA Metal Products" at bounding box center [755, 128] width 1067 height 120
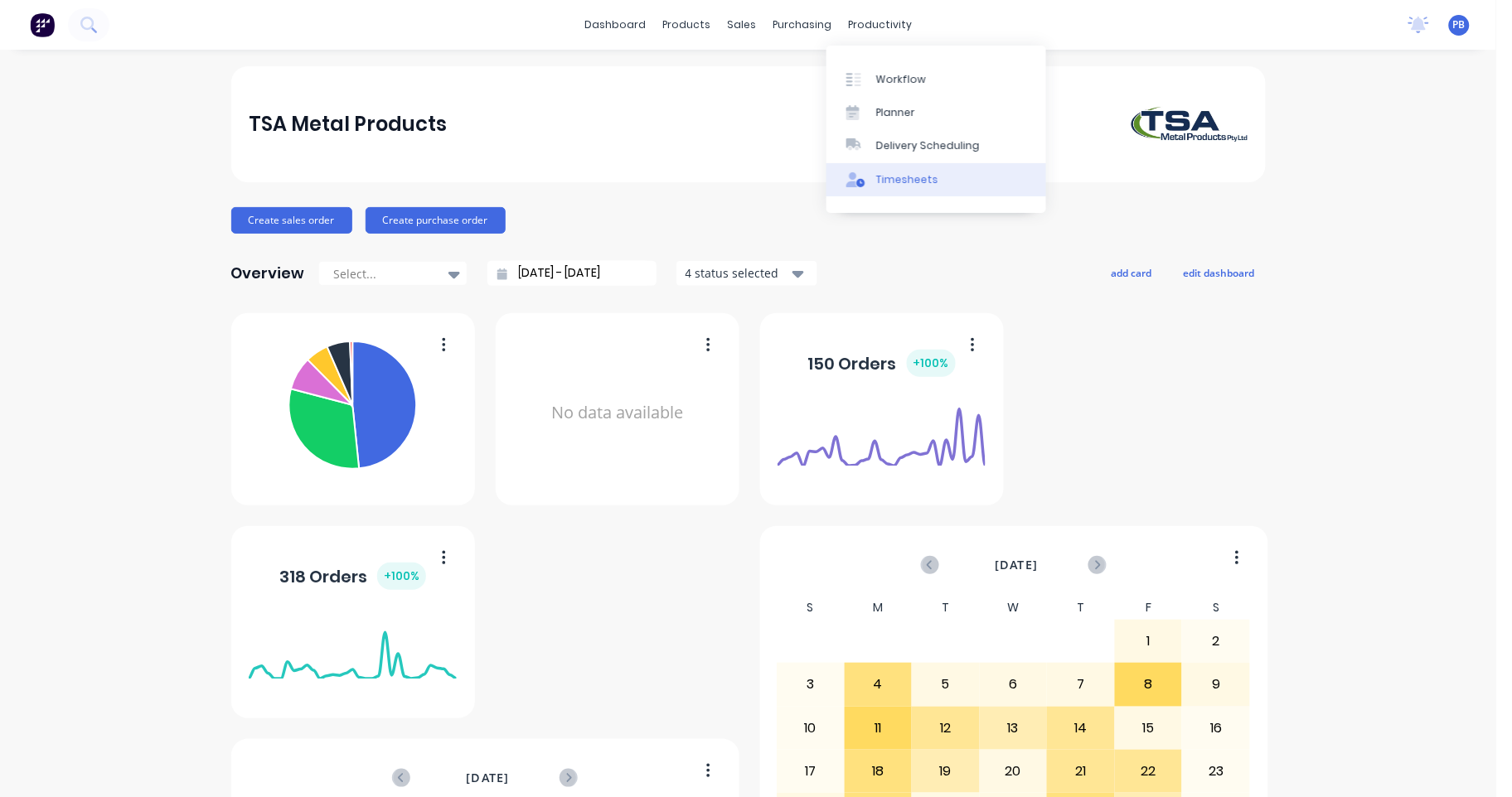
click at [913, 174] on div "Timesheets" at bounding box center [907, 180] width 62 height 15
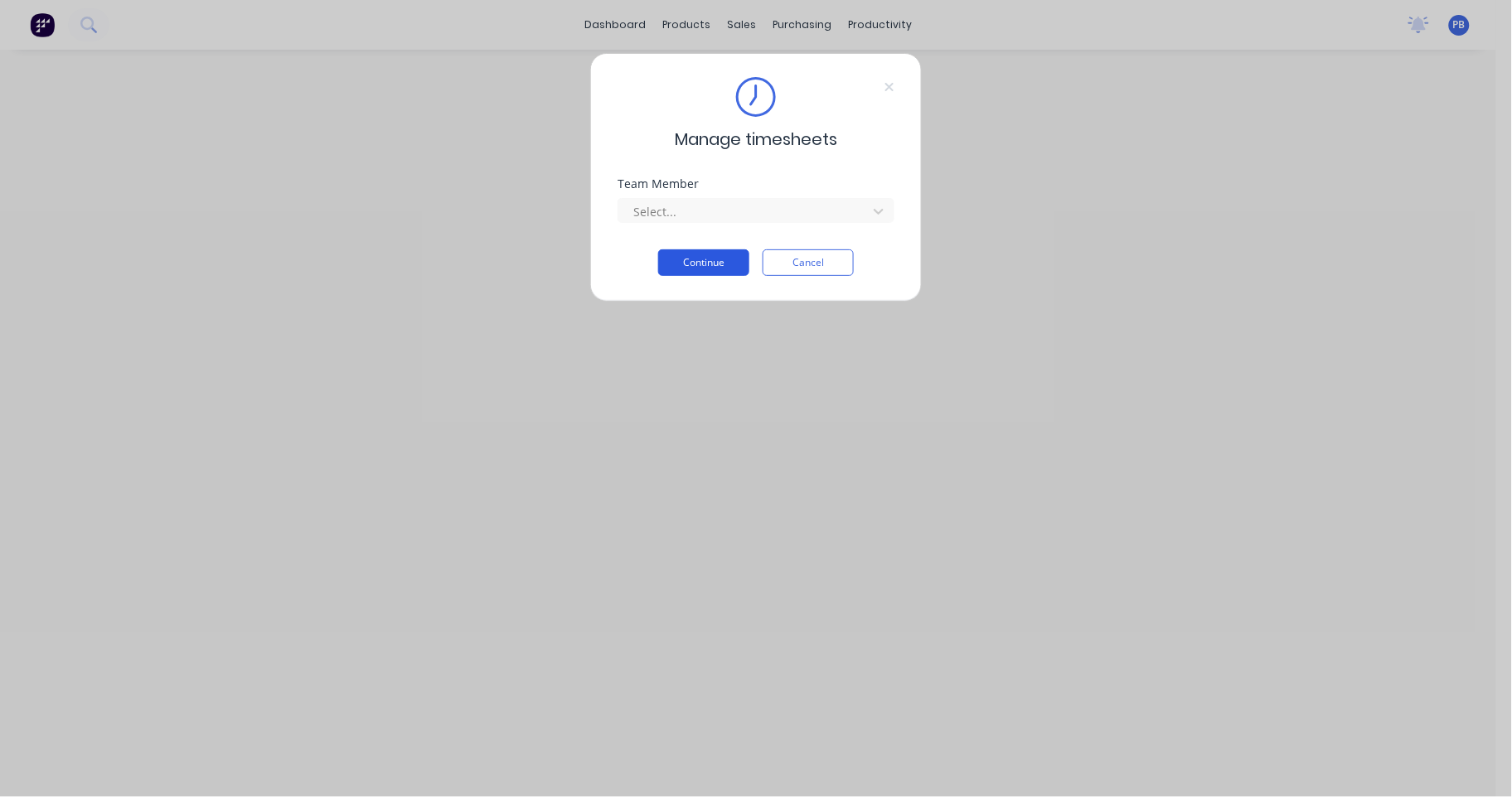
click at [714, 268] on button "Continue" at bounding box center [704, 263] width 91 height 27
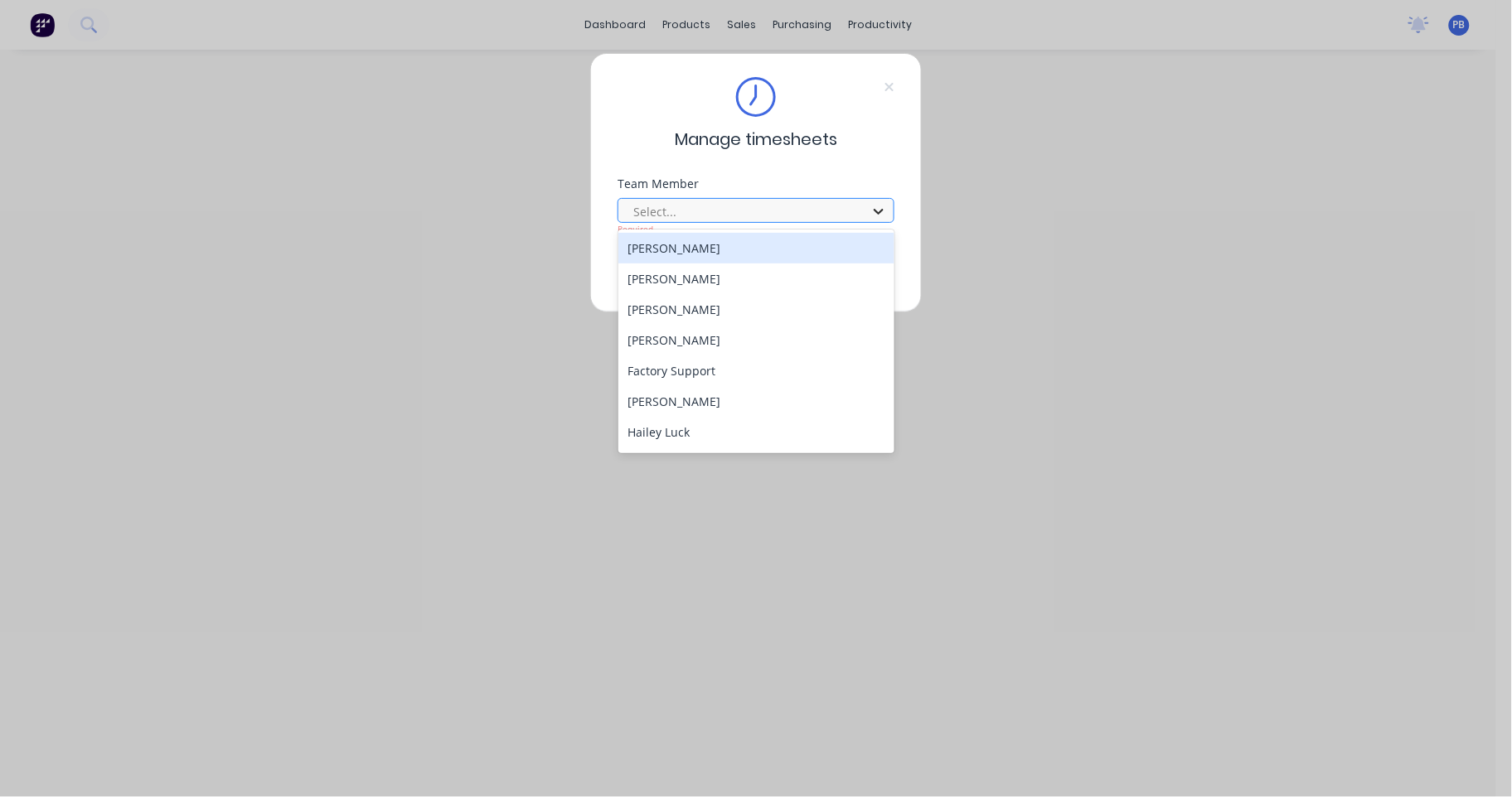
click at [879, 210] on icon at bounding box center [878, 211] width 16 height 16
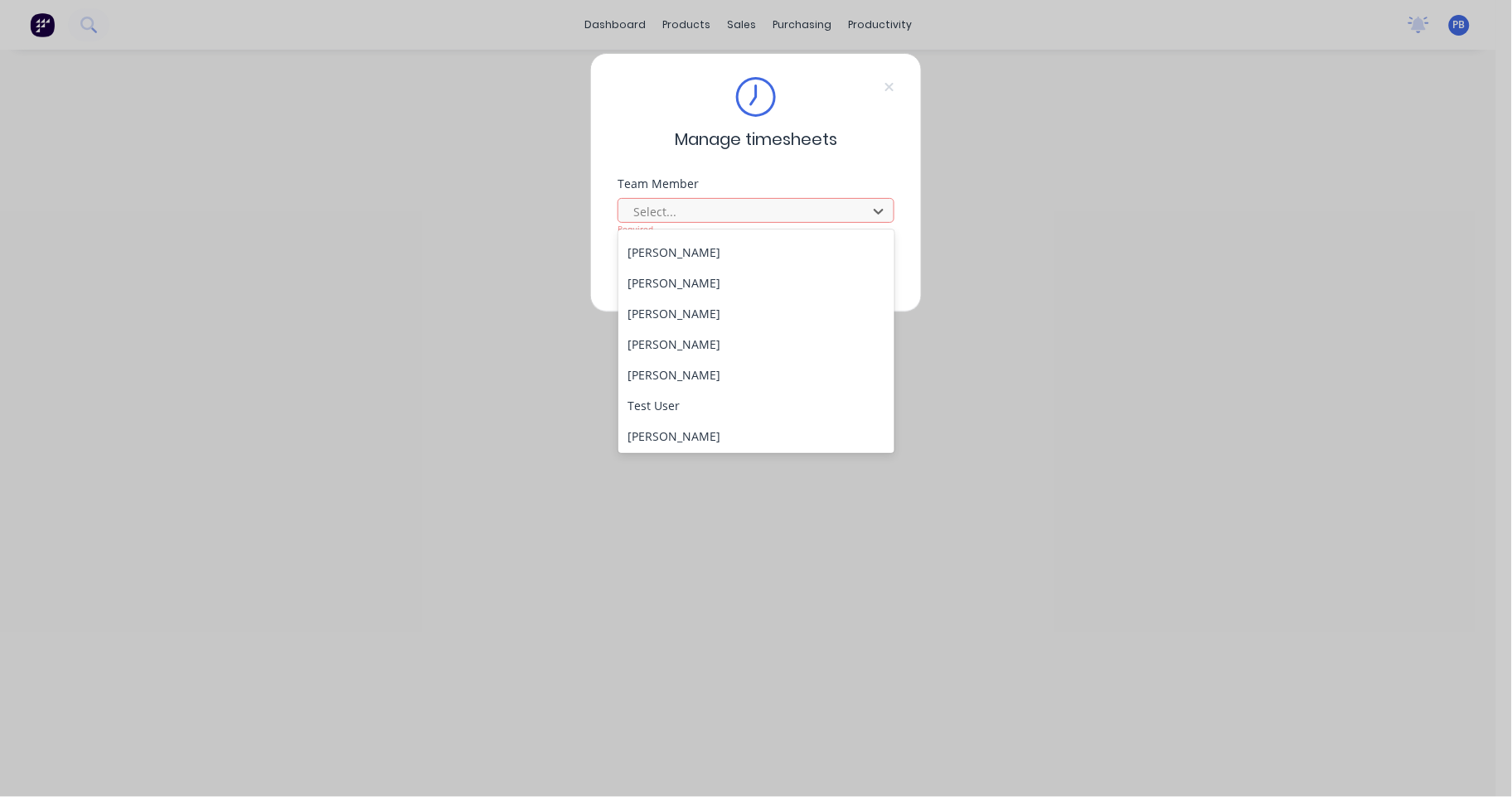
scroll to position [242, 0]
click at [687, 252] on div "[PERSON_NAME]" at bounding box center [756, 251] width 277 height 30
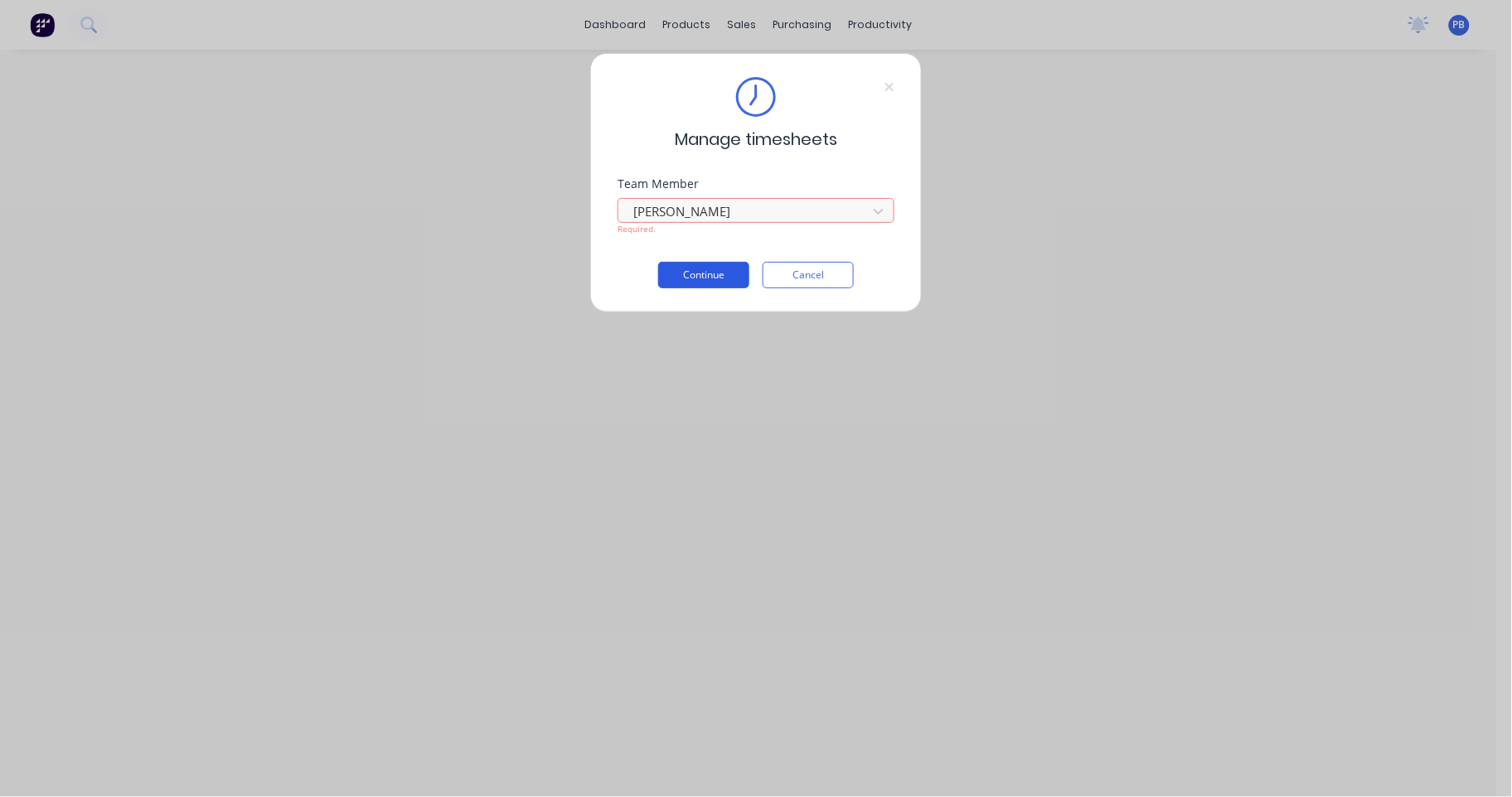
click at [698, 271] on button "Continue" at bounding box center [704, 275] width 91 height 27
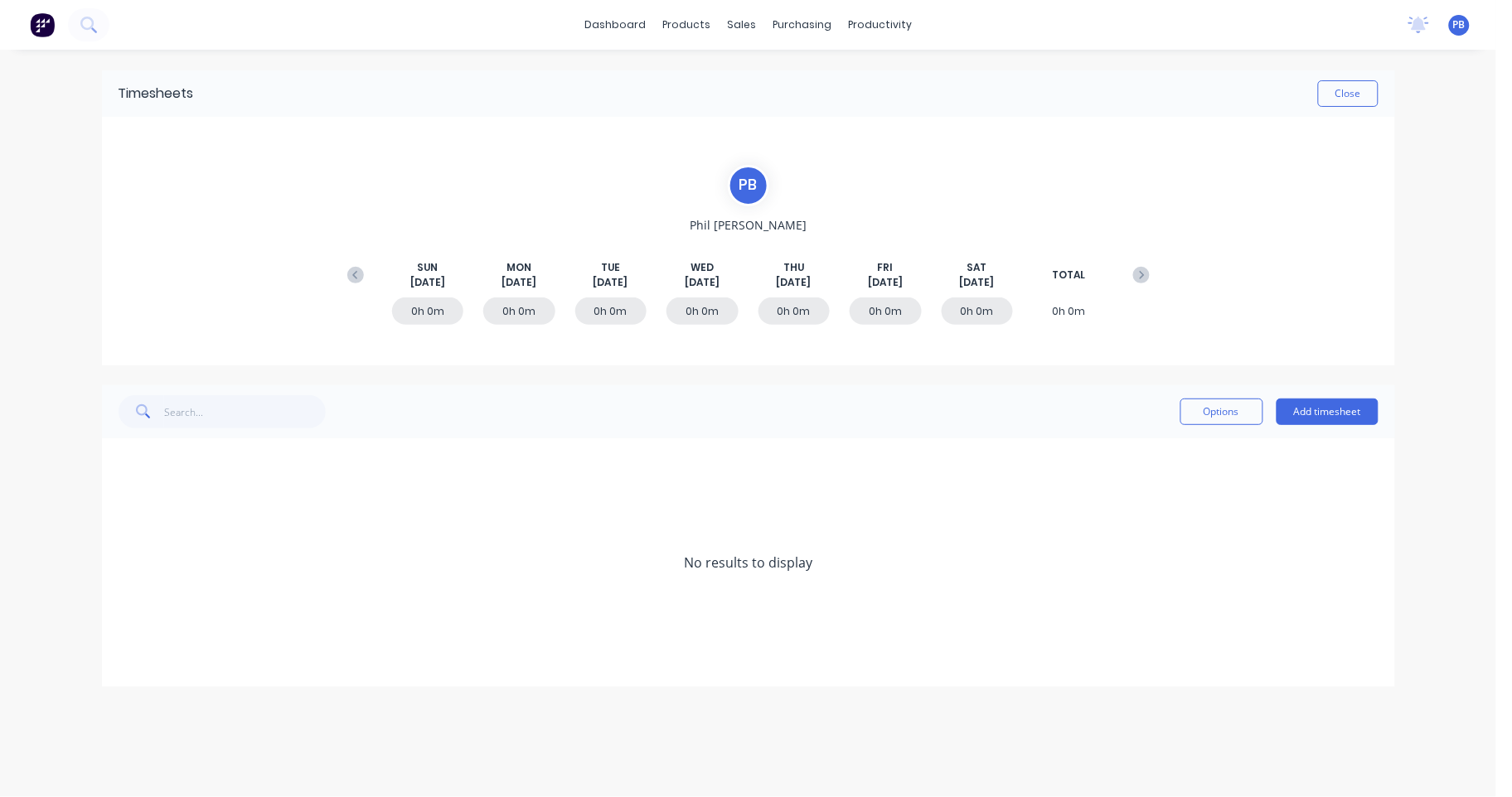
click at [979, 313] on div "0h 0m" at bounding box center [977, 311] width 72 height 28
click at [1143, 269] on icon at bounding box center [1141, 275] width 16 height 16
click at [1142, 271] on icon at bounding box center [1141, 275] width 16 height 16
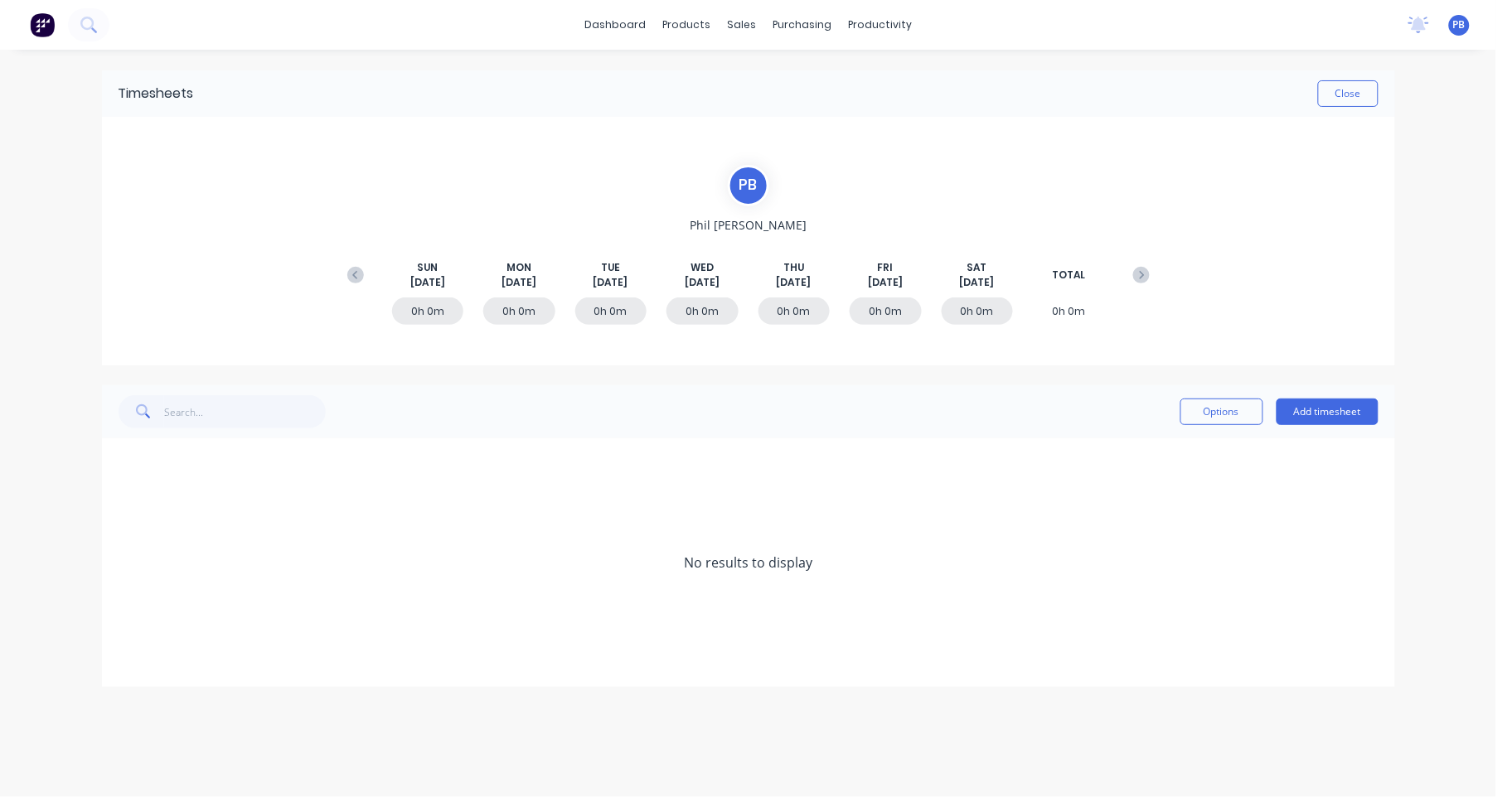
click at [1142, 272] on g at bounding box center [1141, 275] width 16 height 16
click at [626, 21] on link "dashboard" at bounding box center [615, 24] width 78 height 25
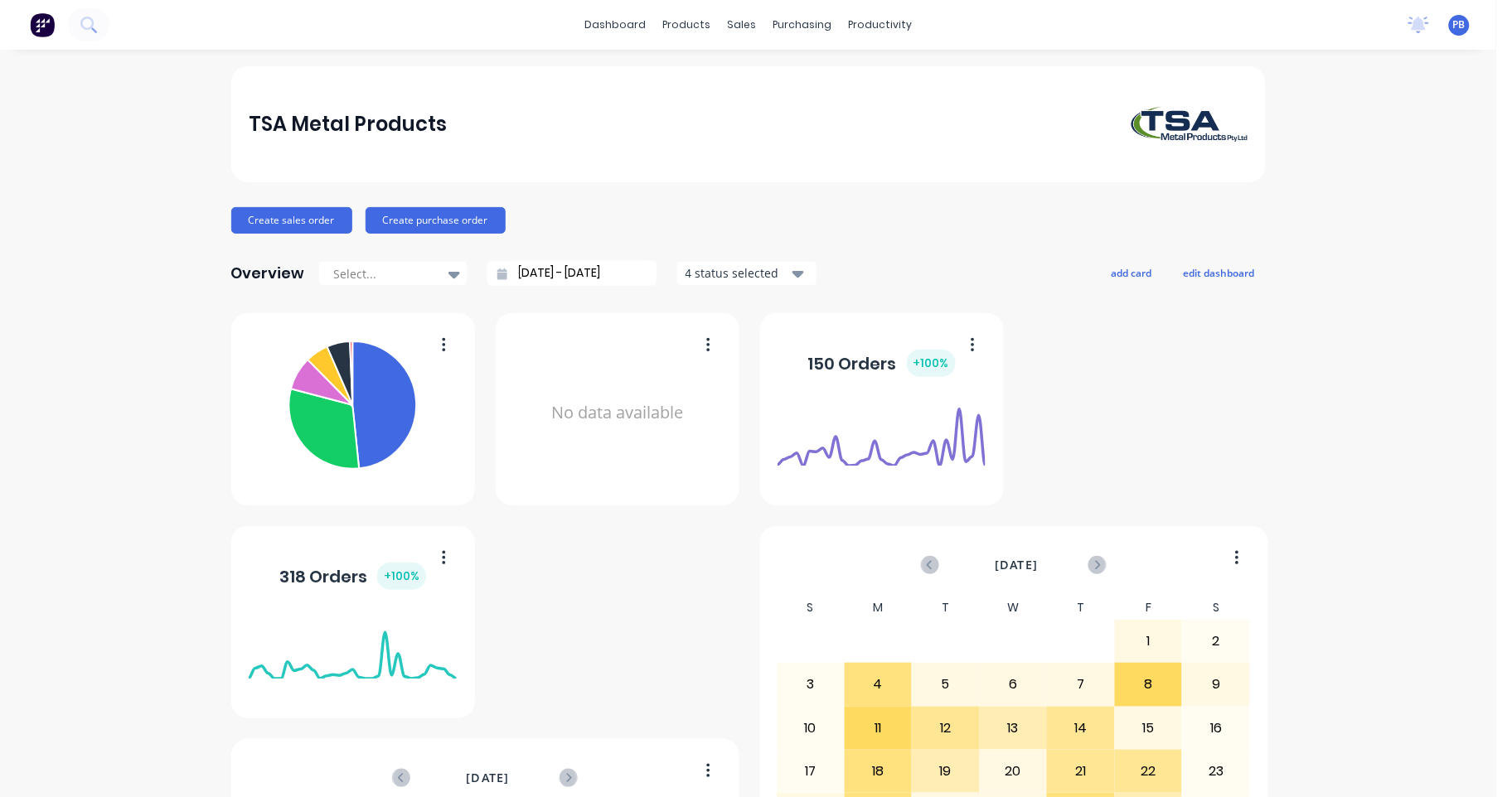
click at [792, 270] on icon "button" at bounding box center [797, 273] width 11 height 18
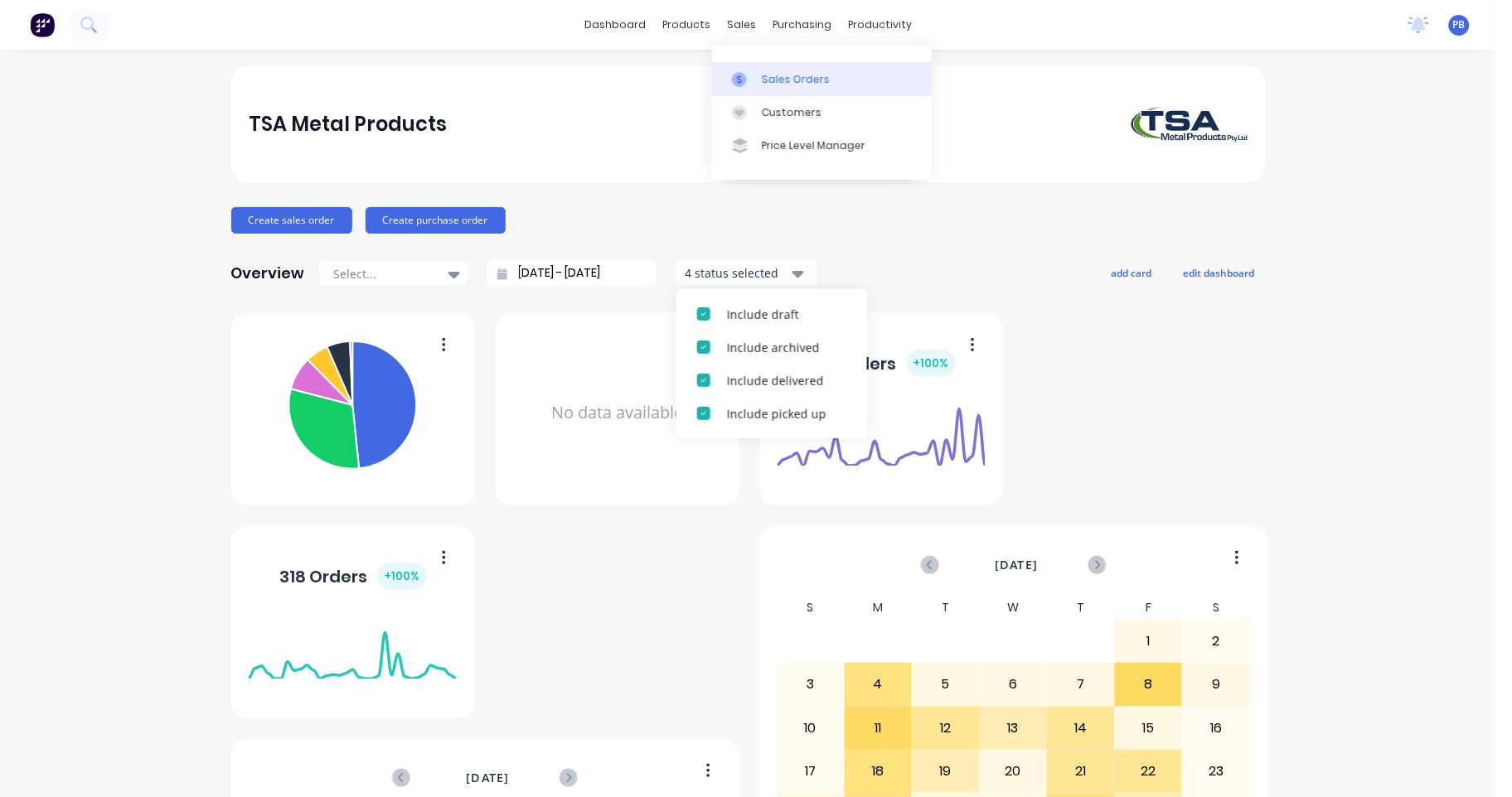
click at [782, 77] on div "Sales Orders" at bounding box center [795, 79] width 68 height 15
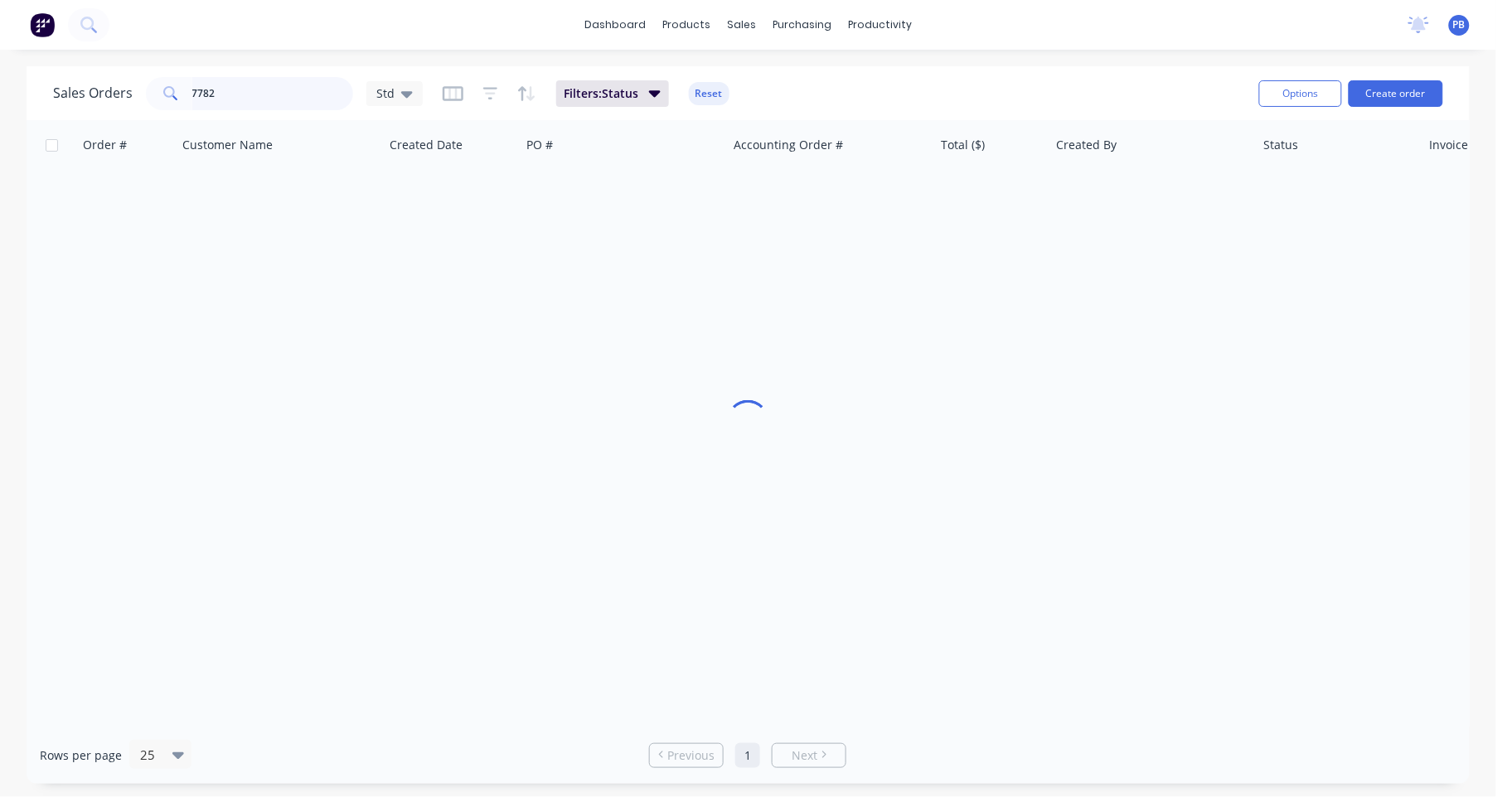
click at [249, 84] on input "7782" at bounding box center [273, 94] width 161 height 33
click at [250, 85] on input "7782" at bounding box center [273, 94] width 161 height 33
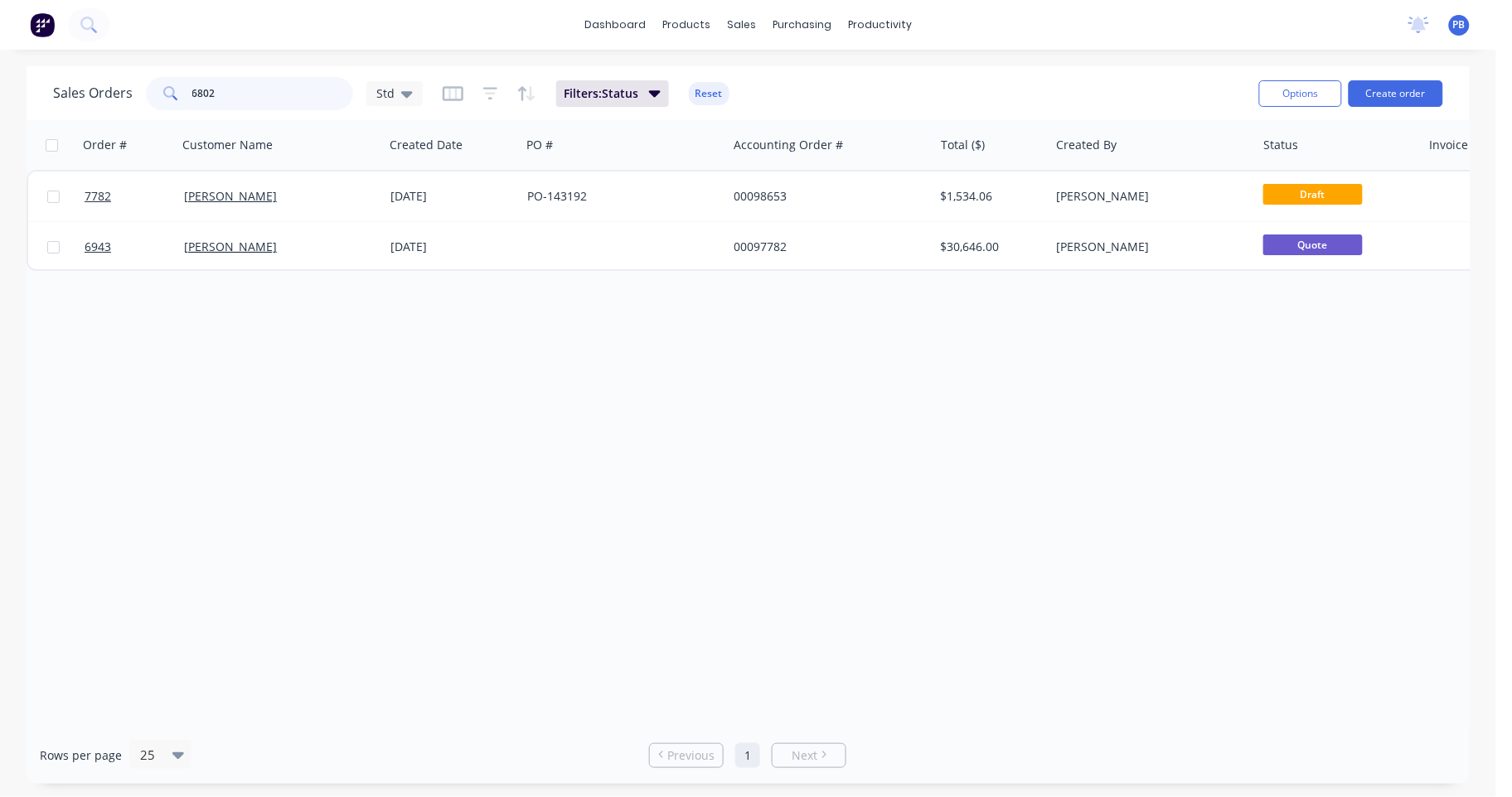
type input "6802"
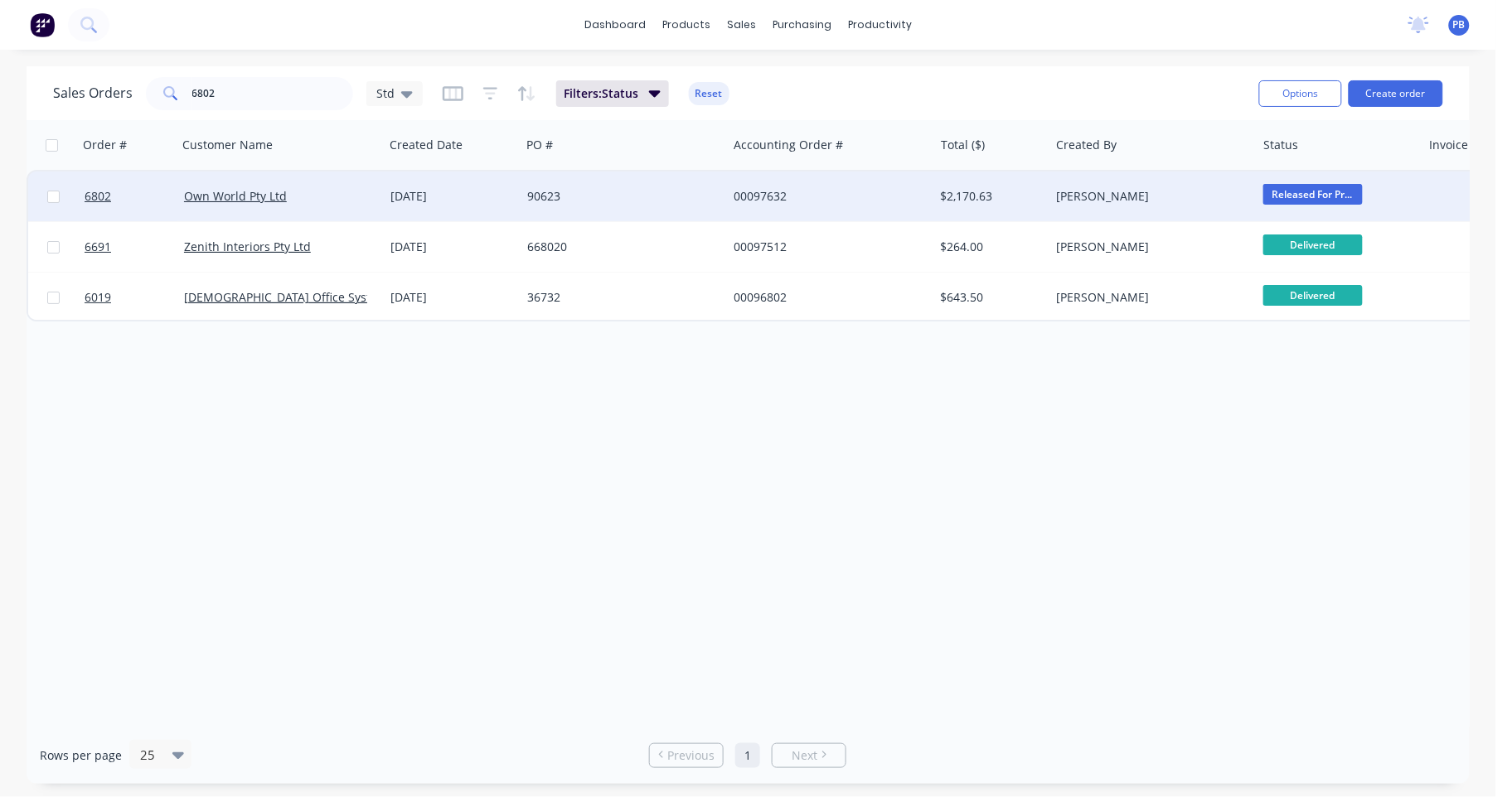
click at [755, 196] on div "00097632" at bounding box center [826, 196] width 184 height 16
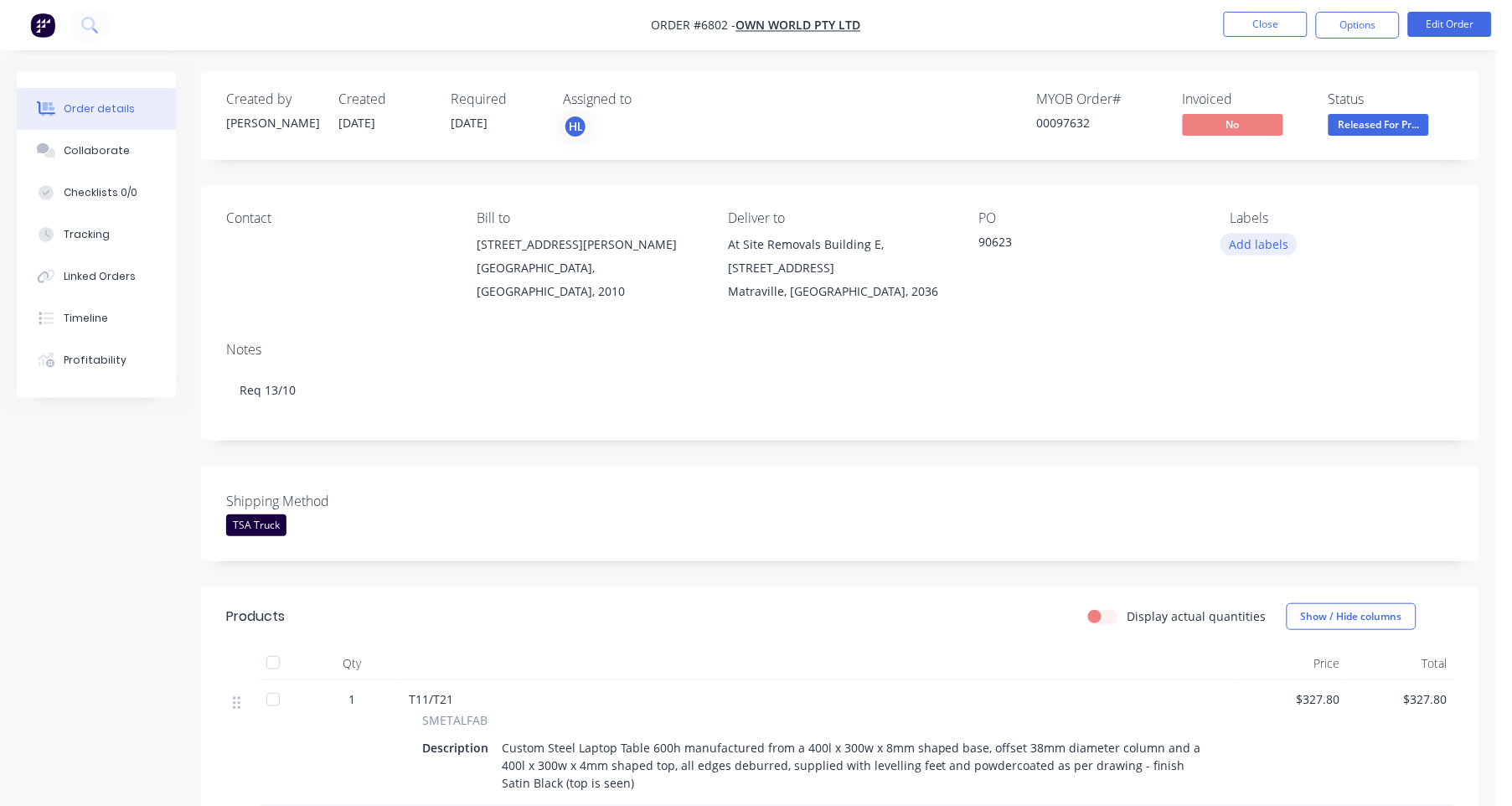
click at [1253, 241] on button "Add labels" at bounding box center [1259, 245] width 77 height 23
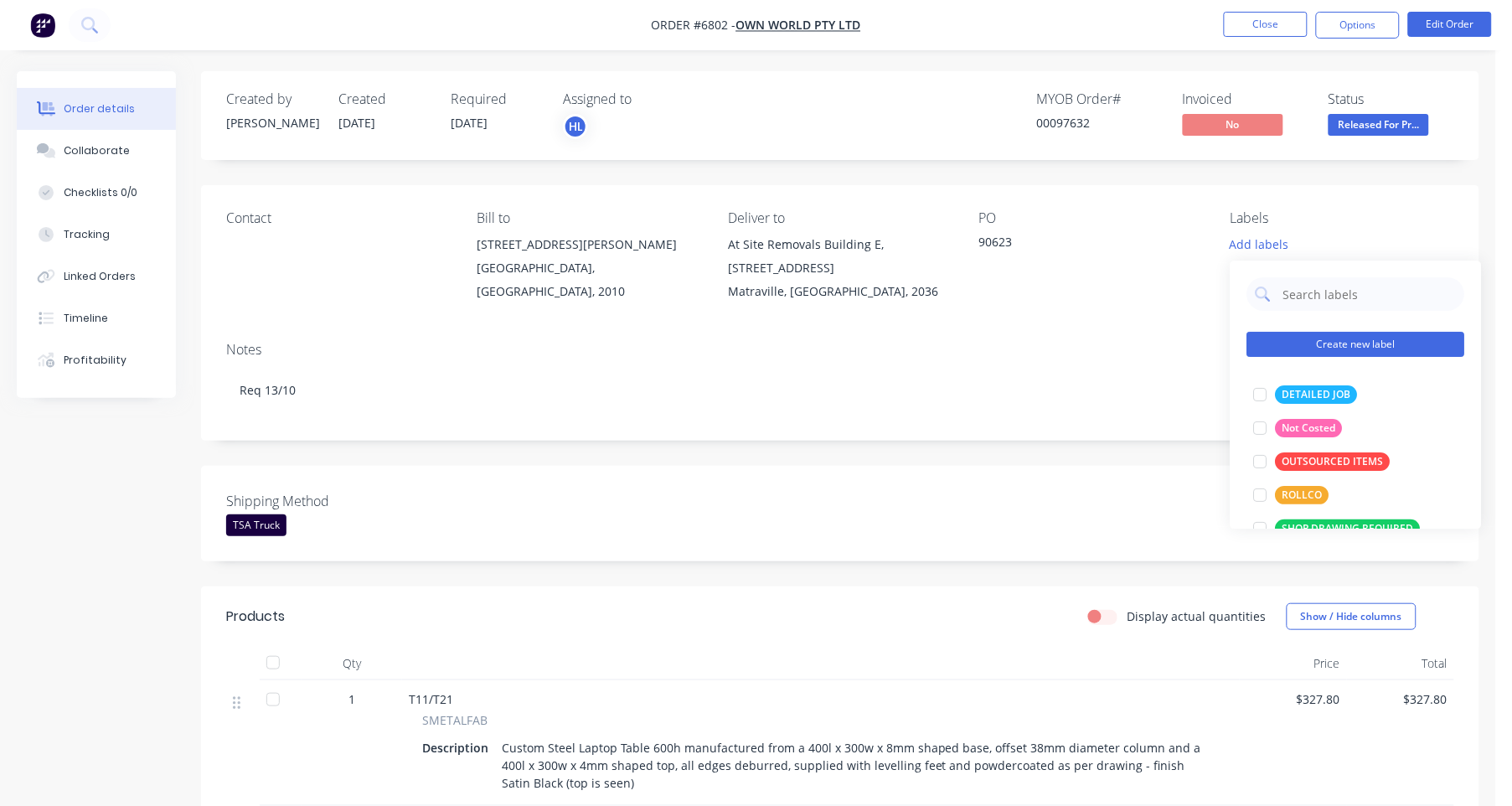
click at [1336, 343] on button "Create new label" at bounding box center [1356, 344] width 217 height 25
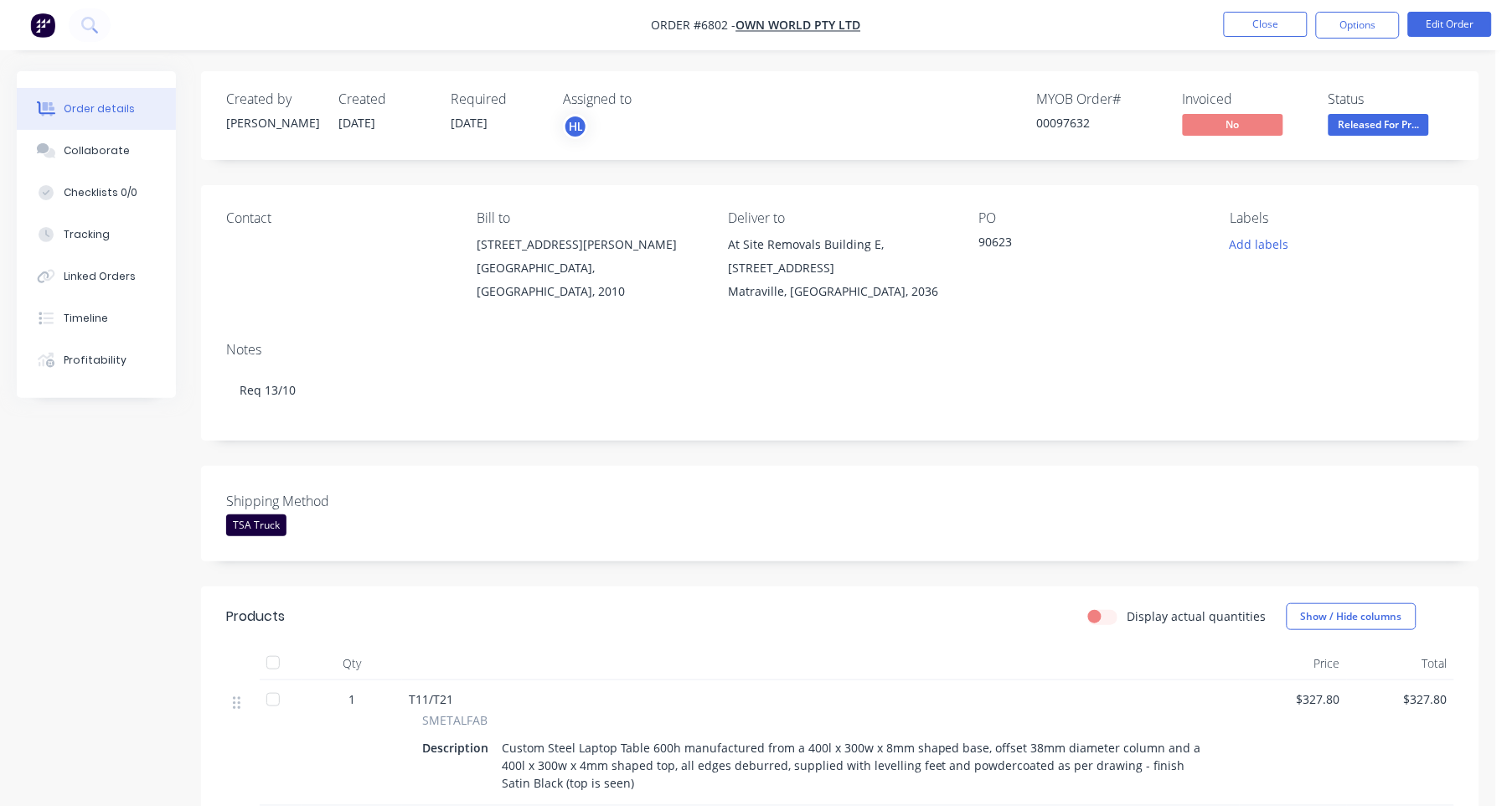
drag, startPoint x: 1086, startPoint y: 242, endPoint x: 1097, endPoint y: 242, distance: 11.0
click at [1091, 242] on div "90623" at bounding box center [1083, 245] width 209 height 24
click at [1254, 19] on button "Close" at bounding box center [1266, 24] width 84 height 25
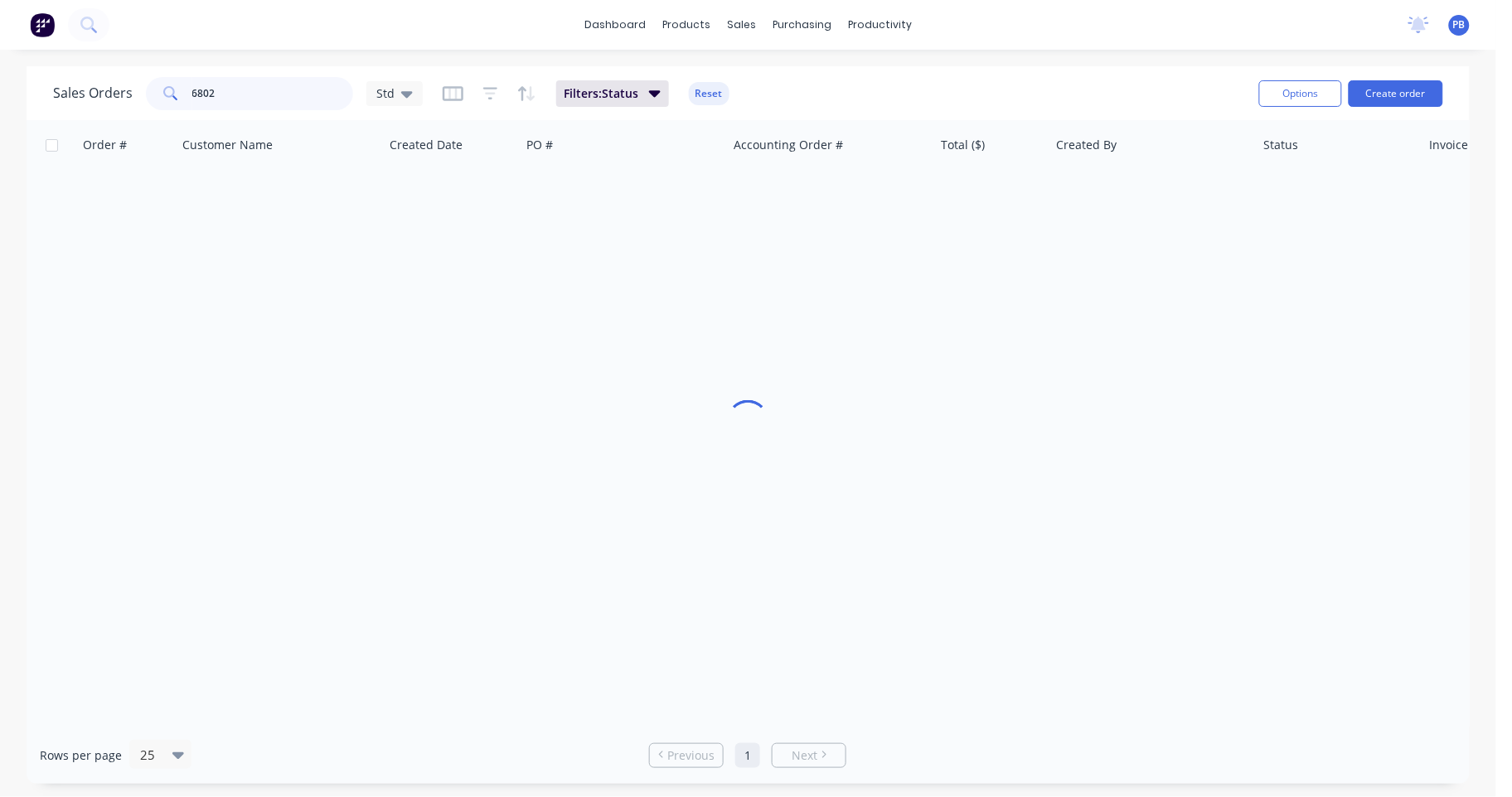
drag, startPoint x: 301, startPoint y: 88, endPoint x: 142, endPoint y: 71, distance: 159.9
click at [142, 71] on div "Sales Orders 6802 Std Filters: Status Reset Options Create order" at bounding box center [749, 93] width 1443 height 54
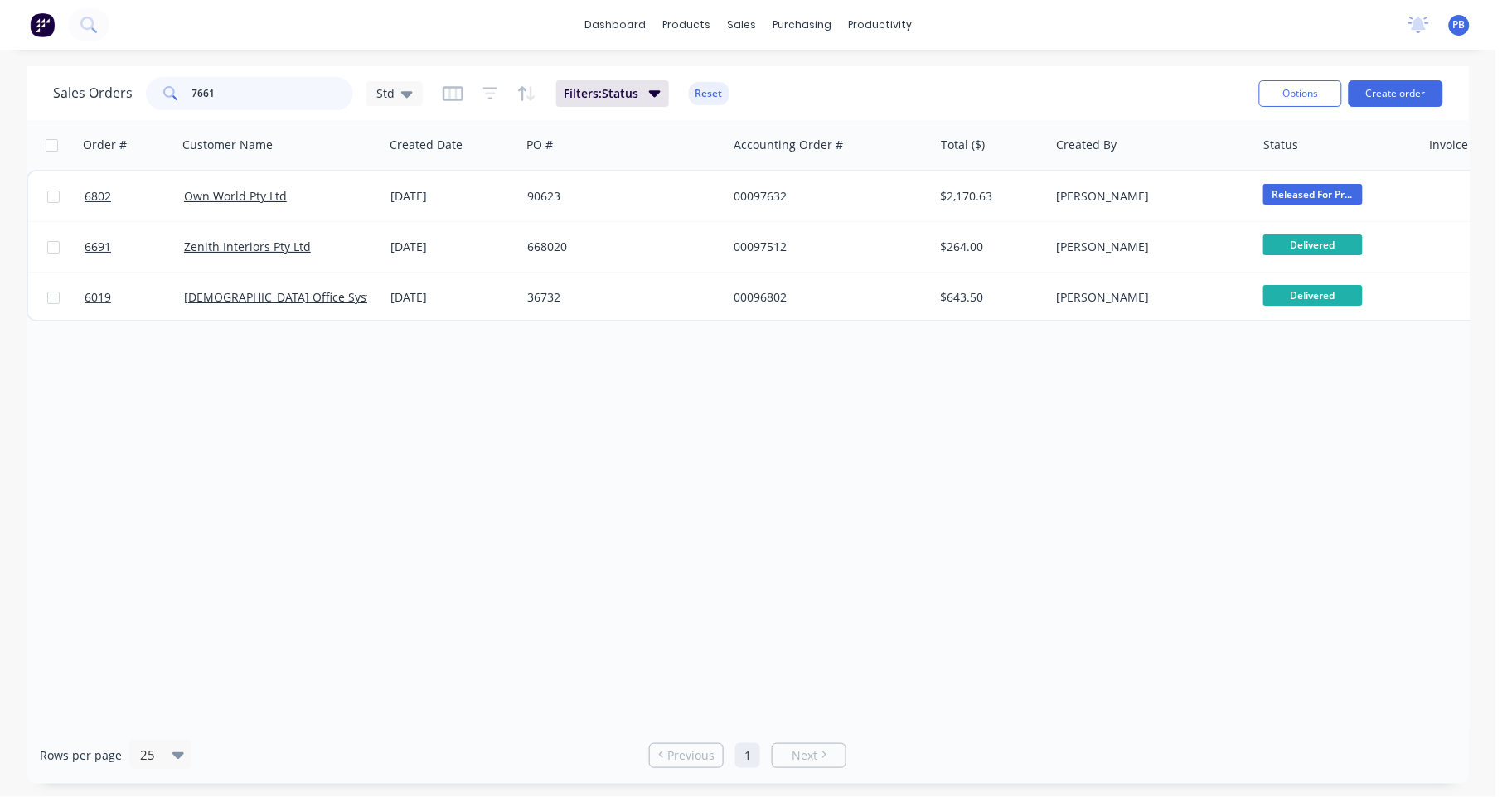
type input "7661"
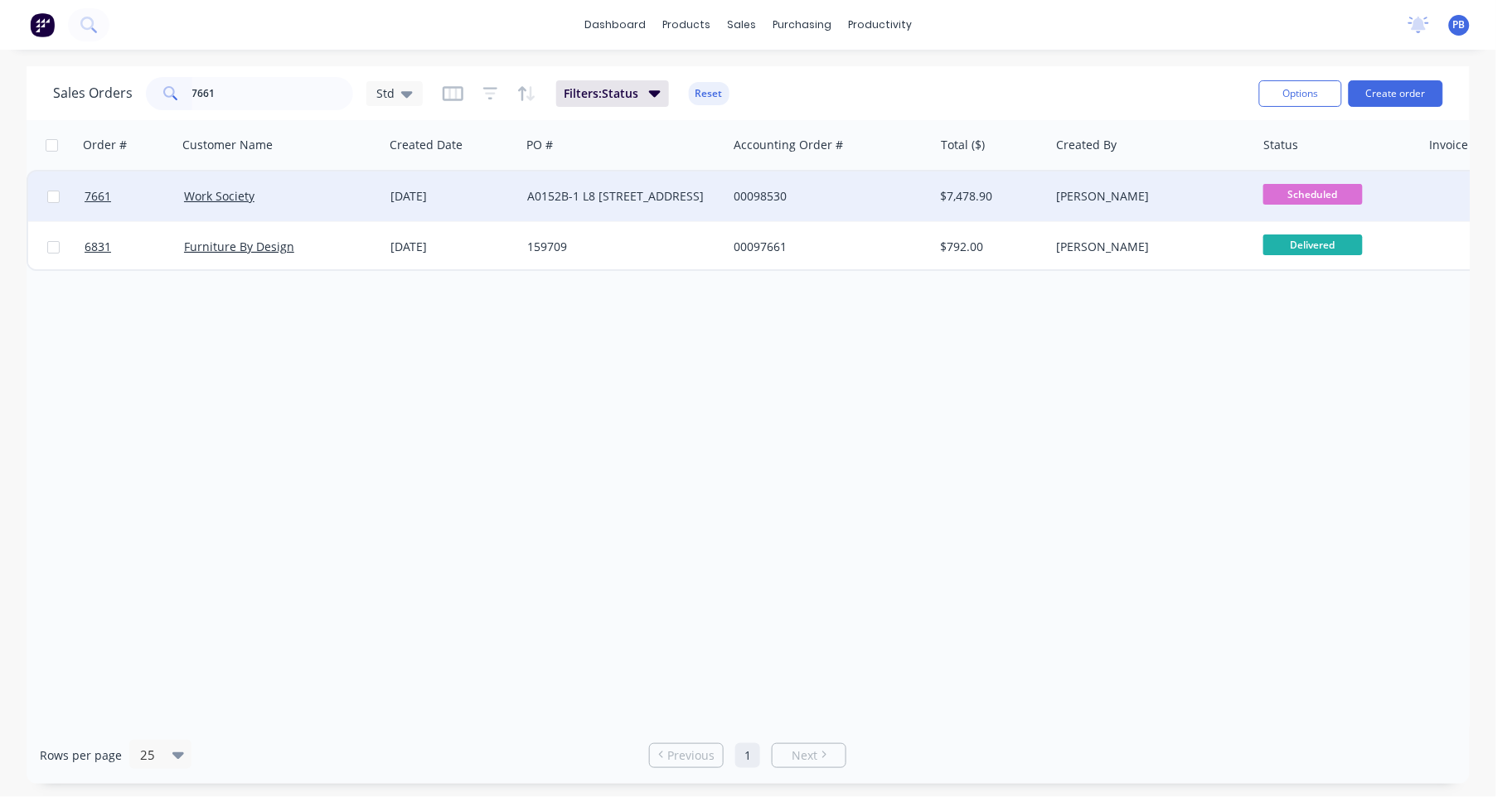
click at [747, 191] on div "00098530" at bounding box center [826, 196] width 184 height 16
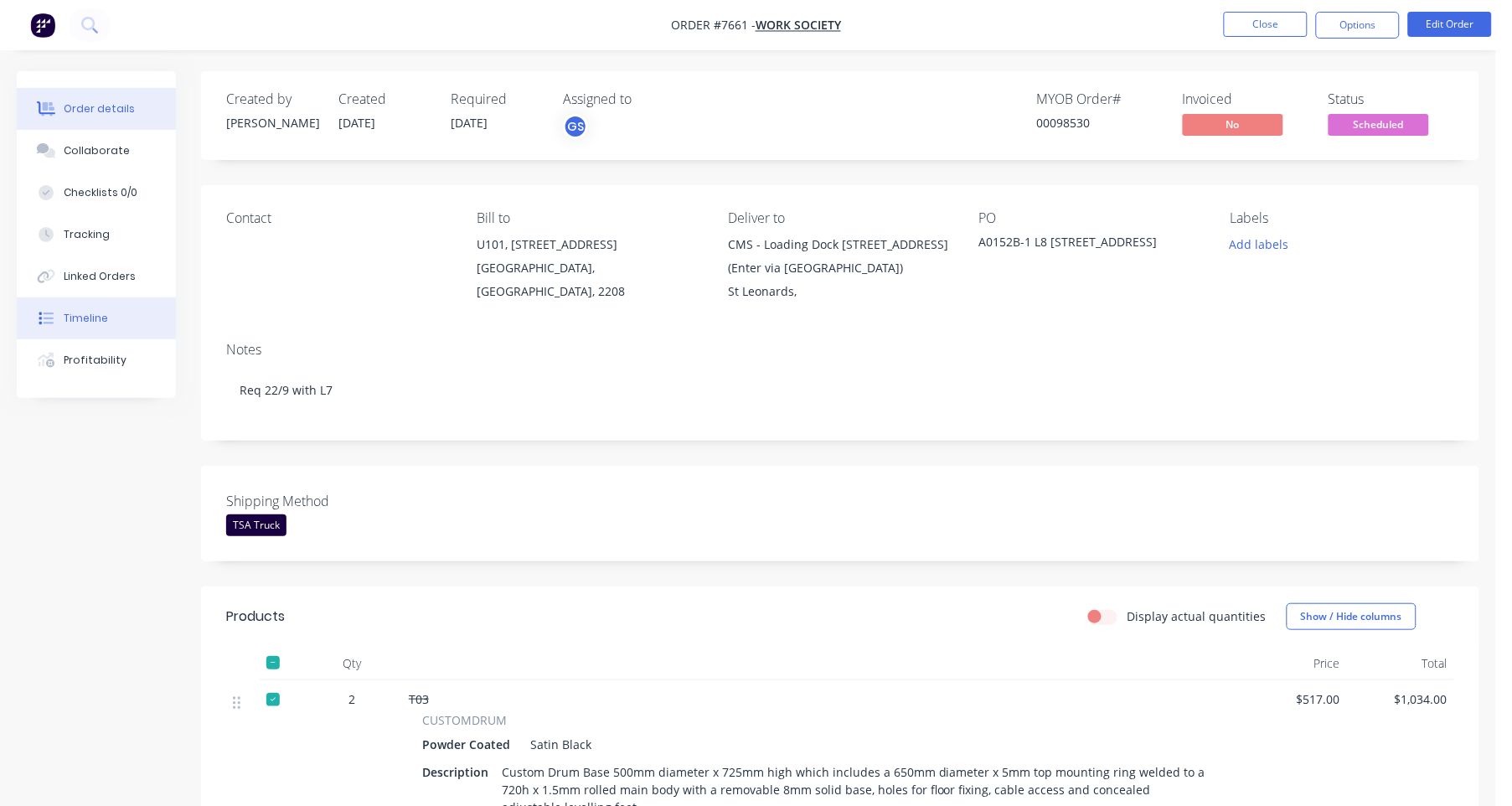
click at [91, 314] on div "Timeline" at bounding box center [86, 318] width 45 height 15
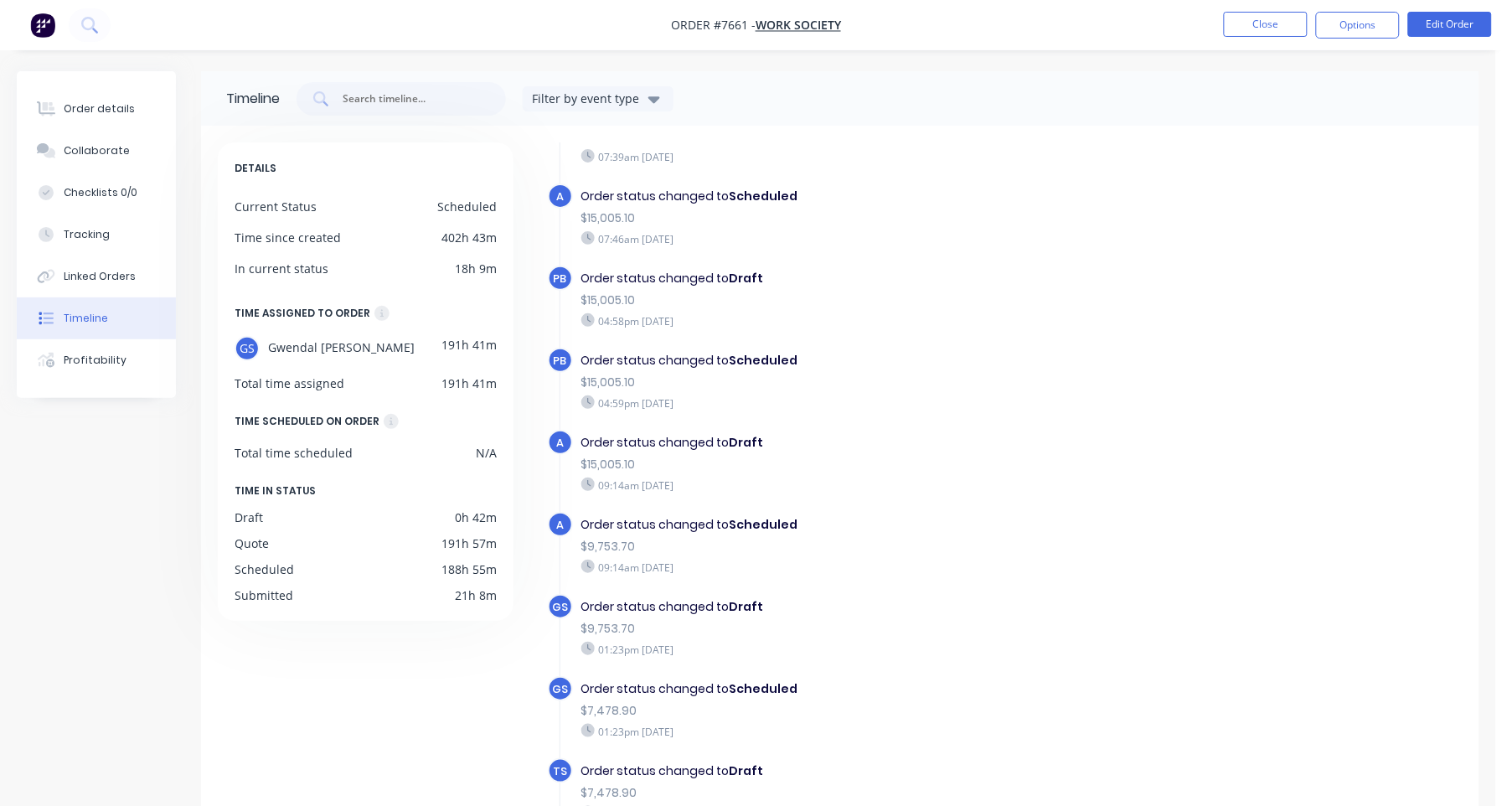
scroll to position [887, 0]
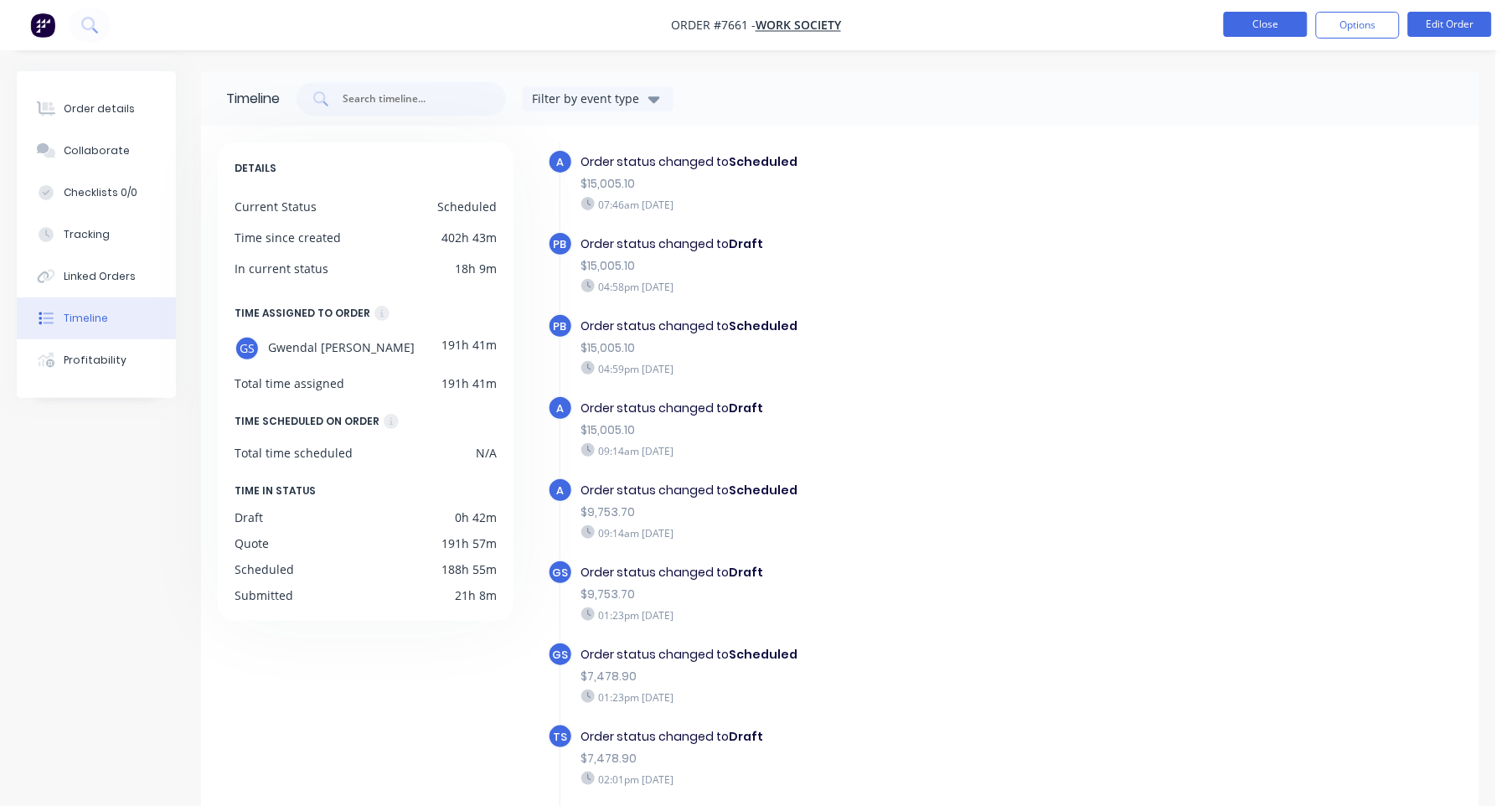
click at [1257, 28] on button "Close" at bounding box center [1266, 24] width 84 height 25
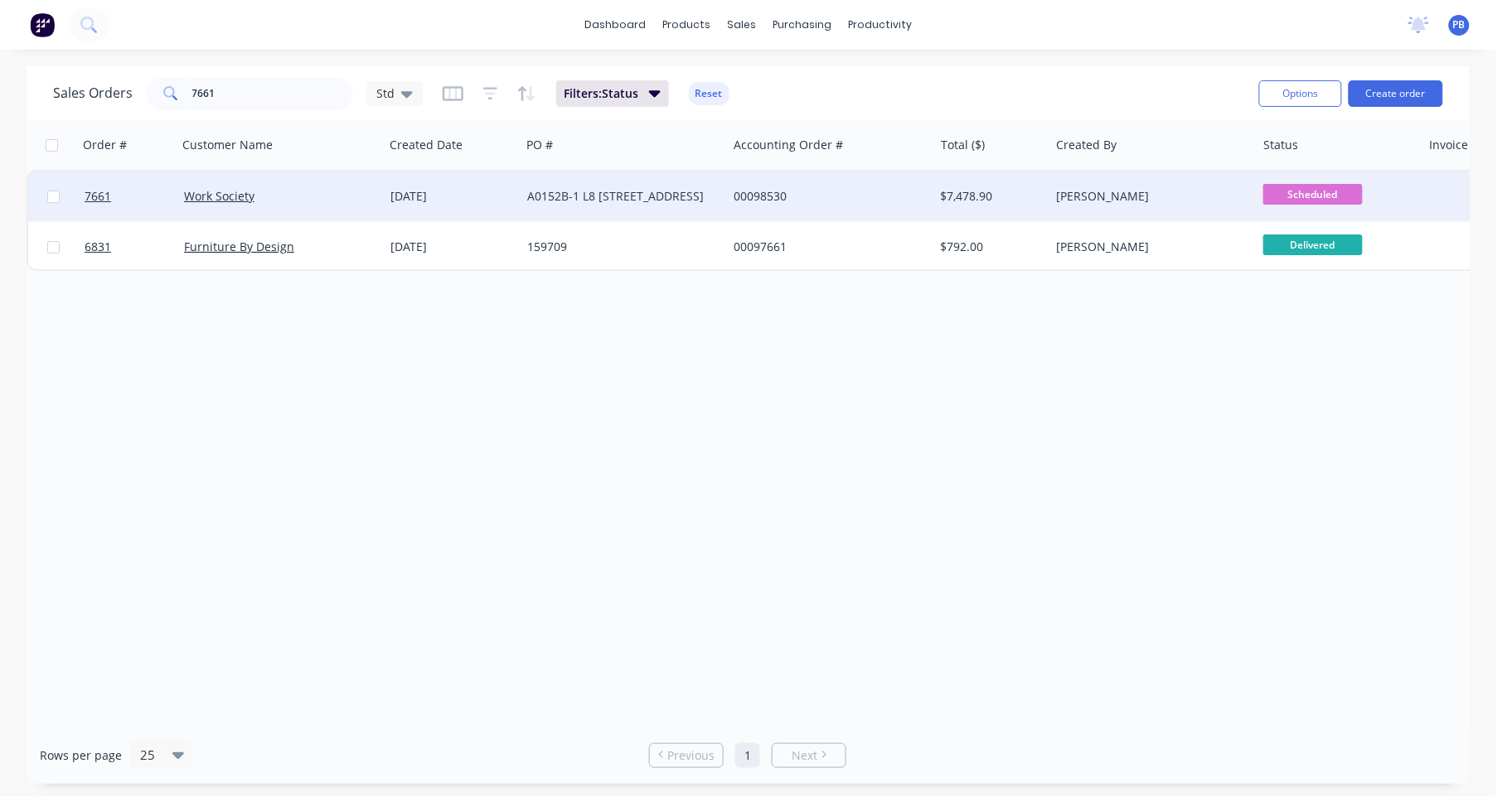
click at [732, 190] on div "00098530" at bounding box center [830, 196] width 206 height 49
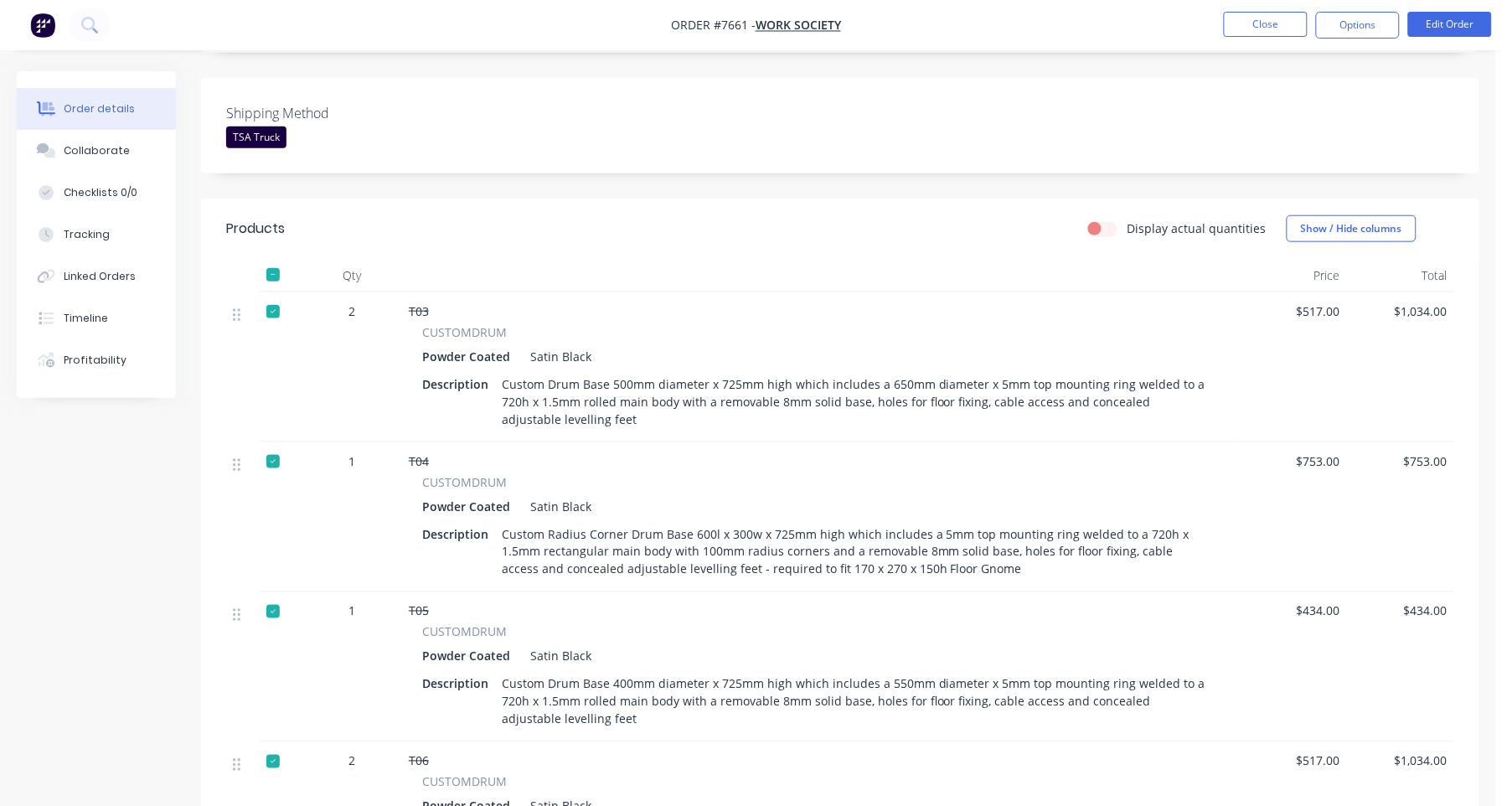
scroll to position [209, 0]
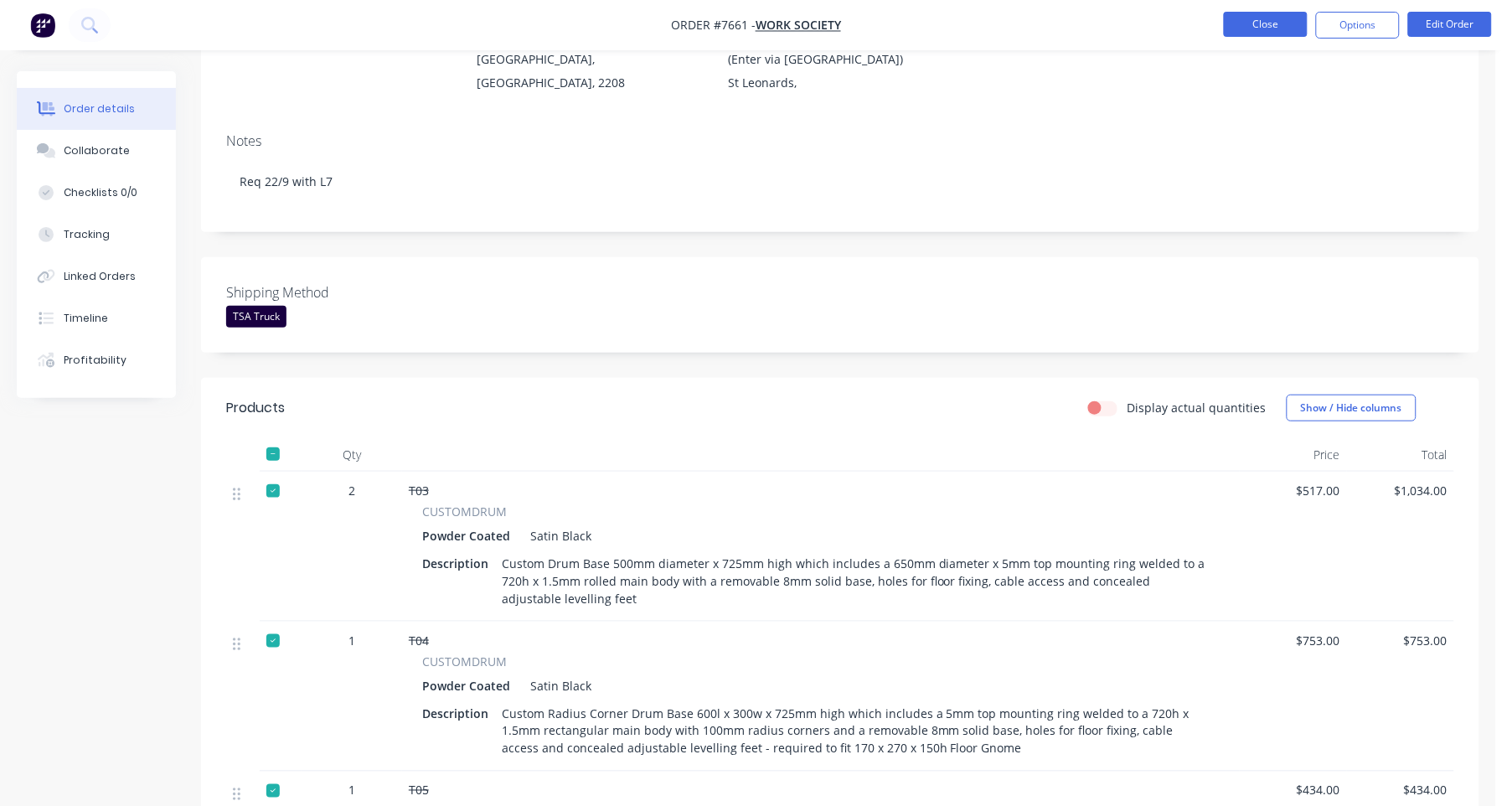
click at [1265, 27] on button "Close" at bounding box center [1266, 24] width 84 height 25
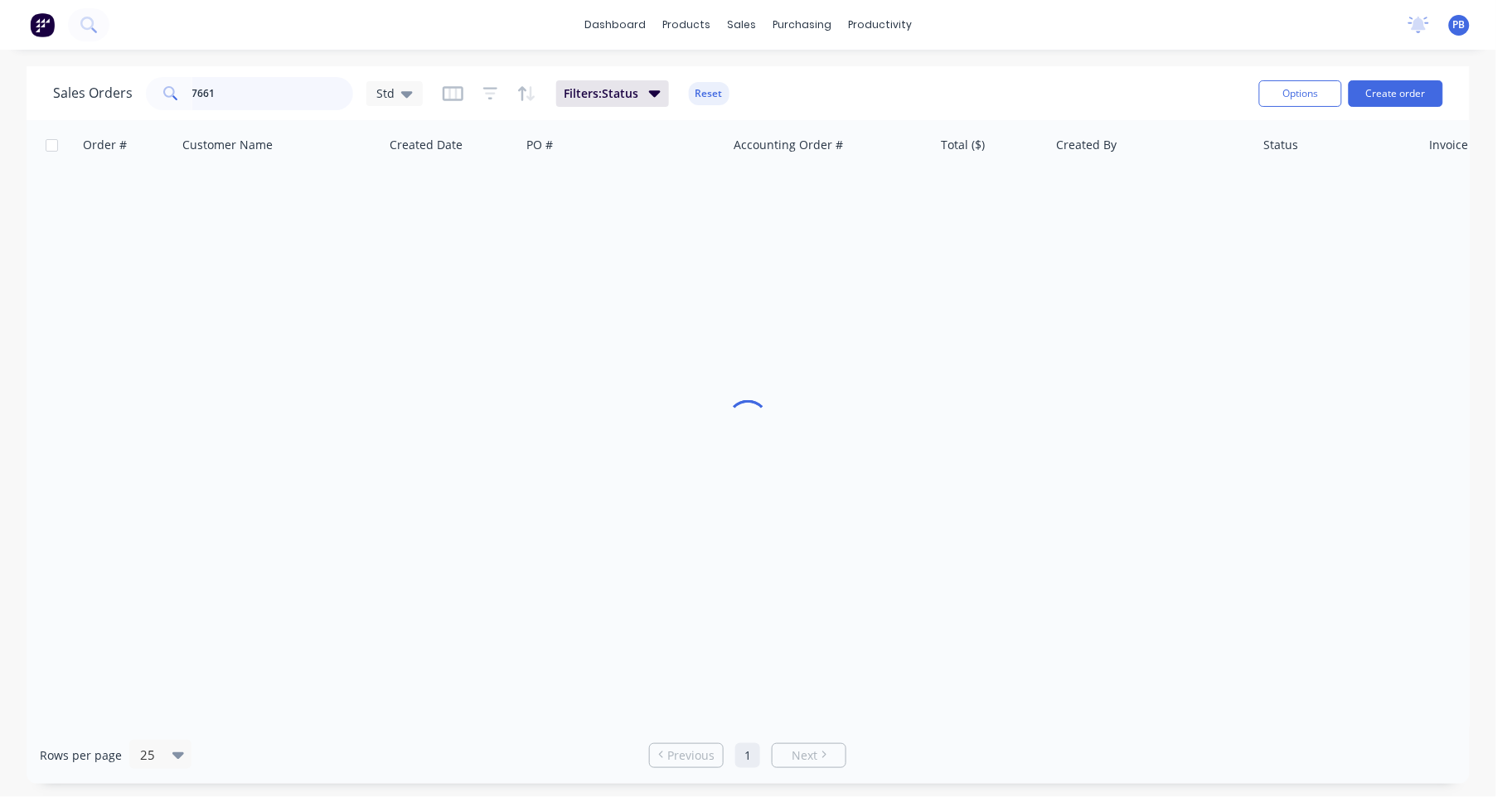
drag, startPoint x: 190, startPoint y: 94, endPoint x: 220, endPoint y: 90, distance: 30.3
click at [193, 95] on input "7661" at bounding box center [273, 94] width 161 height 33
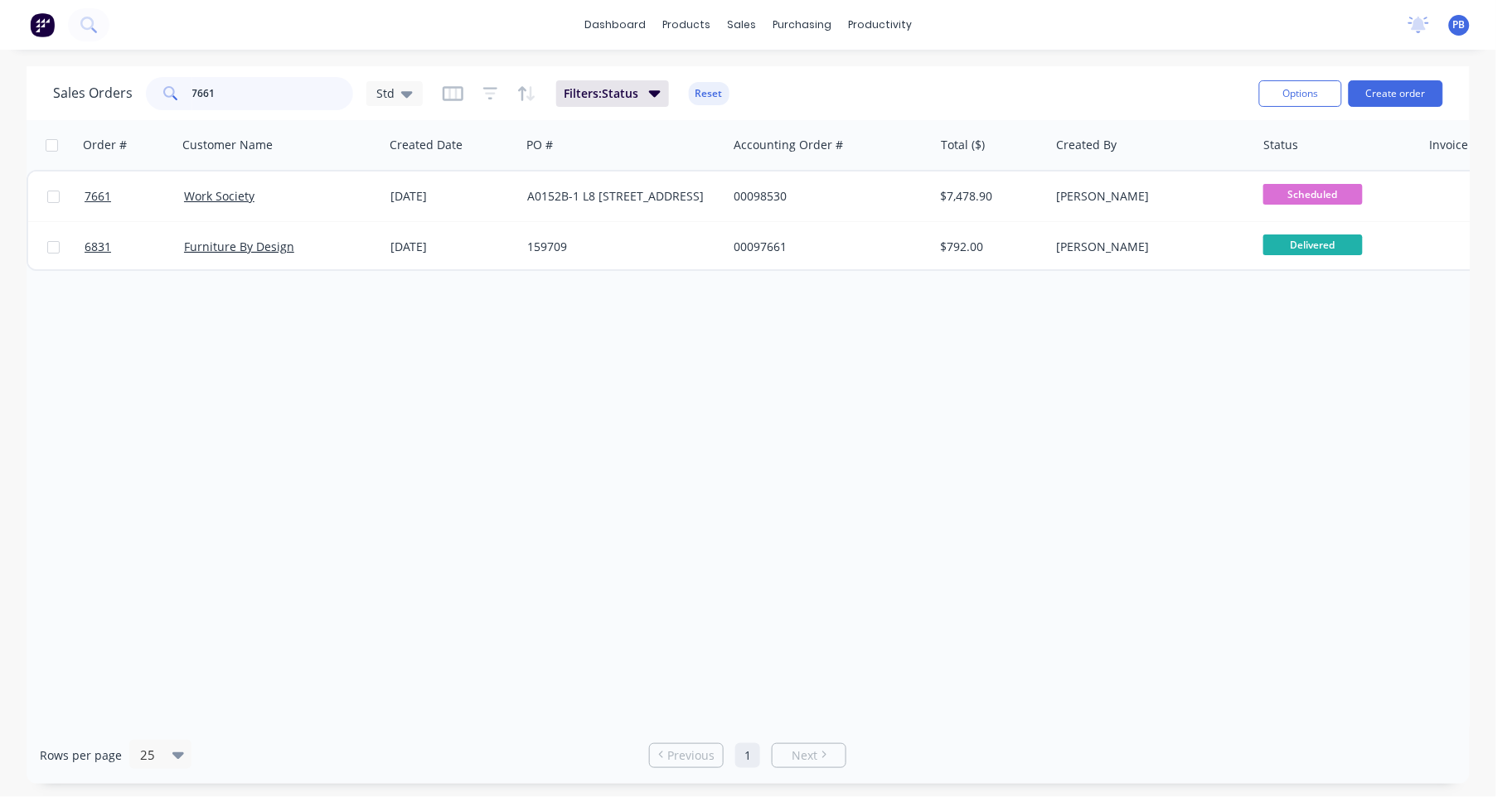
drag, startPoint x: 240, startPoint y: 91, endPoint x: 146, endPoint y: 88, distance: 94.0
click at [146, 88] on div "7661" at bounding box center [249, 94] width 207 height 33
type input "8658"
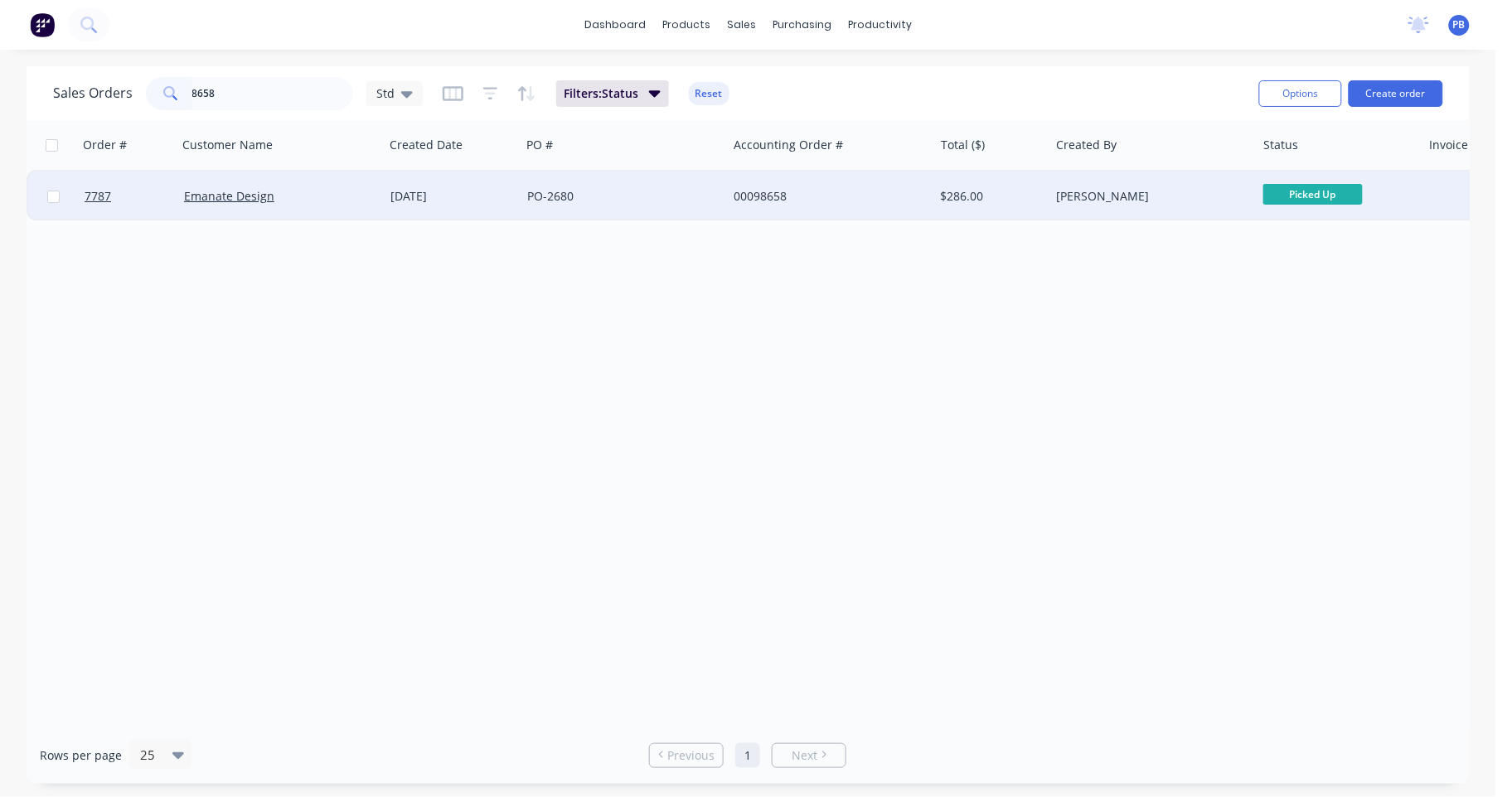
click at [762, 199] on div "00098658" at bounding box center [826, 196] width 184 height 16
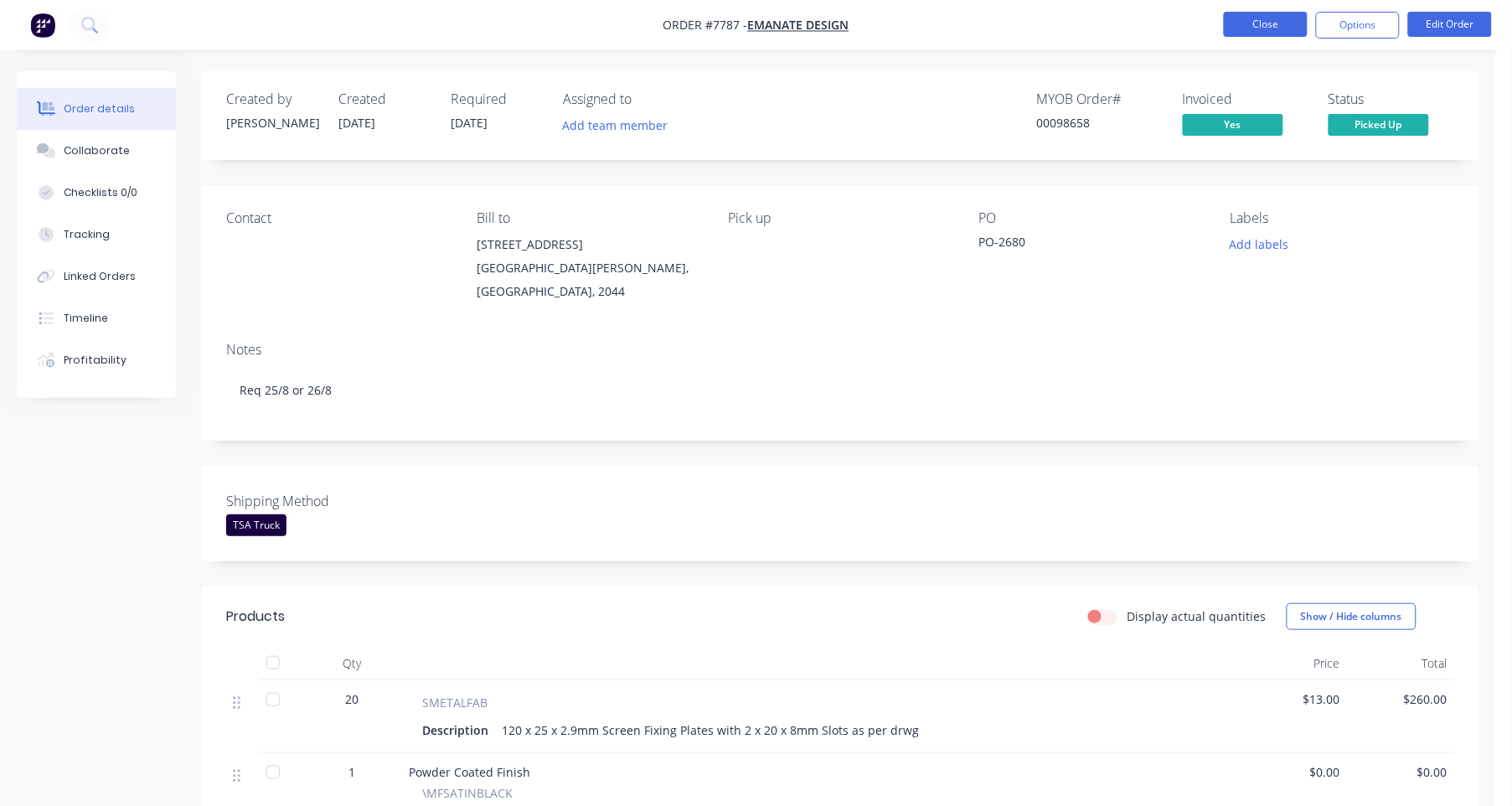
click at [1267, 13] on nav "Order #7787 - Emanate Design Close Options Edit Order" at bounding box center [756, 25] width 1512 height 50
click at [1255, 21] on button "Close" at bounding box center [1266, 24] width 84 height 25
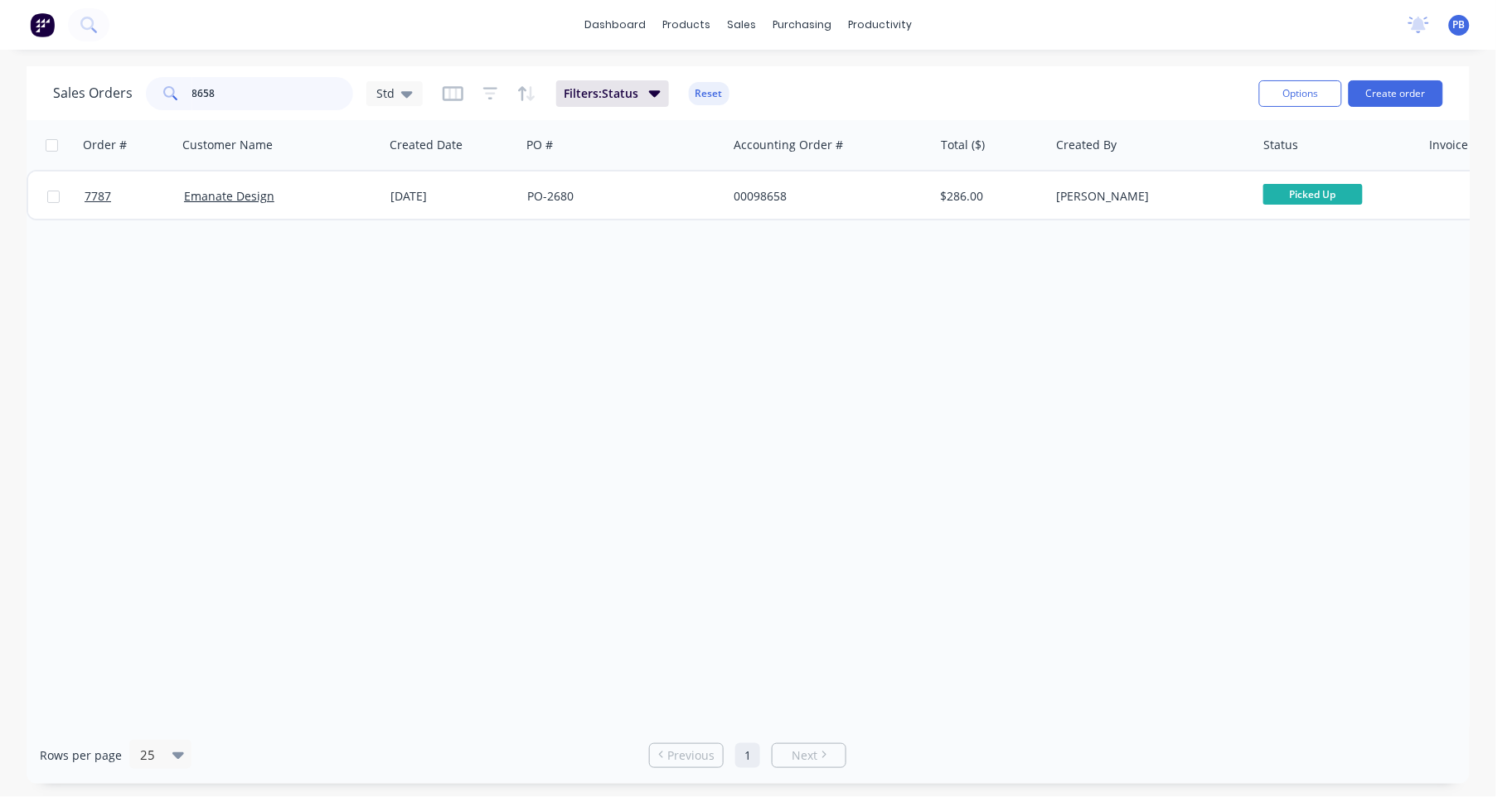
drag, startPoint x: 230, startPoint y: 90, endPoint x: 145, endPoint y: 87, distance: 85.1
click at [146, 87] on div "8658" at bounding box center [249, 94] width 207 height 33
type input "7658"
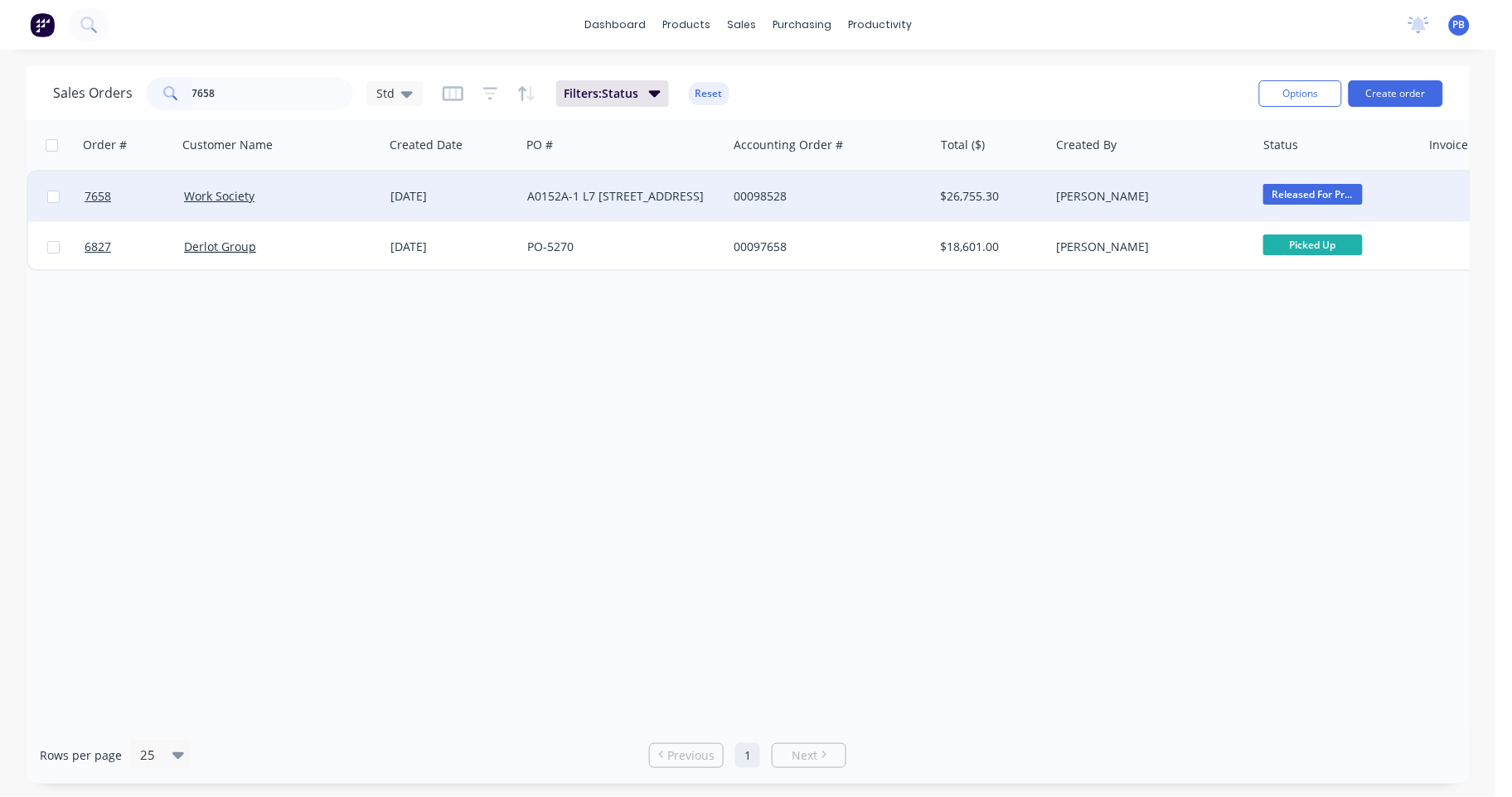
click at [775, 190] on div "00098528" at bounding box center [826, 196] width 184 height 16
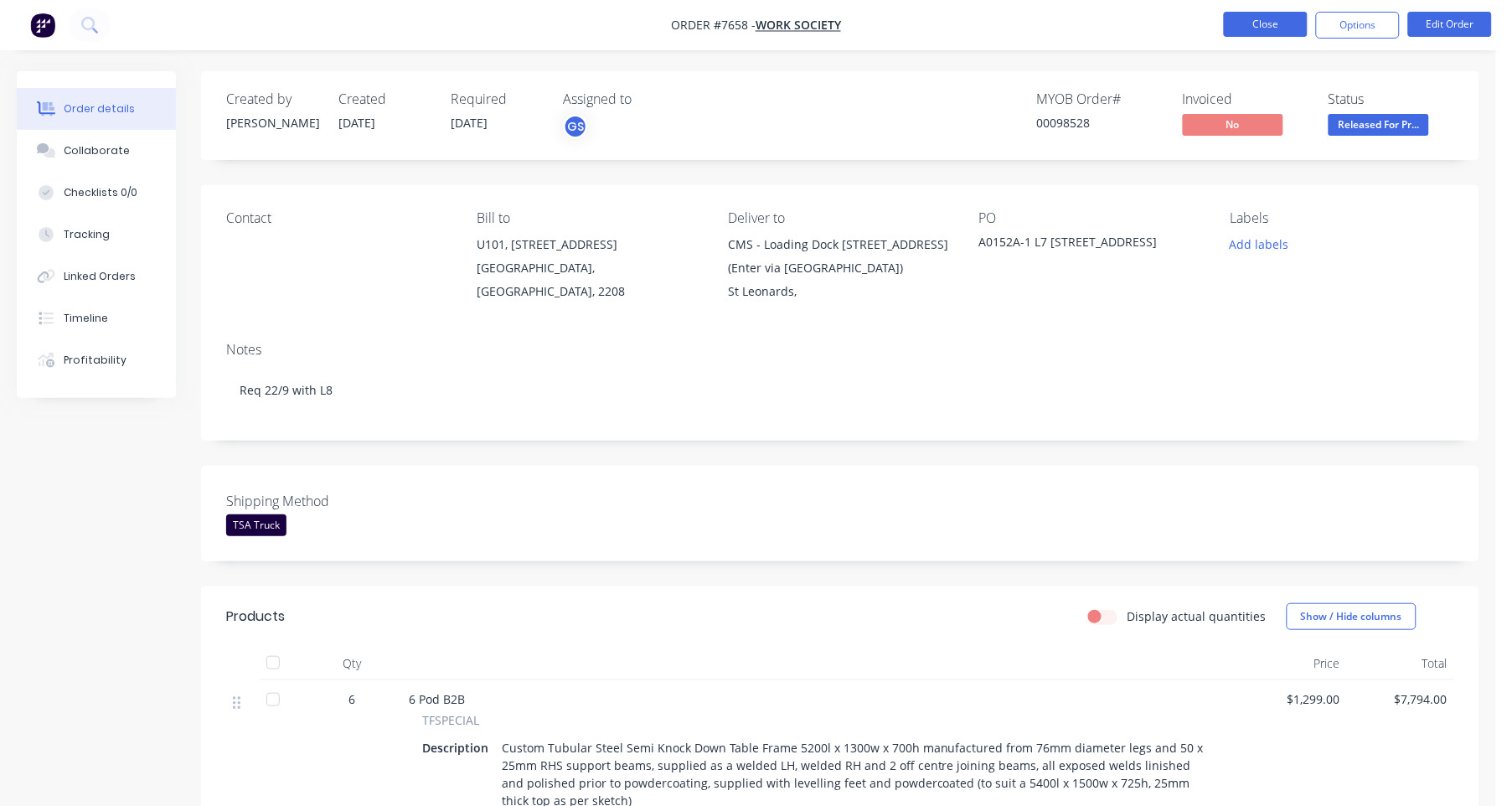
click at [1260, 30] on button "Close" at bounding box center [1266, 24] width 84 height 25
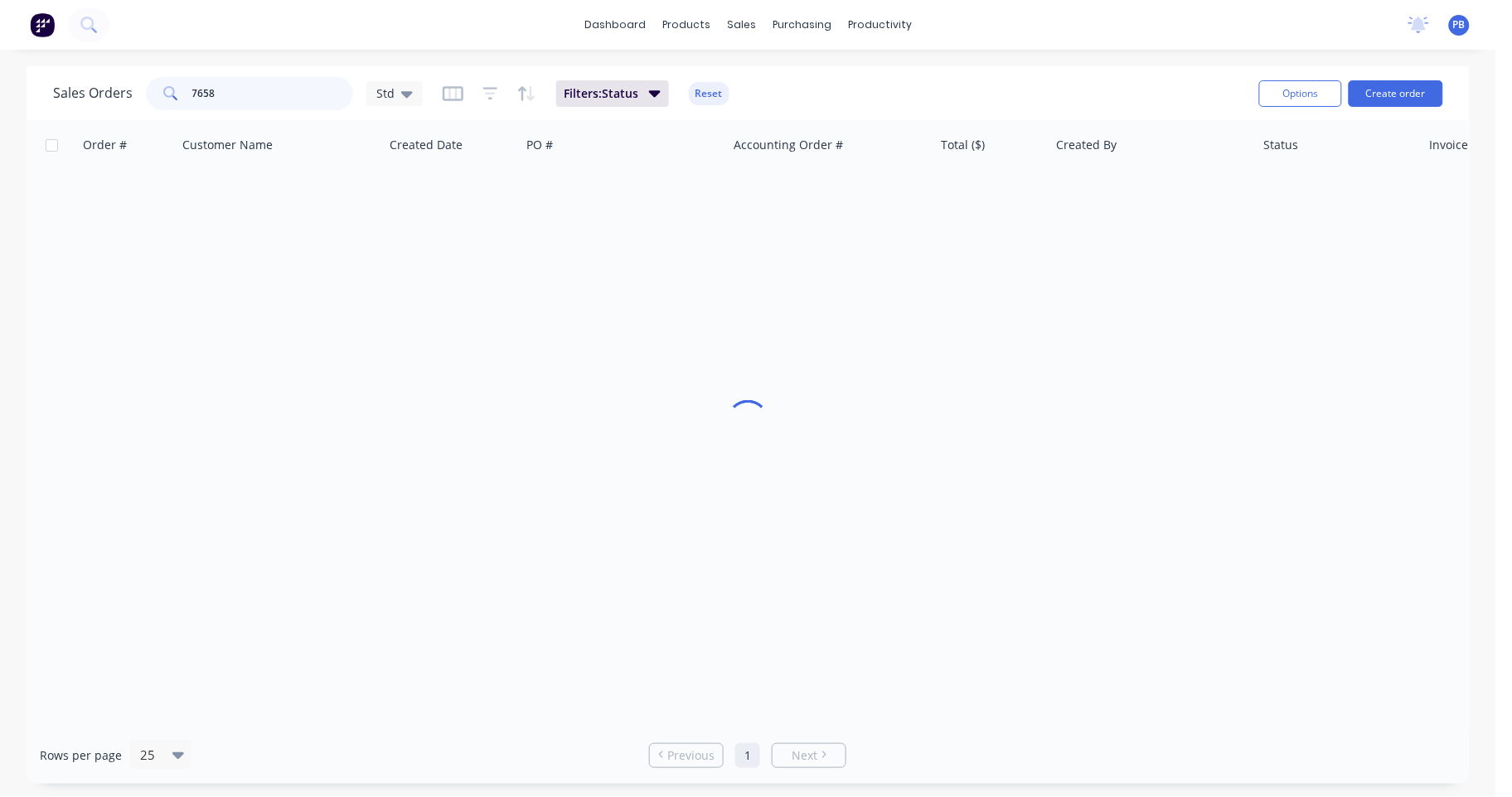
drag, startPoint x: 213, startPoint y: 86, endPoint x: 140, endPoint y: 76, distance: 73.7
click at [139, 79] on div "Sales Orders 7658 Std" at bounding box center [238, 94] width 370 height 33
type input "7800"
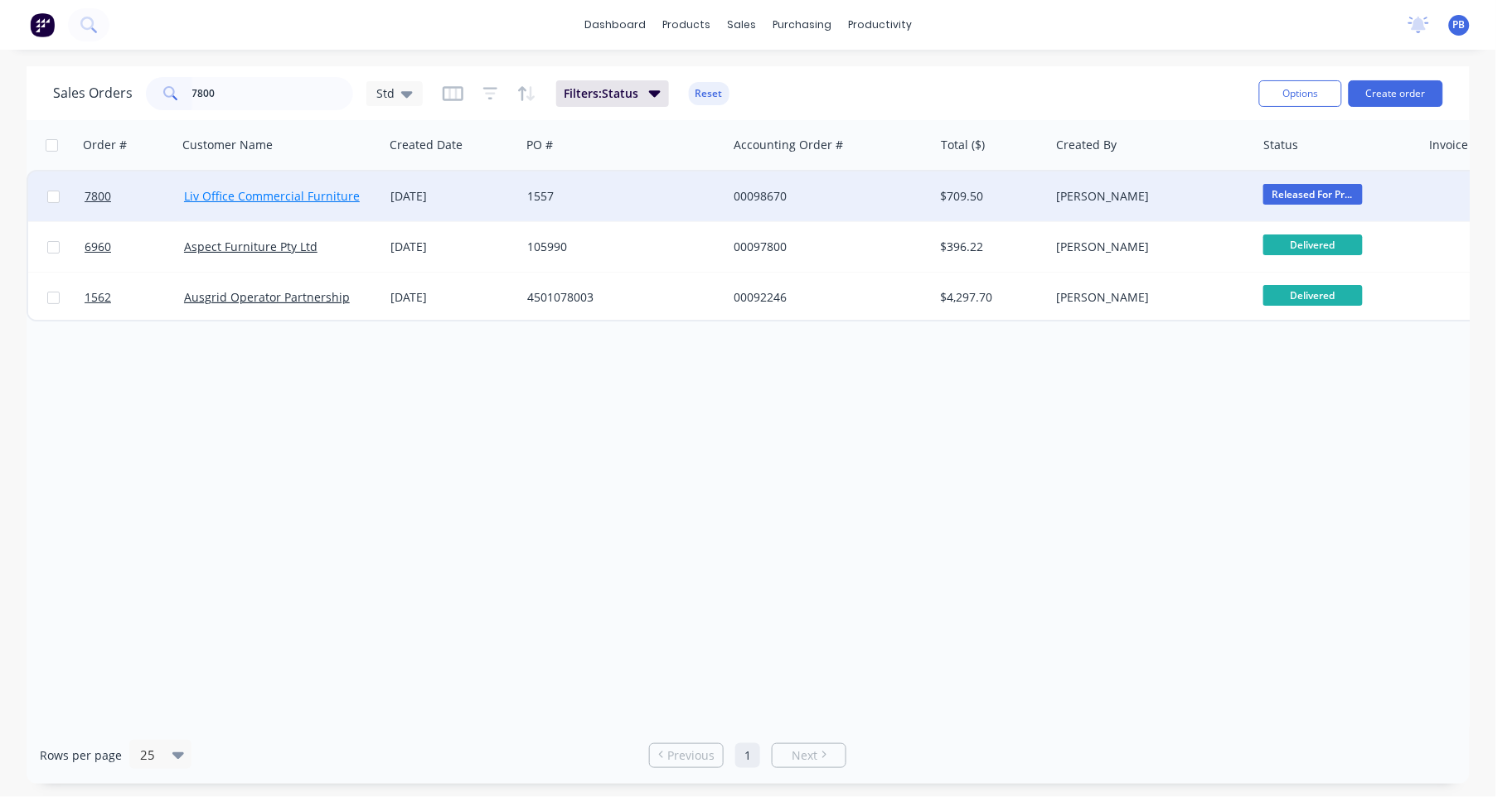
click at [317, 198] on link "Liv Office Commercial Furniture" at bounding box center [272, 196] width 176 height 16
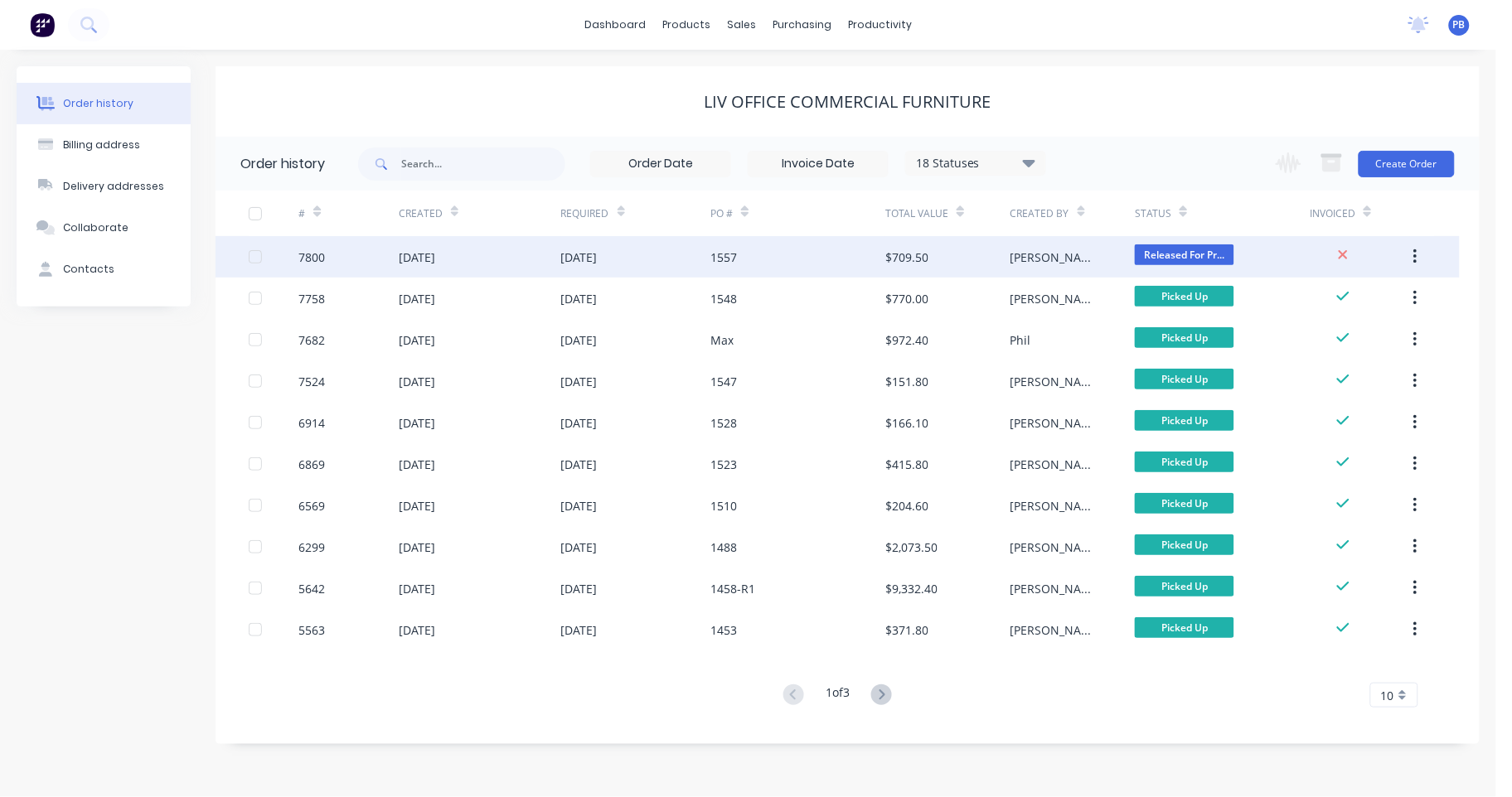
click at [906, 249] on div "$709.50" at bounding box center [907, 258] width 43 height 17
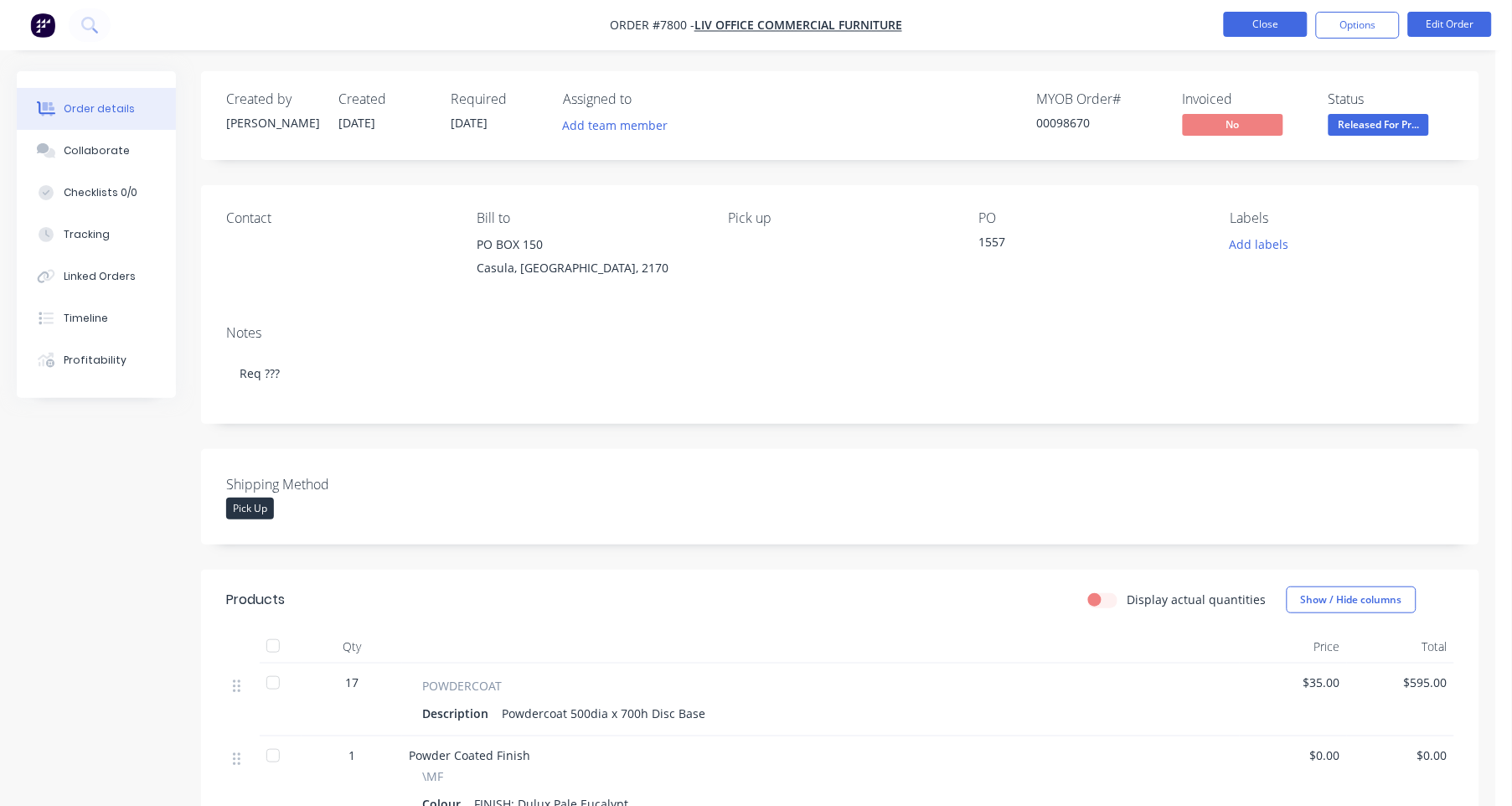
click at [1278, 26] on button "Close" at bounding box center [1266, 24] width 84 height 25
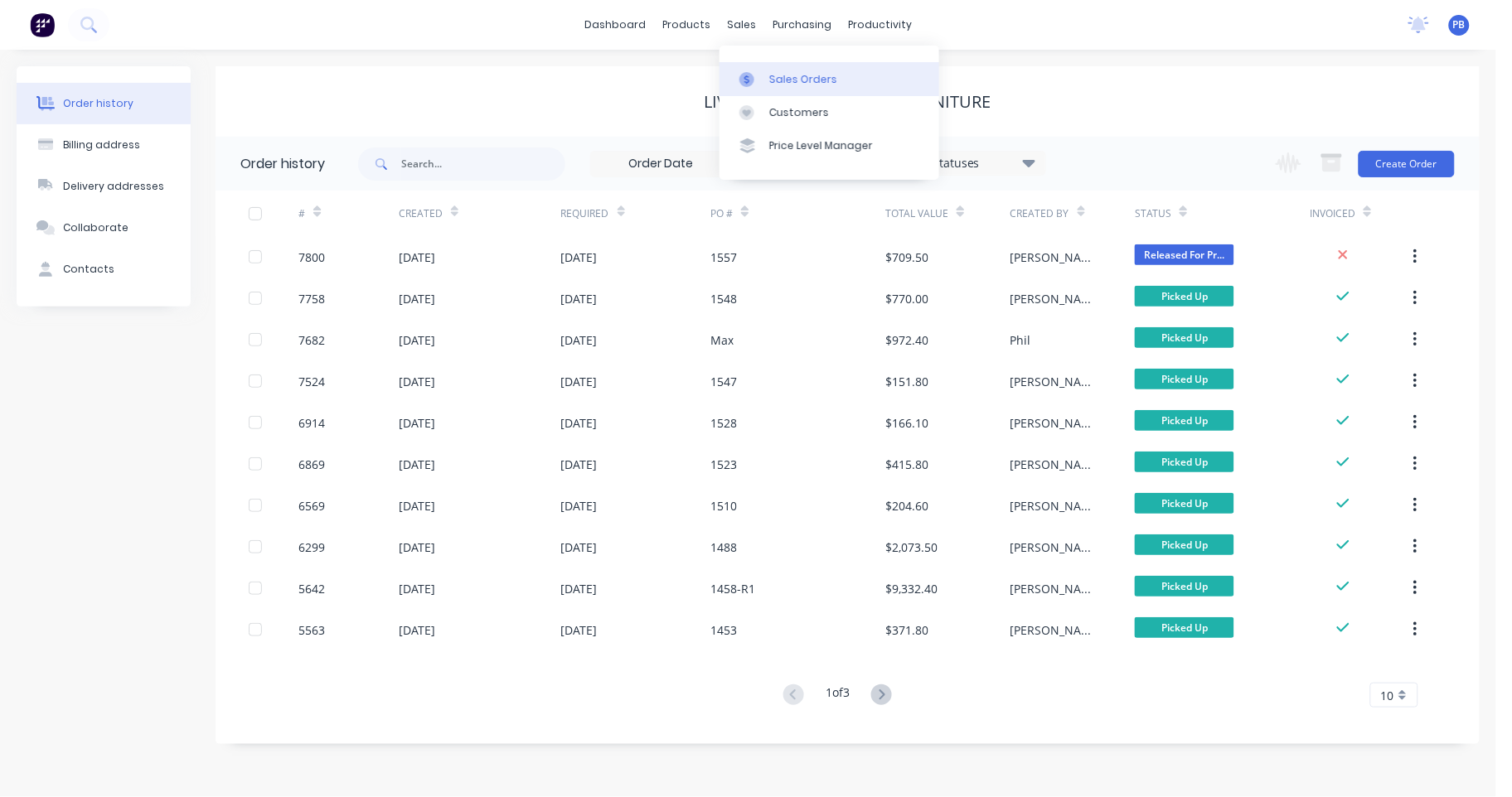
click at [786, 69] on link "Sales Orders" at bounding box center [828, 79] width 219 height 33
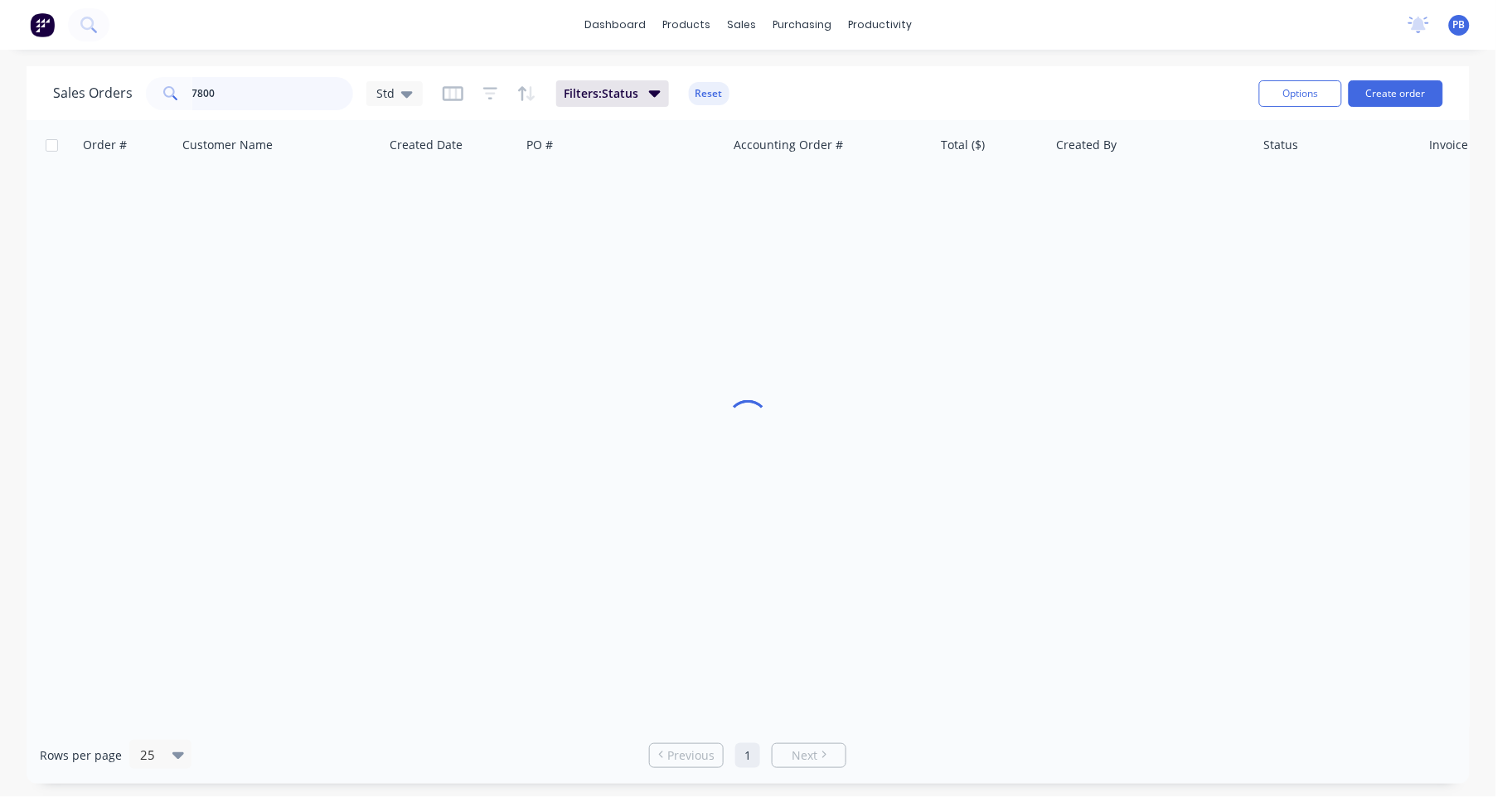
click at [253, 92] on input "7800" at bounding box center [273, 94] width 161 height 33
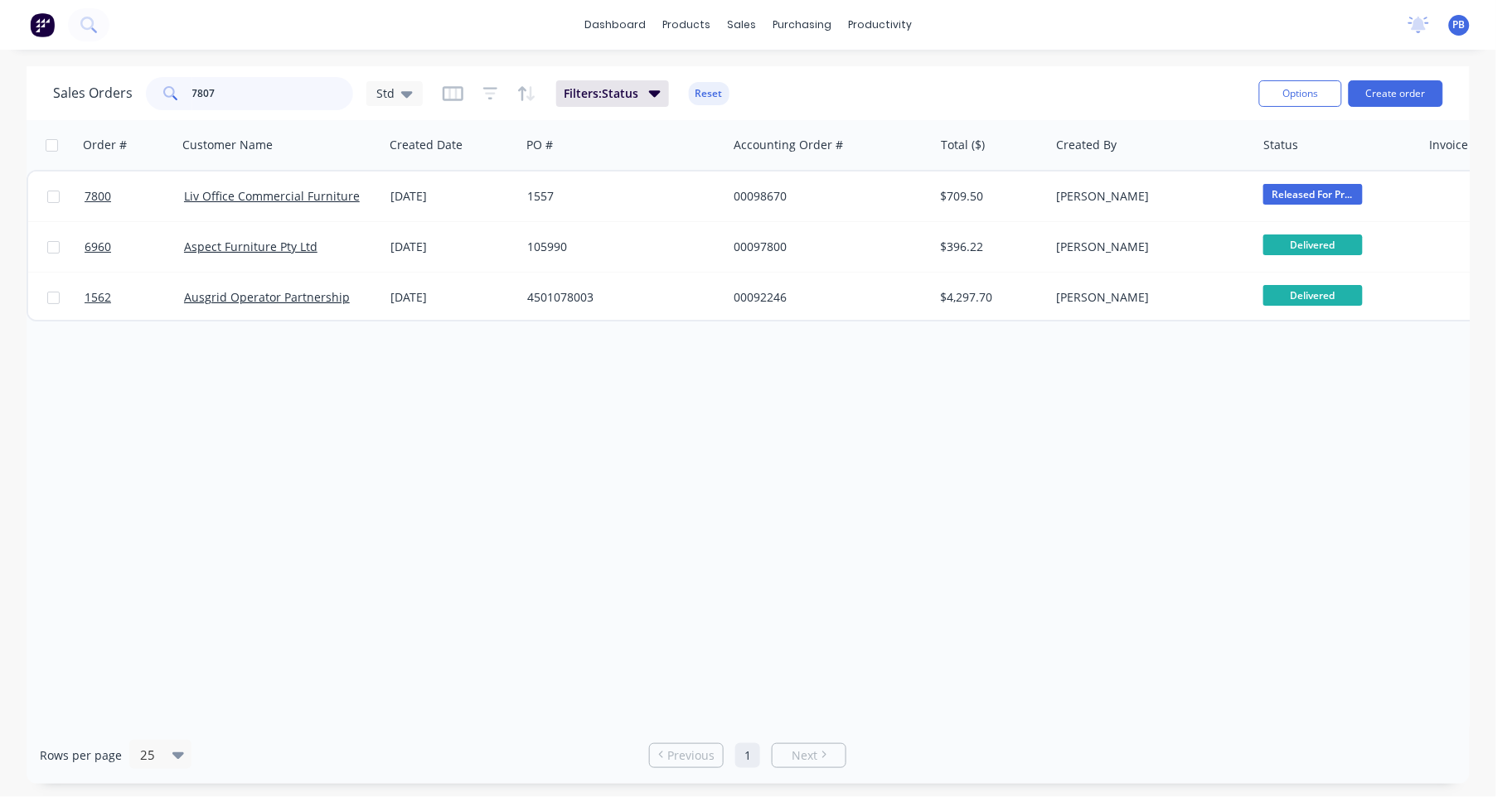
type input "7807"
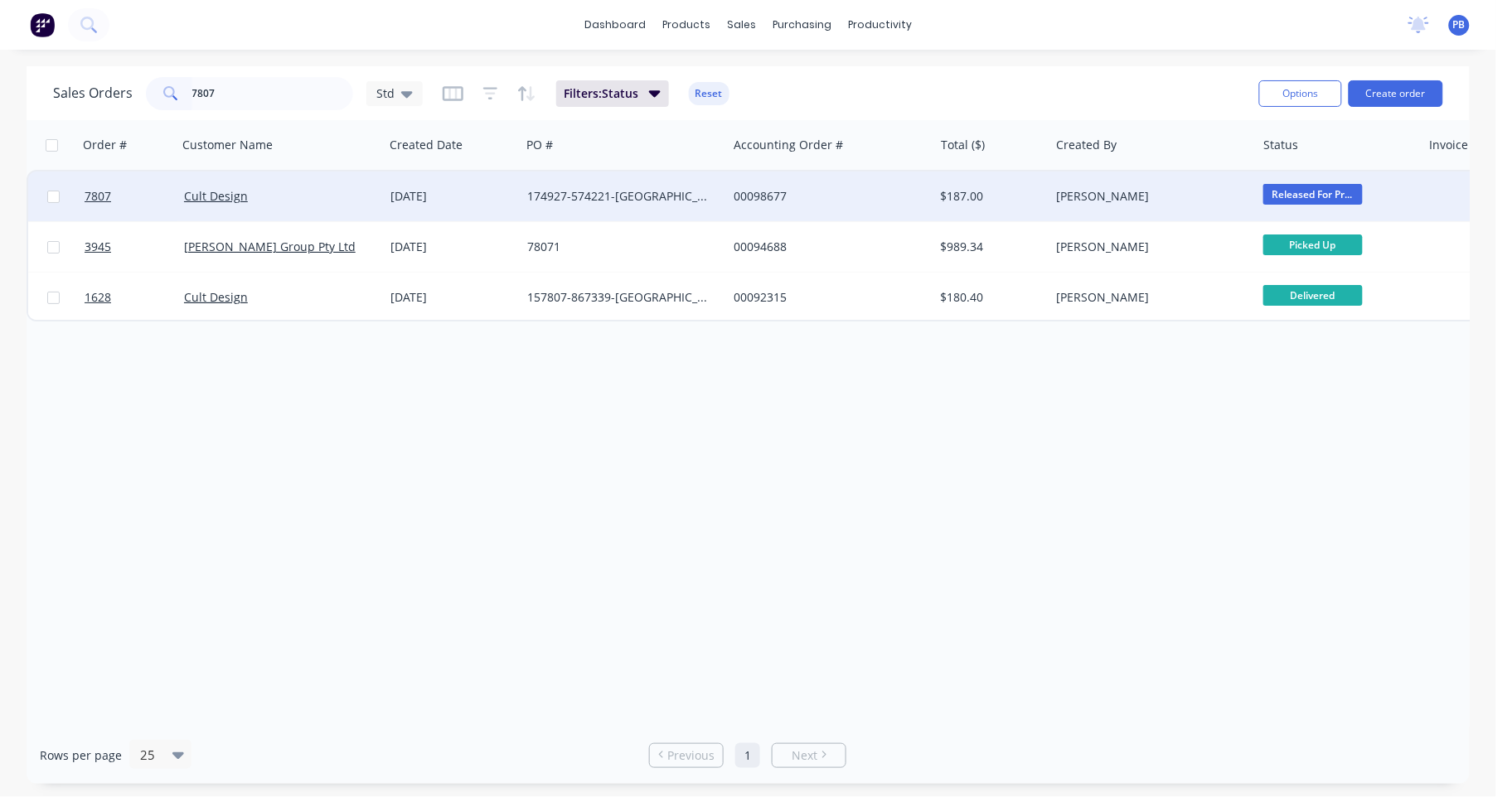
click at [763, 192] on div "00098677" at bounding box center [826, 196] width 184 height 16
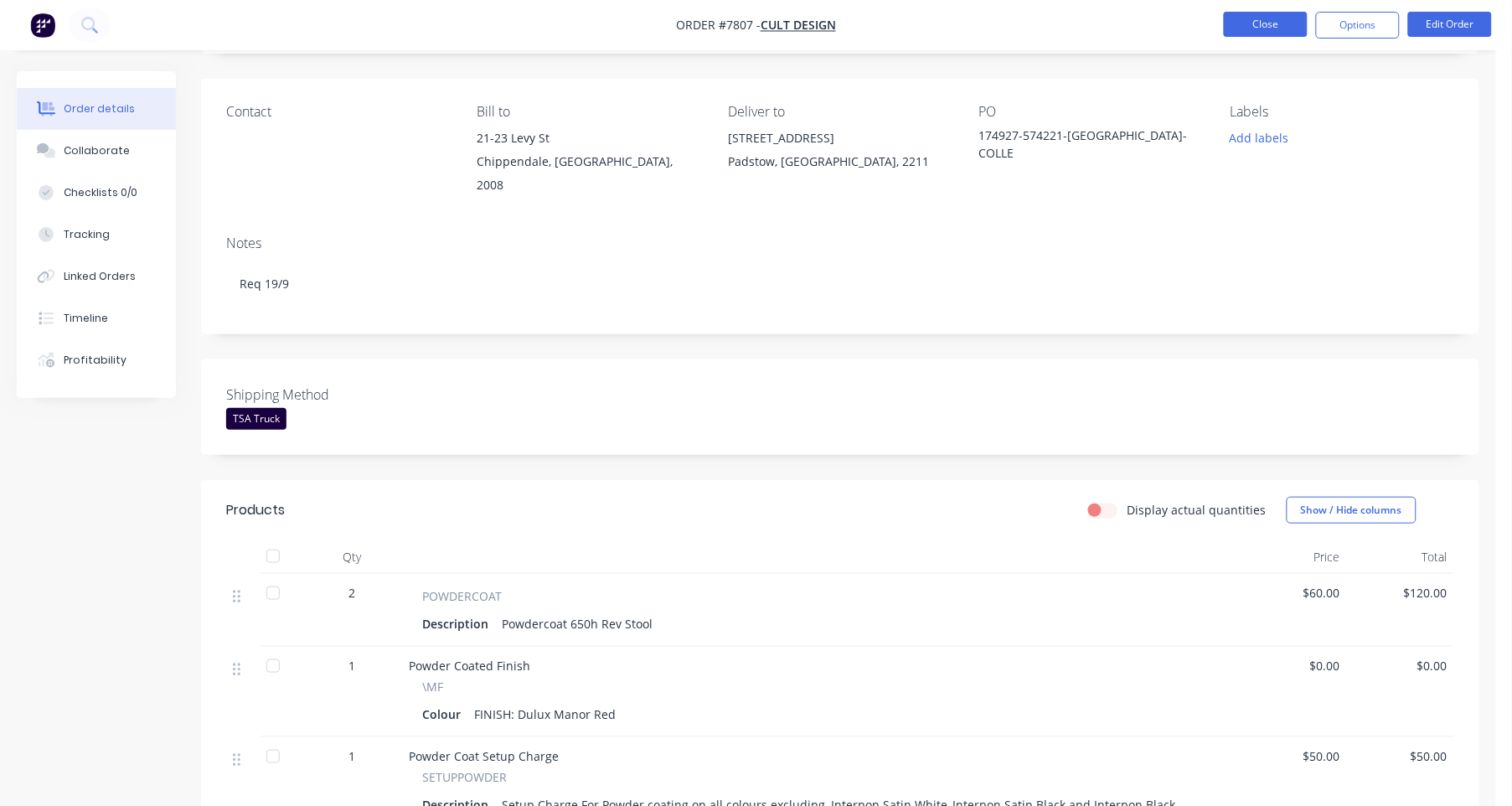
scroll to position [103, 0]
click at [1255, 19] on button "Close" at bounding box center [1266, 24] width 84 height 25
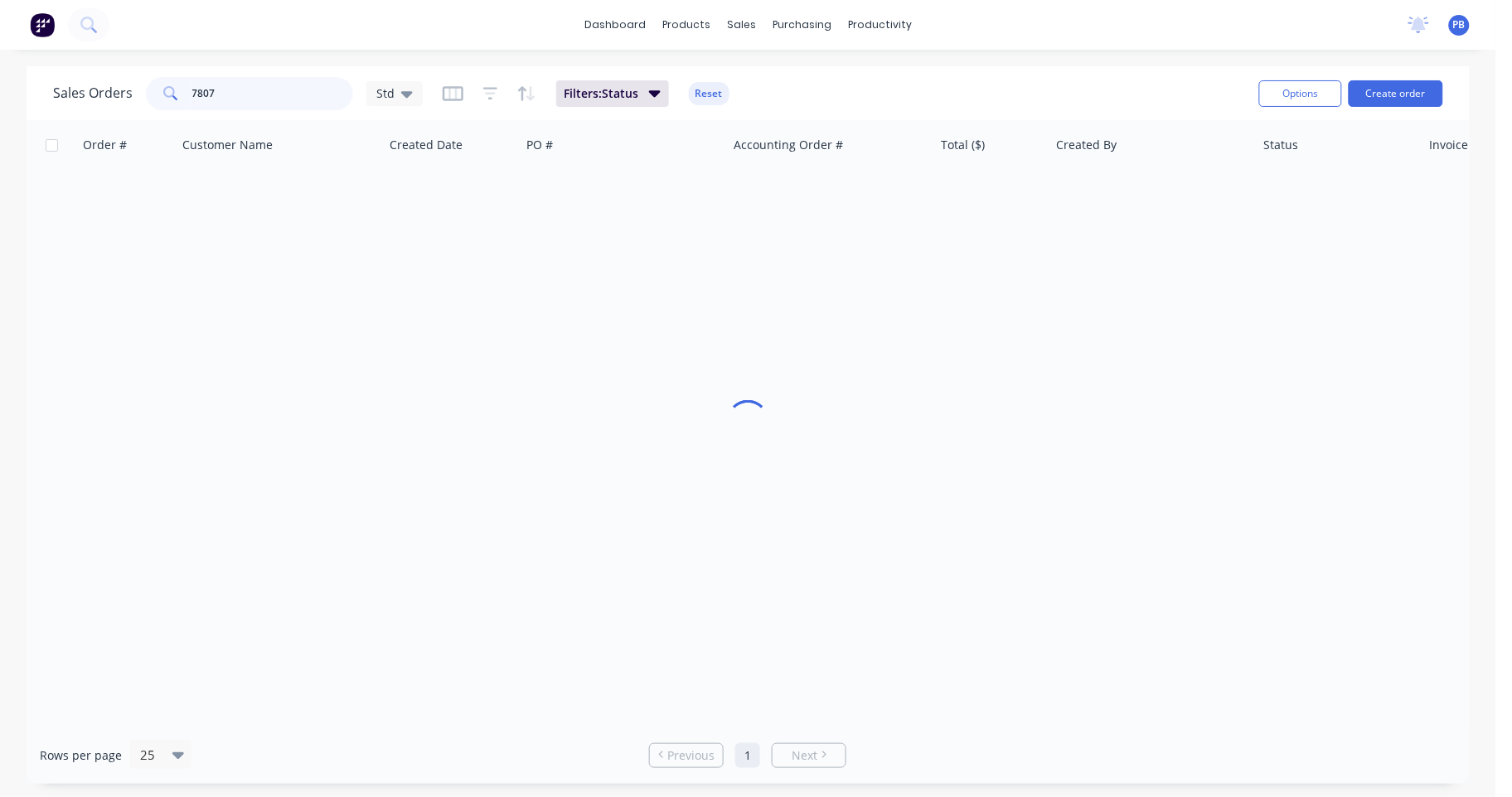
drag, startPoint x: 271, startPoint y: 96, endPoint x: 122, endPoint y: 82, distance: 149.7
click at [122, 82] on div "Sales Orders 7807 Std" at bounding box center [238, 94] width 370 height 33
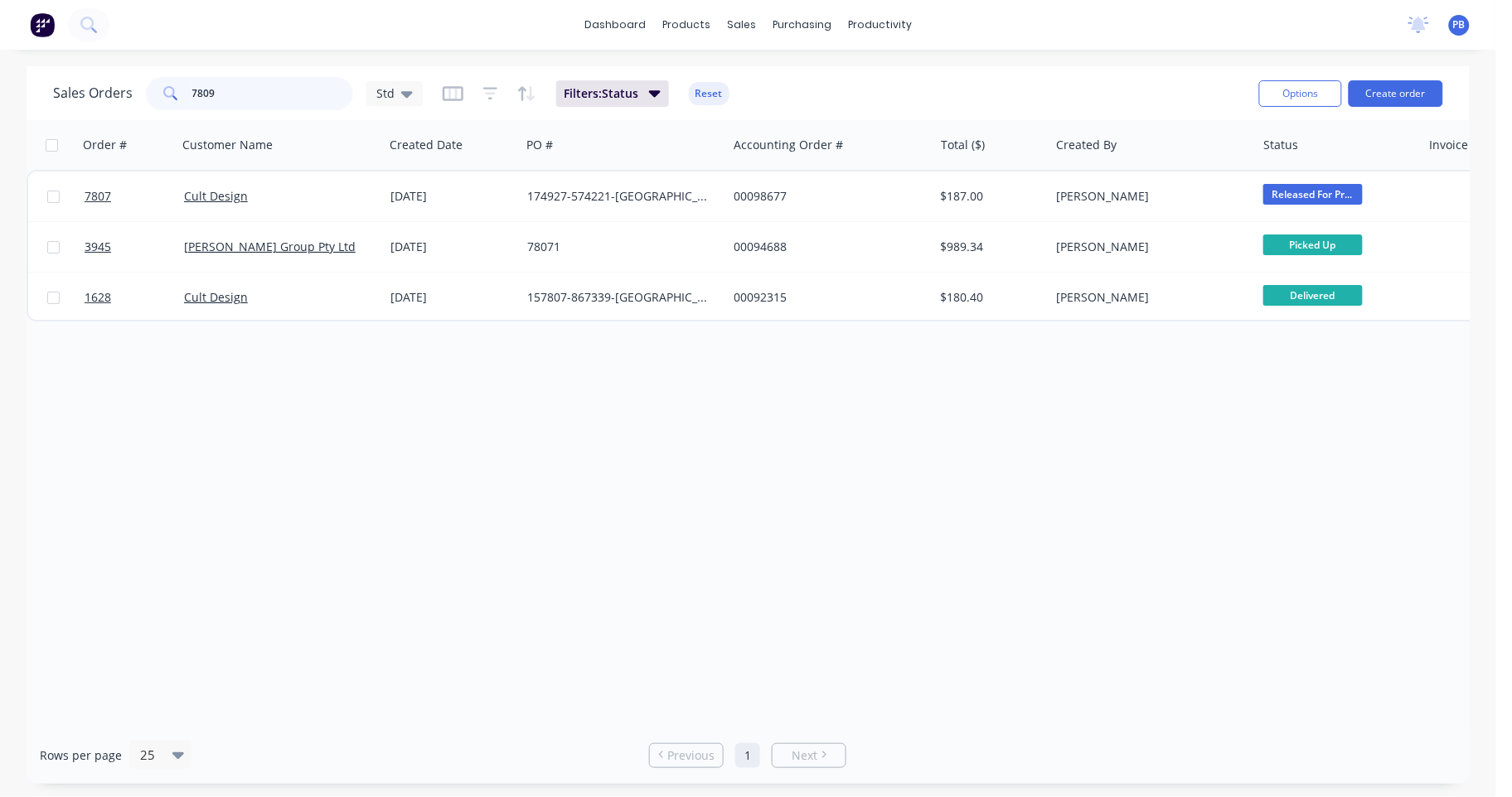
type input "7809"
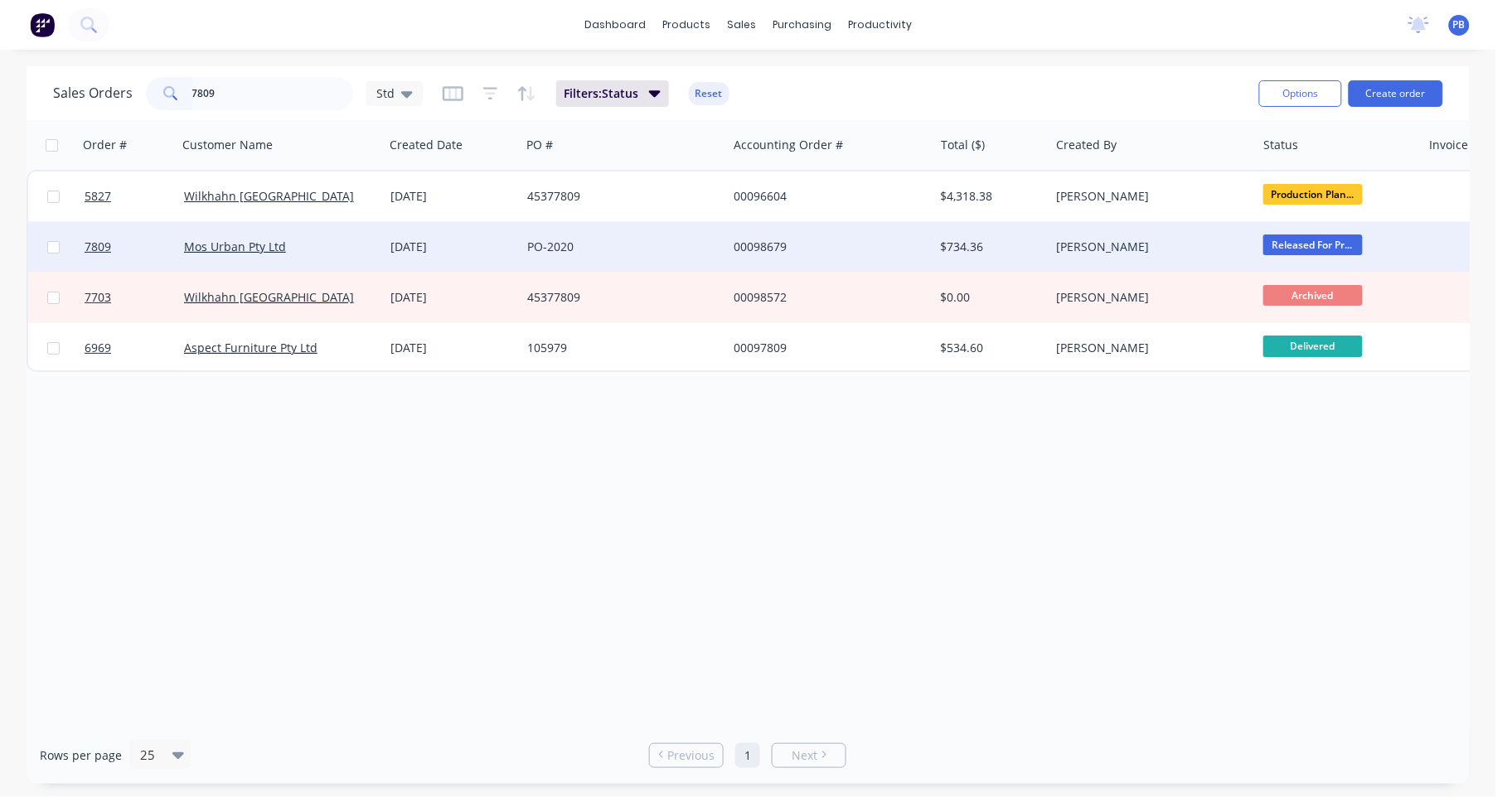
click at [763, 238] on div "00098679" at bounding box center [826, 246] width 184 height 16
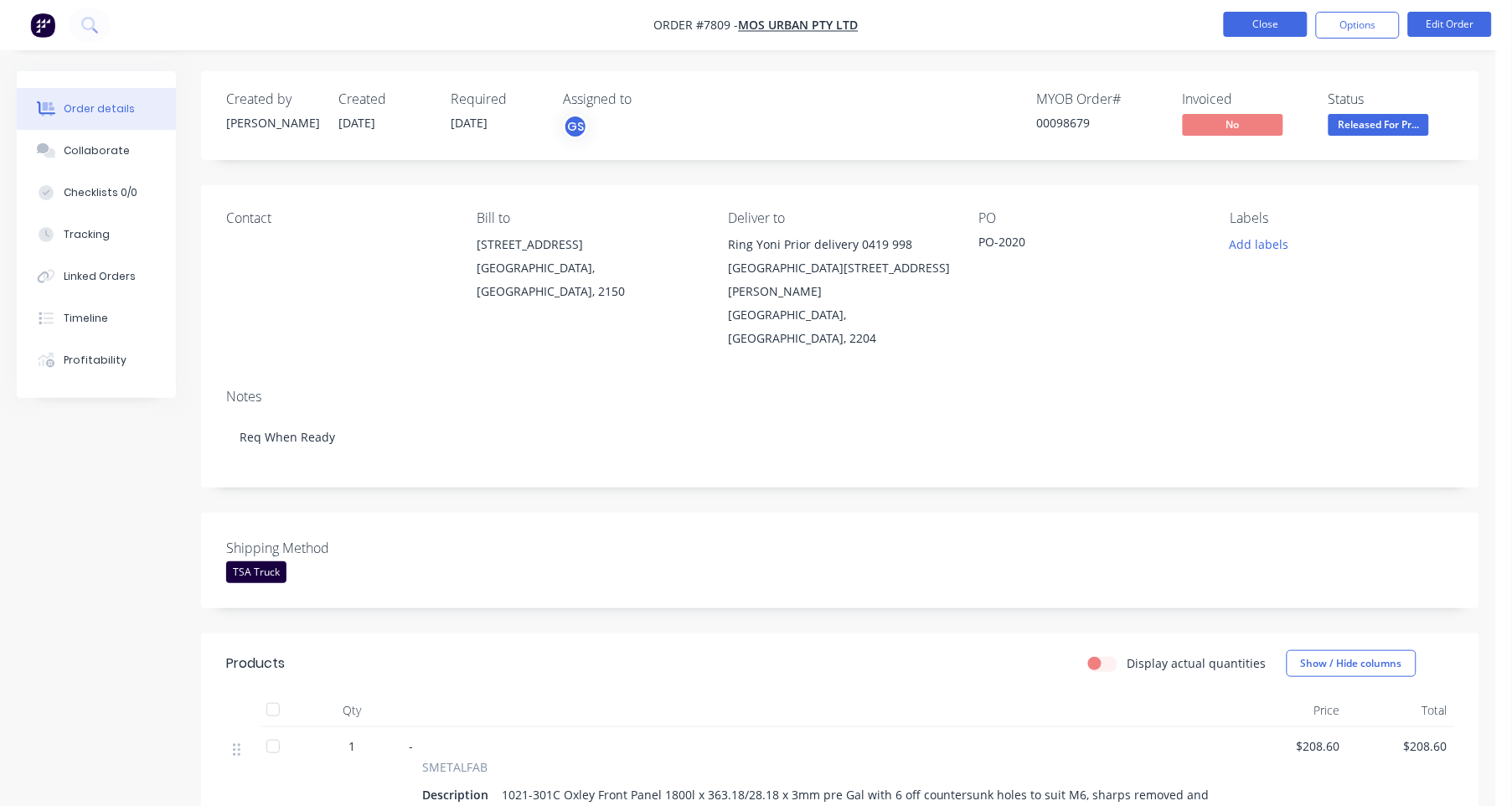
click at [1267, 24] on button "Close" at bounding box center [1266, 24] width 84 height 25
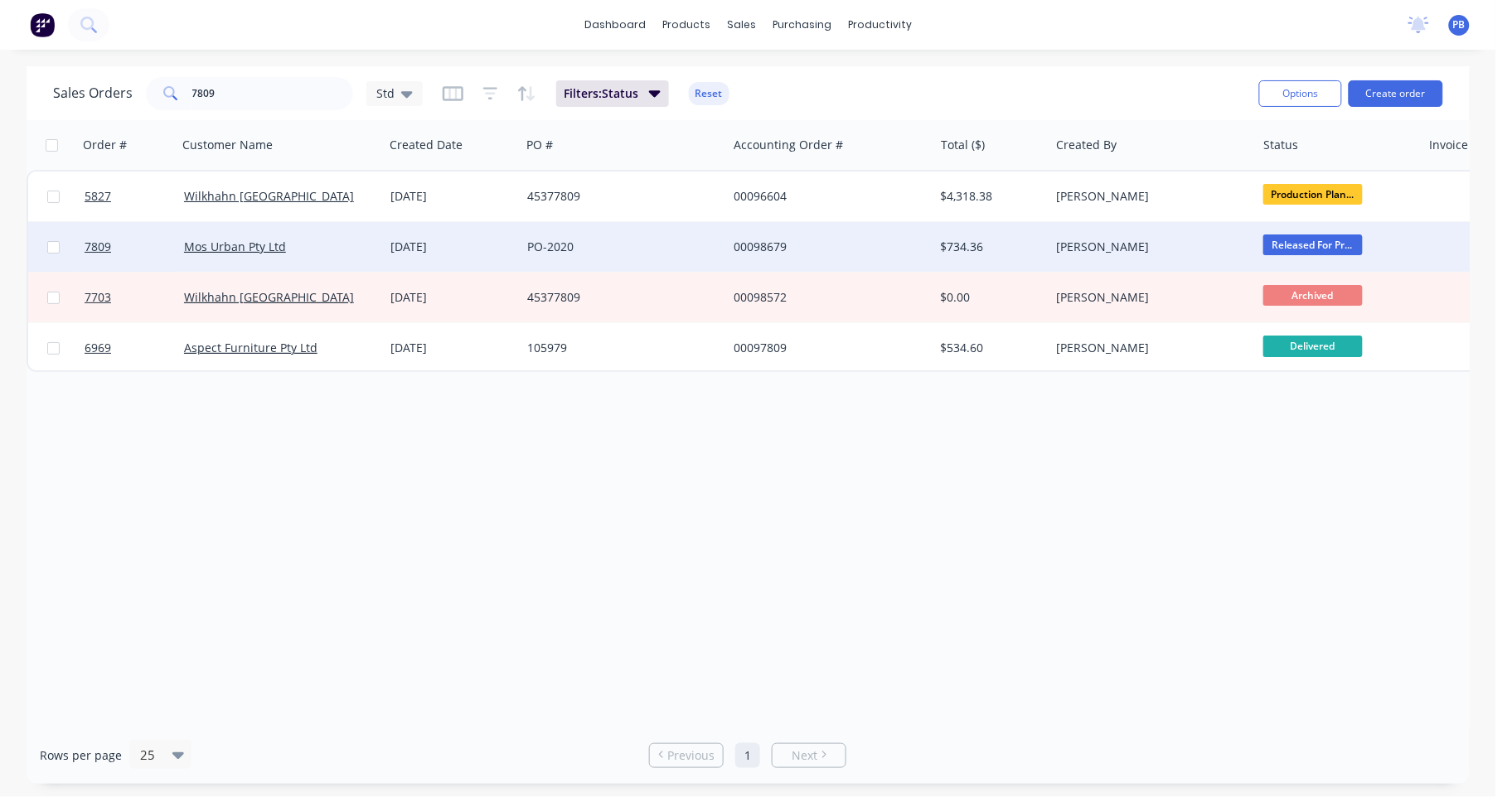
click at [761, 245] on div "00098679" at bounding box center [826, 246] width 184 height 16
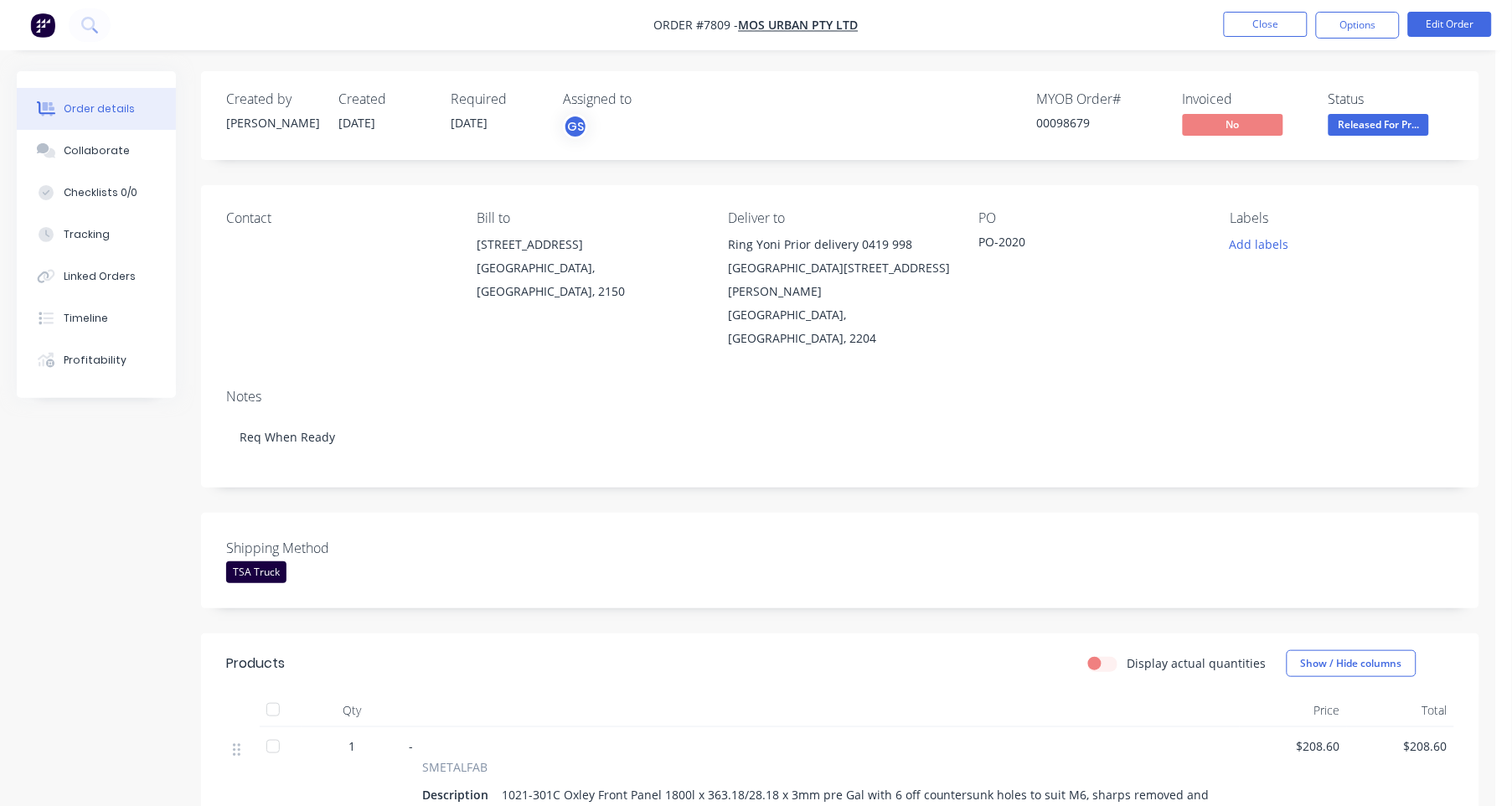
scroll to position [103, 0]
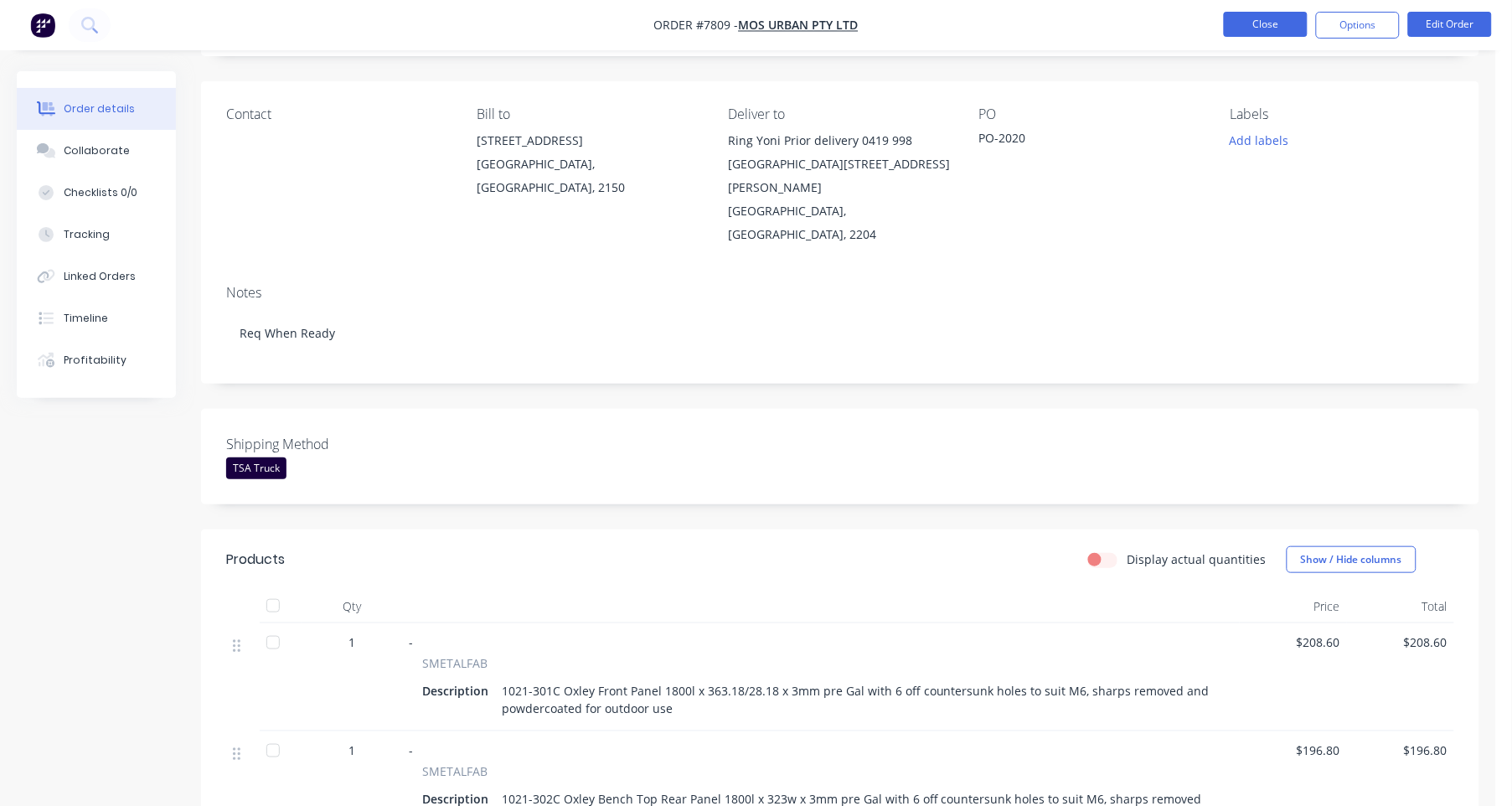
click at [1267, 25] on button "Close" at bounding box center [1266, 24] width 84 height 25
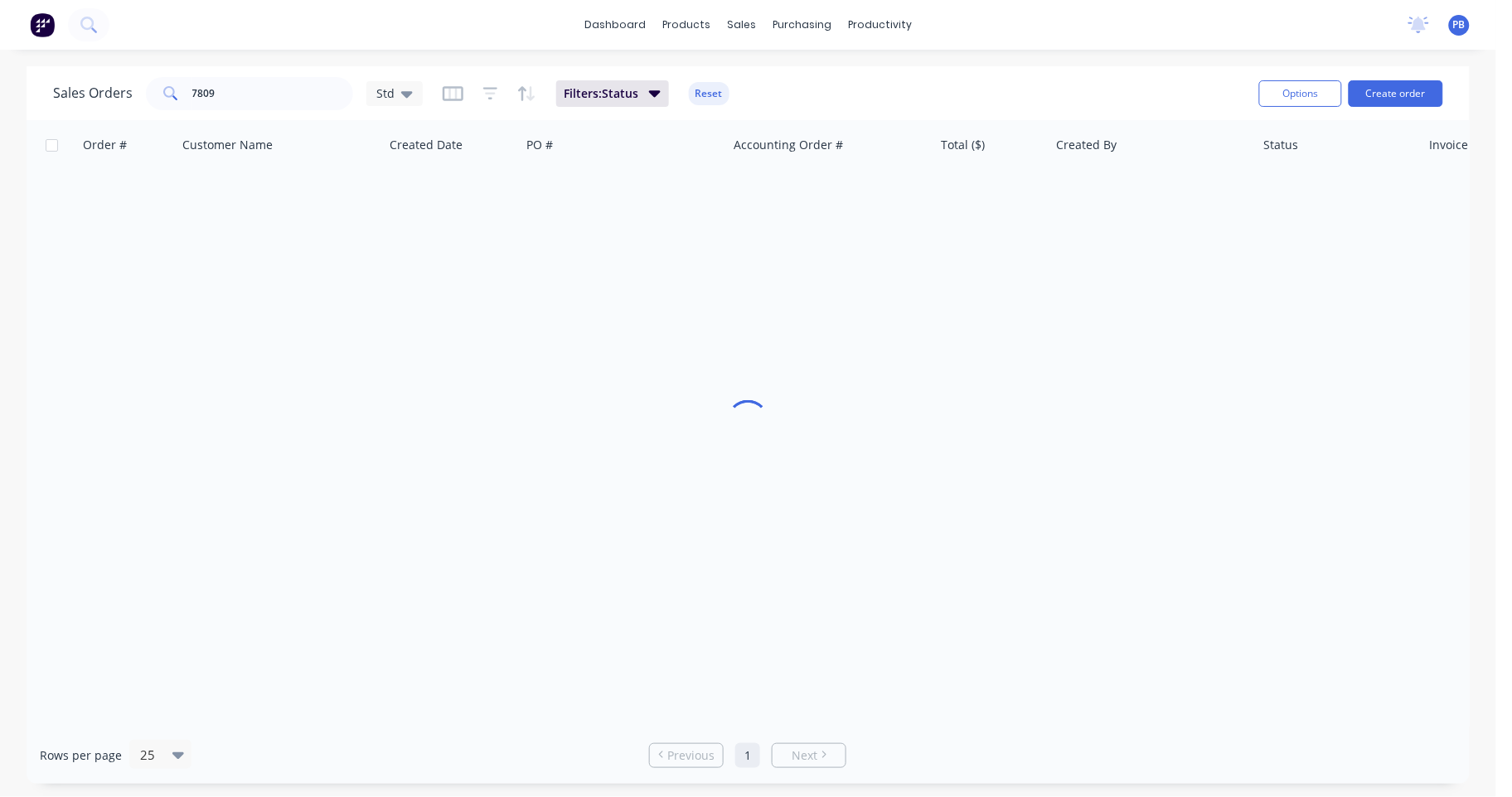
click at [128, 94] on div "Sales Orders 7809 Std Filters: Status Reset Options Create order" at bounding box center [749, 93] width 1443 height 54
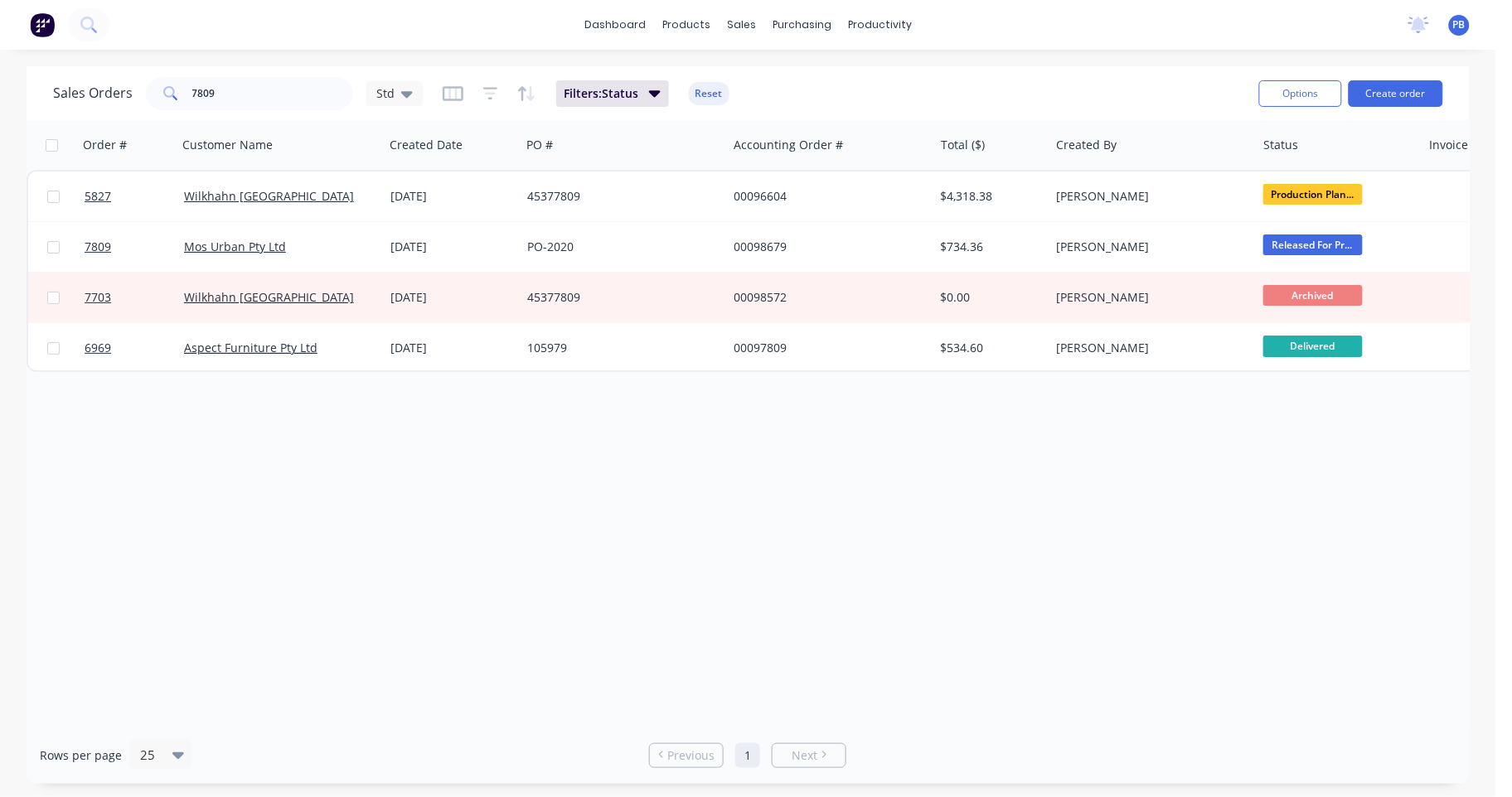
drag, startPoint x: 128, startPoint y: 94, endPoint x: 396, endPoint y: 62, distance: 269.9
click at [410, 62] on div "dashboard products sales purchasing productivity dashboard products Product Cat…" at bounding box center [748, 398] width 1496 height 797
drag, startPoint x: 228, startPoint y: 95, endPoint x: 189, endPoint y: 90, distance: 39.3
click at [193, 90] on input "7809" at bounding box center [273, 94] width 161 height 33
type input "7813"
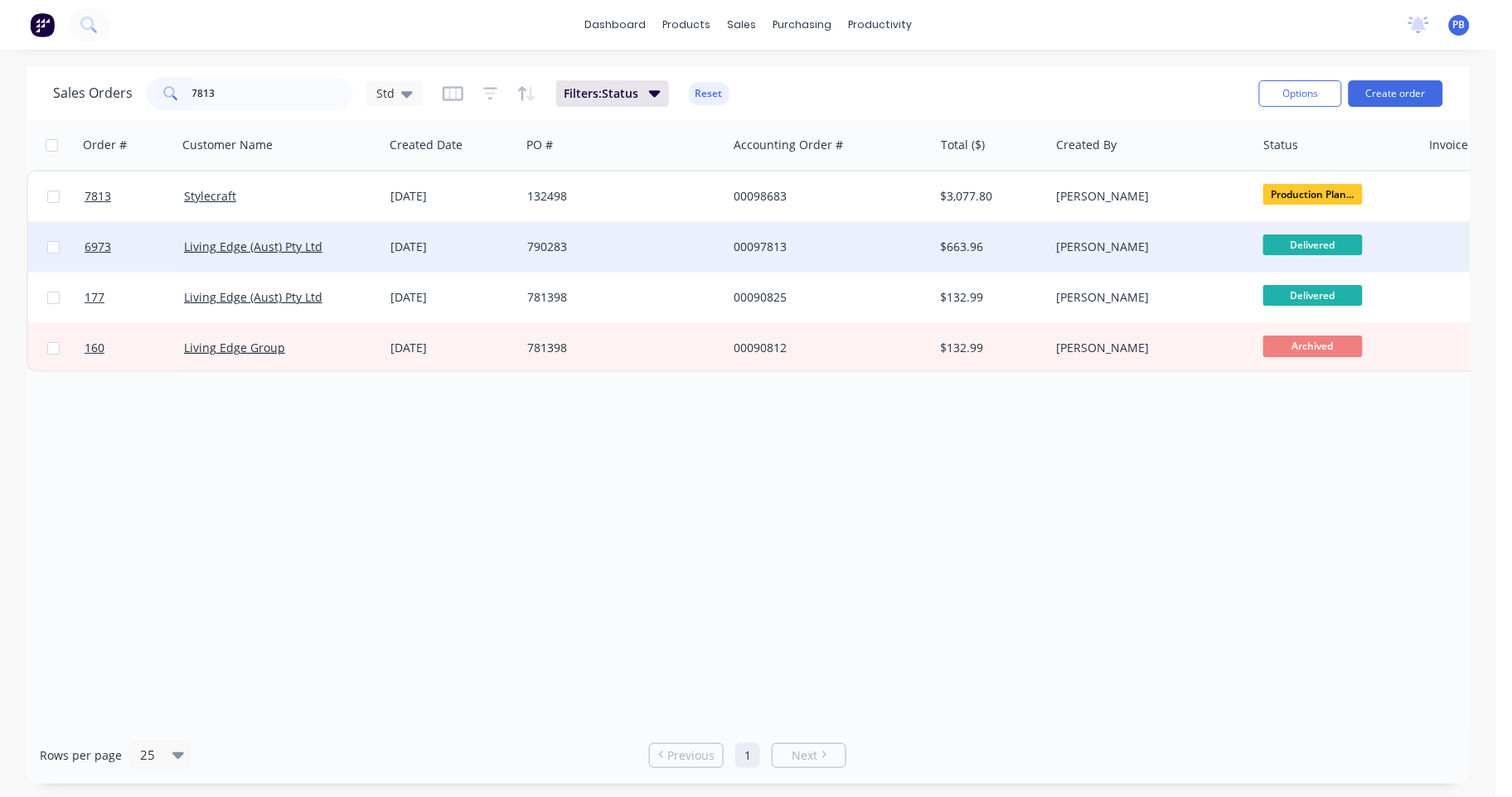
click at [770, 236] on div "00097813" at bounding box center [830, 246] width 206 height 49
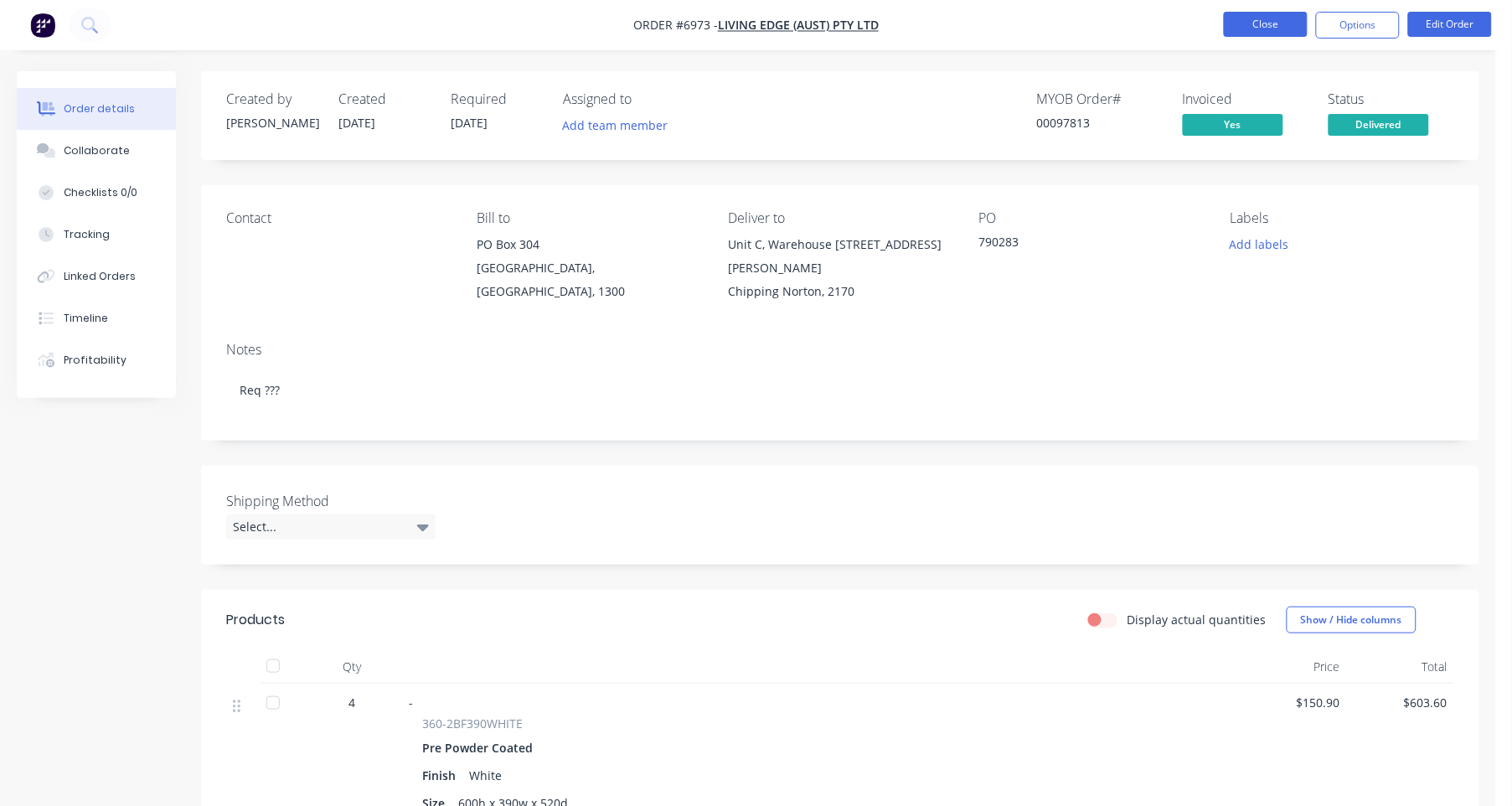
click at [1274, 23] on button "Close" at bounding box center [1266, 24] width 84 height 25
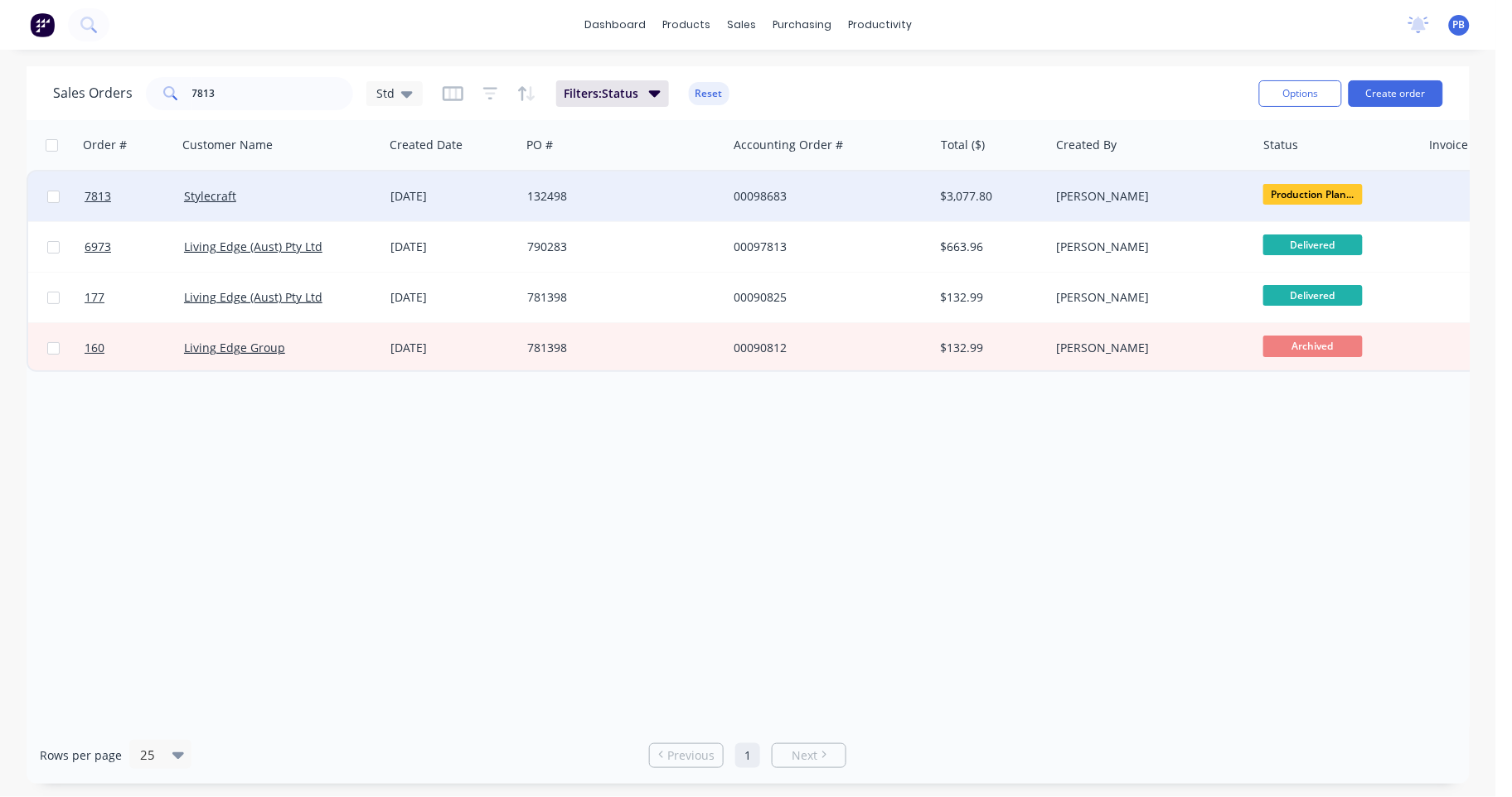
click at [755, 189] on div "00098683" at bounding box center [826, 196] width 184 height 16
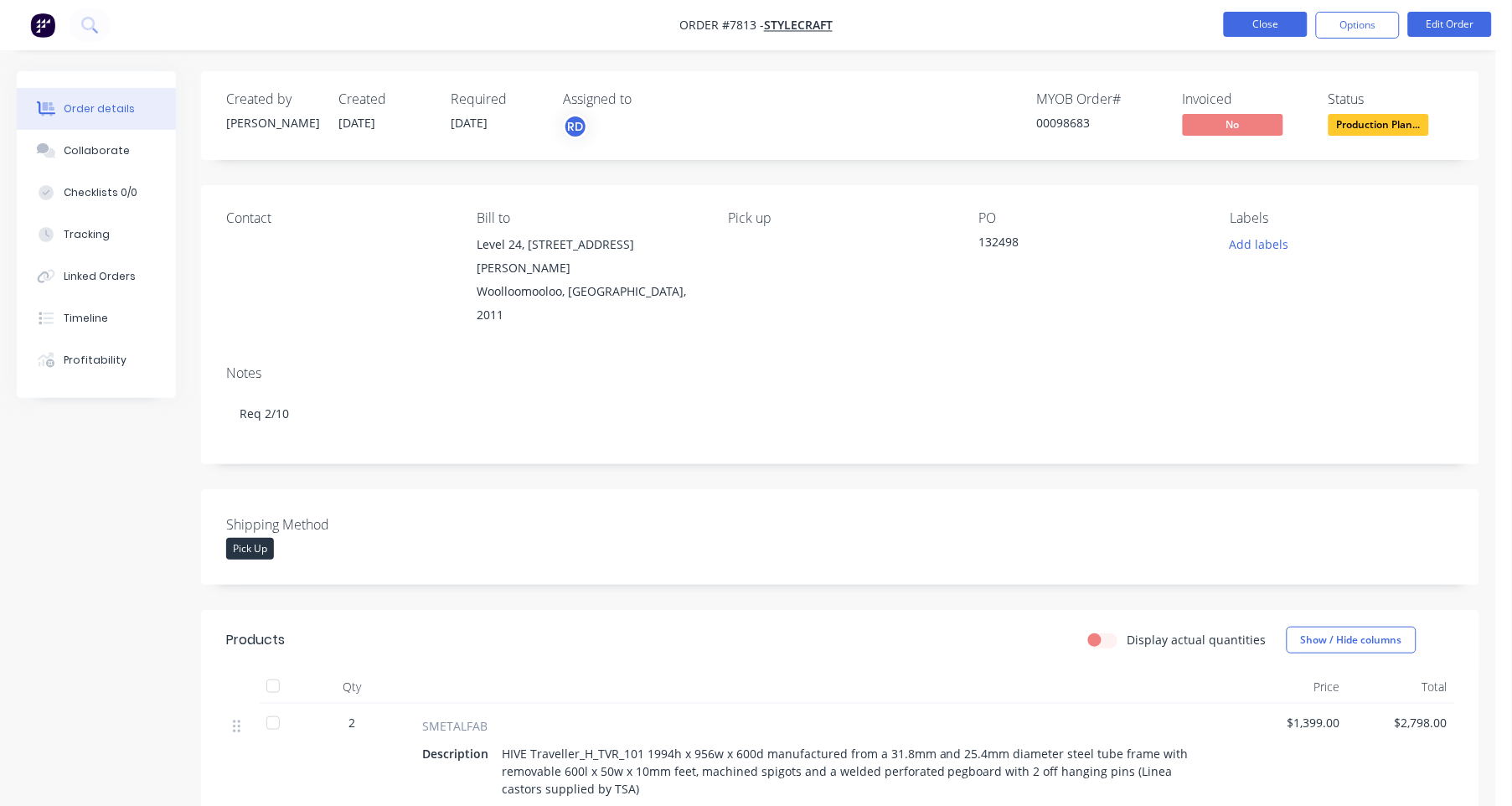
click at [1257, 20] on button "Close" at bounding box center [1266, 24] width 84 height 25
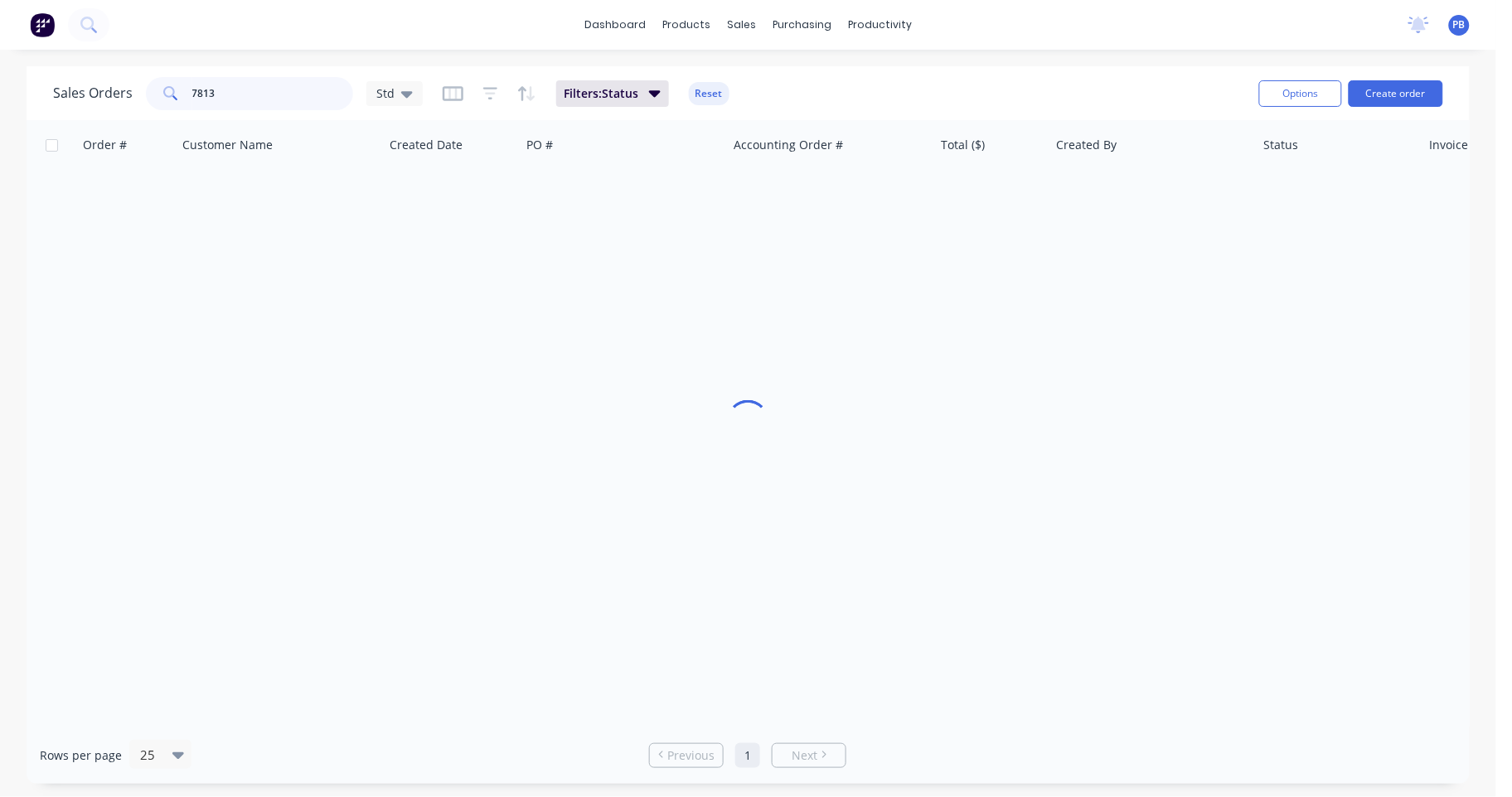
drag, startPoint x: 251, startPoint y: 89, endPoint x: 171, endPoint y: 80, distance: 80.5
click at [172, 81] on div "7813" at bounding box center [249, 94] width 207 height 33
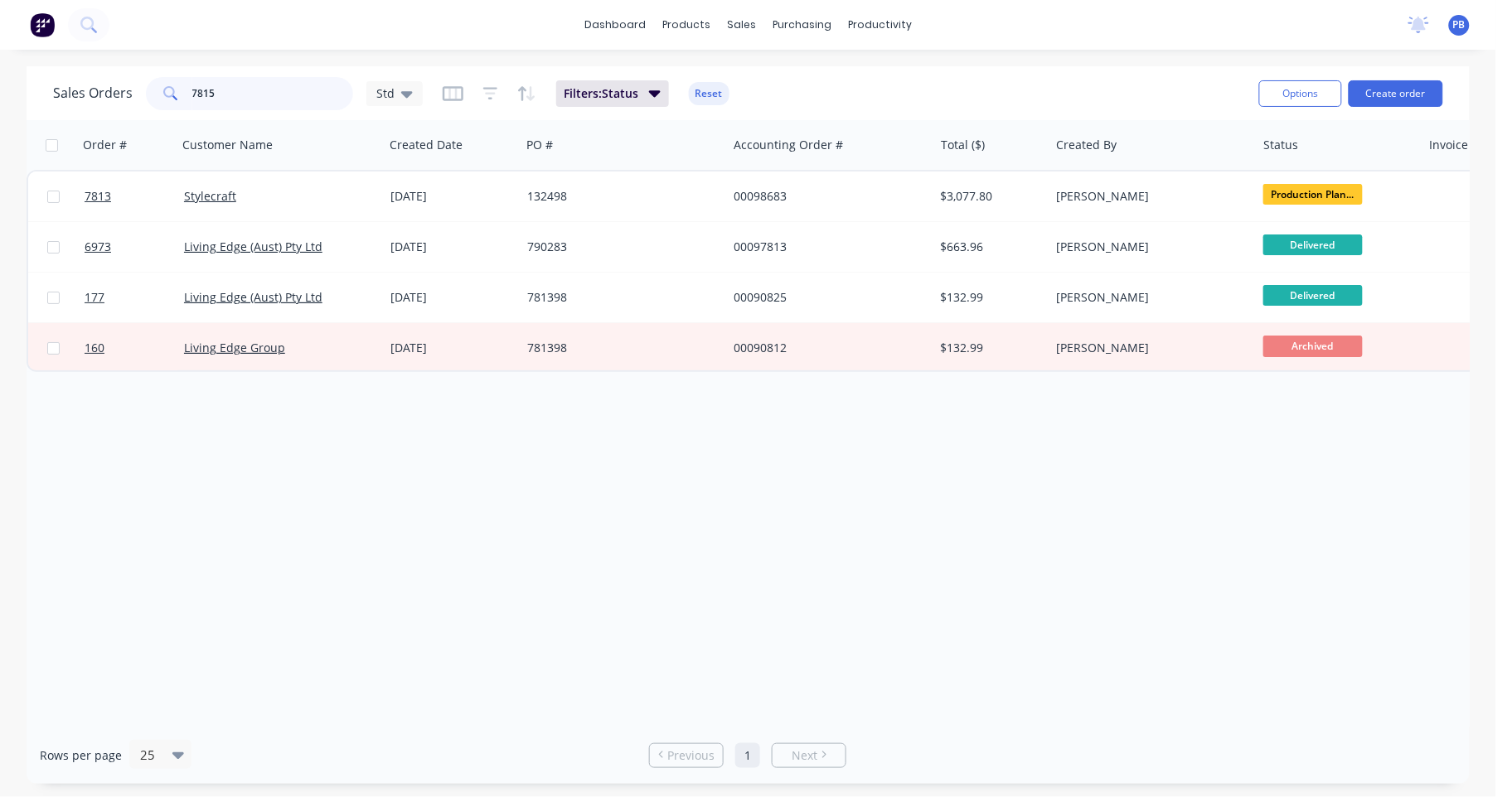
type input "7815"
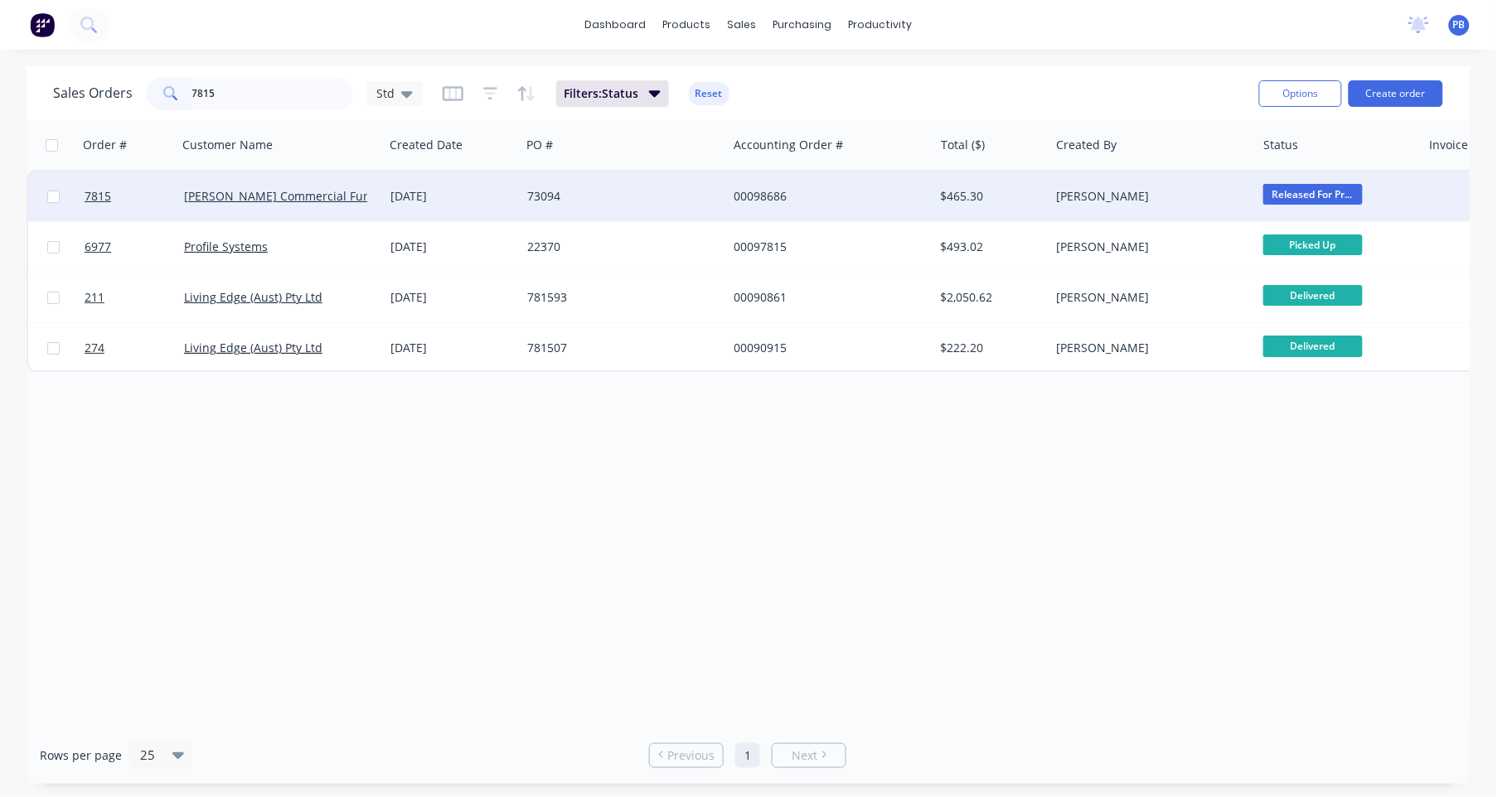
click at [774, 188] on div "00098686" at bounding box center [826, 196] width 184 height 16
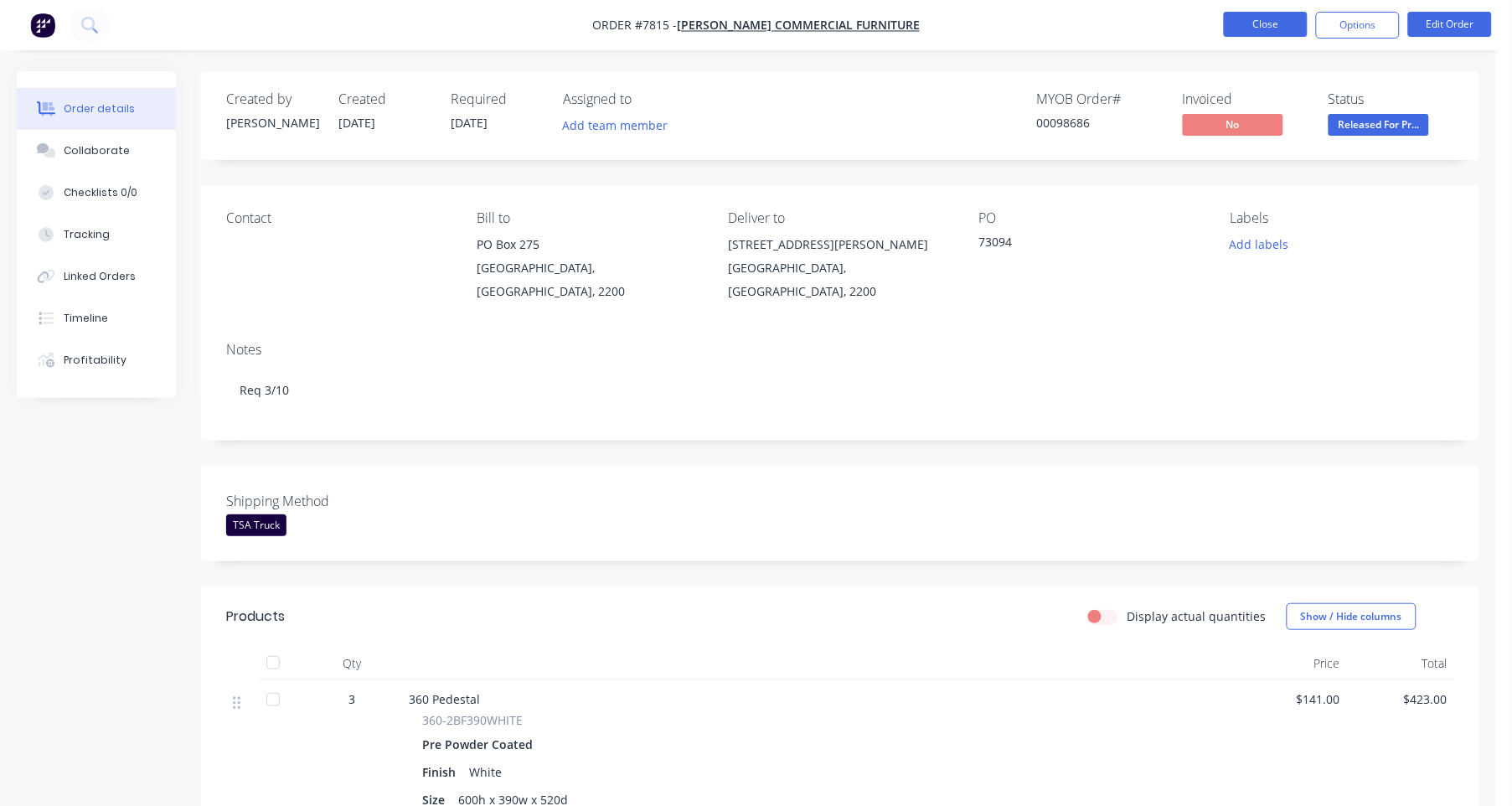
click at [1261, 8] on nav "Order #7815 - [PERSON_NAME] Commercial Furniture Close Options Edit Order" at bounding box center [756, 25] width 1512 height 50
click at [1269, 28] on button "Close" at bounding box center [1266, 24] width 84 height 25
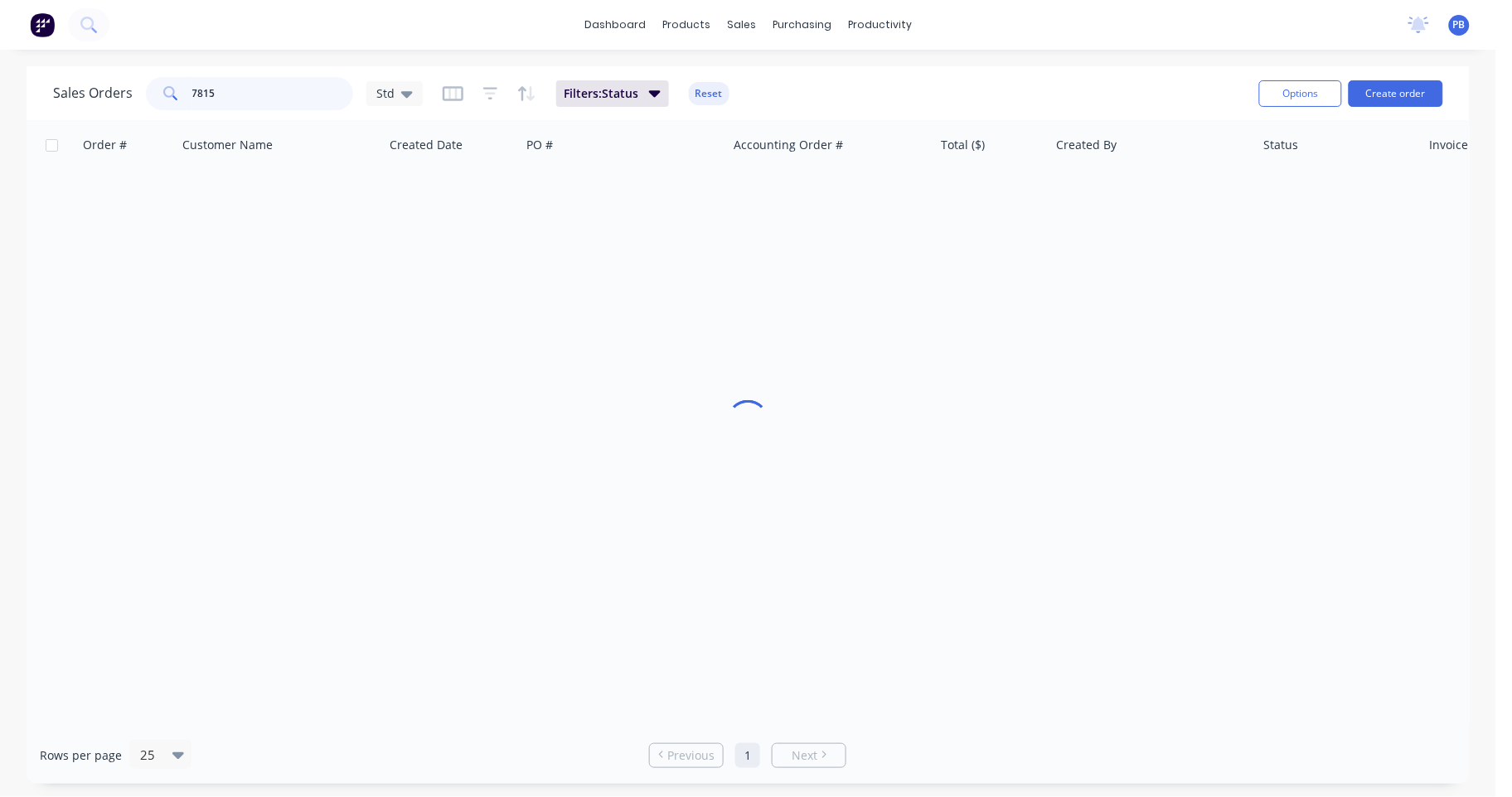
drag, startPoint x: 261, startPoint y: 100, endPoint x: 173, endPoint y: 85, distance: 89.3
click at [169, 88] on div "7815" at bounding box center [249, 94] width 207 height 33
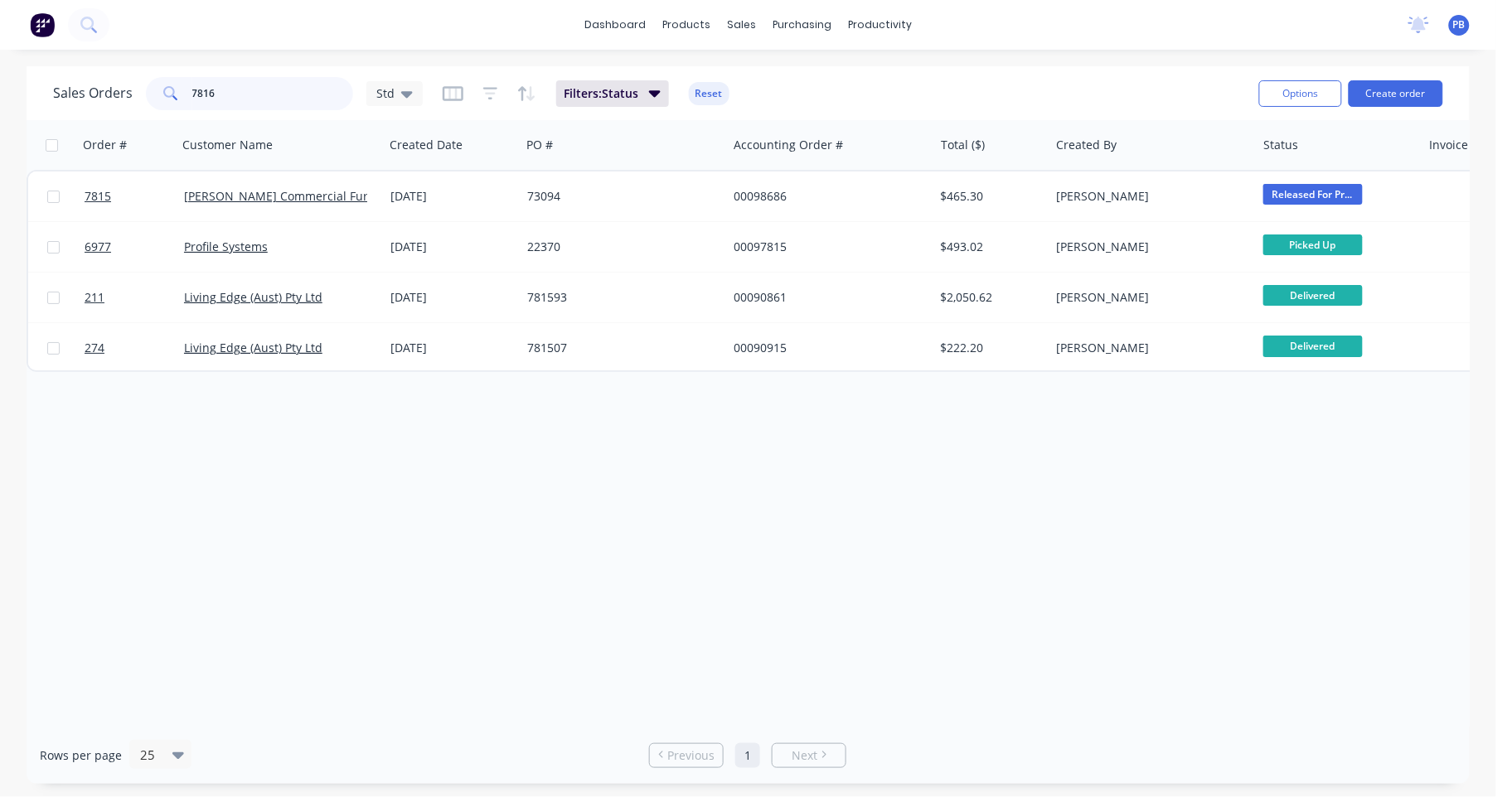
type input "7816"
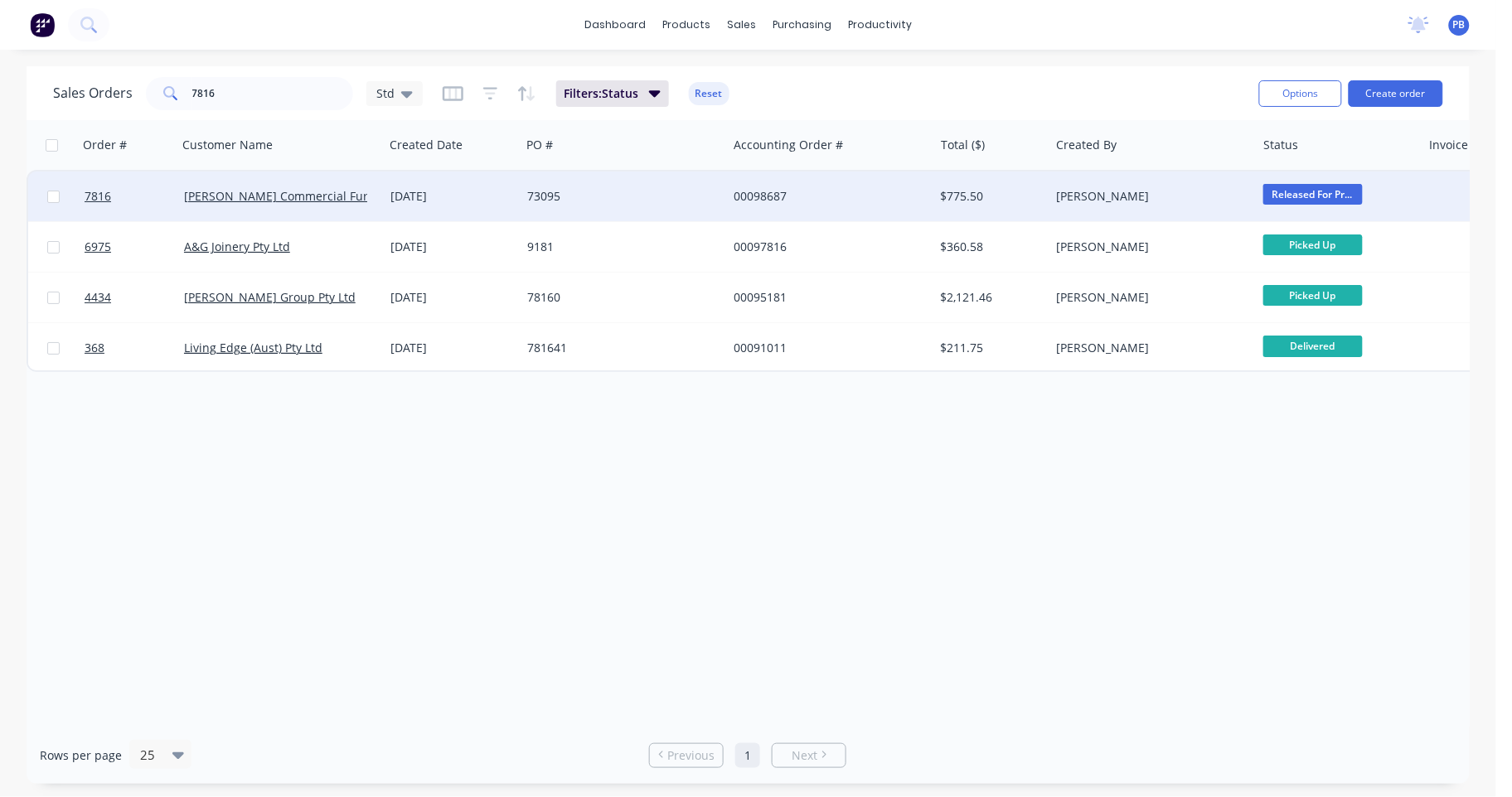
click at [767, 189] on div "00098687" at bounding box center [826, 196] width 184 height 16
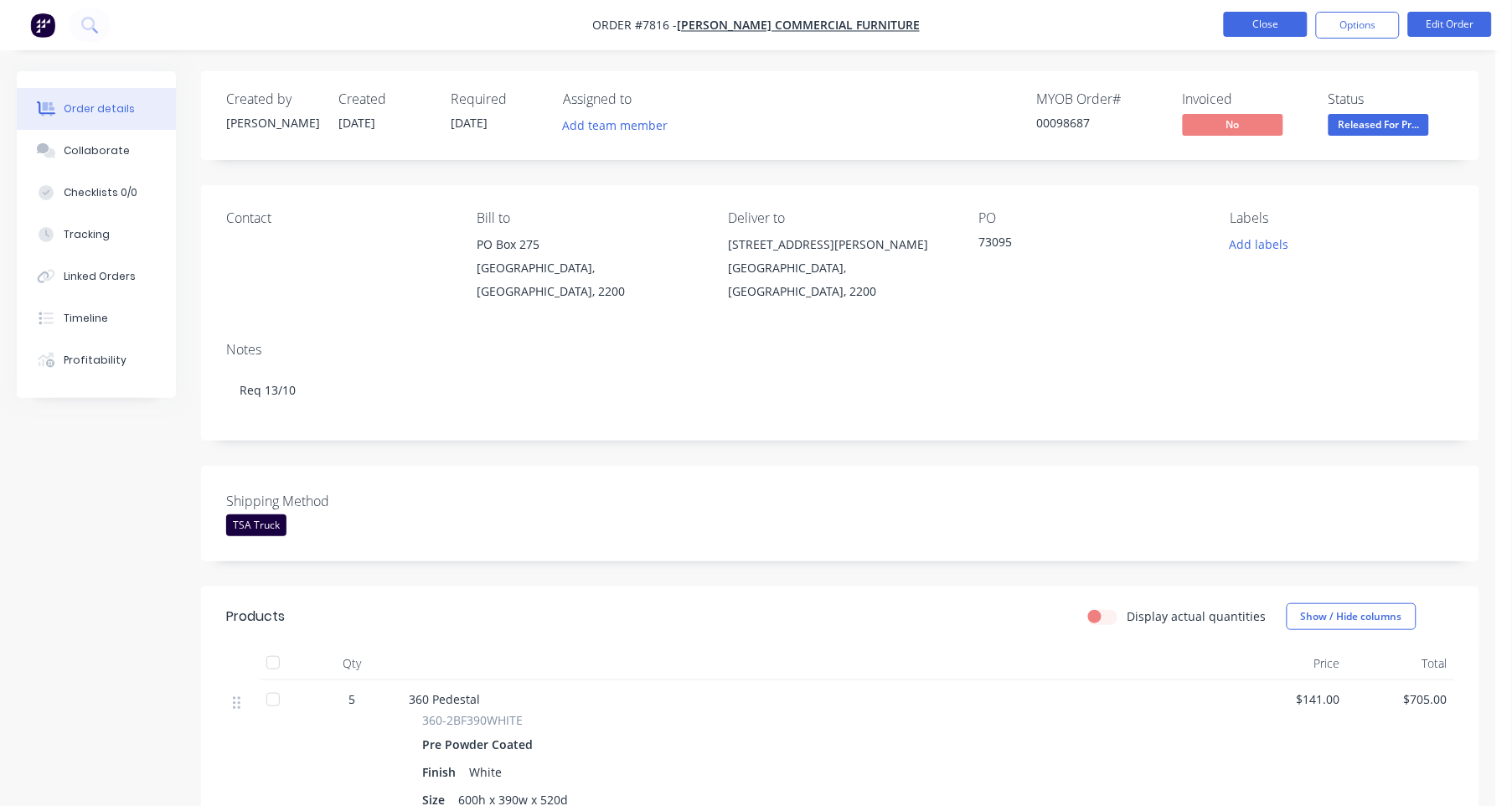
click at [1265, 20] on button "Close" at bounding box center [1266, 24] width 84 height 25
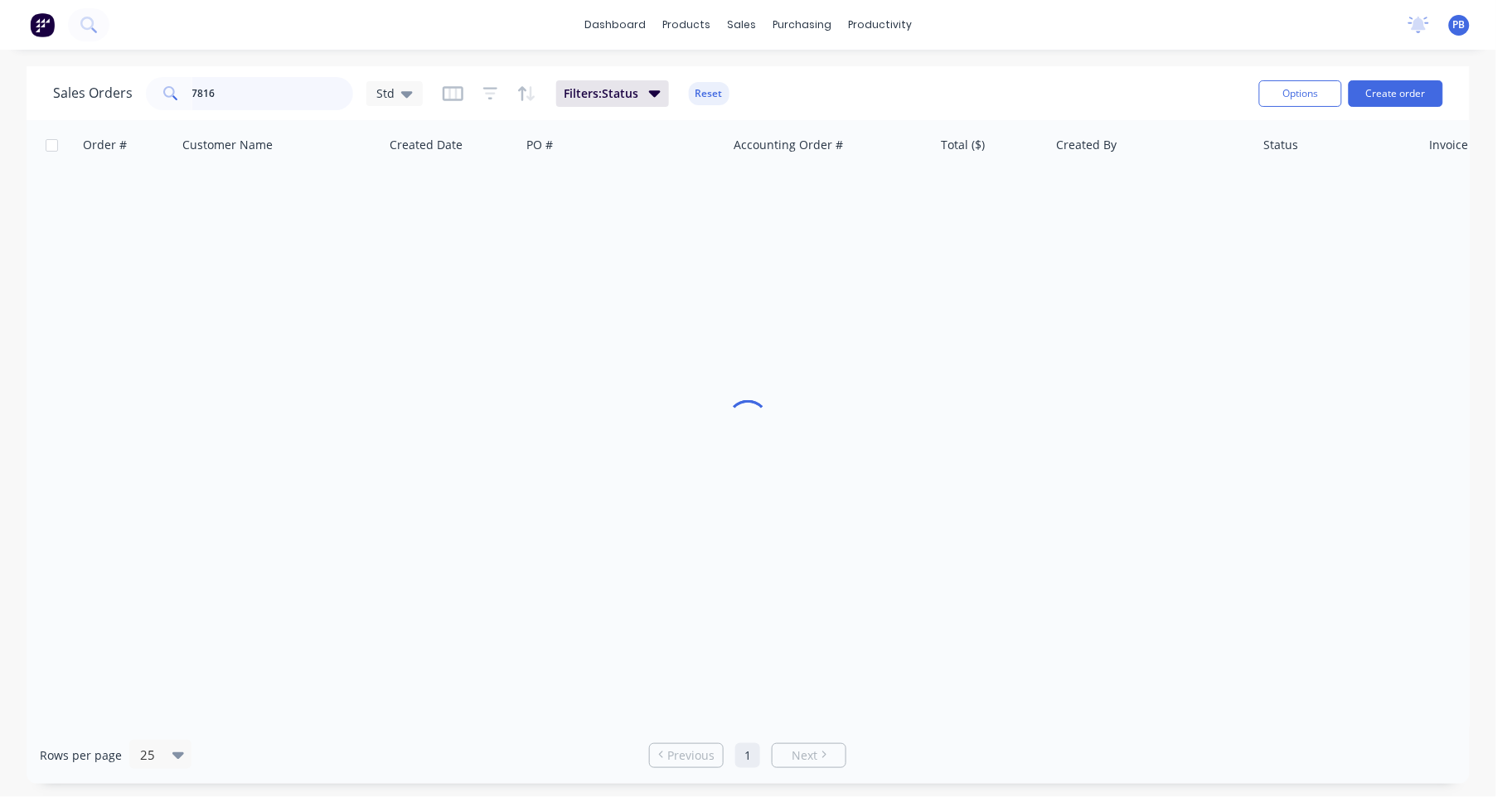
click at [188, 94] on div "7816" at bounding box center [249, 94] width 207 height 33
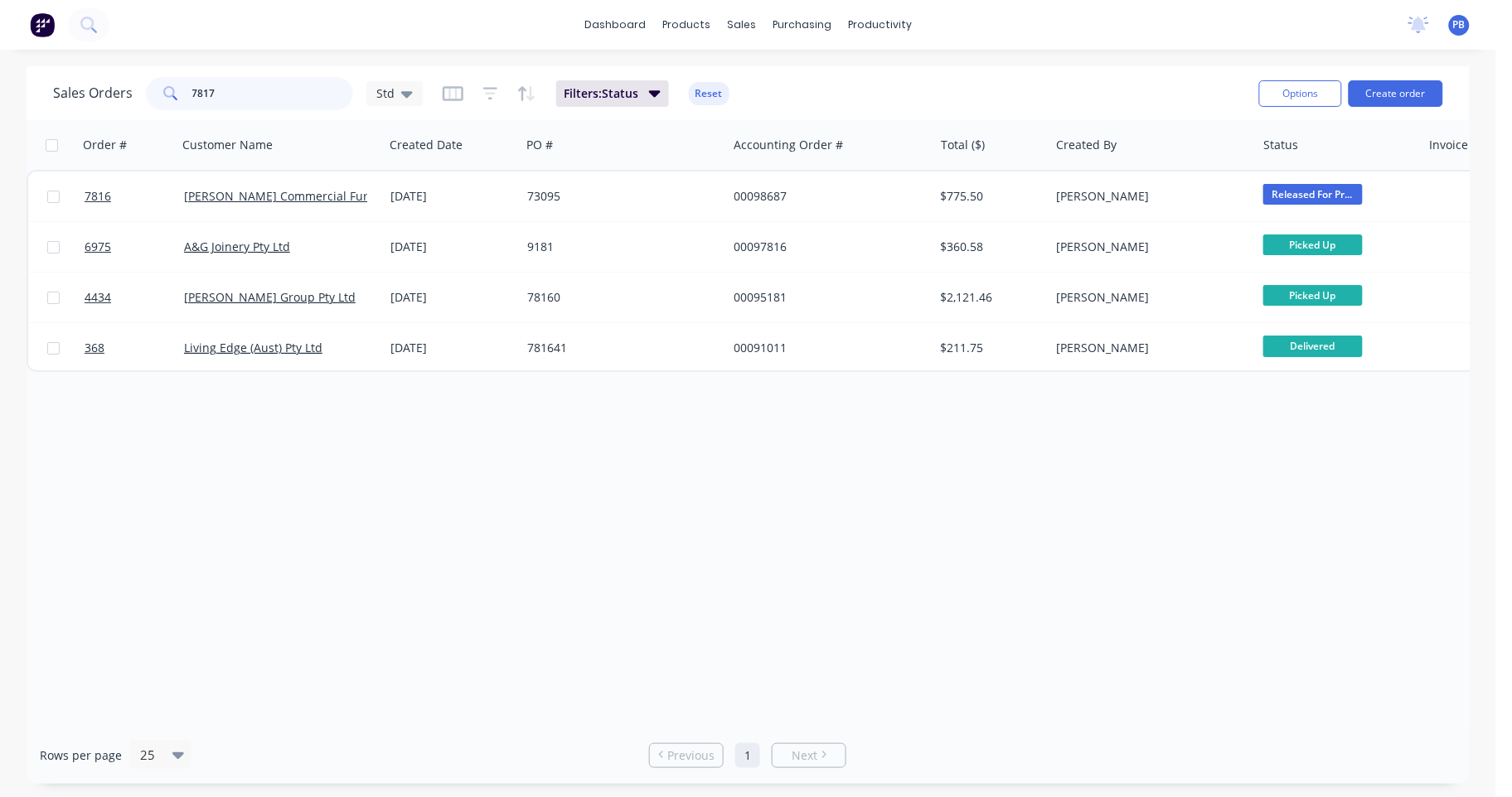
type input "7817"
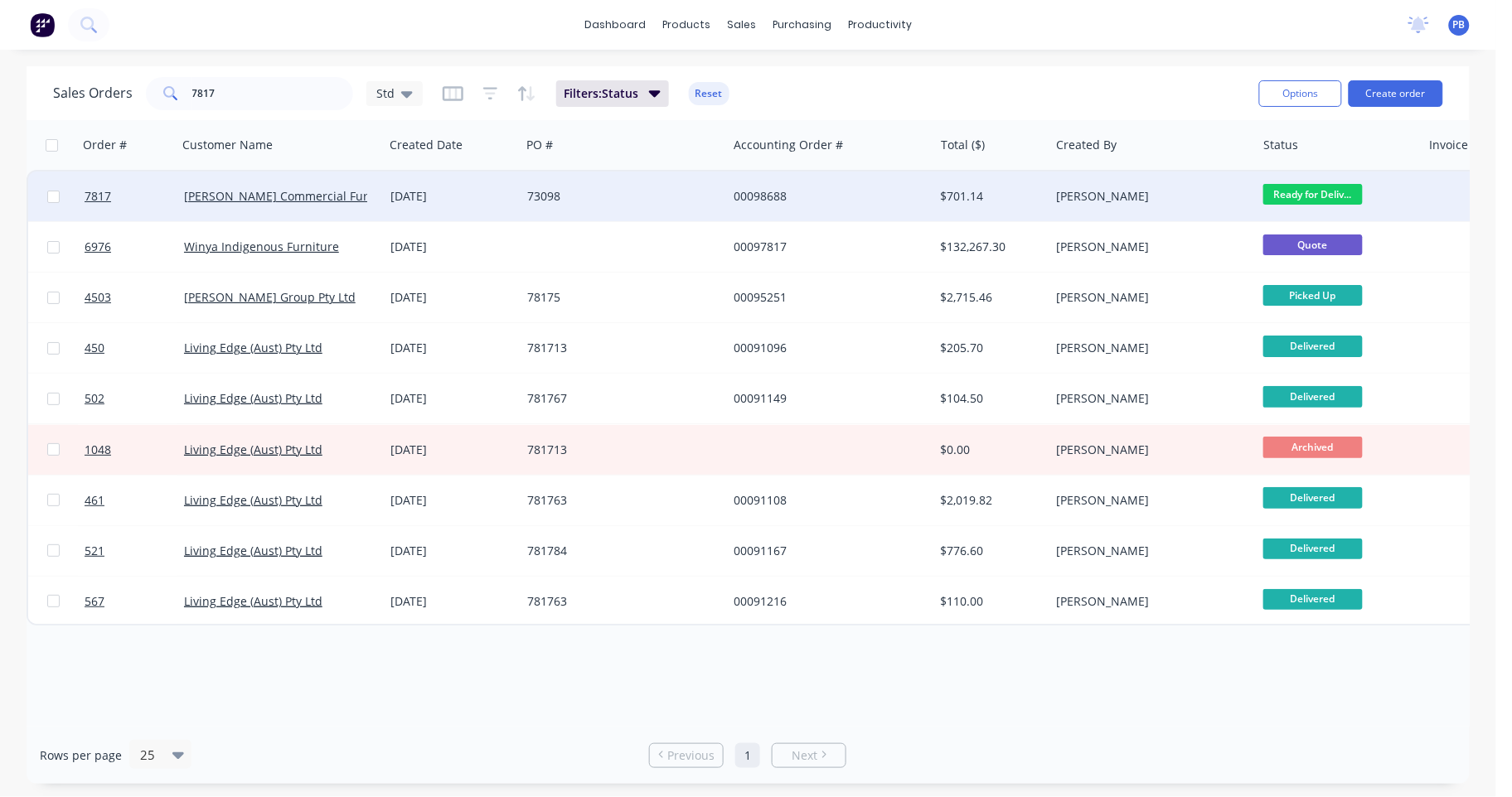
click at [774, 188] on div "00098688" at bounding box center [826, 196] width 184 height 16
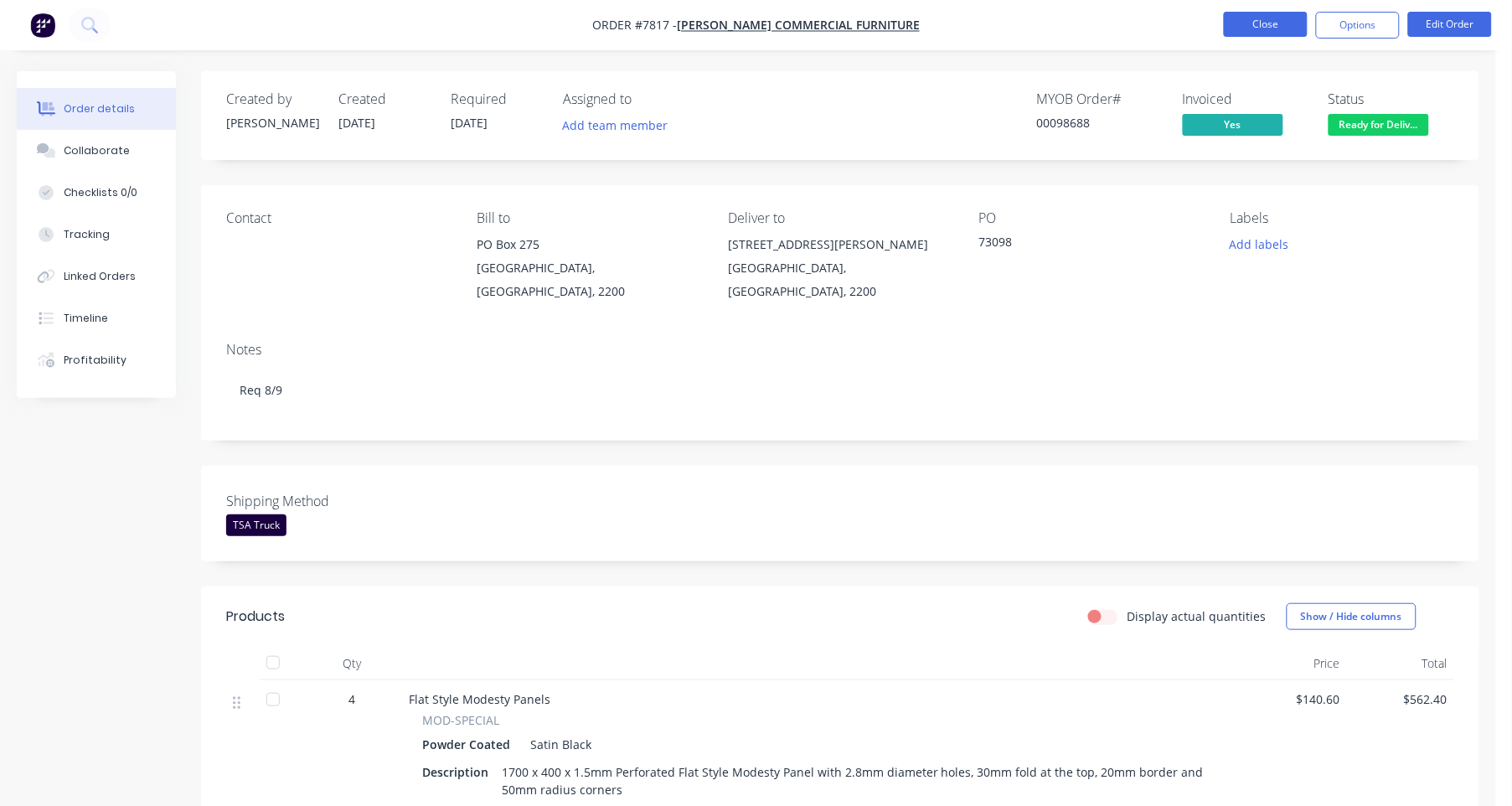
click at [1258, 19] on button "Close" at bounding box center [1266, 24] width 84 height 25
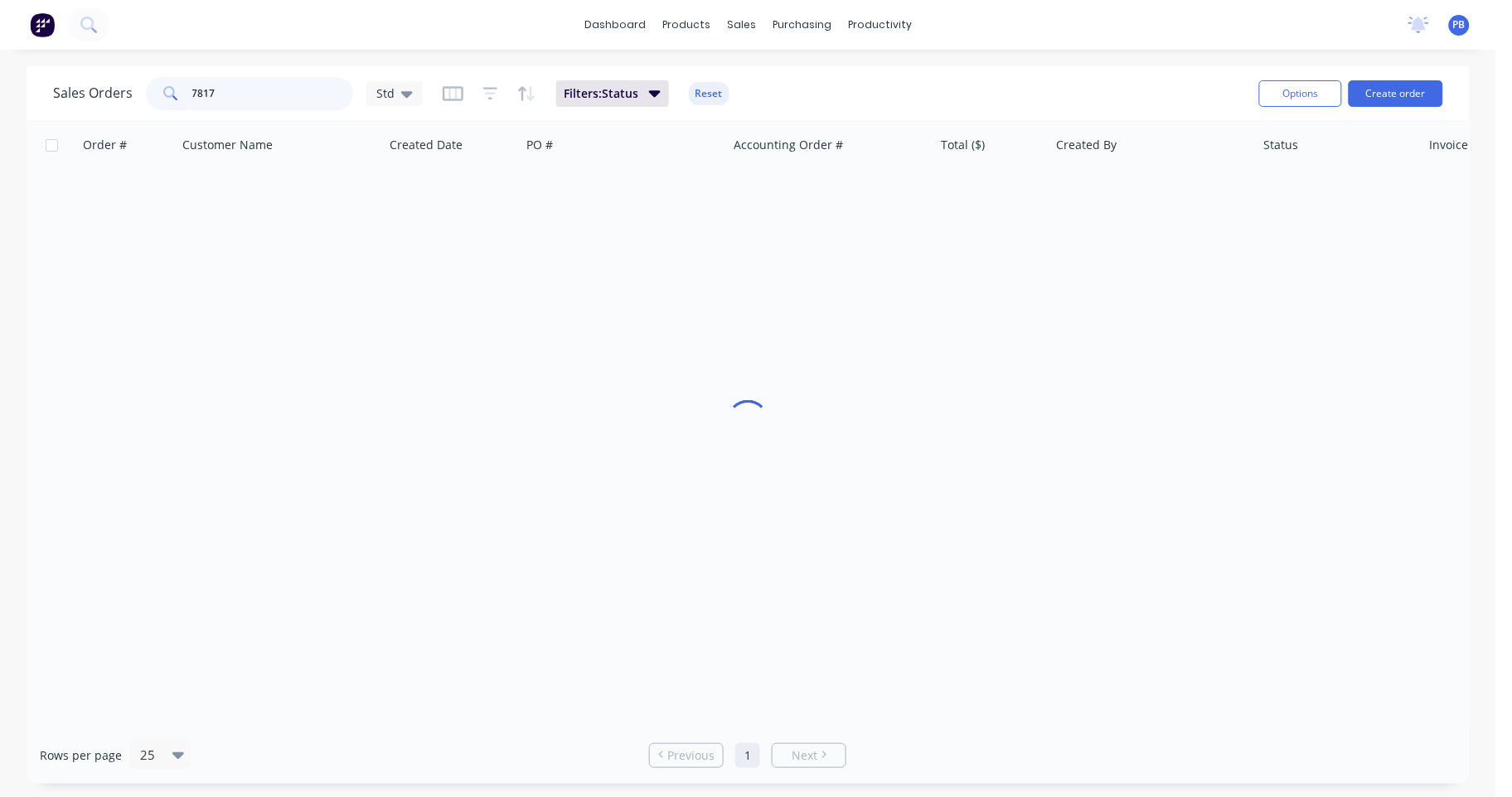
drag, startPoint x: 272, startPoint y: 91, endPoint x: 181, endPoint y: 78, distance: 91.9
click at [146, 80] on div "7817" at bounding box center [249, 94] width 207 height 33
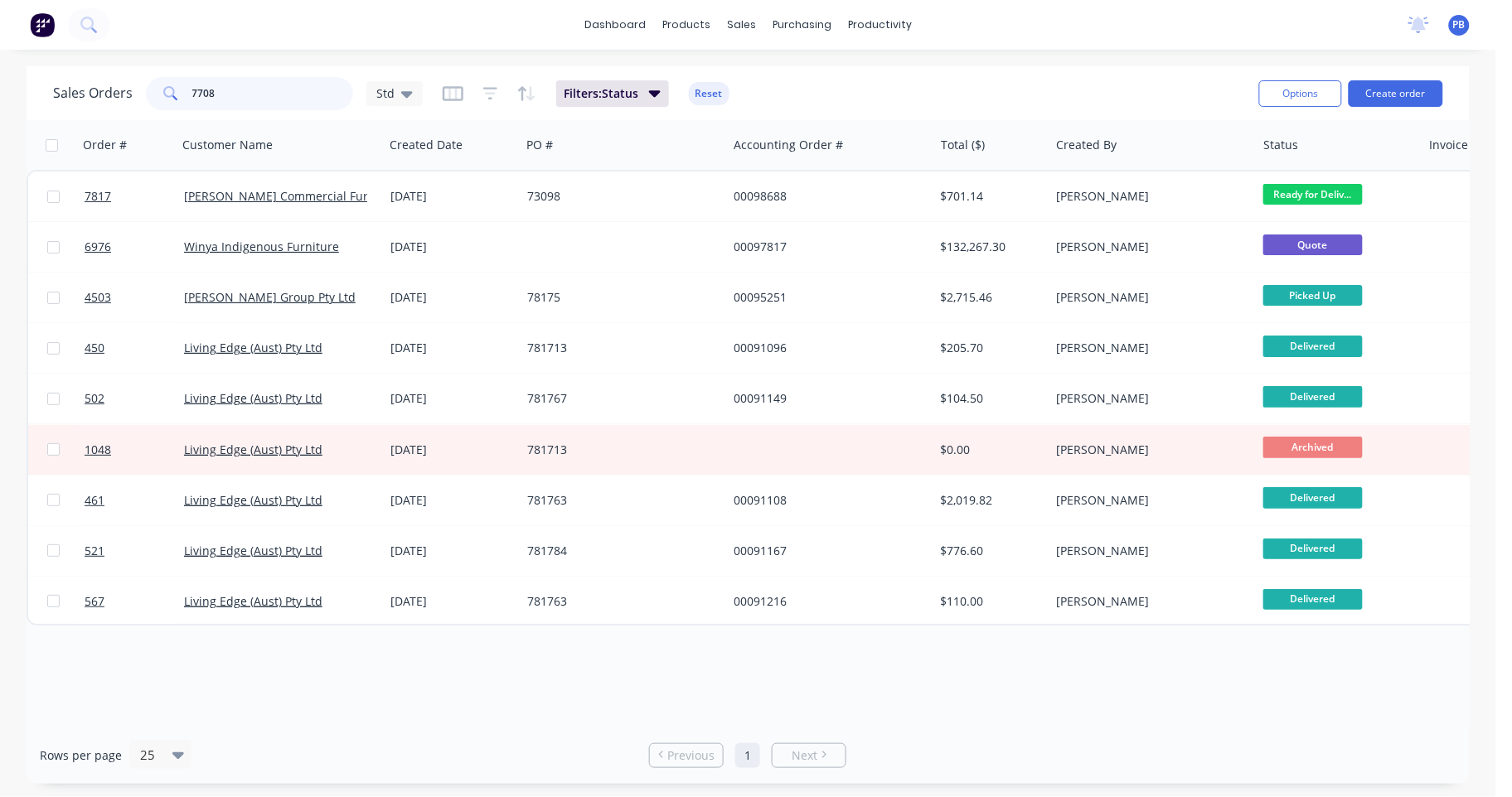
type input "7708"
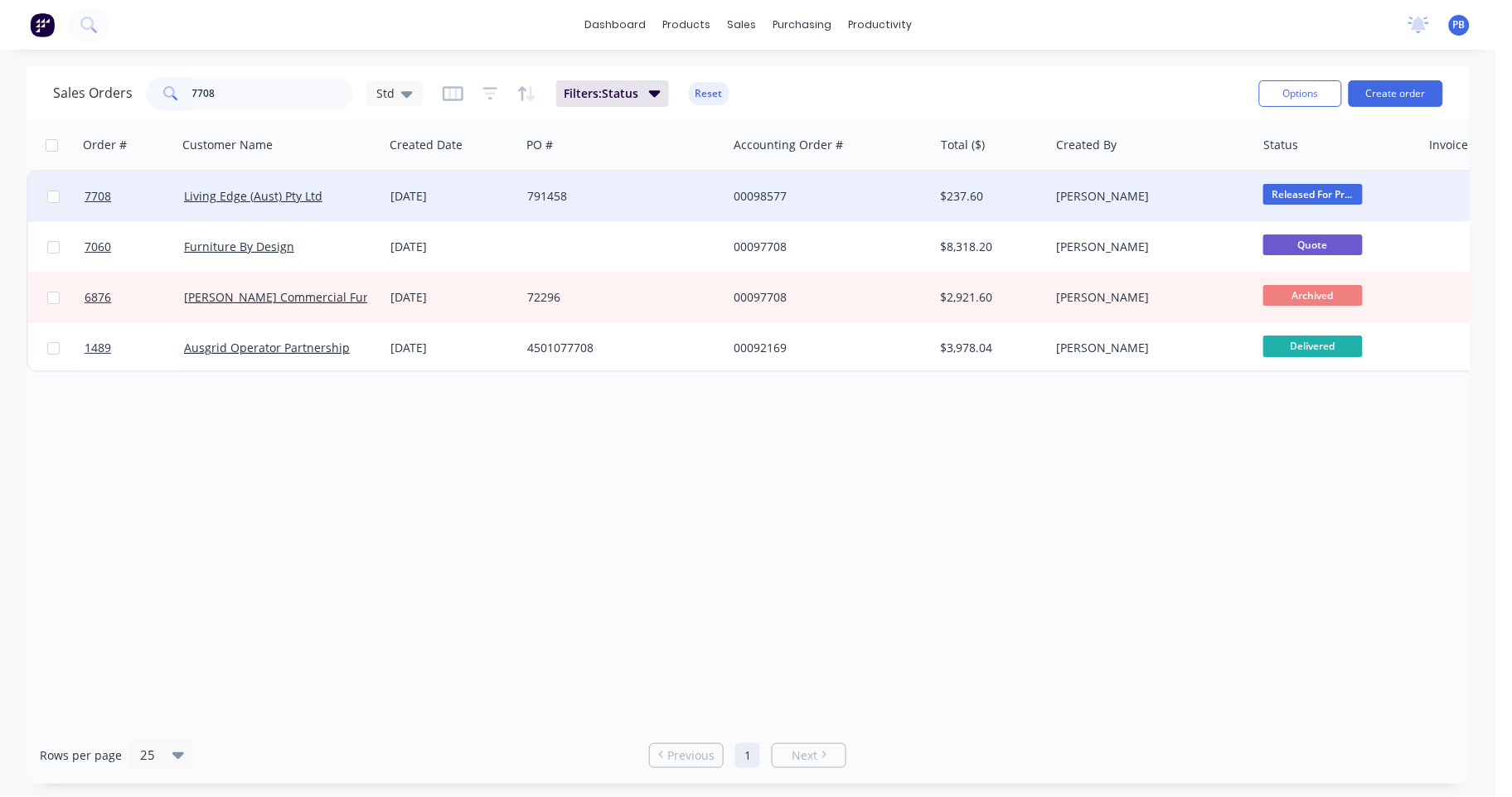
click at [771, 193] on div "00098577" at bounding box center [826, 196] width 184 height 16
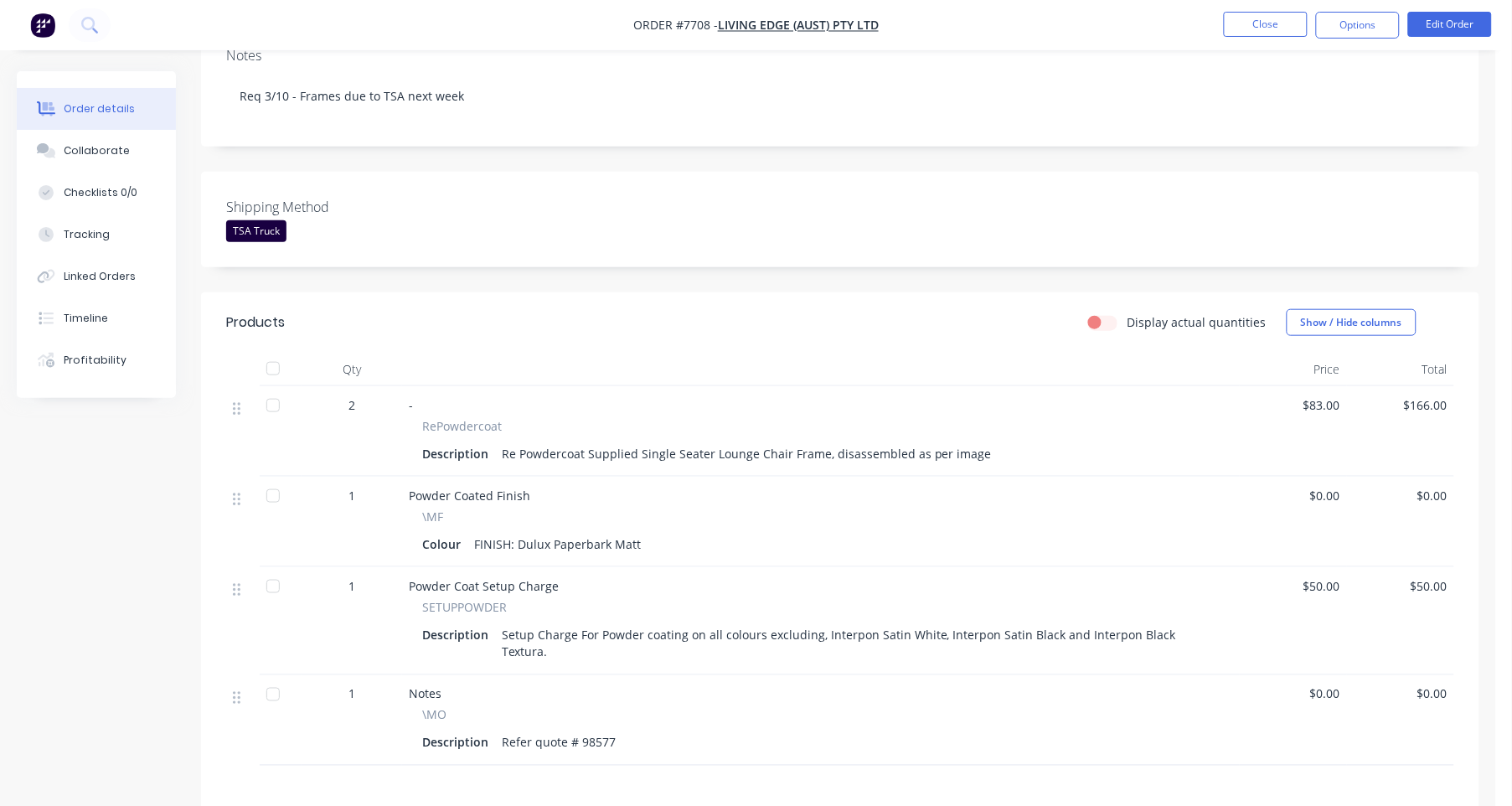
scroll to position [314, 0]
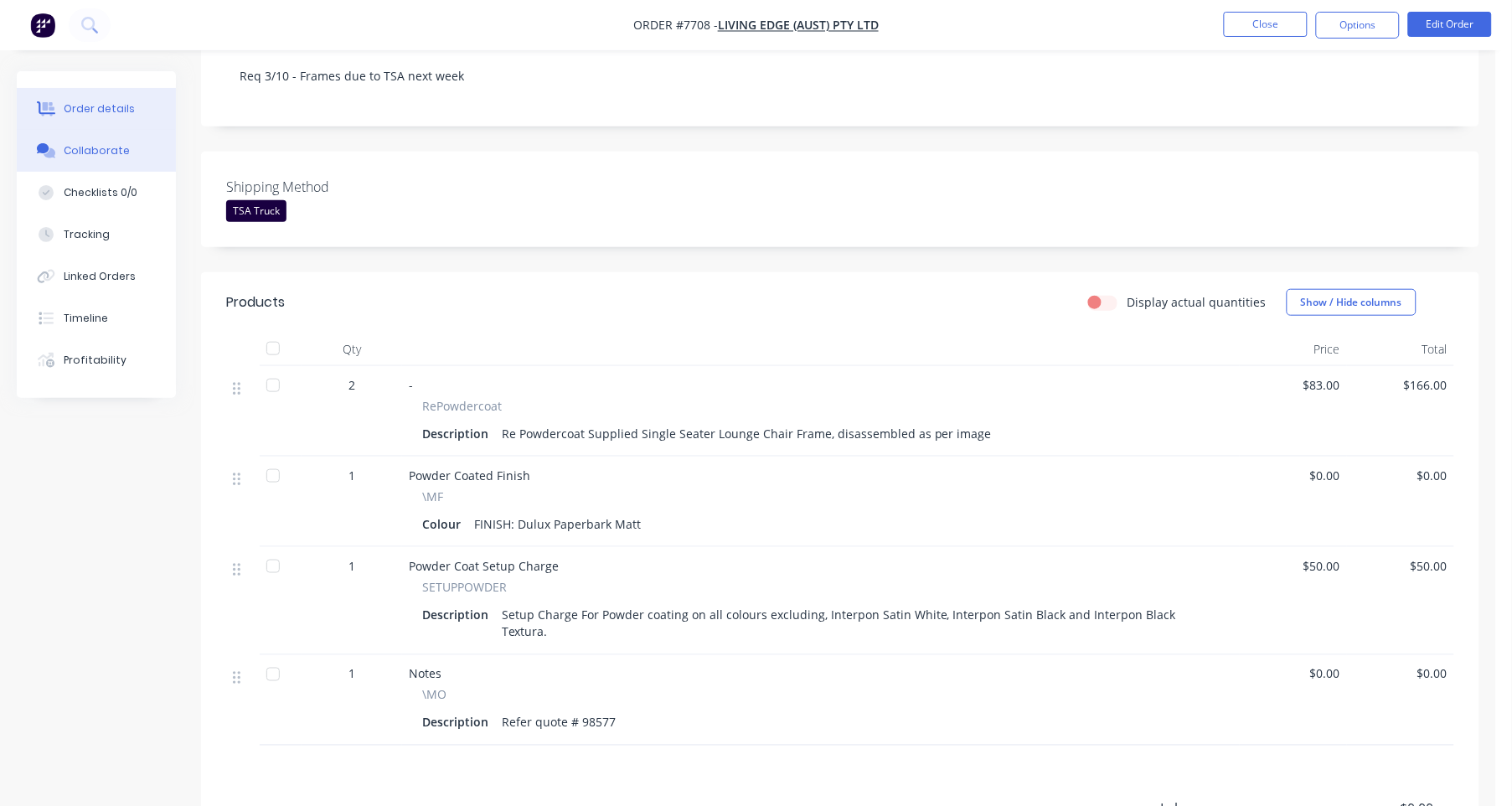
click at [123, 146] on button "Collaborate" at bounding box center [96, 151] width 160 height 42
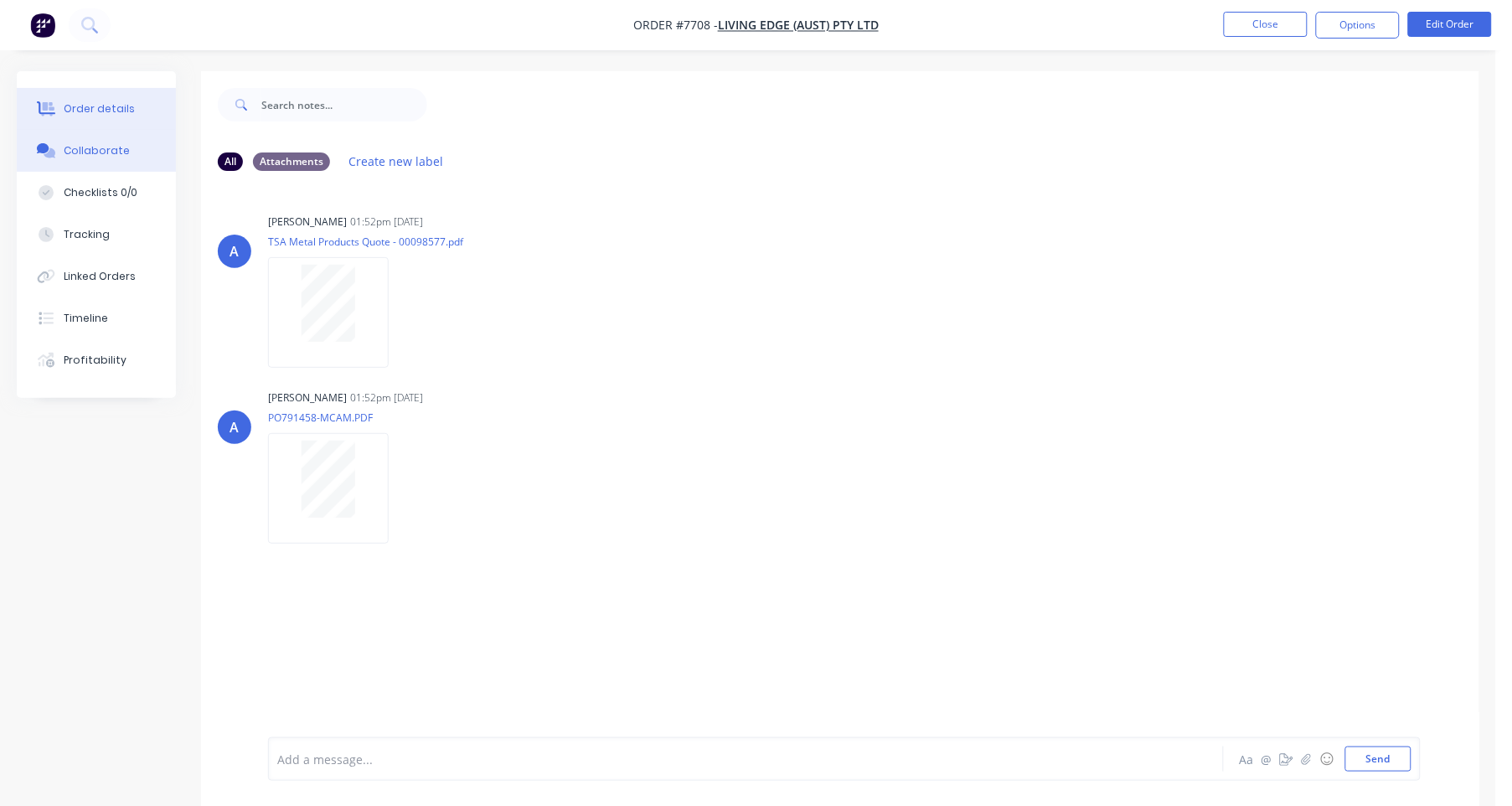
click at [106, 107] on div "Order details" at bounding box center [99, 109] width 71 height 15
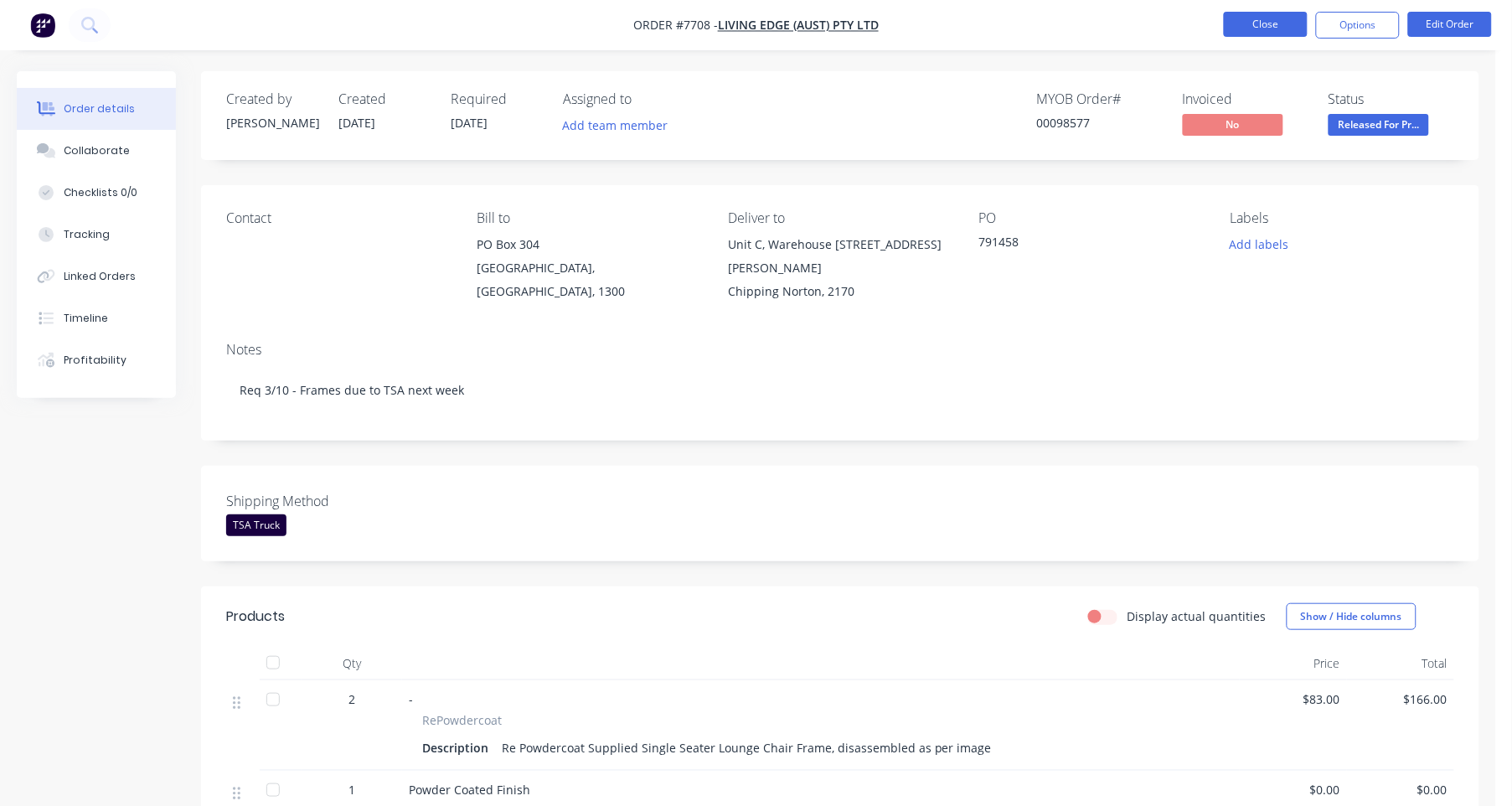
click at [1249, 18] on button "Close" at bounding box center [1266, 24] width 84 height 25
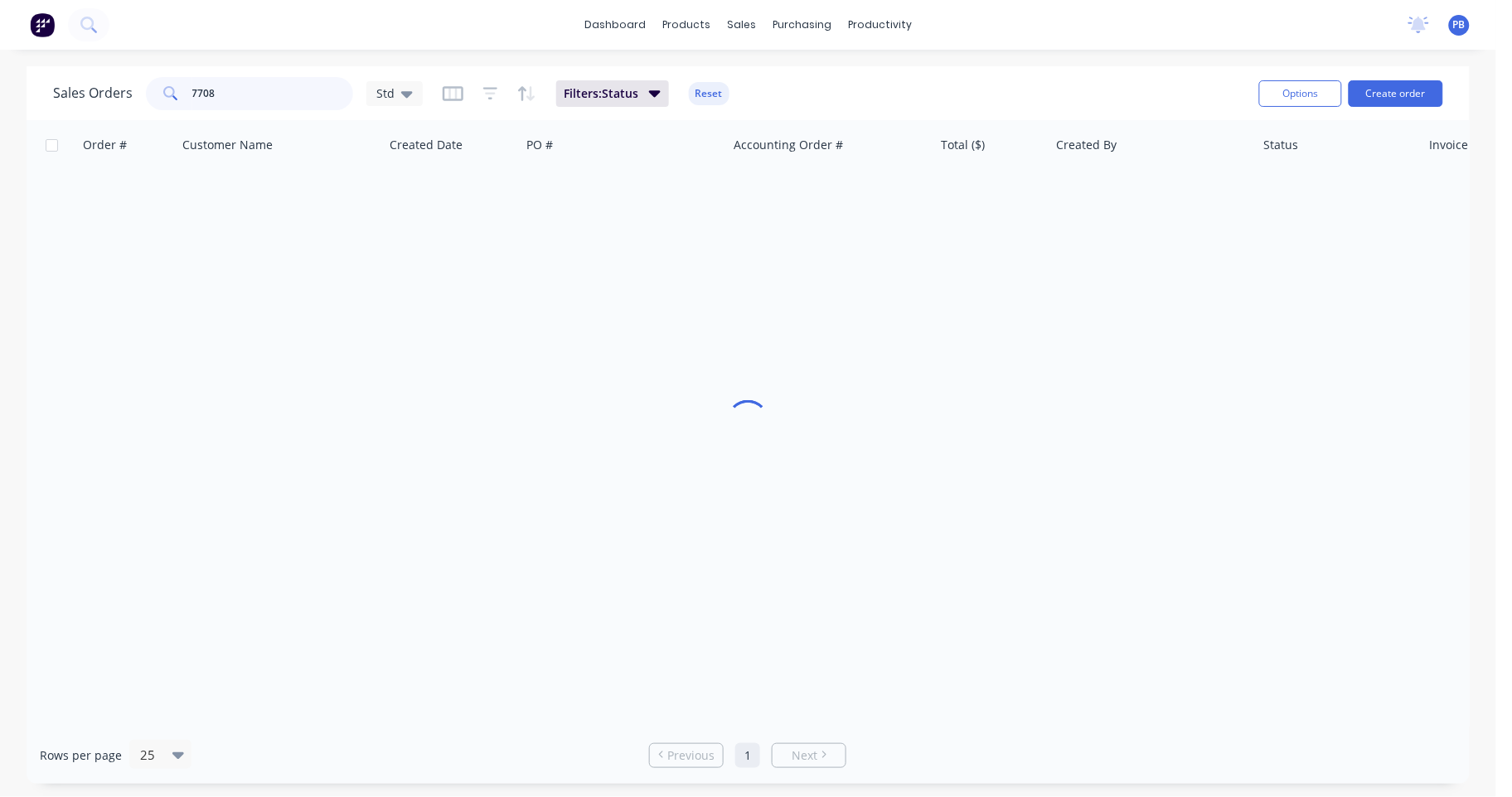
drag, startPoint x: 281, startPoint y: 84, endPoint x: 140, endPoint y: 74, distance: 141.4
click at [140, 74] on div "Sales Orders 7708 Std Filters: Status Reset" at bounding box center [649, 93] width 1193 height 41
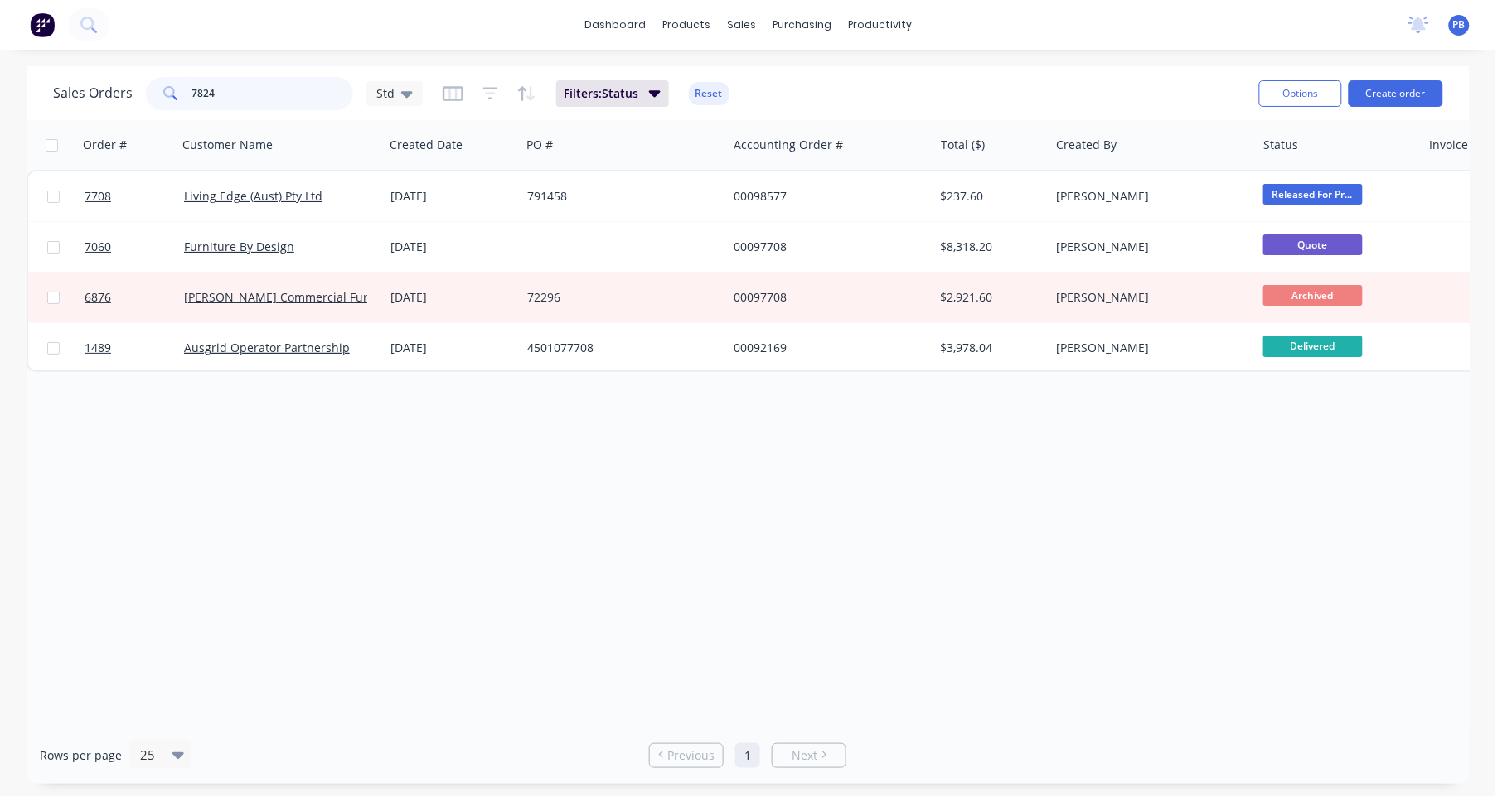
type input "7824"
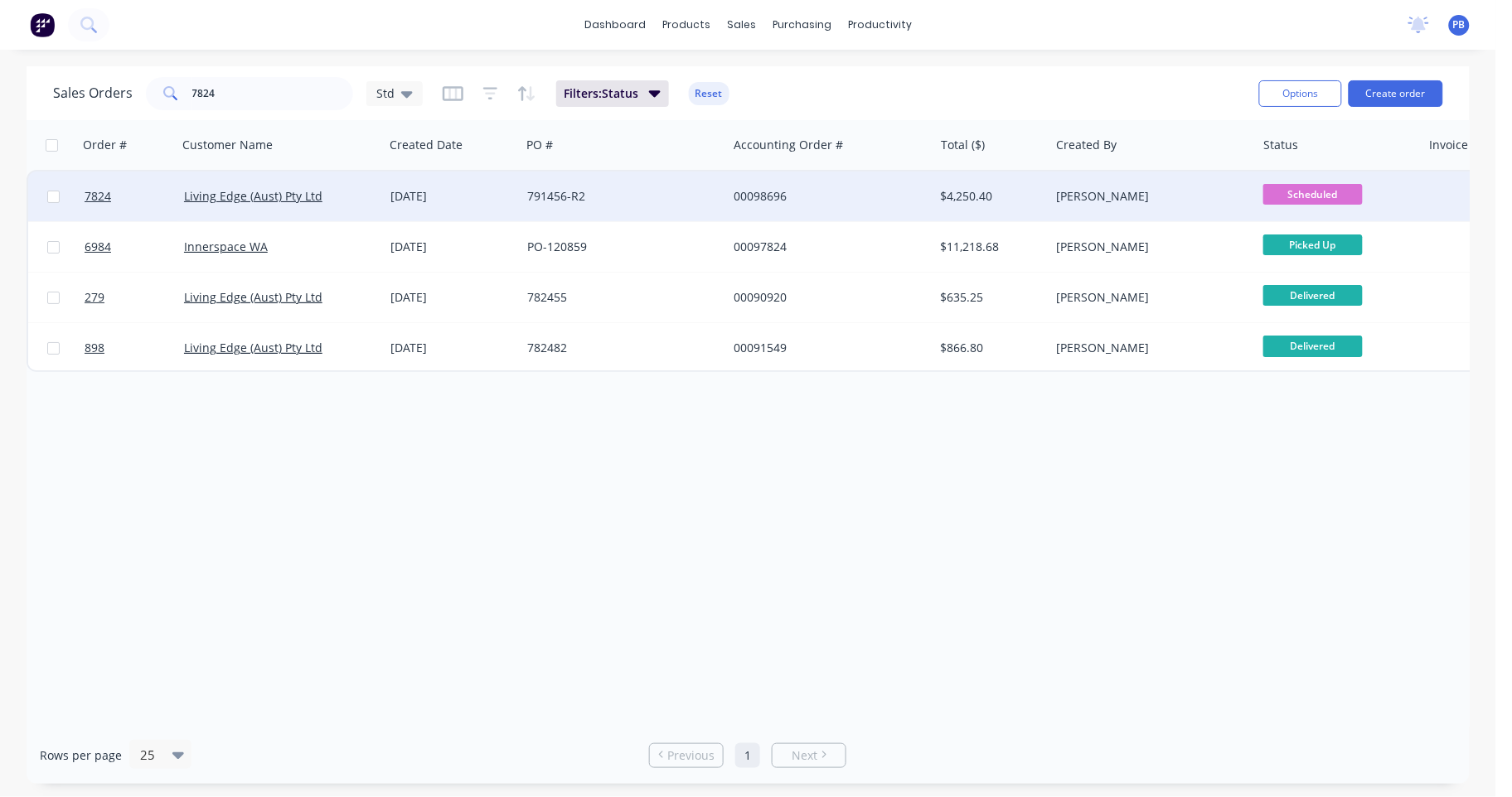
click at [769, 192] on div "00098696" at bounding box center [826, 196] width 184 height 16
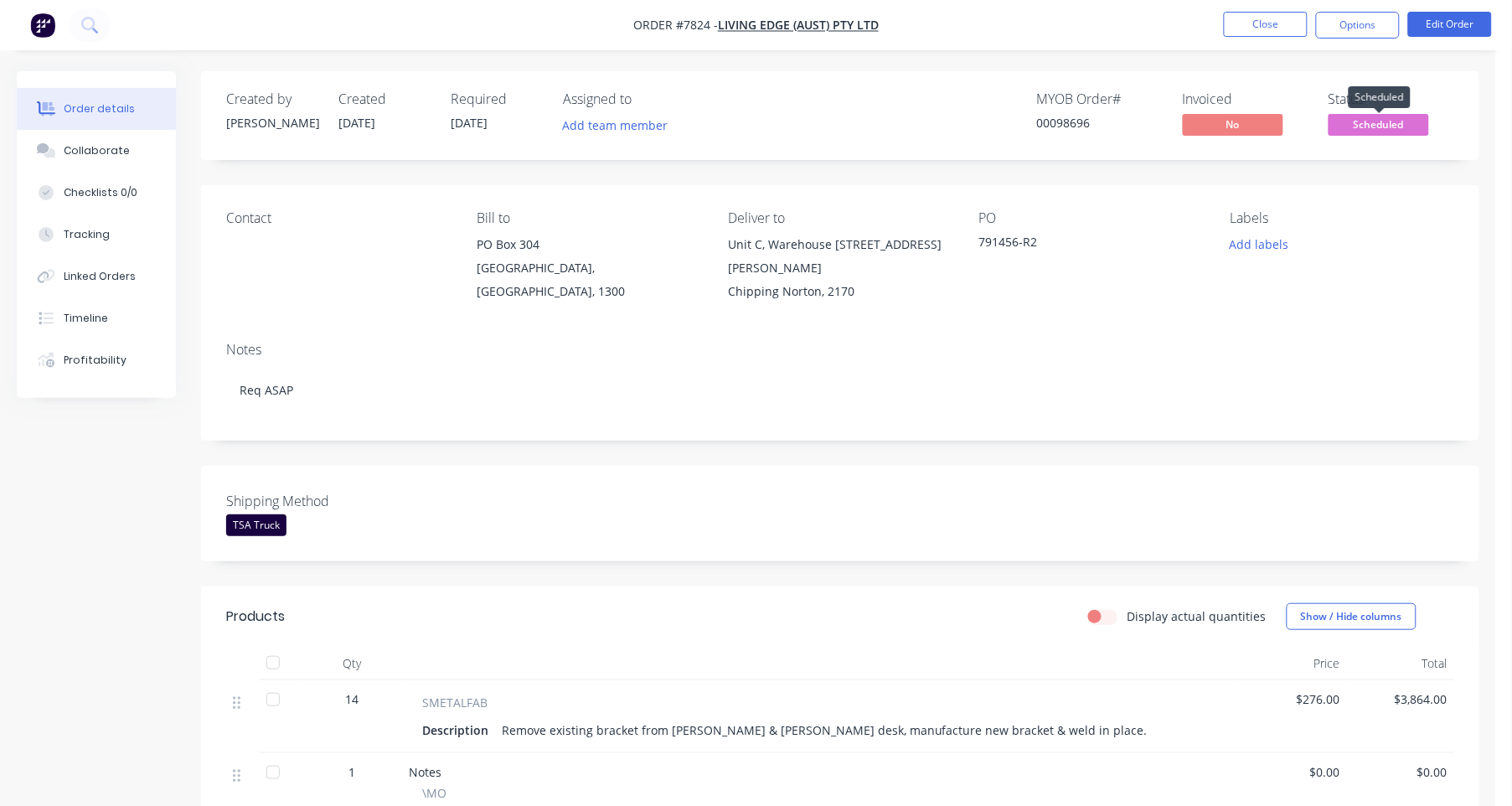
click at [1374, 122] on span "Scheduled" at bounding box center [1378, 125] width 101 height 21
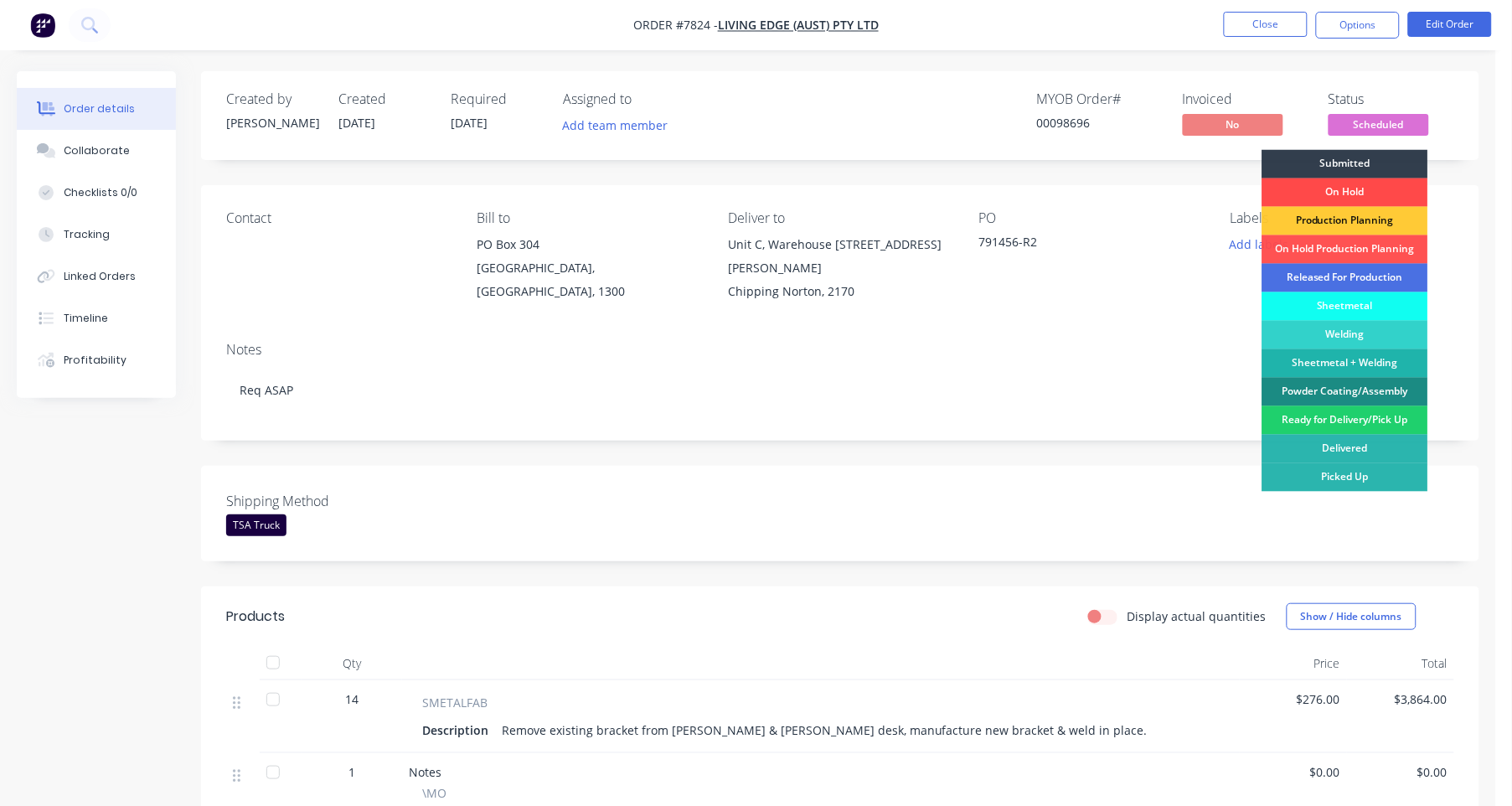
click at [1347, 184] on div "On Hold" at bounding box center [1345, 193] width 166 height 28
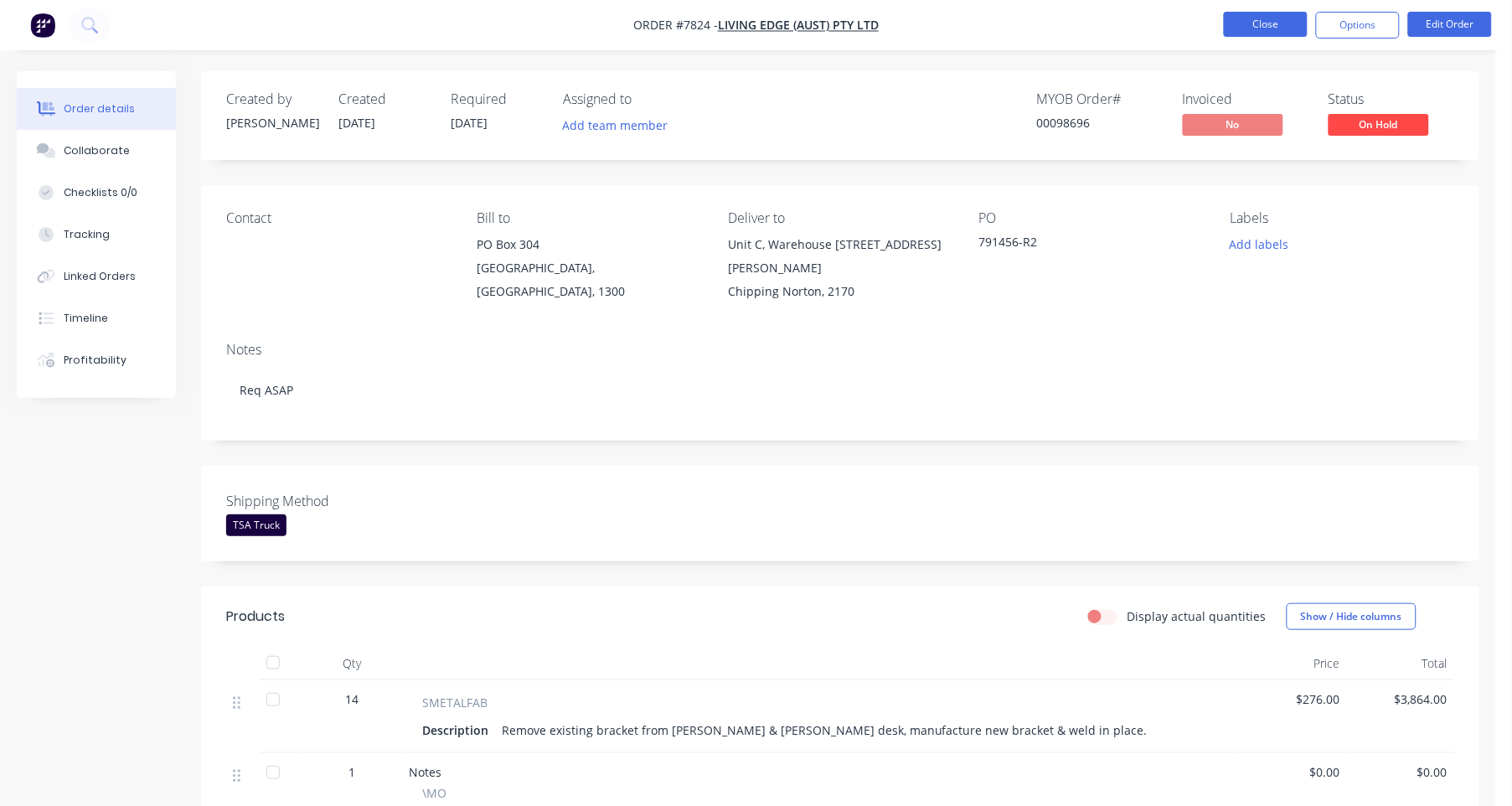
click at [1262, 13] on button "Close" at bounding box center [1266, 24] width 84 height 25
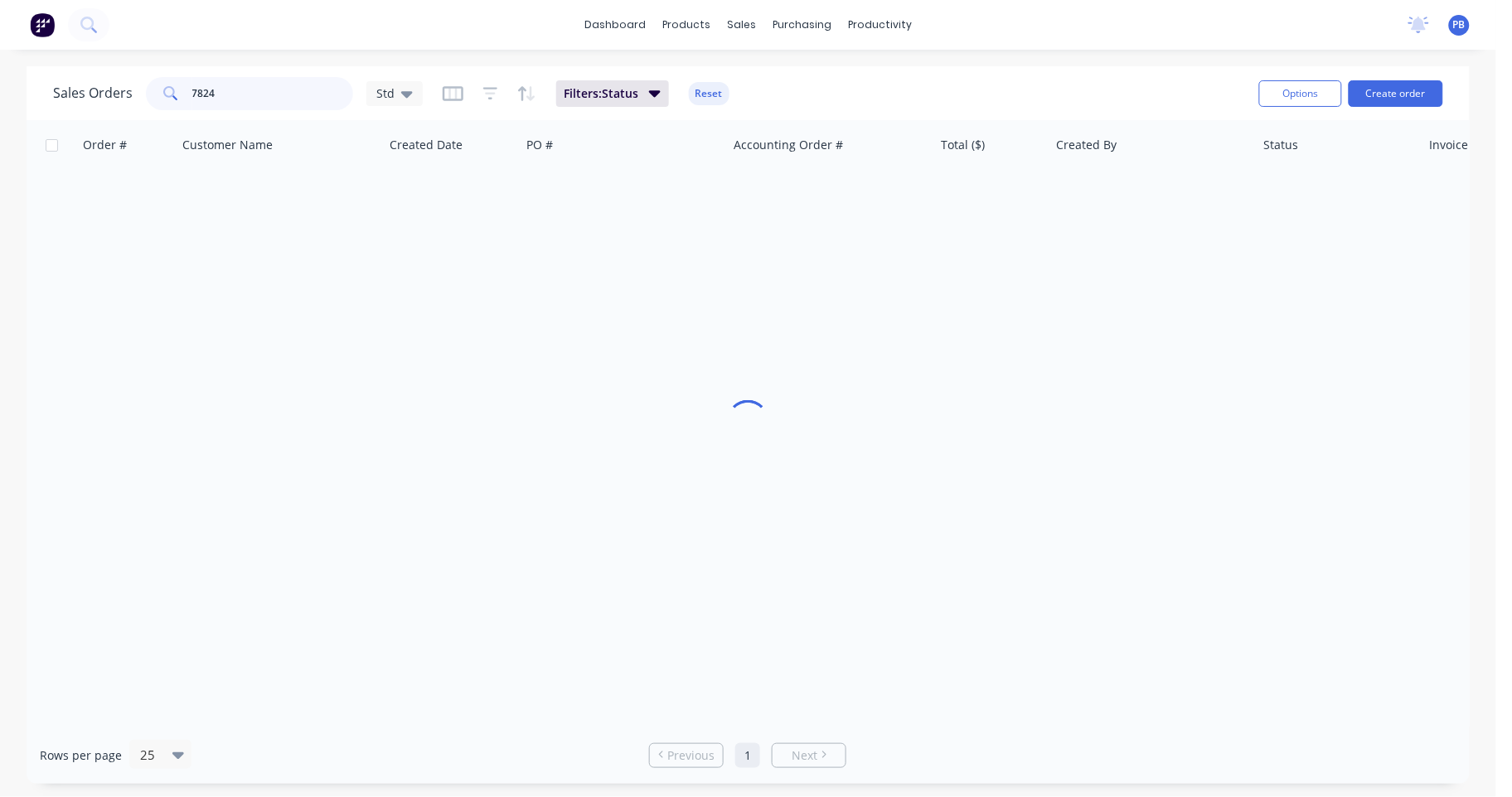
drag, startPoint x: 235, startPoint y: 79, endPoint x: 113, endPoint y: 72, distance: 122.2
click at [113, 73] on div "Sales Orders [STREET_ADDRESS] Filters: Status Reset" at bounding box center [649, 93] width 1193 height 41
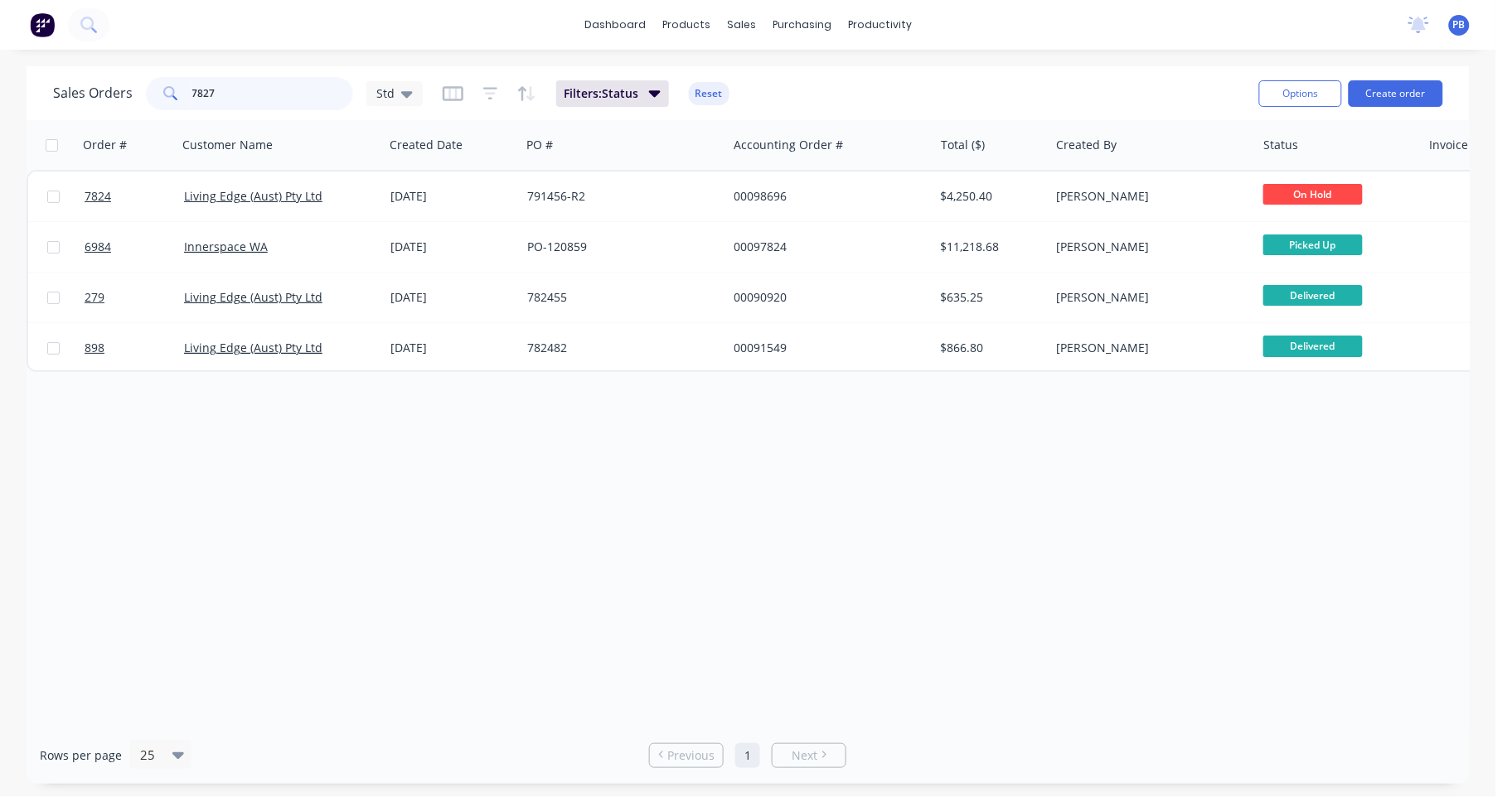
type input "7827"
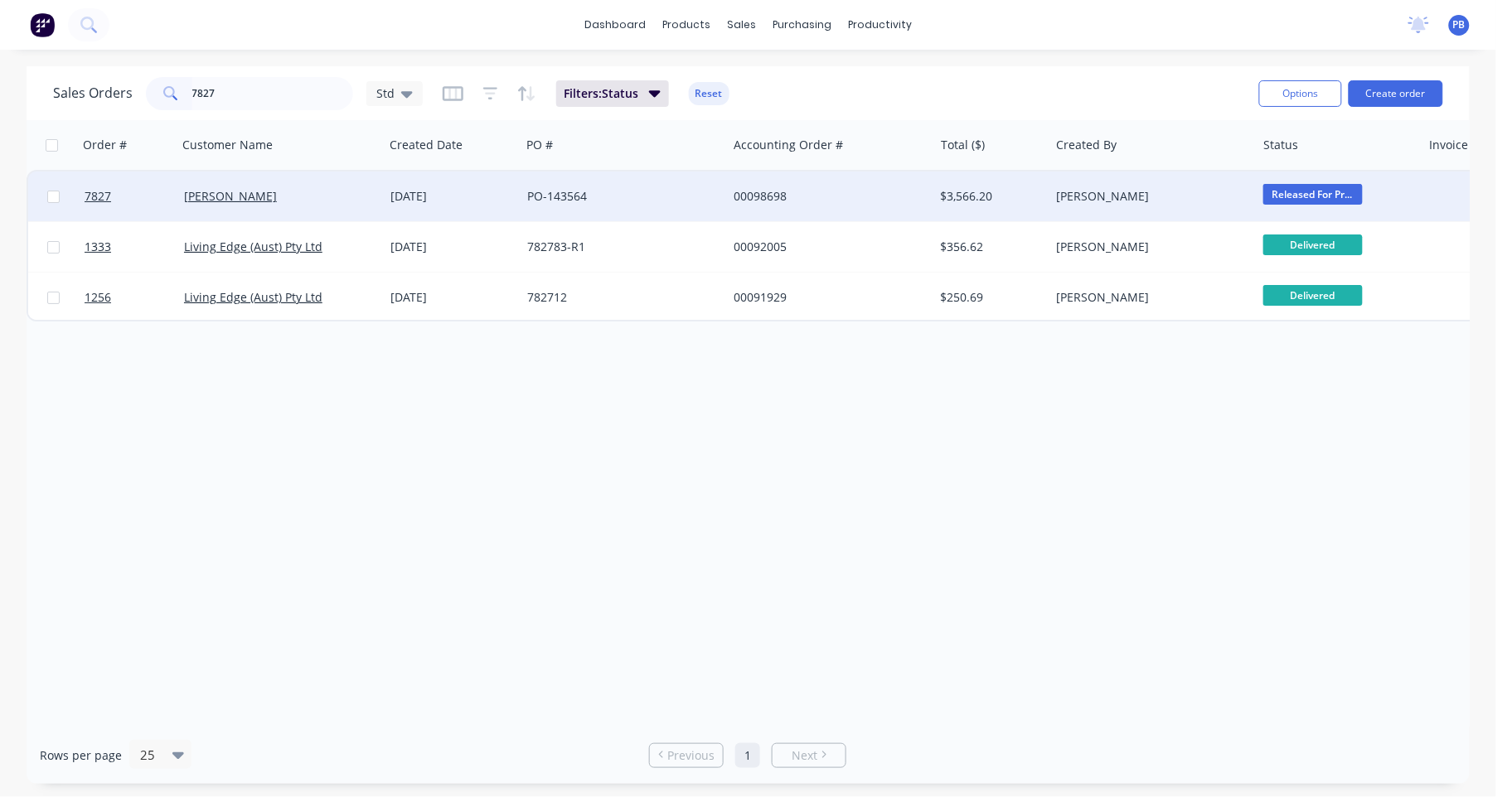
click at [763, 196] on div "00098698" at bounding box center [826, 196] width 184 height 16
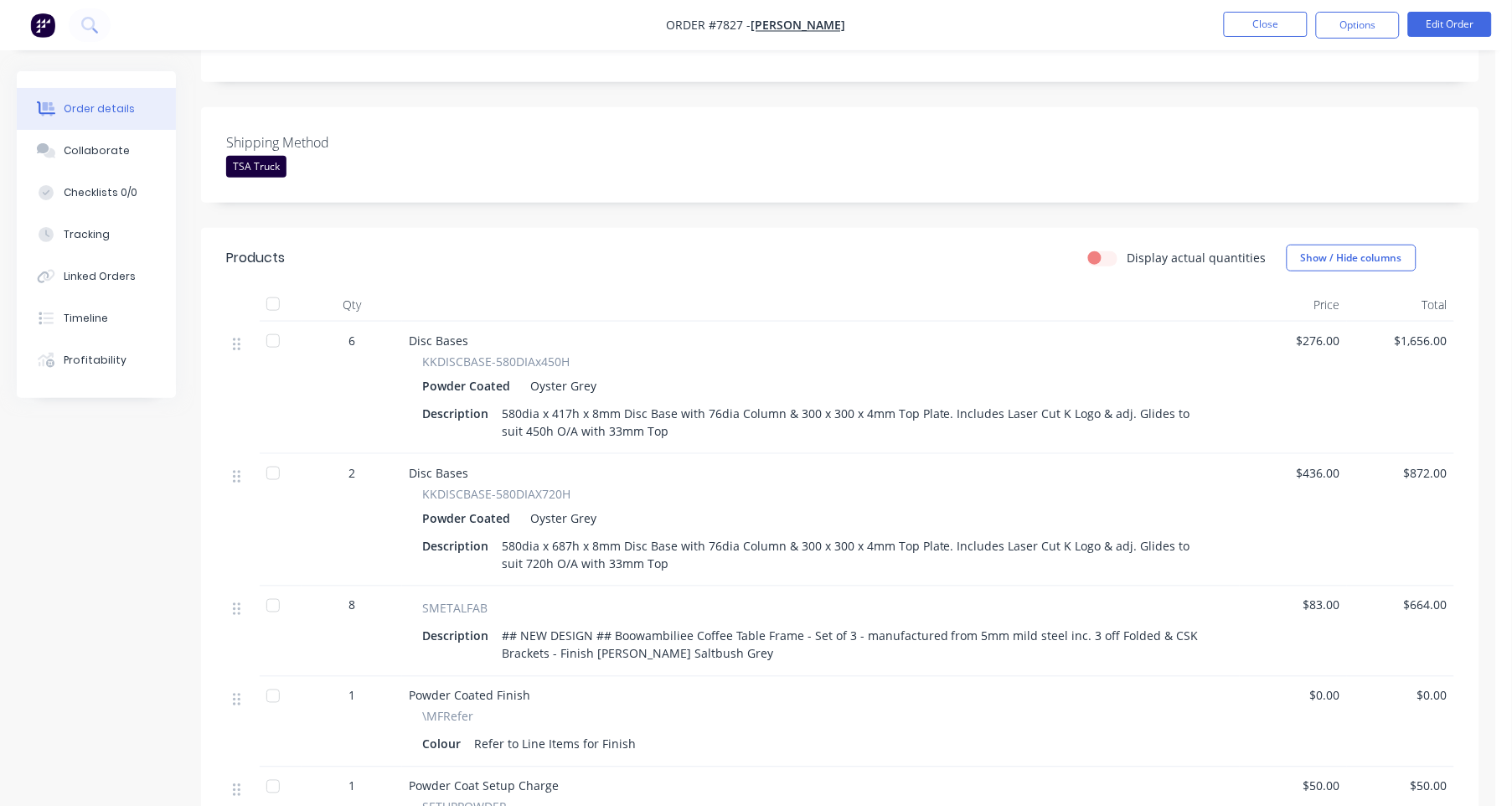
scroll to position [418, 0]
